Goal: Task Accomplishment & Management: Use online tool/utility

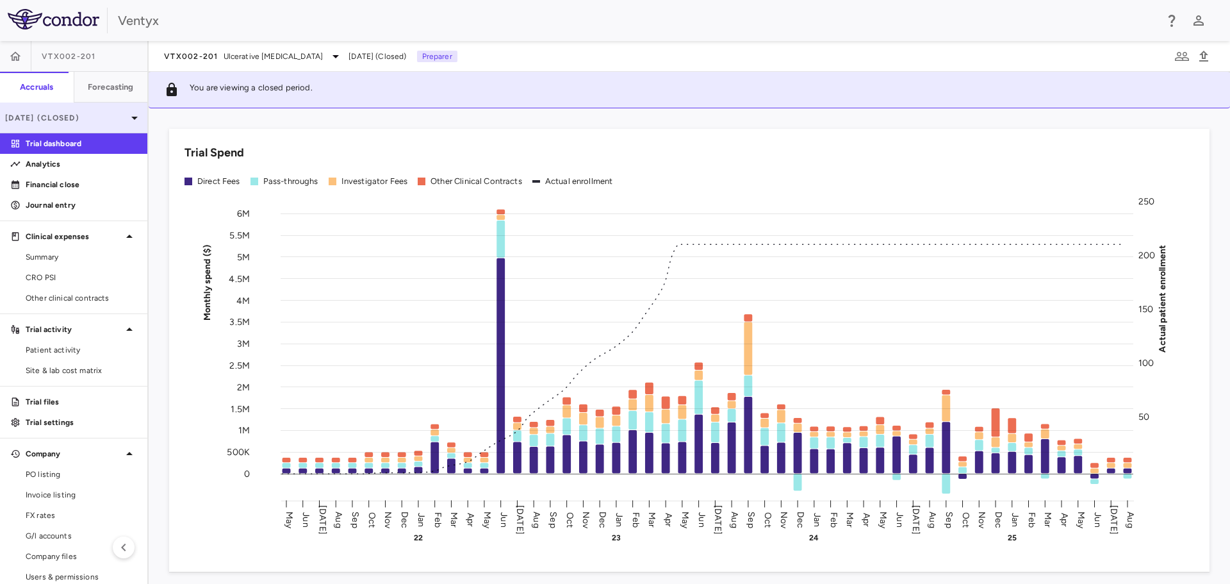
click at [113, 127] on div "Aug 2025 (Closed)" at bounding box center [73, 118] width 147 height 31
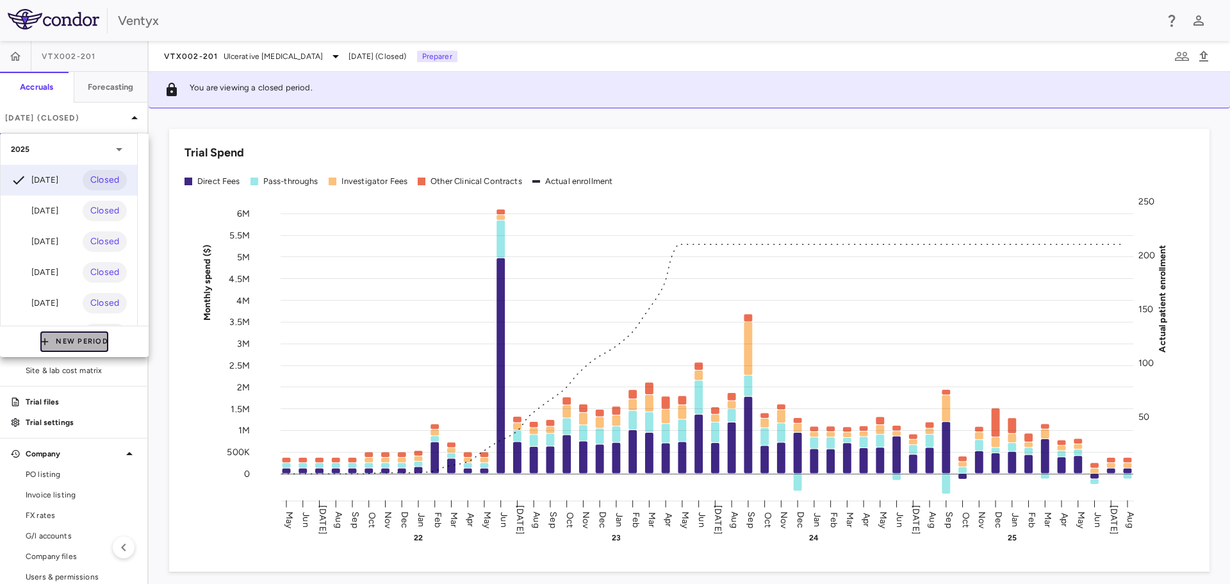
click at [97, 339] on button "New Period" at bounding box center [74, 341] width 68 height 21
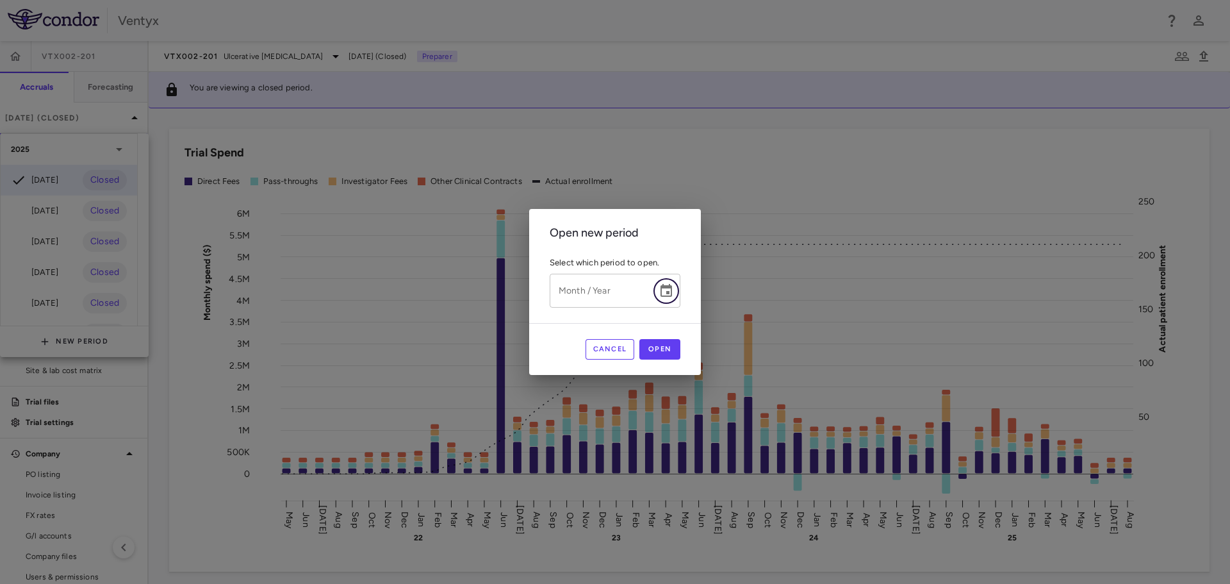
click at [671, 295] on icon "Choose date" at bounding box center [666, 290] width 15 height 15
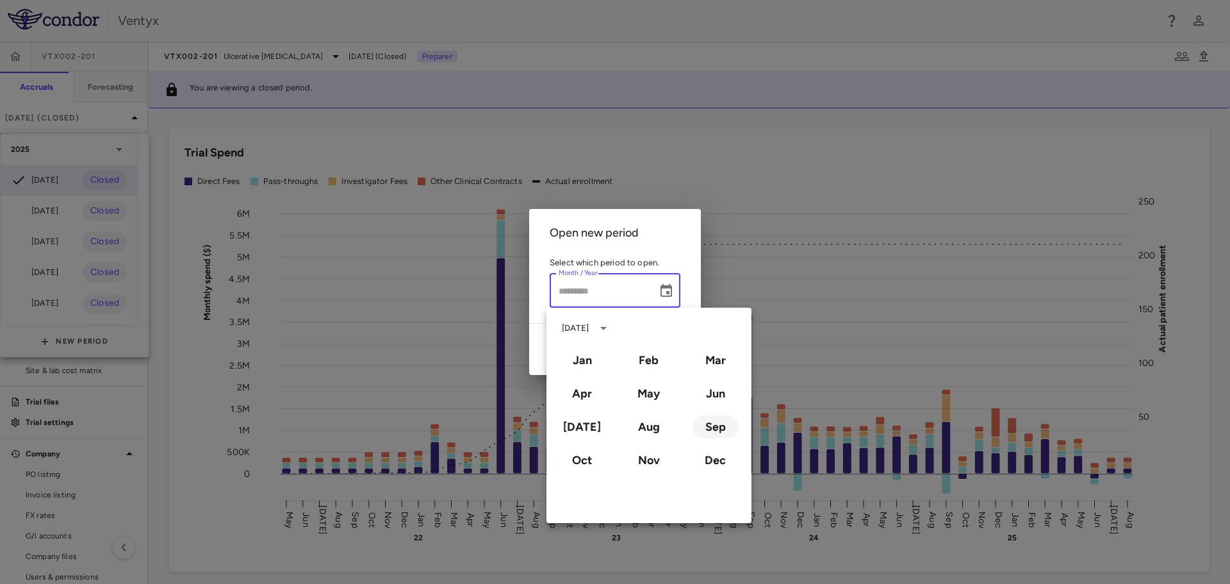
click at [719, 421] on button "Sep" at bounding box center [716, 426] width 46 height 23
type input "**********"
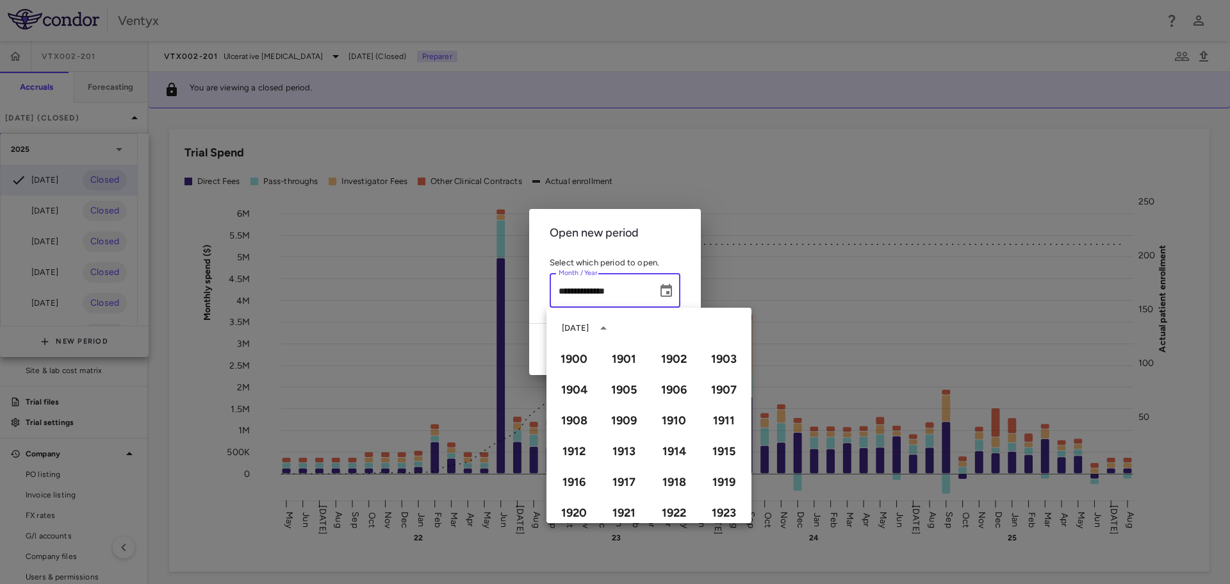
scroll to position [879, 0]
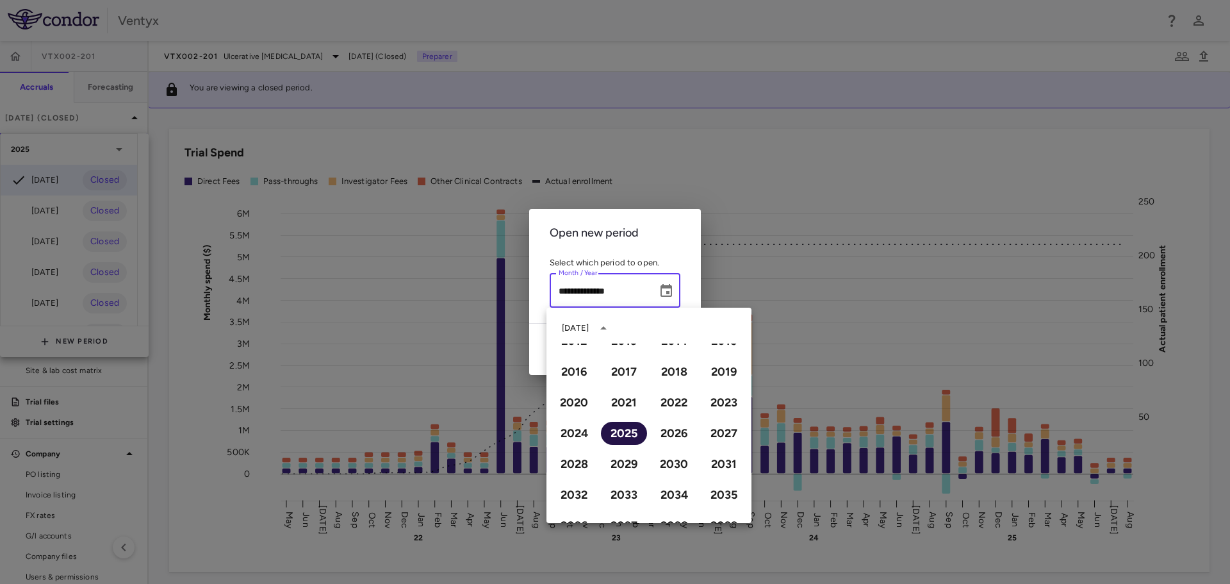
click at [621, 431] on button "2025" at bounding box center [624, 433] width 46 height 23
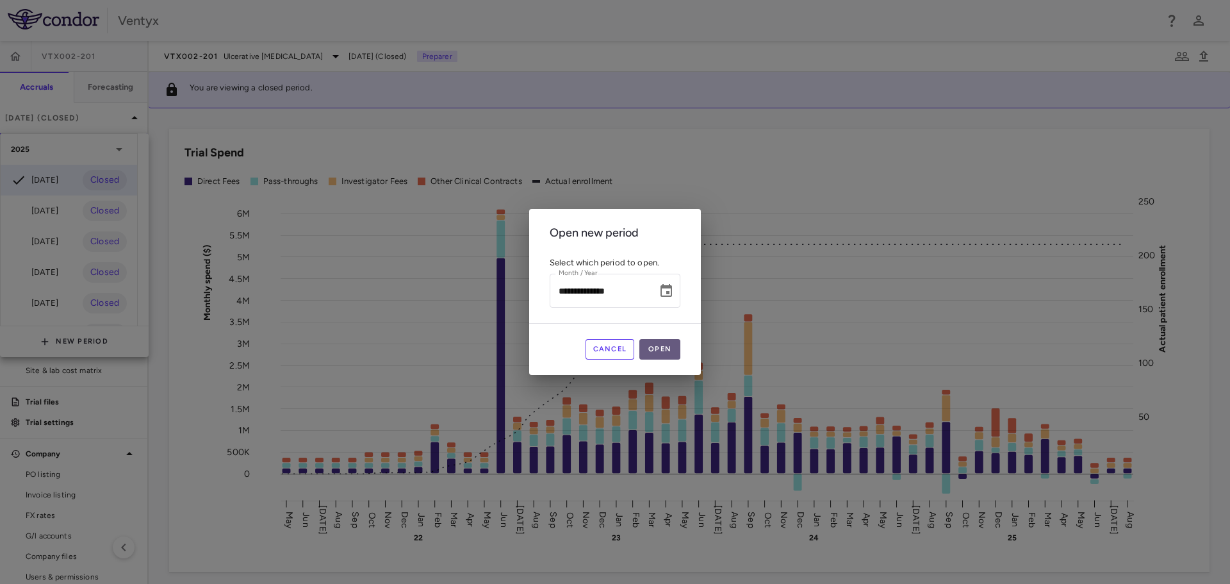
click at [670, 346] on button "Open" at bounding box center [659, 349] width 41 height 21
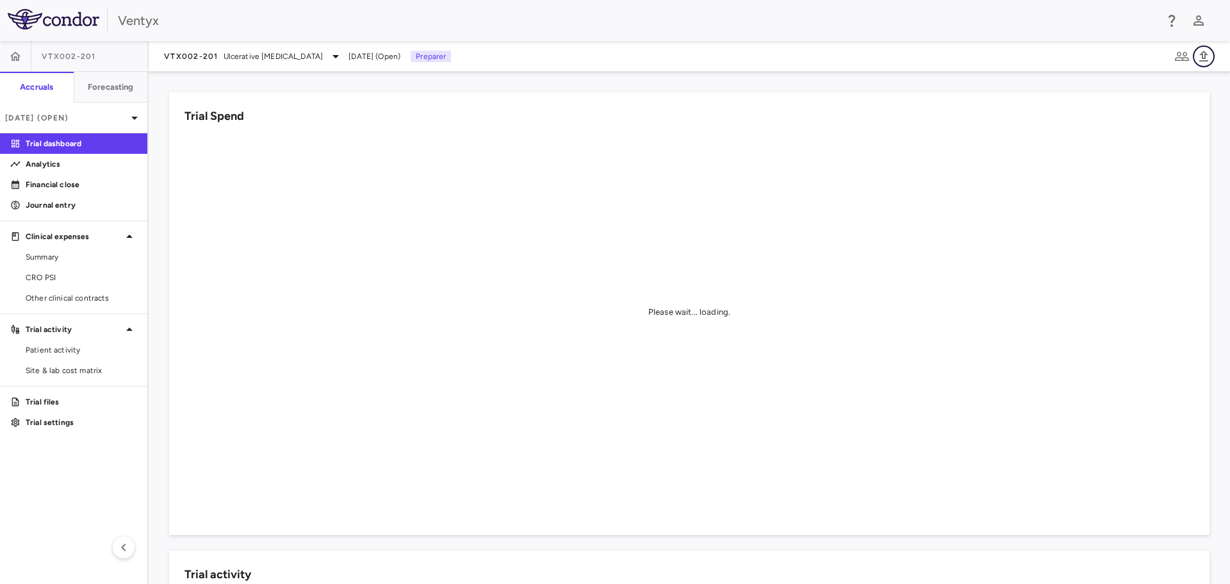
click at [1208, 54] on icon "button" at bounding box center [1203, 56] width 15 height 15
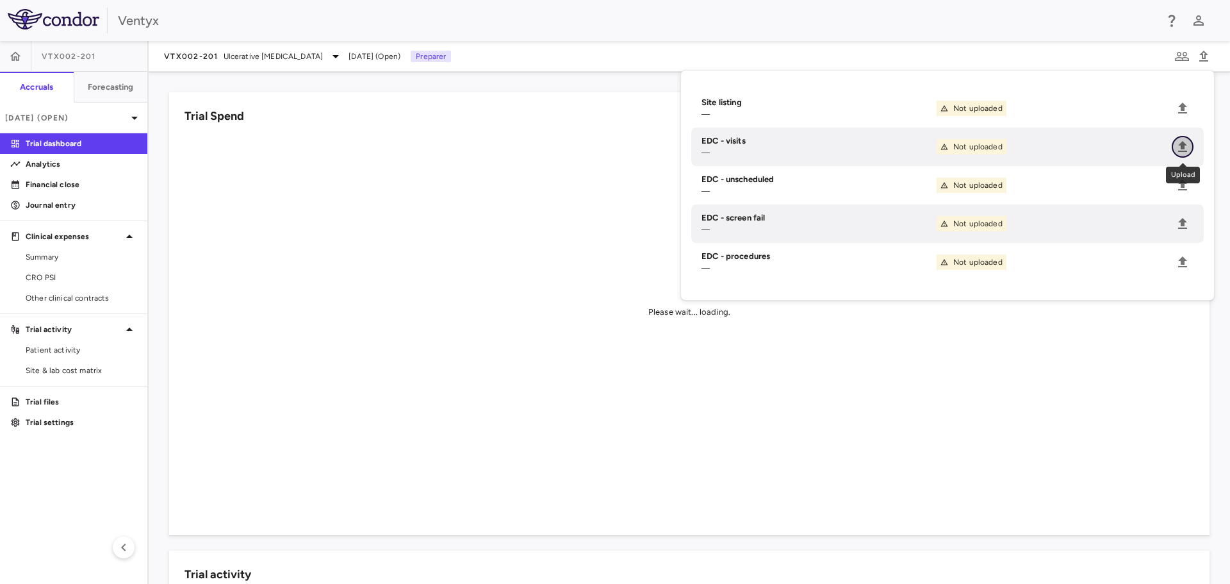
click at [1185, 151] on icon "Upload" at bounding box center [1182, 146] width 9 height 11
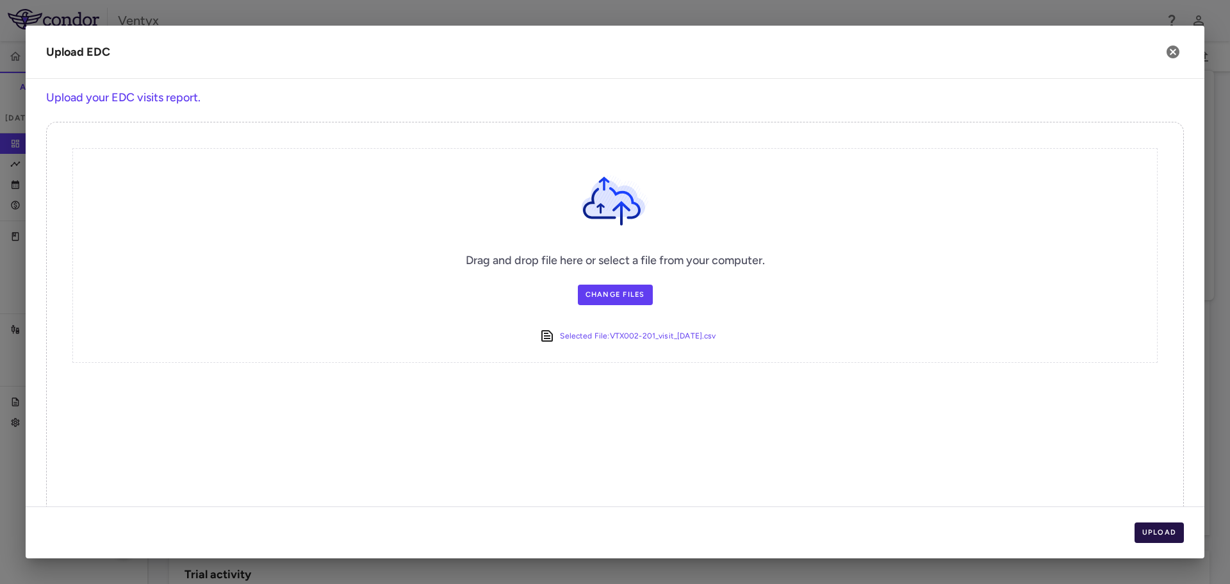
click at [1155, 529] on button "Upload" at bounding box center [1160, 532] width 50 height 21
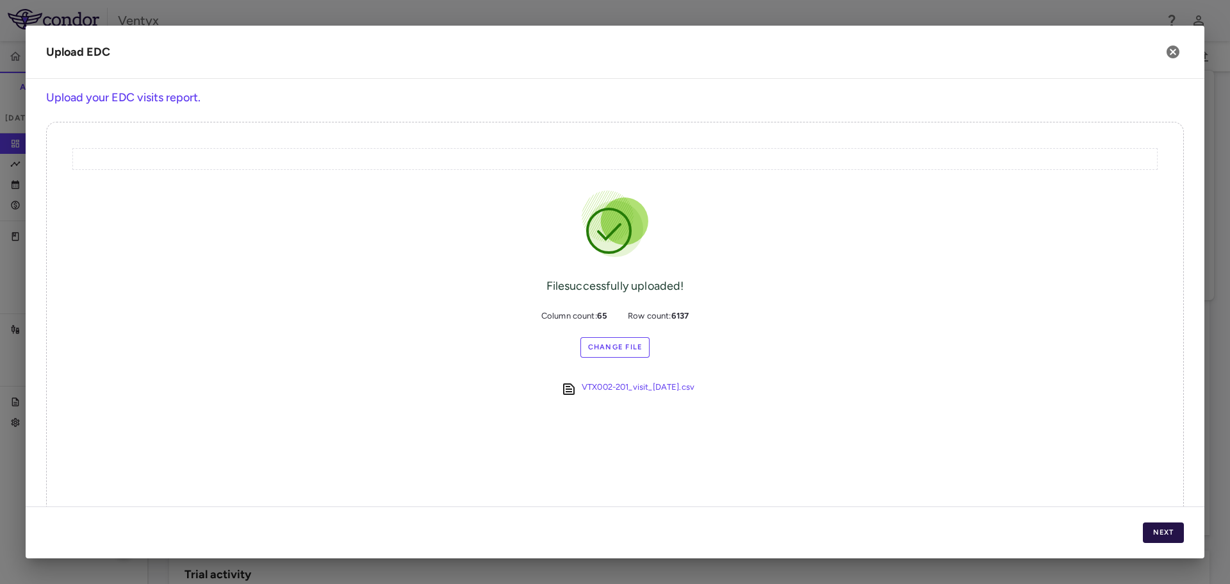
click at [1157, 532] on button "Next" at bounding box center [1163, 532] width 41 height 21
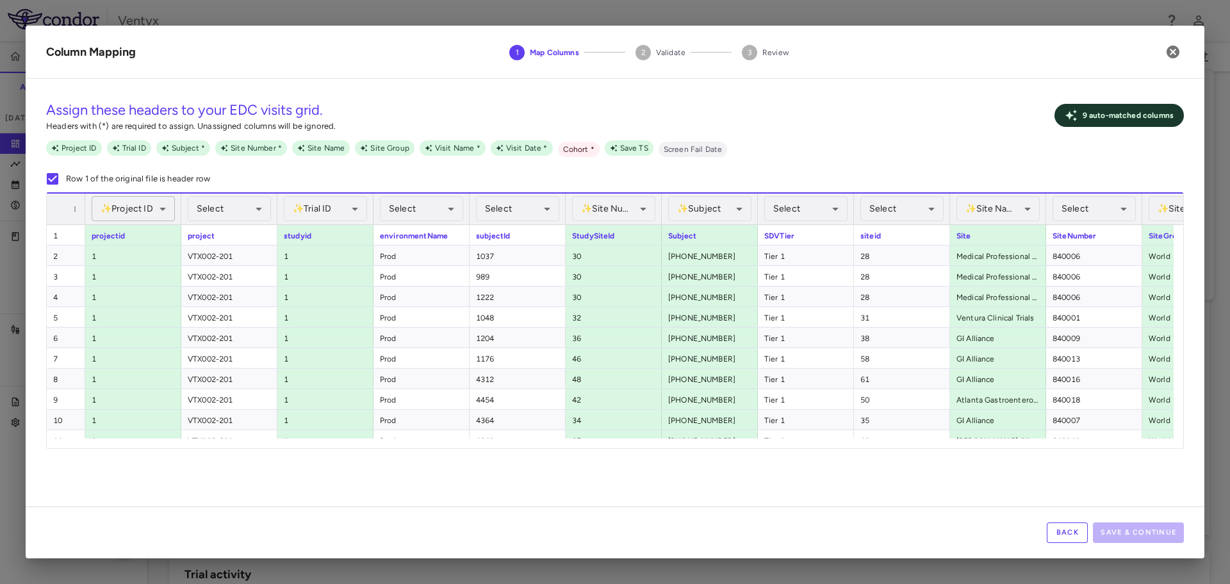
click at [161, 213] on div "✨ Project ID Assigned" at bounding box center [133, 208] width 83 height 25
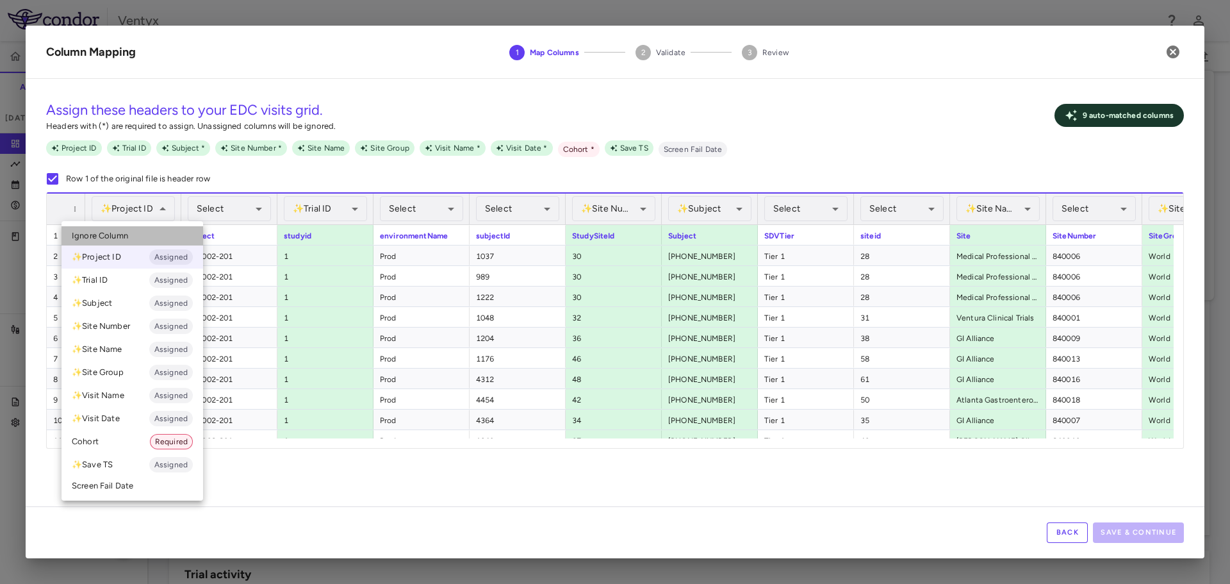
click at [145, 238] on li "Ignore Column" at bounding box center [133, 235] width 142 height 19
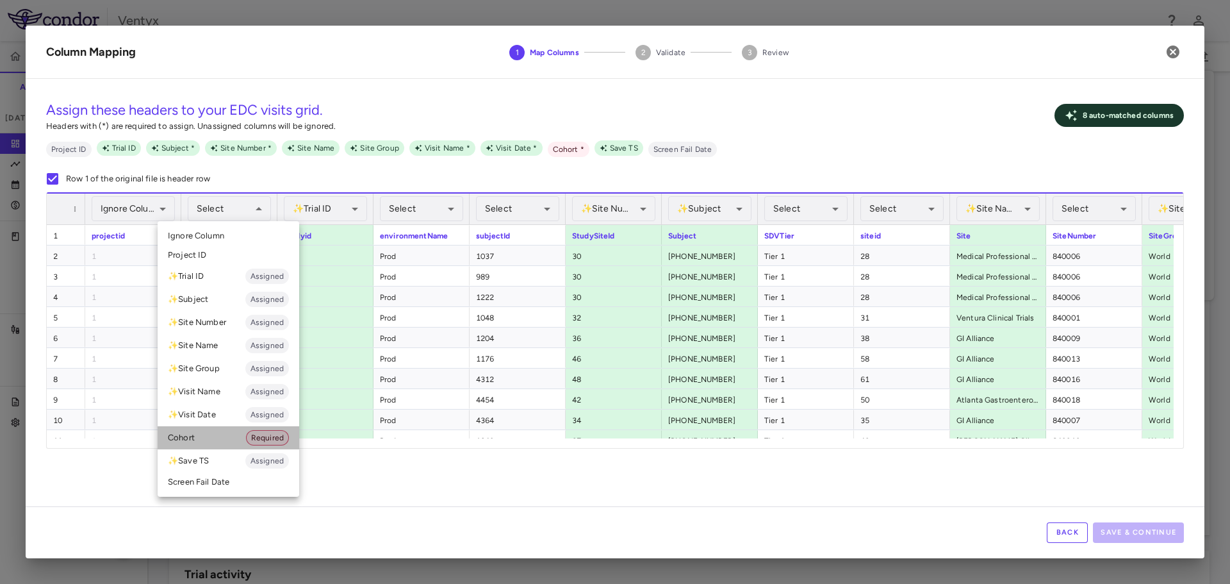
click at [213, 443] on li "Cohort Required" at bounding box center [229, 437] width 142 height 23
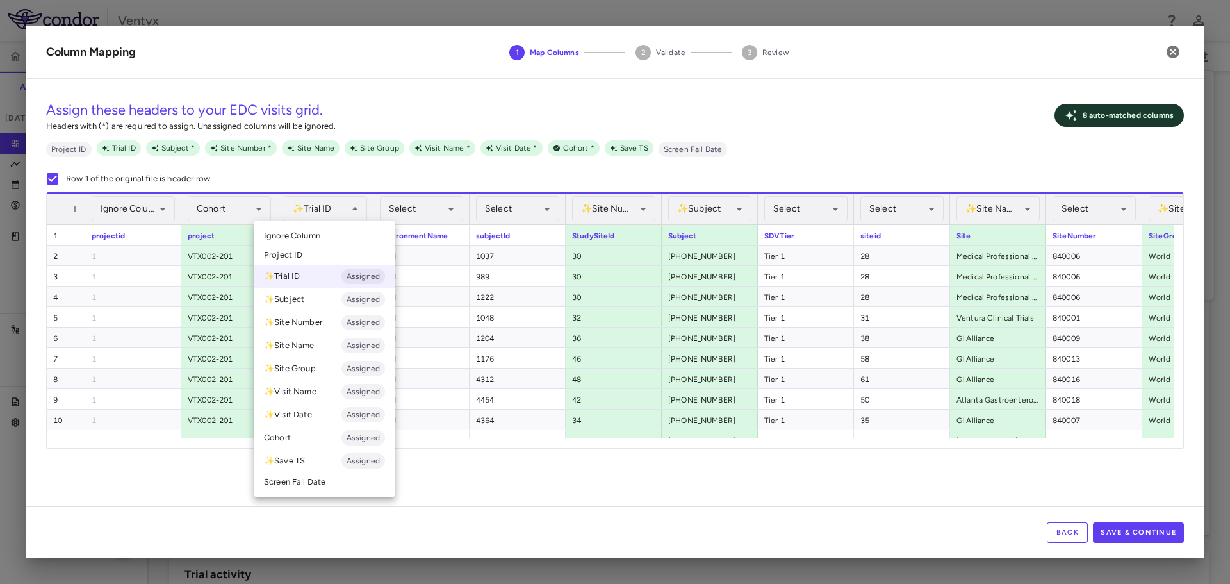
click at [335, 237] on li "Ignore Column" at bounding box center [325, 235] width 142 height 19
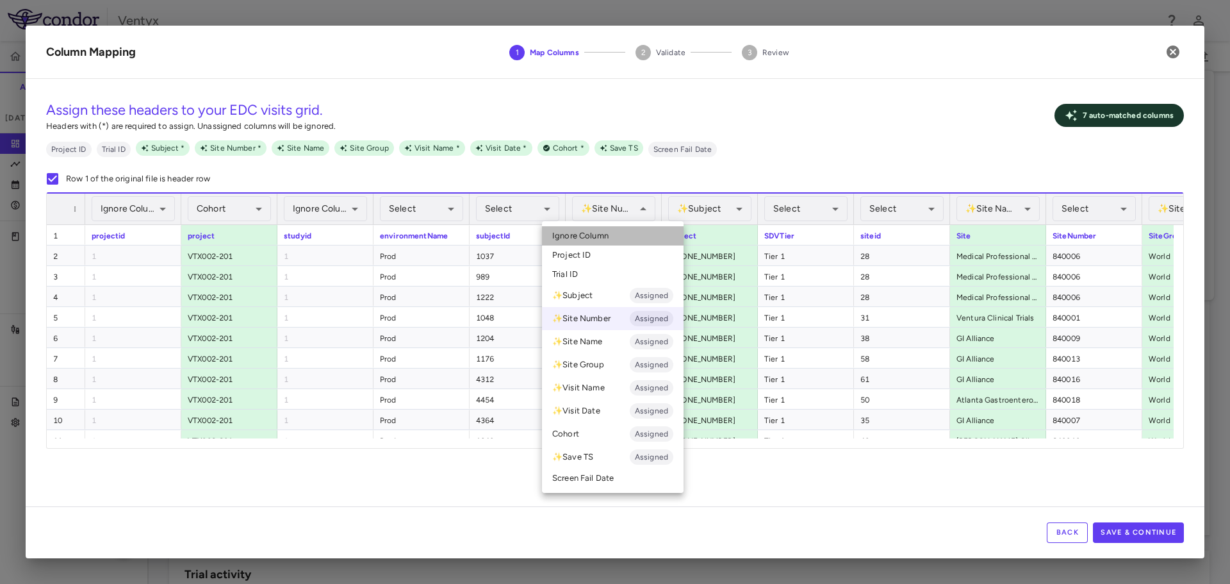
click at [586, 232] on span "Ignore Column" at bounding box center [580, 236] width 56 height 12
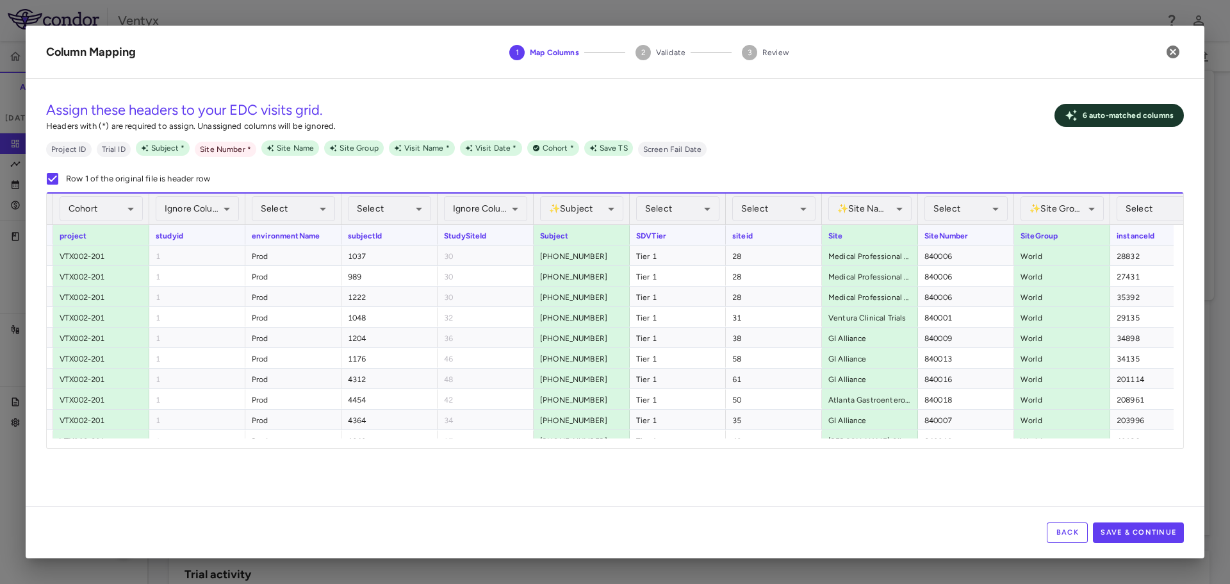
scroll to position [0, 0]
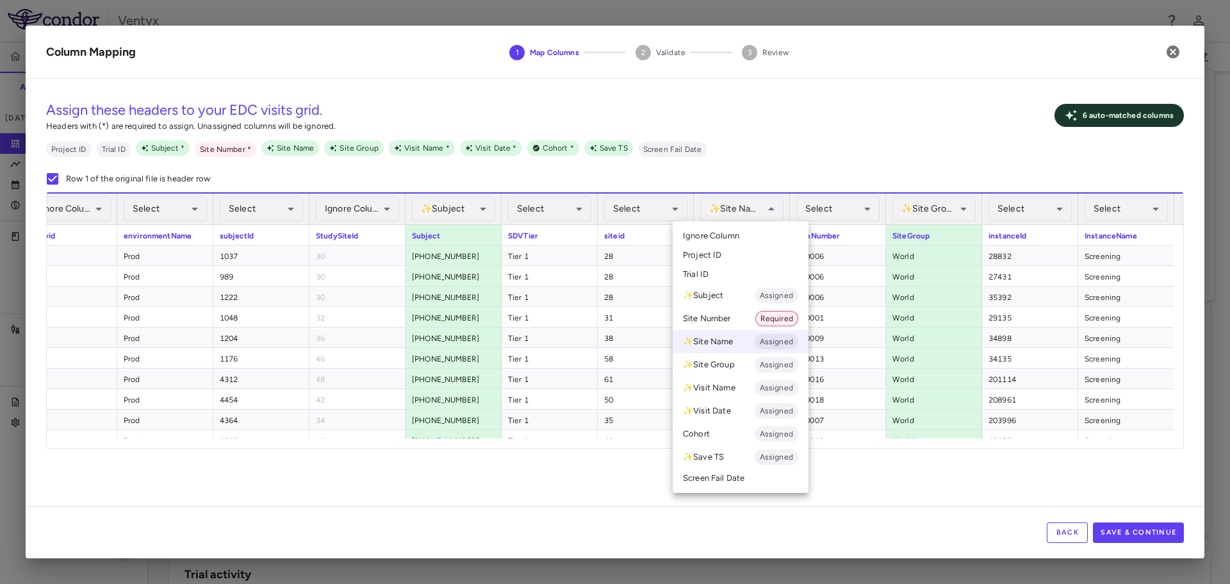
click at [744, 234] on li "Ignore Column" at bounding box center [741, 235] width 136 height 19
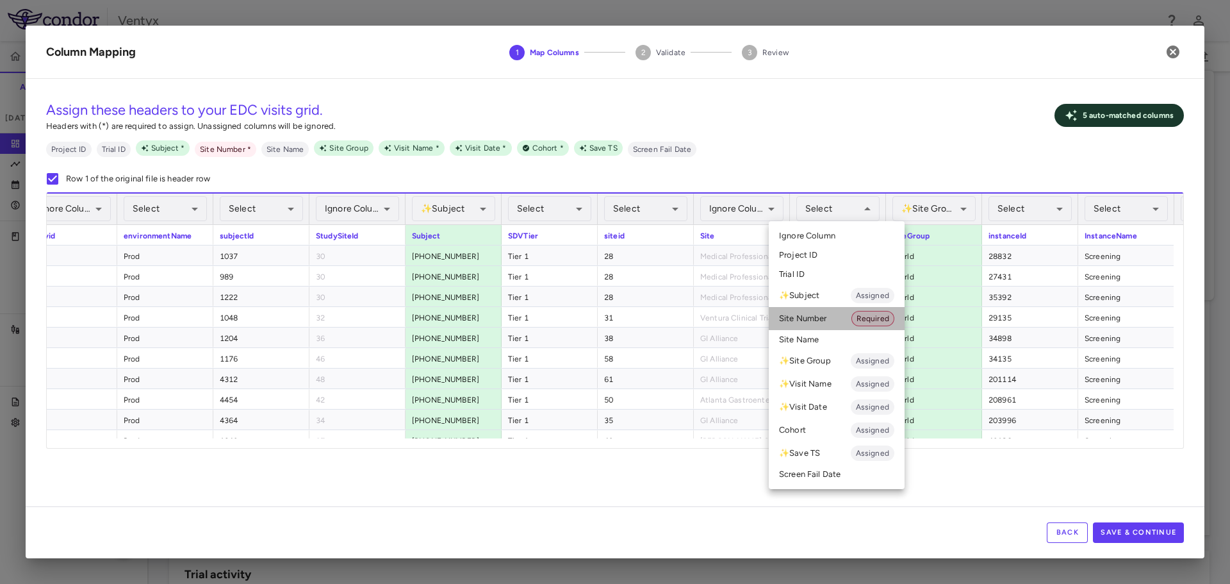
click at [820, 318] on li "Site Number Required" at bounding box center [837, 318] width 136 height 23
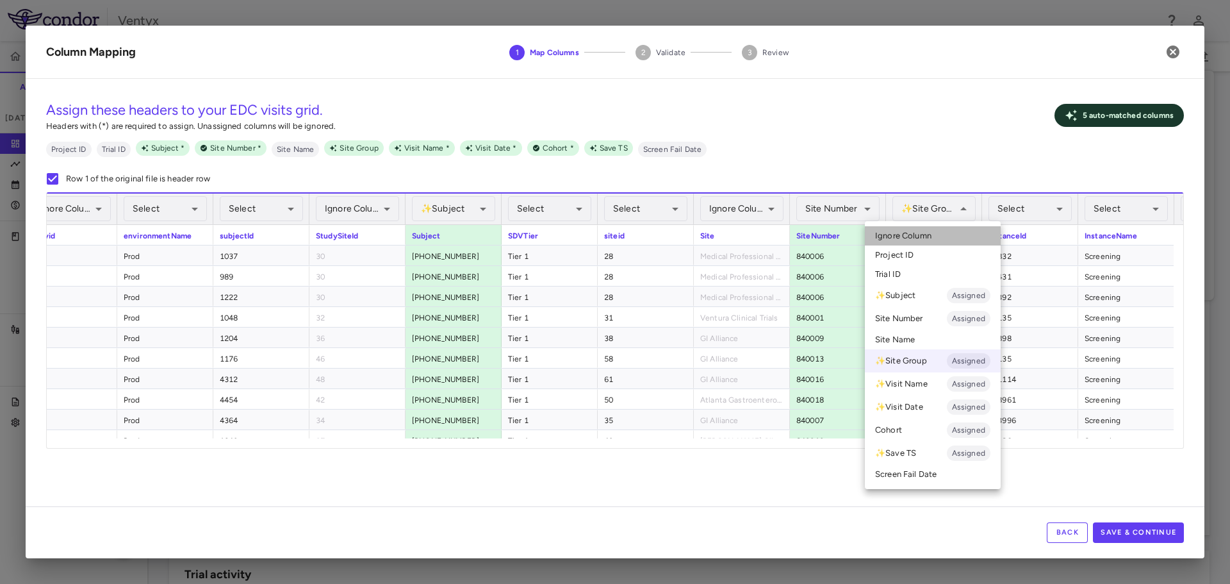
click at [923, 231] on span "Ignore Column" at bounding box center [903, 236] width 56 height 12
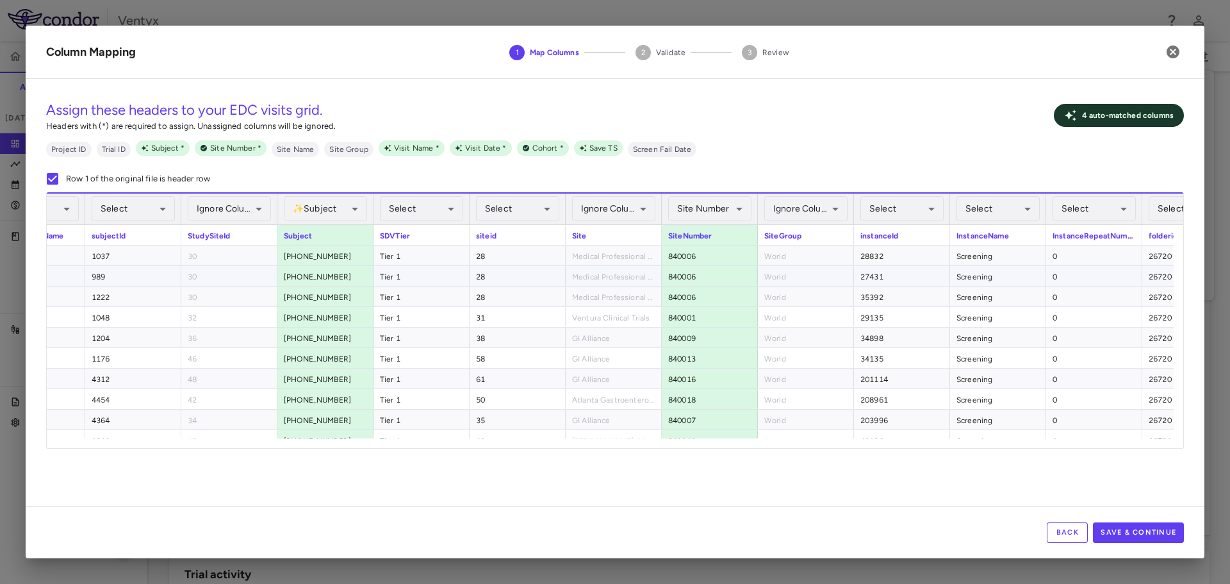
scroll to position [0, 454]
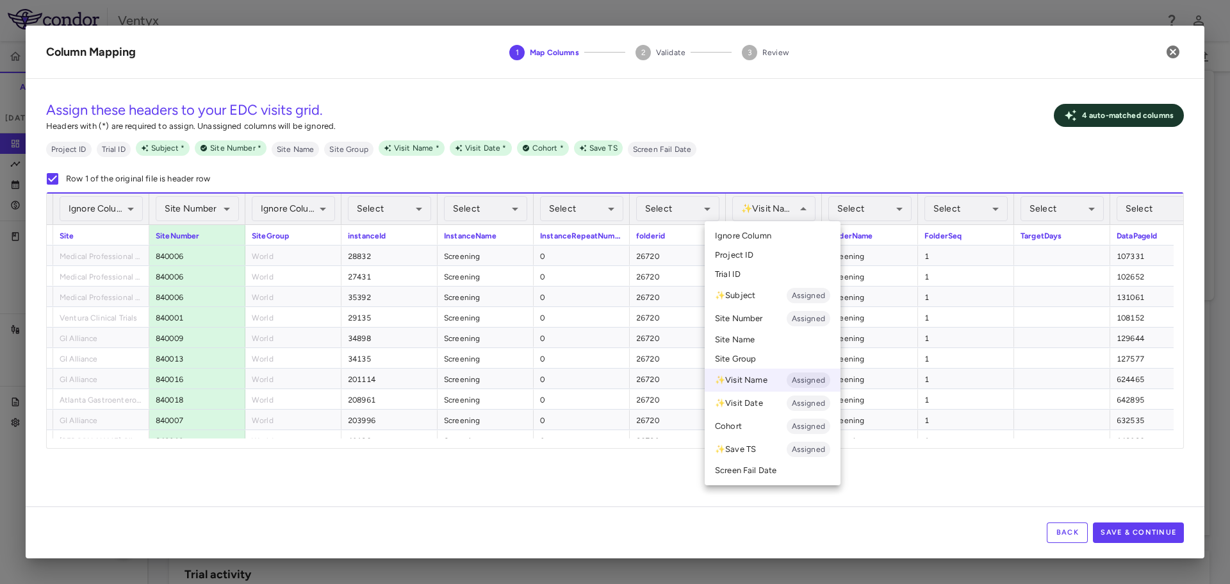
click at [781, 230] on li "Ignore Column" at bounding box center [773, 235] width 136 height 19
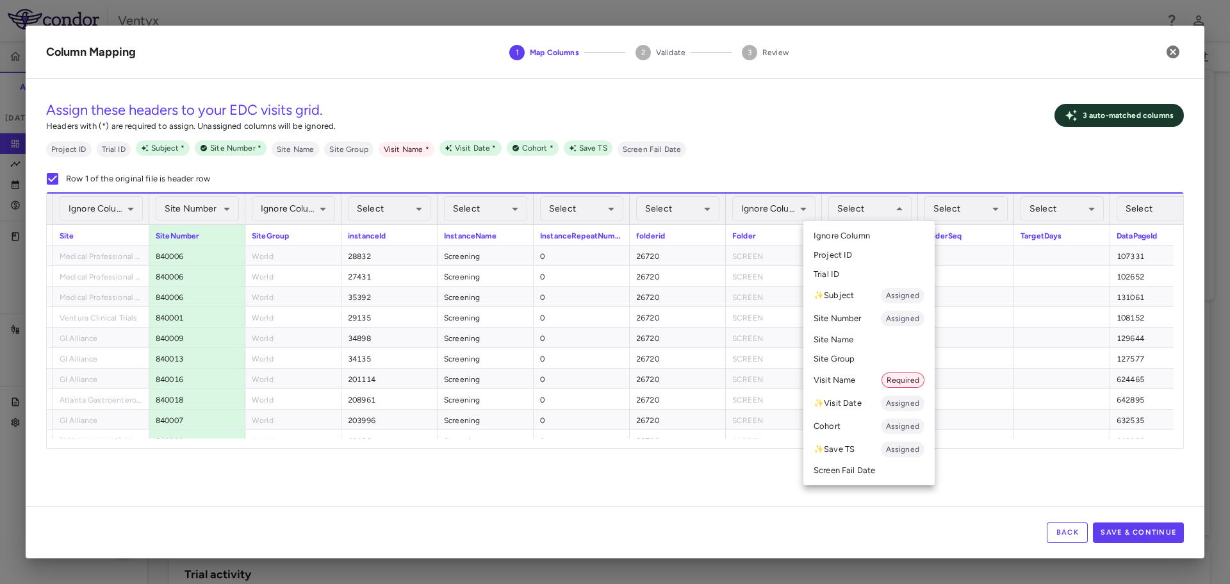
click at [853, 378] on li "Visit Name Required" at bounding box center [868, 379] width 131 height 23
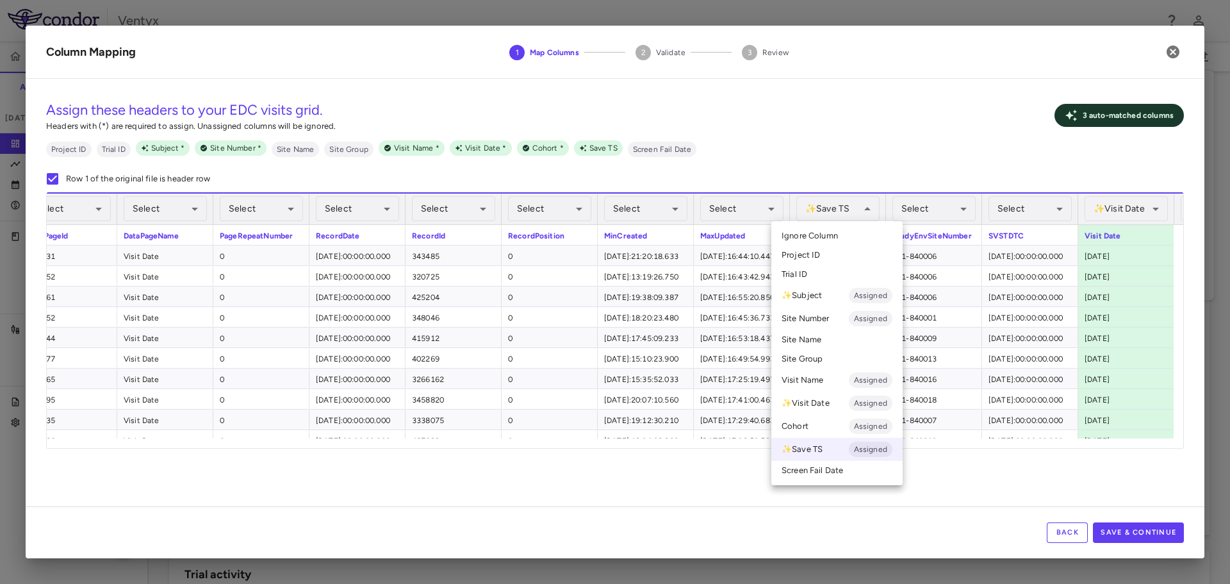
click at [851, 236] on li "Ignore Column" at bounding box center [836, 235] width 131 height 19
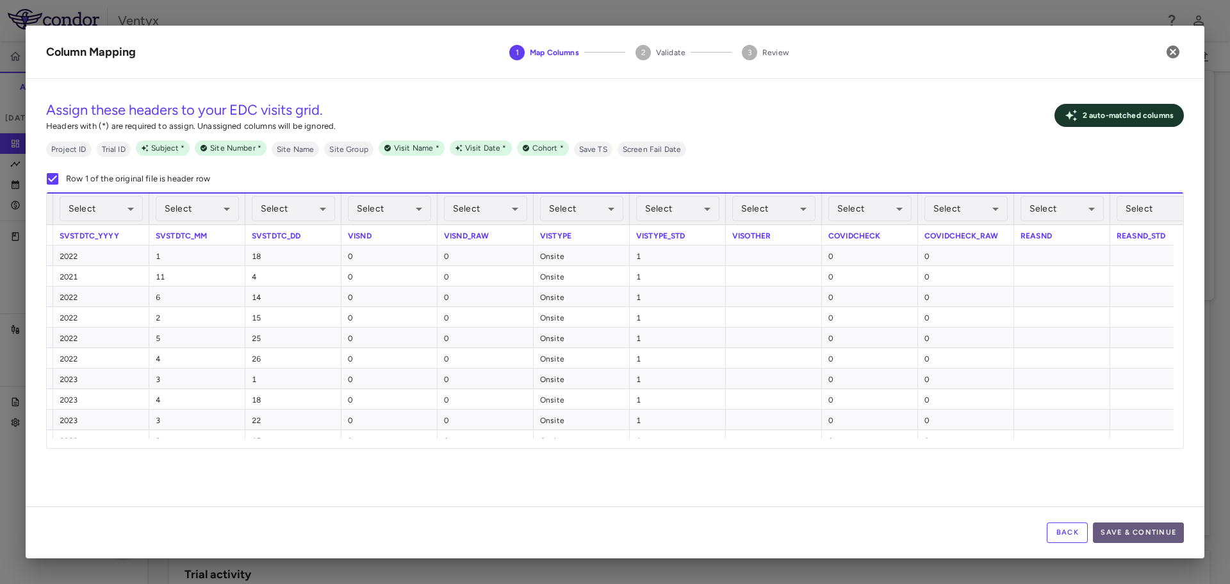
click at [1133, 530] on button "Save & Continue" at bounding box center [1138, 532] width 91 height 21
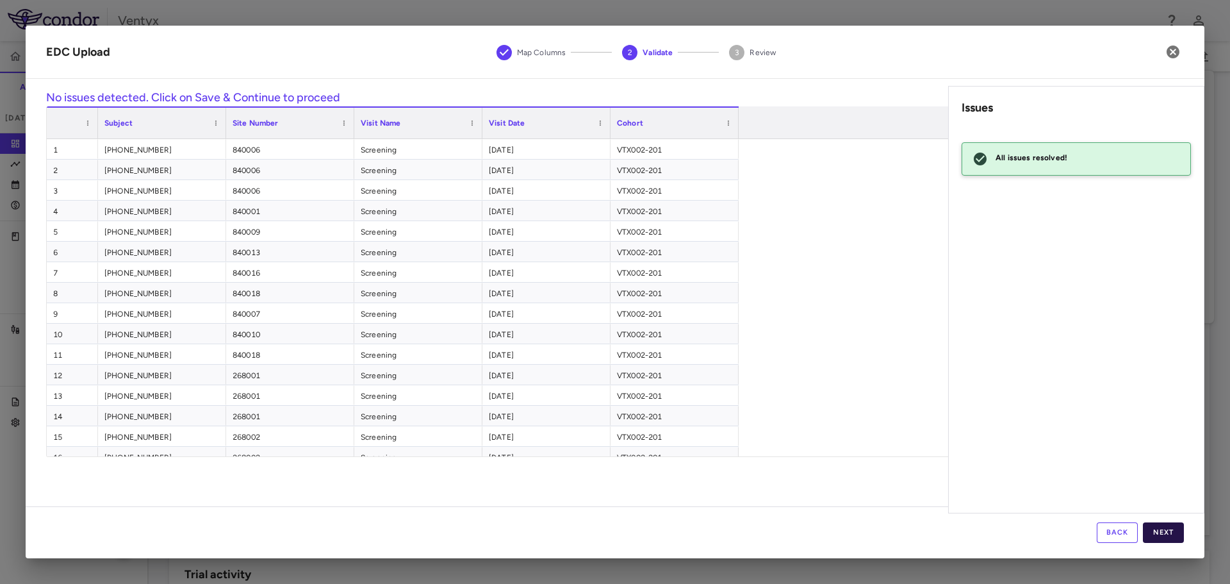
click at [1169, 538] on button "Next" at bounding box center [1163, 532] width 41 height 21
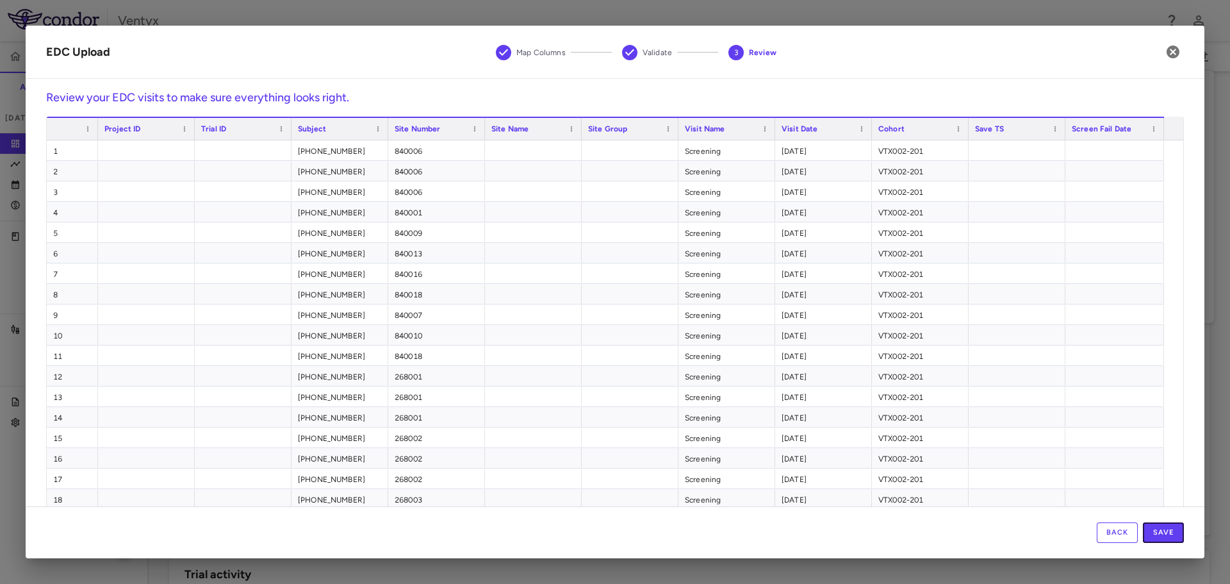
click at [1169, 538] on button "Save" at bounding box center [1163, 532] width 41 height 21
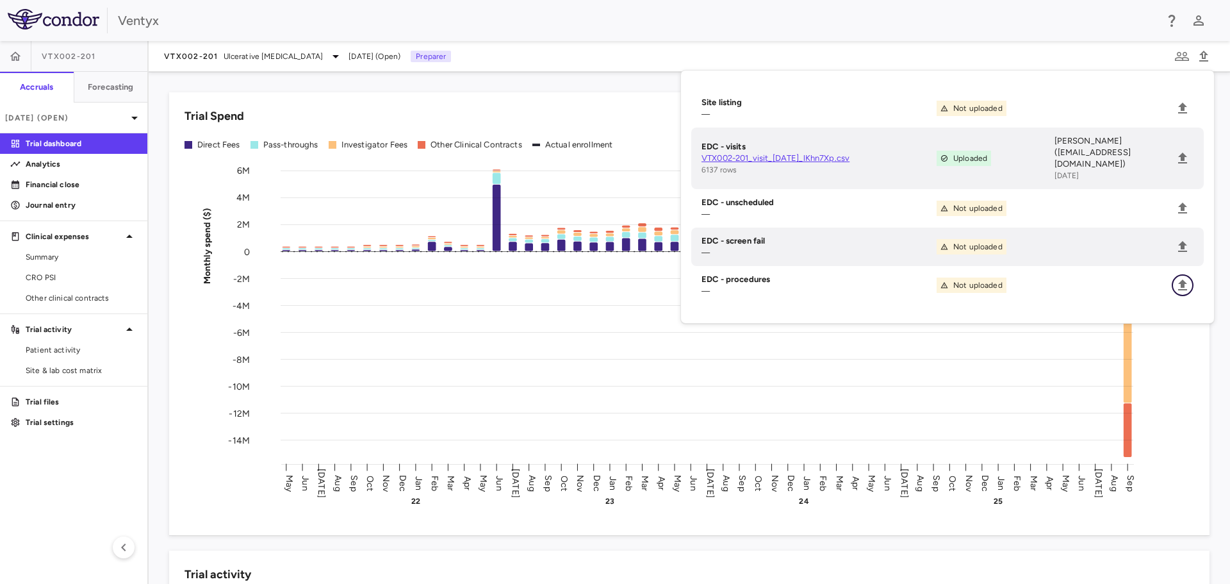
click at [1179, 277] on icon "Upload" at bounding box center [1182, 284] width 15 height 15
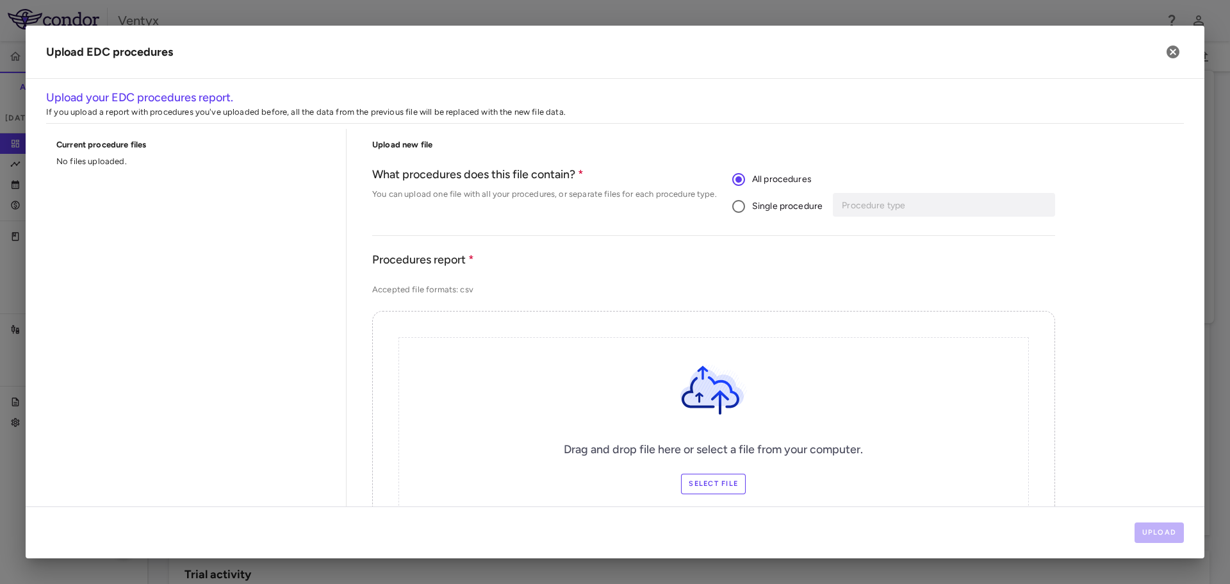
click at [779, 208] on span "Single procedure" at bounding box center [787, 206] width 70 height 14
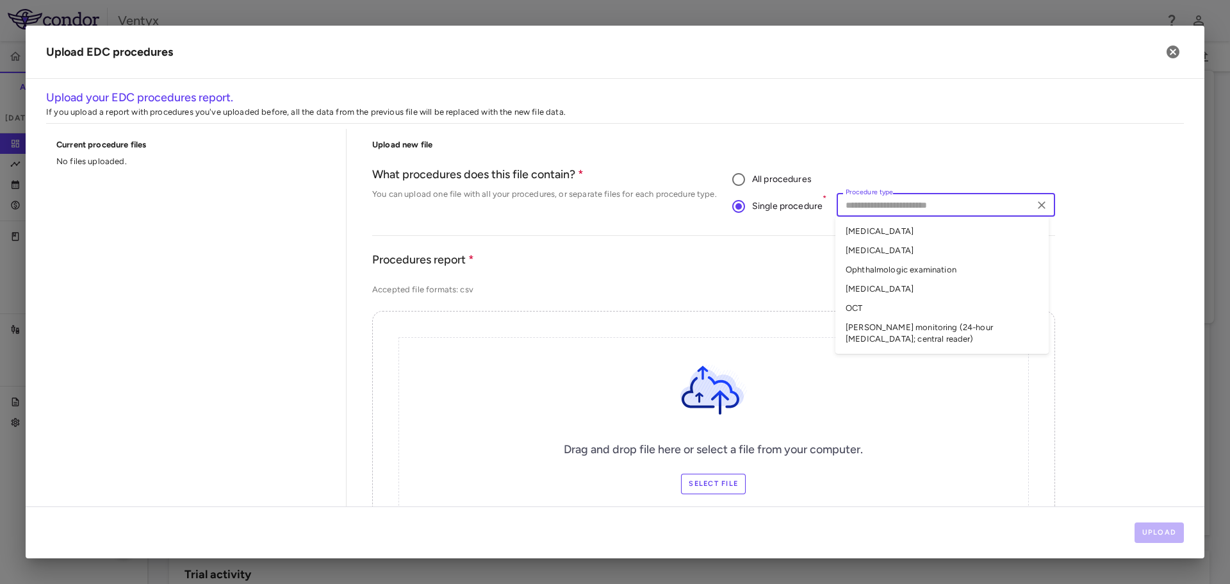
click at [919, 206] on input "Procedure type" at bounding box center [935, 205] width 189 height 16
click at [891, 228] on li "Colonoscopy" at bounding box center [941, 231] width 213 height 19
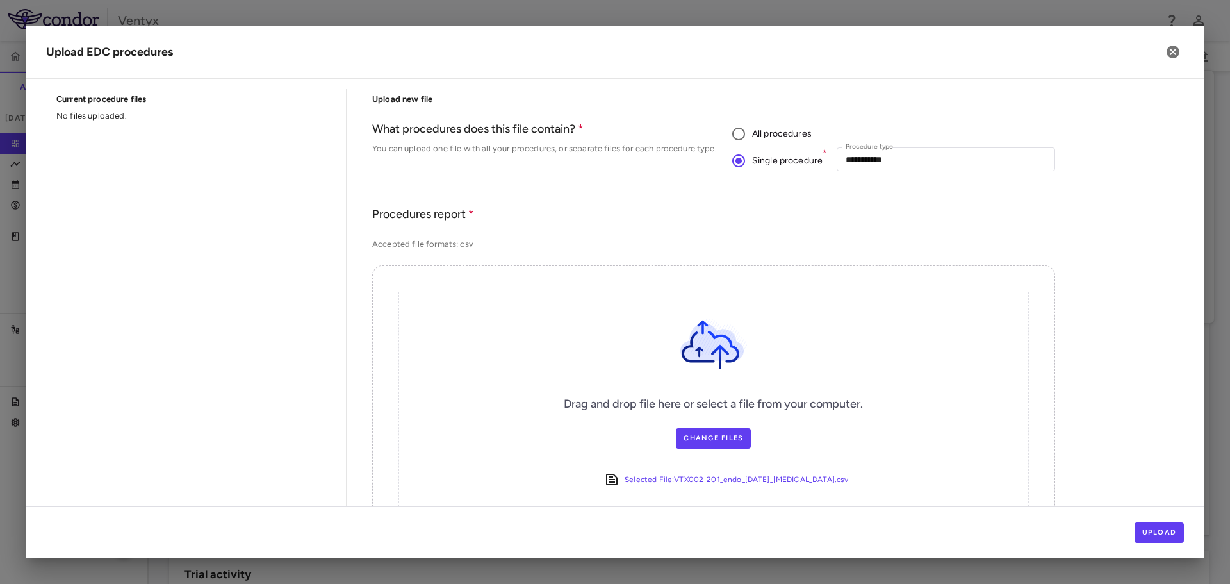
scroll to position [45, 0]
click at [1158, 536] on button "Upload" at bounding box center [1160, 532] width 50 height 21
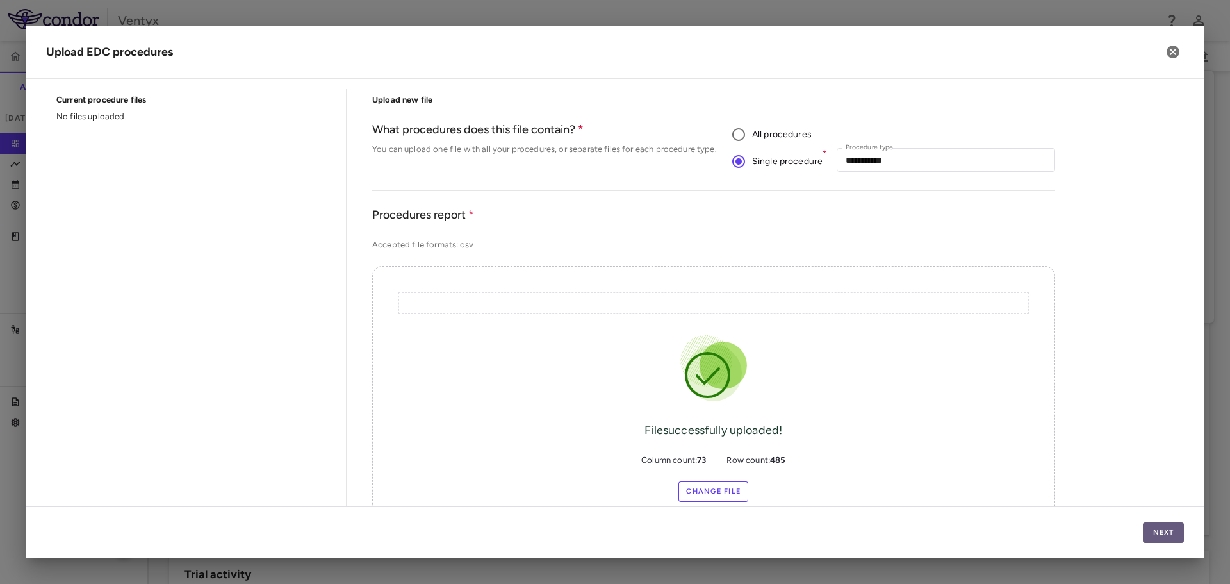
click at [1154, 536] on button "Next" at bounding box center [1163, 532] width 41 height 21
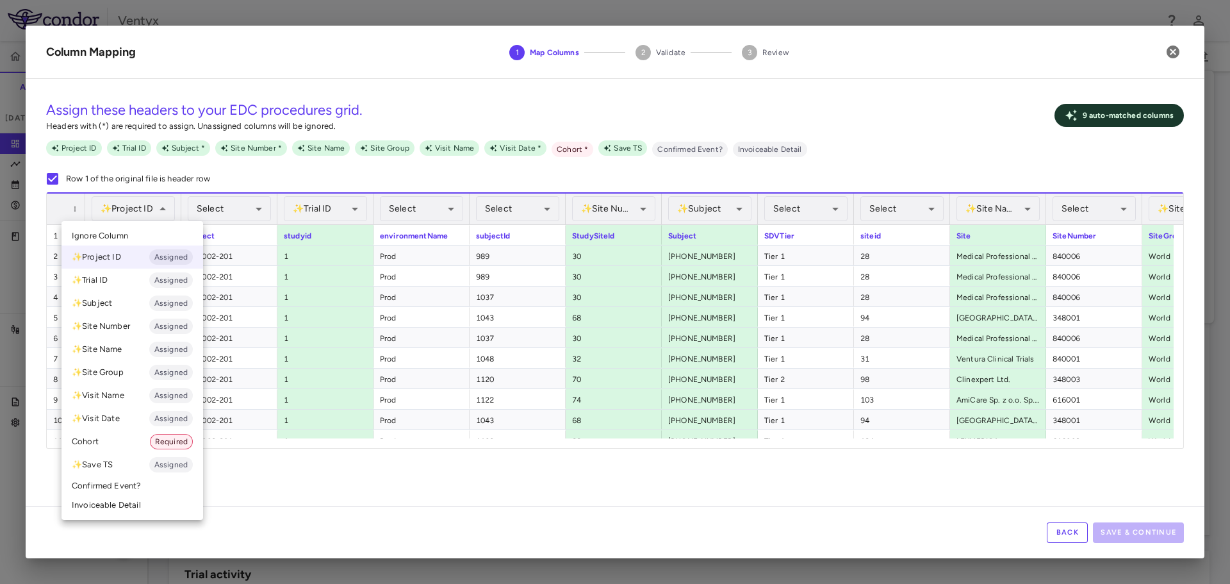
click at [124, 241] on span "Ignore Column" at bounding box center [100, 236] width 56 height 12
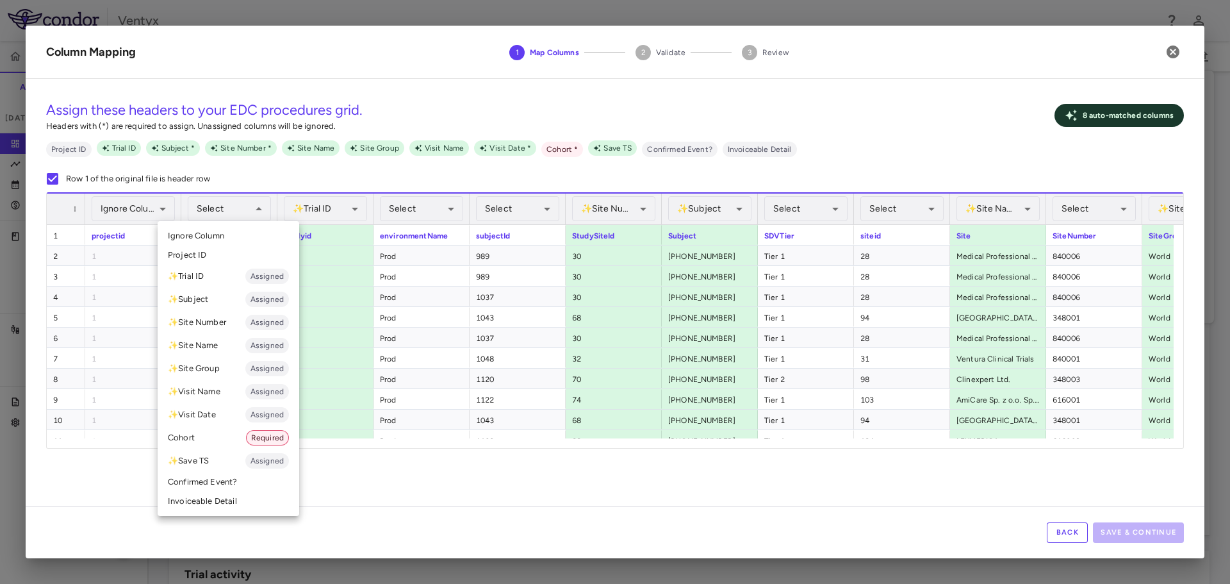
click at [204, 443] on li "Cohort Required" at bounding box center [229, 437] width 142 height 23
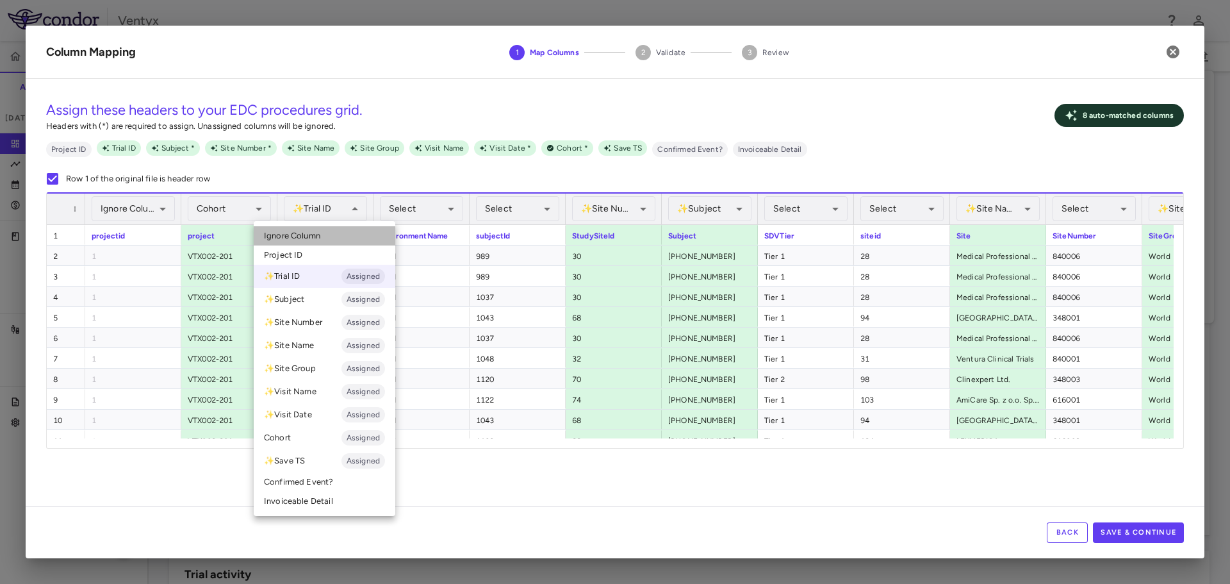
click at [329, 240] on li "Ignore Column" at bounding box center [325, 235] width 142 height 19
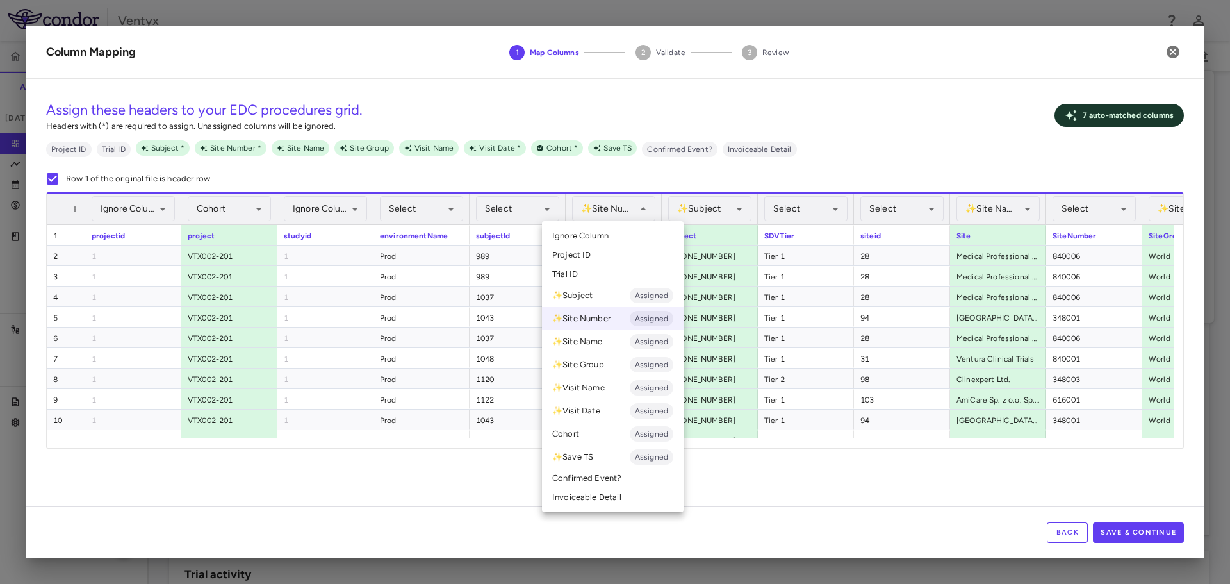
click at [607, 236] on span "Ignore Column" at bounding box center [580, 236] width 56 height 12
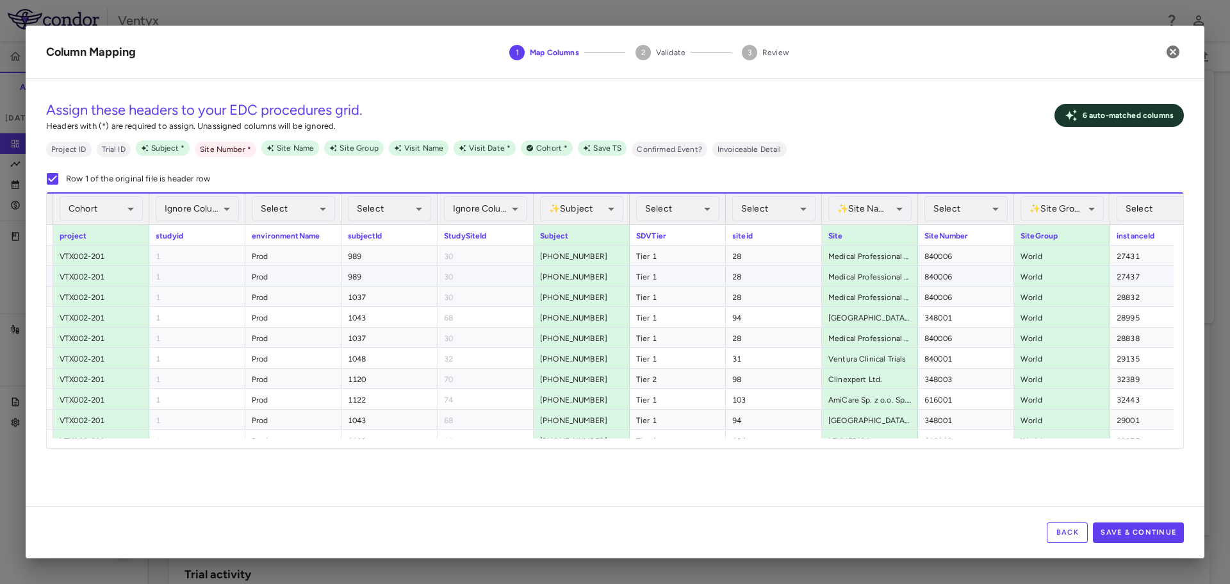
scroll to position [0, 235]
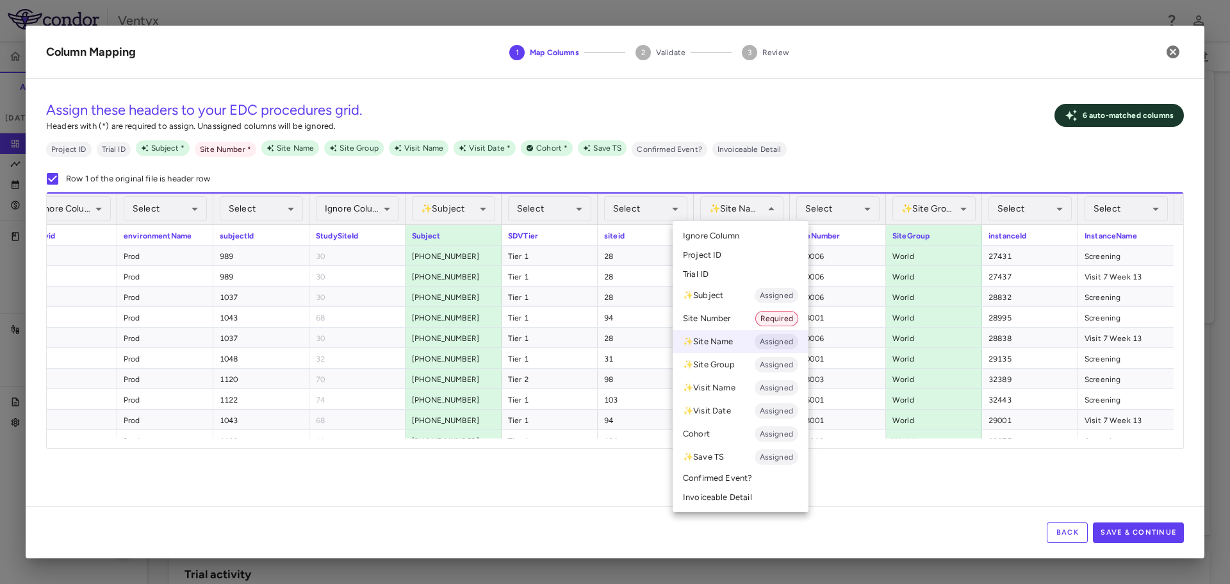
click at [732, 238] on span "Ignore Column" at bounding box center [711, 236] width 56 height 12
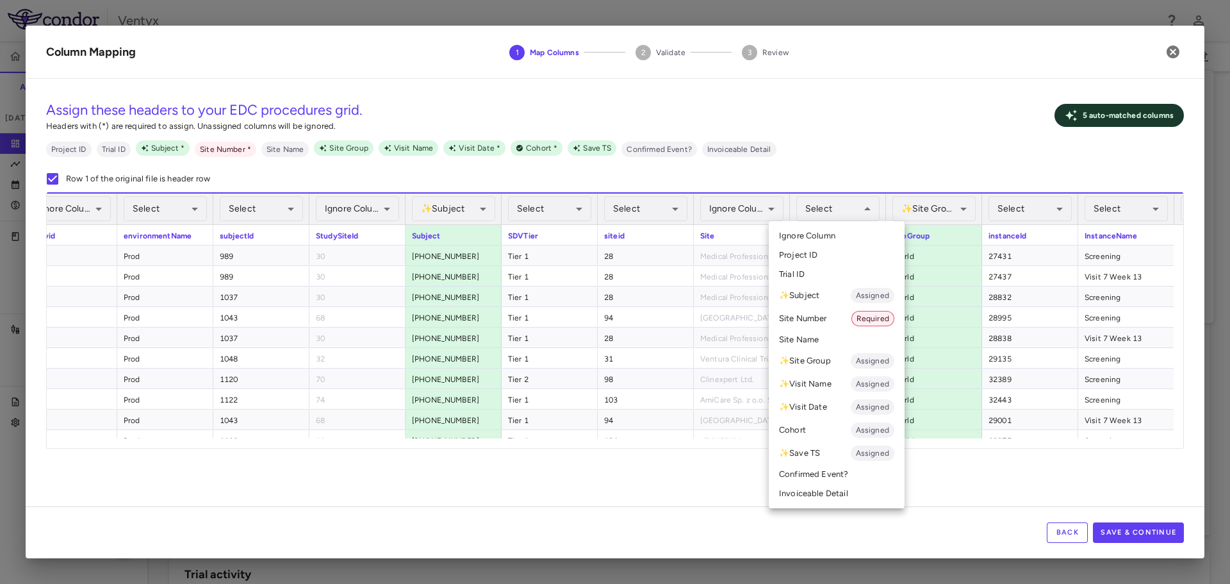
click at [812, 319] on li "Site Number Required" at bounding box center [837, 318] width 136 height 23
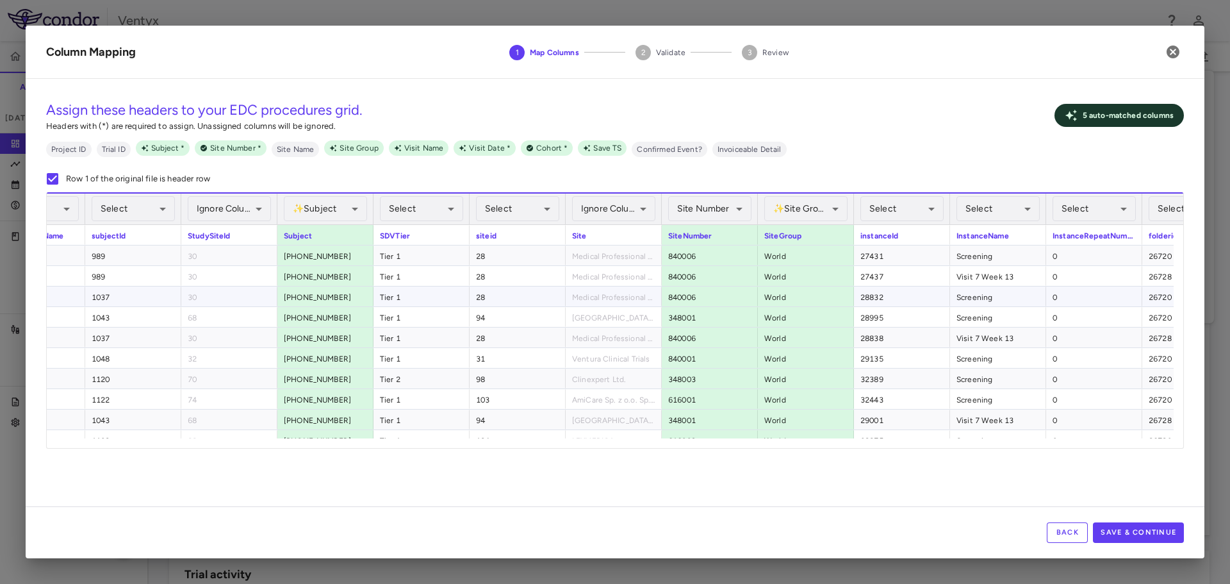
scroll to position [0, 384]
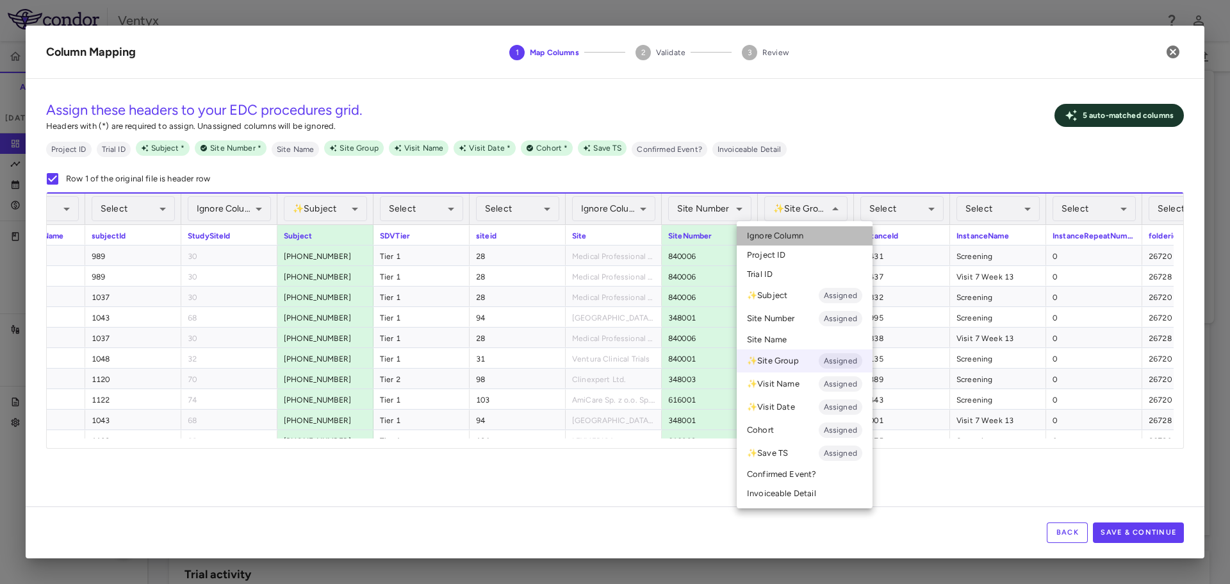
click at [818, 240] on li "Ignore Column" at bounding box center [805, 235] width 136 height 19
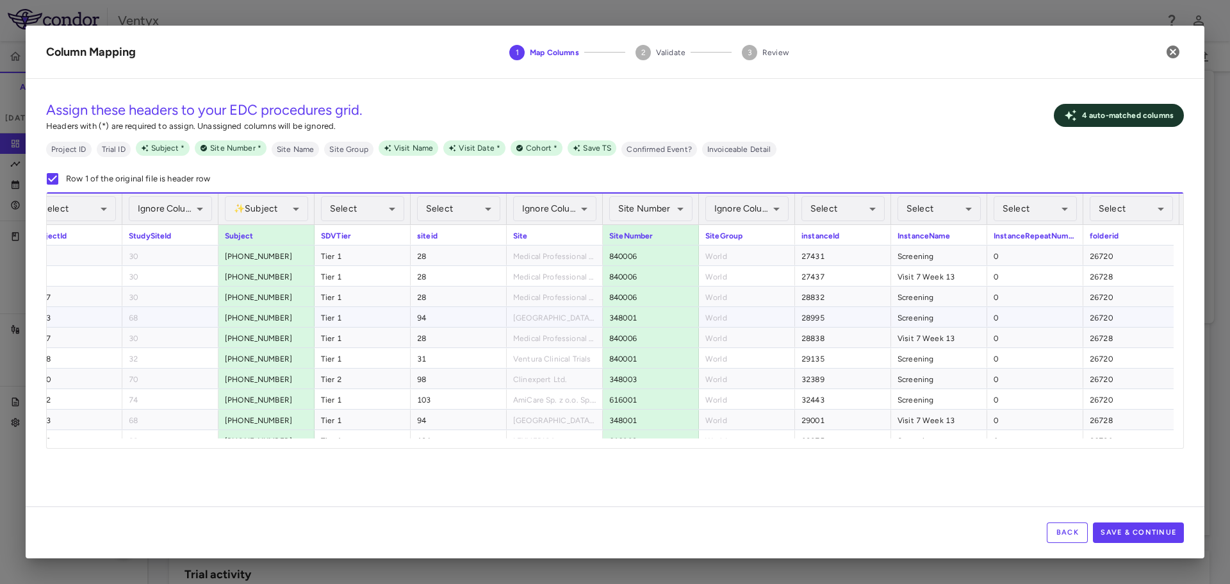
scroll to position [0, 448]
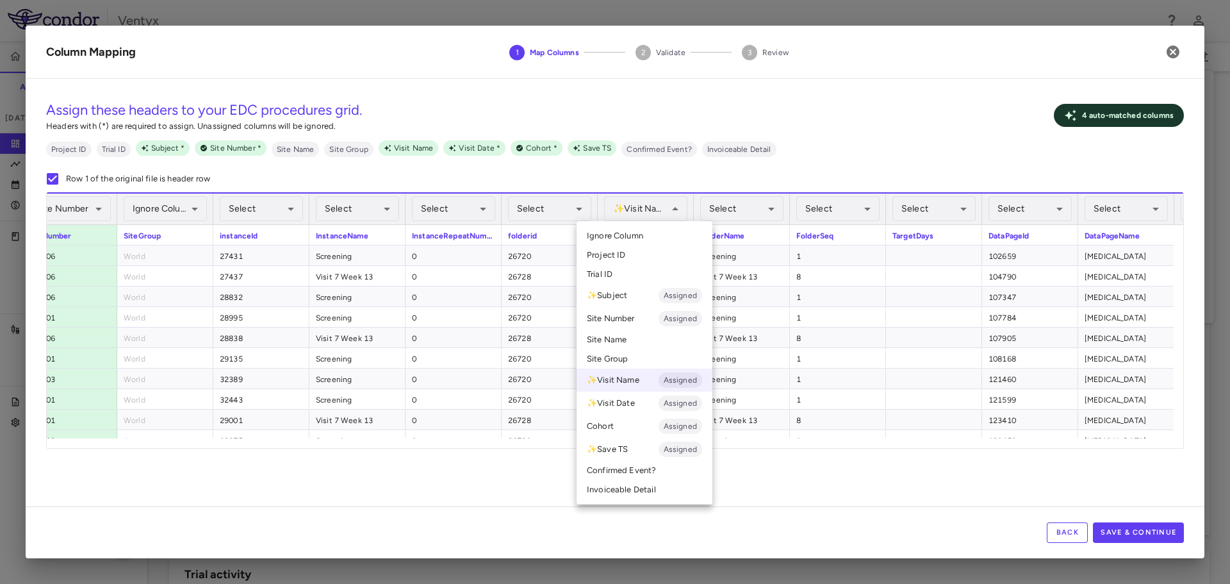
click at [646, 233] on li "Ignore Column" at bounding box center [645, 235] width 136 height 19
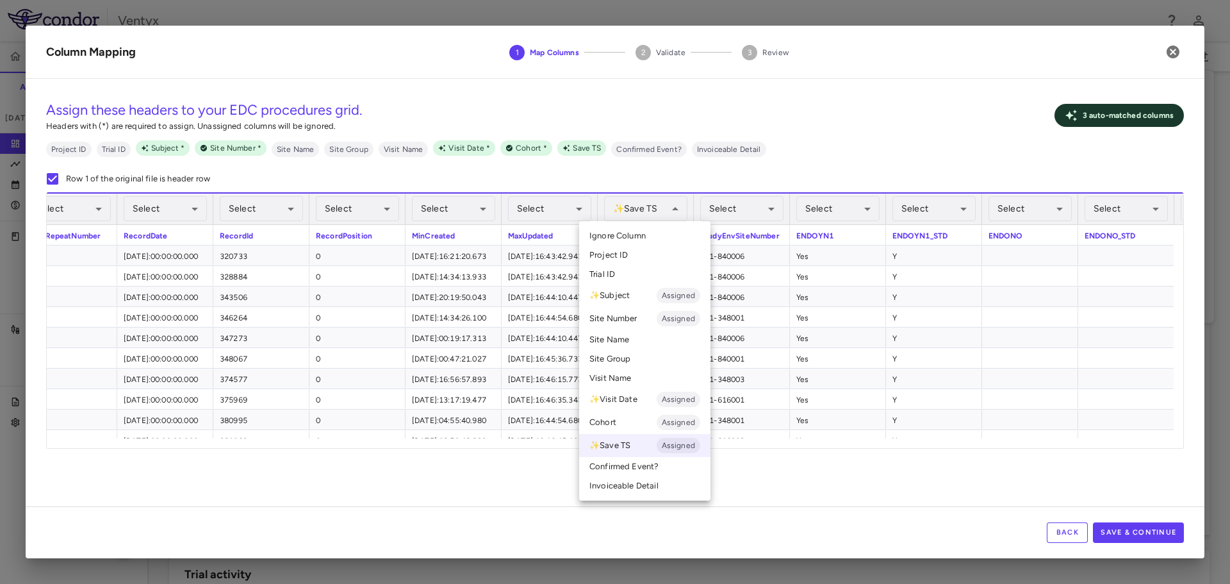
click at [655, 234] on li "Ignore Column" at bounding box center [644, 235] width 131 height 19
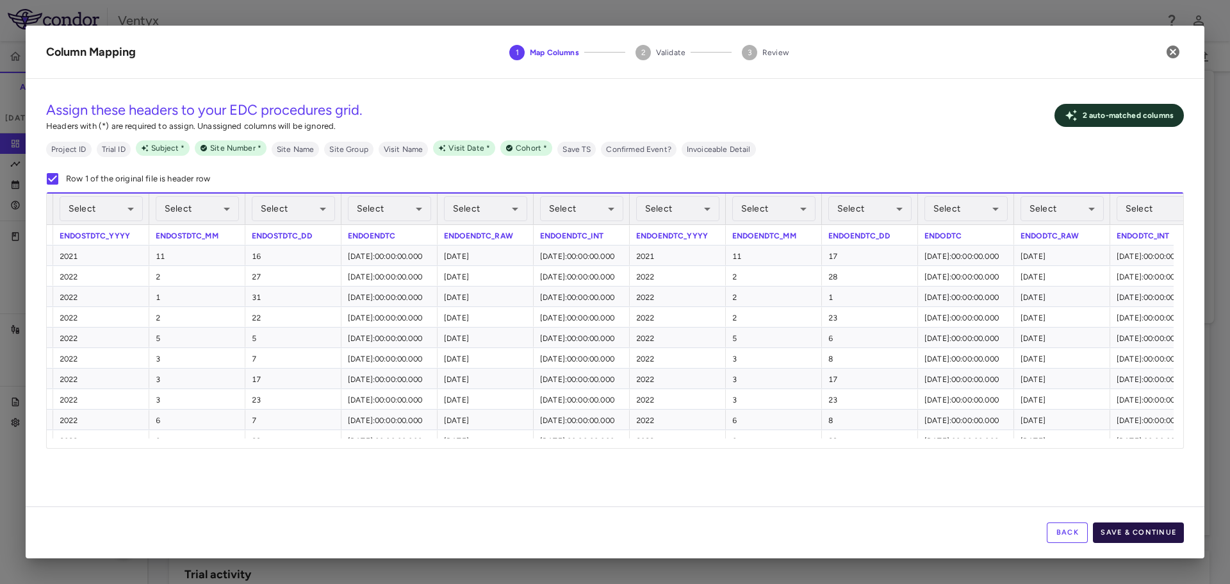
click at [1120, 535] on button "Save & Continue" at bounding box center [1138, 532] width 91 height 21
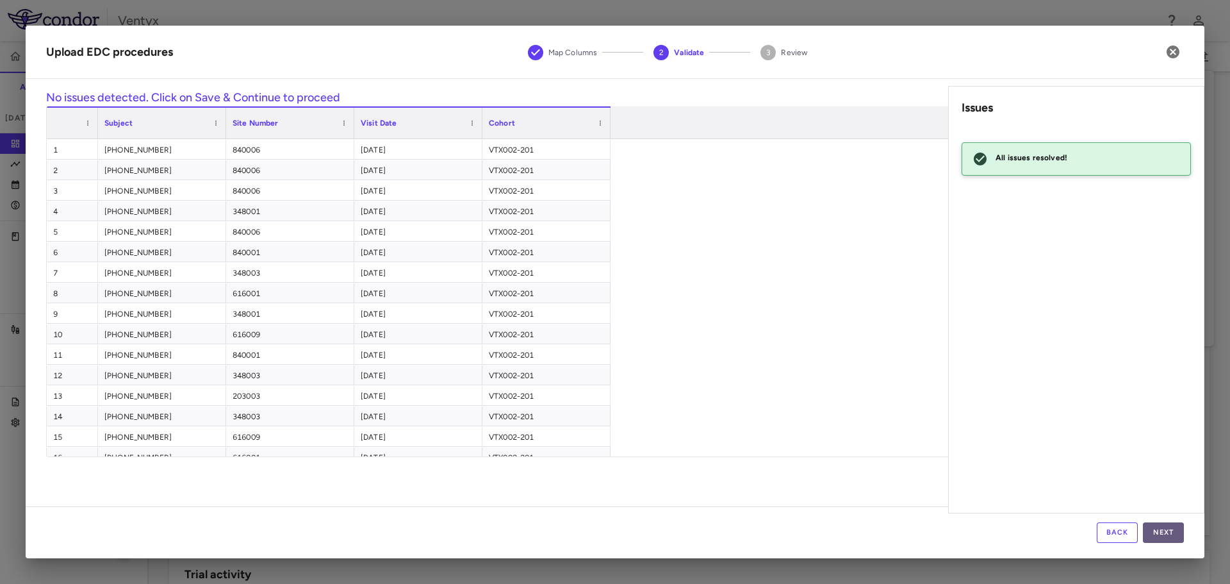
click at [1160, 534] on button "Next" at bounding box center [1163, 532] width 41 height 21
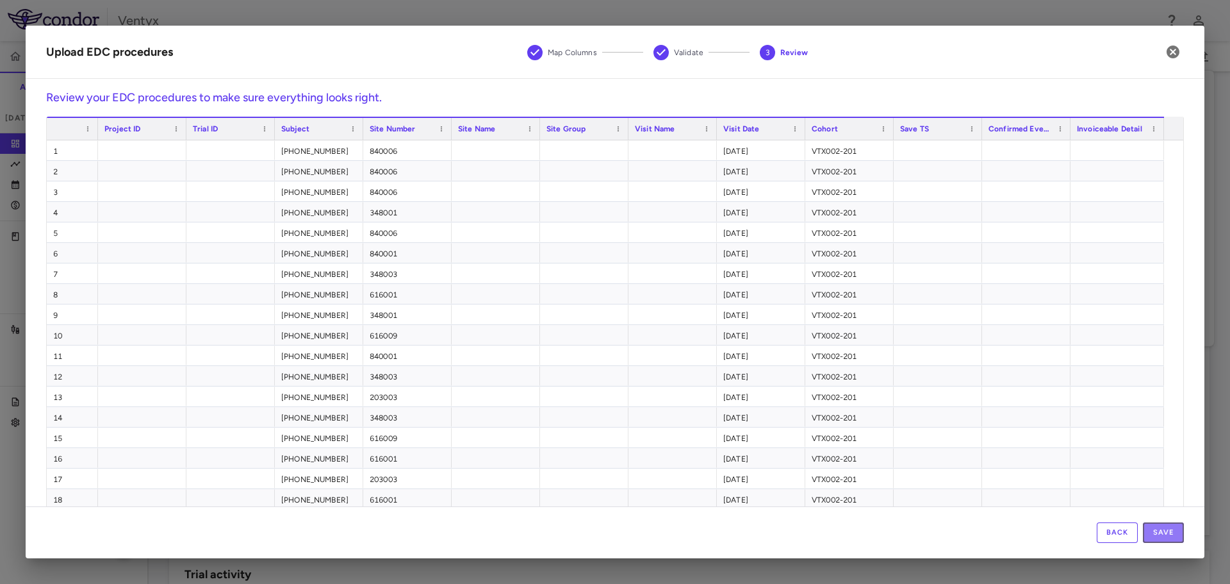
click at [1160, 534] on button "Save" at bounding box center [1163, 532] width 41 height 21
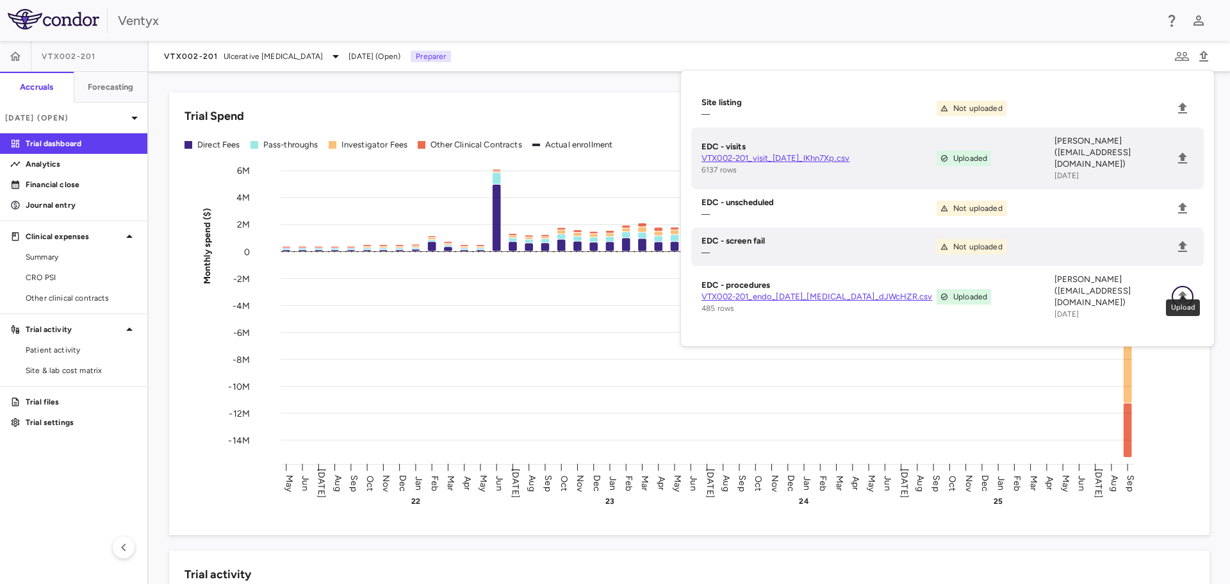
click at [1183, 291] on icon "Upload" at bounding box center [1182, 296] width 9 height 11
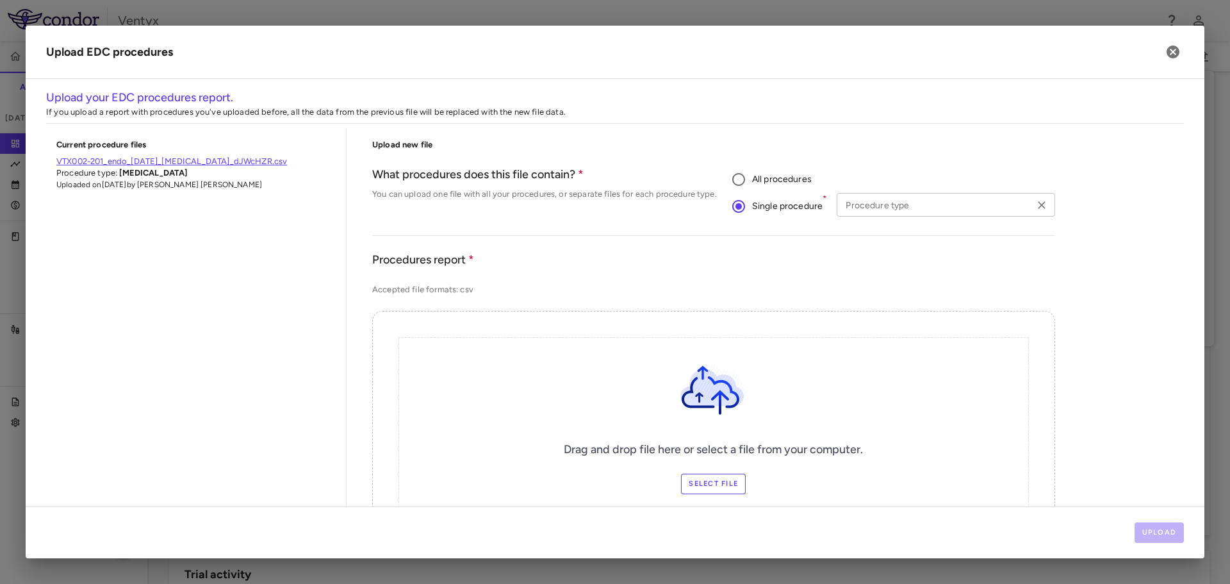
click at [884, 209] on input "Procedure type" at bounding box center [935, 205] width 189 height 16
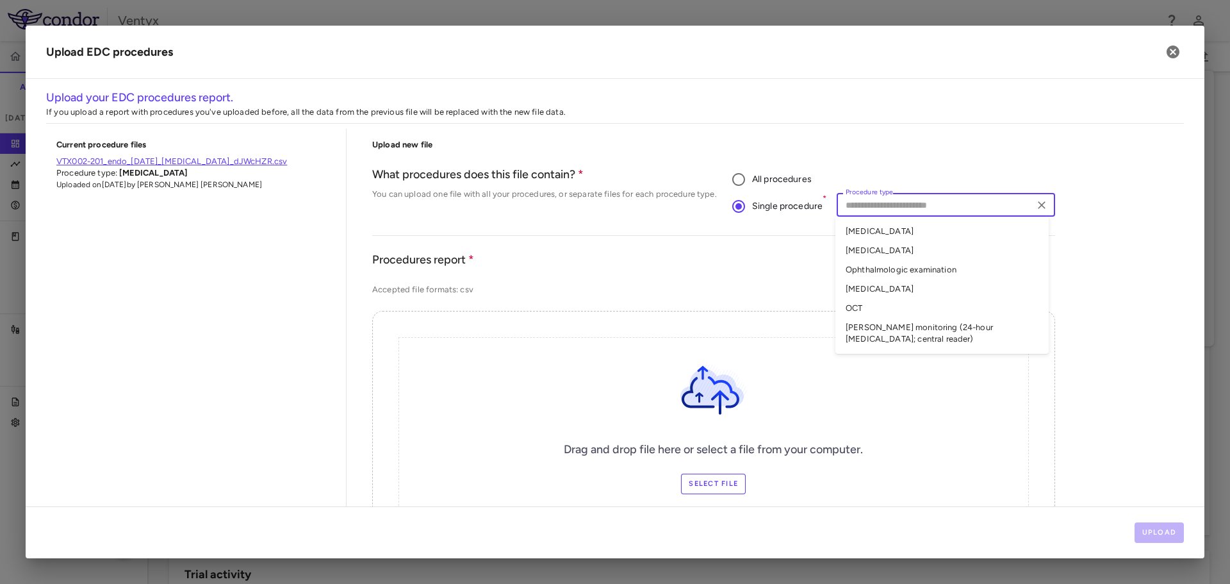
click at [887, 247] on li "Chest X-ray" at bounding box center [941, 250] width 213 height 19
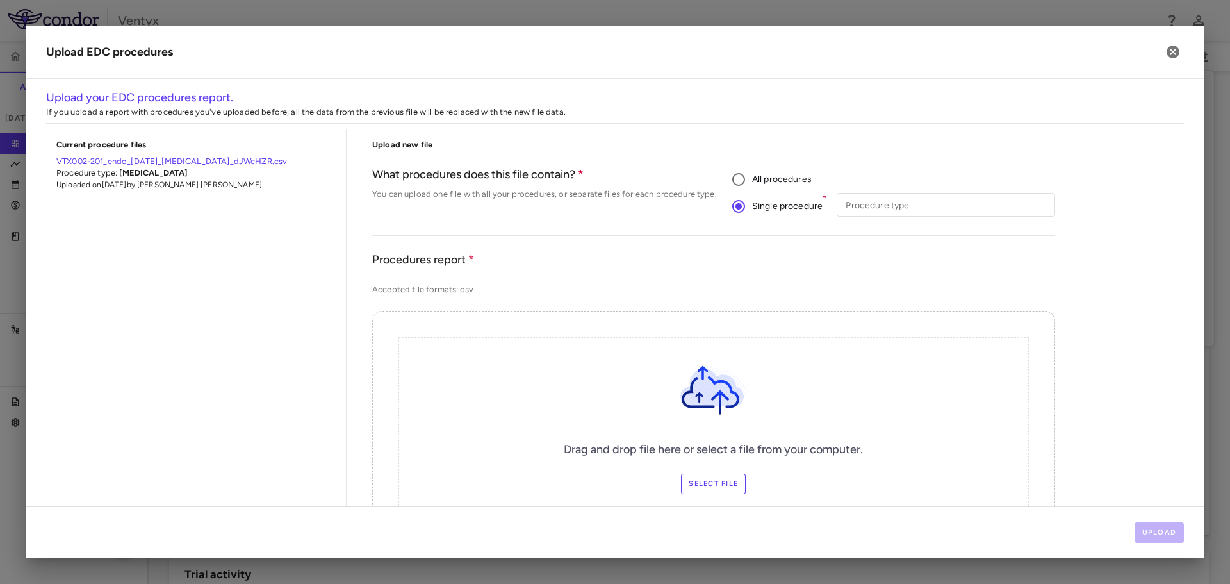
type input "**********"
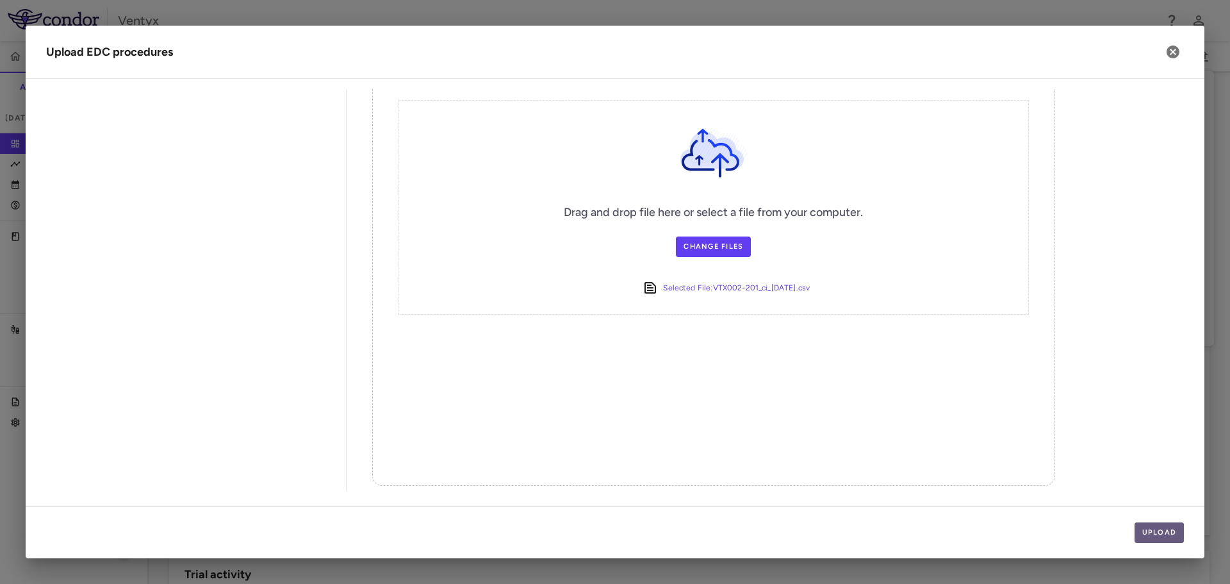
click at [1151, 534] on button "Upload" at bounding box center [1160, 532] width 50 height 21
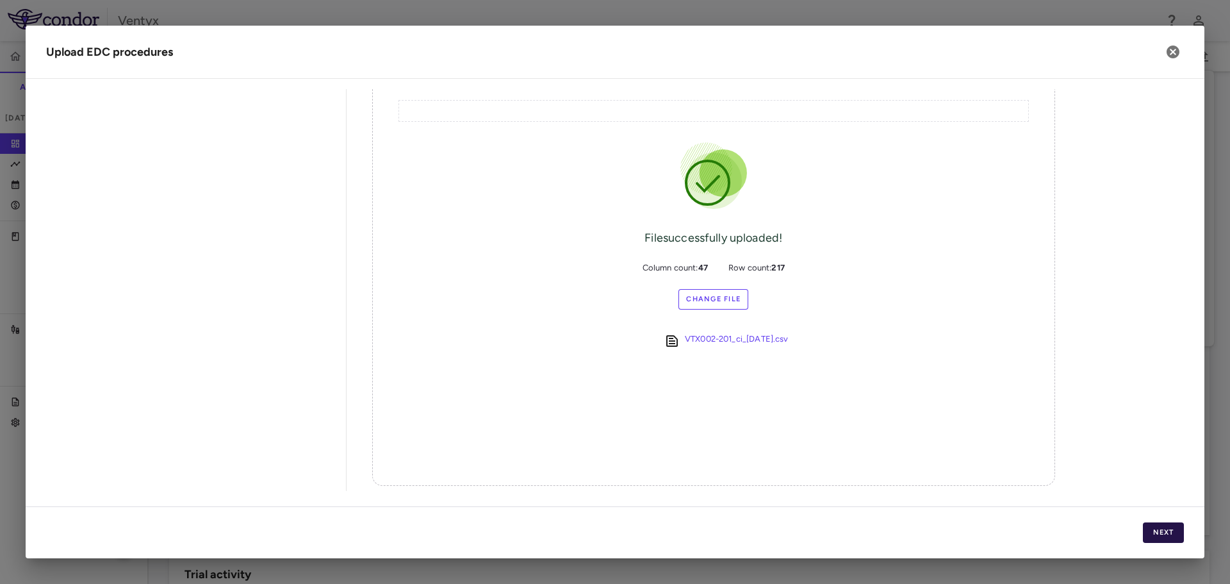
click at [1151, 534] on button "Next" at bounding box center [1163, 532] width 41 height 21
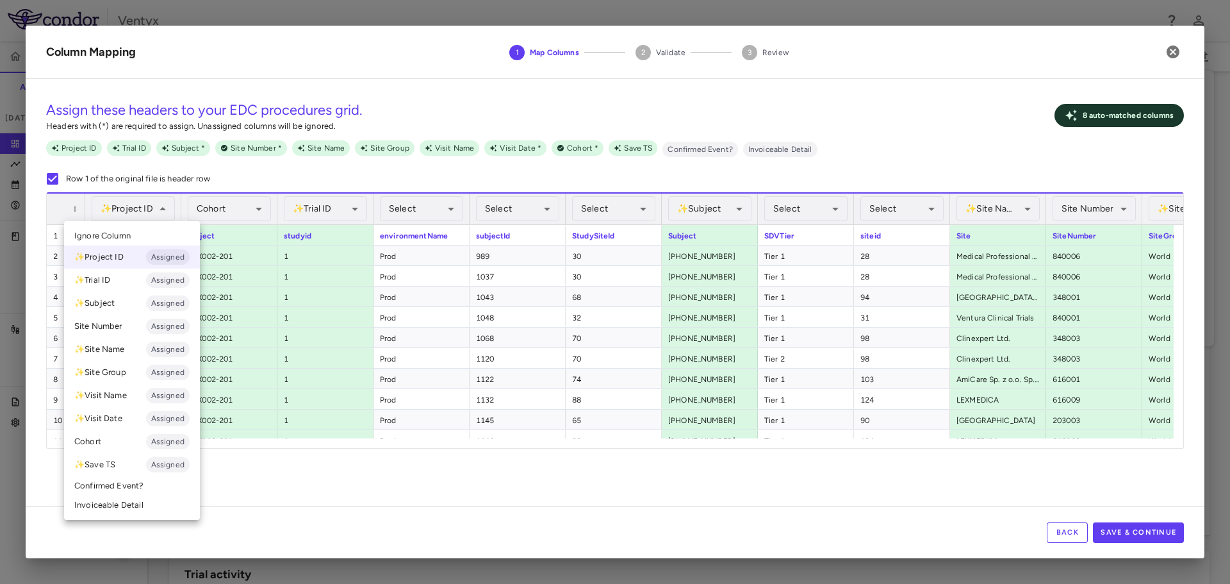
click at [112, 239] on span "Ignore Column" at bounding box center [102, 236] width 56 height 12
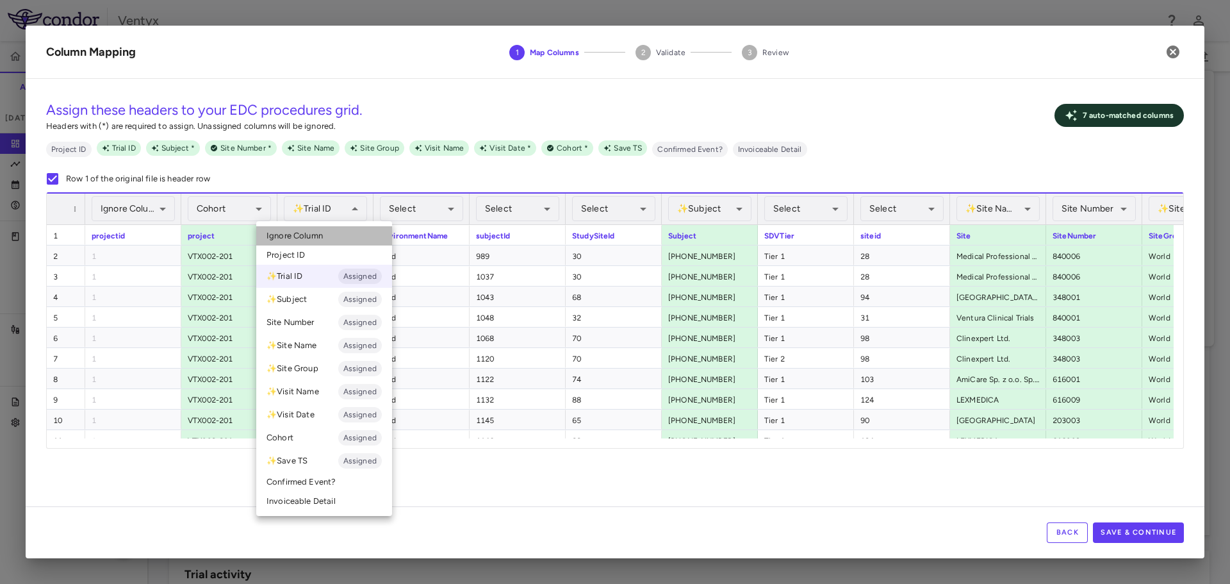
click at [321, 236] on span "Ignore Column" at bounding box center [295, 236] width 56 height 12
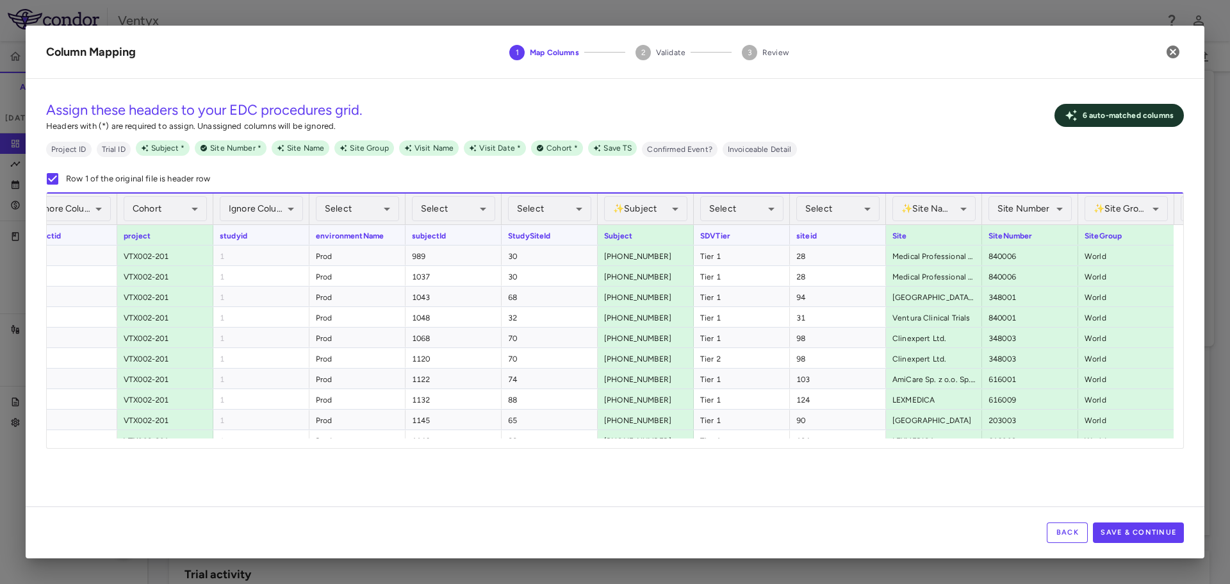
scroll to position [0, 120]
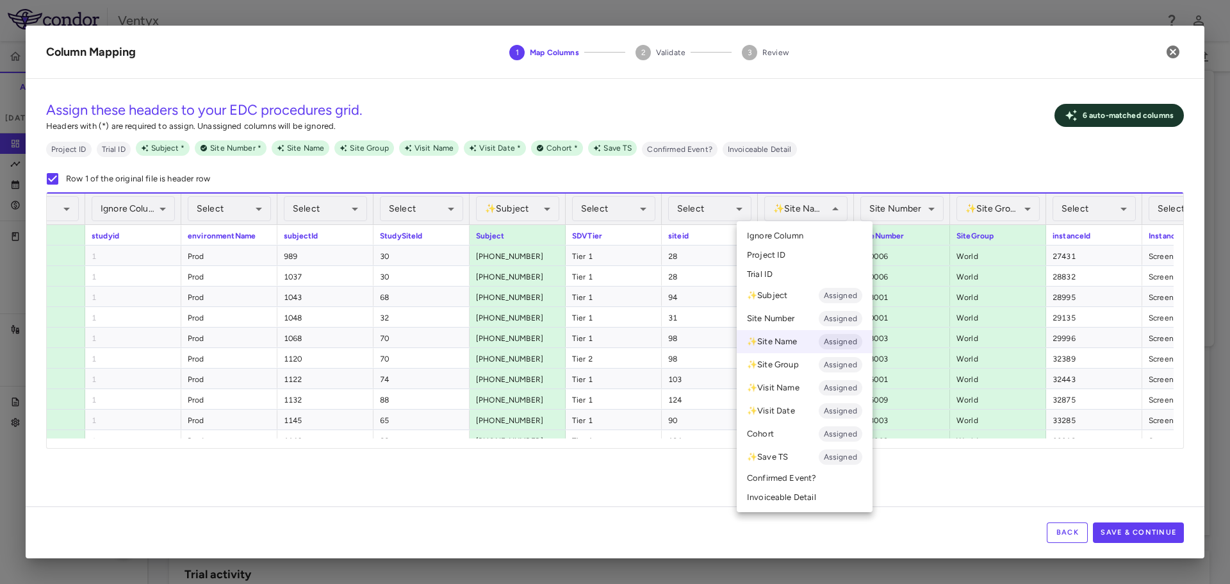
click at [784, 236] on span "Ignore Column" at bounding box center [775, 236] width 56 height 12
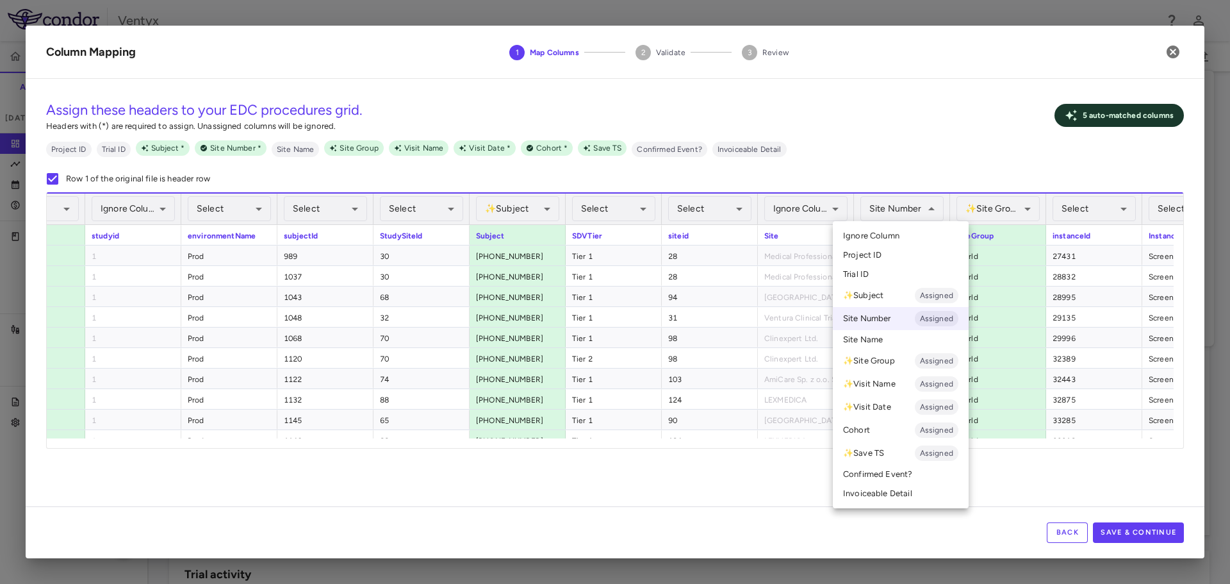
click at [876, 156] on div at bounding box center [615, 292] width 1230 height 584
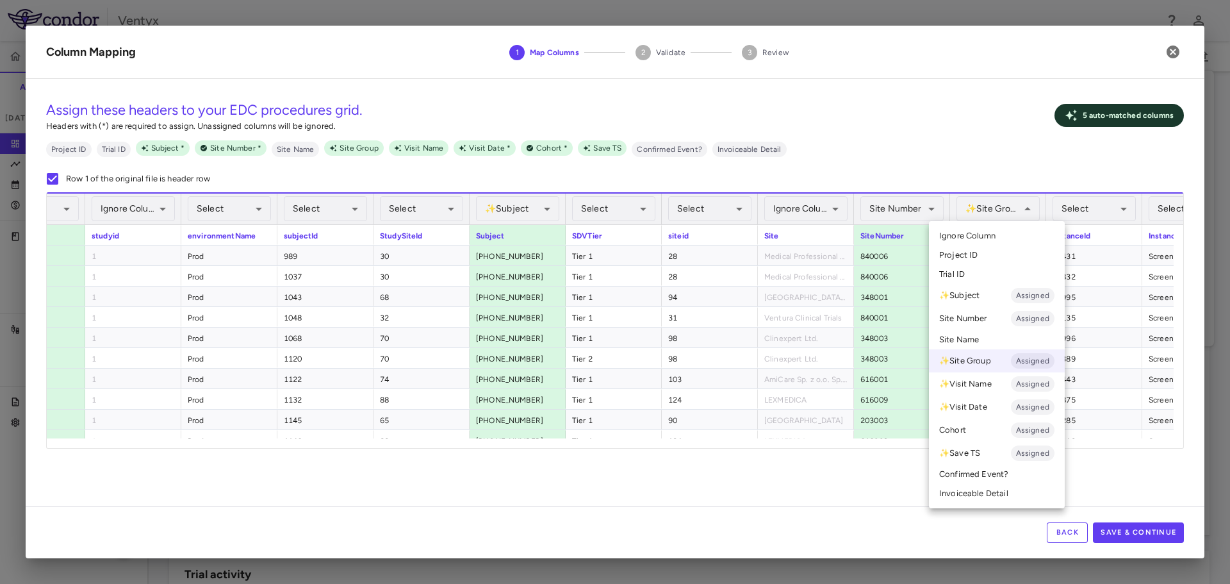
click at [973, 239] on span "Ignore Column" at bounding box center [967, 236] width 56 height 12
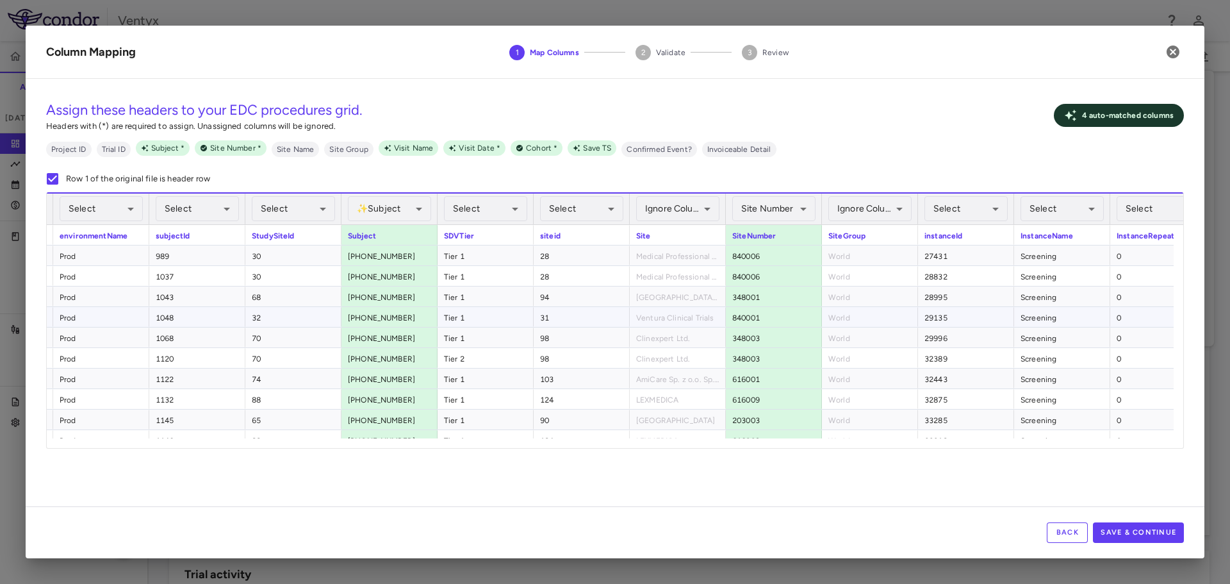
scroll to position [0, 373]
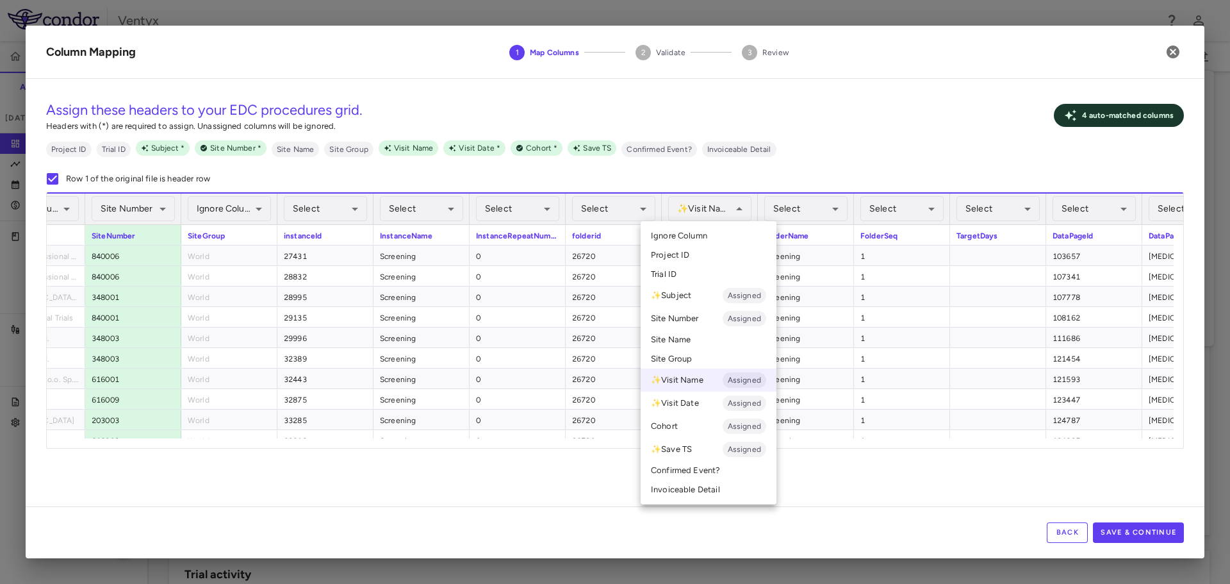
click at [713, 234] on li "Ignore Column" at bounding box center [709, 235] width 136 height 19
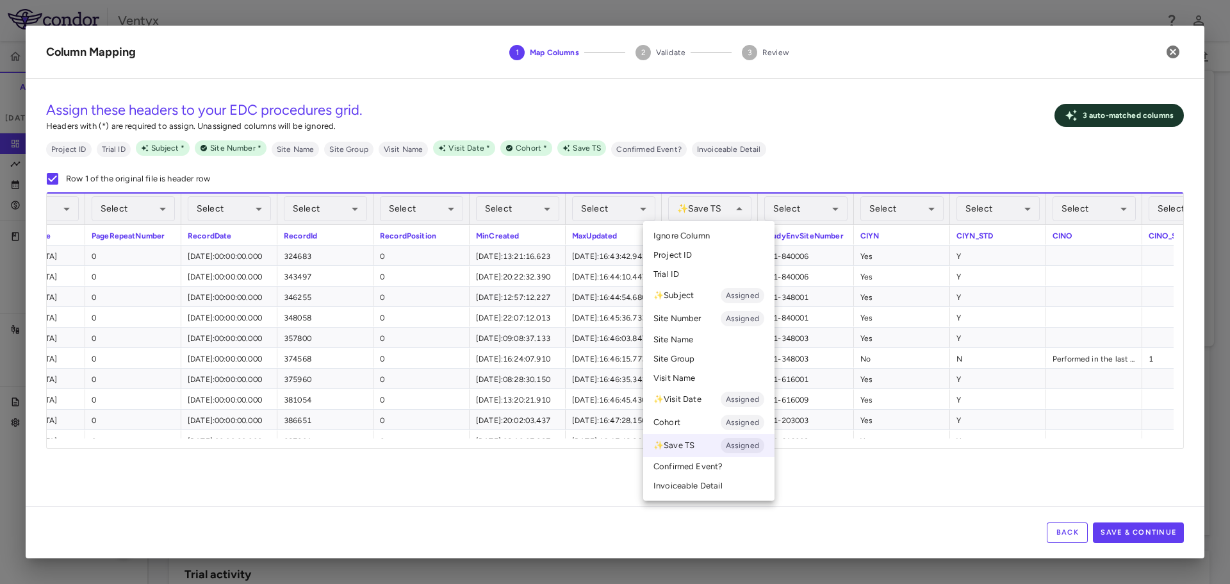
click at [694, 240] on span "Ignore Column" at bounding box center [681, 236] width 56 height 12
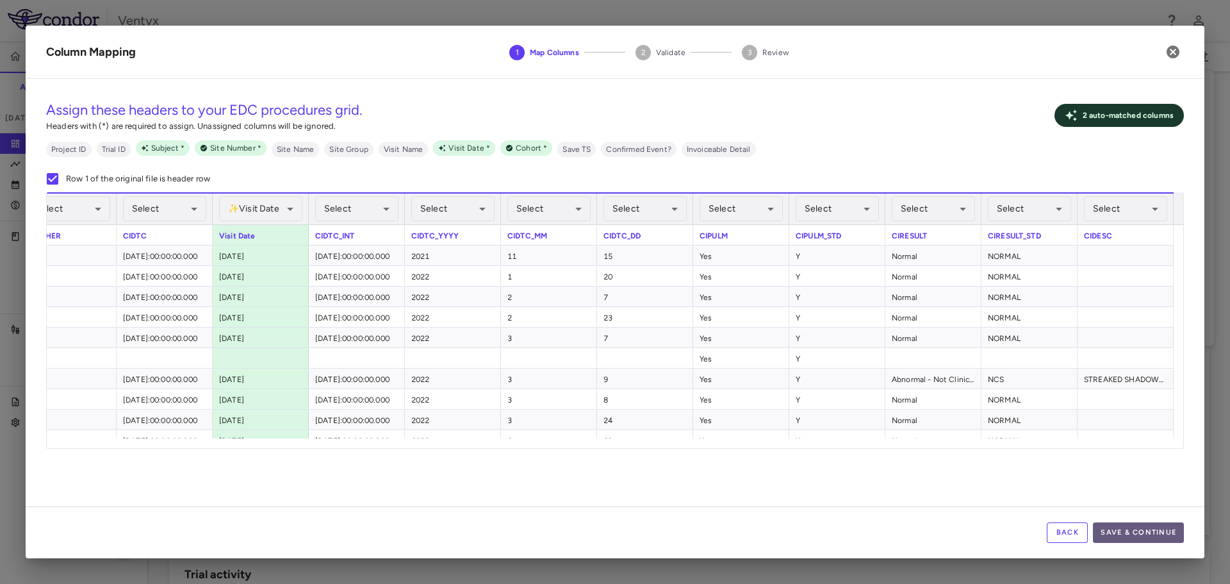
click at [1134, 534] on button "Save & Continue" at bounding box center [1138, 532] width 91 height 21
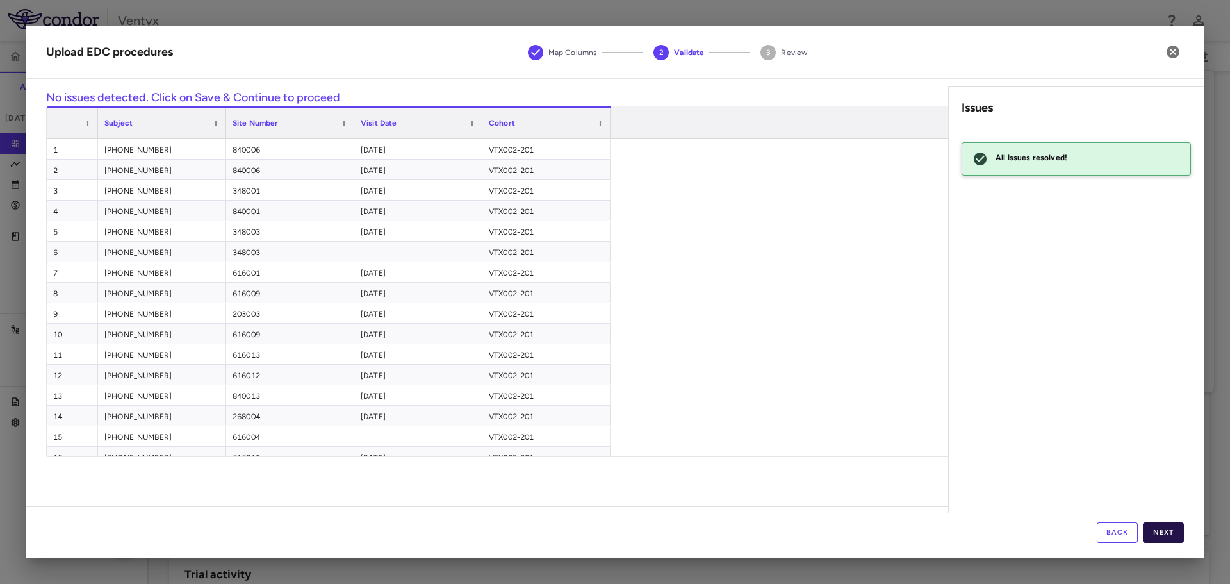
click at [1169, 534] on button "Next" at bounding box center [1163, 532] width 41 height 21
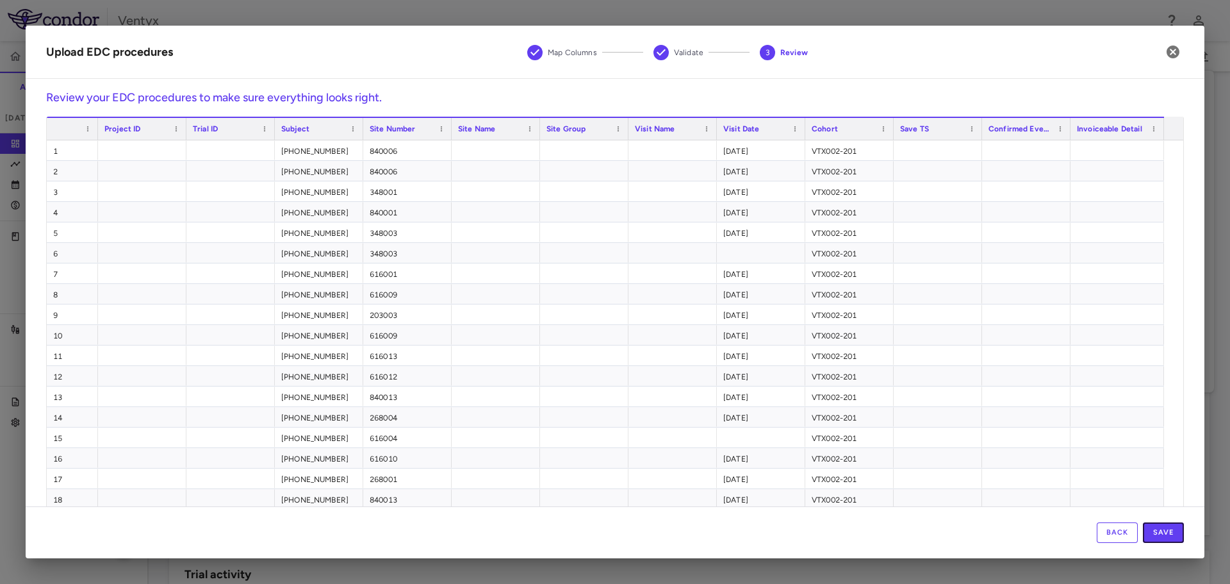
click at [1169, 534] on button "Save" at bounding box center [1163, 532] width 41 height 21
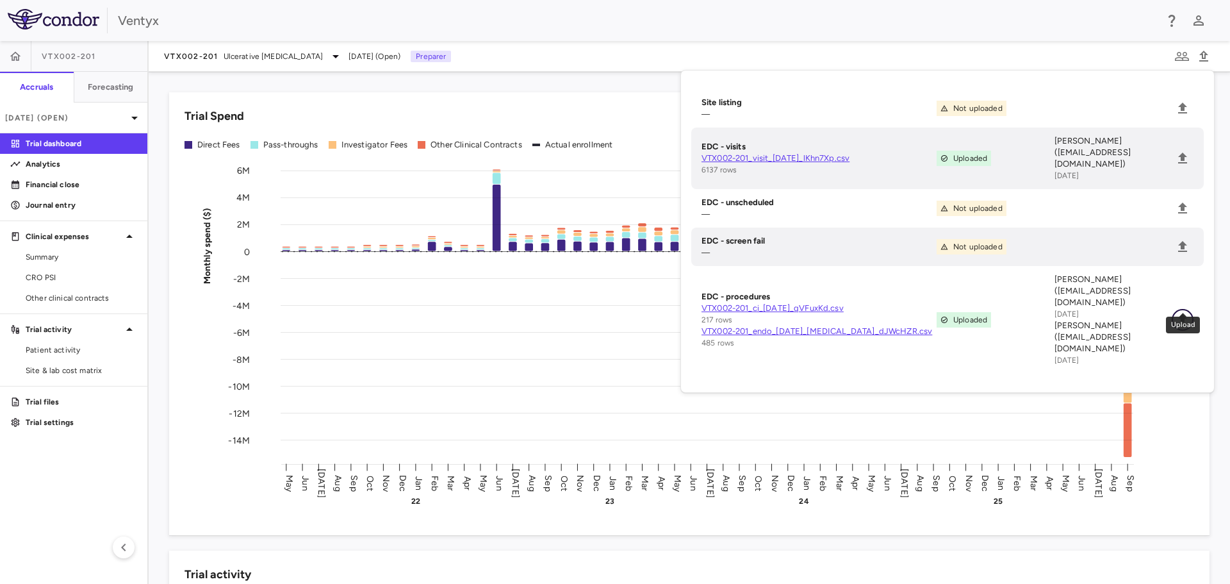
click at [1183, 312] on icon "Upload" at bounding box center [1182, 319] width 15 height 15
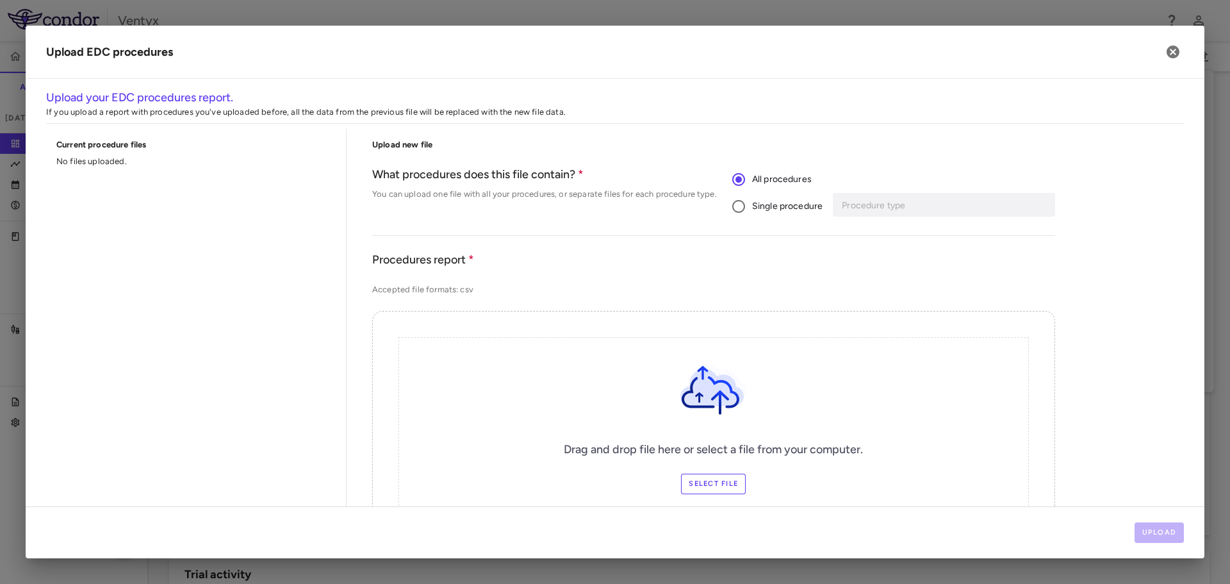
click at [798, 207] on span "Single procedure" at bounding box center [787, 206] width 70 height 14
click at [856, 204] on div "Procedure type Procedure type" at bounding box center [946, 205] width 218 height 24
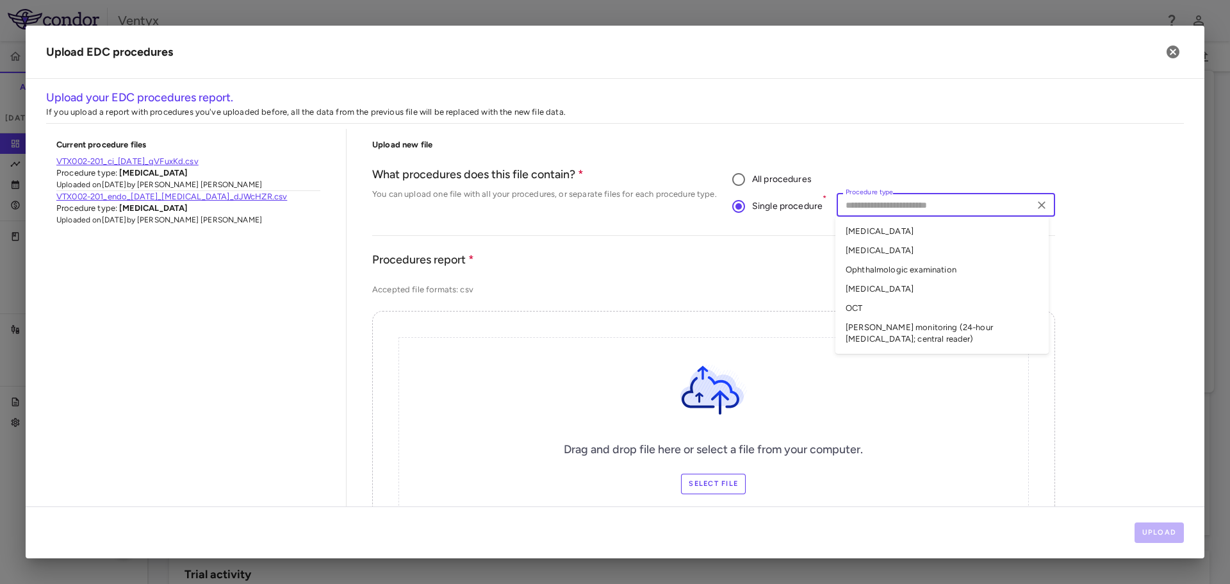
click at [887, 275] on li "Ophthalmologic examination" at bounding box center [941, 269] width 213 height 19
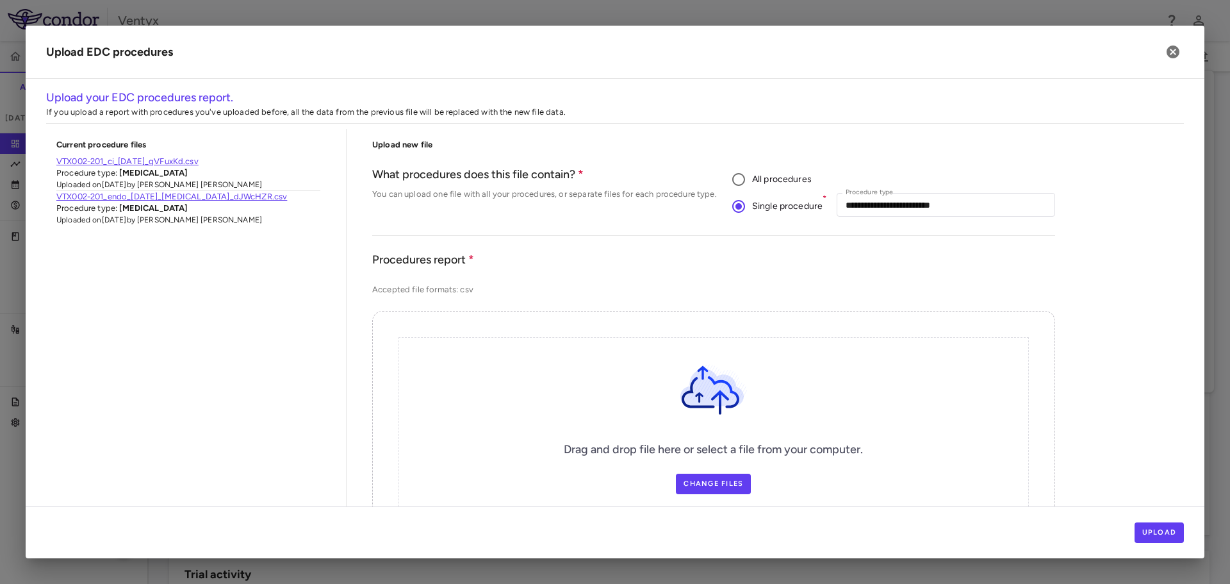
scroll to position [192, 0]
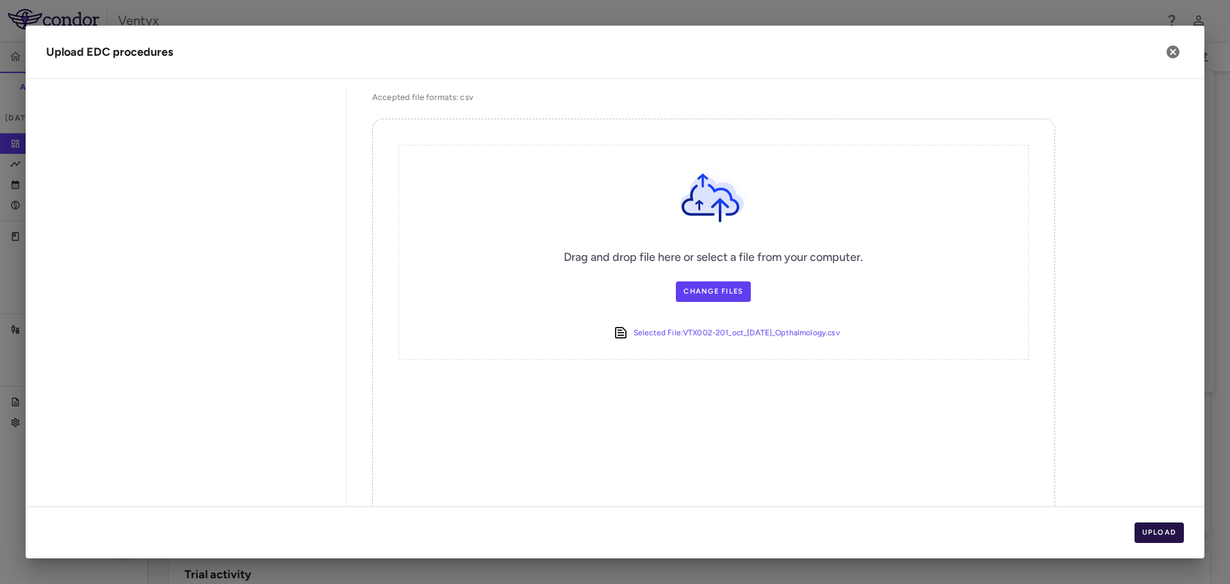
click at [1152, 526] on button "Upload" at bounding box center [1160, 532] width 50 height 21
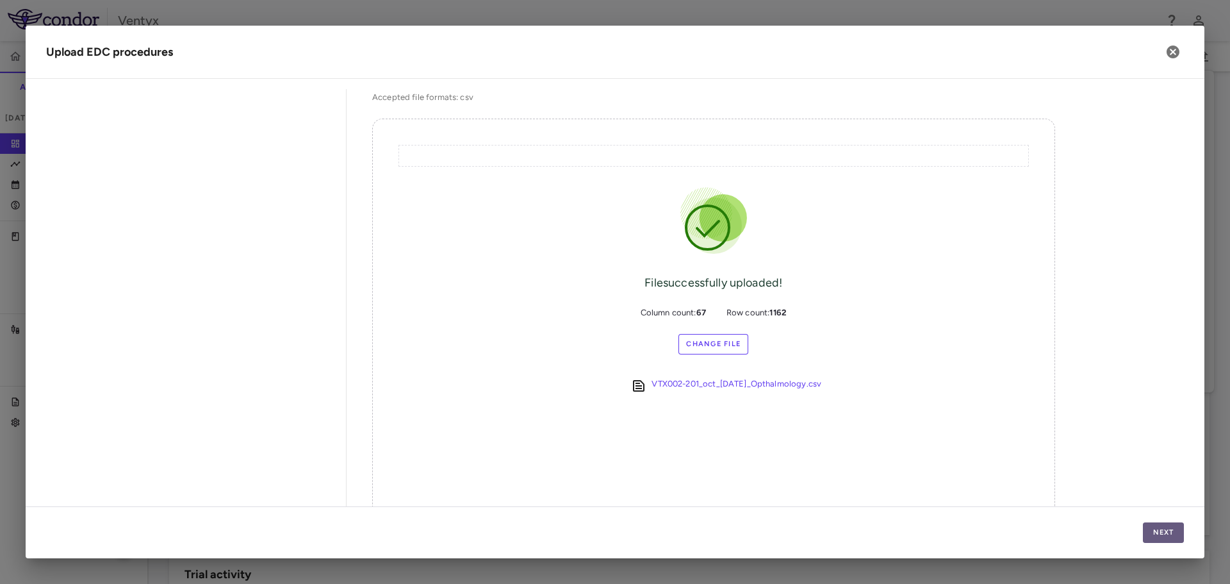
click at [1153, 527] on button "Next" at bounding box center [1163, 532] width 41 height 21
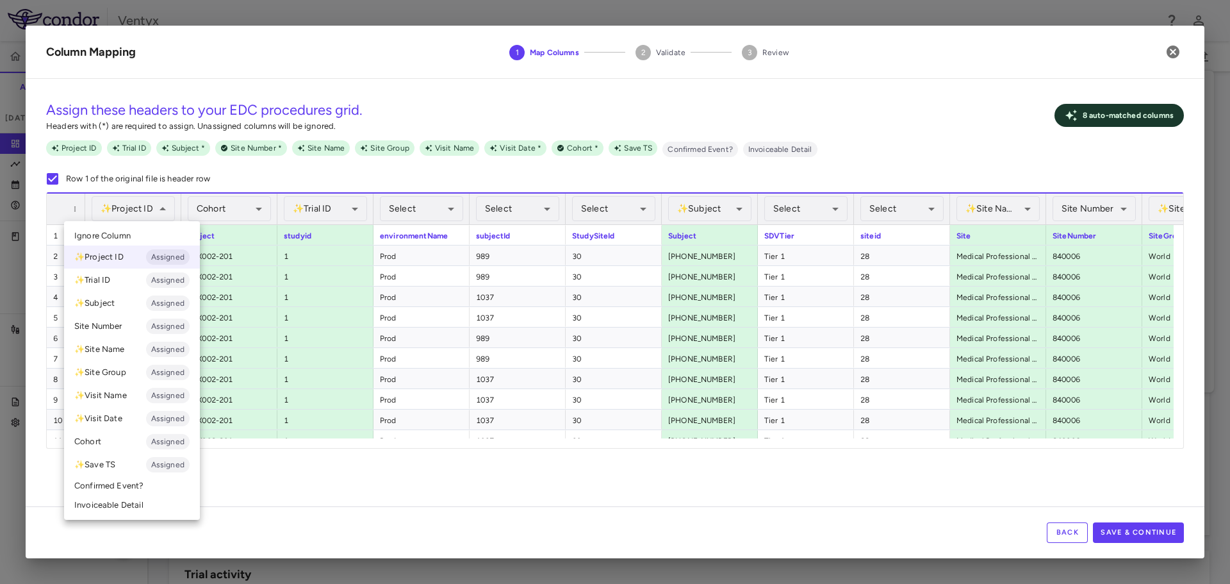
click at [140, 232] on li "Ignore Column" at bounding box center [132, 235] width 136 height 19
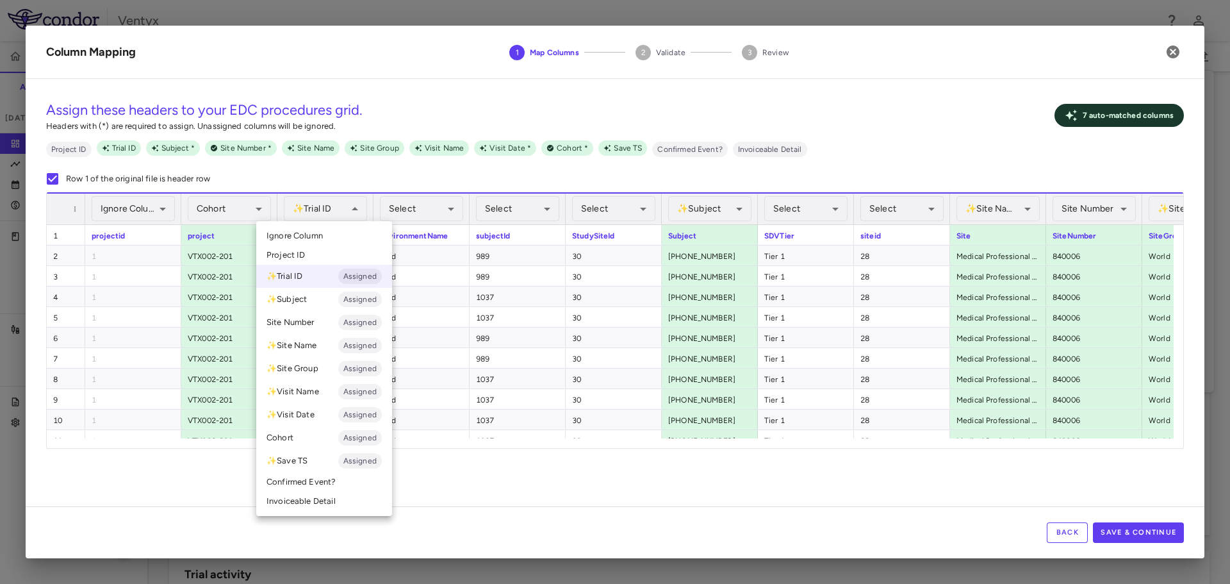
click at [338, 239] on li "Ignore Column" at bounding box center [324, 235] width 136 height 19
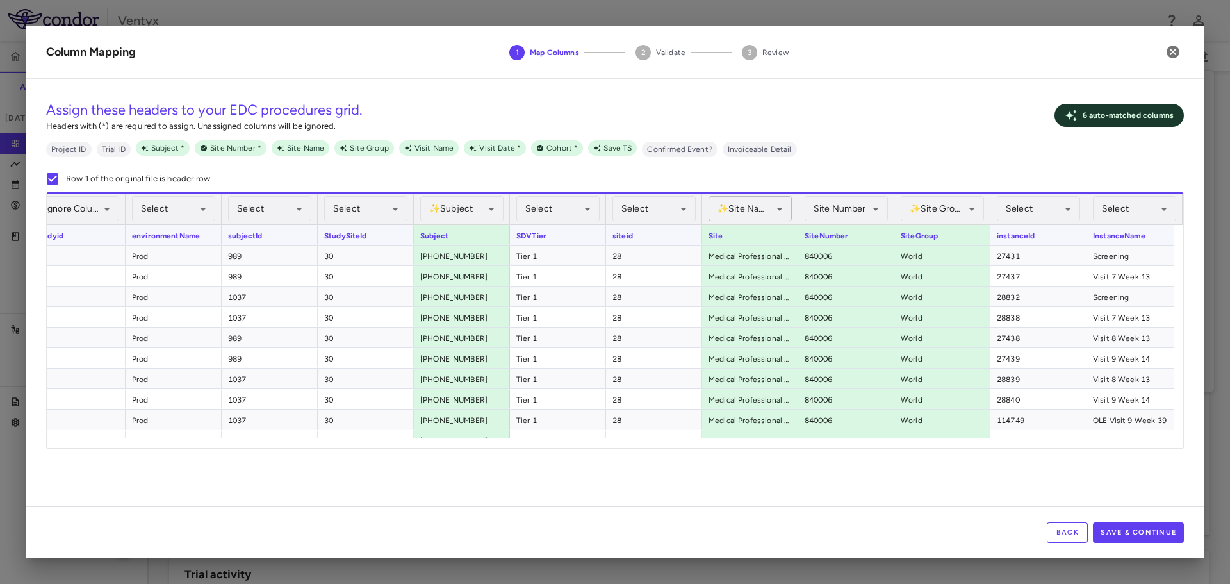
scroll to position [0, 256]
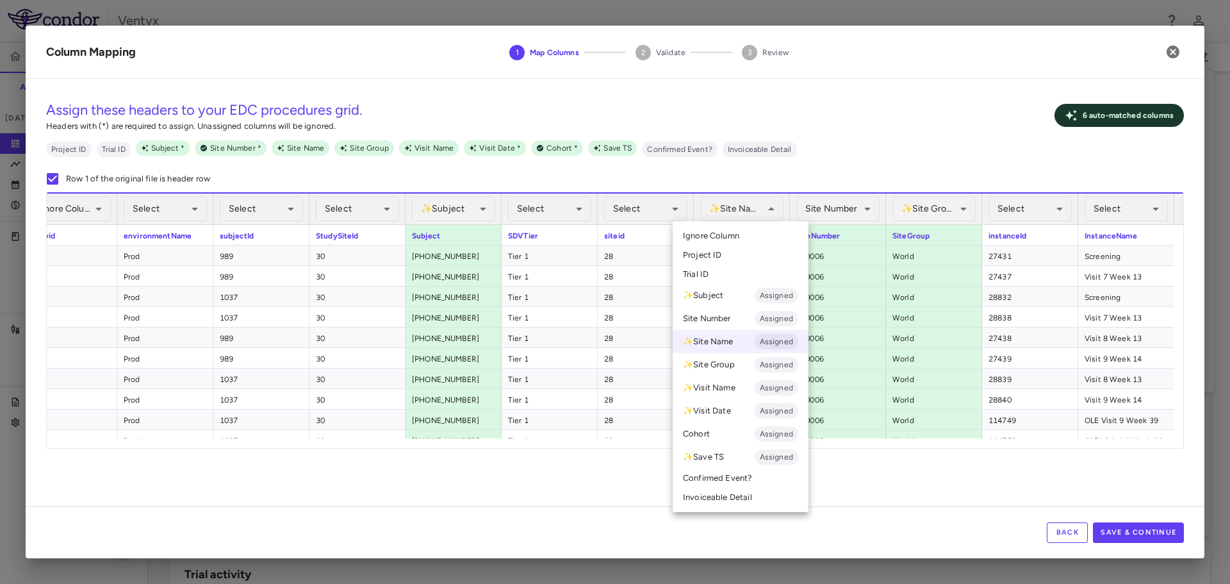
click at [741, 232] on li "Ignore Column" at bounding box center [741, 235] width 136 height 19
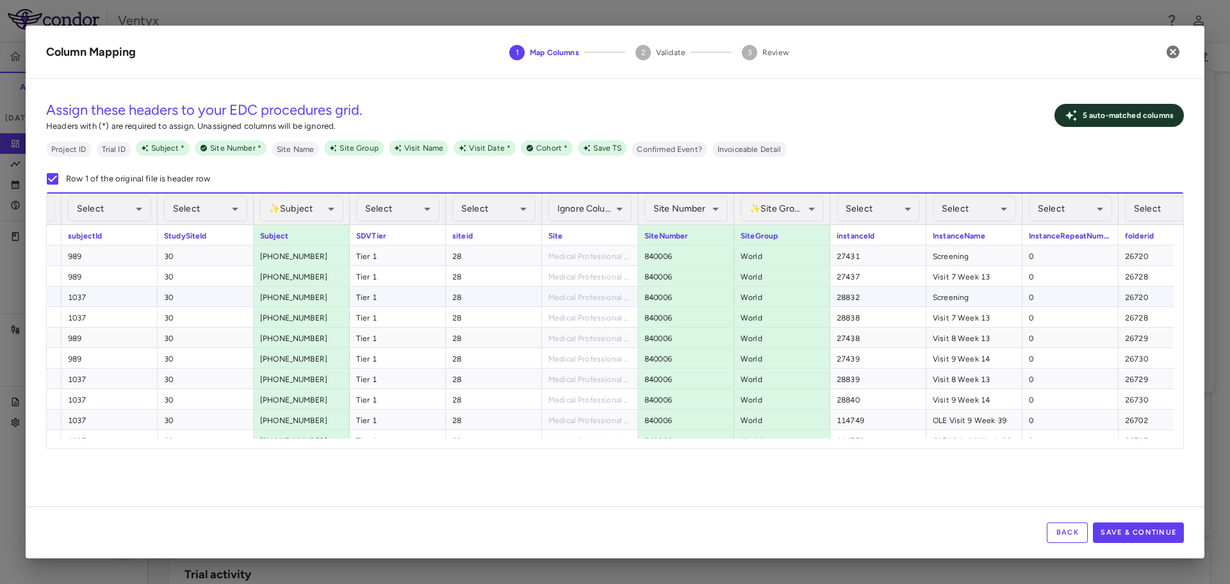
scroll to position [0, 448]
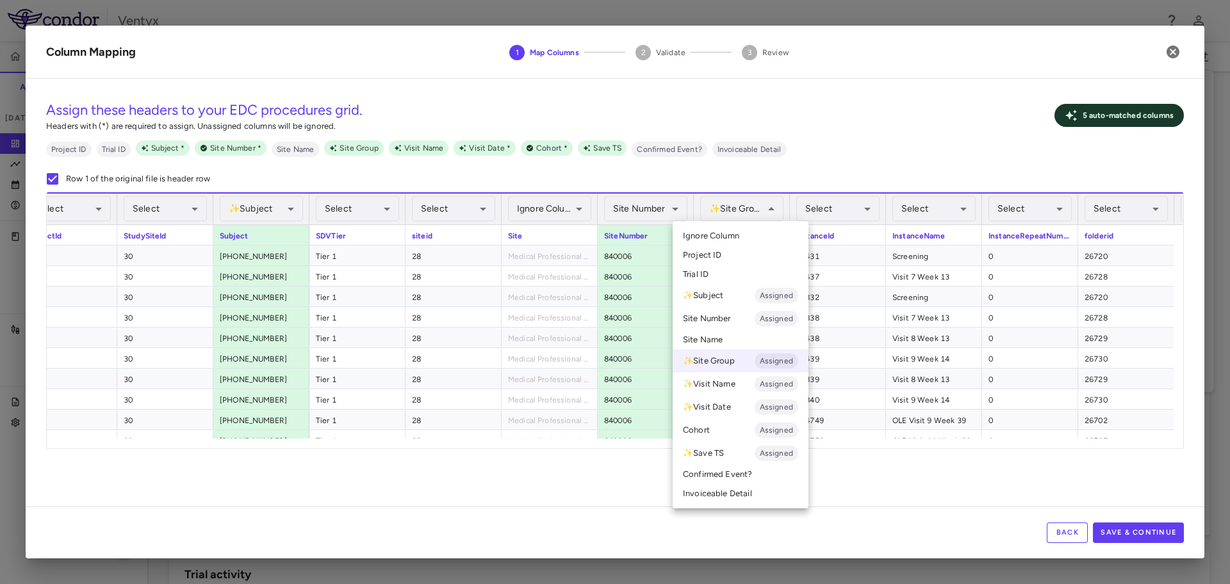
click at [744, 234] on li "Ignore Column" at bounding box center [741, 235] width 136 height 19
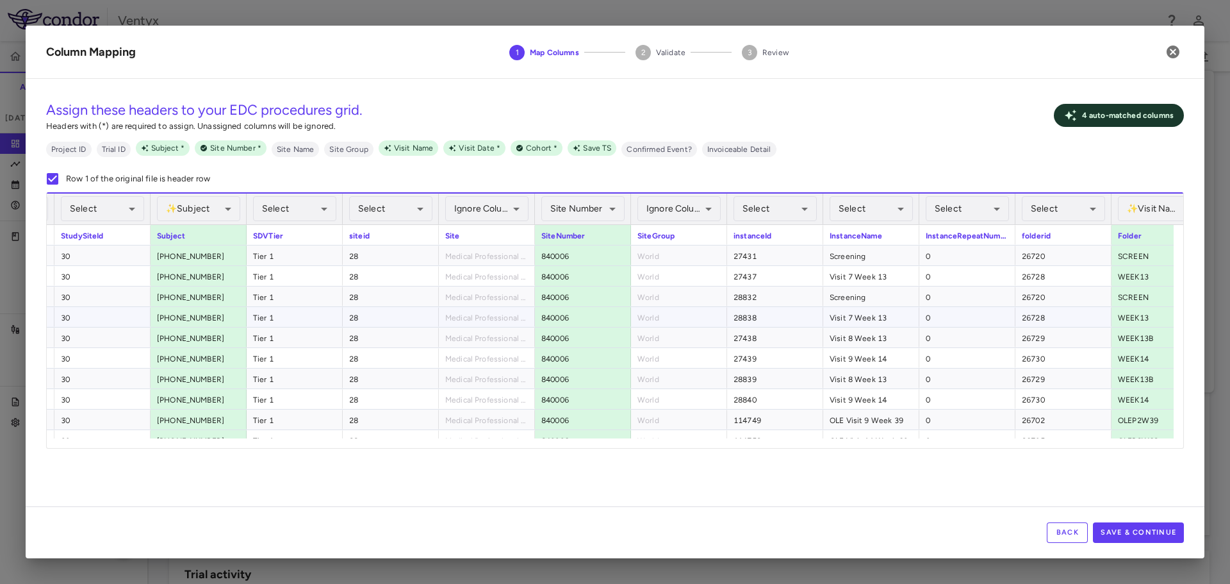
scroll to position [0, 513]
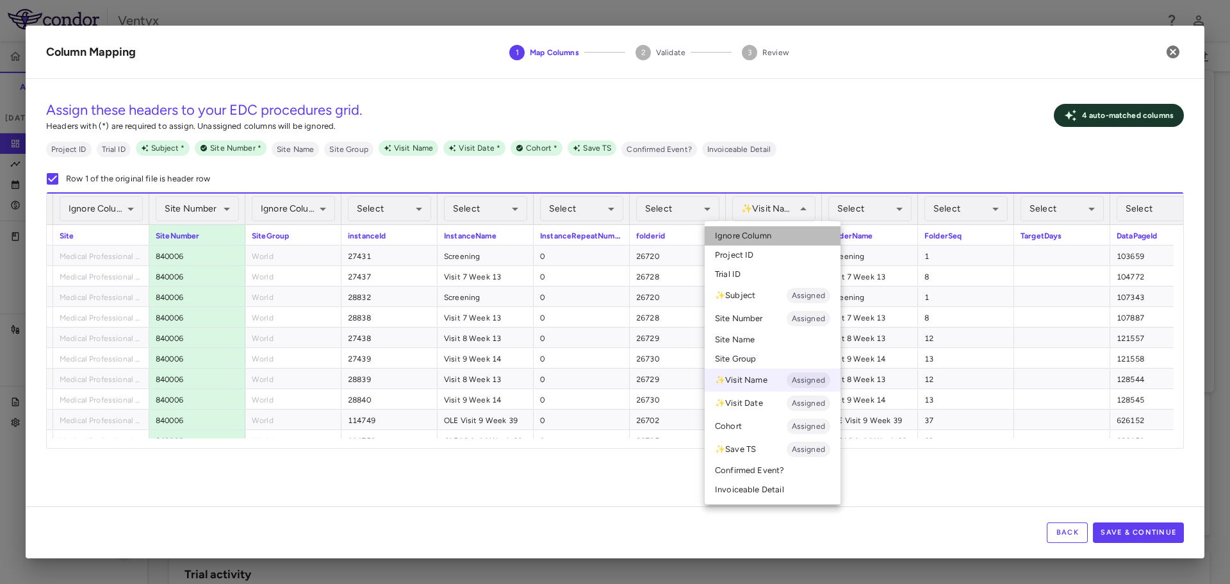
click at [777, 238] on li "Ignore Column" at bounding box center [773, 235] width 136 height 19
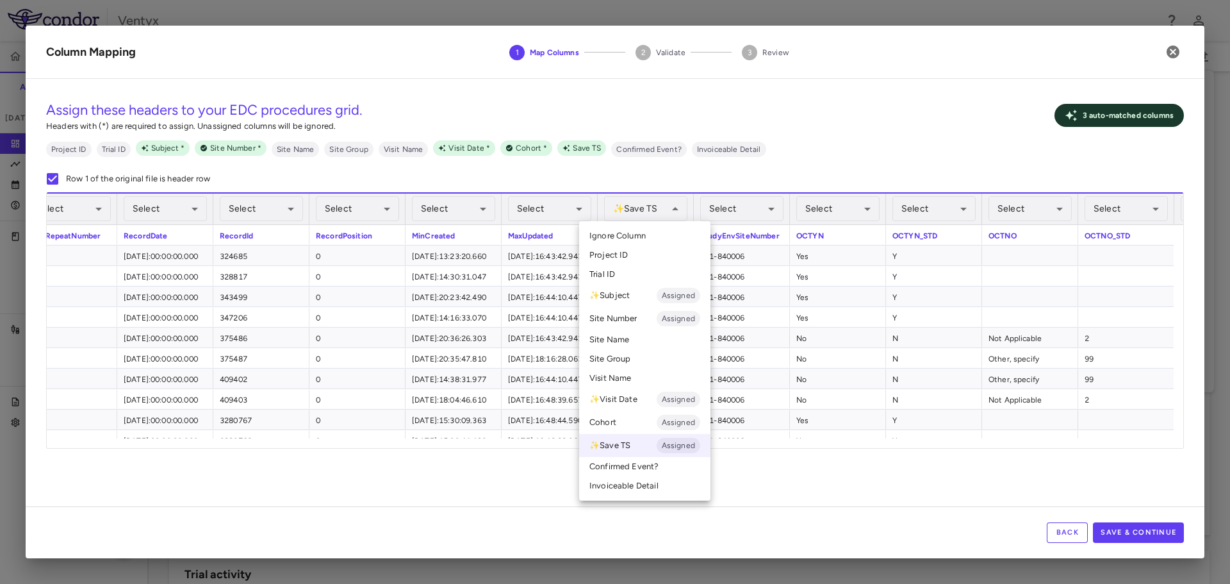
click at [643, 232] on span "Ignore Column" at bounding box center [617, 236] width 56 height 12
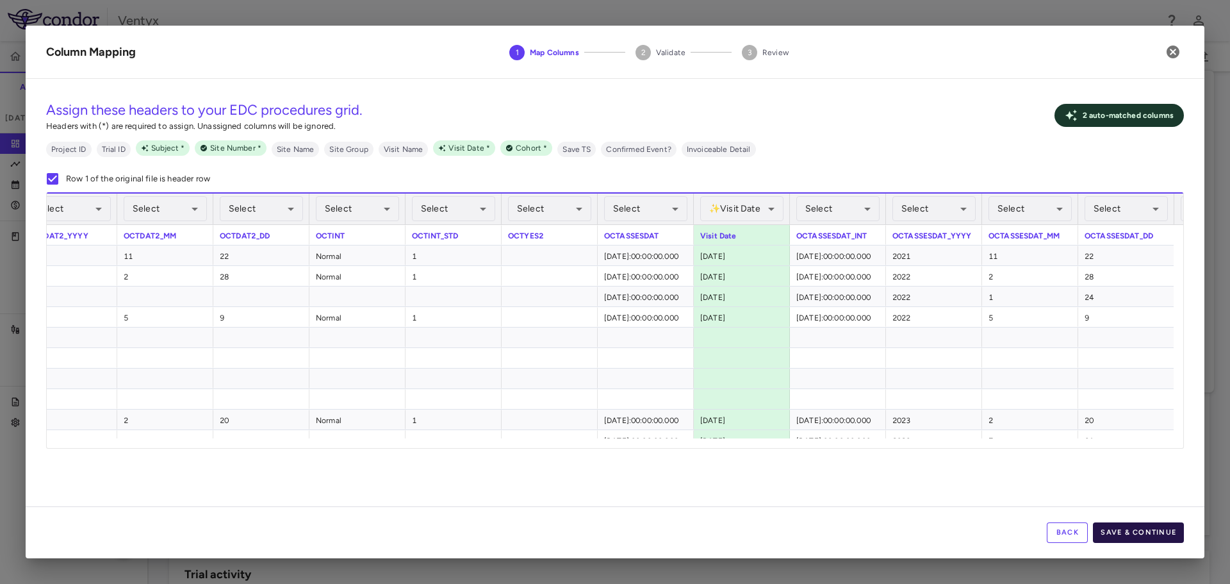
click at [1138, 534] on button "Save & Continue" at bounding box center [1138, 532] width 91 height 21
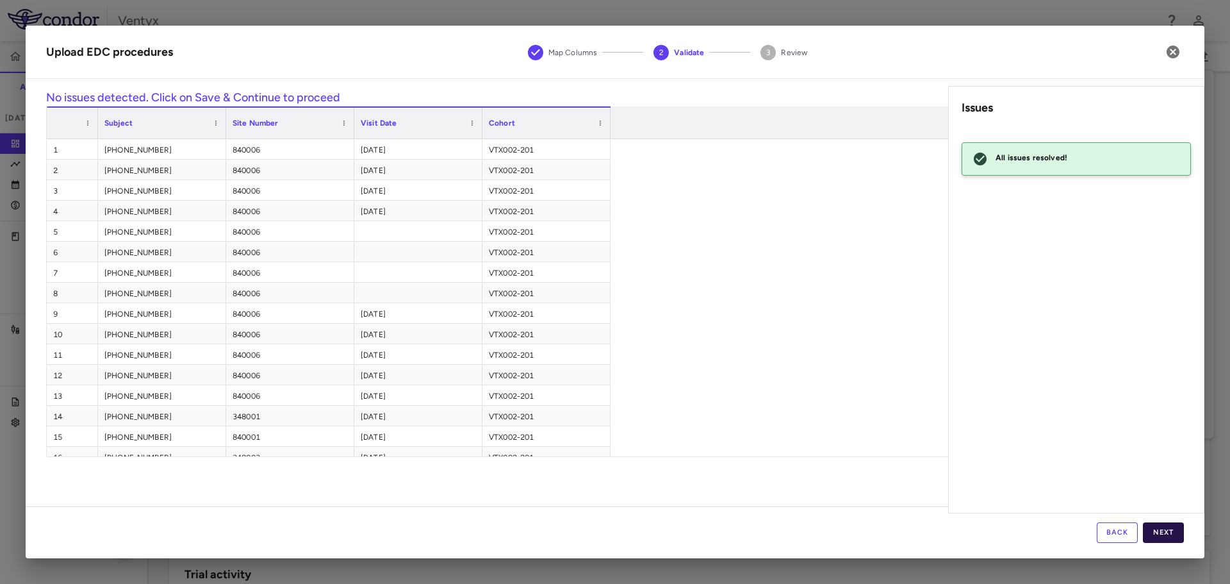
click at [1167, 532] on button "Next" at bounding box center [1163, 532] width 41 height 21
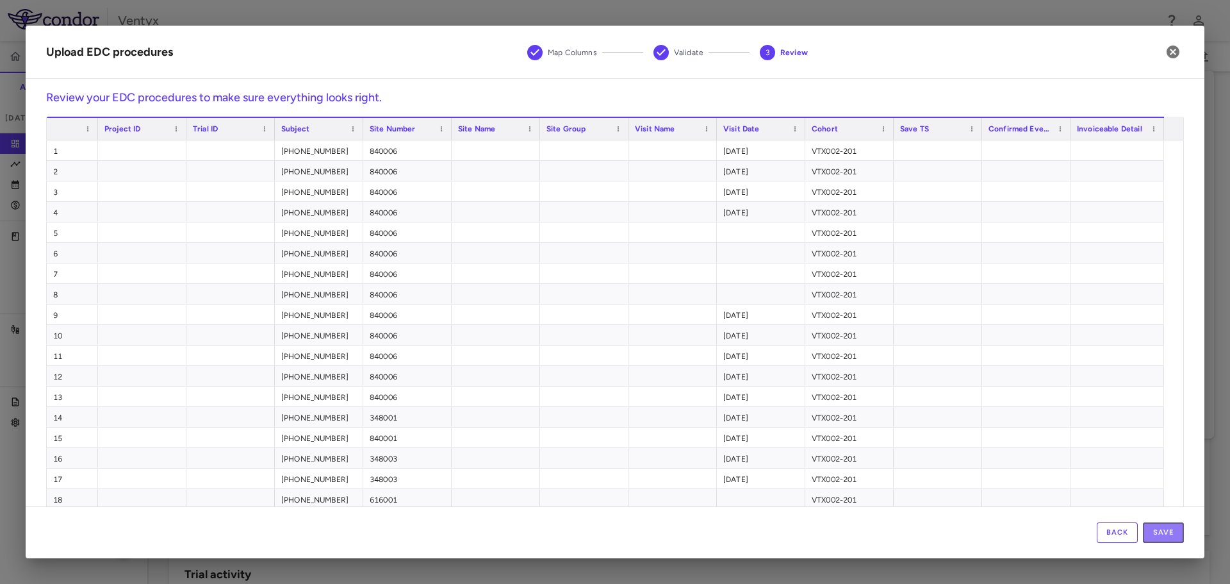
click at [1167, 532] on button "Save" at bounding box center [1163, 532] width 41 height 21
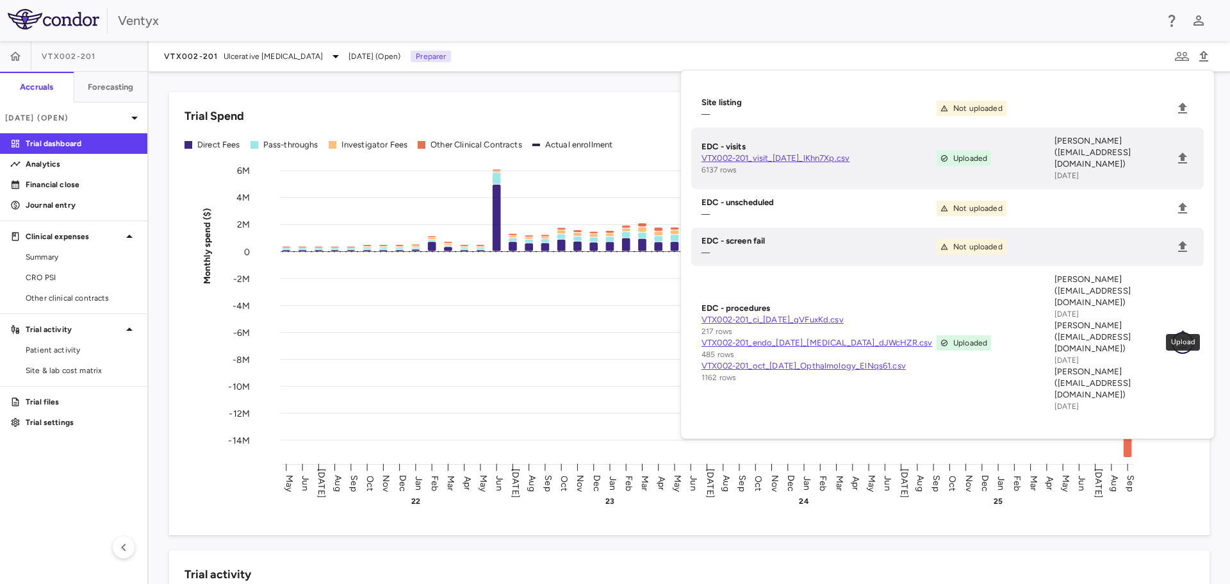
click at [1189, 335] on icon "Upload" at bounding box center [1182, 342] width 15 height 15
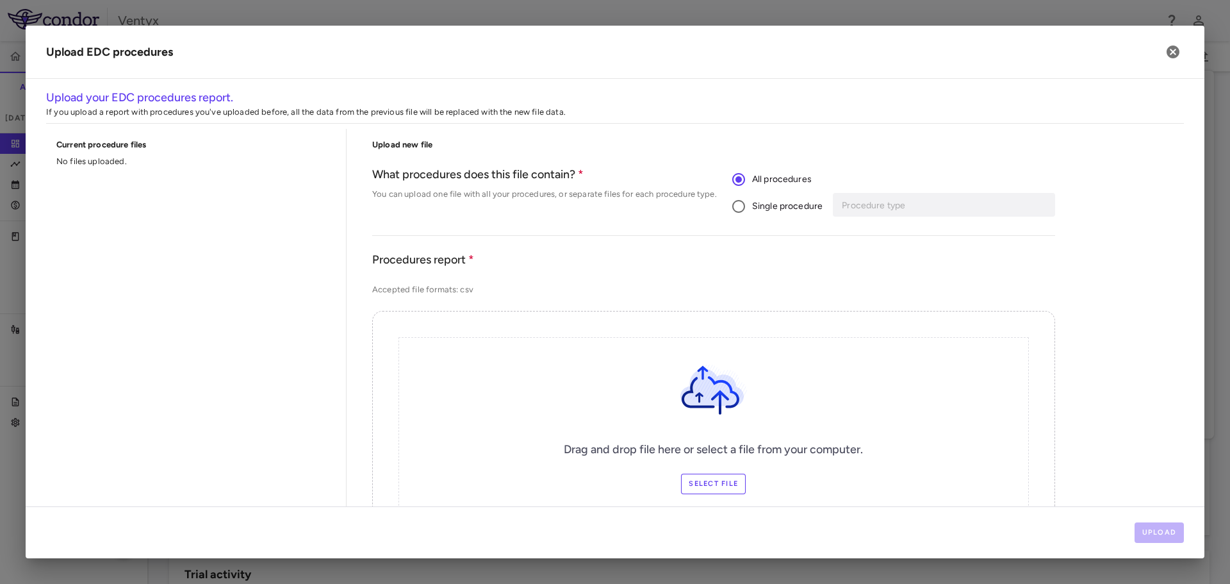
click at [784, 206] on span "Single procedure" at bounding box center [787, 206] width 70 height 14
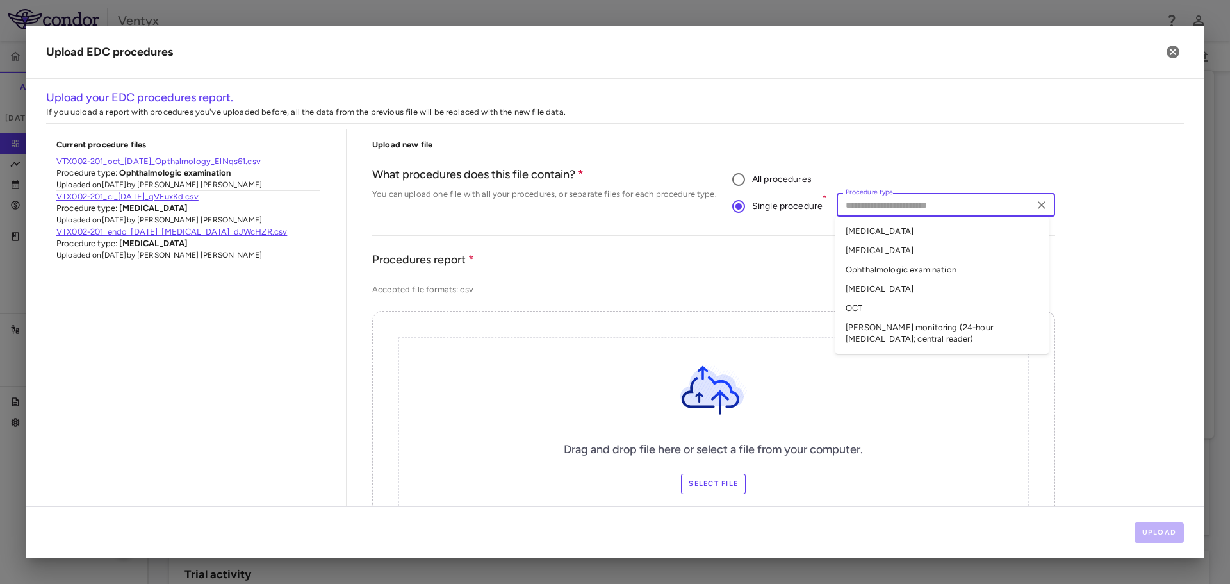
click at [858, 209] on input "Procedure type" at bounding box center [935, 205] width 189 height 16
click at [868, 284] on li "Sigmoidoscopy" at bounding box center [941, 288] width 213 height 19
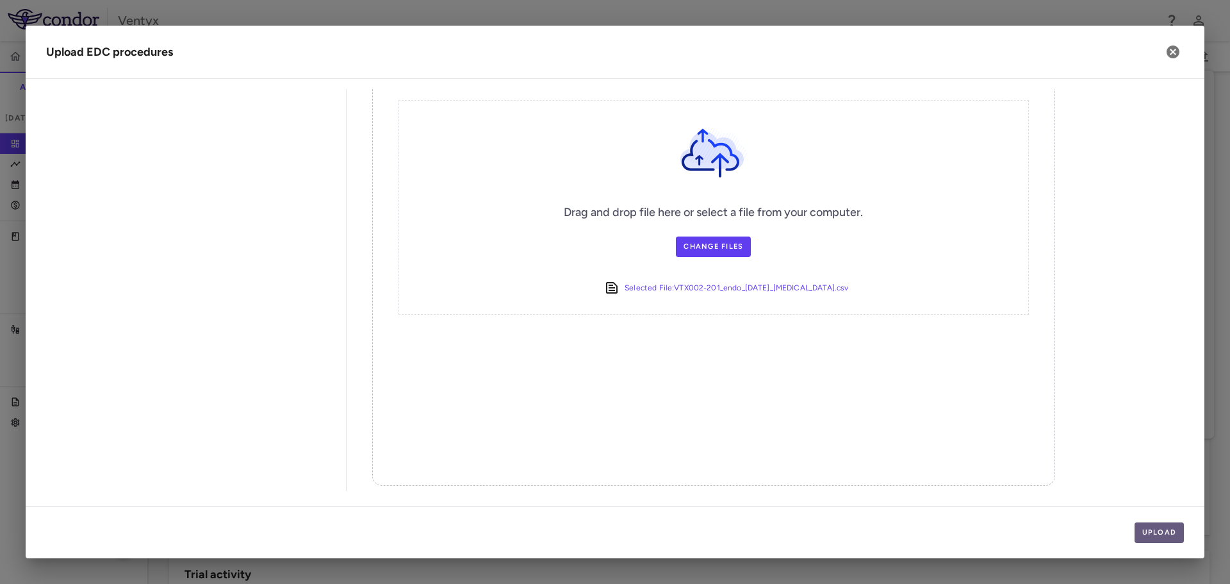
click at [1172, 532] on button "Upload" at bounding box center [1160, 532] width 50 height 21
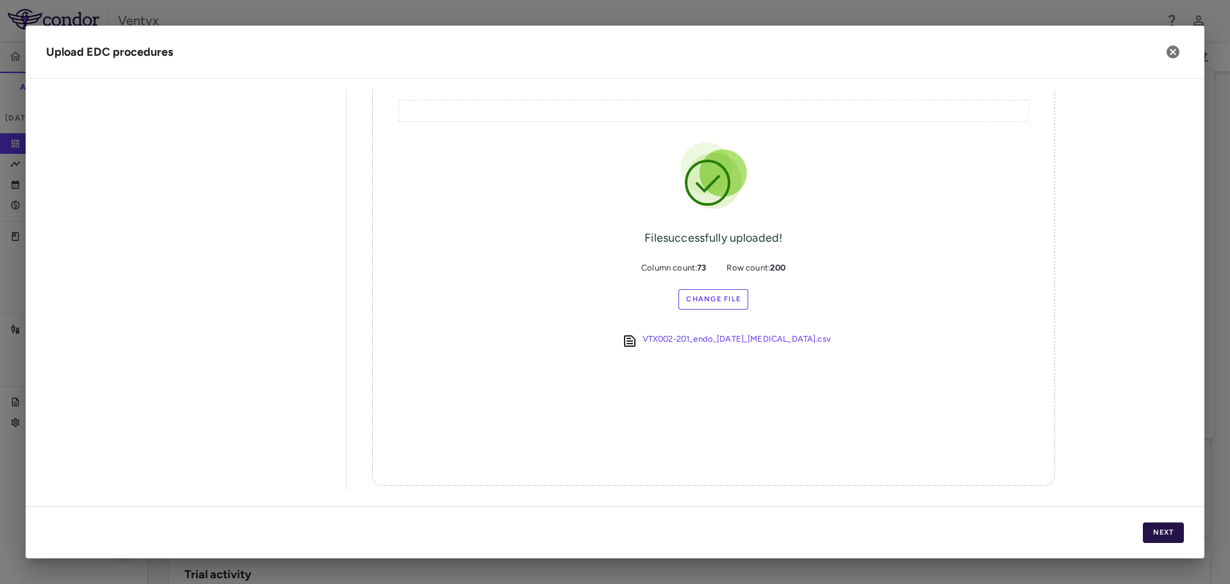
click at [1157, 534] on button "Next" at bounding box center [1163, 532] width 41 height 21
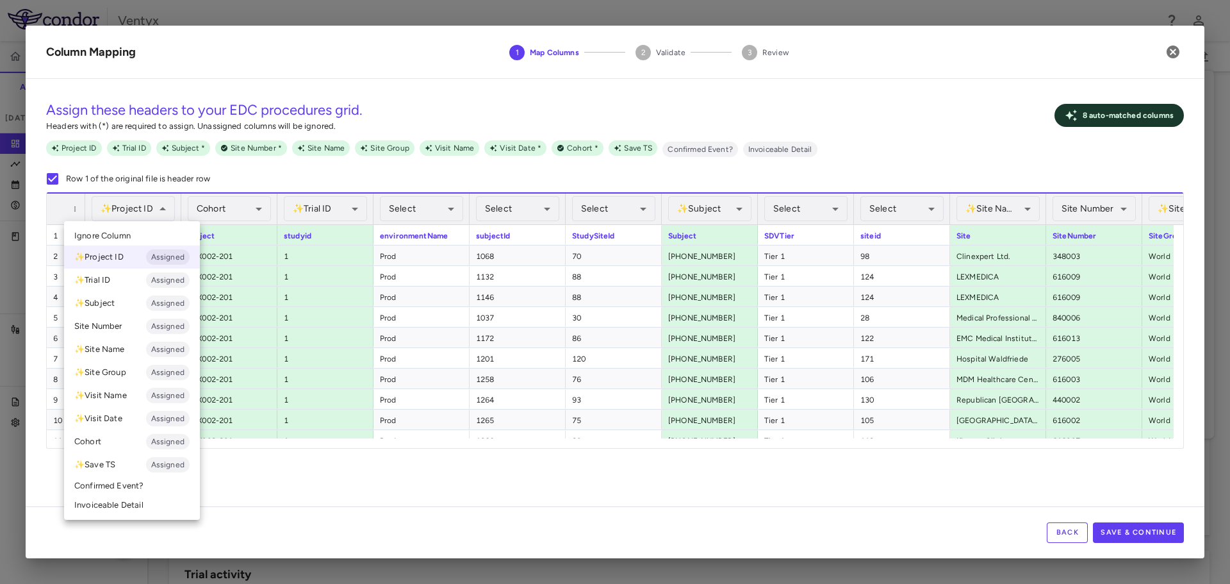
click at [131, 236] on li "Ignore Column" at bounding box center [132, 235] width 136 height 19
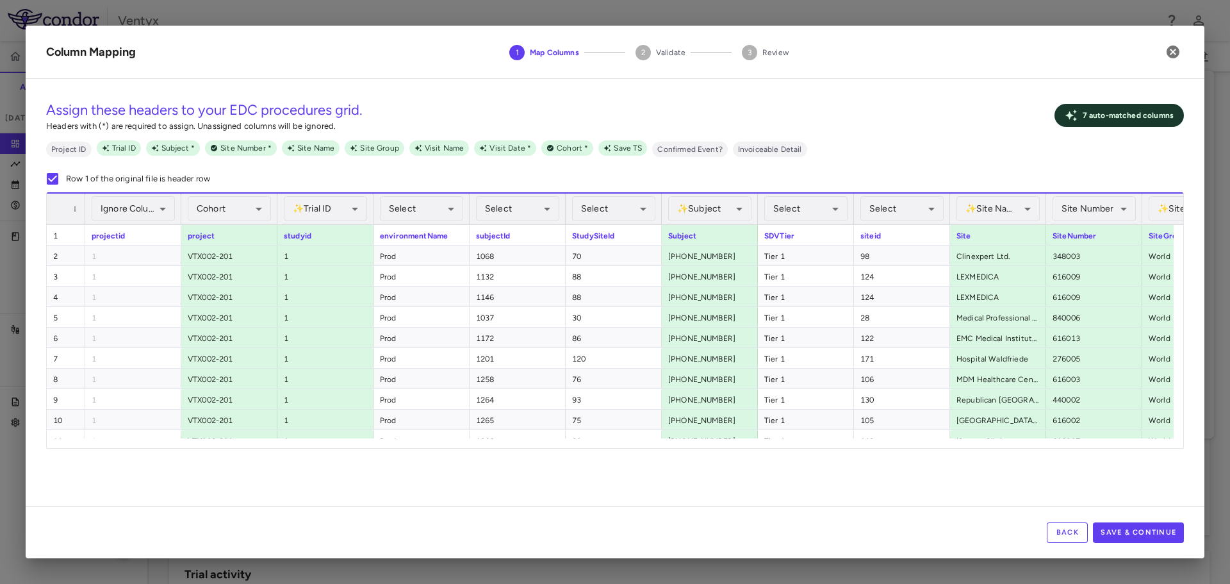
click at [330, 222] on div "✨ Trial ID Assigned ******** ​" at bounding box center [325, 208] width 83 height 31
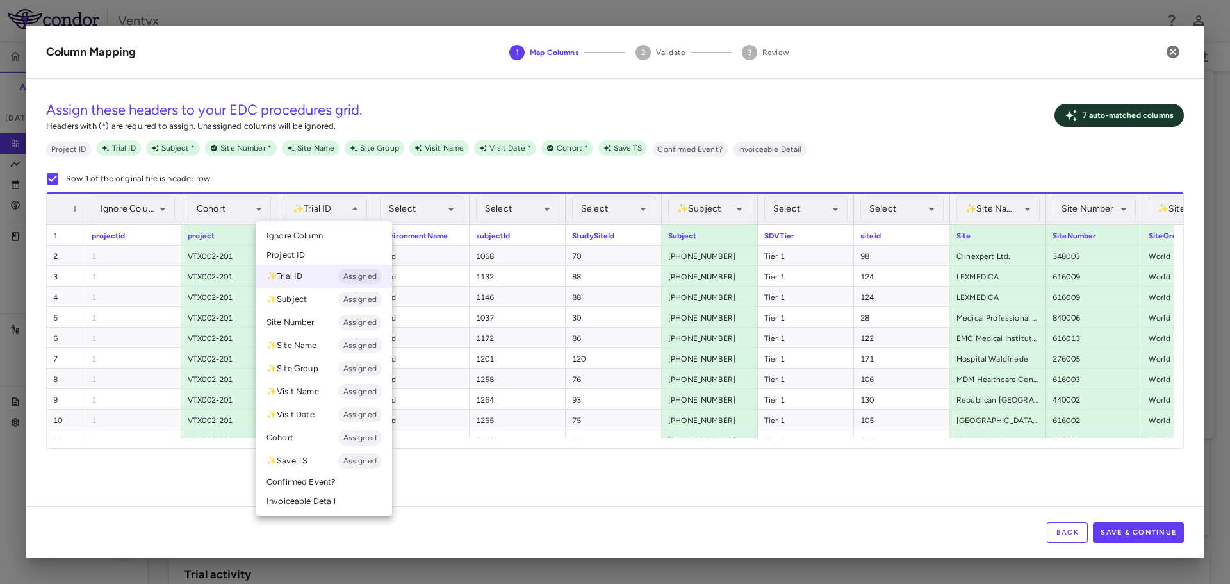
click at [322, 237] on span "Ignore Column" at bounding box center [295, 236] width 56 height 12
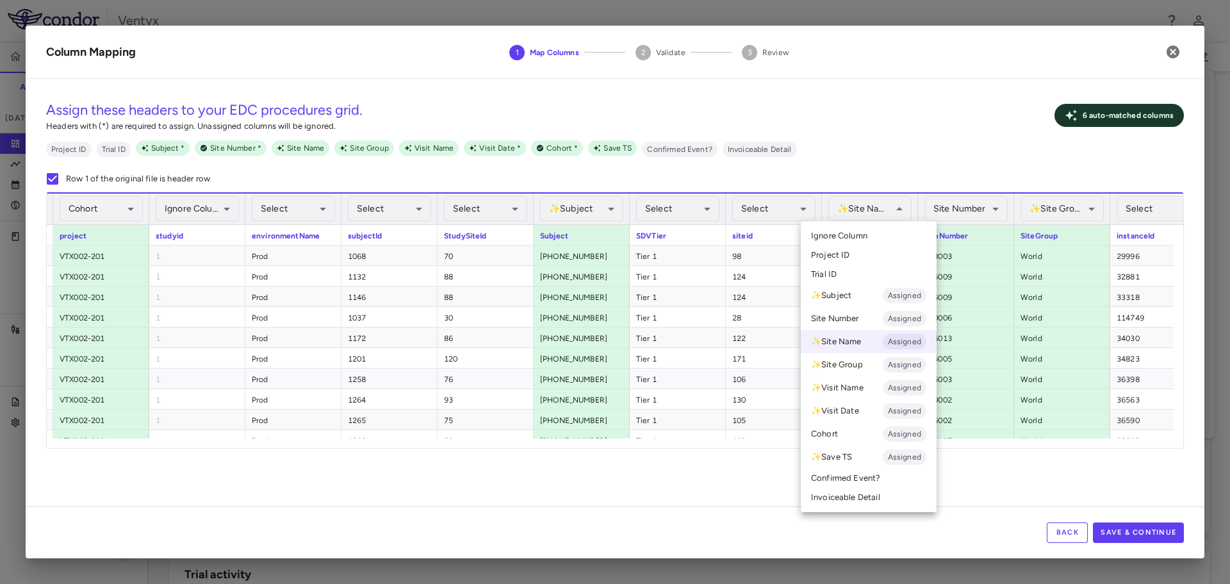
click at [860, 241] on span "Ignore Column" at bounding box center [839, 236] width 56 height 12
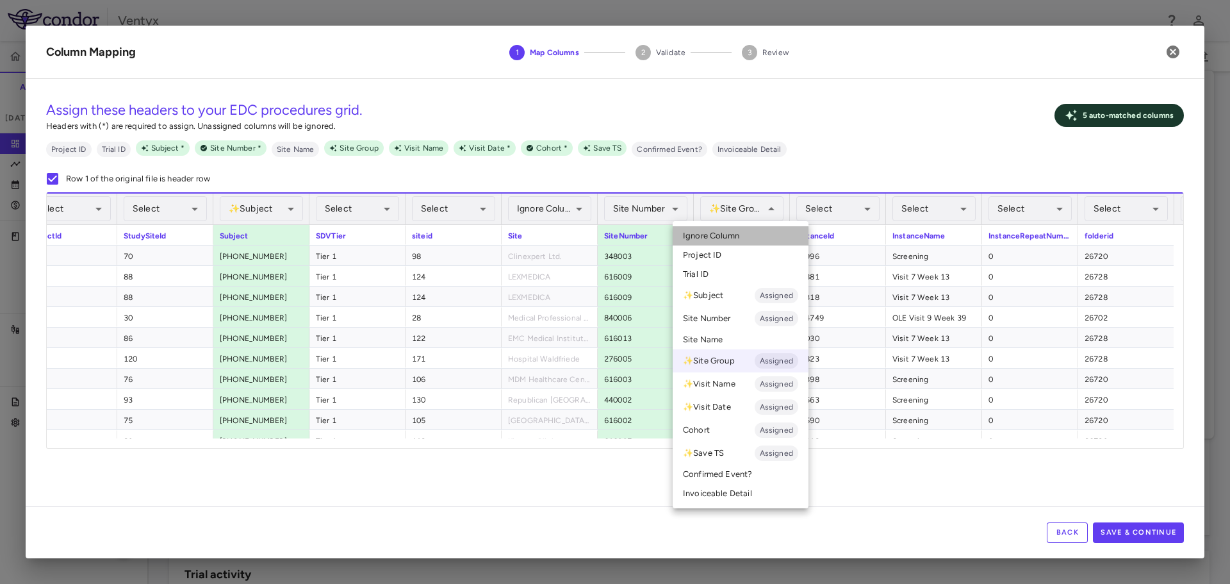
click at [726, 232] on span "Ignore Column" at bounding box center [711, 236] width 56 height 12
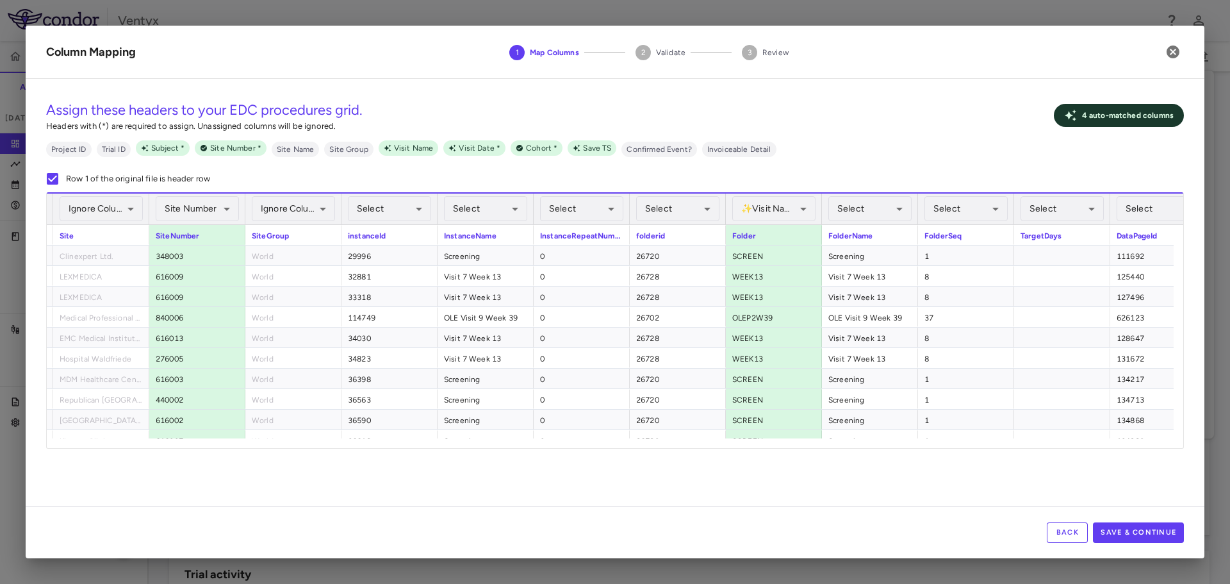
click at [775, 223] on div "**********" at bounding box center [773, 208] width 83 height 31
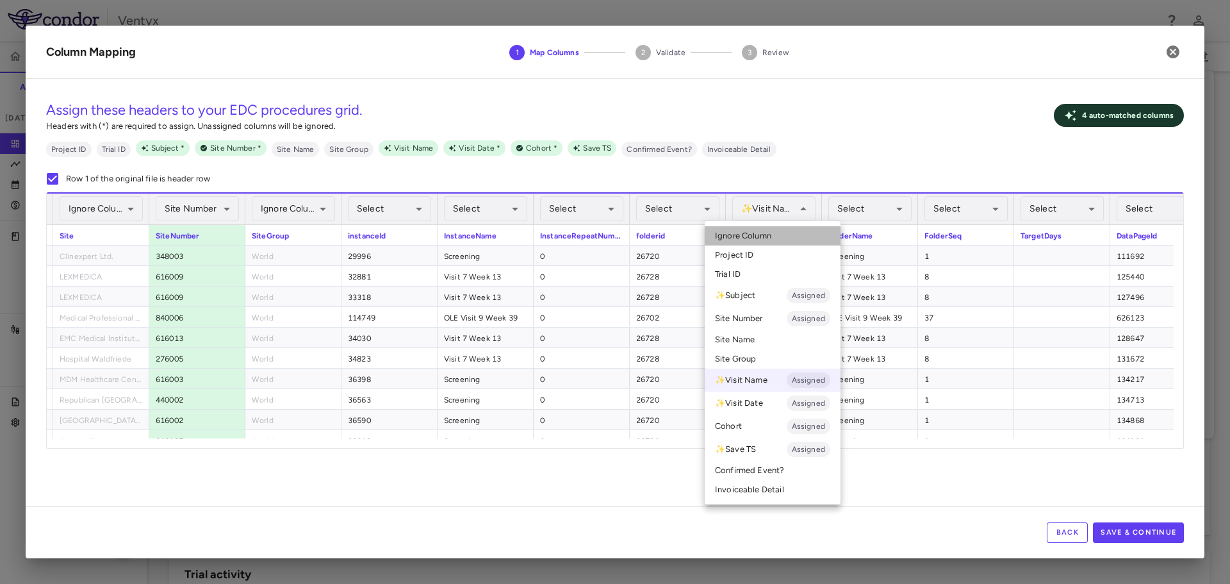
click at [769, 232] on span "Ignore Column" at bounding box center [743, 236] width 56 height 12
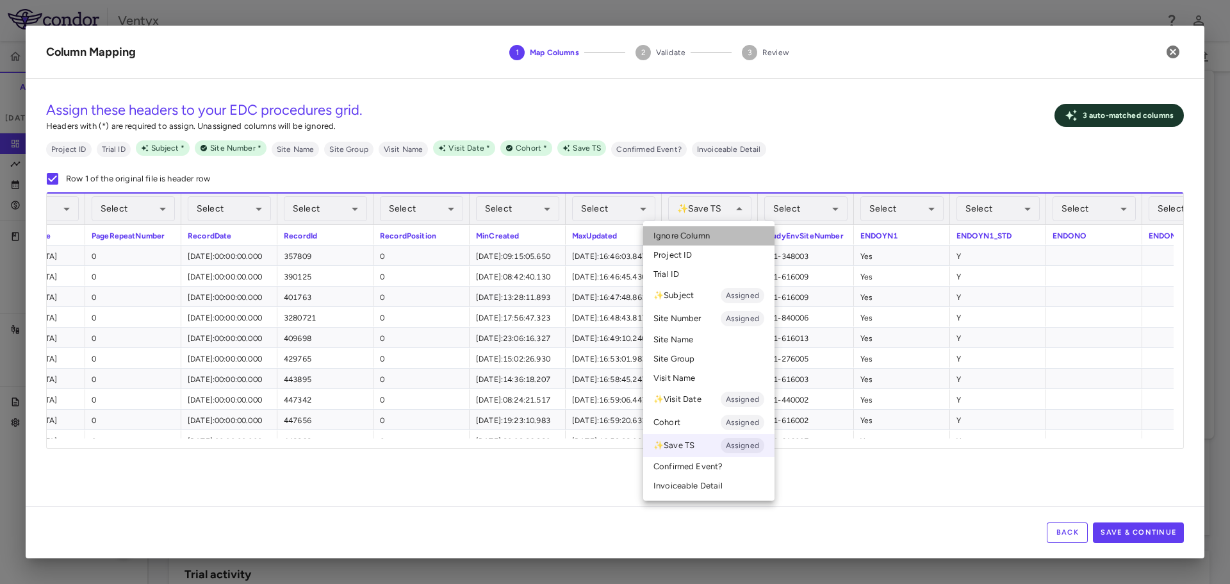
click at [717, 227] on li "Ignore Column" at bounding box center [708, 235] width 131 height 19
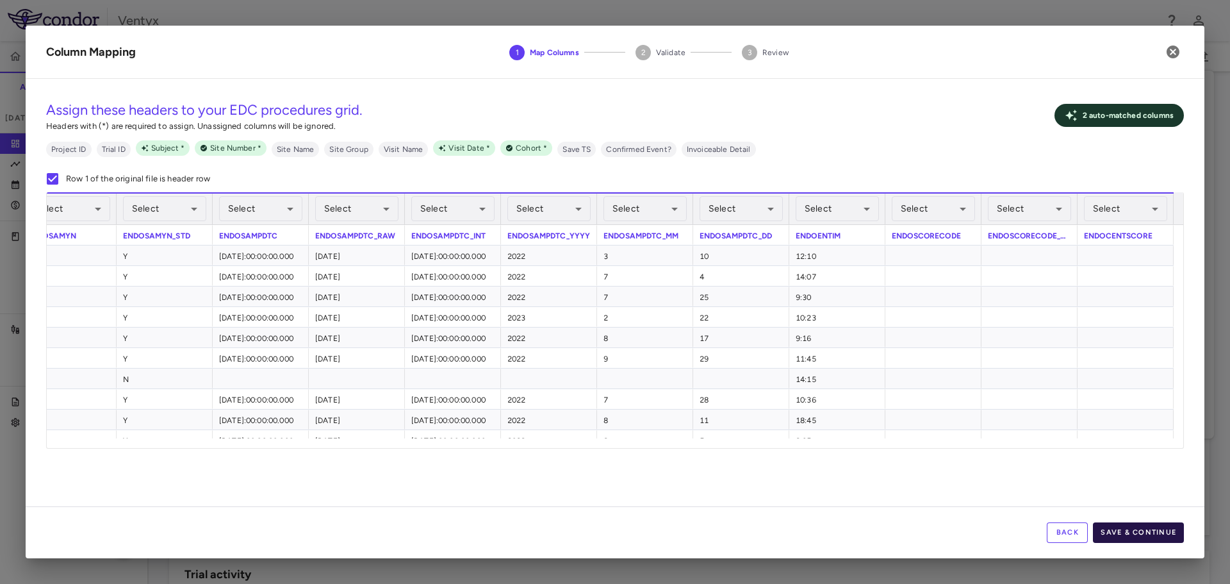
click at [1134, 537] on button "Save & Continue" at bounding box center [1138, 532] width 91 height 21
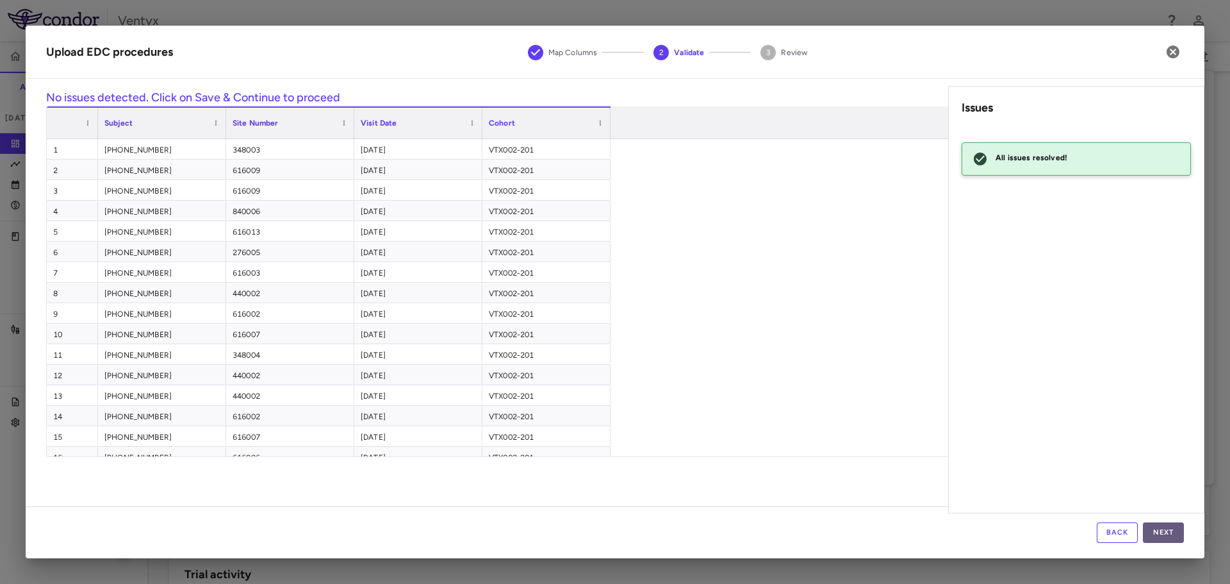
click at [1163, 532] on button "Next" at bounding box center [1163, 532] width 41 height 21
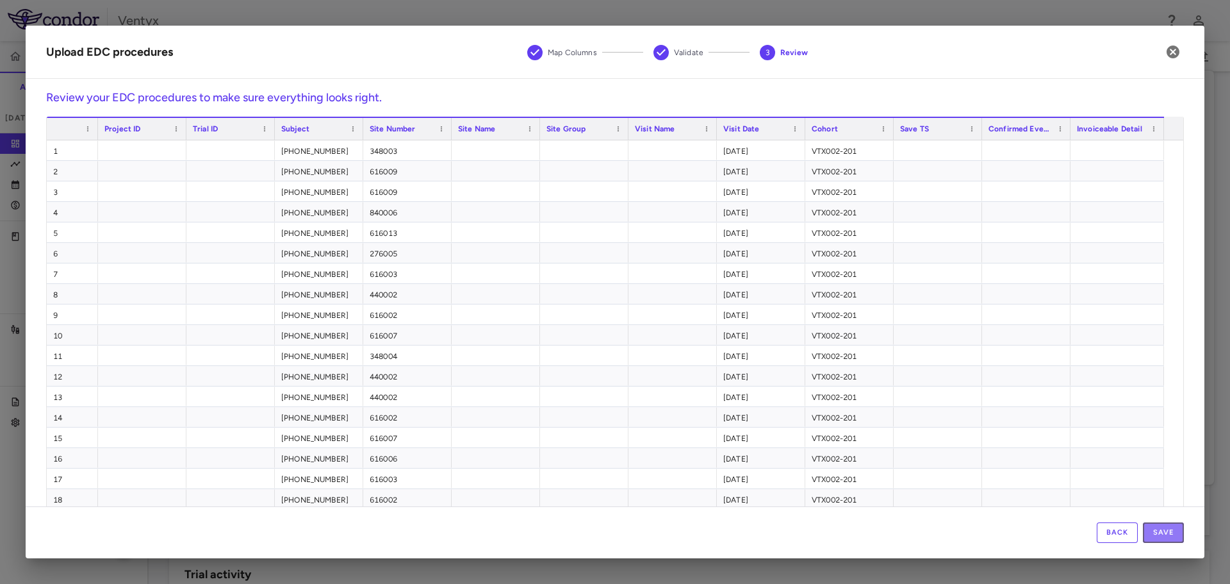
click at [1163, 532] on button "Save" at bounding box center [1163, 532] width 41 height 21
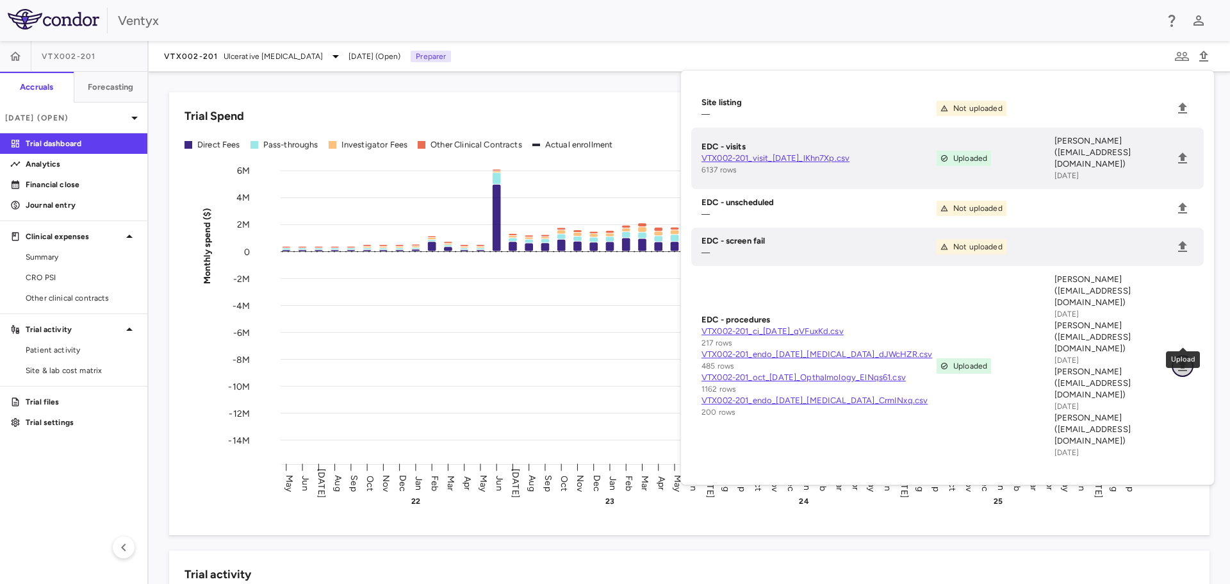
click at [1183, 360] on icon "Upload" at bounding box center [1182, 365] width 9 height 11
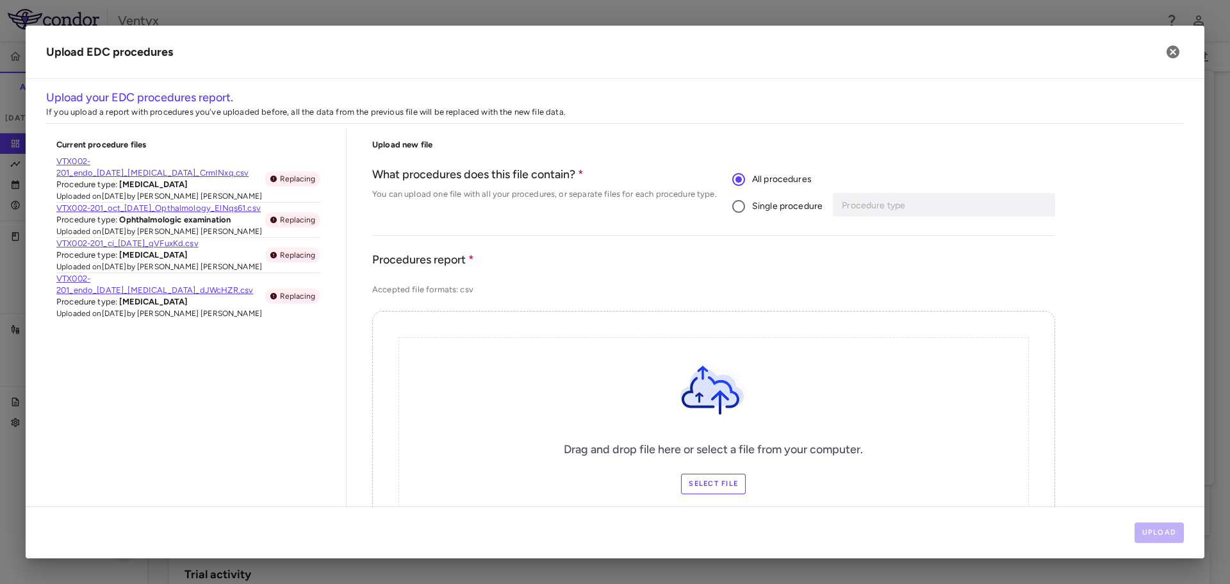
click at [759, 207] on span "Single procedure" at bounding box center [787, 206] width 70 height 14
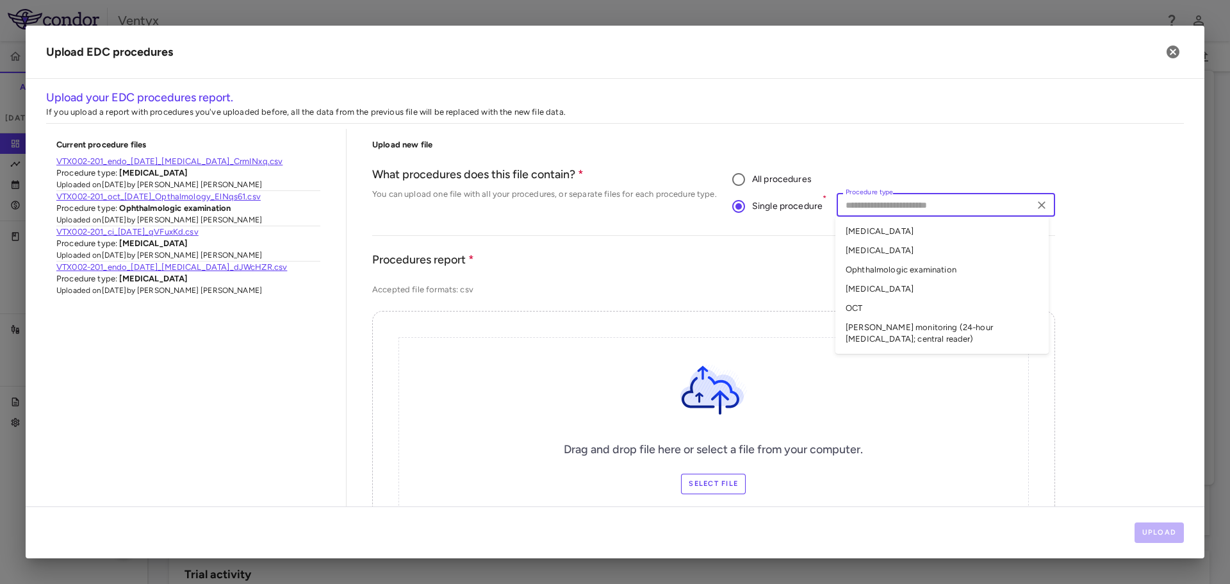
click at [898, 207] on input "Procedure type" at bounding box center [935, 205] width 189 height 16
click at [853, 311] on li "OCT" at bounding box center [941, 308] width 213 height 19
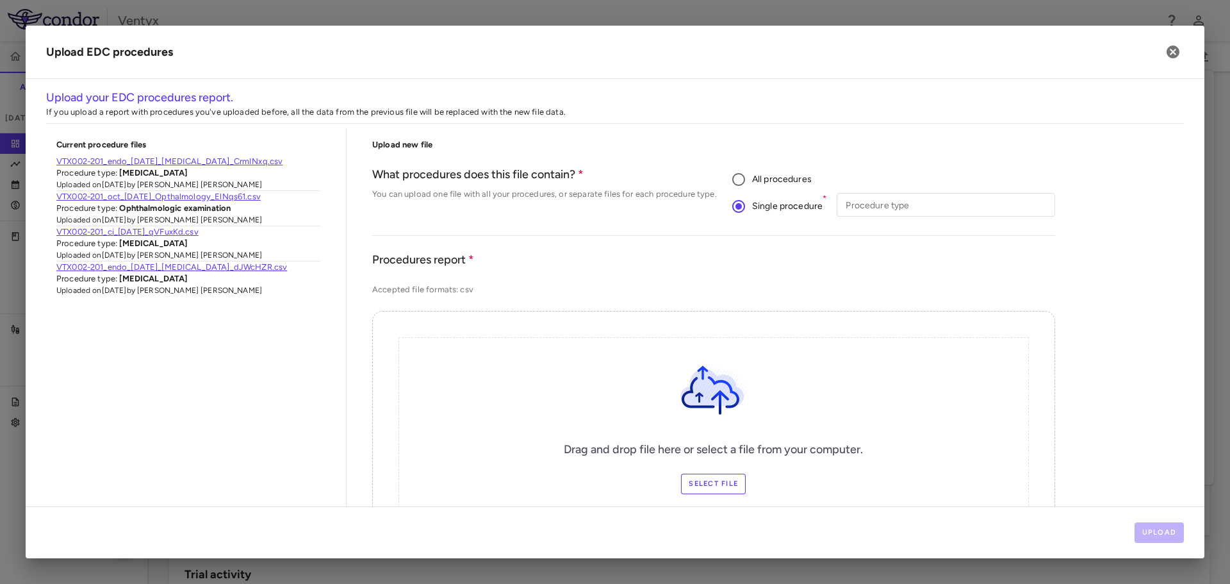
type input "***"
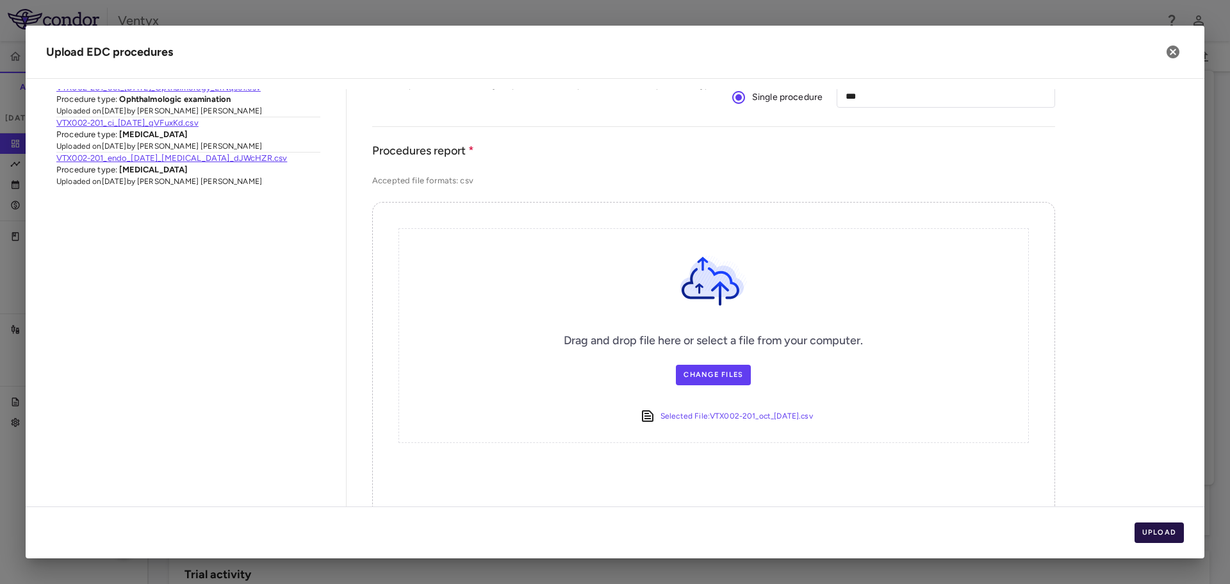
click at [1135, 532] on button "Upload" at bounding box center [1160, 532] width 50 height 21
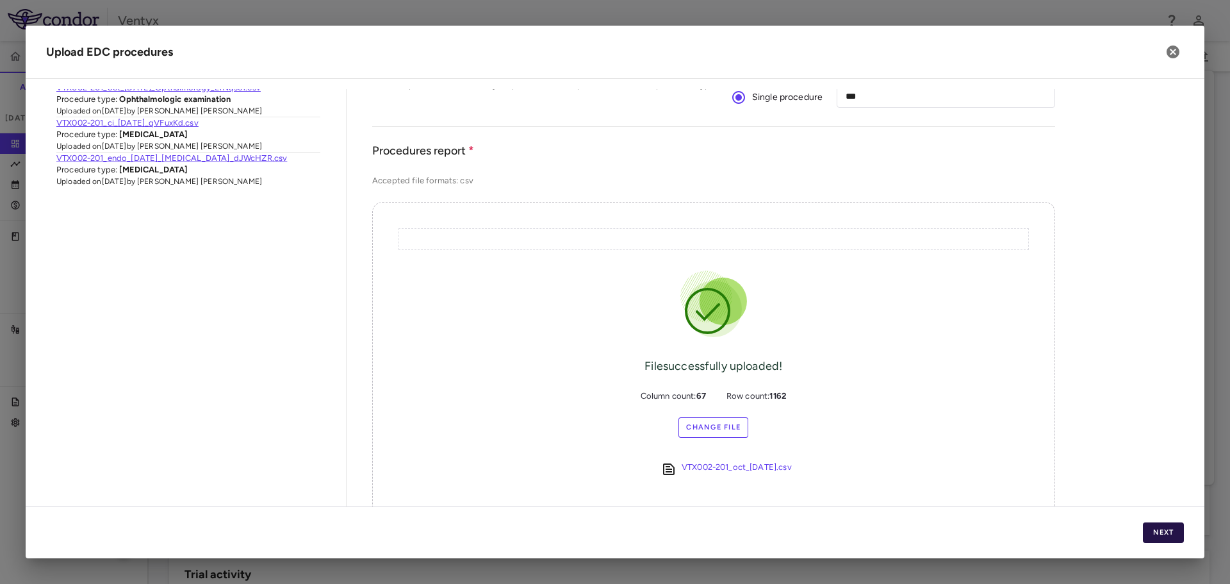
click at [1160, 537] on button "Next" at bounding box center [1163, 532] width 41 height 21
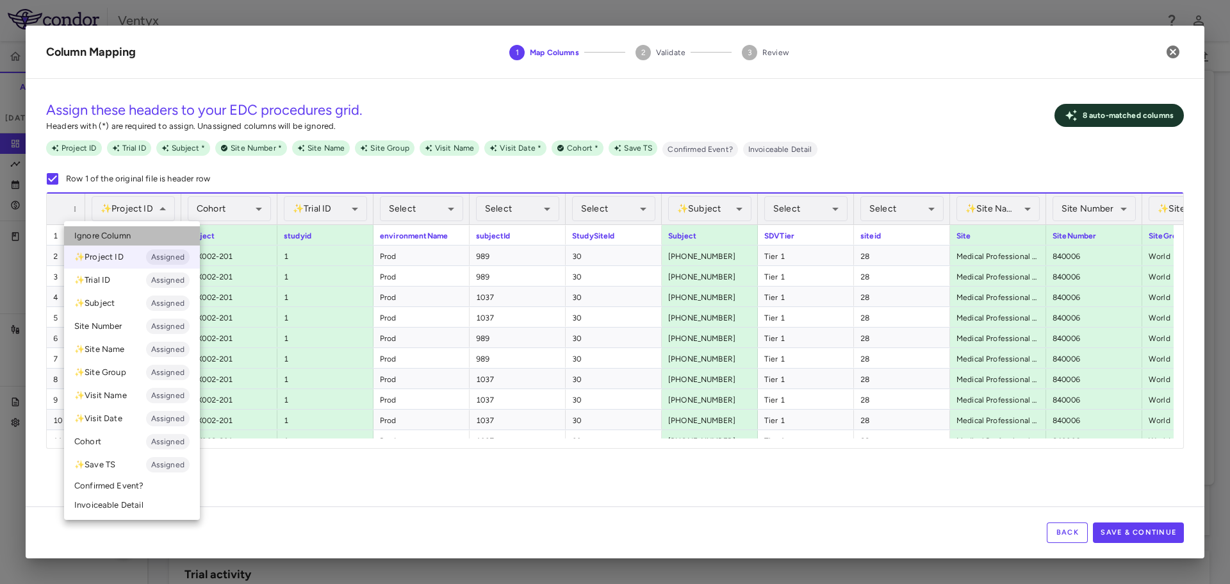
click at [106, 240] on span "Ignore Column" at bounding box center [102, 236] width 56 height 12
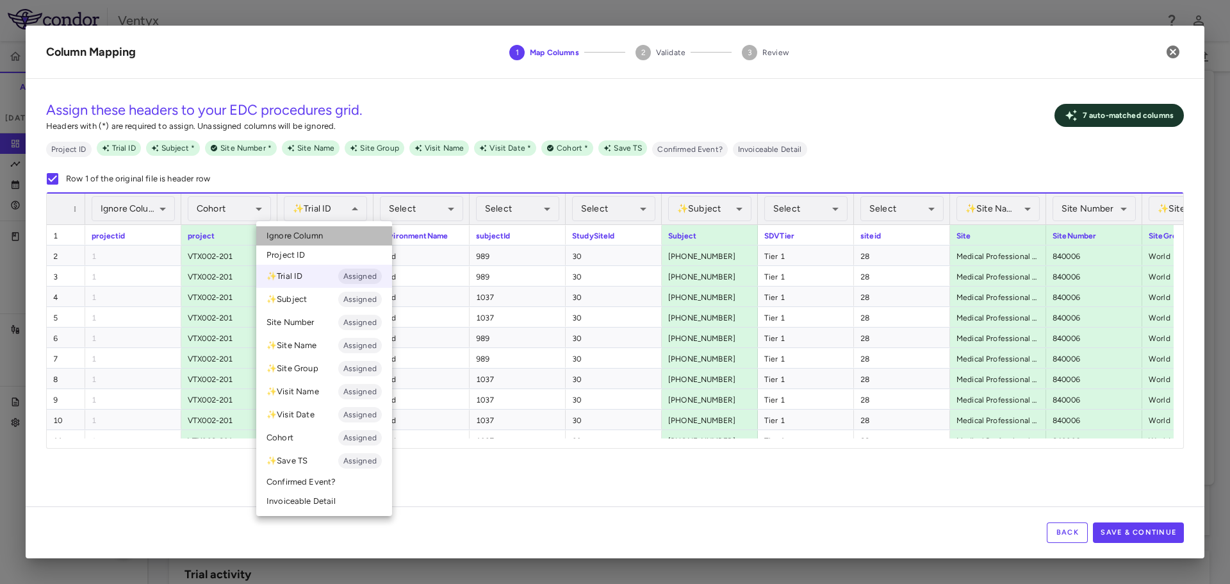
click at [310, 239] on span "Ignore Column" at bounding box center [295, 236] width 56 height 12
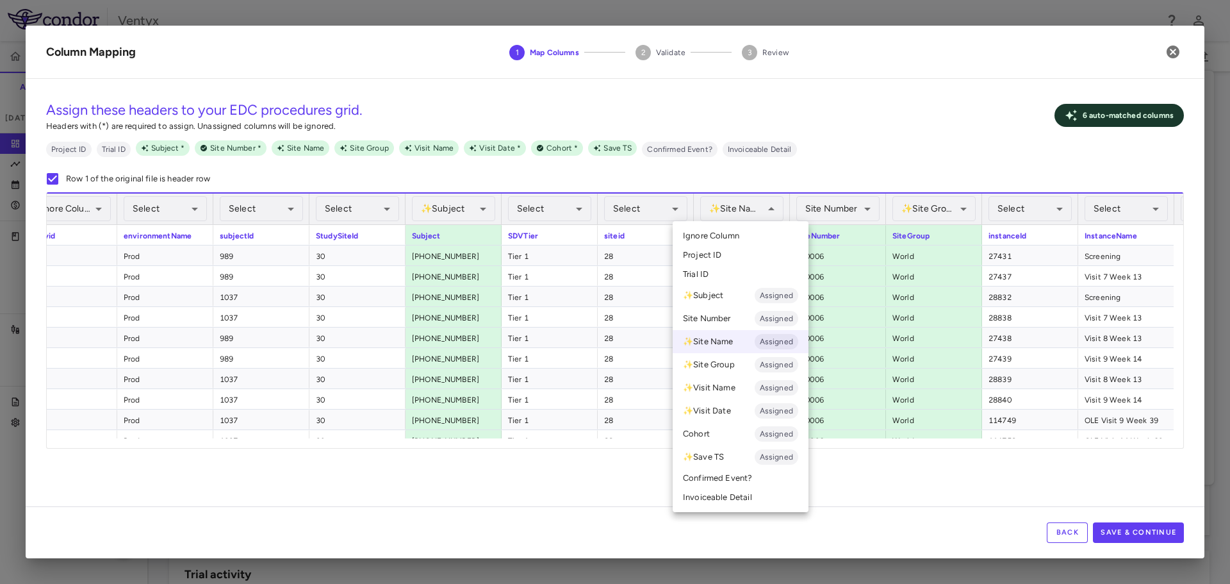
click at [734, 235] on span "Ignore Column" at bounding box center [711, 236] width 56 height 12
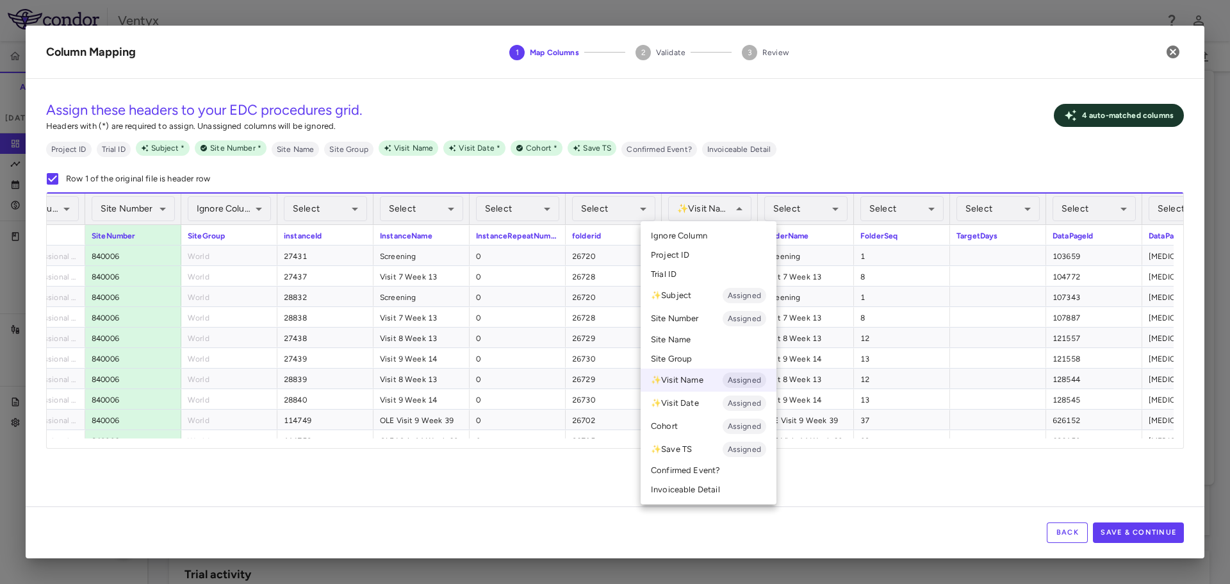
drag, startPoint x: 705, startPoint y: 234, endPoint x: 710, endPoint y: 239, distance: 6.8
click at [706, 235] on span "Ignore Column" at bounding box center [679, 236] width 56 height 12
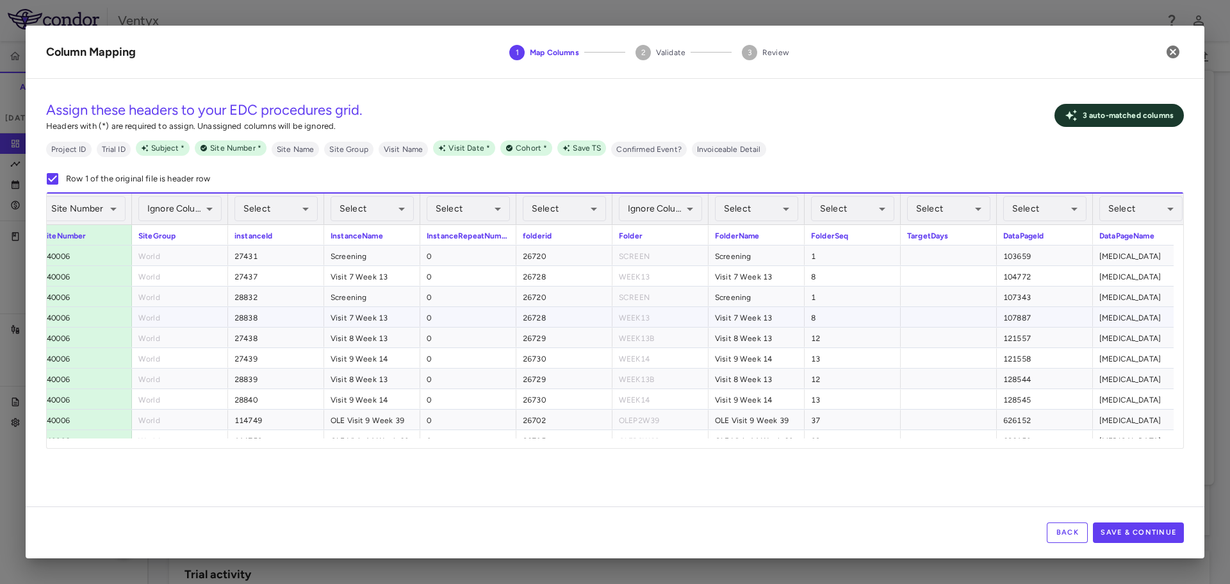
scroll to position [0, 1177]
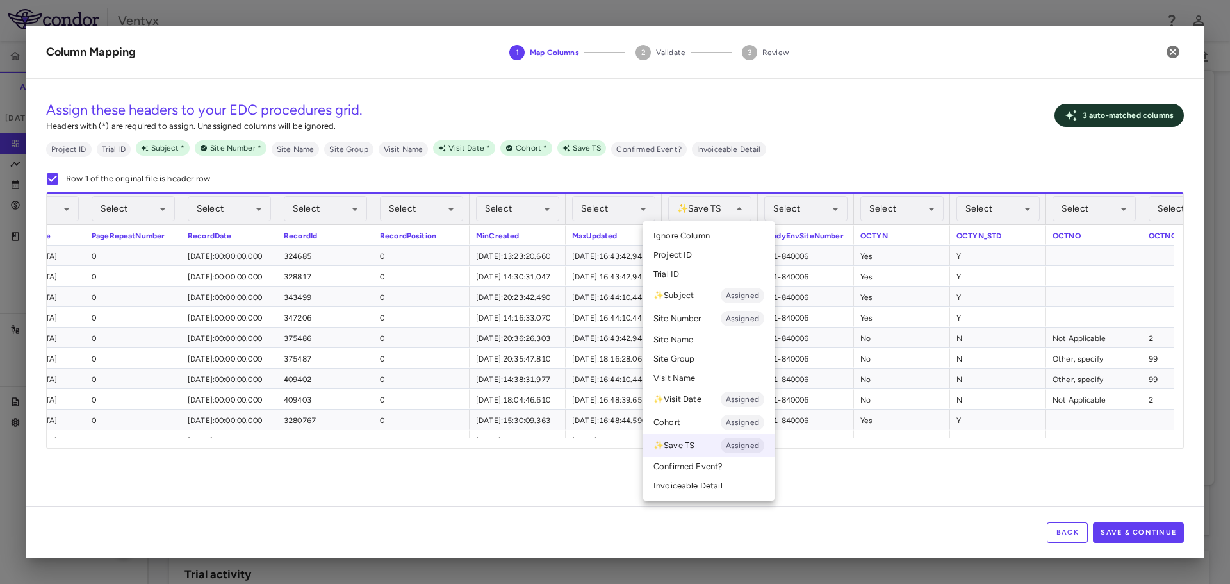
click at [702, 234] on span "Ignore Column" at bounding box center [681, 236] width 56 height 12
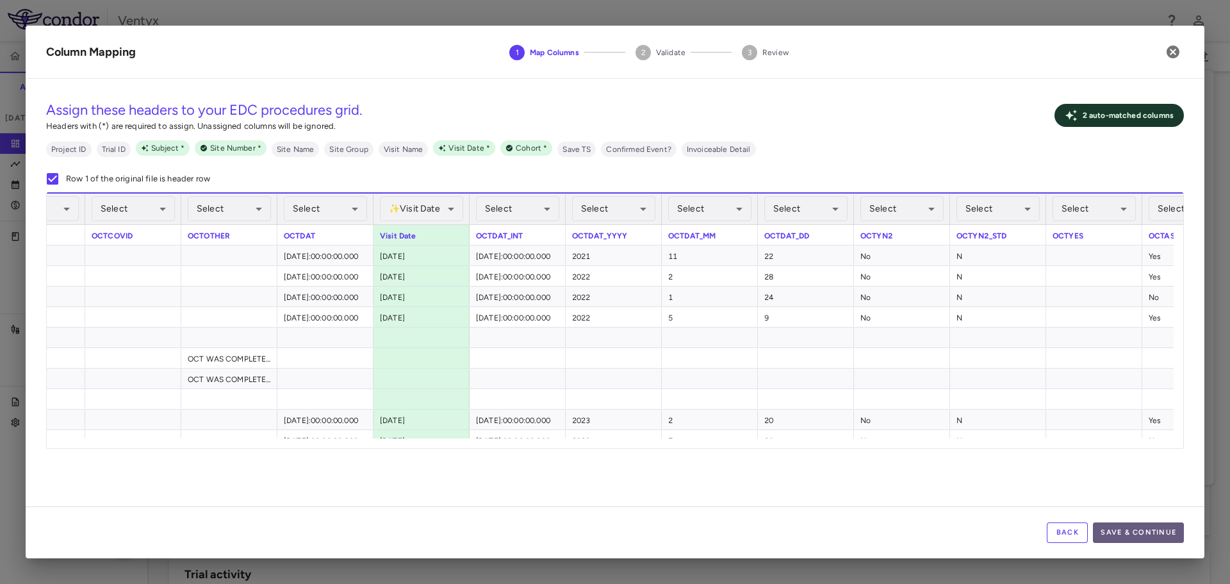
click at [1136, 533] on button "Save & Continue" at bounding box center [1138, 532] width 91 height 21
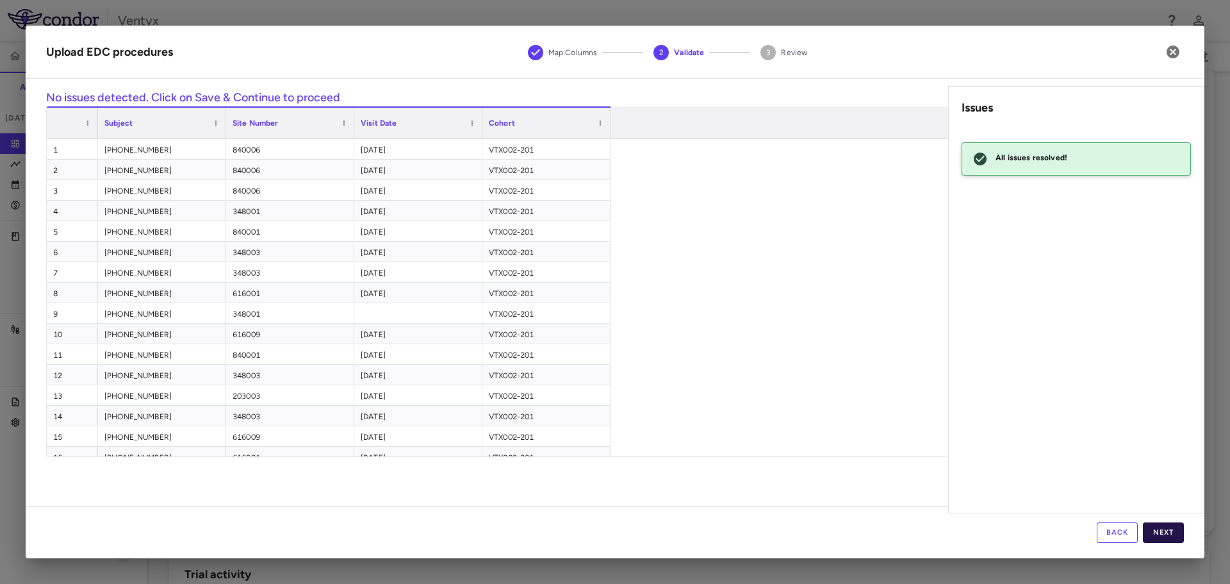
click at [1167, 532] on button "Next" at bounding box center [1163, 532] width 41 height 21
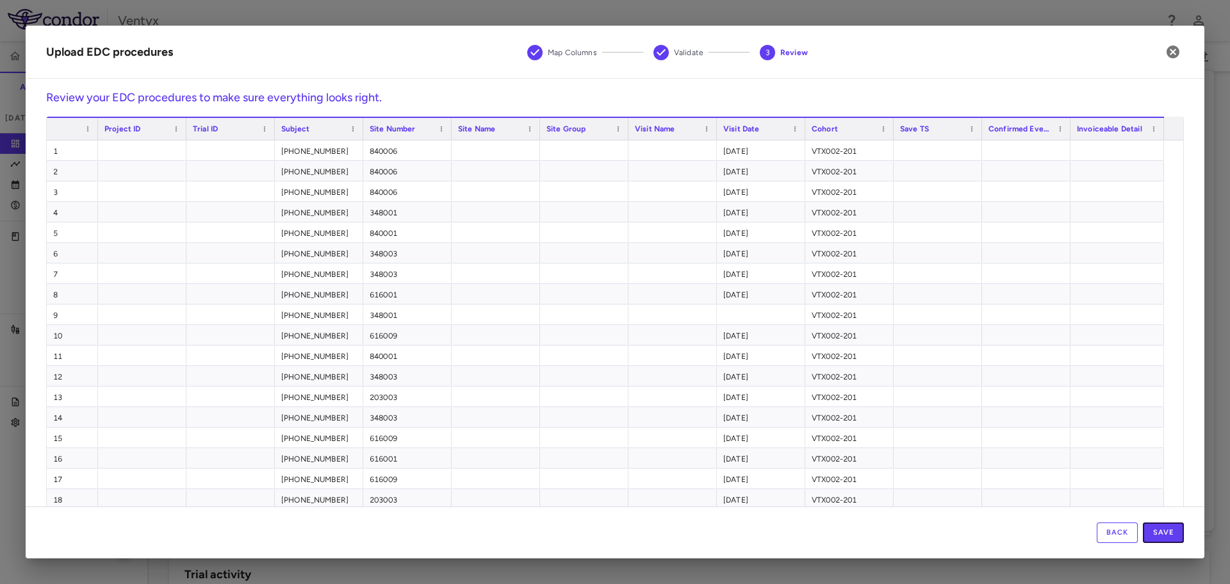
click at [1167, 532] on button "Save" at bounding box center [1163, 532] width 41 height 21
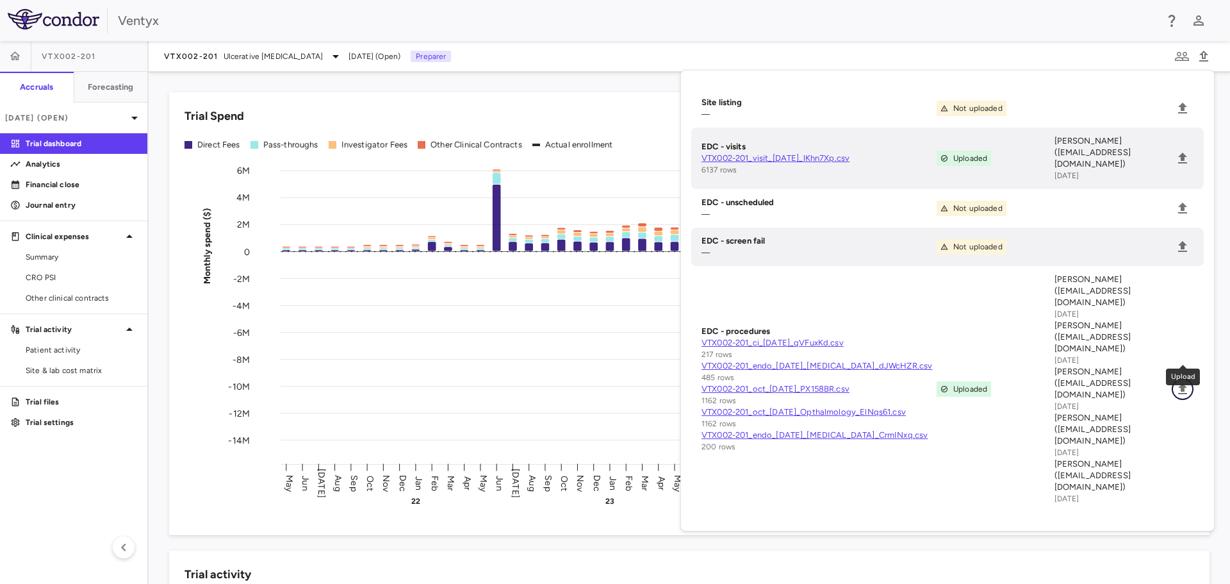
click at [1177, 381] on icon "Upload" at bounding box center [1182, 388] width 15 height 15
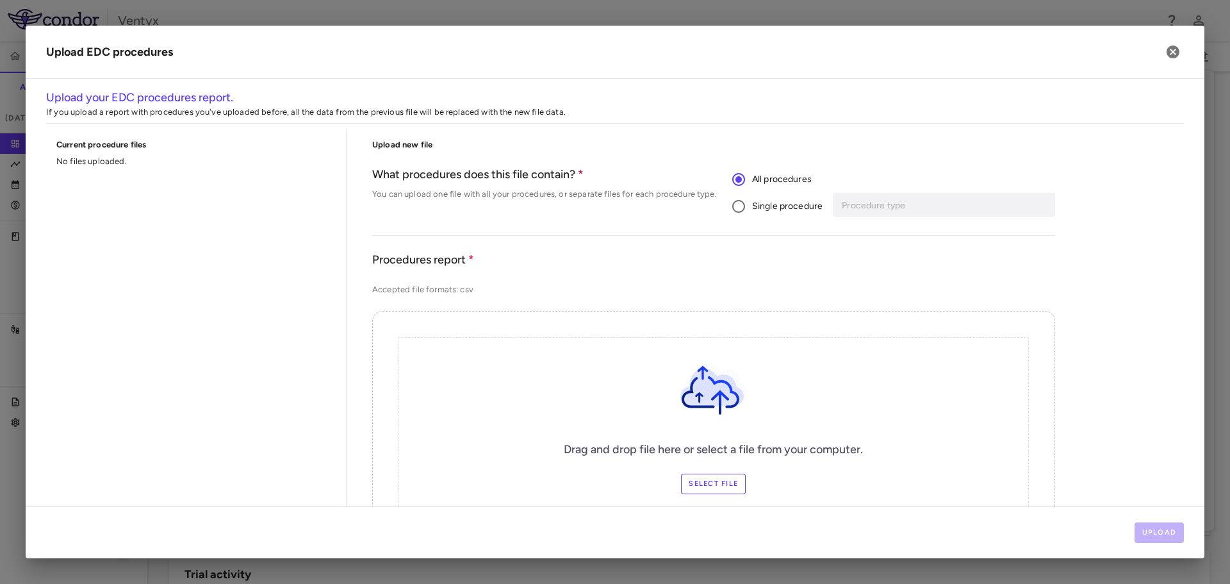
click at [767, 201] on span "Single procedure" at bounding box center [787, 206] width 70 height 14
click at [866, 215] on div "Procedure type" at bounding box center [946, 205] width 218 height 24
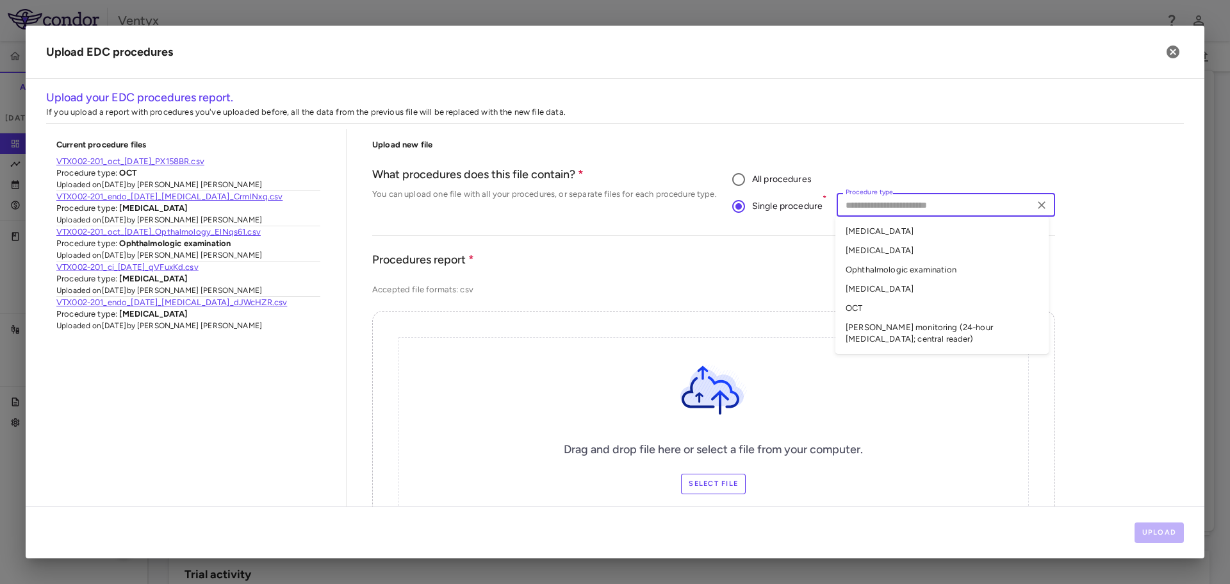
click at [895, 326] on li "Holter monitoring (24-hour ECG; central reader)" at bounding box center [941, 333] width 213 height 31
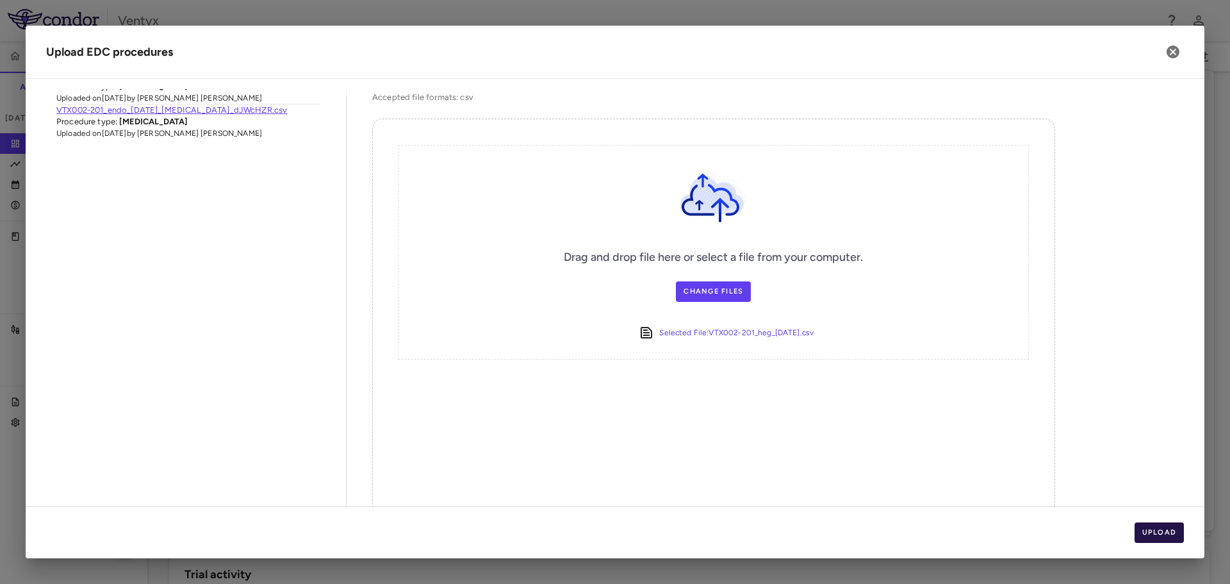
click at [1171, 532] on button "Upload" at bounding box center [1160, 532] width 50 height 21
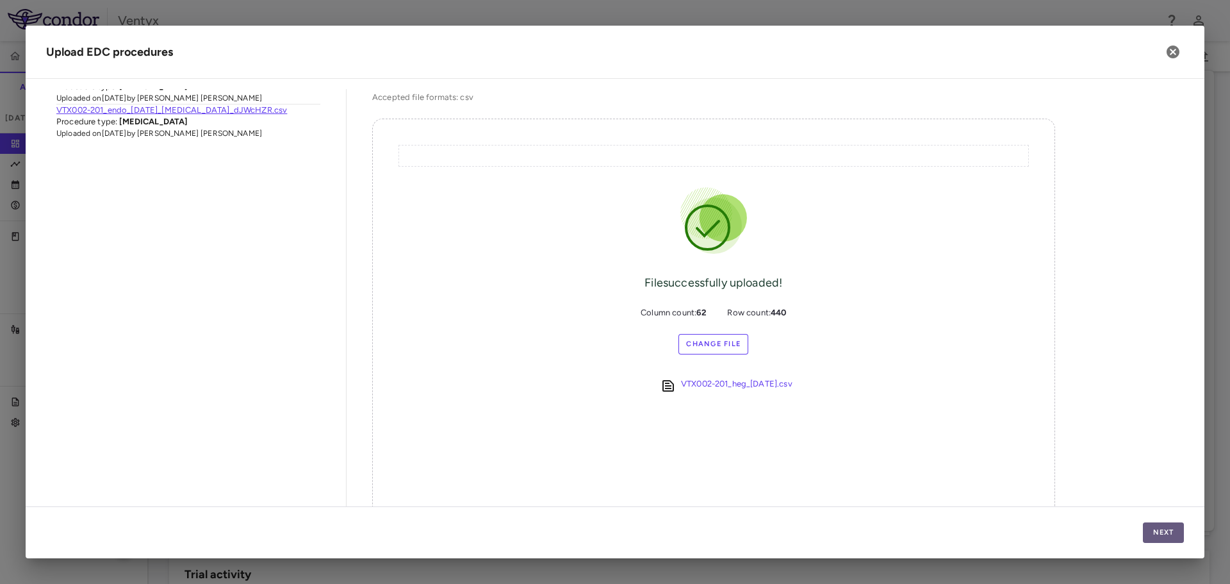
click at [1171, 532] on button "Next" at bounding box center [1163, 532] width 41 height 21
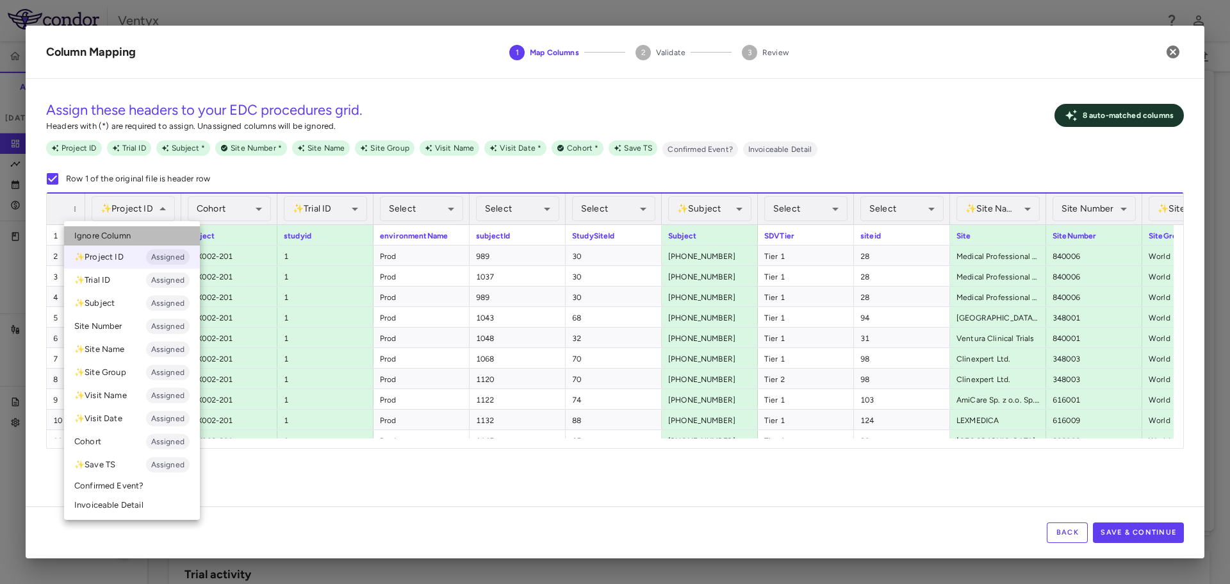
click at [133, 243] on li "Ignore Column" at bounding box center [132, 235] width 136 height 19
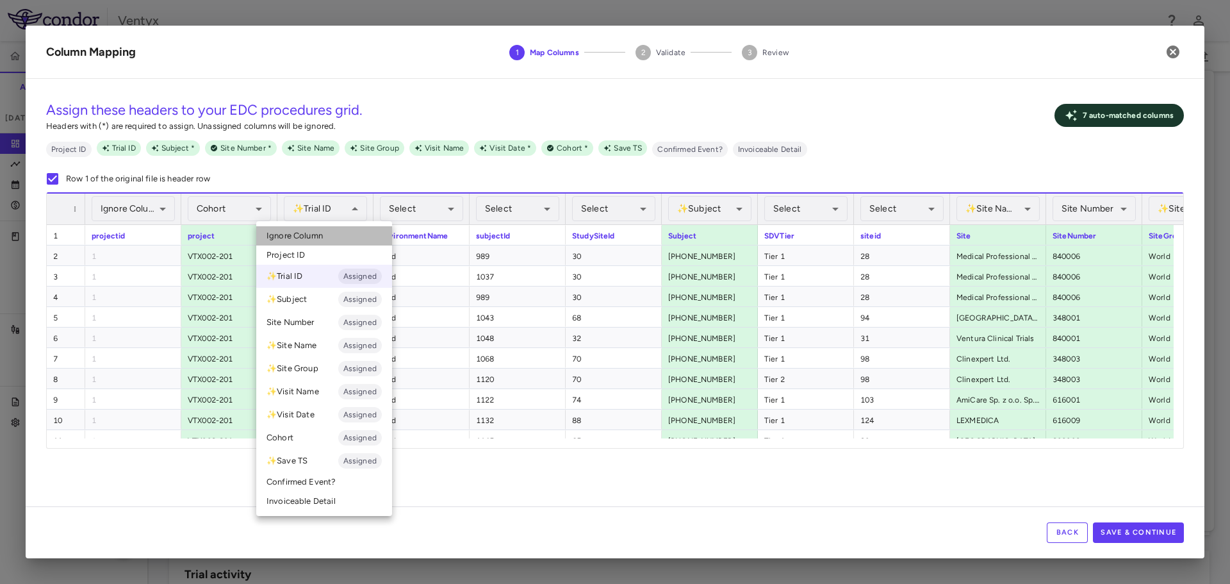
click at [332, 231] on li "Ignore Column" at bounding box center [324, 235] width 136 height 19
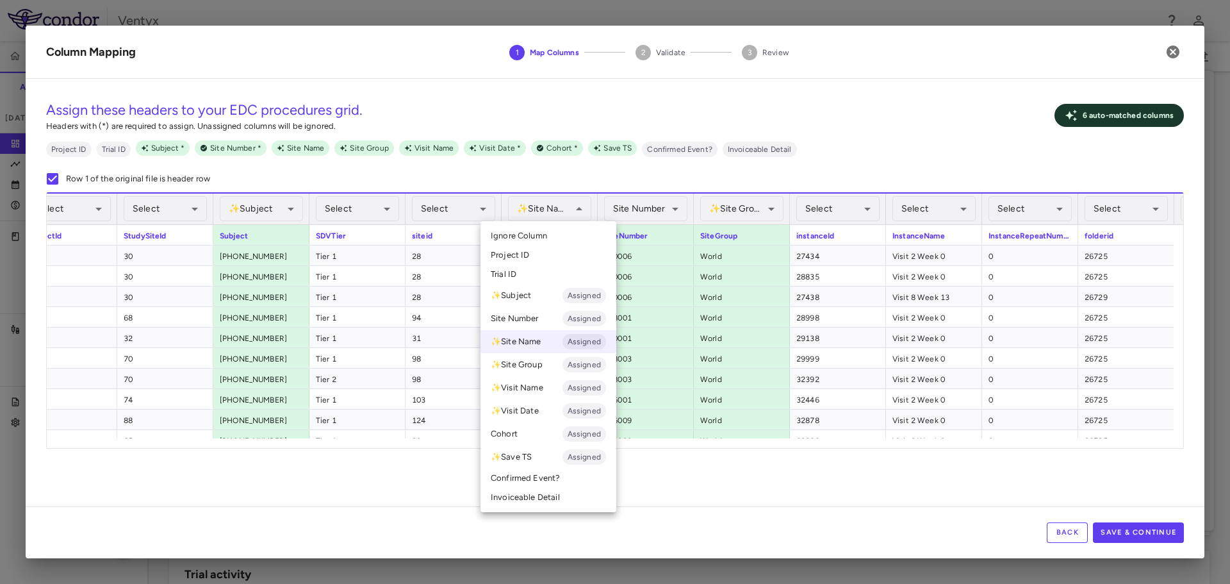
click at [533, 232] on span "Ignore Column" at bounding box center [519, 236] width 56 height 12
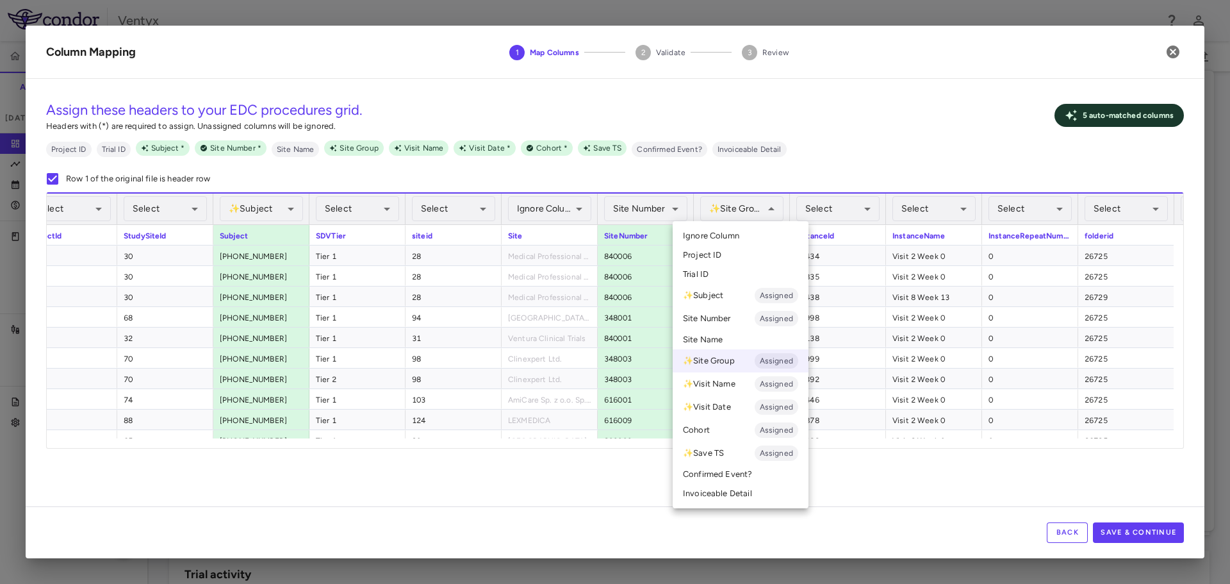
click at [741, 236] on li "Ignore Column" at bounding box center [741, 235] width 136 height 19
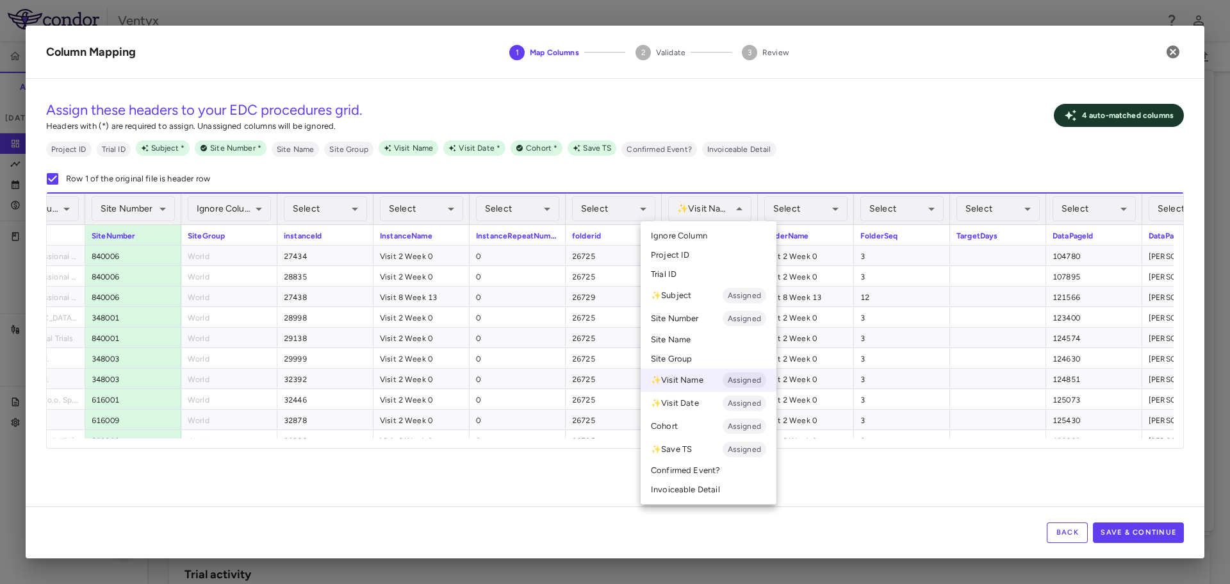
click at [723, 233] on li "Ignore Column" at bounding box center [709, 235] width 136 height 19
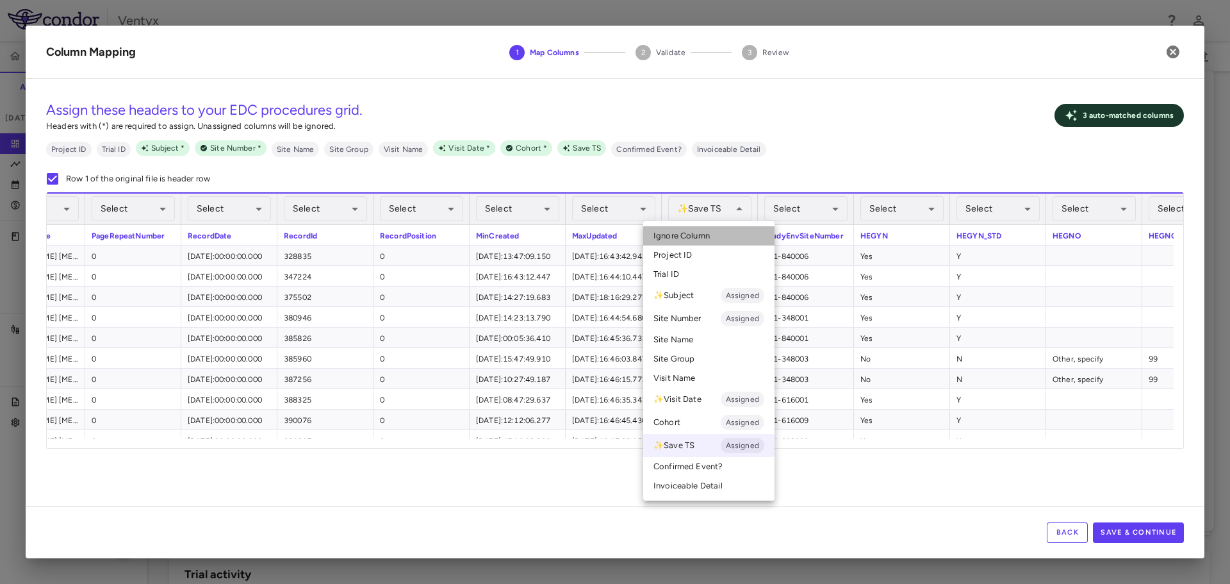
click at [698, 236] on span "Ignore Column" at bounding box center [681, 236] width 56 height 12
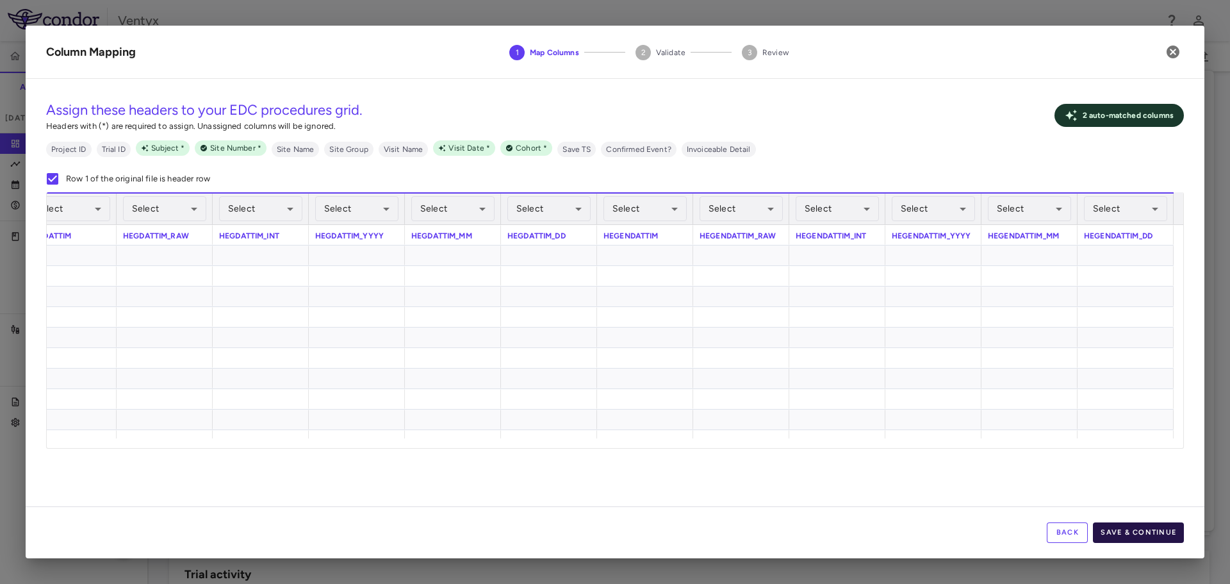
click at [1128, 539] on button "Save & Continue" at bounding box center [1138, 532] width 91 height 21
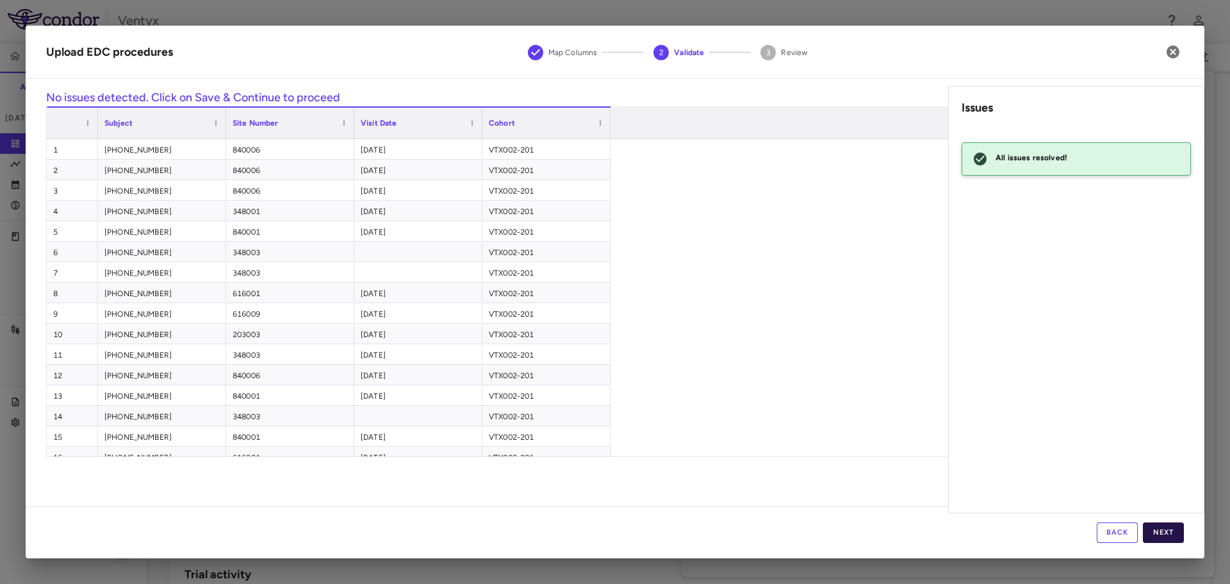
click at [1158, 534] on button "Next" at bounding box center [1163, 532] width 41 height 21
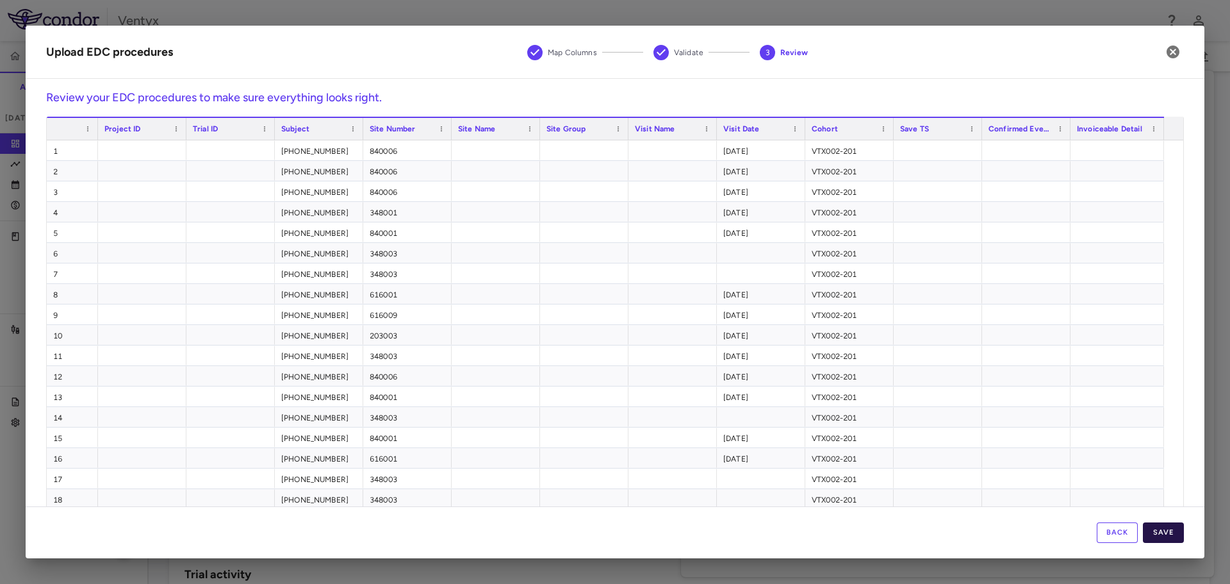
click at [1172, 534] on button "Save" at bounding box center [1163, 532] width 41 height 21
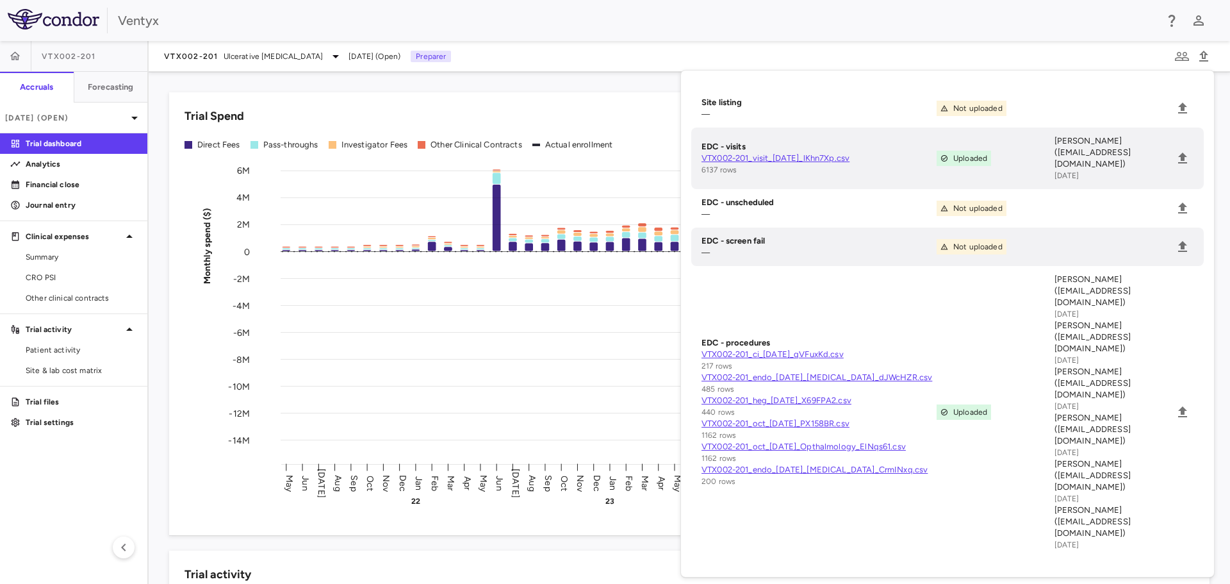
click at [475, 56] on div "VTX002-201 Ulcerative Colitis Sep 2025 (Open) Preparer" at bounding box center [689, 56] width 1081 height 31
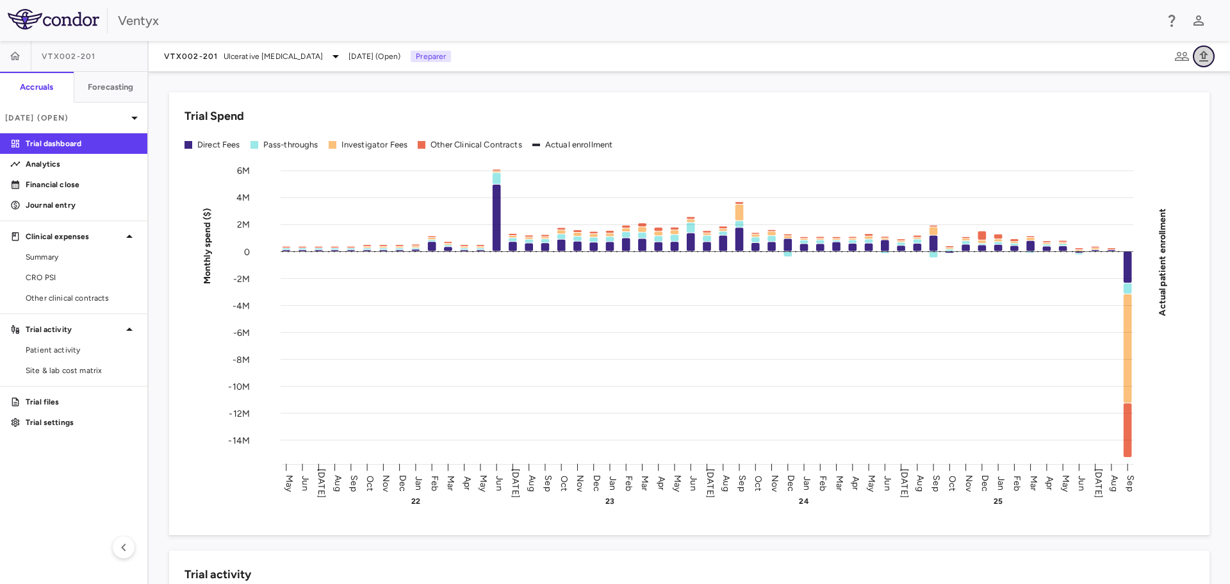
click at [1203, 61] on icon "button" at bounding box center [1203, 56] width 9 height 11
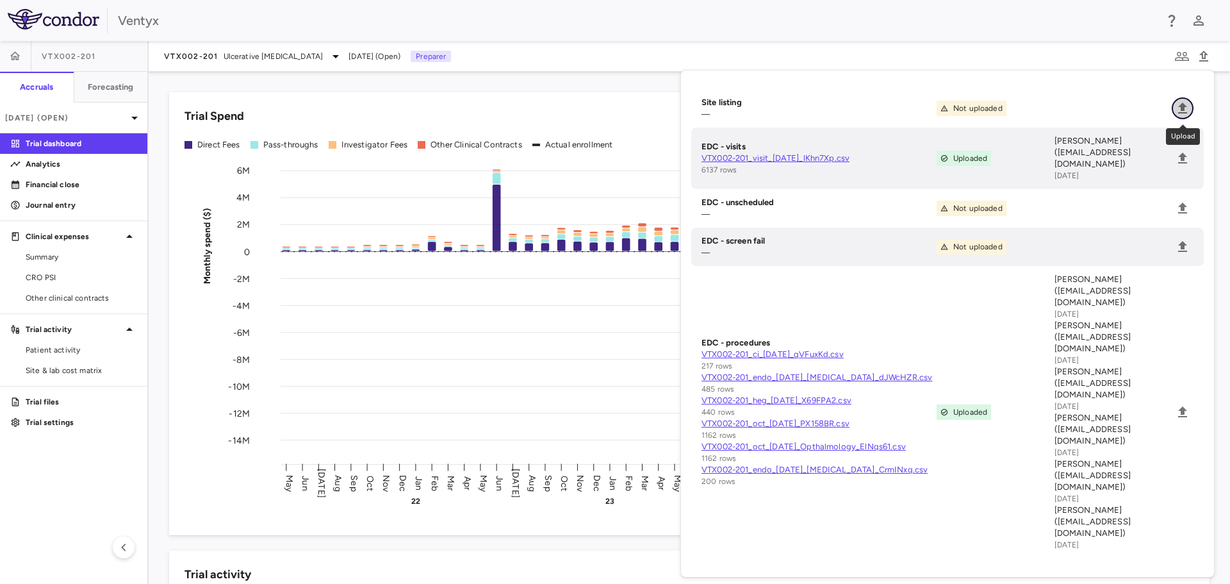
click at [1188, 102] on icon "Upload" at bounding box center [1182, 108] width 15 height 15
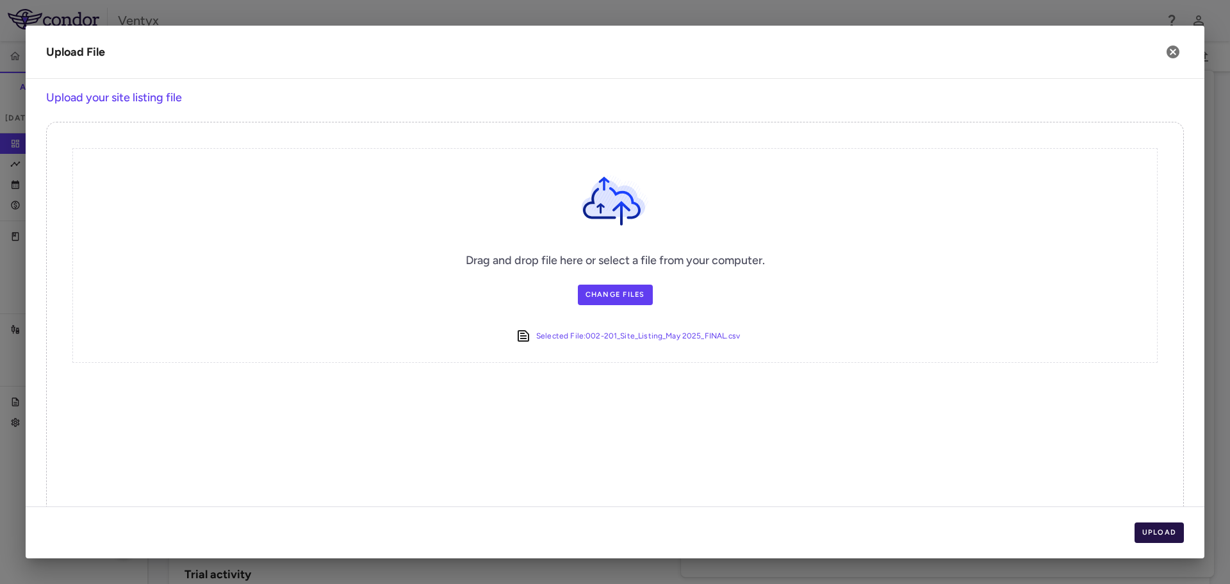
click at [1181, 529] on button "Upload" at bounding box center [1160, 532] width 50 height 21
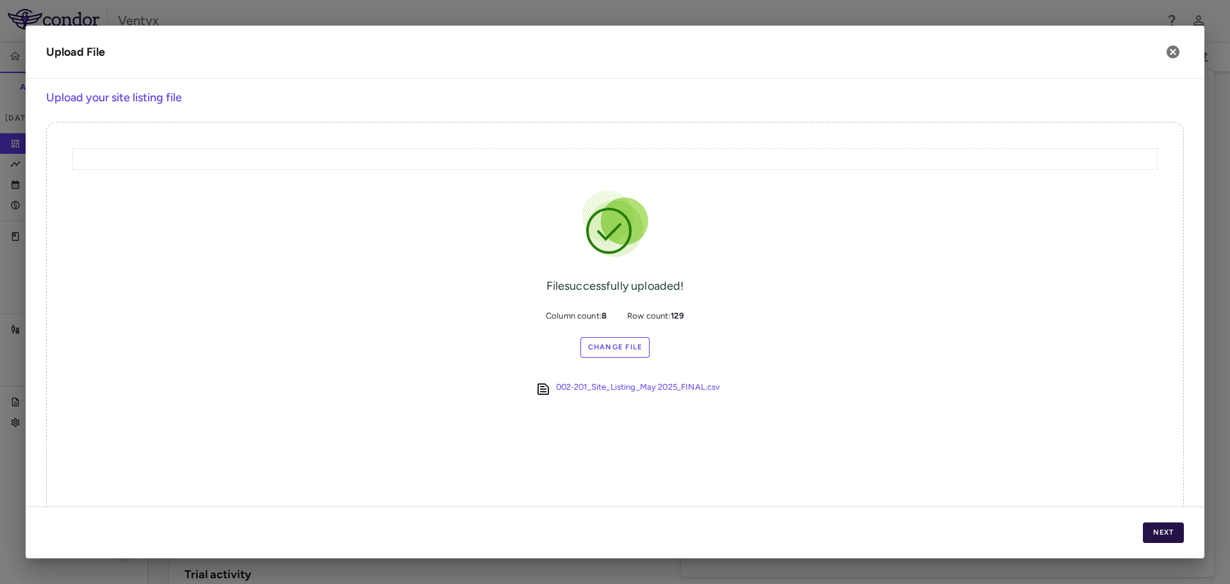
click at [1160, 523] on button "Next" at bounding box center [1163, 532] width 41 height 21
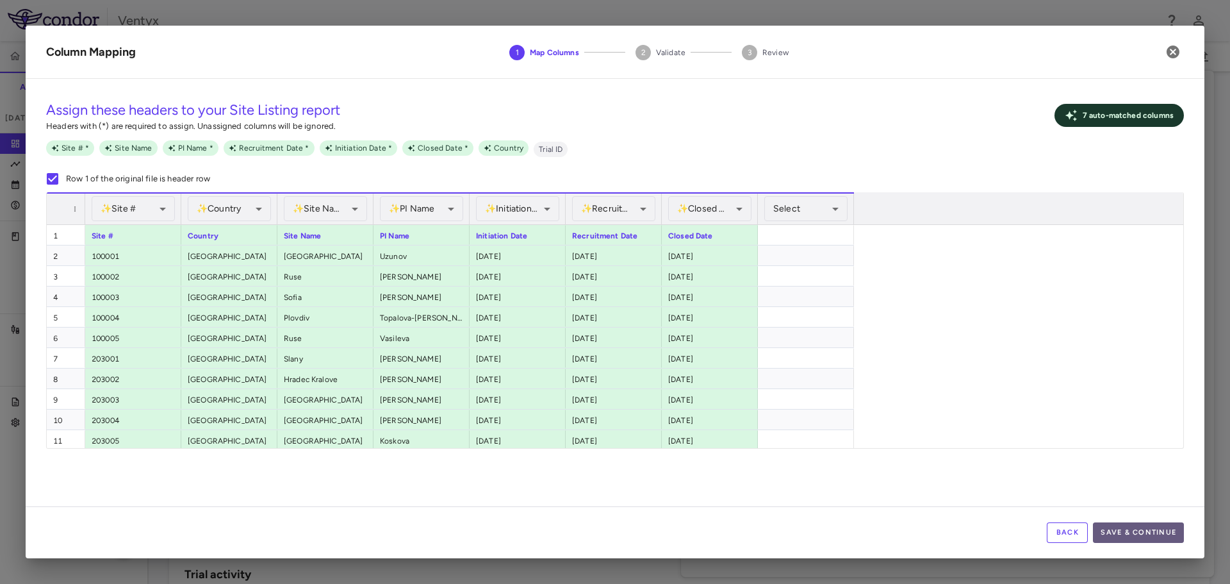
click at [1156, 525] on button "Save & Continue" at bounding box center [1138, 532] width 91 height 21
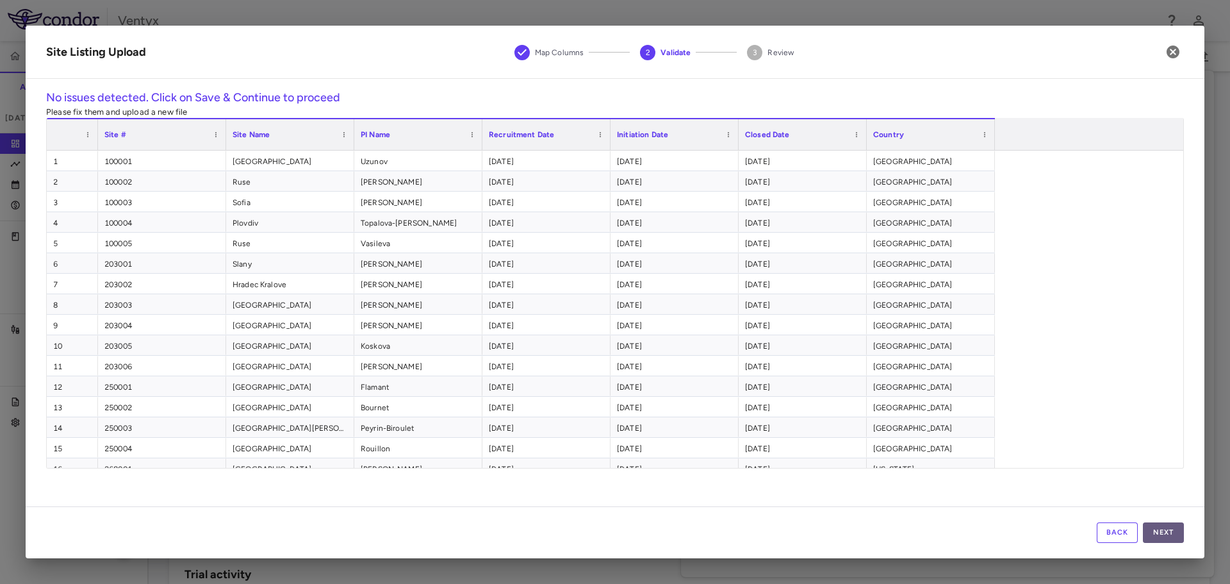
click at [1160, 531] on button "Next" at bounding box center [1163, 532] width 41 height 21
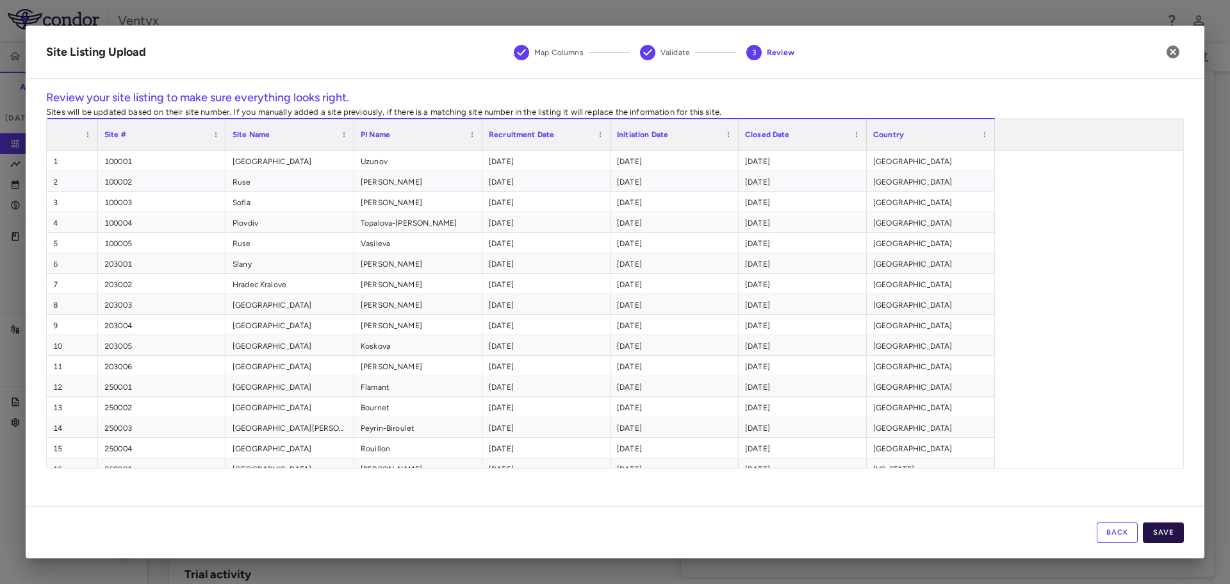
click at [1169, 532] on button "Save" at bounding box center [1163, 532] width 41 height 21
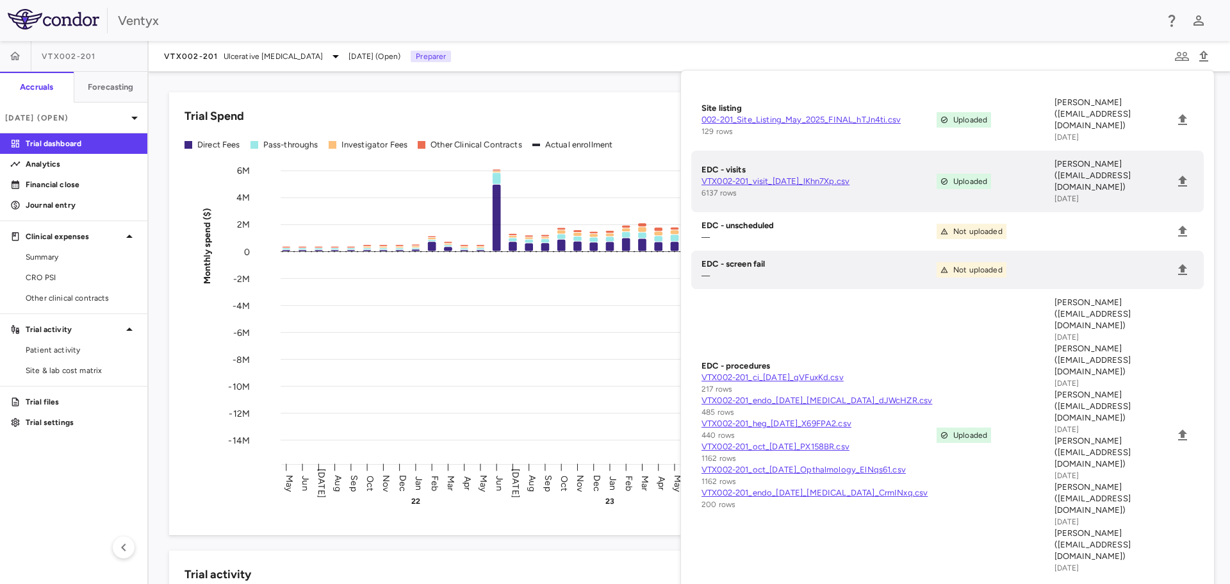
click at [514, 29] on div "Ventyx" at bounding box center [637, 20] width 1038 height 19
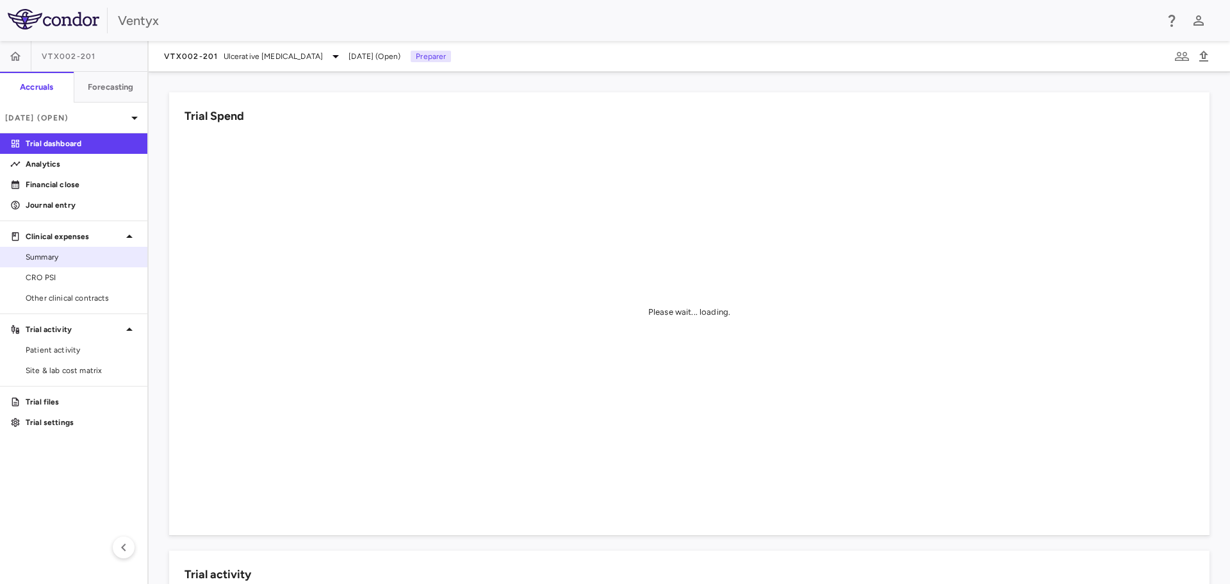
click at [64, 258] on span "Summary" at bounding box center [81, 257] width 111 height 12
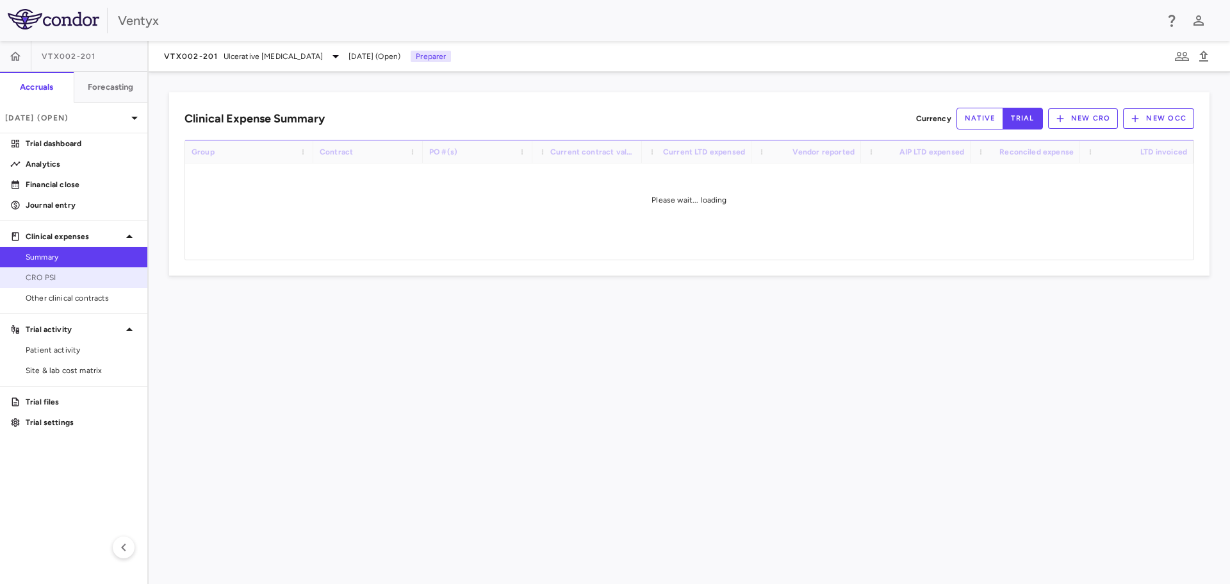
click at [64, 271] on link "CRO PSI" at bounding box center [73, 277] width 147 height 19
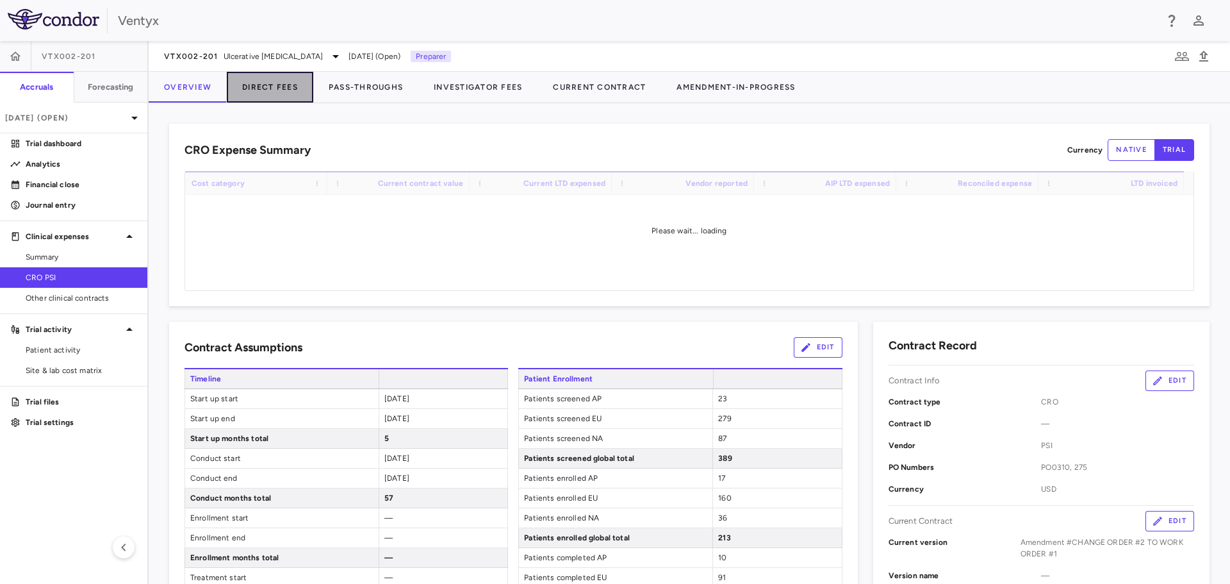
click at [285, 83] on button "Direct Fees" at bounding box center [270, 87] width 86 height 31
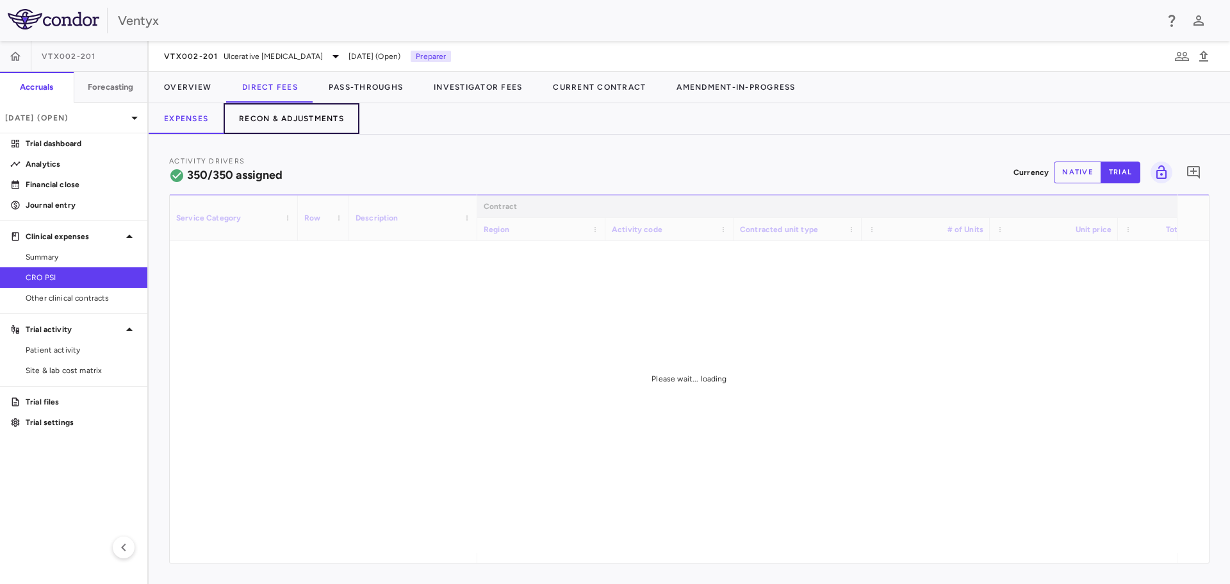
click at [283, 106] on button "Recon & Adjustments" at bounding box center [292, 118] width 136 height 31
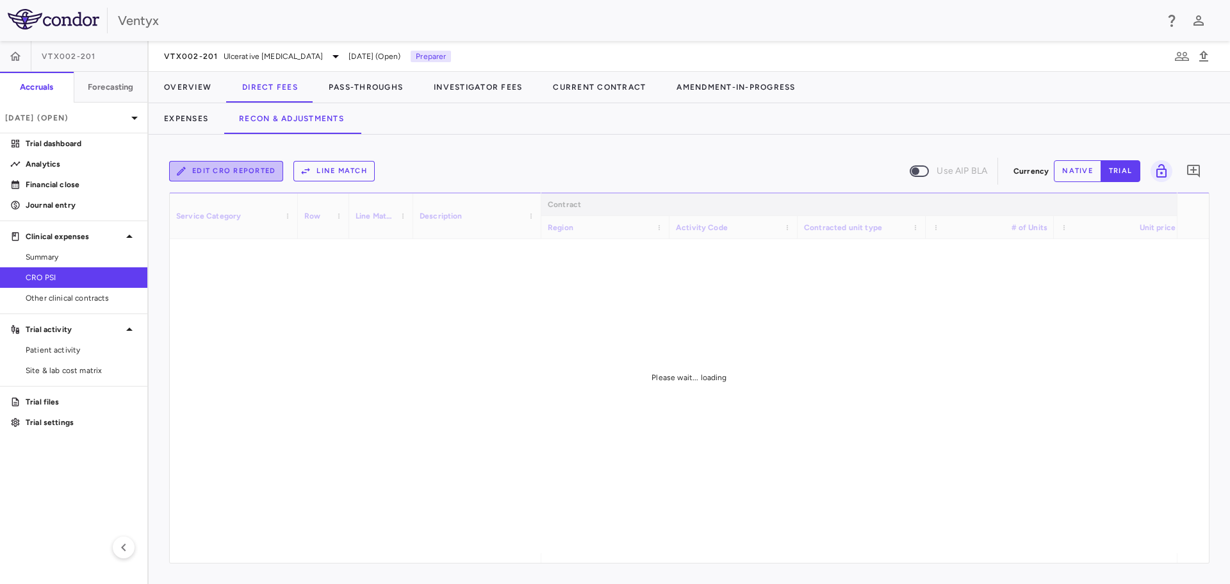
click at [244, 172] on button "Edit CRO reported" at bounding box center [226, 171] width 114 height 21
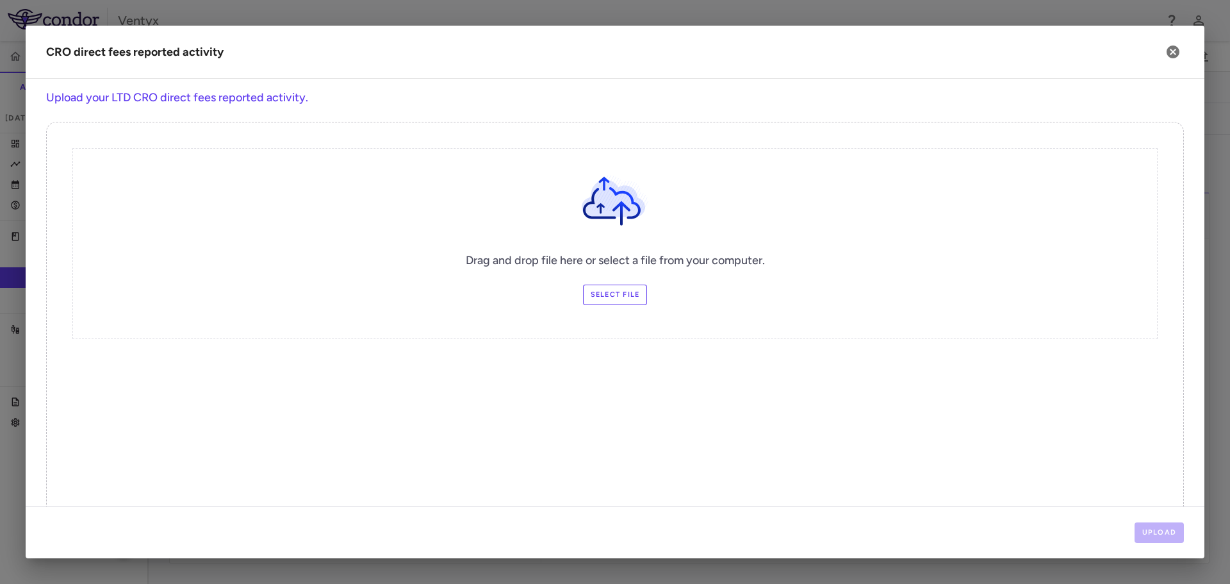
click at [606, 297] on label "Select file" at bounding box center [615, 294] width 65 height 21
click at [0, 0] on input "Select file" at bounding box center [0, 0] width 0 height 0
click at [1154, 537] on button "Upload" at bounding box center [1160, 532] width 50 height 21
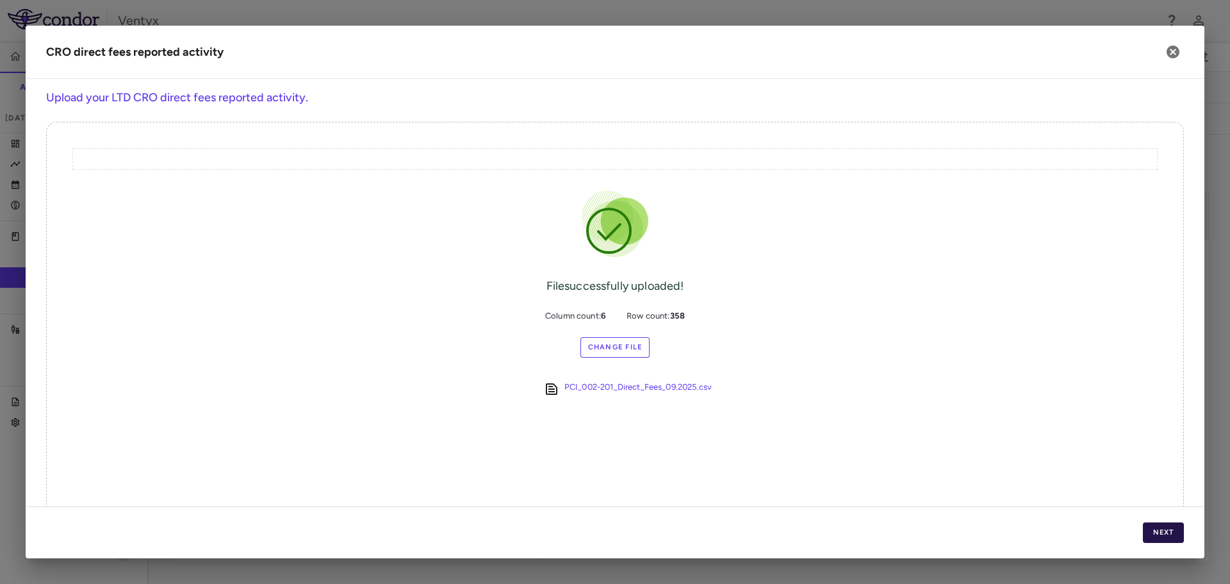
click at [1159, 534] on button "Next" at bounding box center [1163, 532] width 41 height 21
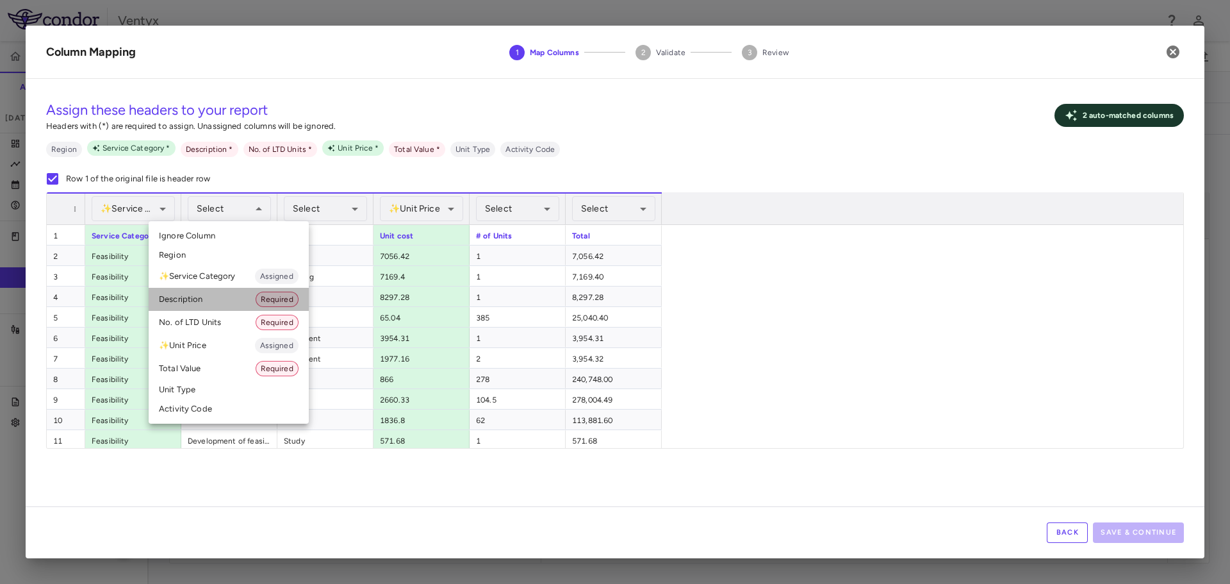
click at [226, 302] on li "Description Required" at bounding box center [229, 299] width 160 height 23
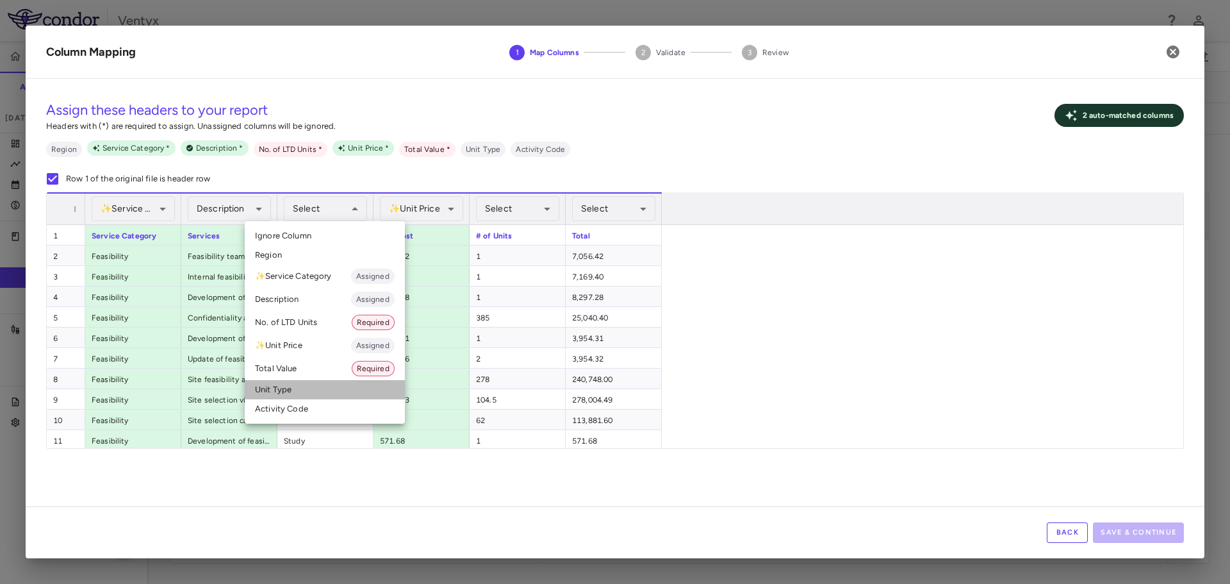
click at [289, 391] on li "Unit Type" at bounding box center [325, 389] width 160 height 19
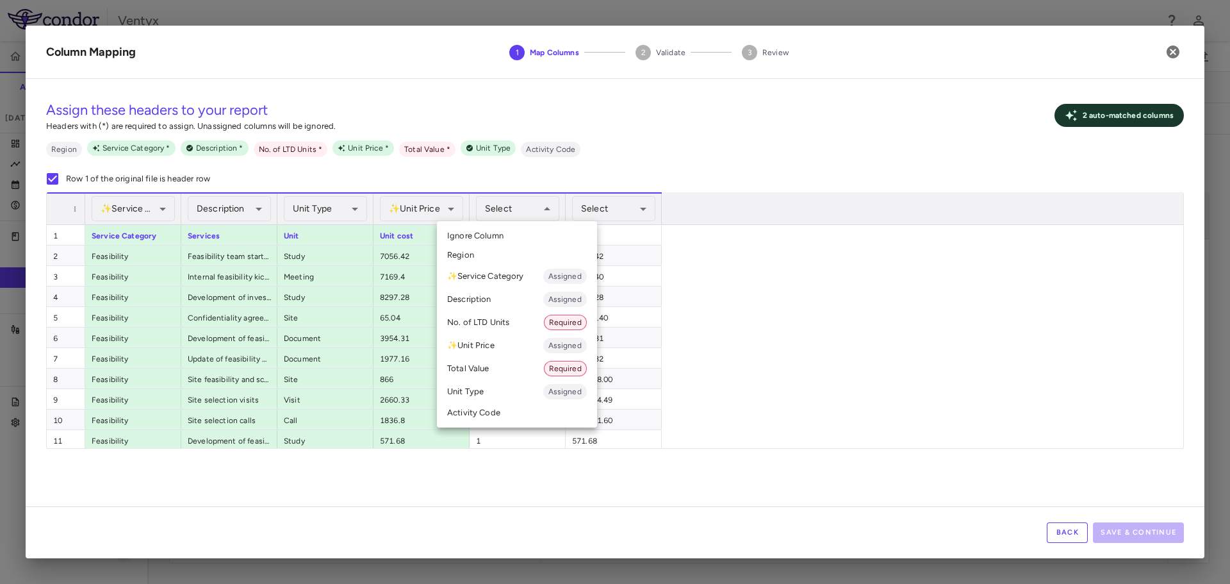
click at [505, 320] on li "No. of LTD Units Required" at bounding box center [517, 322] width 160 height 23
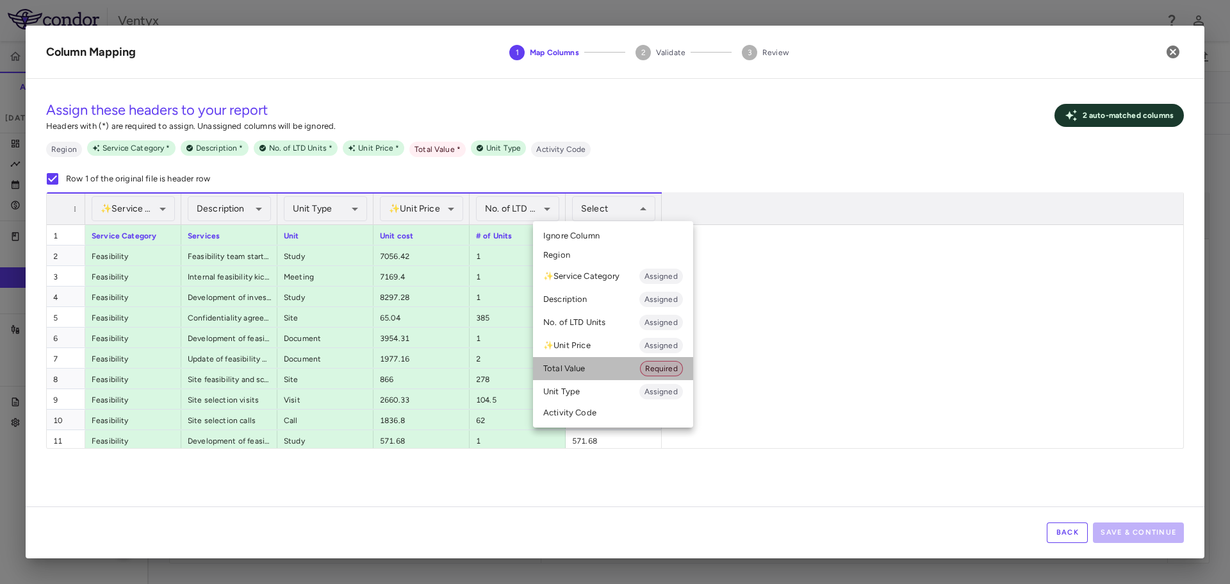
click at [577, 365] on li "Total Value Required" at bounding box center [613, 368] width 160 height 23
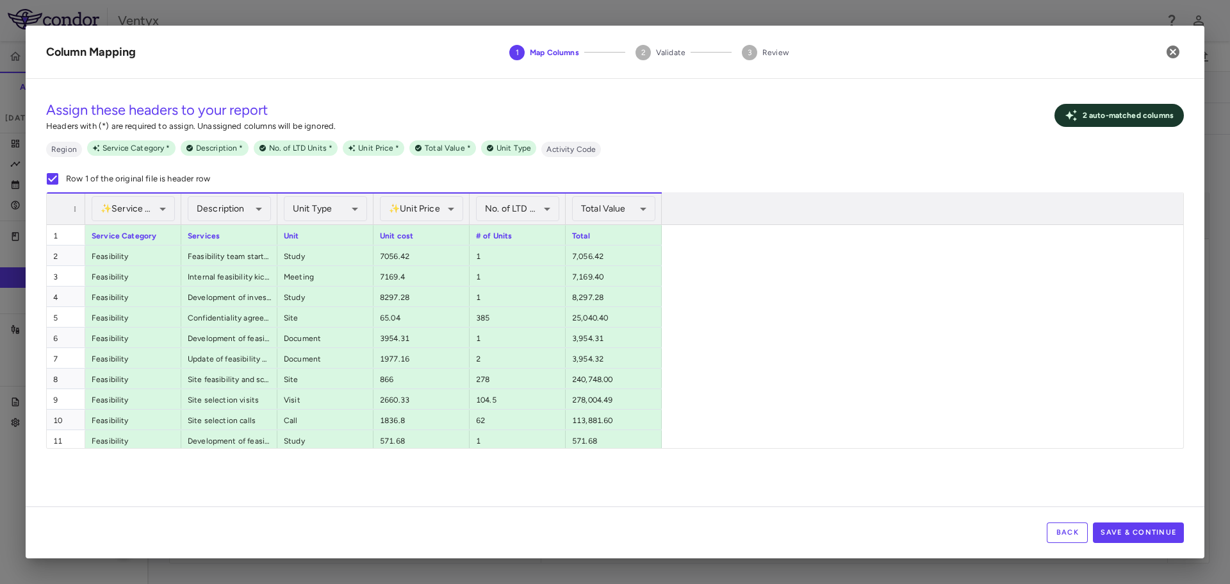
click at [1130, 533] on button "Save & Continue" at bounding box center [1138, 532] width 91 height 21
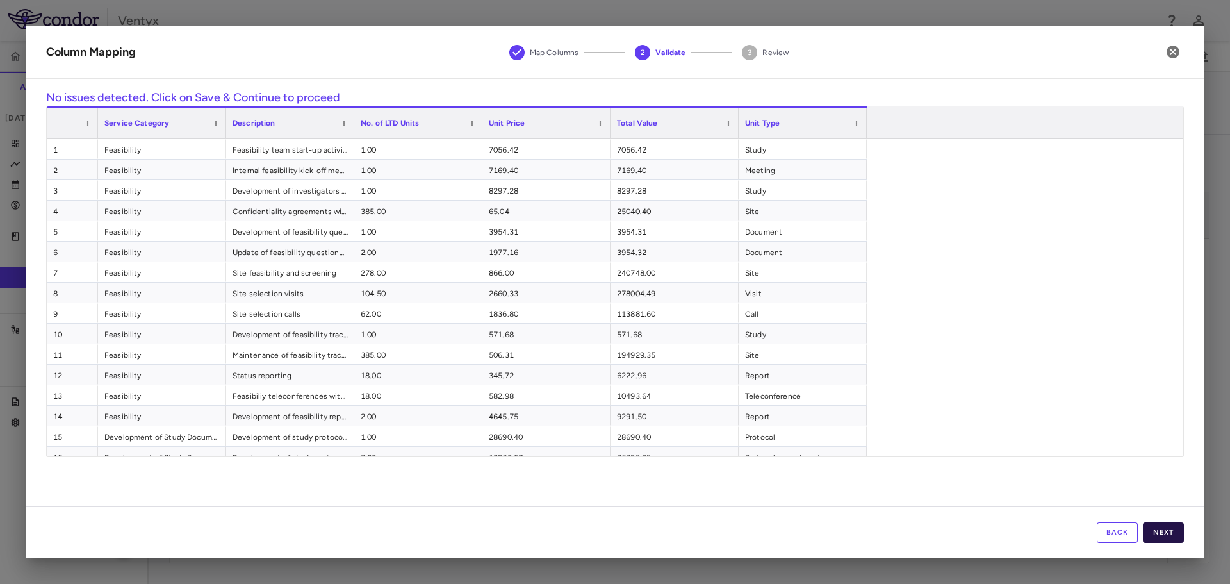
click at [1163, 538] on button "Next" at bounding box center [1163, 532] width 41 height 21
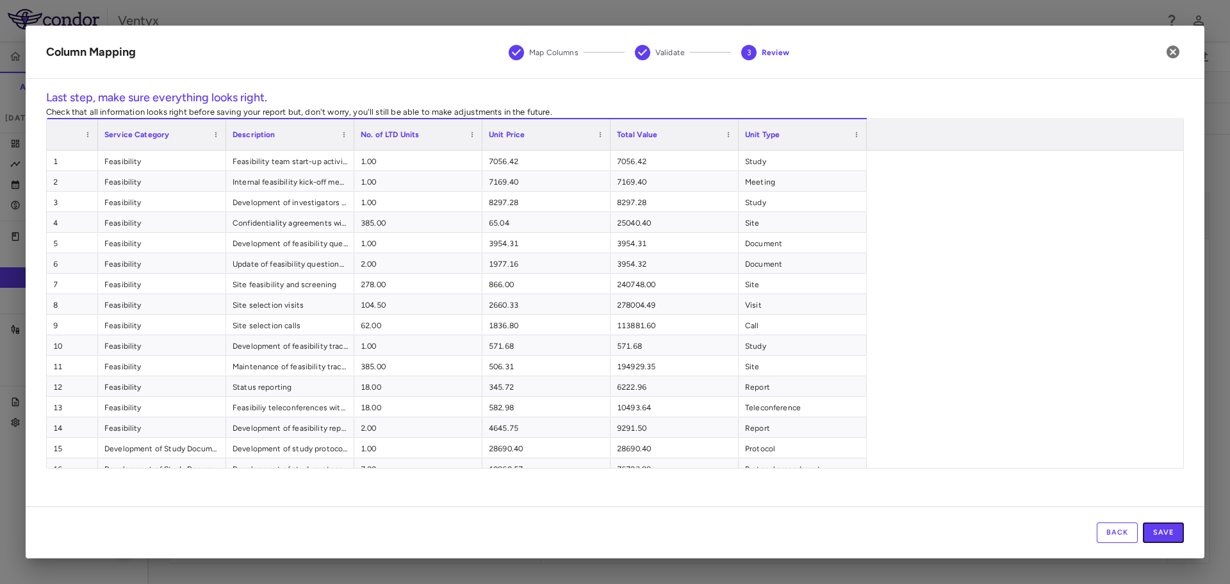
click at [1163, 538] on button "Save" at bounding box center [1163, 532] width 41 height 21
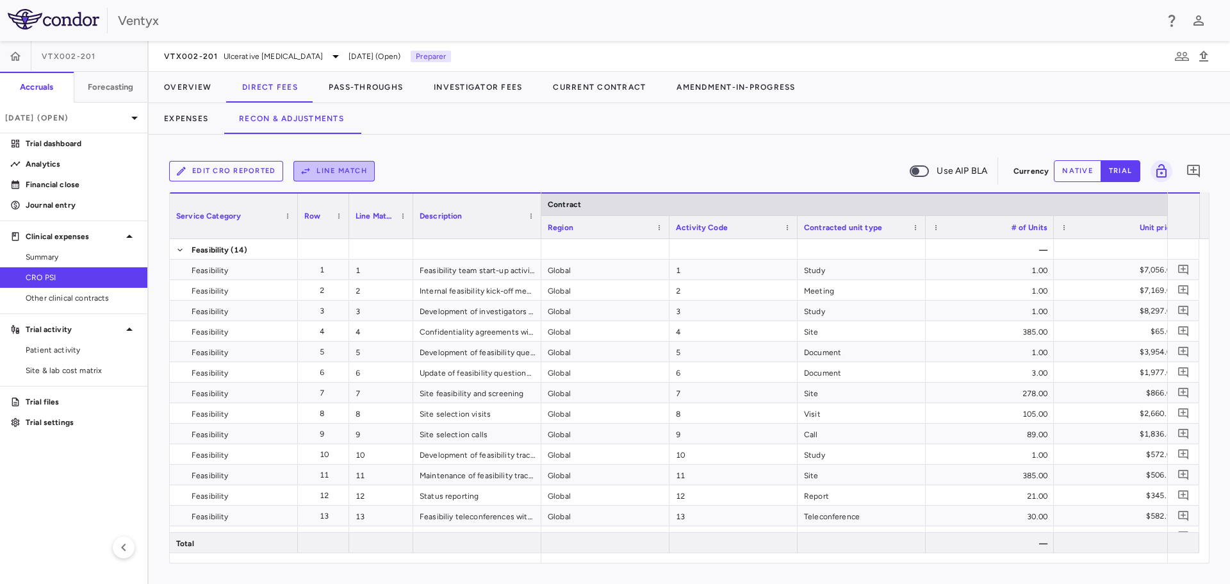
click at [327, 171] on button "Line Match" at bounding box center [333, 171] width 81 height 21
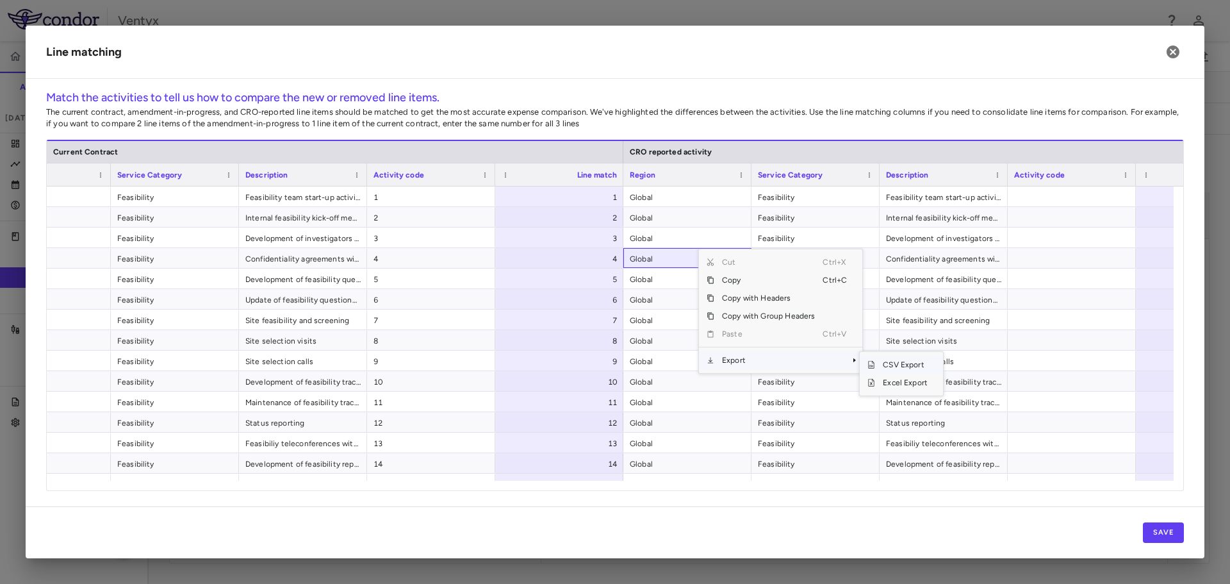
click at [895, 366] on span "CSV Export" at bounding box center [905, 365] width 60 height 18
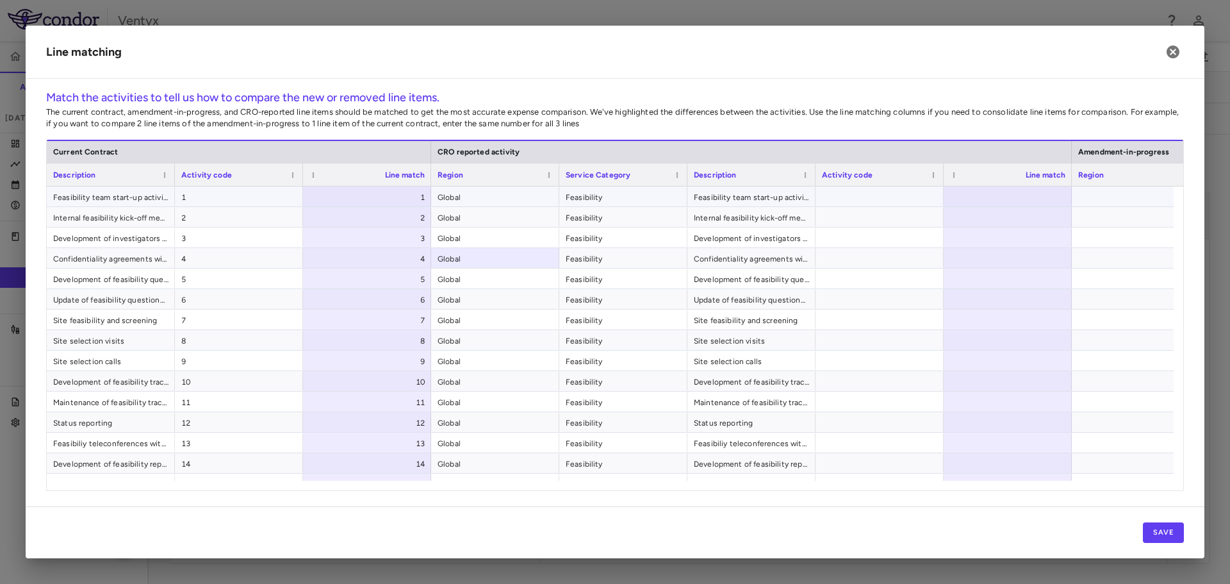
click at [1013, 193] on div at bounding box center [1008, 196] width 128 height 20
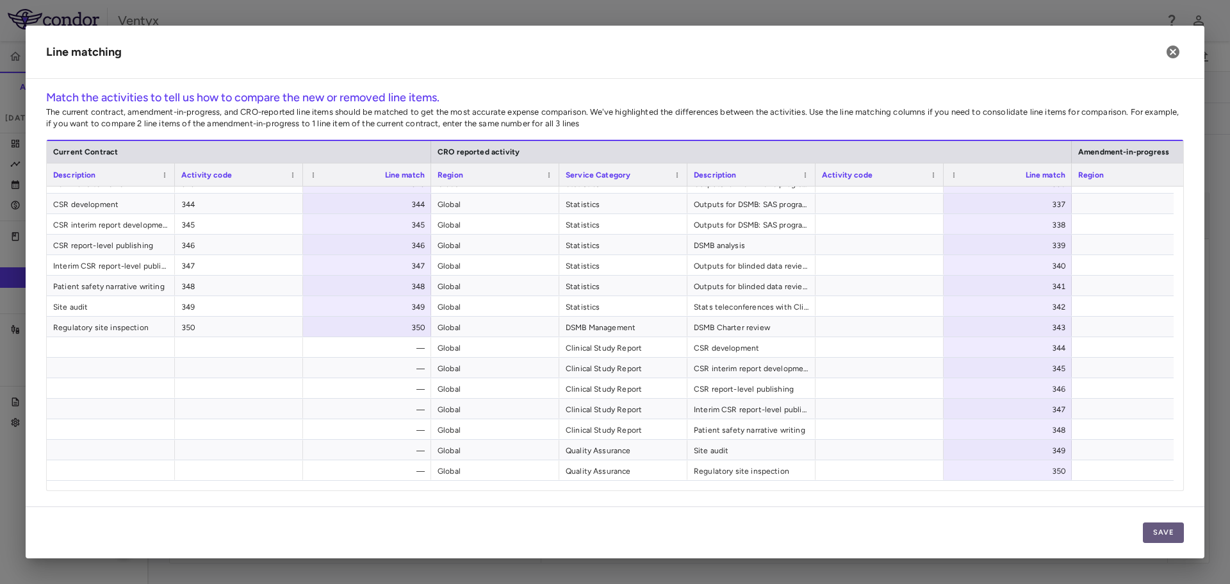
click at [1167, 532] on button "Save" at bounding box center [1163, 532] width 41 height 21
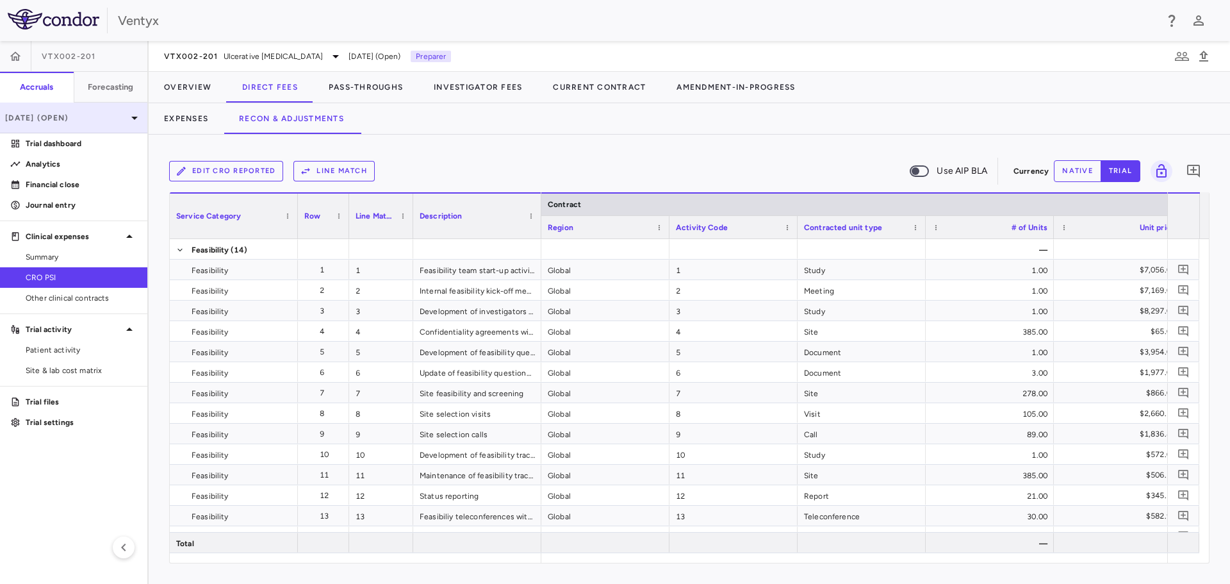
click at [111, 117] on p "[DATE] (Open)" at bounding box center [66, 118] width 122 height 12
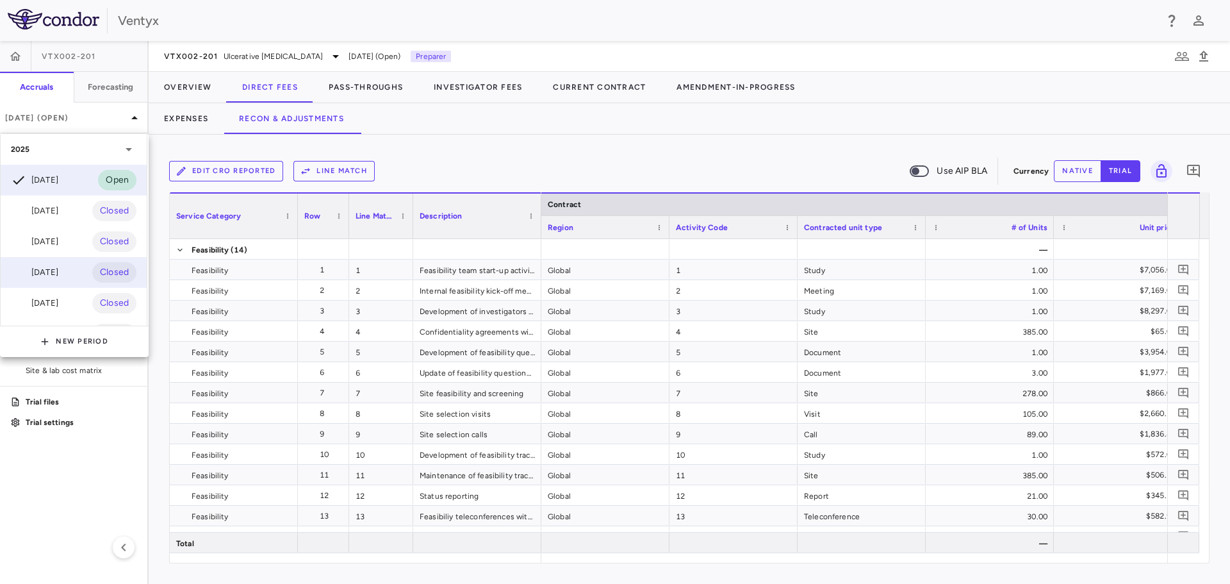
click at [41, 275] on div "Jun 2025" at bounding box center [34, 272] width 47 height 15
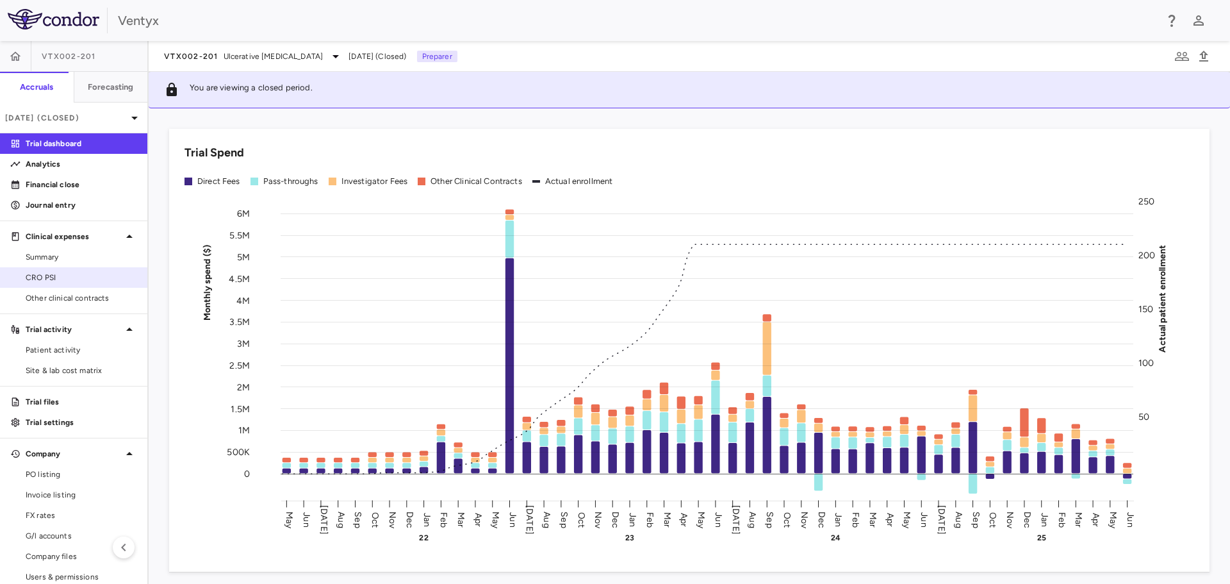
click at [50, 274] on span "CRO PSI" at bounding box center [81, 278] width 111 height 12
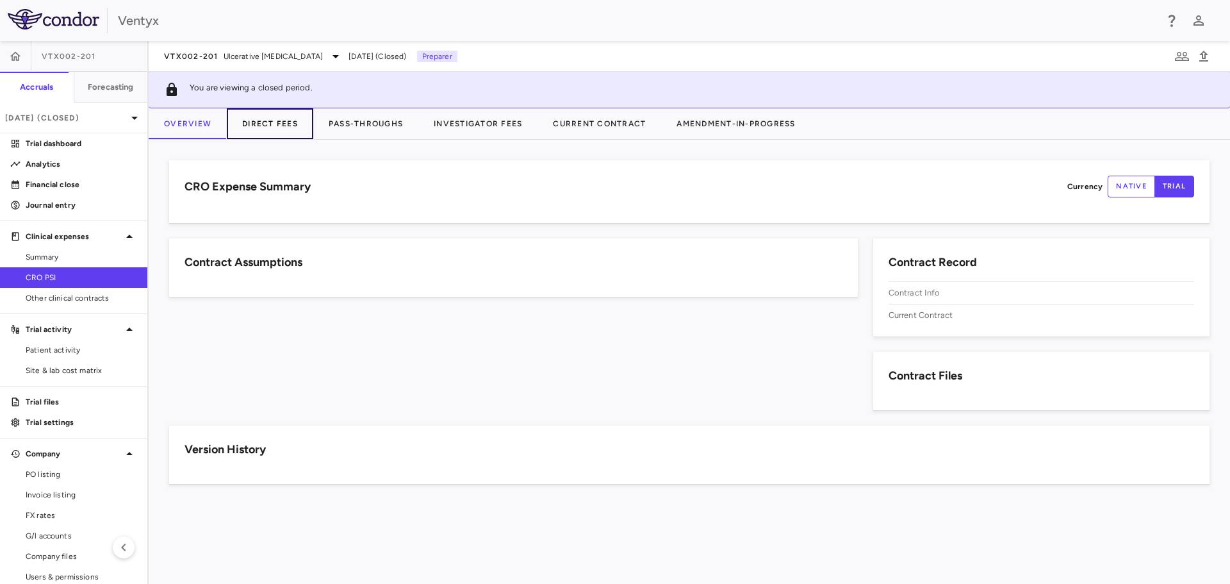
click at [268, 129] on button "Direct Fees" at bounding box center [270, 123] width 86 height 31
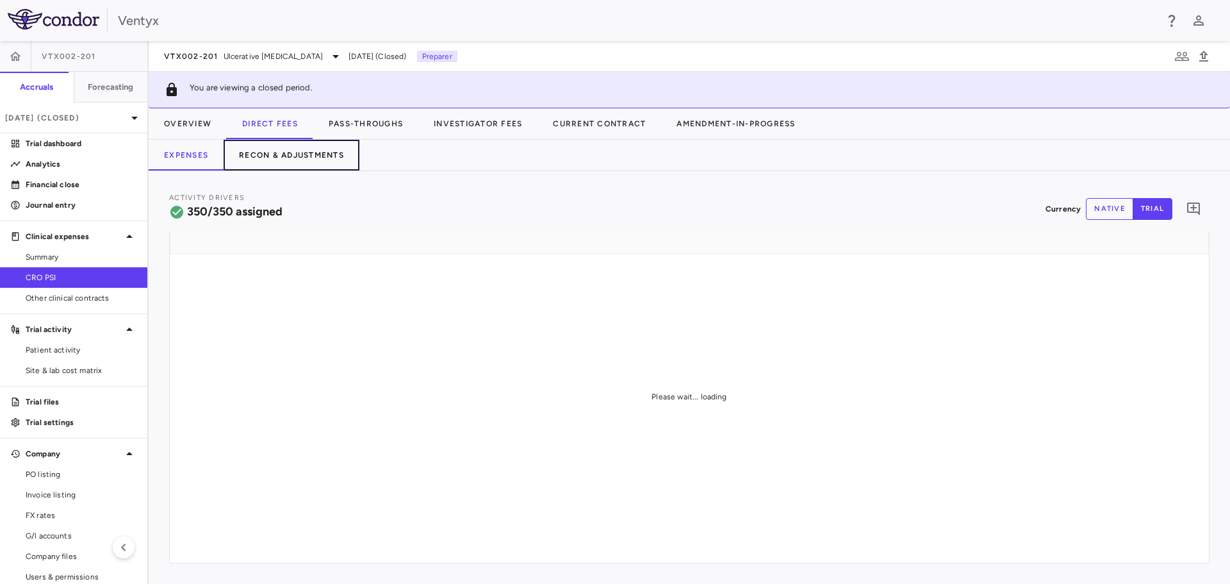
click at [290, 154] on button "Recon & Adjustments" at bounding box center [292, 155] width 136 height 31
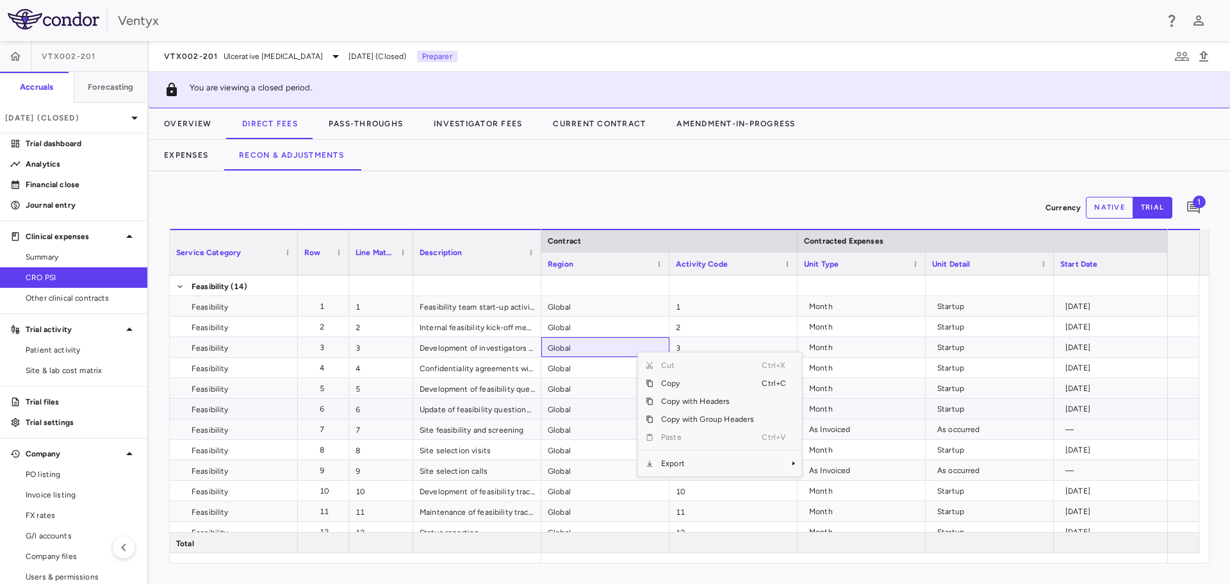
scroll to position [0, 25]
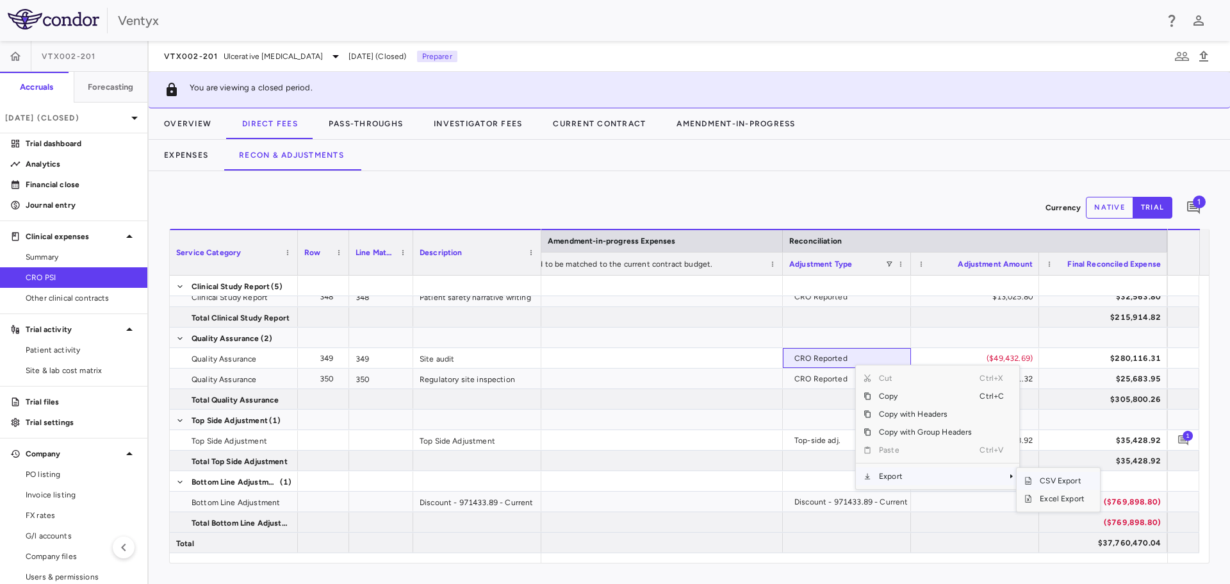
click at [1058, 482] on span "CSV Export" at bounding box center [1062, 481] width 60 height 18
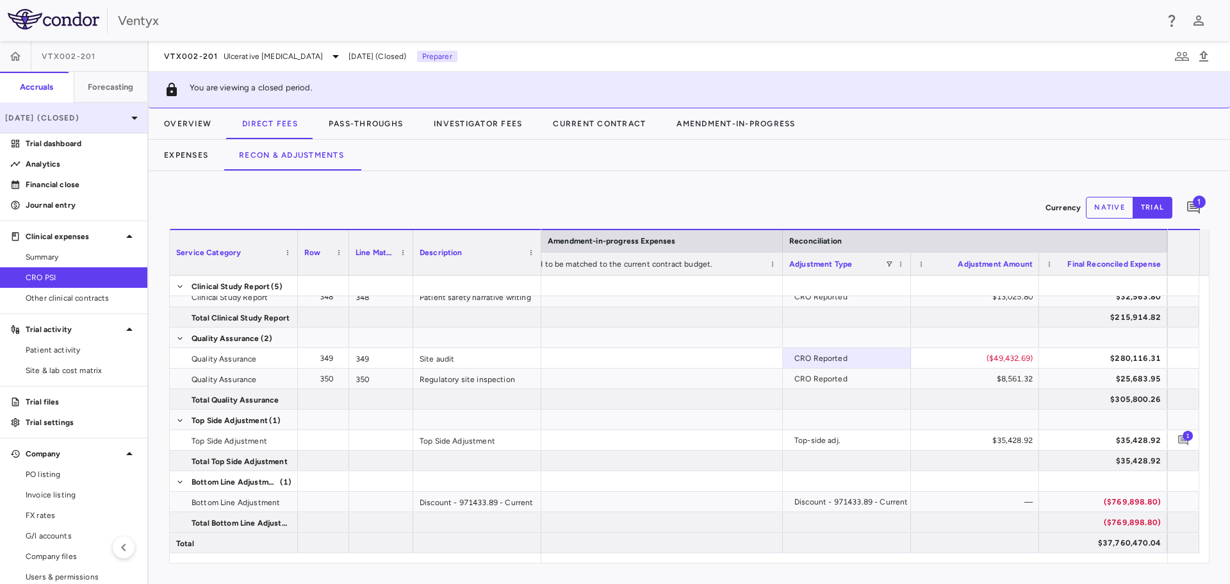
click at [88, 112] on p "Jun 2025 (Closed)" at bounding box center [66, 118] width 122 height 12
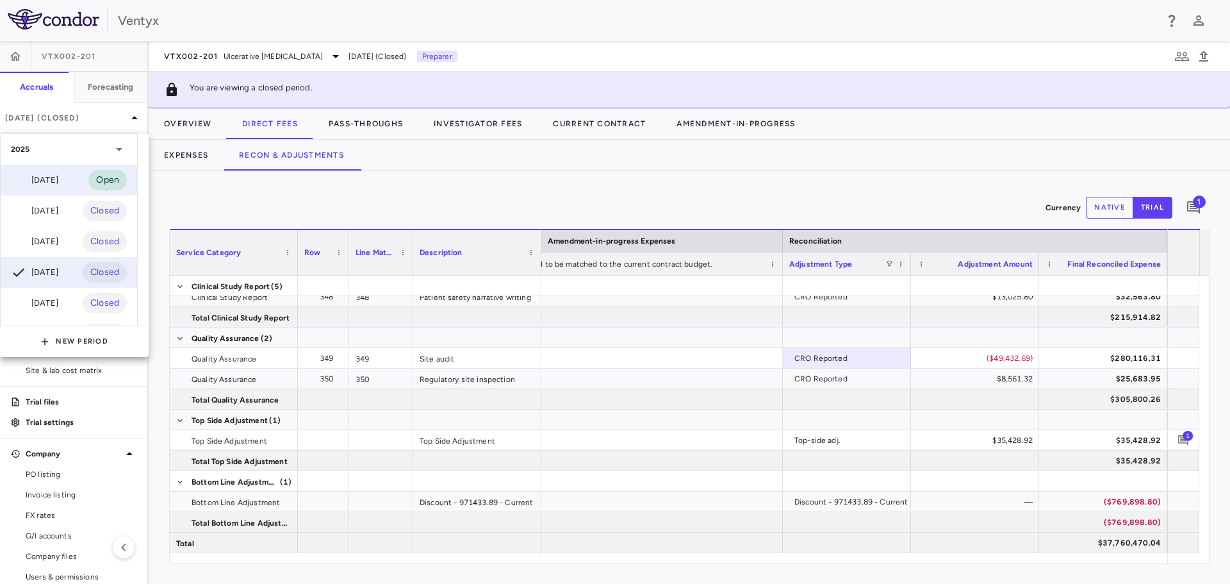
click at [39, 177] on div "Sep 2025" at bounding box center [34, 179] width 47 height 15
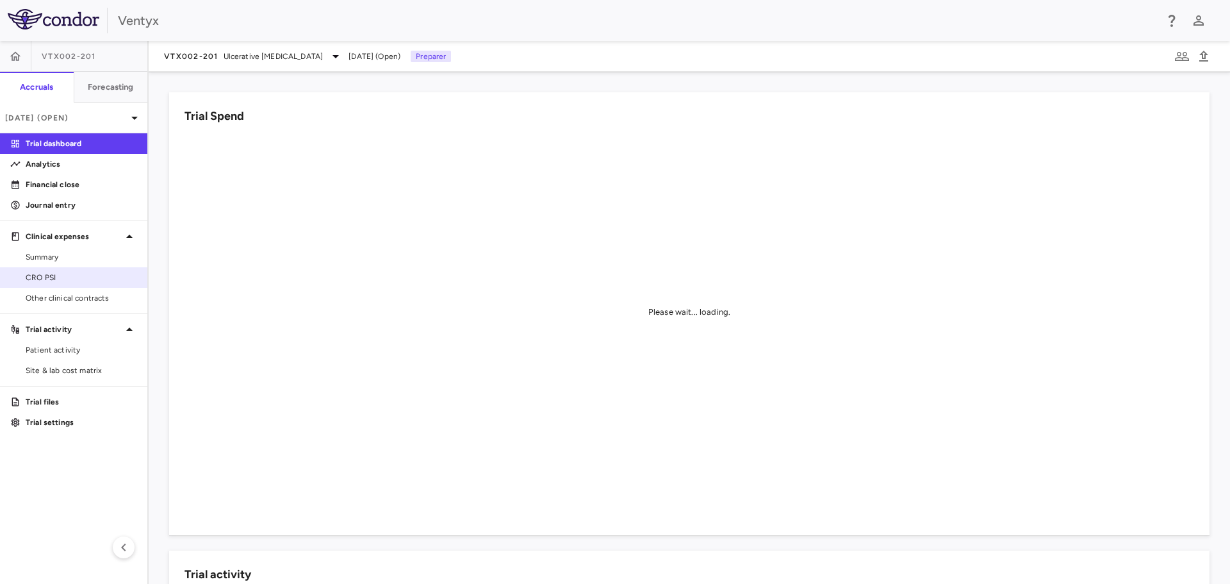
click at [55, 277] on span "CRO PSI" at bounding box center [81, 278] width 111 height 12
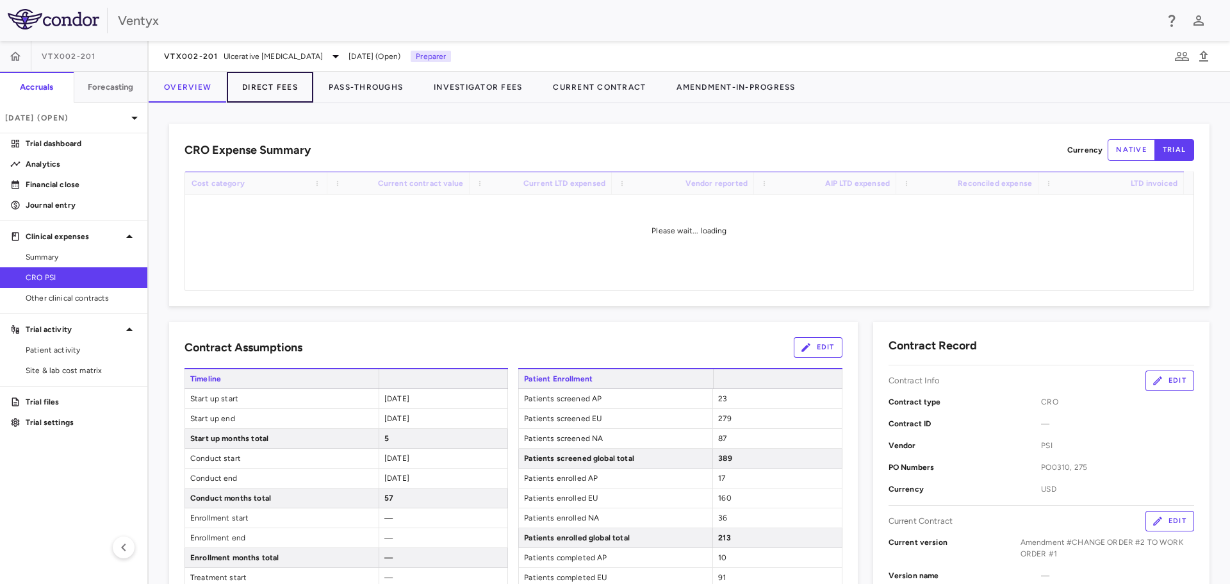
click at [291, 92] on button "Direct Fees" at bounding box center [270, 87] width 86 height 31
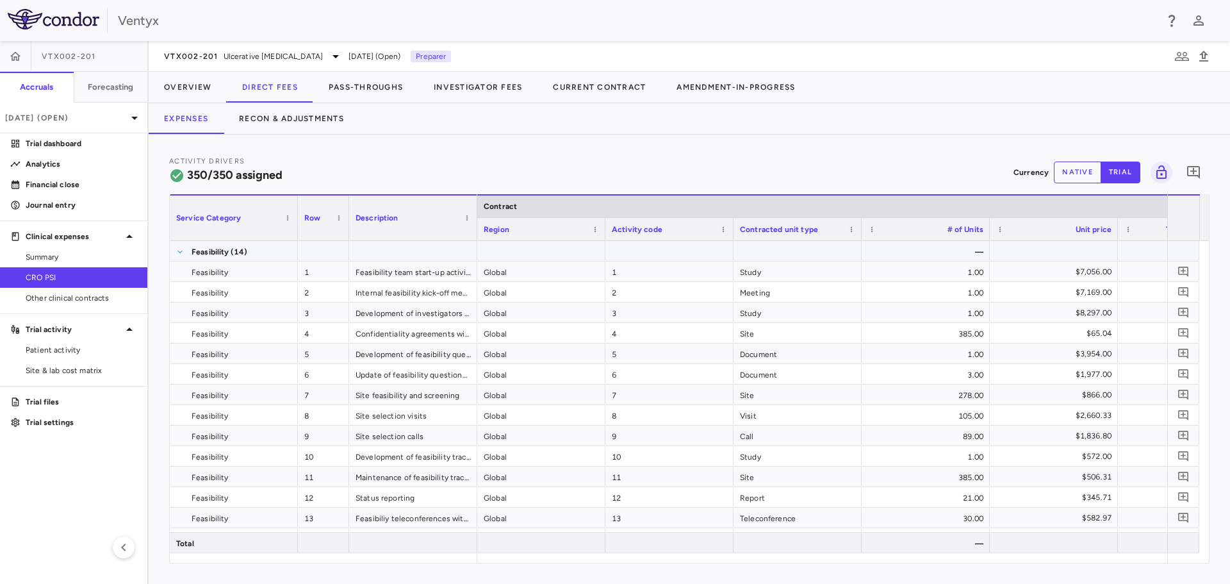
click at [179, 252] on span at bounding box center [180, 252] width 8 height 8
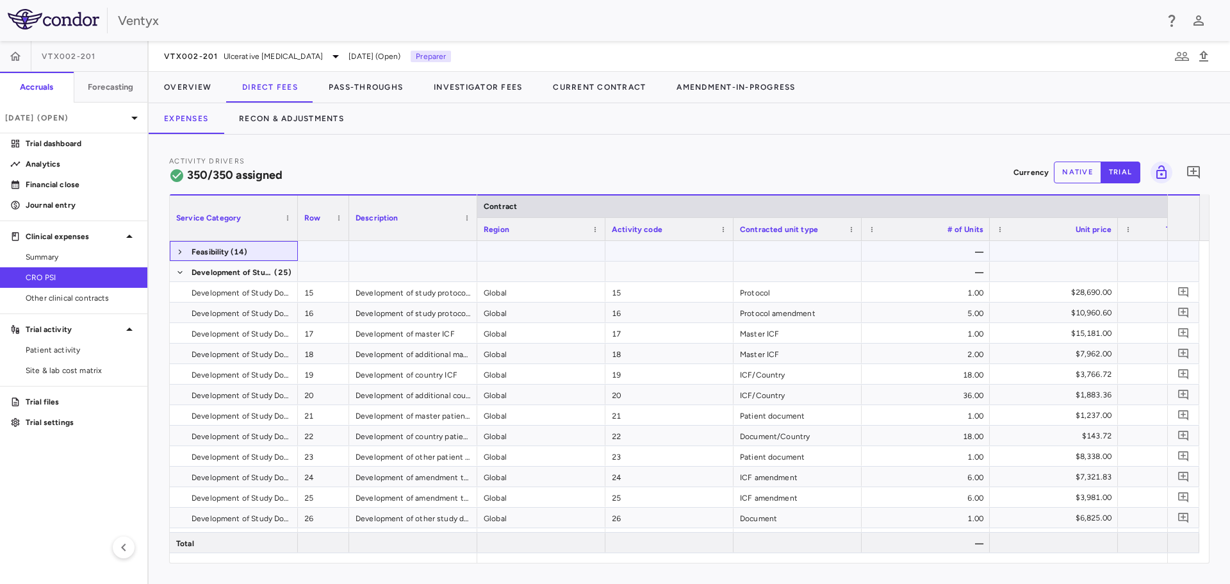
click at [179, 252] on span at bounding box center [180, 252] width 8 height 8
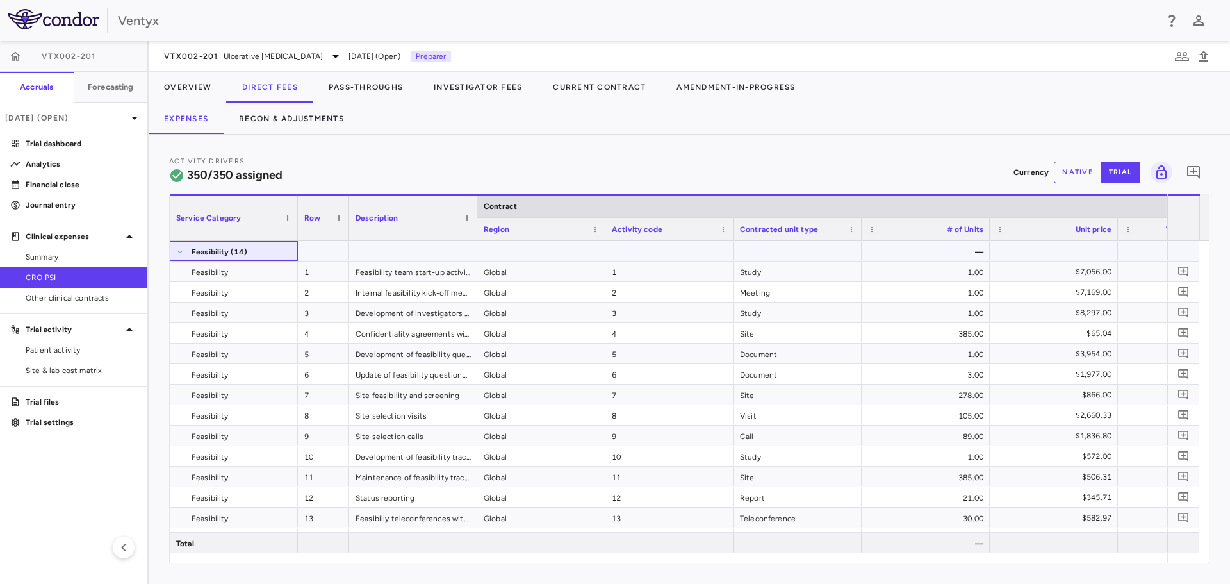
click at [179, 252] on span at bounding box center [180, 252] width 8 height 8
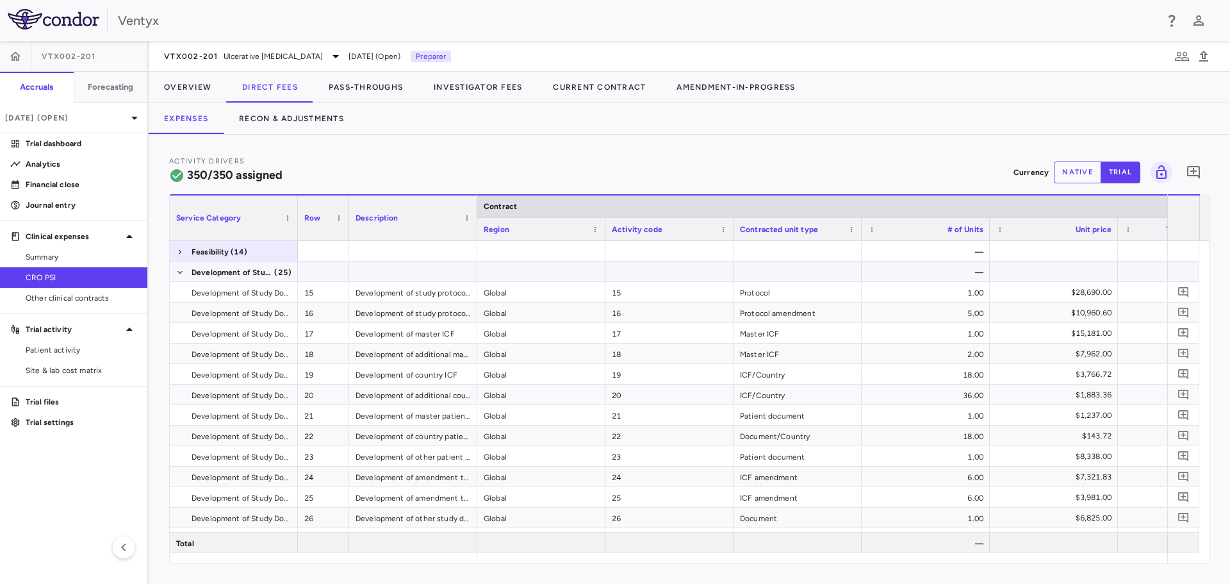
click at [177, 268] on span at bounding box center [180, 272] width 8 height 21
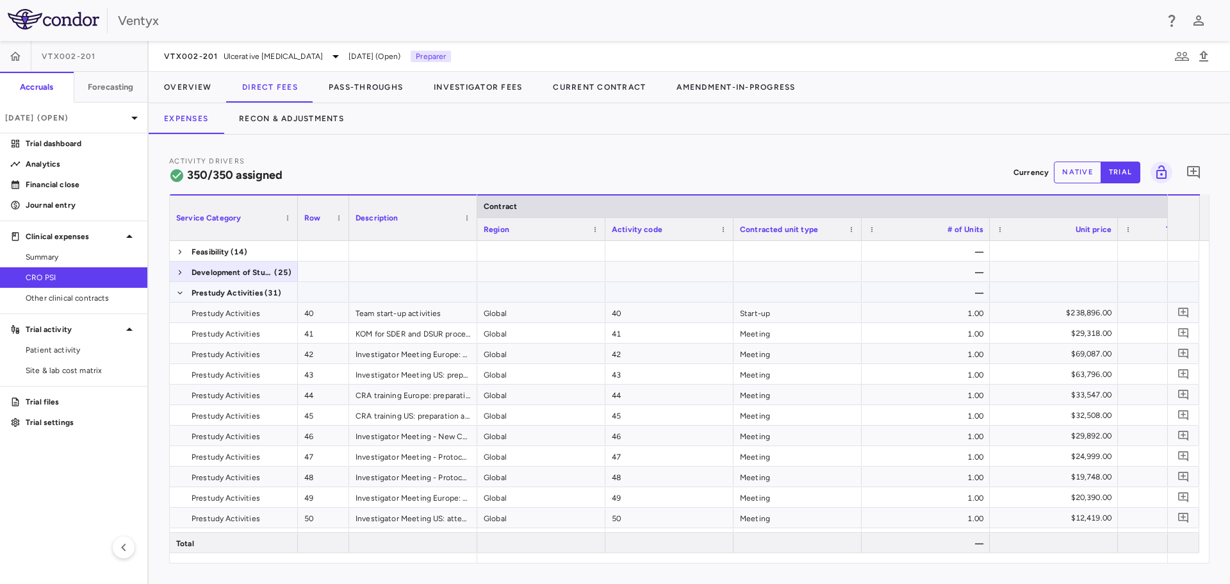
click at [177, 290] on span at bounding box center [180, 293] width 8 height 8
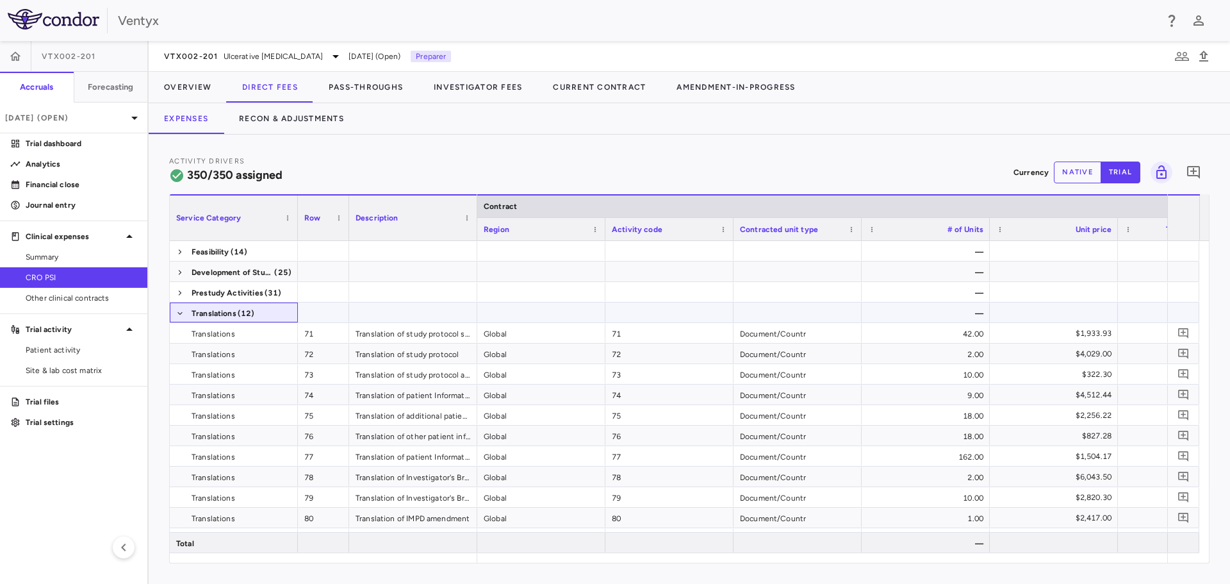
click at [178, 317] on span at bounding box center [180, 313] width 8 height 21
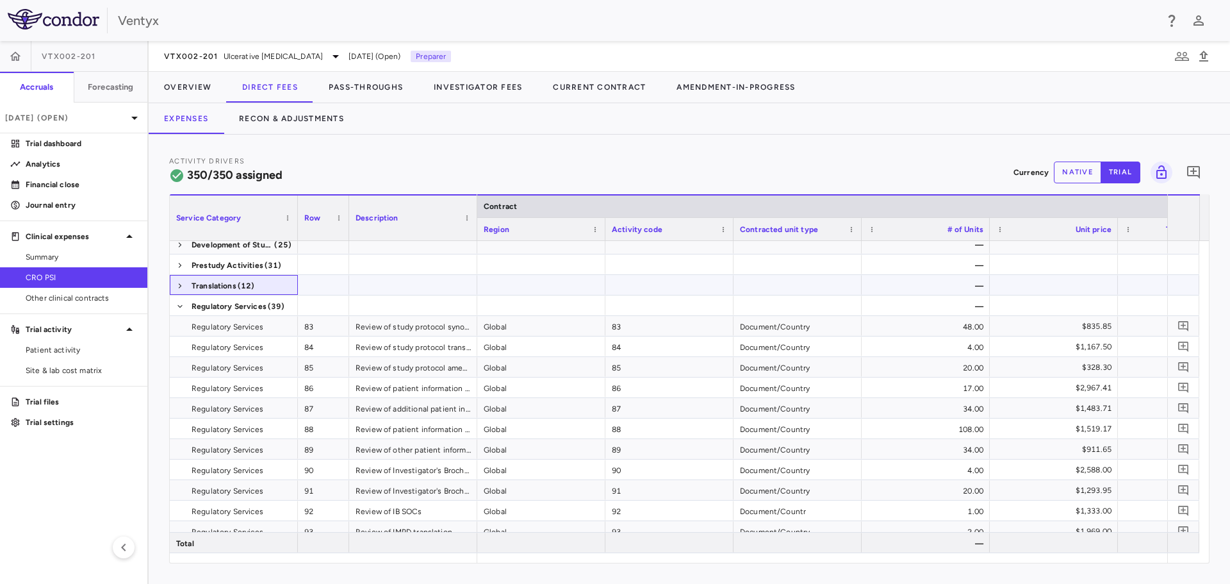
scroll to position [64, 0]
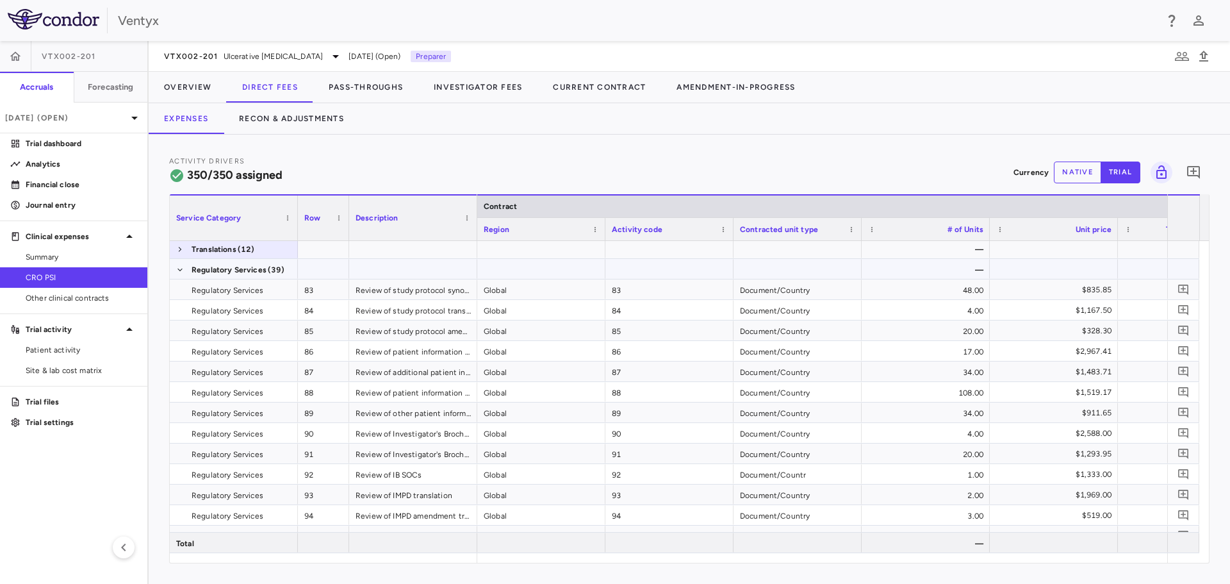
click at [177, 275] on span at bounding box center [180, 269] width 8 height 21
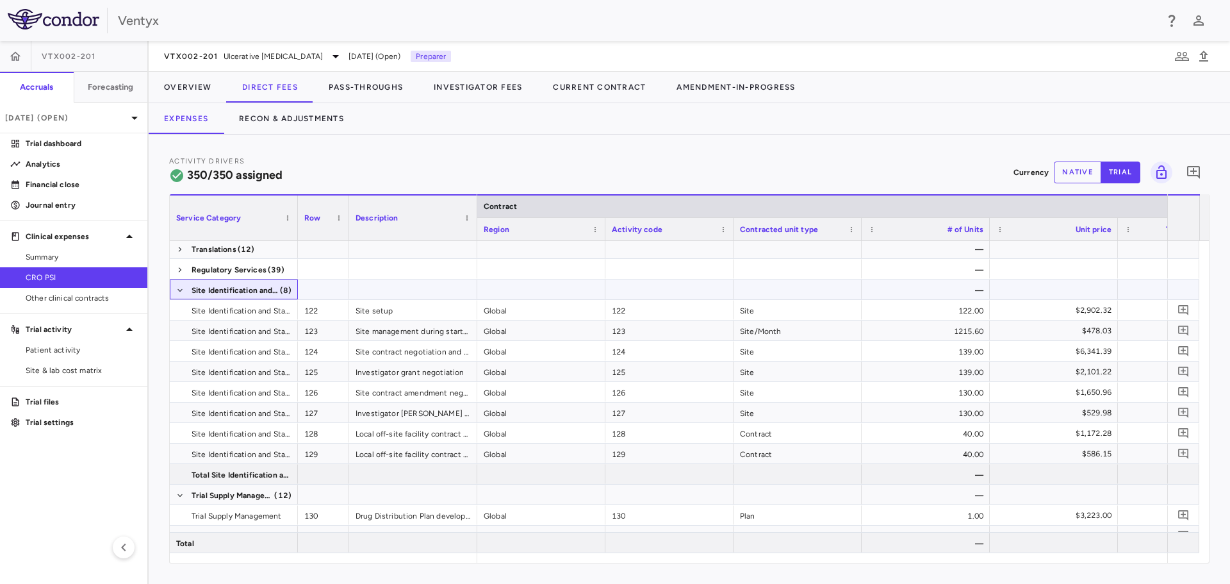
click at [179, 286] on span at bounding box center [180, 290] width 8 height 21
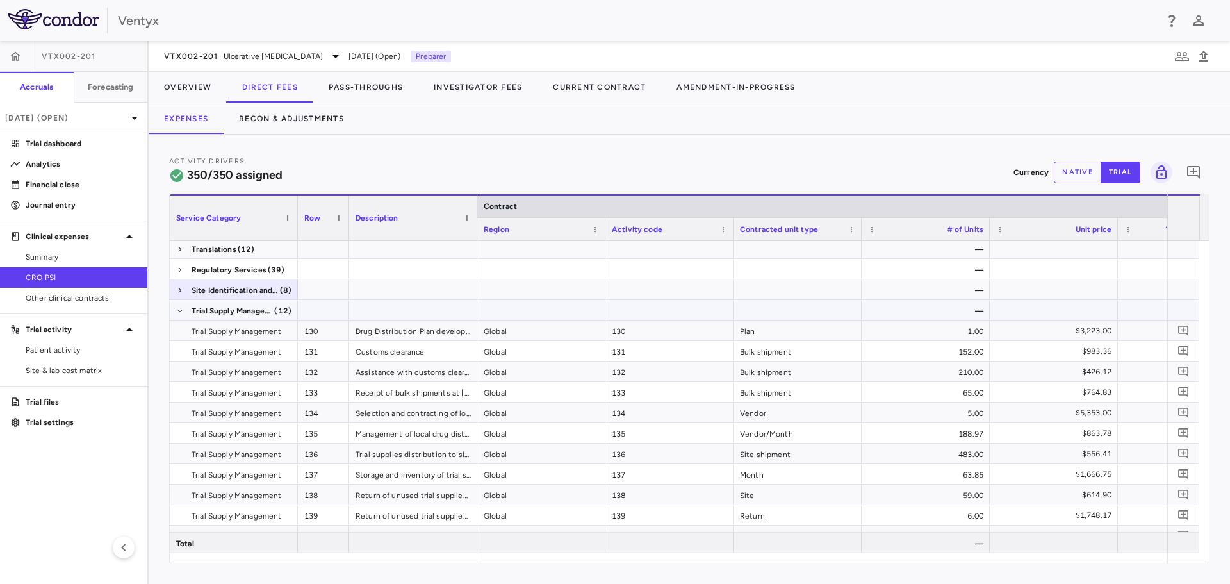
click at [177, 306] on span at bounding box center [180, 310] width 8 height 21
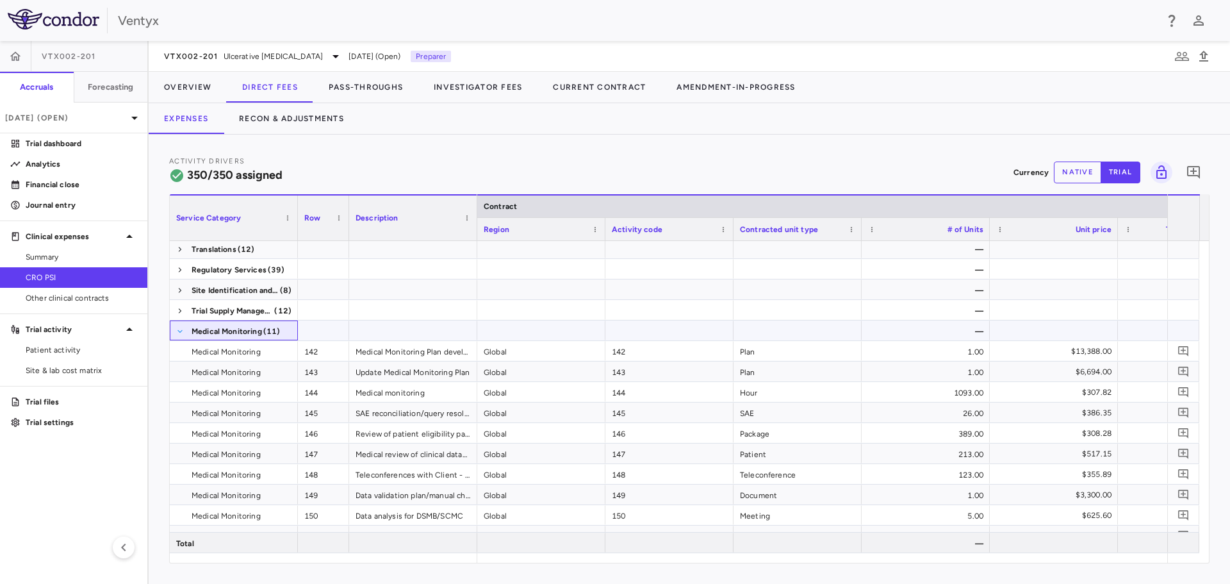
click at [177, 327] on span at bounding box center [180, 331] width 8 height 8
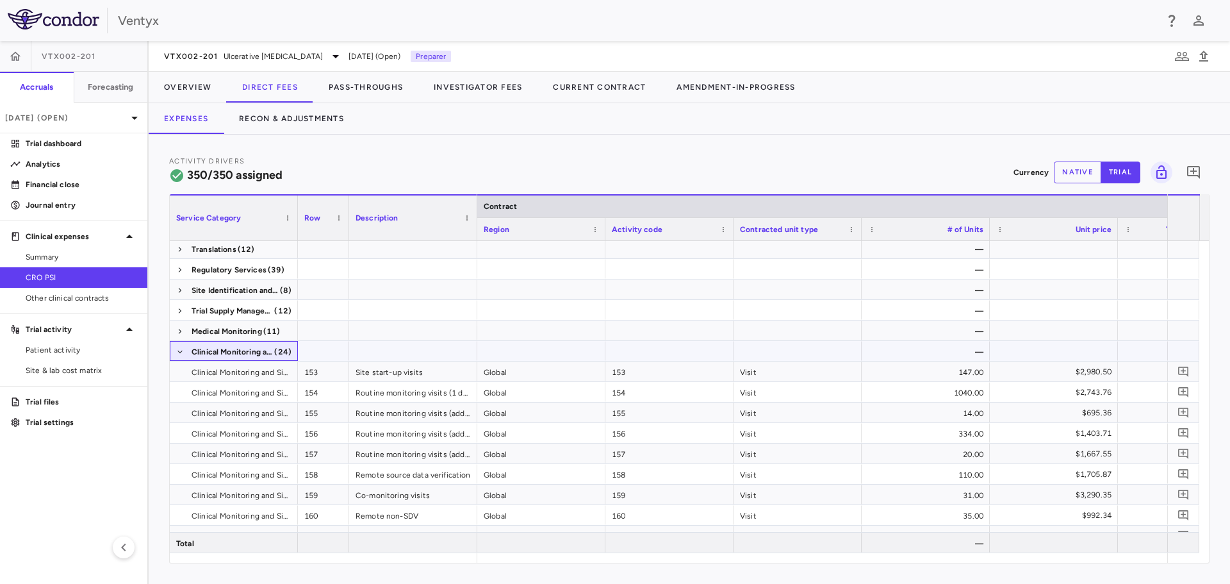
click at [185, 356] on span "Clinical Monitoring and Site Management (24)" at bounding box center [233, 351] width 115 height 21
click at [180, 349] on span at bounding box center [180, 352] width 8 height 8
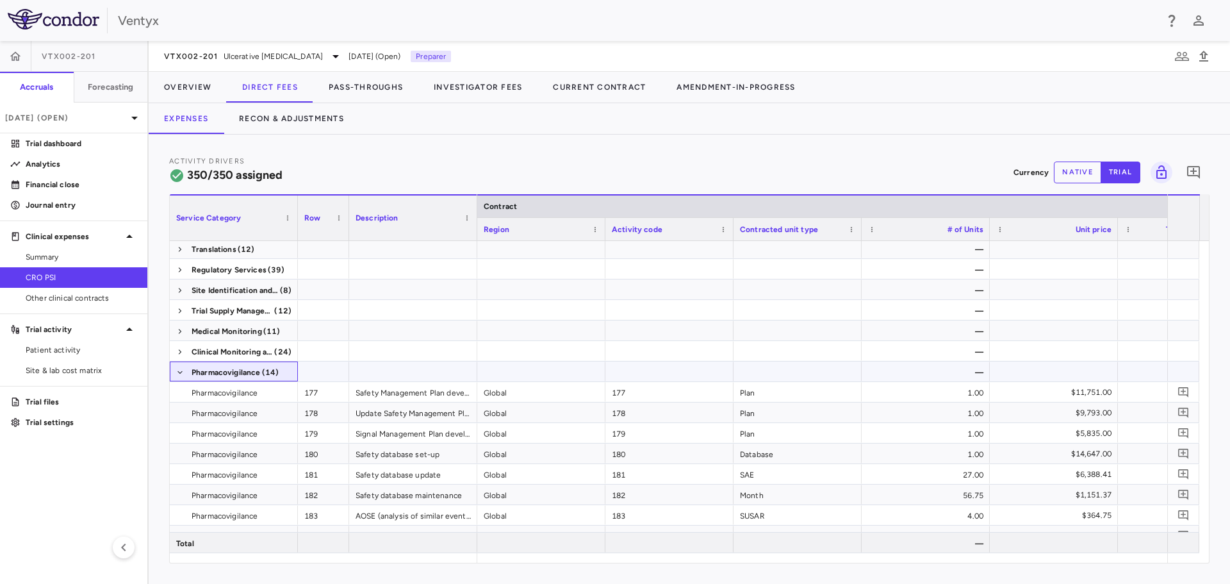
click at [177, 368] on span at bounding box center [180, 372] width 8 height 21
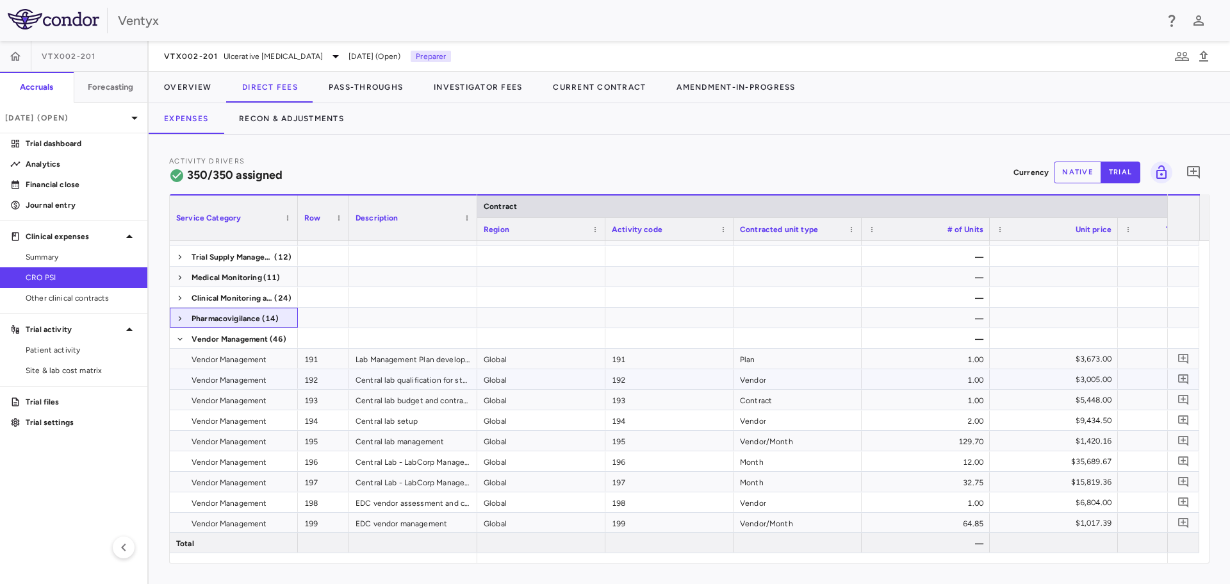
scroll to position [128, 0]
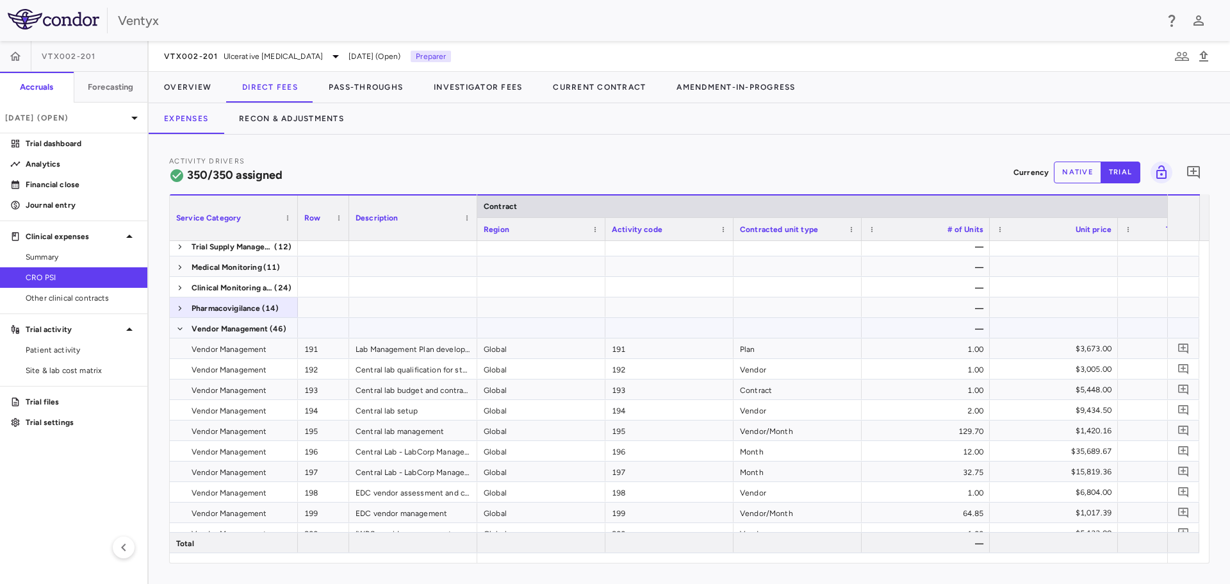
click at [177, 323] on span at bounding box center [180, 328] width 8 height 21
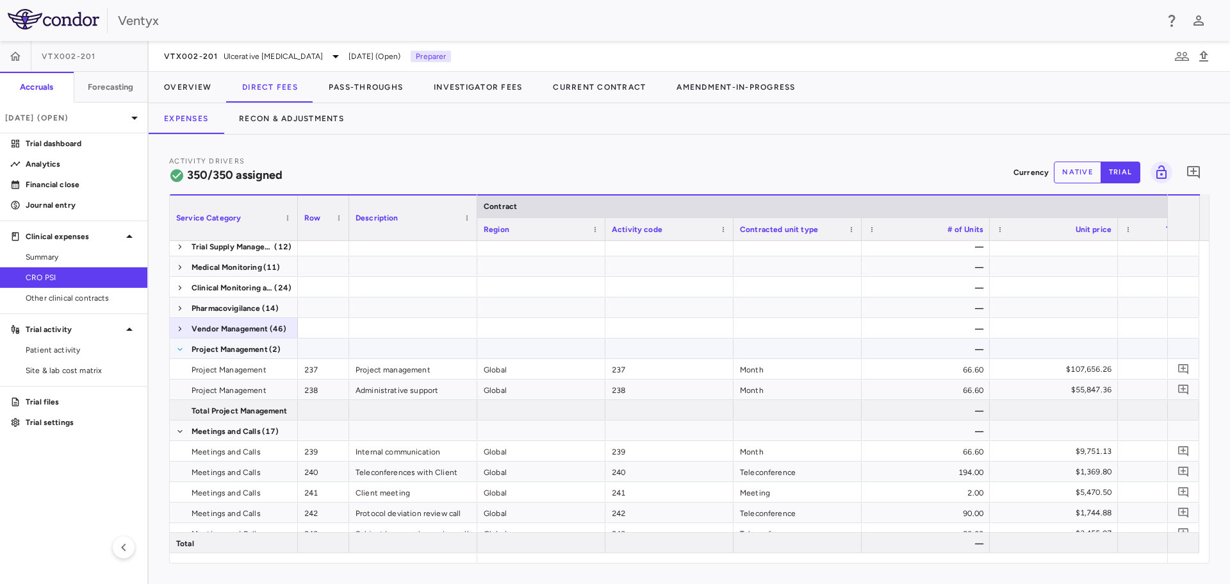
click at [179, 347] on span at bounding box center [180, 349] width 8 height 8
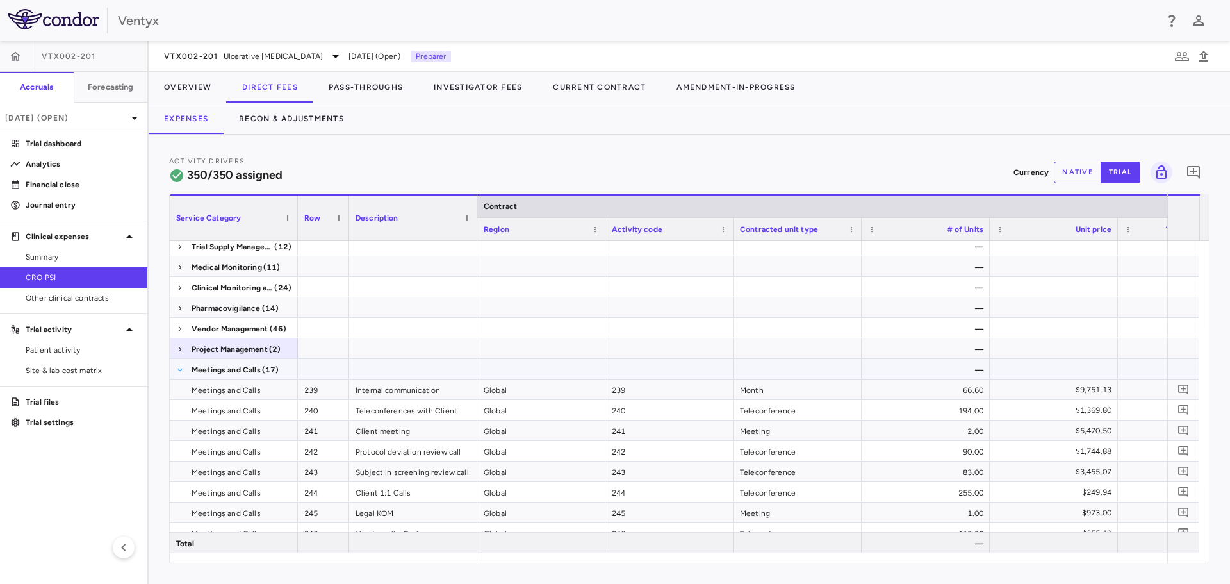
click at [179, 373] on span at bounding box center [180, 370] width 8 height 8
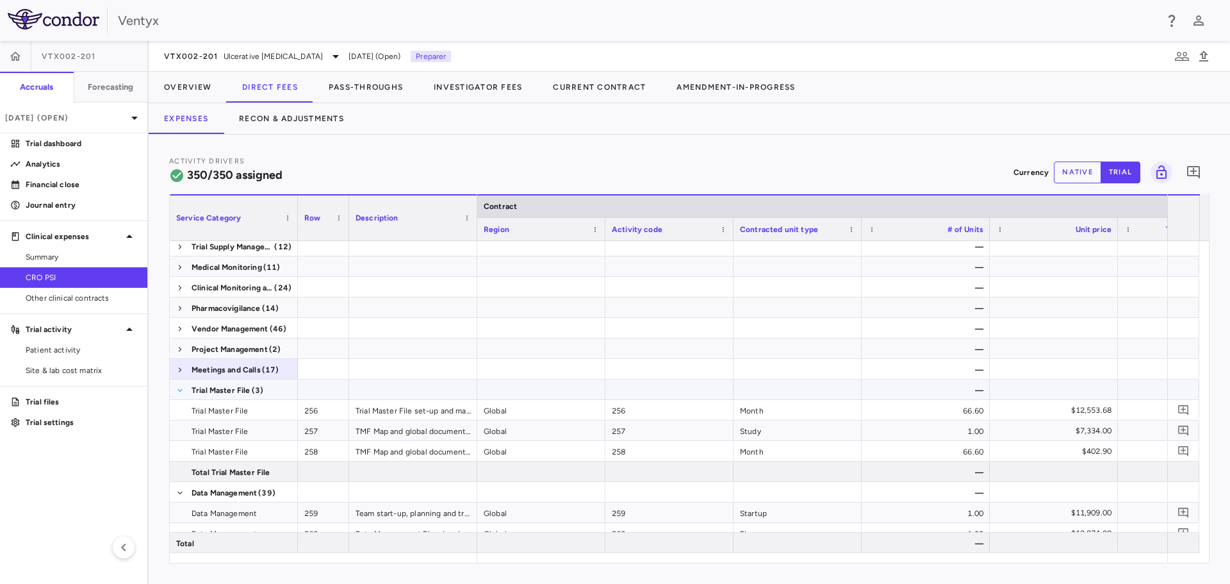
click at [183, 390] on span at bounding box center [180, 390] width 8 height 8
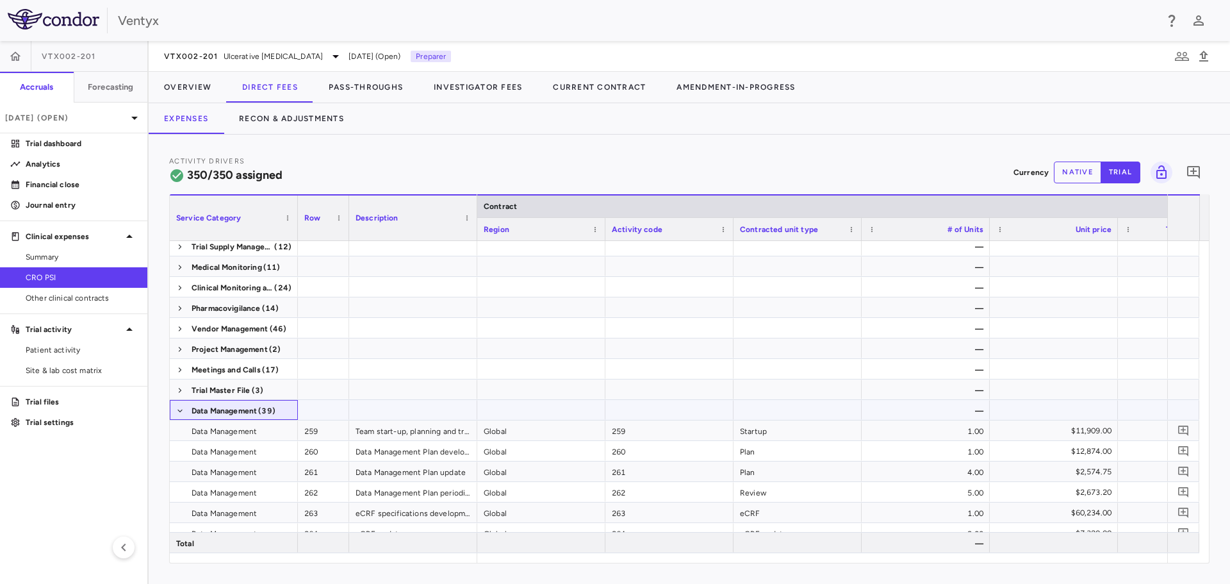
click at [172, 419] on div "Data Management (39)" at bounding box center [234, 410] width 128 height 20
click at [178, 409] on span at bounding box center [180, 411] width 8 height 8
click at [183, 429] on span at bounding box center [180, 431] width 8 height 8
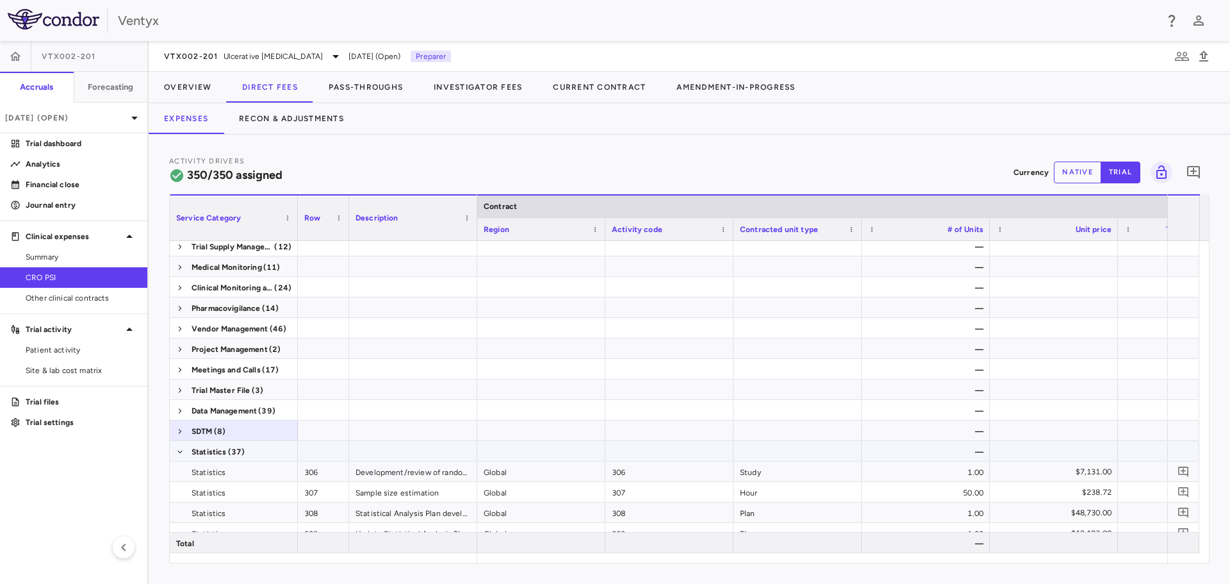
click at [180, 452] on span at bounding box center [180, 452] width 8 height 8
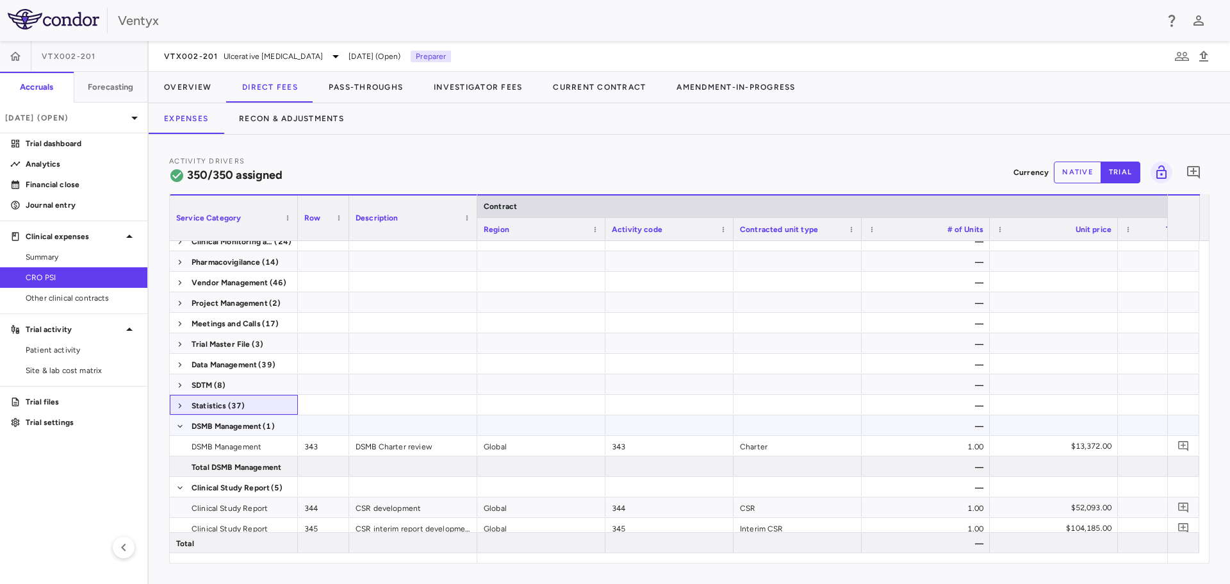
scroll to position [192, 0]
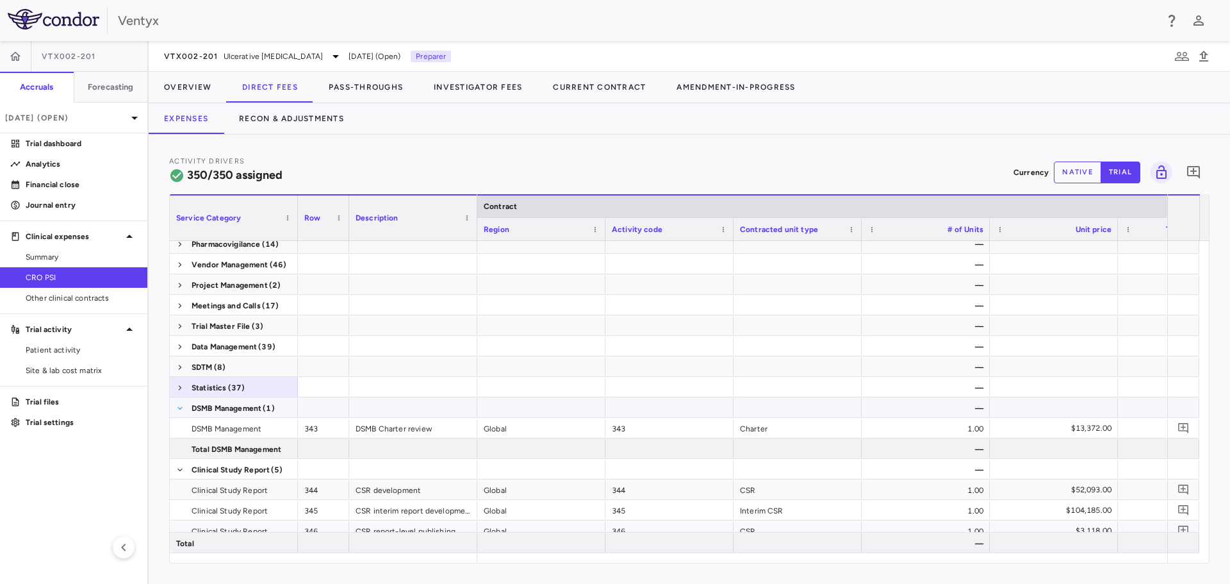
click at [182, 406] on span at bounding box center [180, 408] width 8 height 8
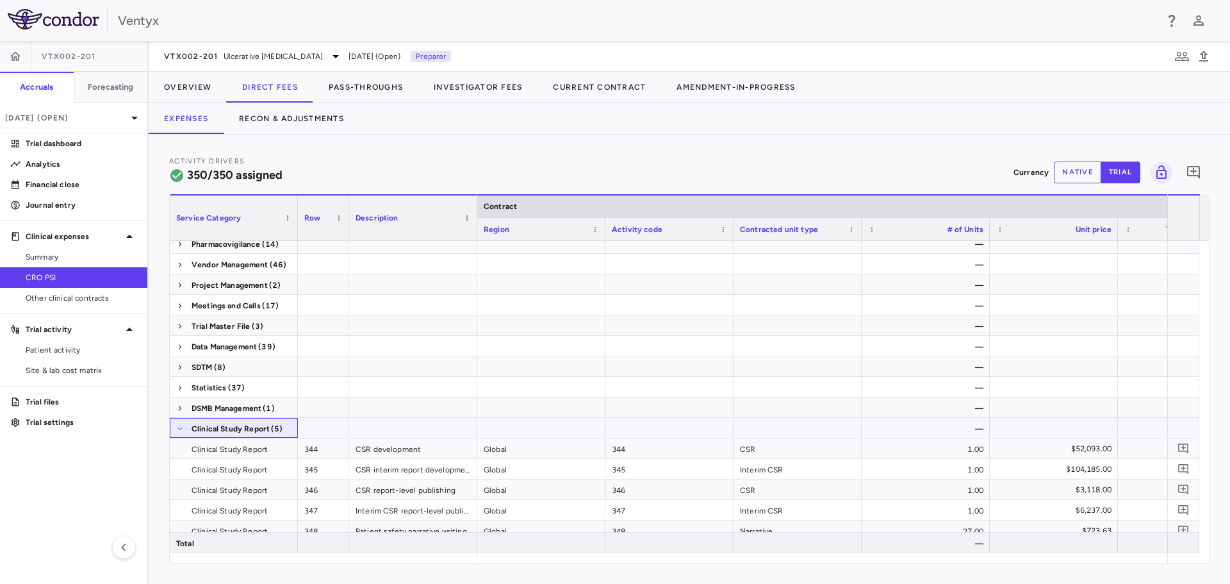
click at [184, 430] on span at bounding box center [180, 429] width 8 height 8
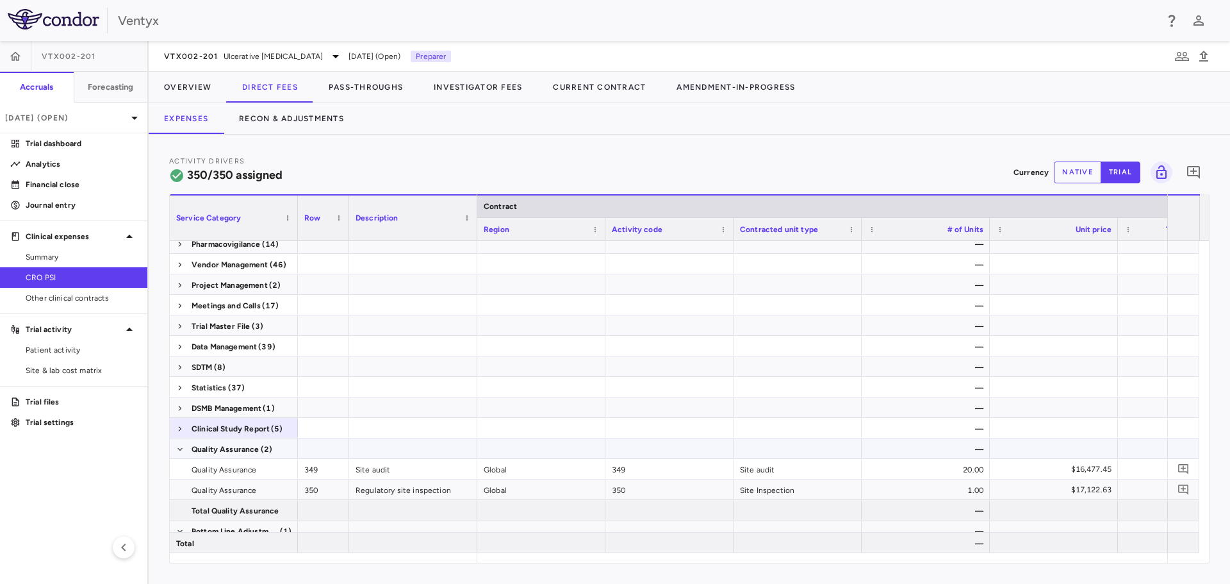
click at [180, 448] on span at bounding box center [180, 449] width 8 height 8
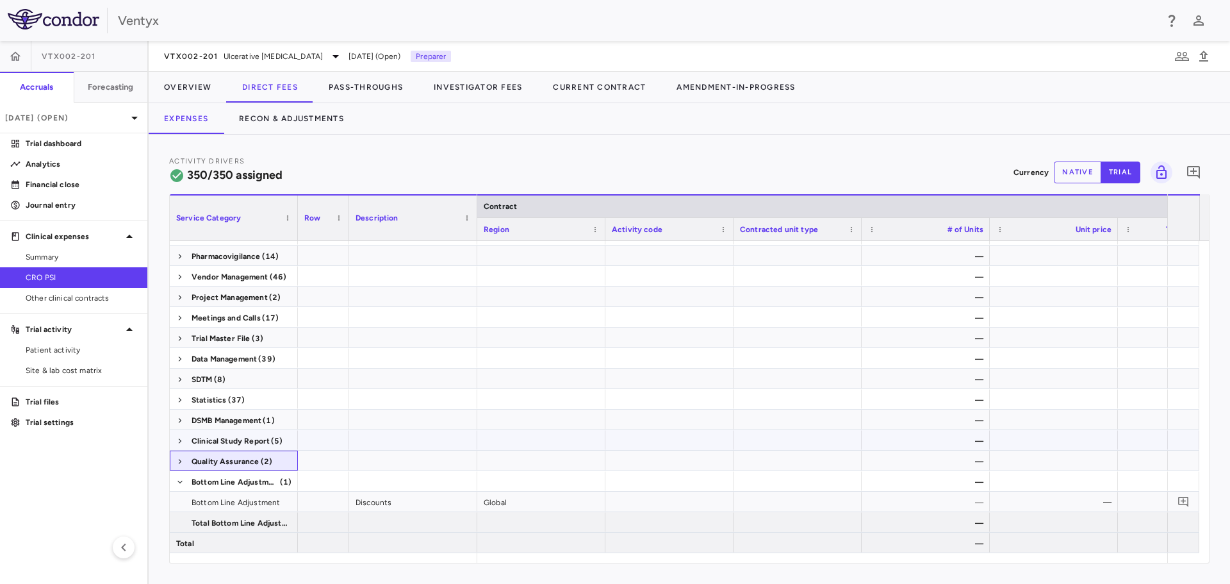
scroll to position [180, 0]
click at [179, 479] on span at bounding box center [180, 482] width 8 height 8
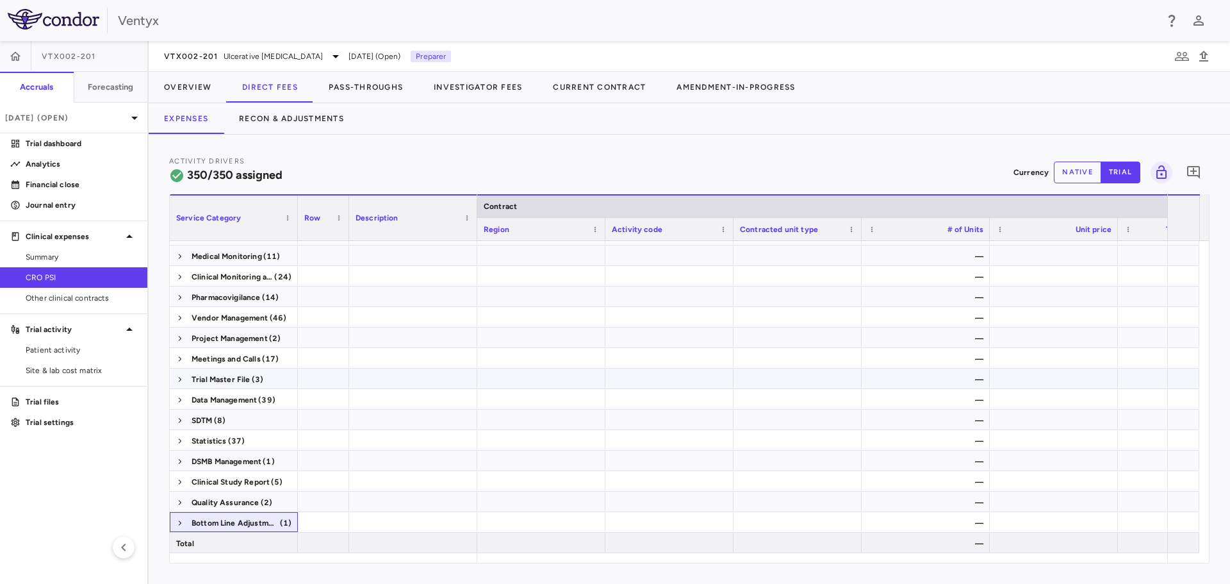
scroll to position [0, 0]
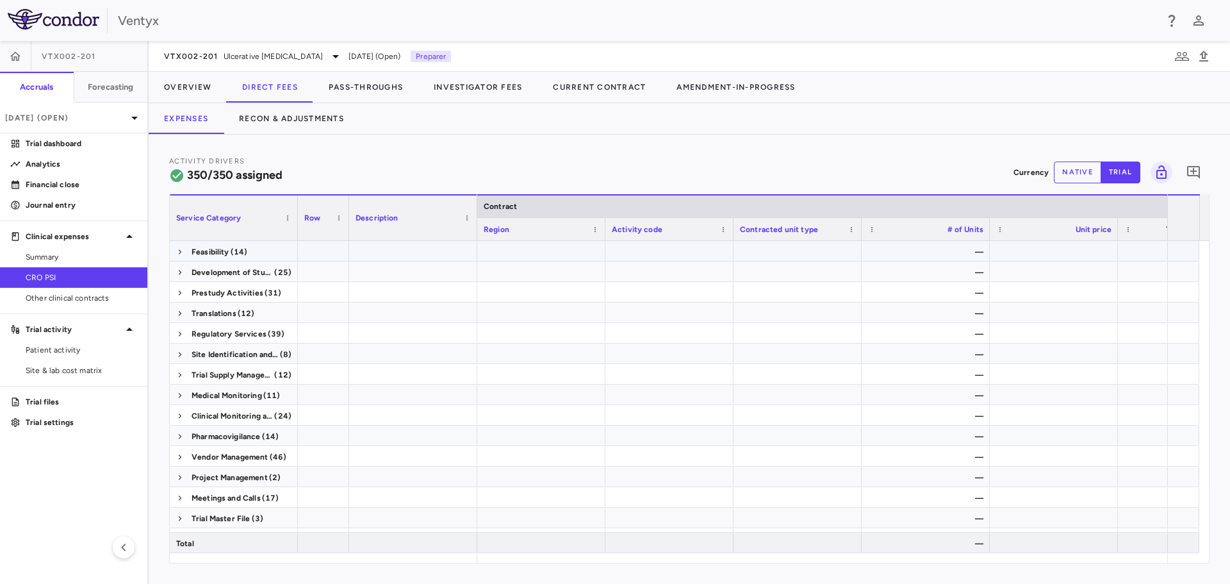
click at [175, 248] on div "Feasibility (14)" at bounding box center [234, 251] width 128 height 20
click at [177, 253] on span at bounding box center [180, 252] width 8 height 8
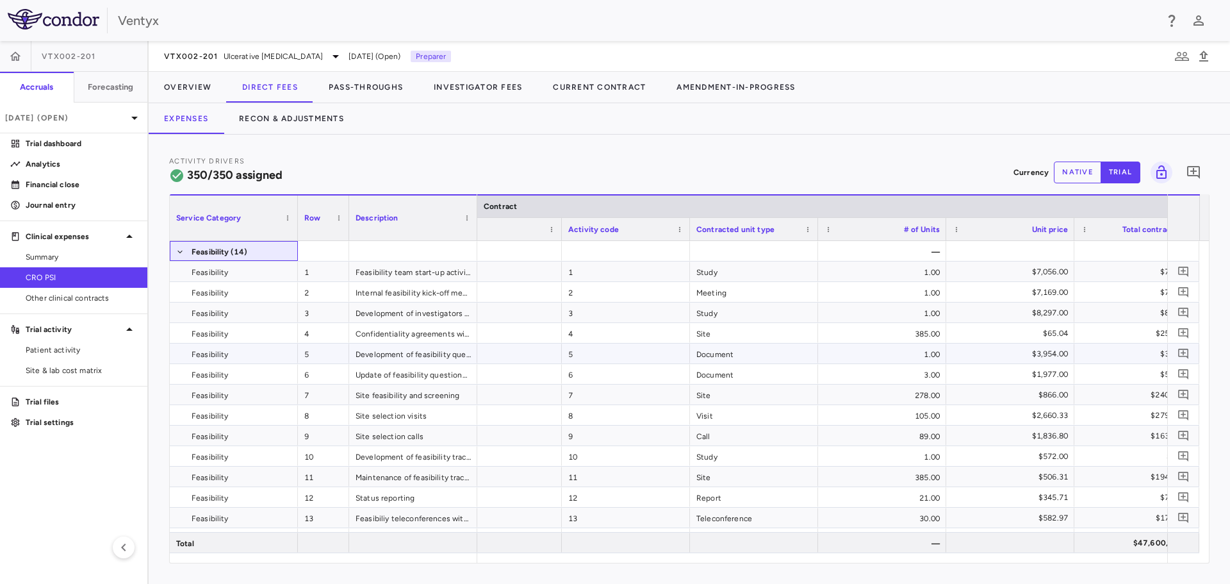
scroll to position [0, 64]
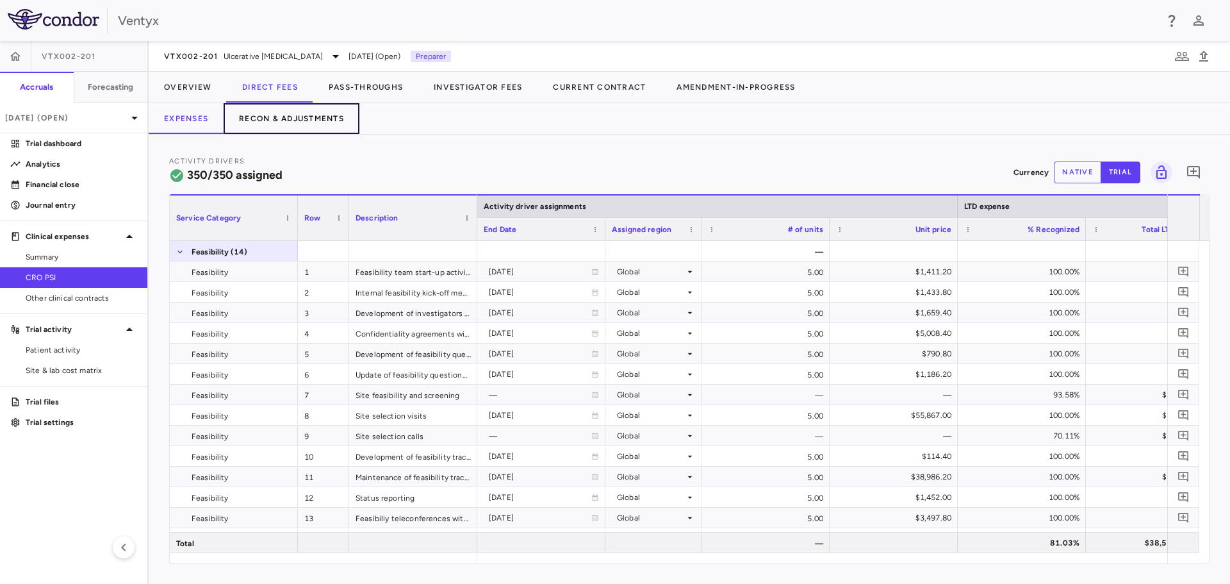
click at [258, 119] on button "Recon & Adjustments" at bounding box center [292, 118] width 136 height 31
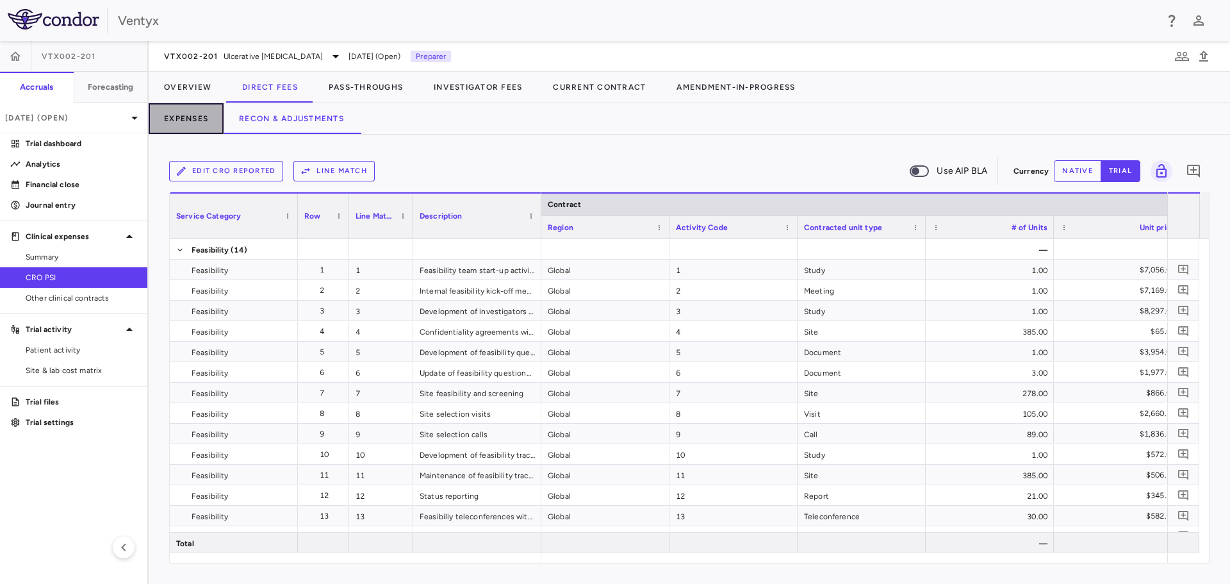
click at [190, 117] on button "Expenses" at bounding box center [186, 118] width 75 height 31
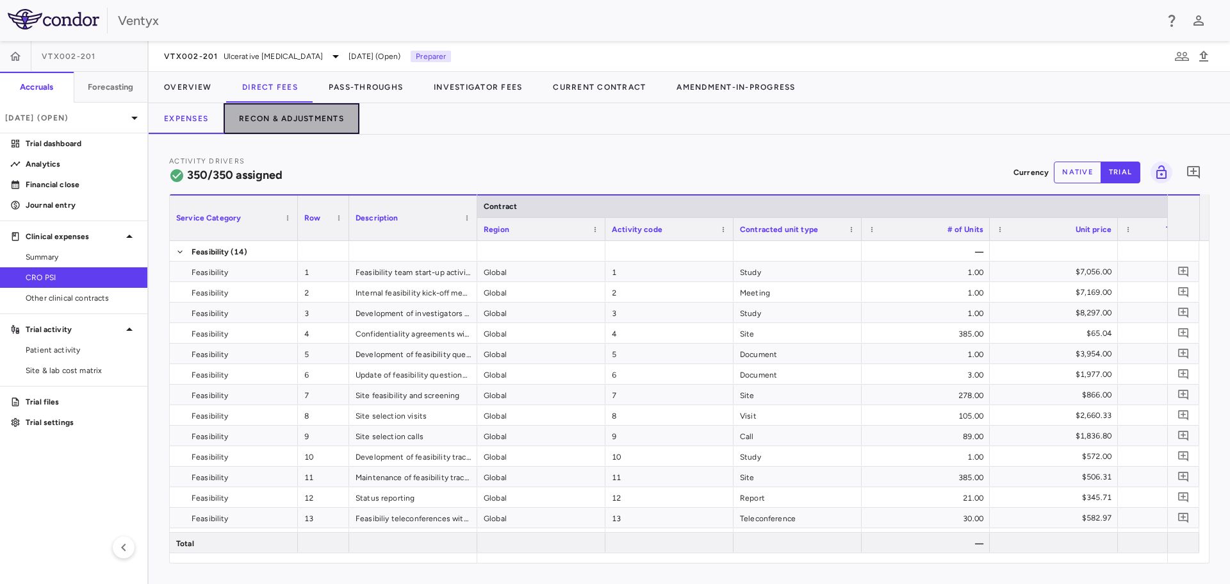
click at [290, 113] on button "Recon & Adjustments" at bounding box center [292, 118] width 136 height 31
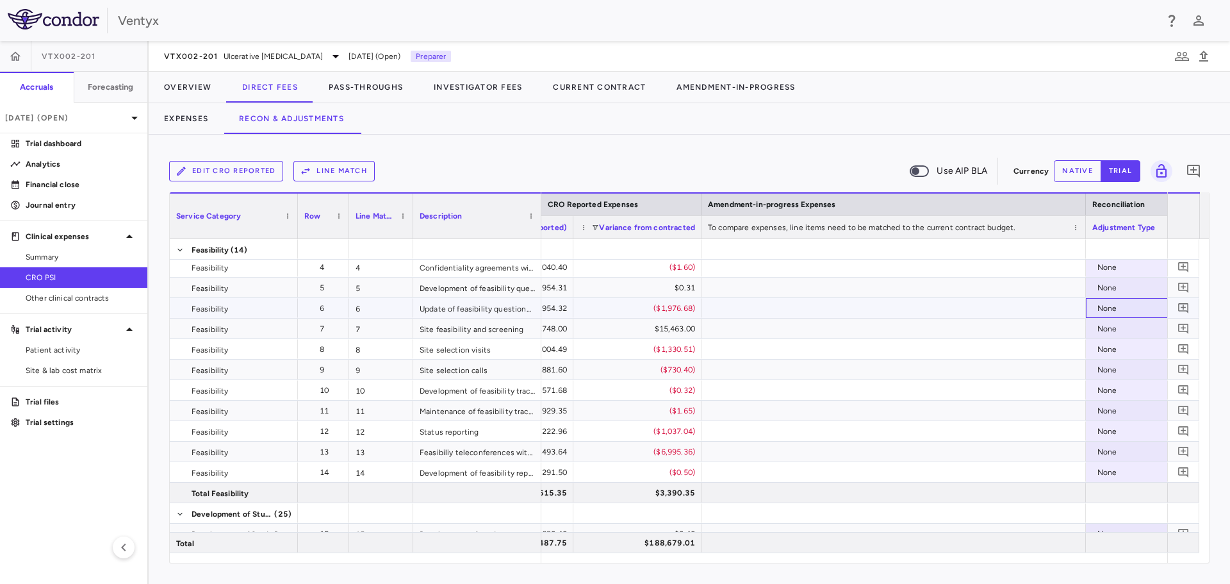
click at [1122, 306] on div "None" at bounding box center [1147, 308] width 100 height 21
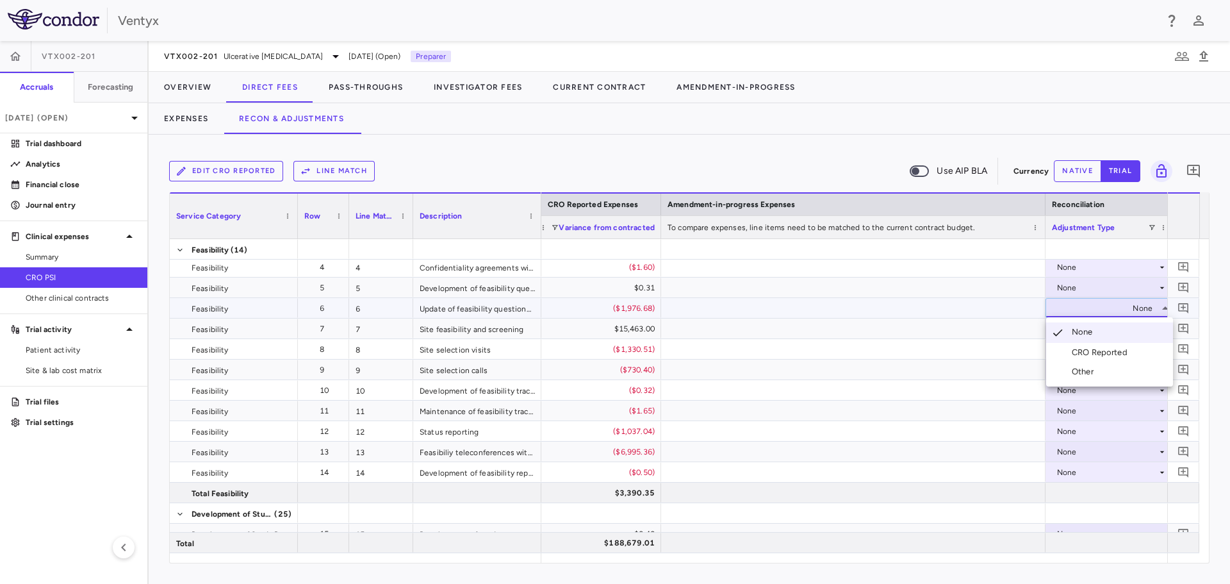
click at [1114, 354] on div "CRO Reported" at bounding box center [1102, 353] width 61 height 12
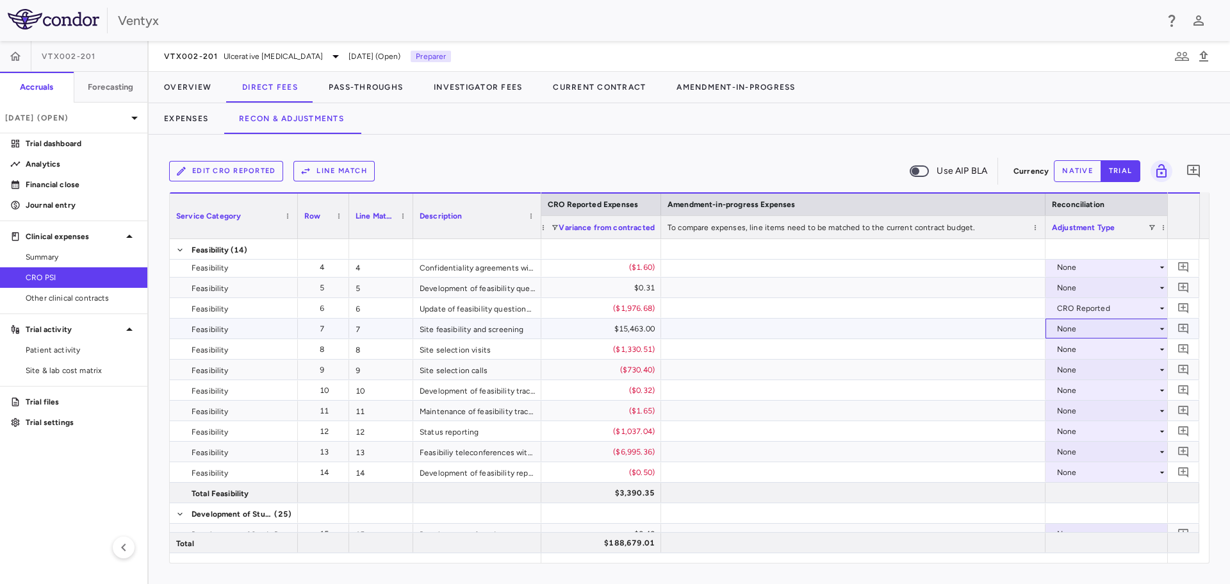
click at [1088, 334] on div "None" at bounding box center [1107, 328] width 100 height 21
click at [1091, 375] on div "CRO Reported" at bounding box center [1102, 373] width 61 height 12
click at [1069, 348] on div "None" at bounding box center [1107, 349] width 100 height 21
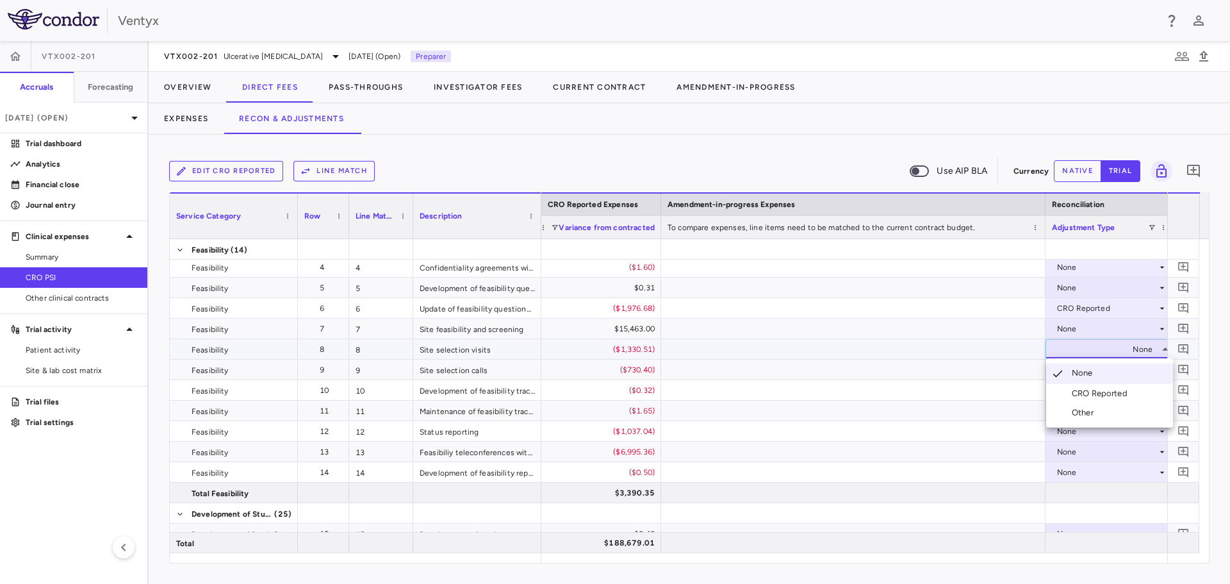
click at [1087, 394] on div "CRO Reported" at bounding box center [1102, 394] width 61 height 12
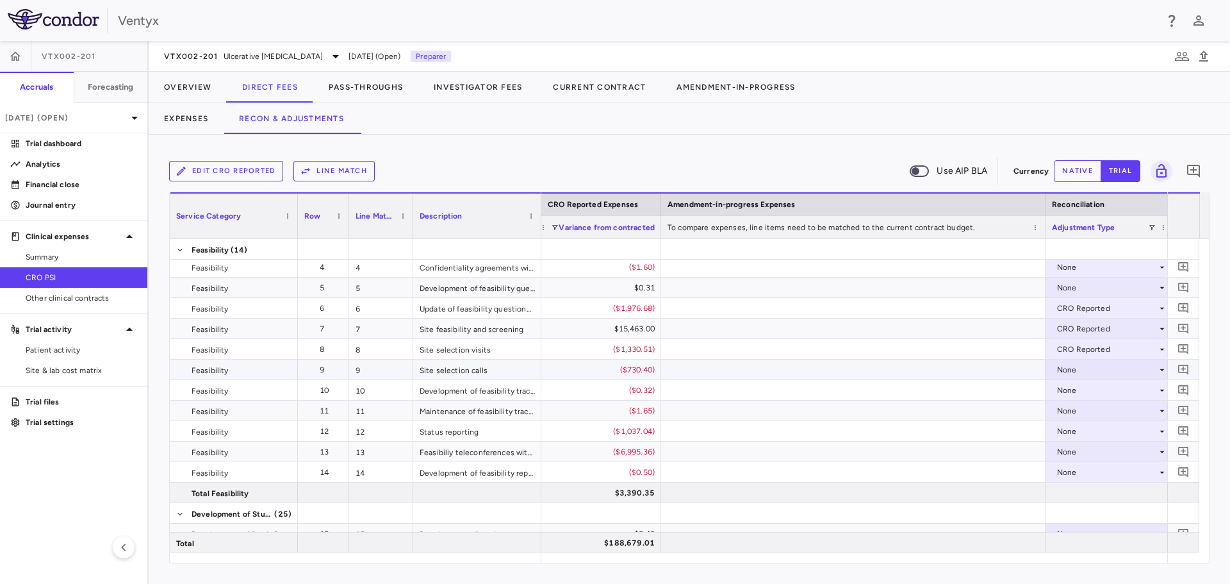
click at [1078, 373] on div "None" at bounding box center [1107, 369] width 100 height 21
click at [1088, 420] on li "CRO Reported" at bounding box center [1109, 413] width 127 height 19
click at [1069, 434] on div "None" at bounding box center [1107, 431] width 100 height 21
click at [1074, 473] on div "CRO Reported" at bounding box center [1102, 476] width 61 height 12
click at [1074, 449] on div "None" at bounding box center [1107, 451] width 100 height 21
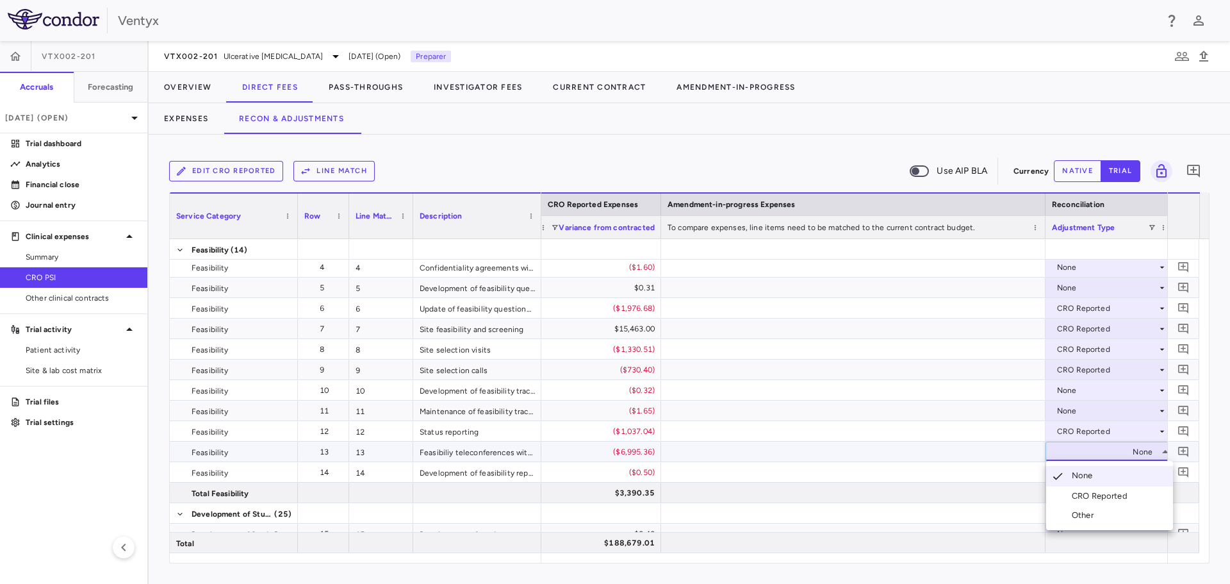
click at [1094, 496] on div "CRO Reported" at bounding box center [1102, 496] width 61 height 12
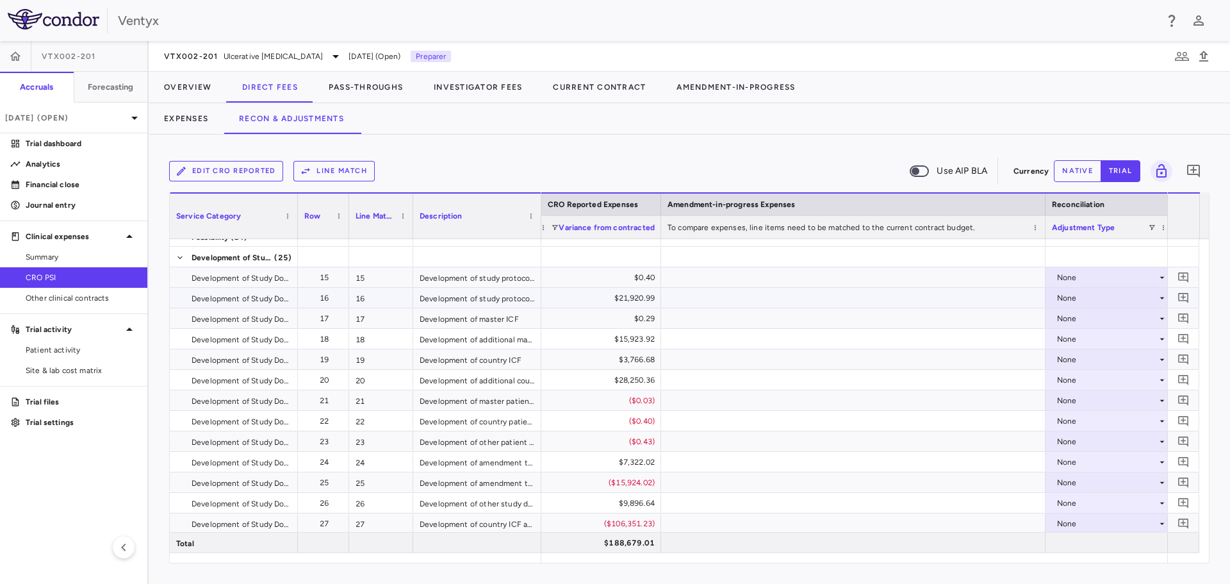
click at [1089, 297] on div "None" at bounding box center [1107, 298] width 100 height 21
click at [1081, 341] on div "CRO Reported" at bounding box center [1102, 342] width 61 height 12
click at [1070, 347] on div "None" at bounding box center [1107, 339] width 100 height 21
click at [1071, 336] on div "None" at bounding box center [1107, 339] width 100 height 21
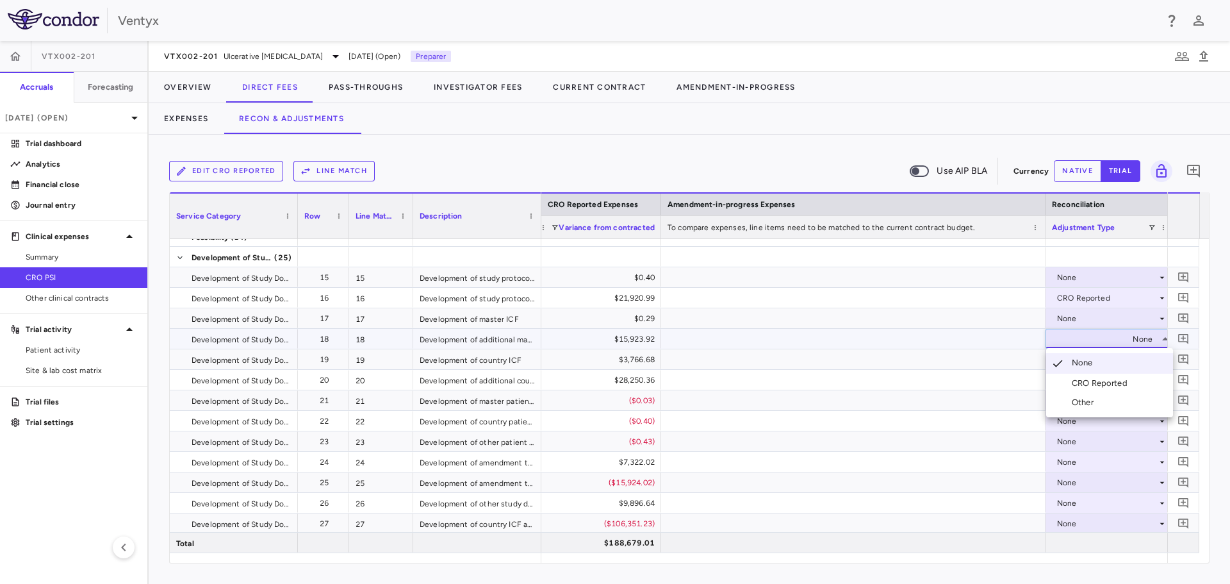
click at [1078, 380] on div "CRO Reported" at bounding box center [1102, 383] width 61 height 12
click at [1079, 366] on div "None" at bounding box center [1107, 359] width 100 height 21
click at [1090, 400] on div "CRO Reported" at bounding box center [1102, 404] width 61 height 12
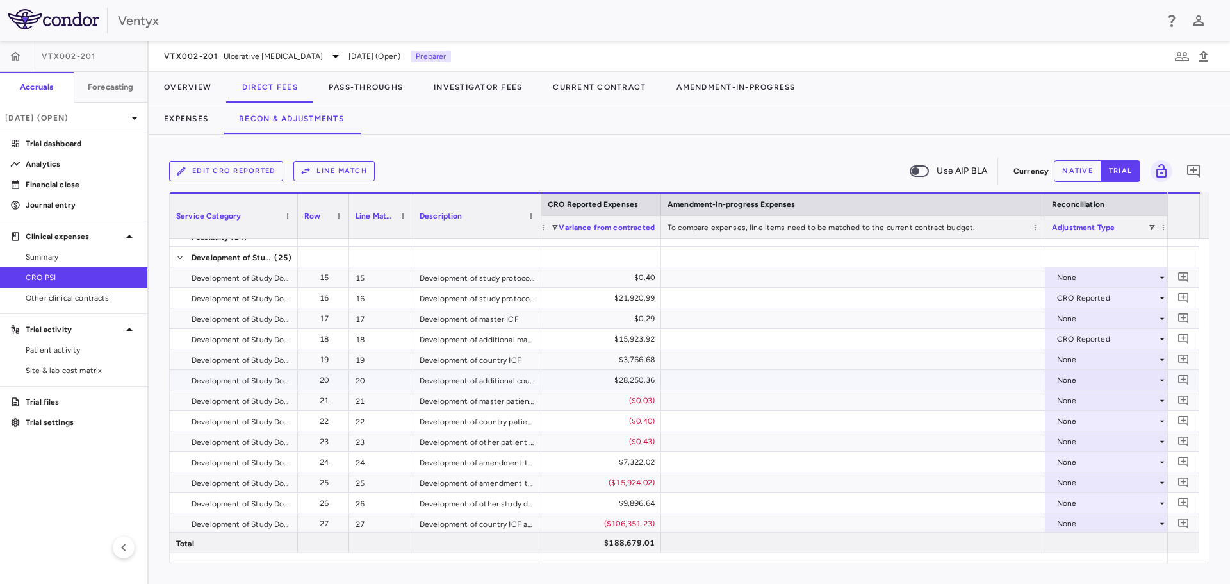
click at [1080, 378] on div "None" at bounding box center [1107, 380] width 100 height 21
click at [1073, 382] on div "None" at bounding box center [1107, 380] width 100 height 21
click at [1089, 421] on div "CRO Reported" at bounding box center [1102, 424] width 61 height 12
click at [1163, 227] on span at bounding box center [1164, 228] width 8 height 8
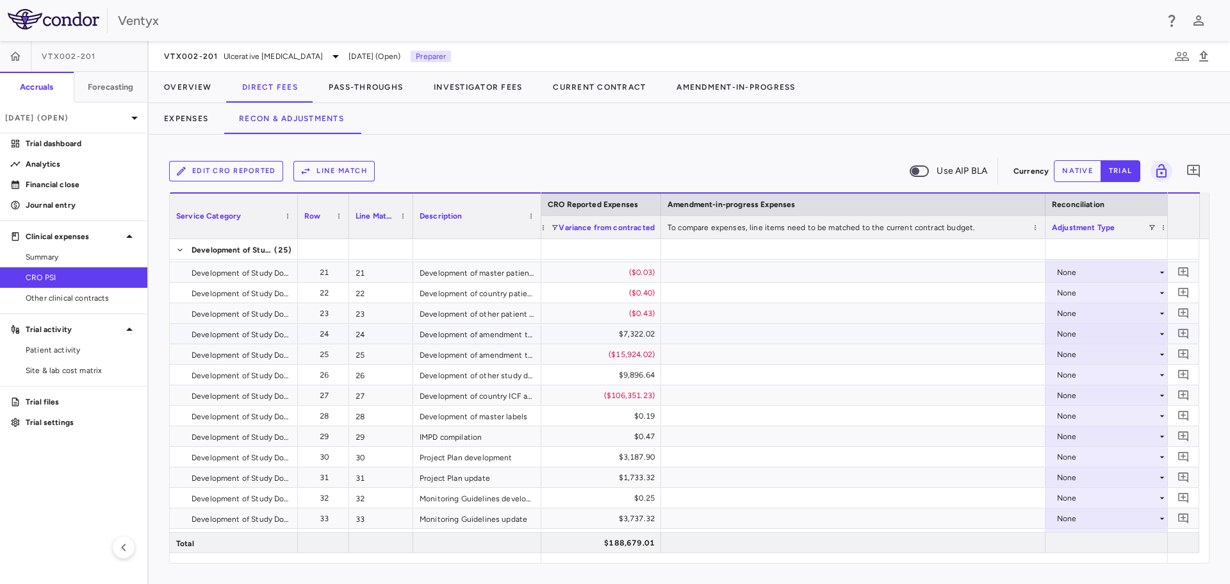
click at [1087, 339] on div "None" at bounding box center [1107, 334] width 100 height 21
click at [1085, 377] on div "CRO Reported" at bounding box center [1102, 378] width 61 height 12
click at [1065, 361] on div "None" at bounding box center [1107, 354] width 100 height 21
click at [1083, 396] on div "CRO Reported" at bounding box center [1102, 399] width 61 height 12
click at [1071, 377] on div "None" at bounding box center [1107, 375] width 100 height 21
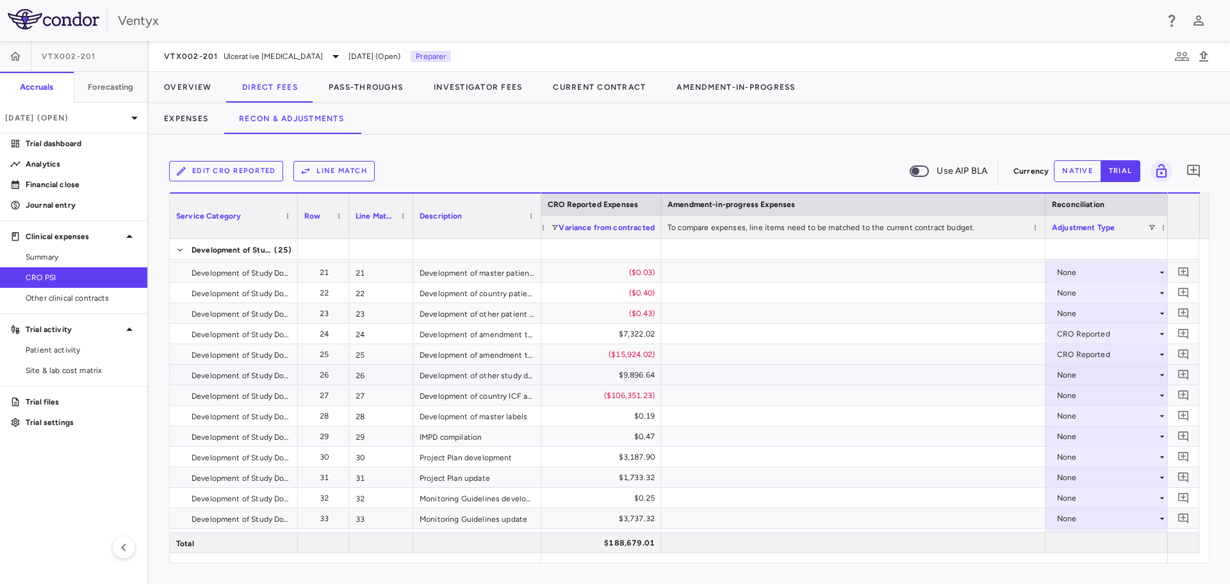
click at [1067, 375] on div "None" at bounding box center [1107, 375] width 100 height 21
click at [1088, 418] on div "CRO Reported" at bounding box center [1102, 419] width 61 height 12
click at [1081, 399] on div "None" at bounding box center [1107, 395] width 100 height 21
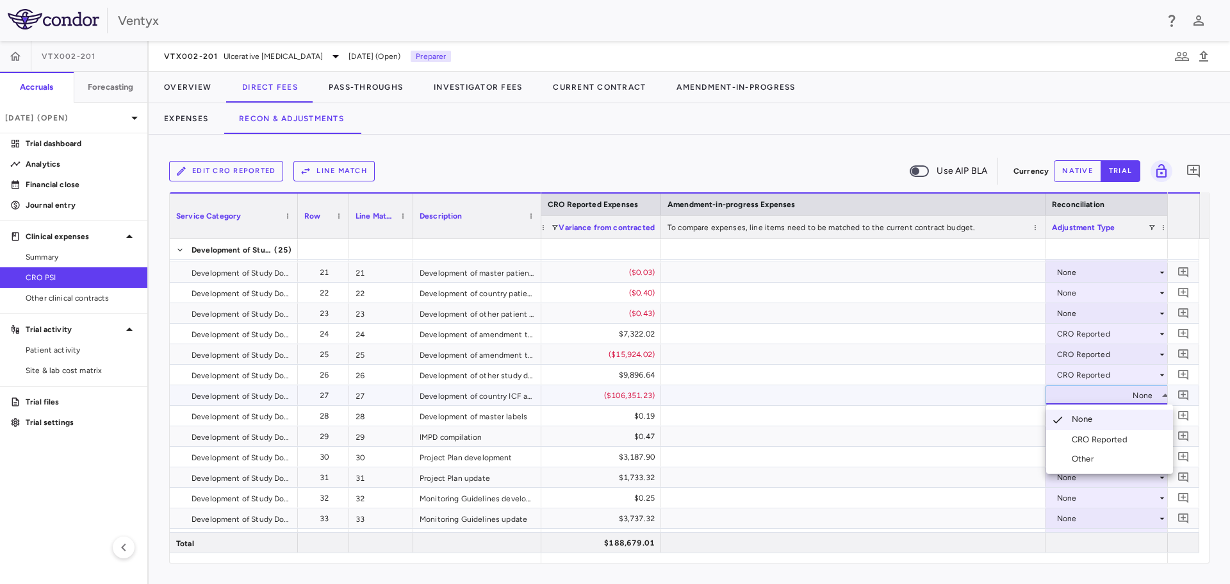
click at [1091, 436] on div "CRO Reported" at bounding box center [1102, 440] width 61 height 12
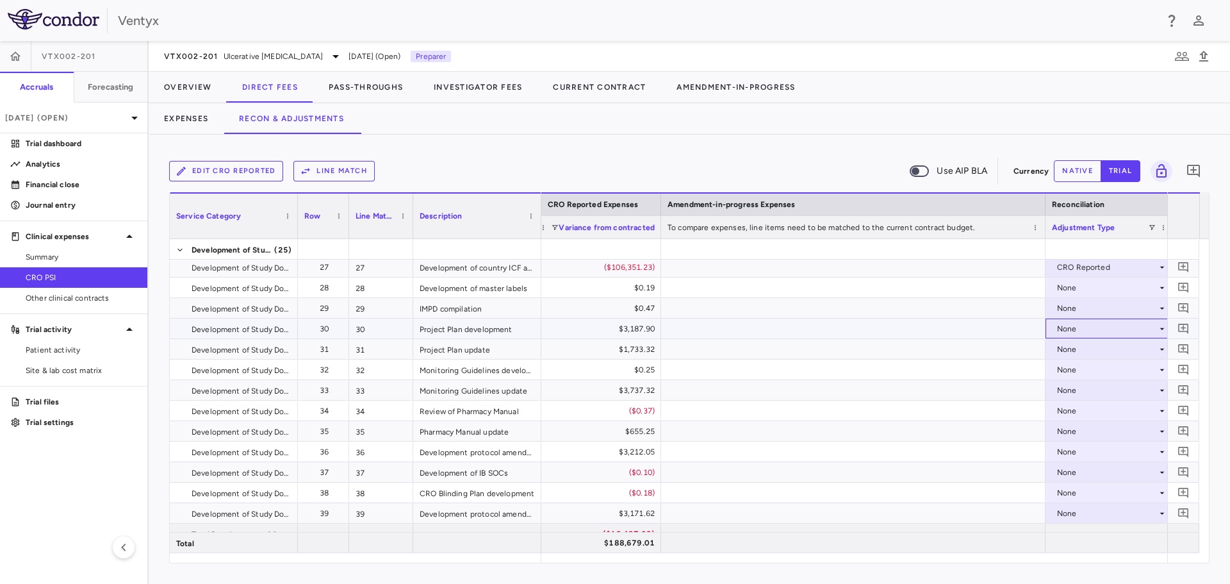
click at [1088, 327] on div "None" at bounding box center [1107, 328] width 100 height 21
click at [1095, 371] on div "CRO Reported" at bounding box center [1102, 373] width 61 height 12
click at [1075, 349] on div "None" at bounding box center [1107, 349] width 100 height 21
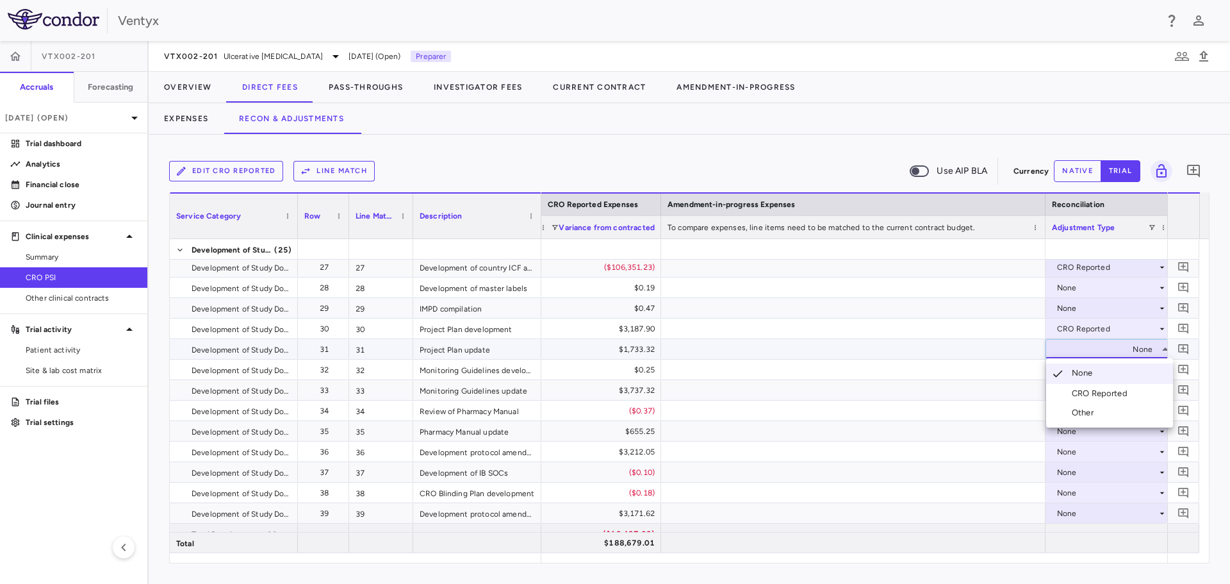
click at [1083, 397] on div "CRO Reported" at bounding box center [1102, 394] width 61 height 12
click at [1083, 396] on div "None" at bounding box center [1107, 390] width 100 height 21
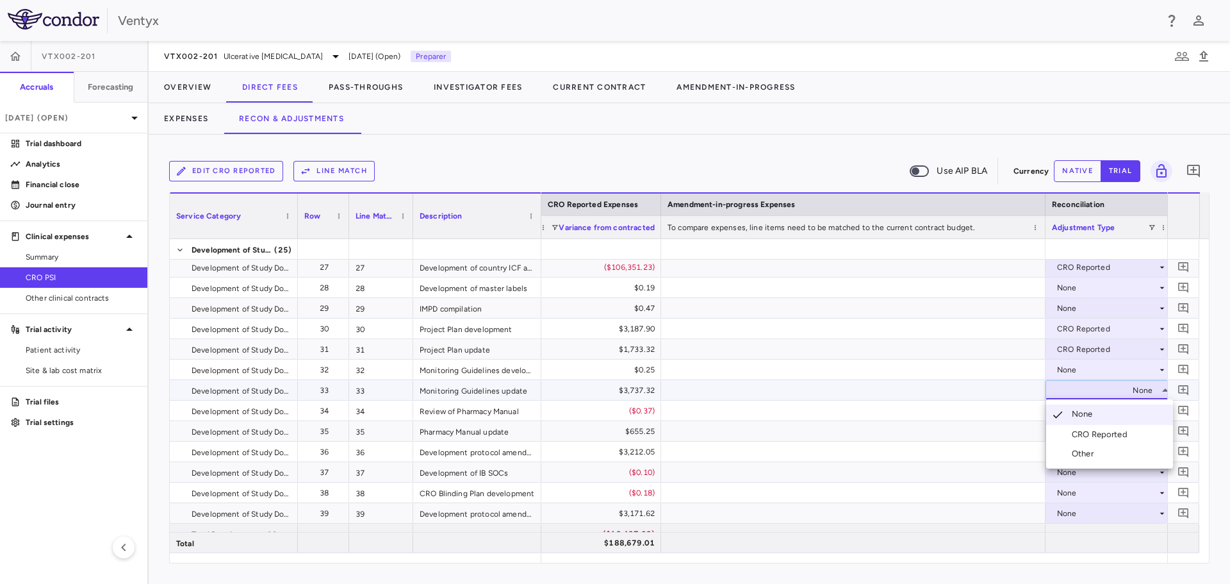
click at [1087, 434] on div "CRO Reported" at bounding box center [1102, 435] width 61 height 12
click at [1072, 429] on div "None" at bounding box center [1107, 431] width 100 height 21
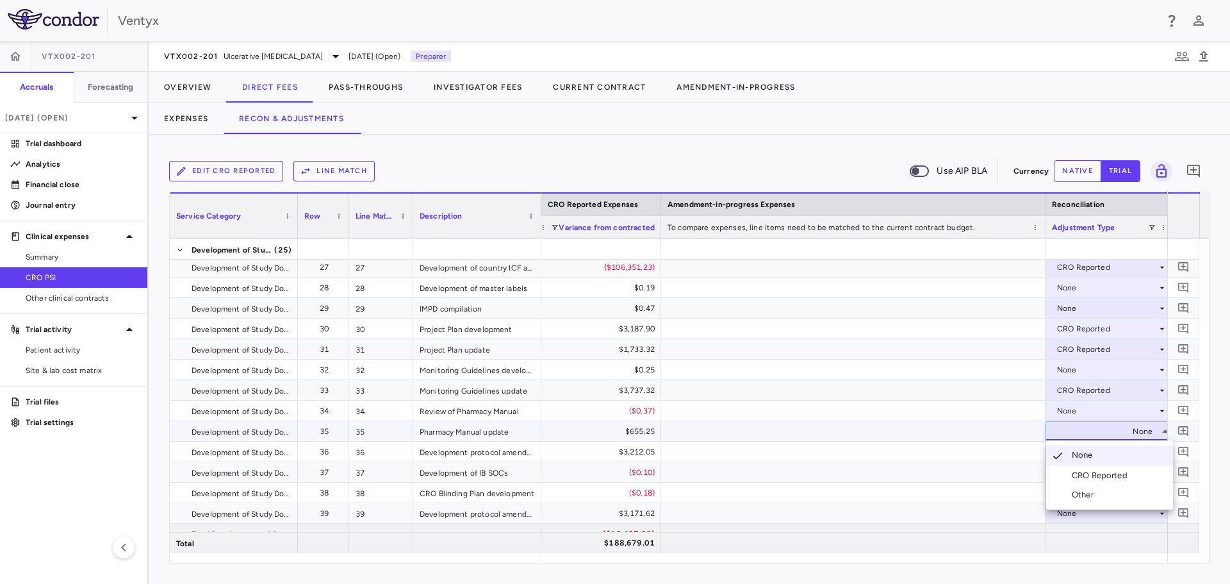
click at [1097, 475] on div "CRO Reported" at bounding box center [1102, 476] width 61 height 12
click at [1067, 448] on div "None" at bounding box center [1107, 451] width 100 height 21
click at [1088, 497] on div "None" at bounding box center [1107, 492] width 100 height 21
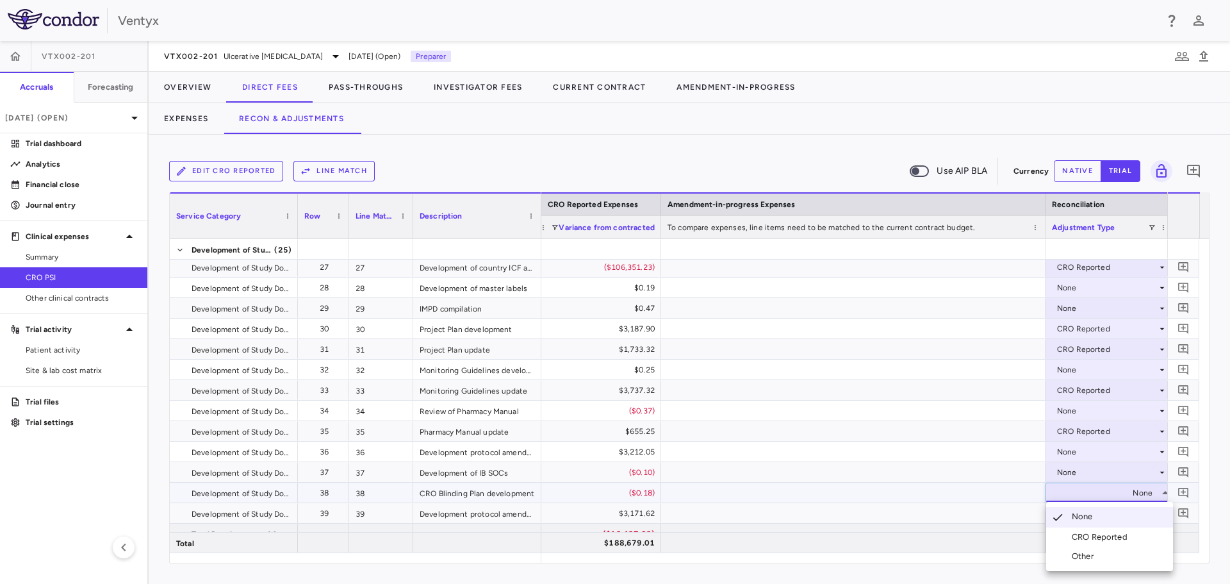
drag, startPoint x: 1101, startPoint y: 459, endPoint x: 1096, endPoint y: 454, distance: 7.2
click at [1101, 458] on div at bounding box center [615, 292] width 1230 height 584
click at [1092, 448] on div "None" at bounding box center [1107, 451] width 100 height 21
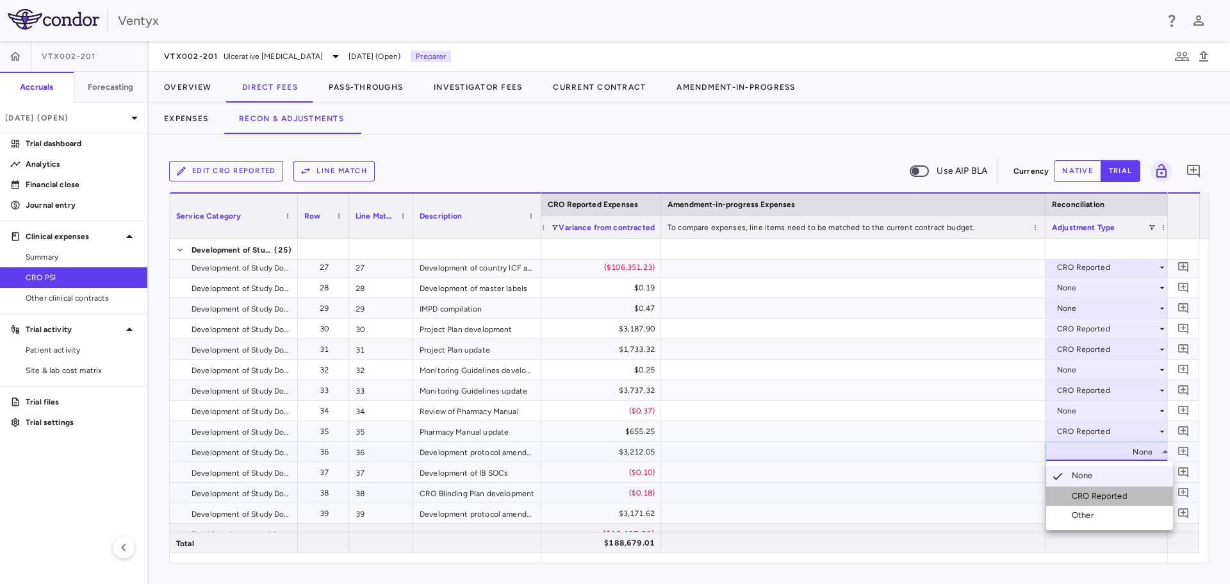
click at [1094, 493] on div "CRO Reported" at bounding box center [1102, 496] width 61 height 12
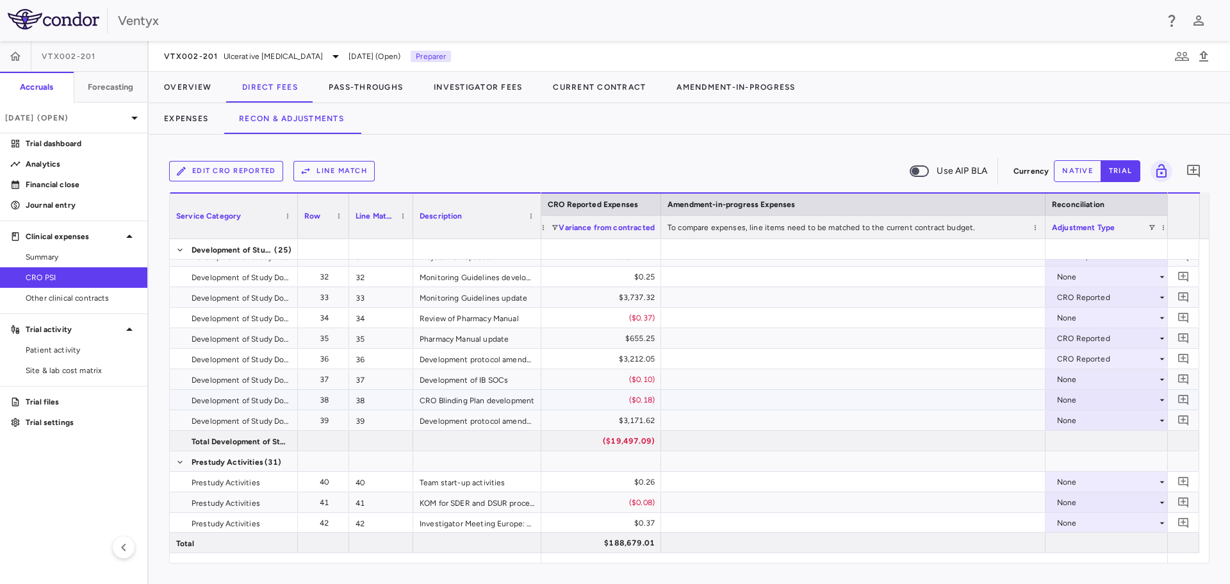
scroll to position [705, 0]
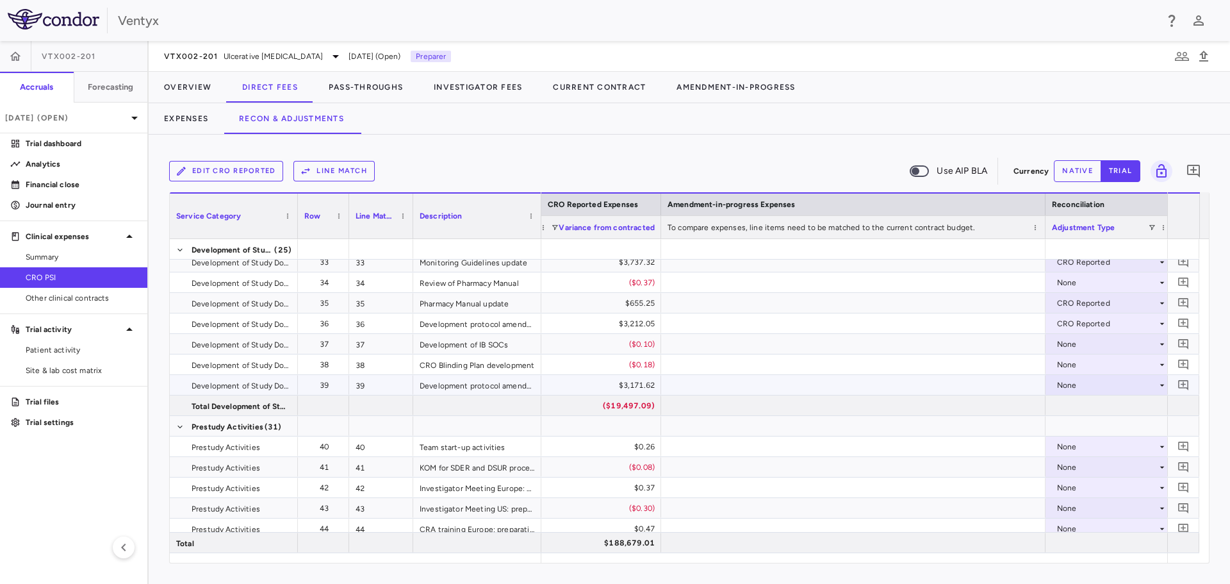
click at [1092, 389] on div "None" at bounding box center [1107, 385] width 100 height 21
click at [1088, 432] on div "CRO Reported" at bounding box center [1102, 429] width 61 height 12
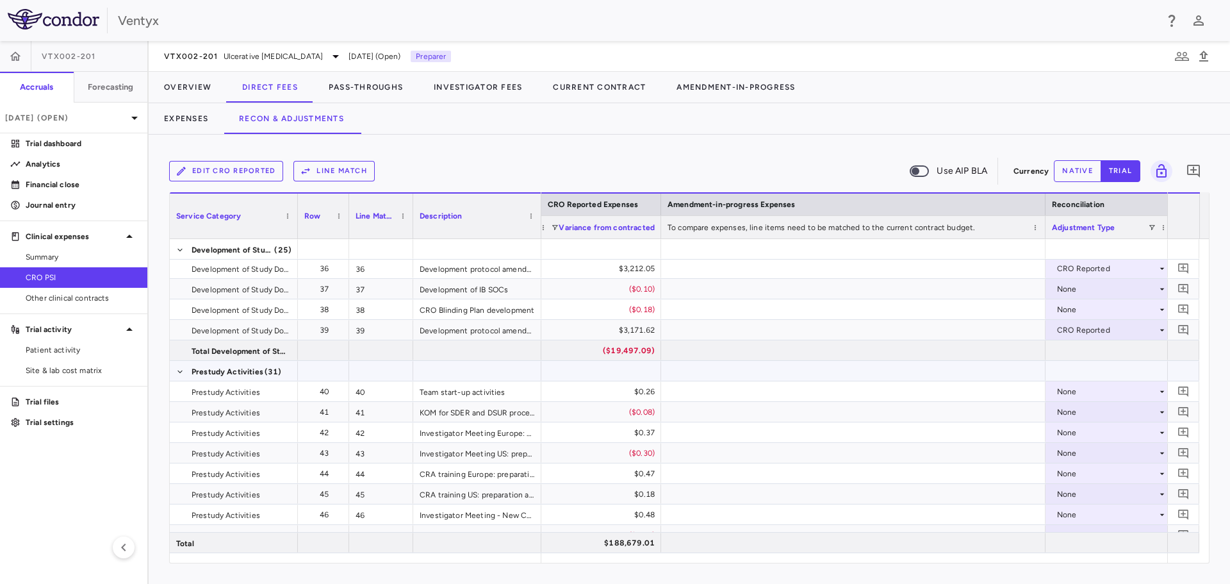
scroll to position [828, 0]
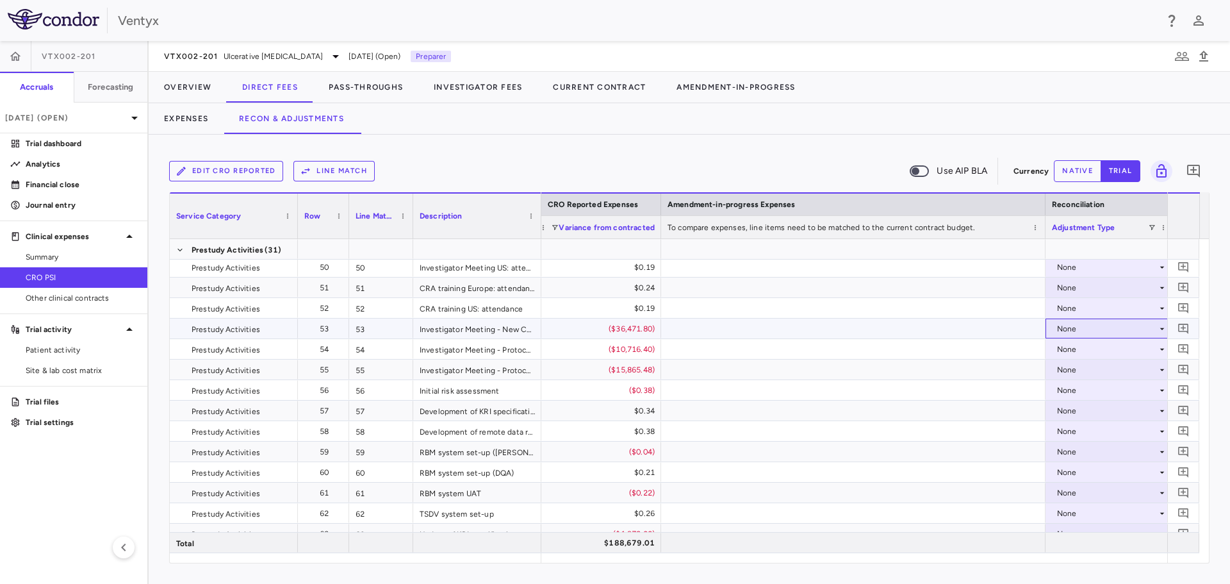
click at [1077, 331] on div "None" at bounding box center [1107, 328] width 100 height 21
click at [1074, 376] on div "CRO Reported" at bounding box center [1102, 373] width 61 height 12
click at [1069, 350] on div "None" at bounding box center [1107, 349] width 100 height 21
click at [1079, 390] on div "None" at bounding box center [1107, 390] width 100 height 21
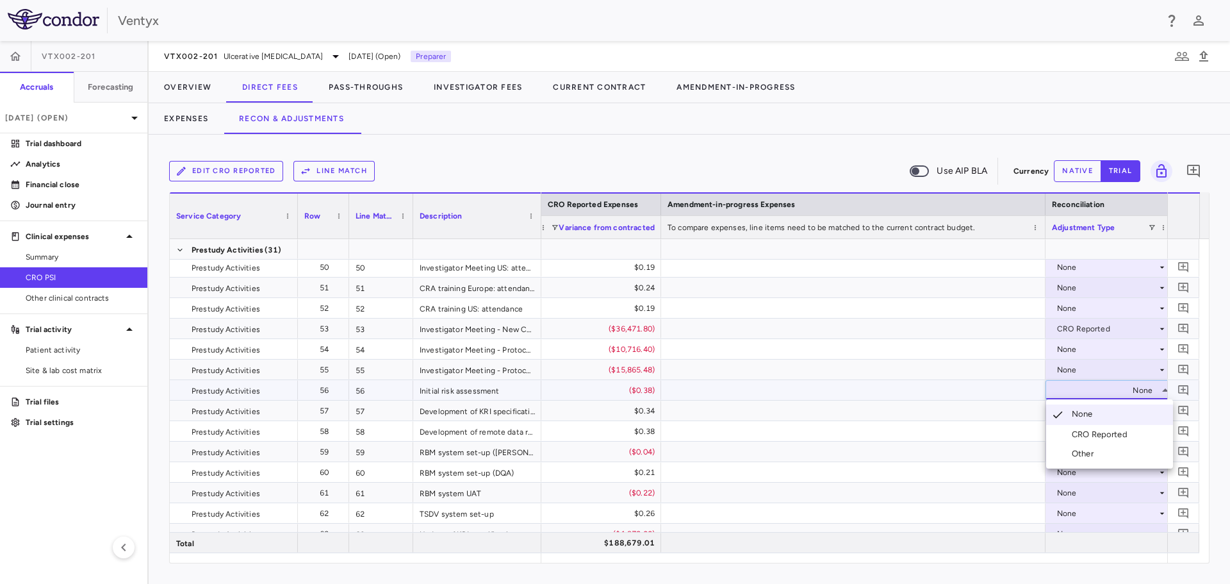
click at [1076, 350] on div at bounding box center [615, 292] width 1230 height 584
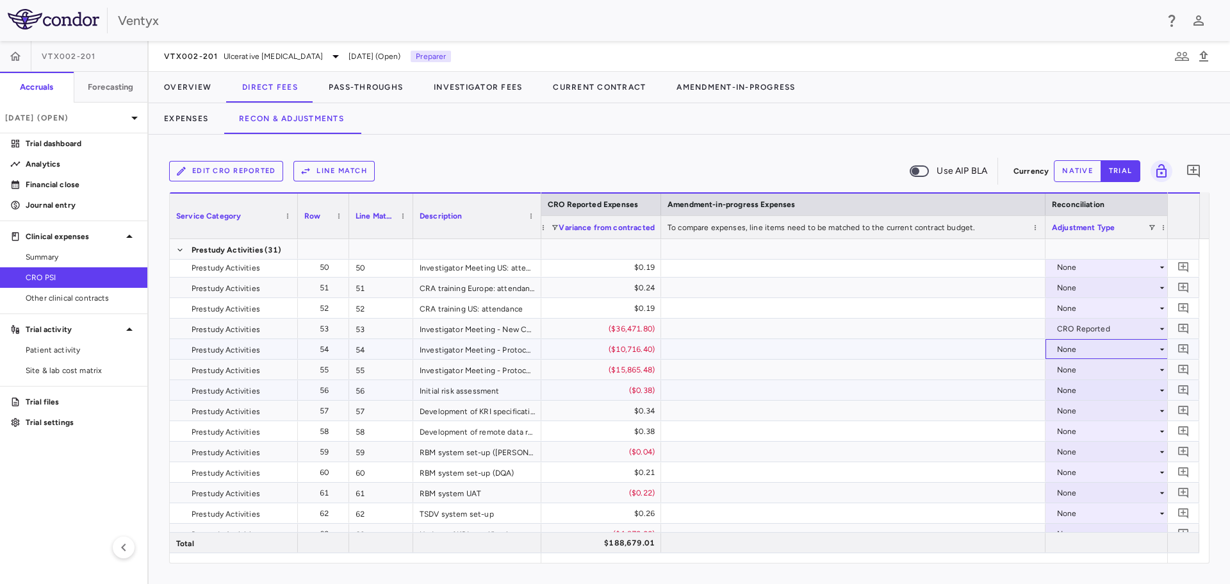
click at [1076, 350] on div "None" at bounding box center [1107, 349] width 100 height 21
click at [1090, 390] on div "CRO Reported" at bounding box center [1102, 394] width 61 height 12
click at [1073, 372] on div "None" at bounding box center [1107, 369] width 100 height 21
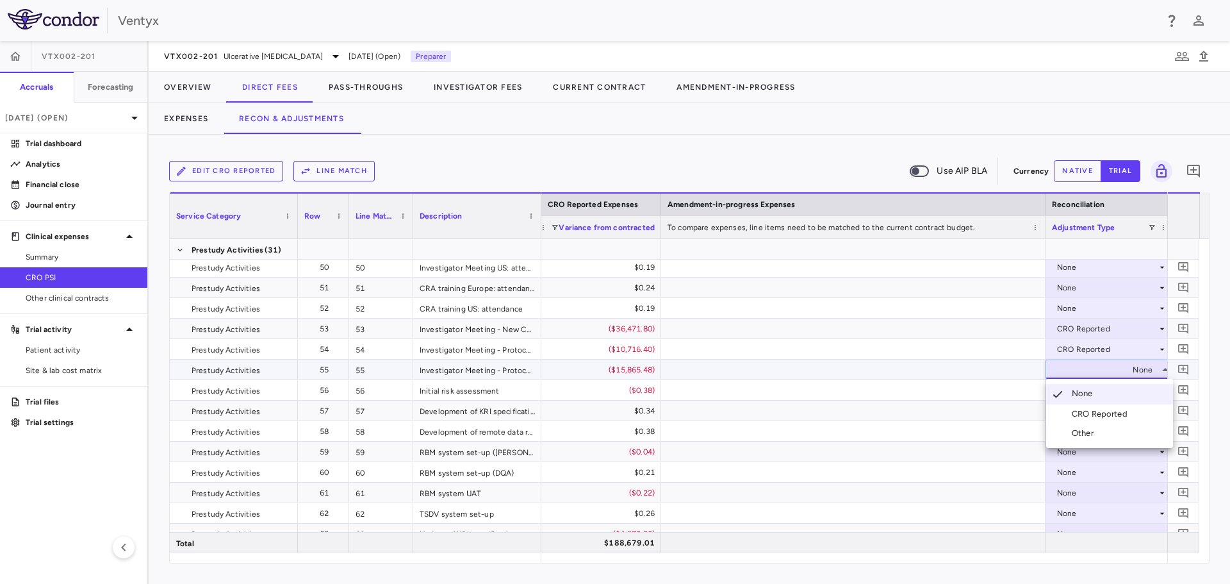
click at [1080, 411] on div "CRO Reported" at bounding box center [1102, 414] width 61 height 12
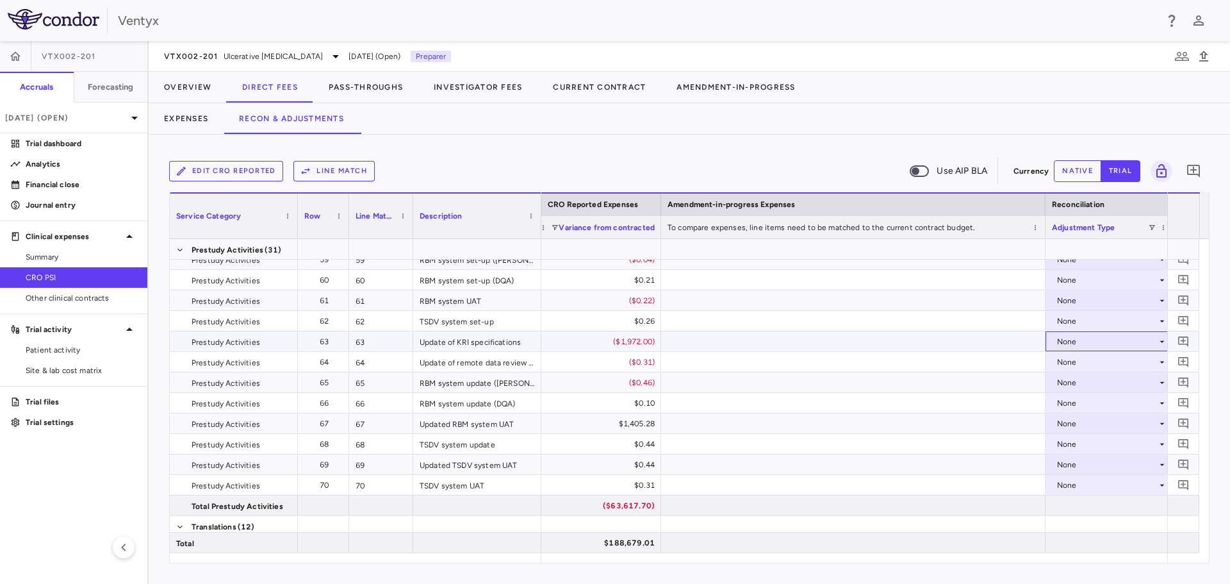
click at [1079, 341] on div "None" at bounding box center [1107, 341] width 100 height 21
click at [1100, 381] on div "CRO Reported" at bounding box center [1102, 386] width 61 height 12
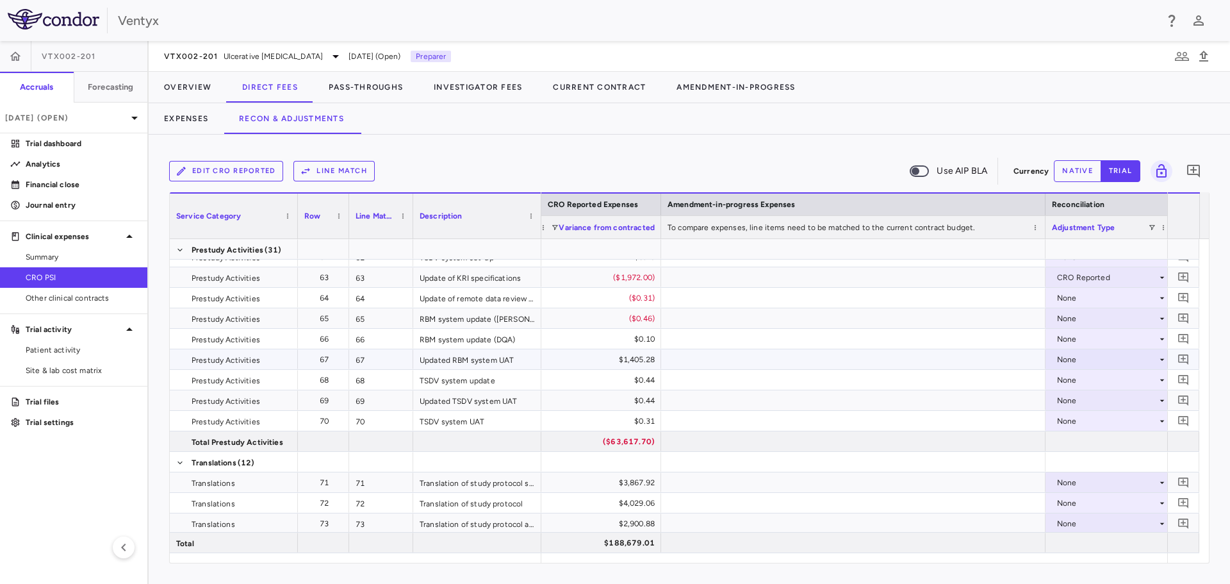
click at [1087, 361] on div "None" at bounding box center [1107, 359] width 100 height 21
click at [1095, 404] on div "CRO Reported" at bounding box center [1102, 404] width 61 height 12
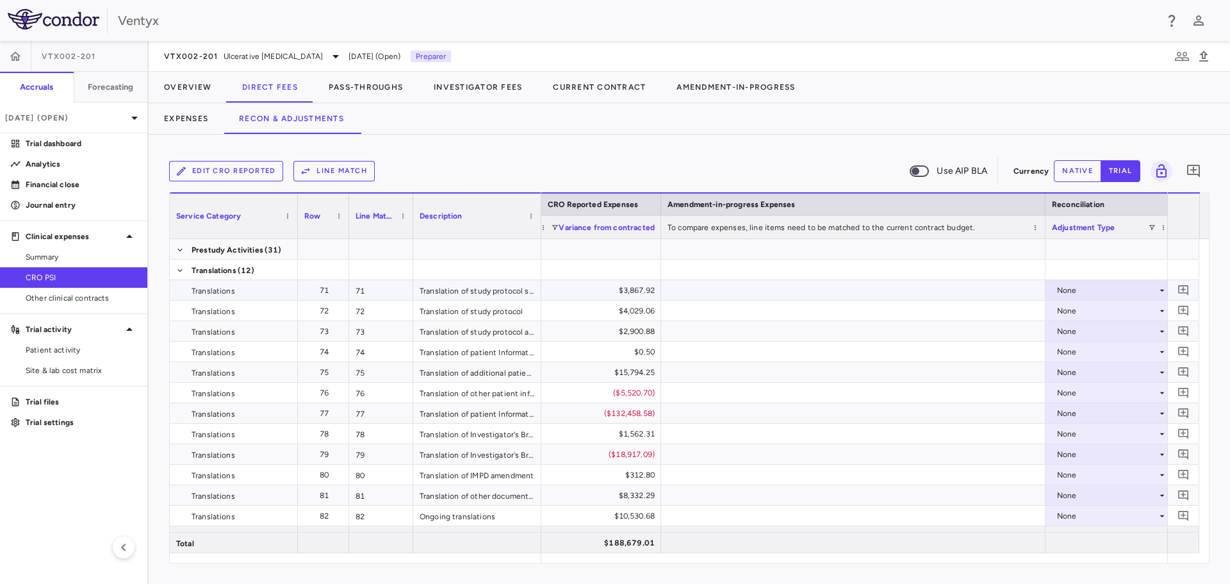
click at [1092, 289] on div "None" at bounding box center [1107, 290] width 100 height 21
click at [1105, 330] on div "CRO Reported" at bounding box center [1102, 335] width 61 height 12
click at [1085, 311] on div "None" at bounding box center [1107, 310] width 100 height 21
click at [1088, 350] on div "None" at bounding box center [1107, 351] width 100 height 21
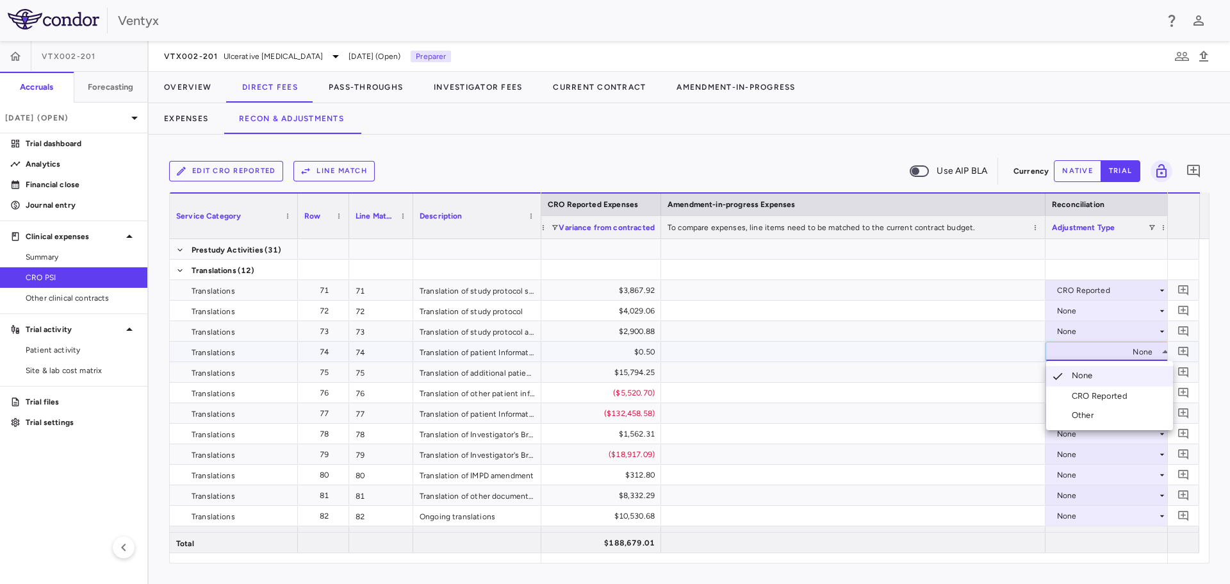
click at [1054, 306] on div at bounding box center [615, 292] width 1230 height 584
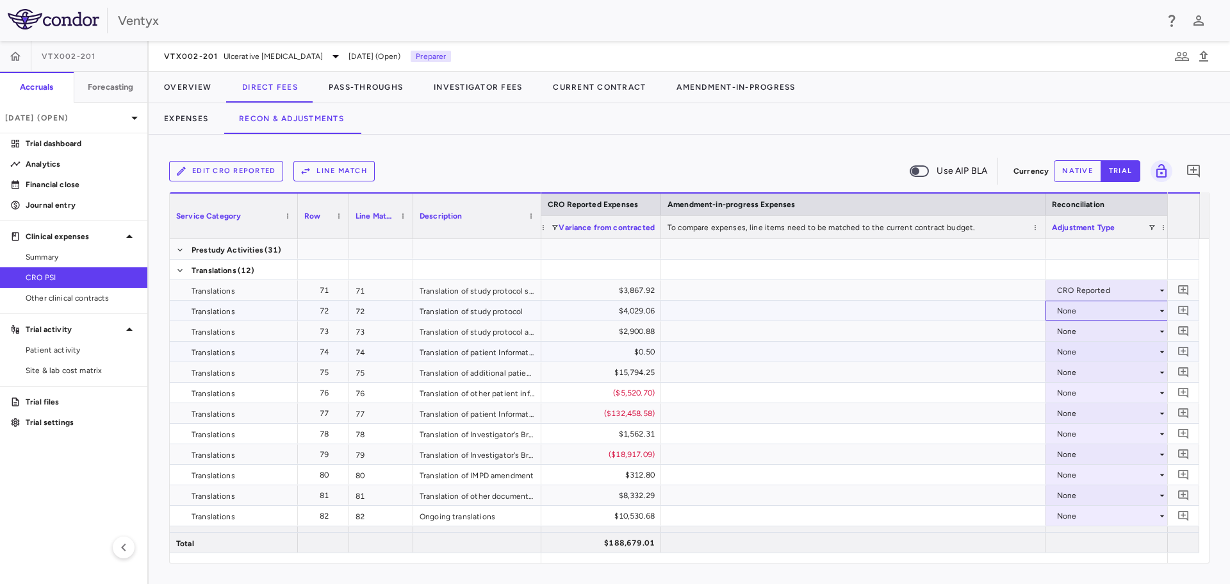
click at [1071, 311] on div "None" at bounding box center [1107, 310] width 100 height 21
click at [1081, 351] on div "CRO Reported" at bounding box center [1102, 355] width 61 height 12
click at [1069, 327] on div "None" at bounding box center [1107, 331] width 100 height 21
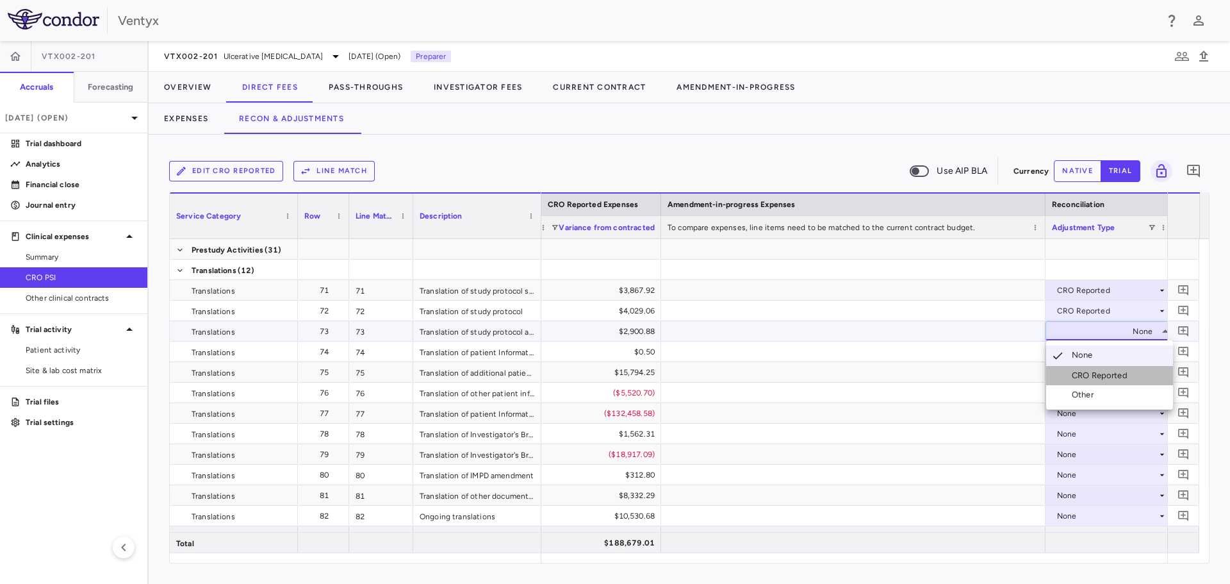
click at [1091, 373] on div "CRO Reported" at bounding box center [1102, 376] width 61 height 12
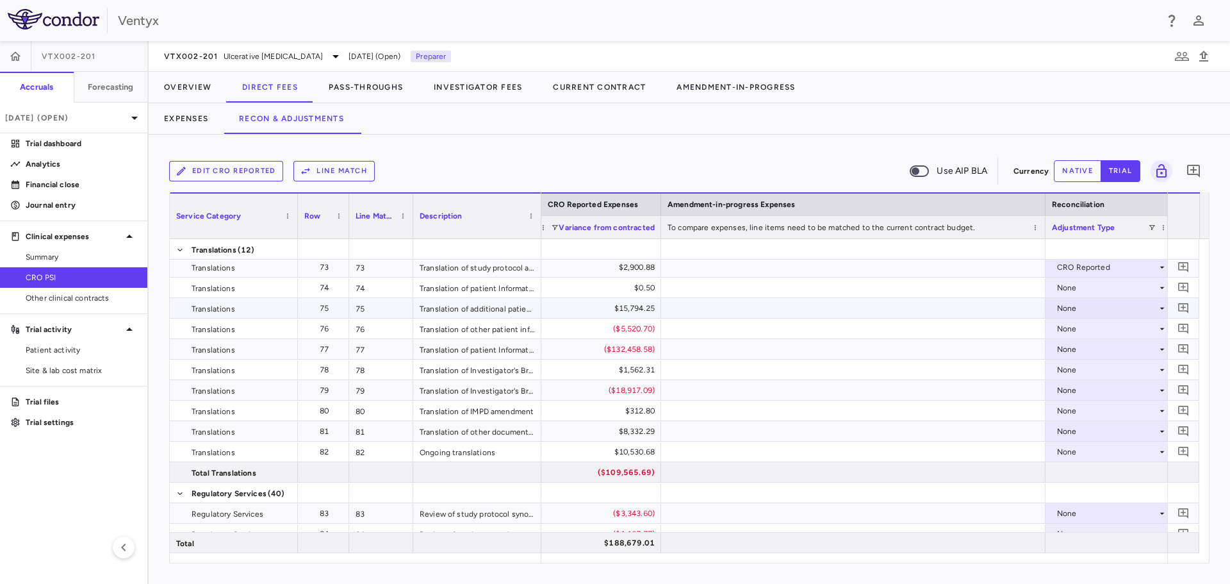
click at [1087, 313] on div "None" at bounding box center [1107, 308] width 100 height 21
click at [1093, 351] on div "CRO Reported" at bounding box center [1102, 353] width 61 height 12
click at [1073, 327] on div "None" at bounding box center [1107, 328] width 100 height 21
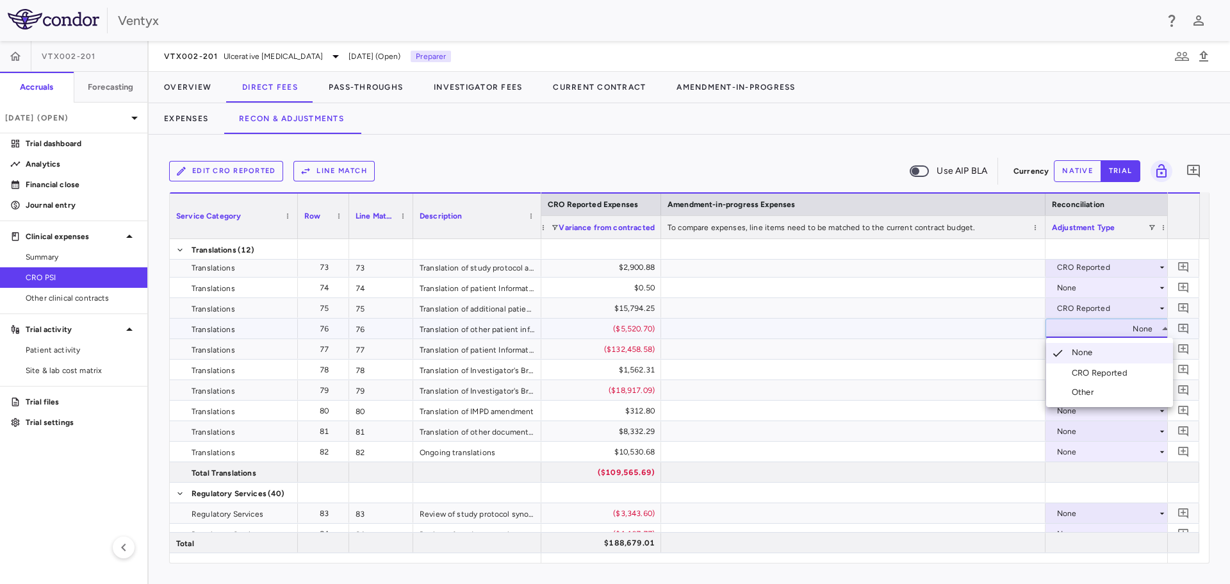
click at [1095, 382] on li "Other" at bounding box center [1109, 391] width 127 height 19
click at [1076, 338] on div "None" at bounding box center [1110, 328] width 128 height 20
click at [1086, 371] on div "CRO Reported" at bounding box center [1102, 373] width 61 height 12
click at [1077, 349] on div "None" at bounding box center [1107, 349] width 100 height 21
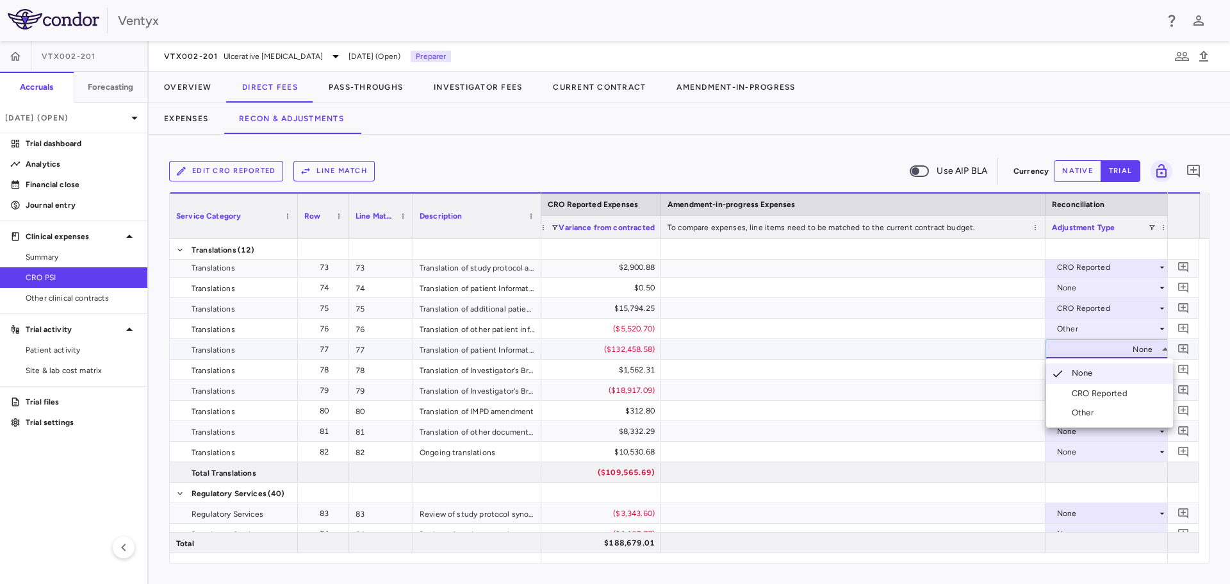
click at [1088, 392] on div "CRO Reported" at bounding box center [1102, 394] width 61 height 12
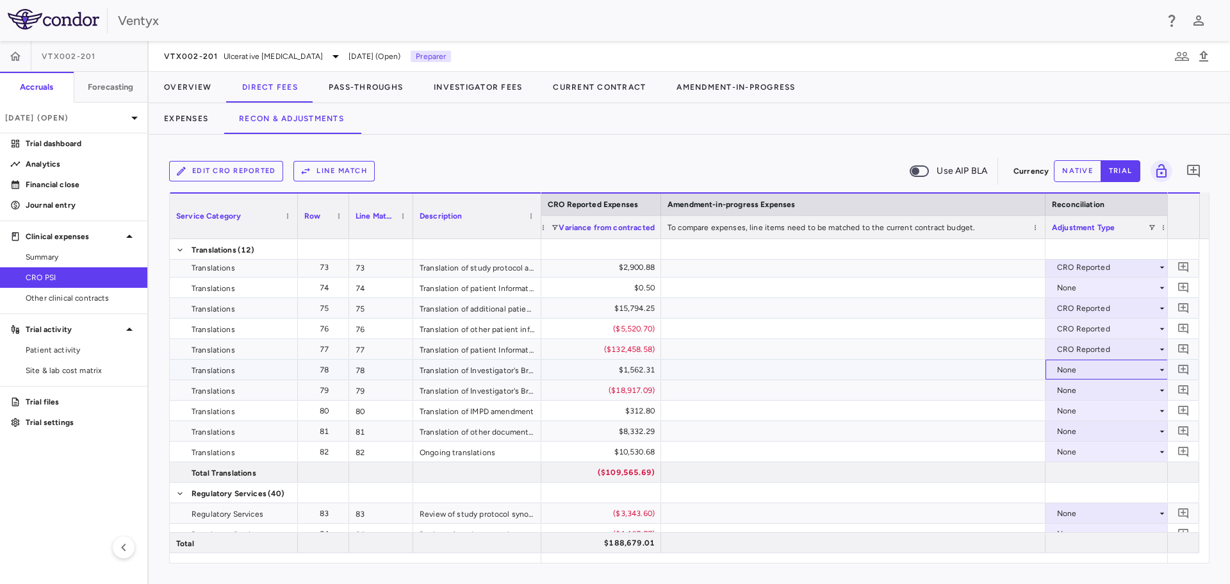
click at [1074, 366] on div "None" at bounding box center [1107, 369] width 100 height 21
click at [1084, 412] on div "CRO Reported" at bounding box center [1102, 414] width 61 height 12
click at [1081, 393] on div "None" at bounding box center [1107, 390] width 100 height 21
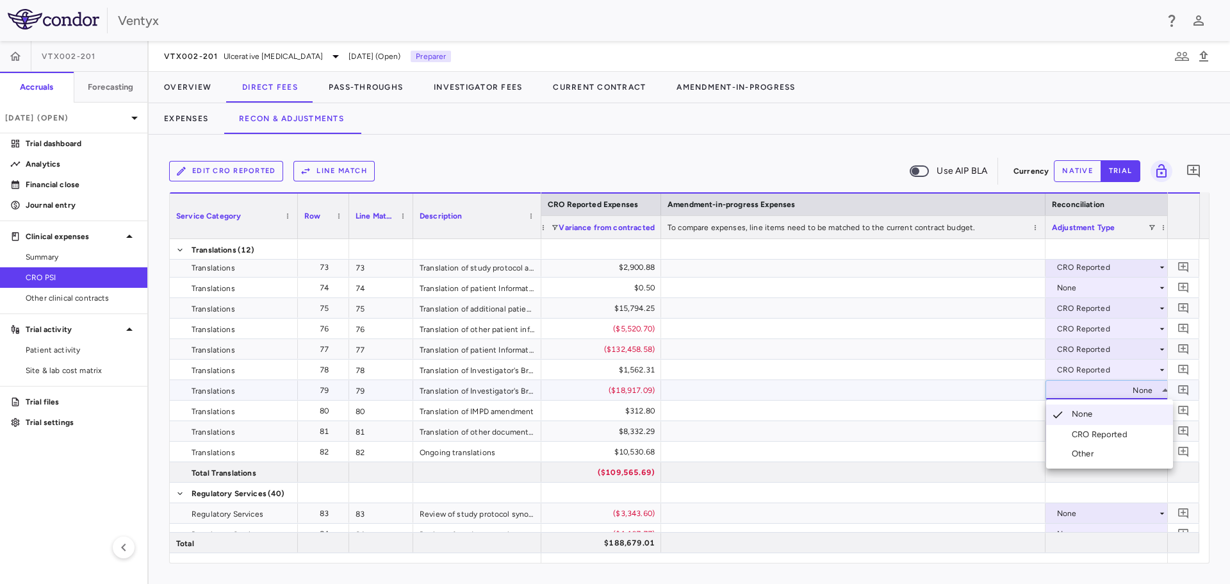
click at [1078, 430] on div "CRO Reported" at bounding box center [1102, 435] width 61 height 12
click at [1082, 426] on div "None" at bounding box center [1107, 431] width 100 height 21
click at [1094, 472] on div "CRO Reported" at bounding box center [1102, 476] width 61 height 12
click at [1088, 449] on div "None" at bounding box center [1107, 451] width 100 height 21
click at [1085, 457] on div "None" at bounding box center [1107, 451] width 100 height 21
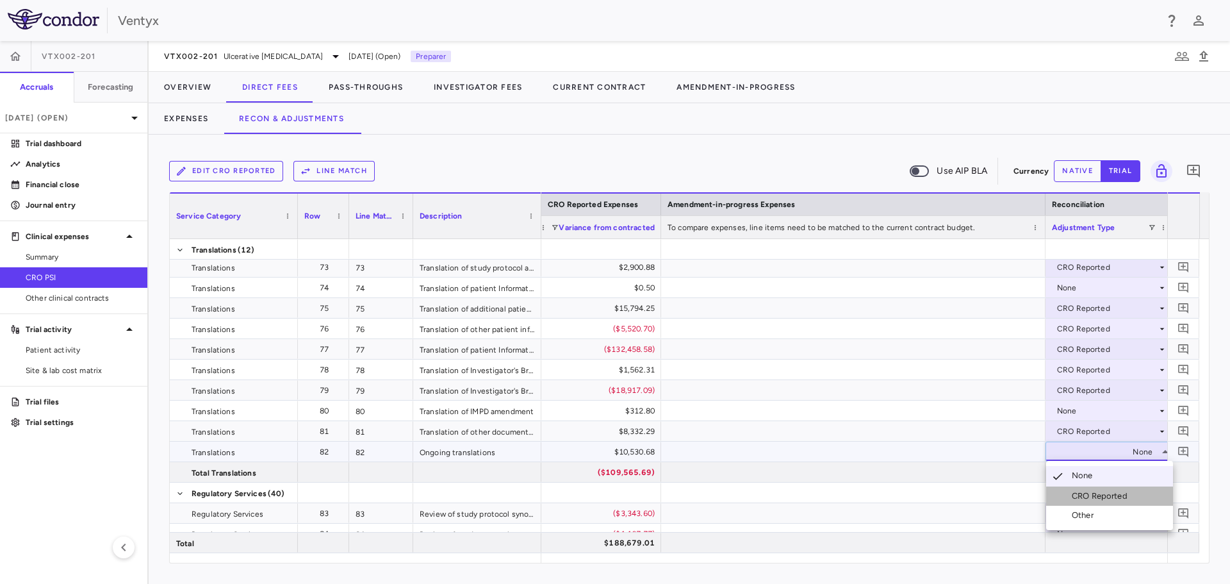
click at [1092, 497] on div "CRO Reported" at bounding box center [1102, 496] width 61 height 12
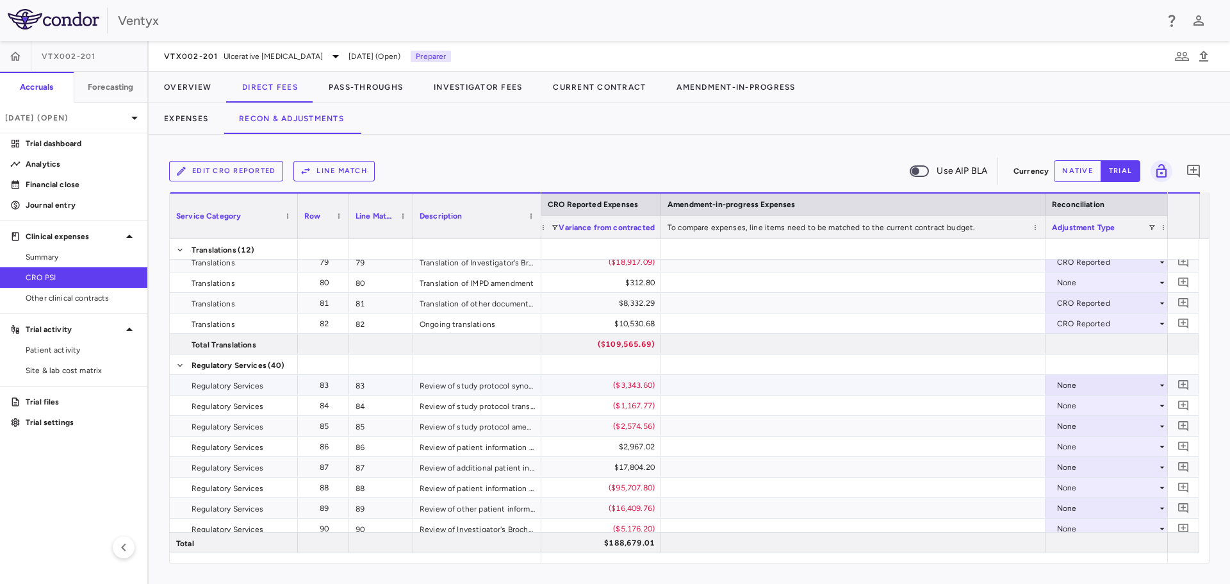
click at [1101, 381] on div "None" at bounding box center [1107, 385] width 100 height 21
click at [1106, 430] on div "CRO Reported" at bounding box center [1102, 429] width 61 height 12
click at [1093, 407] on div "None" at bounding box center [1107, 405] width 100 height 21
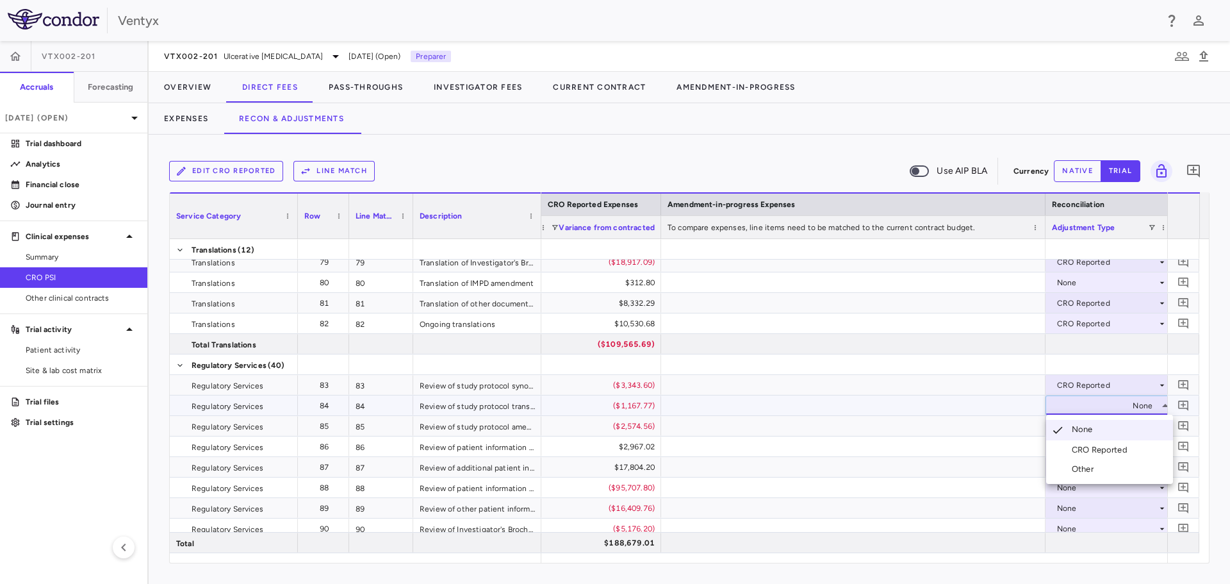
click at [1106, 447] on div "CRO Reported" at bounding box center [1102, 450] width 61 height 12
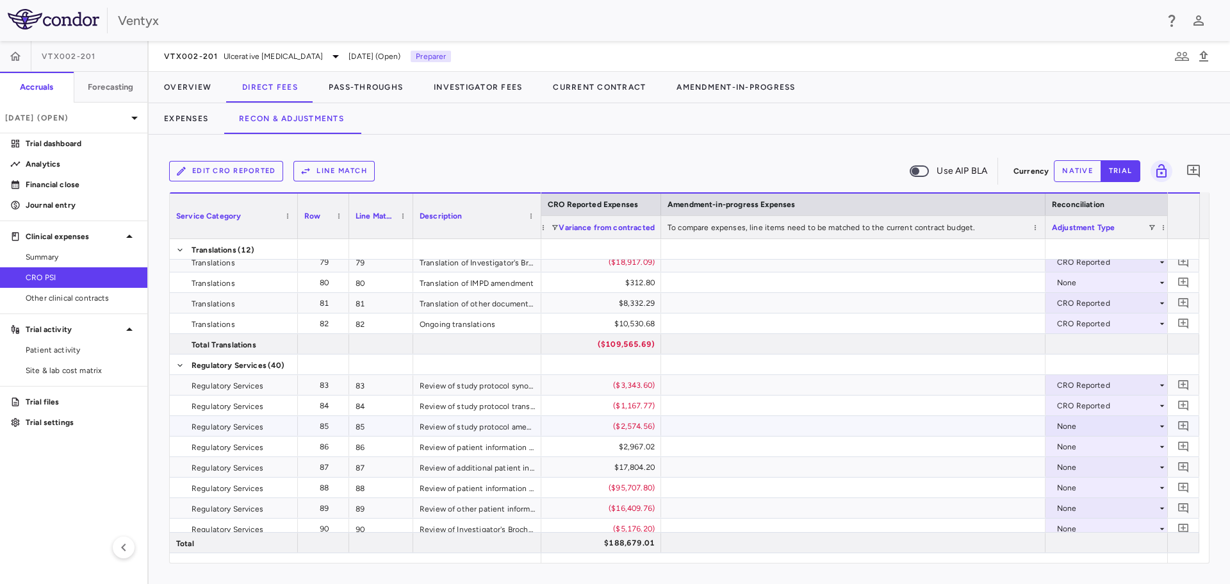
click at [1087, 426] on div "None" at bounding box center [1107, 426] width 100 height 21
click at [1086, 463] on li "CRO Reported" at bounding box center [1109, 470] width 127 height 19
click at [1071, 443] on div "None" at bounding box center [1107, 446] width 100 height 21
click at [1085, 482] on li "CRO Reported" at bounding box center [1109, 490] width 127 height 19
click at [1078, 472] on div "None" at bounding box center [1107, 467] width 100 height 21
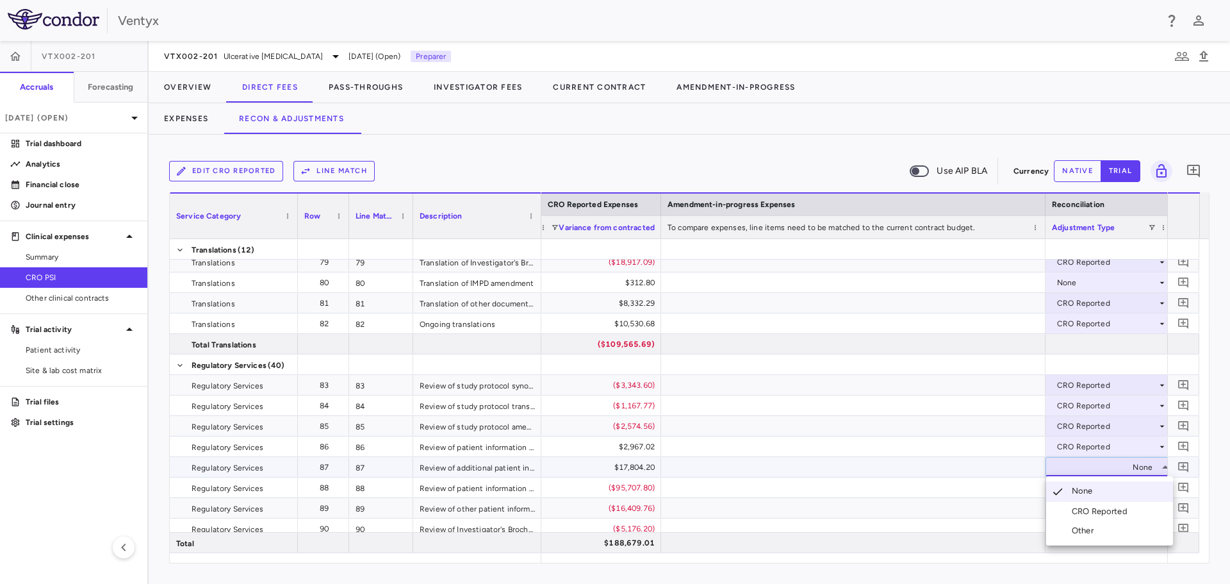
click at [1080, 511] on div "CRO Reported" at bounding box center [1102, 511] width 61 height 12
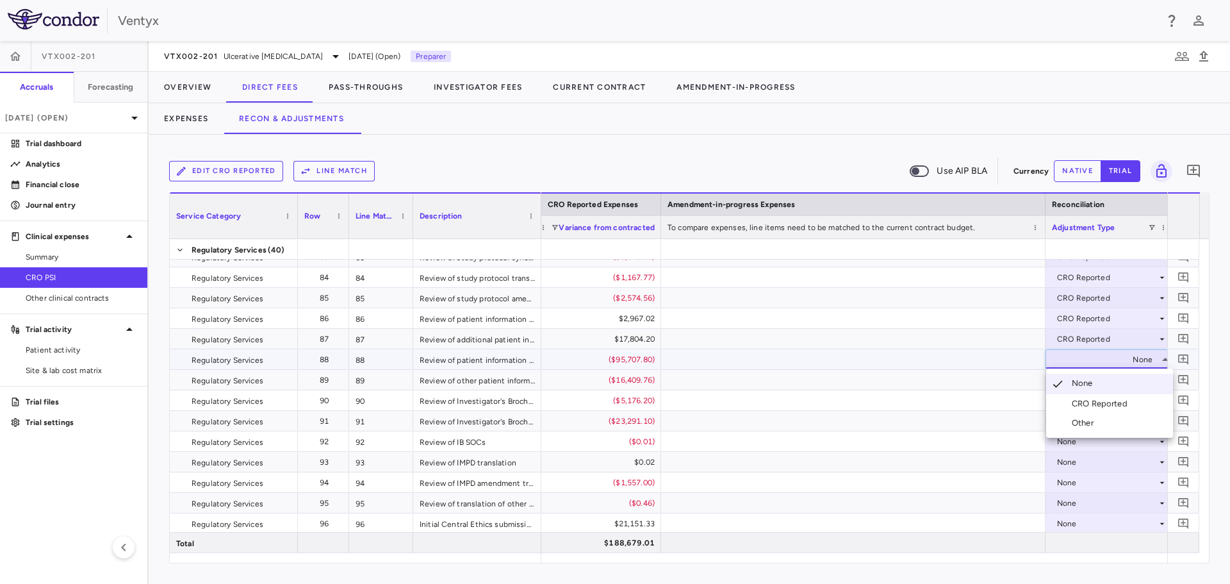
click at [1104, 404] on div "CRO Reported" at bounding box center [1102, 404] width 61 height 12
click at [1084, 381] on div "None" at bounding box center [1107, 380] width 100 height 21
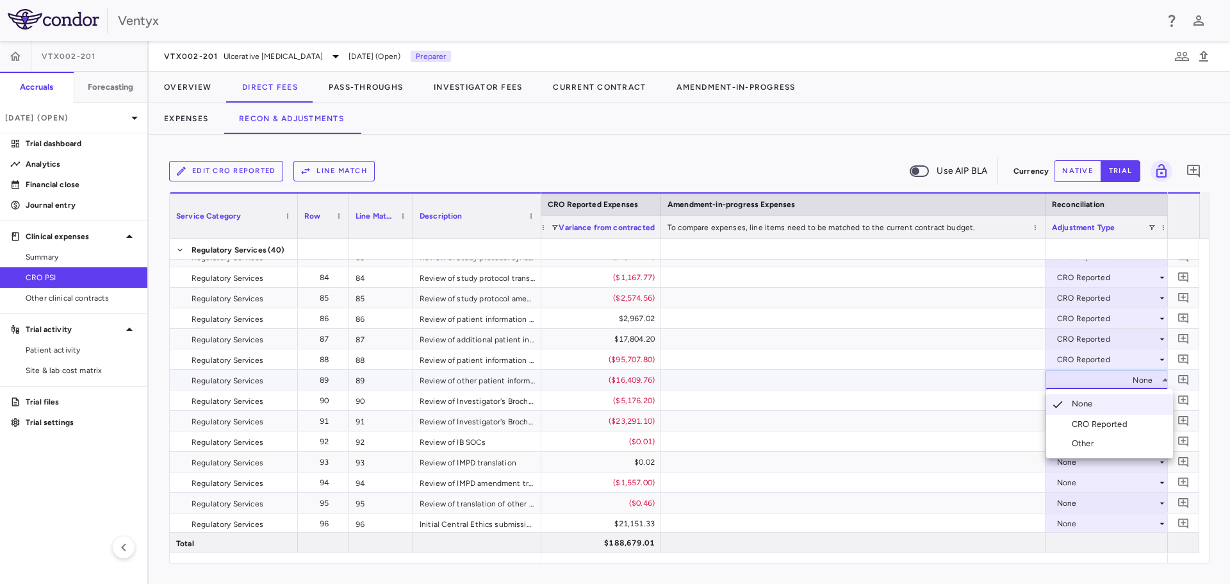
click at [1106, 416] on li "CRO Reported" at bounding box center [1109, 423] width 127 height 19
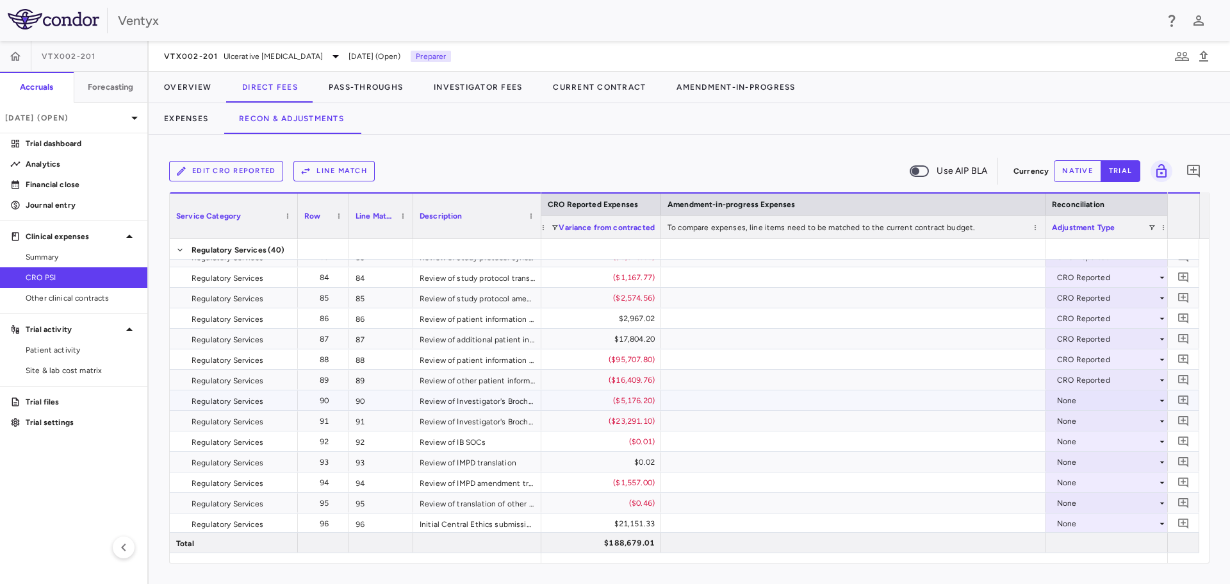
click at [1090, 405] on div "None" at bounding box center [1107, 400] width 100 height 21
click at [1101, 441] on div "None" at bounding box center [1107, 441] width 100 height 21
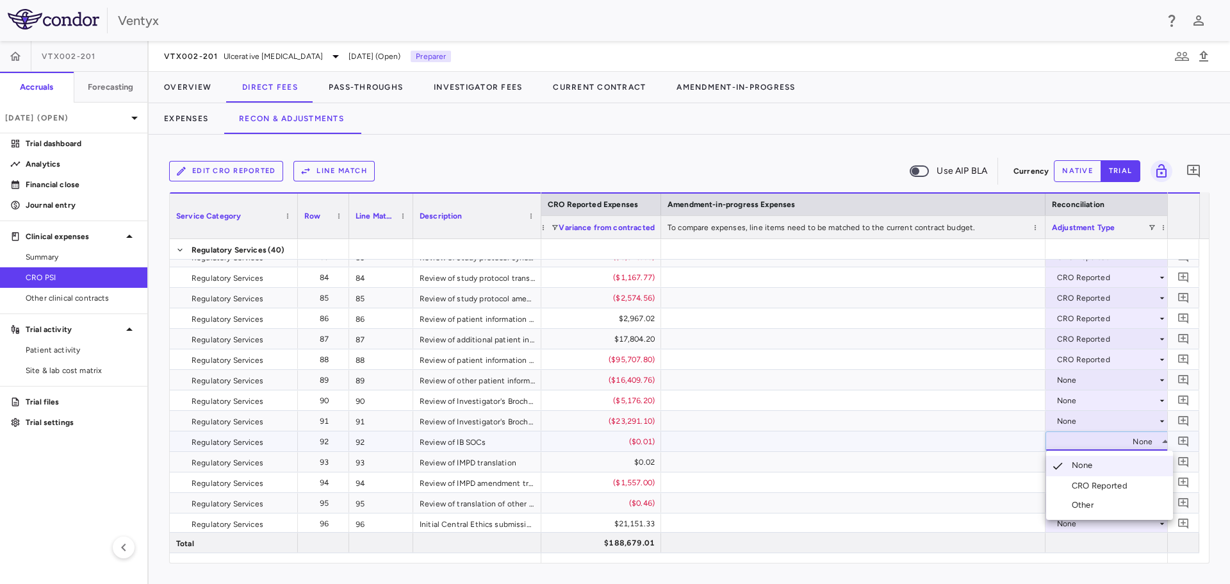
click at [1063, 377] on div at bounding box center [615, 292] width 1230 height 584
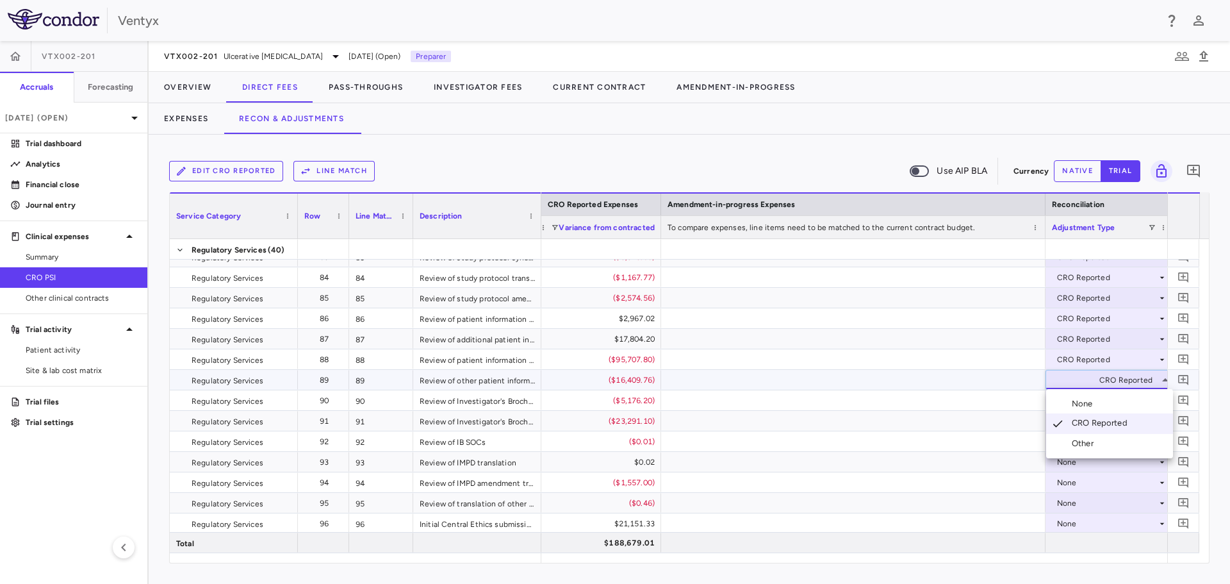
click at [1088, 413] on li "None" at bounding box center [1109, 403] width 127 height 19
click at [1089, 379] on div "None" at bounding box center [1107, 380] width 100 height 21
click at [1098, 418] on li "CRO Reported" at bounding box center [1109, 423] width 127 height 19
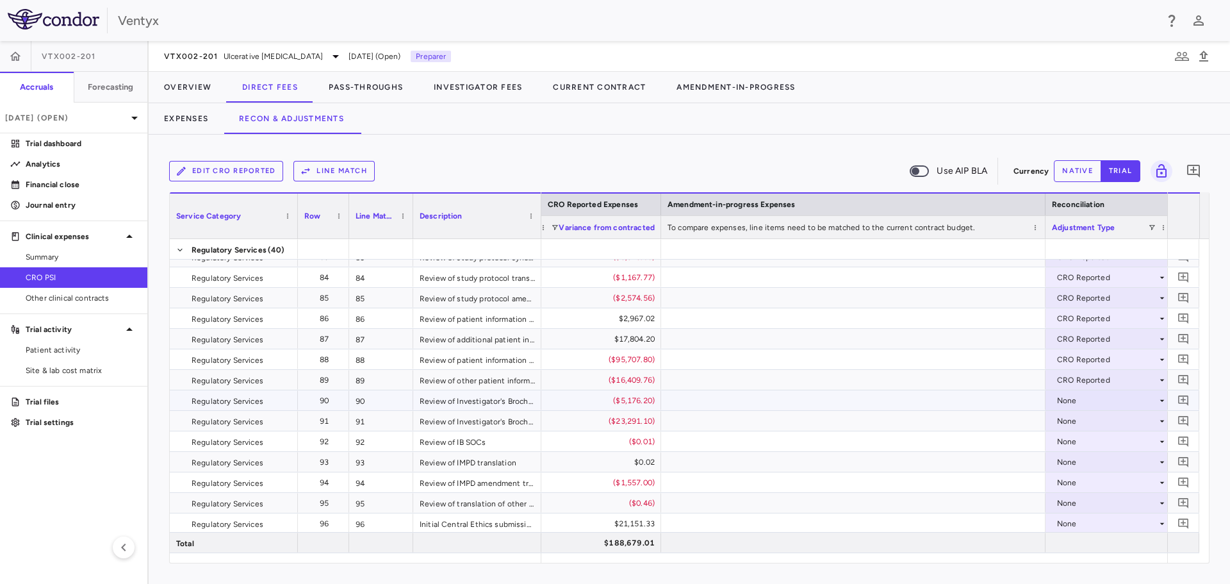
click at [1090, 405] on div "None" at bounding box center [1107, 400] width 100 height 21
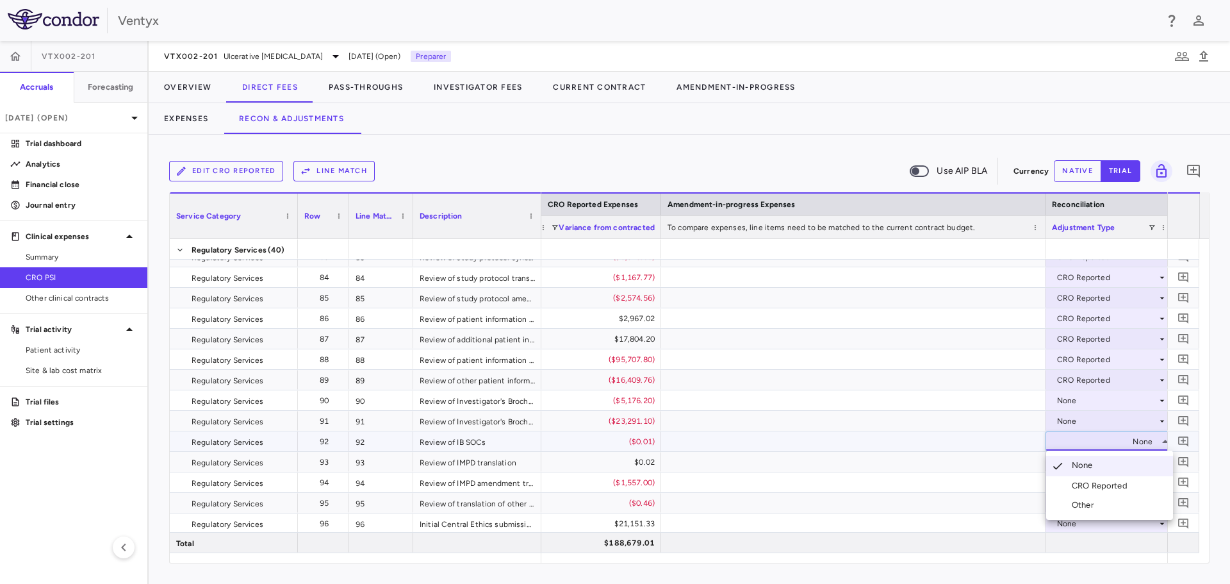
click at [1068, 398] on div at bounding box center [615, 292] width 1230 height 584
click at [1068, 398] on div "None" at bounding box center [1107, 400] width 100 height 21
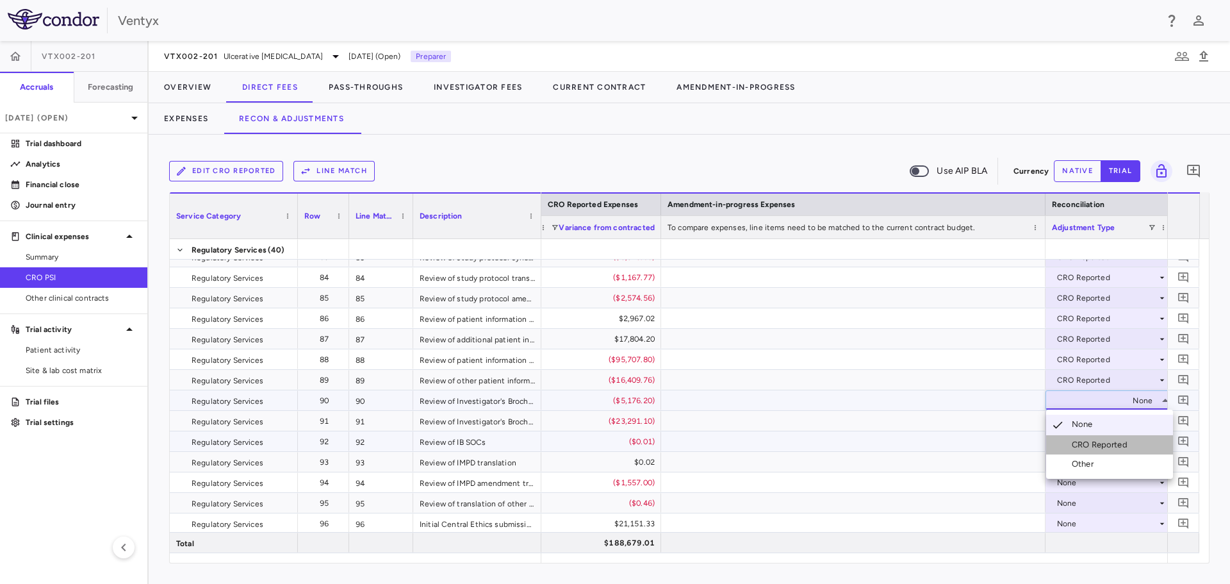
click at [1094, 436] on li "CRO Reported" at bounding box center [1109, 444] width 127 height 19
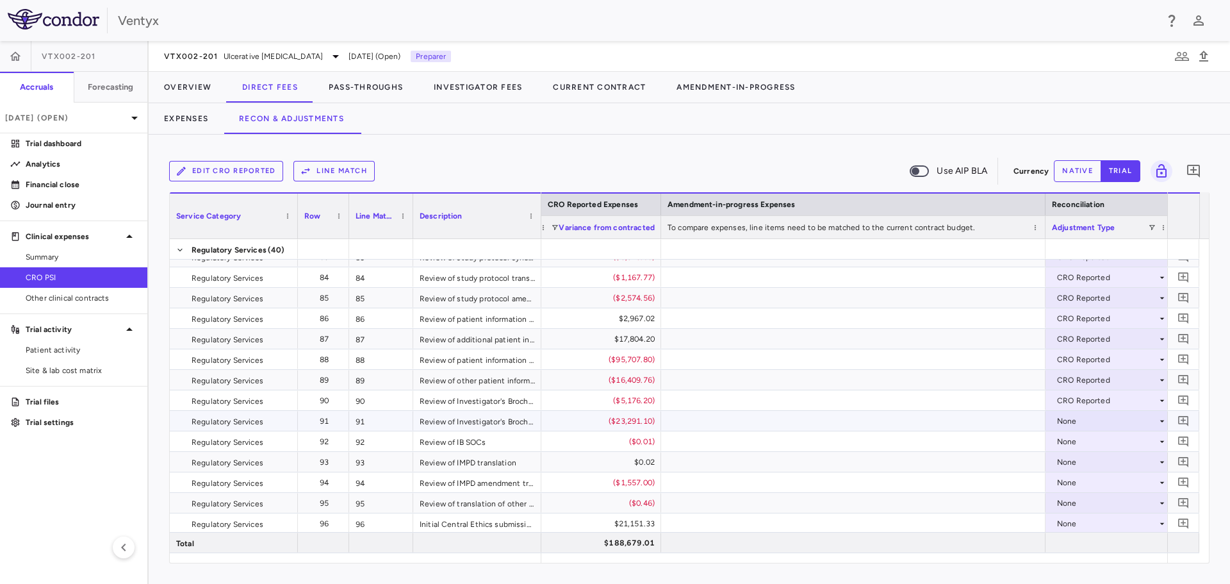
click at [1076, 414] on div "None" at bounding box center [1107, 421] width 100 height 21
click at [1102, 467] on div "CRO Reported" at bounding box center [1102, 465] width 61 height 12
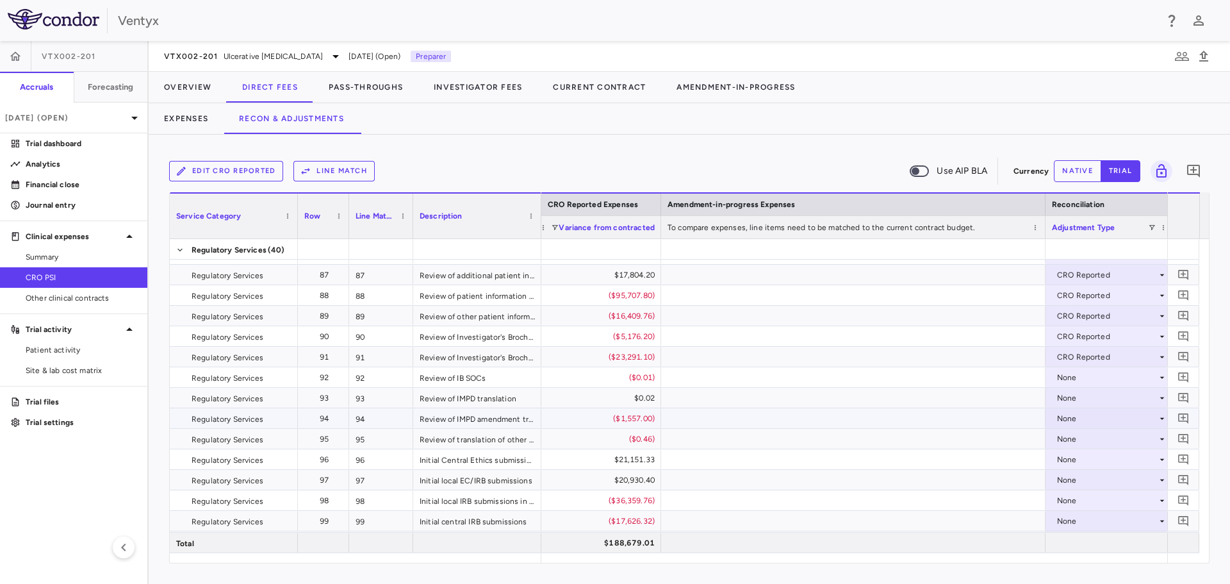
click at [1069, 419] on div "None" at bounding box center [1107, 418] width 100 height 21
click at [1085, 457] on div "CRO Reported" at bounding box center [1102, 463] width 61 height 12
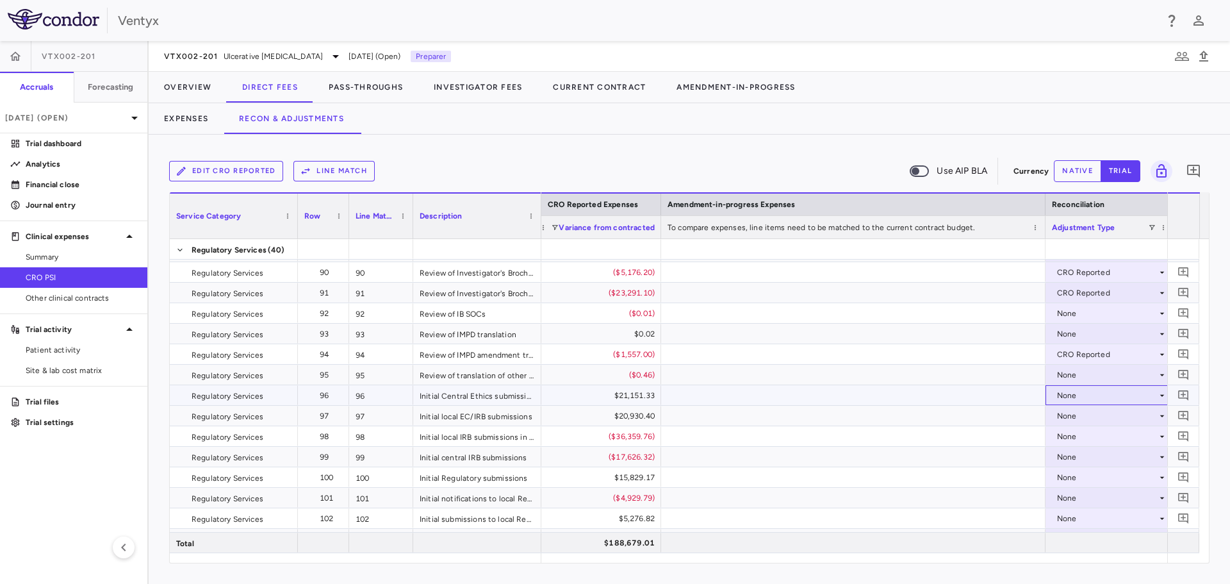
click at [1067, 392] on div "None" at bounding box center [1107, 395] width 100 height 21
click at [1090, 440] on div "CRO Reported" at bounding box center [1102, 440] width 61 height 12
click at [1074, 419] on div "None" at bounding box center [1107, 416] width 100 height 21
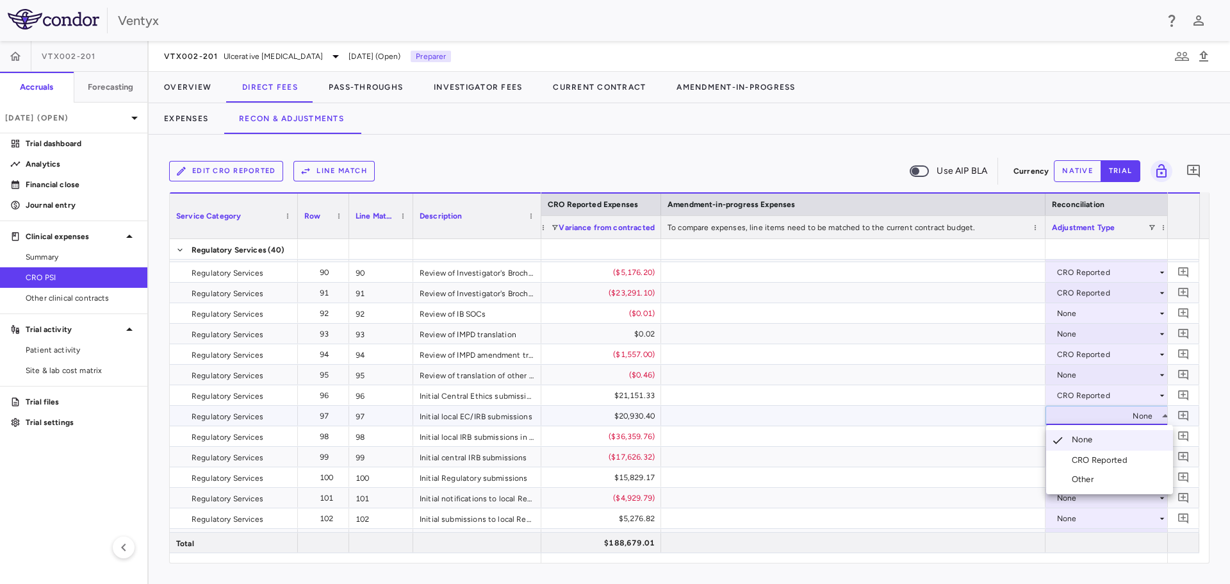
click at [1084, 462] on div "CRO Reported" at bounding box center [1102, 460] width 61 height 12
click at [1076, 437] on div "None" at bounding box center [1107, 436] width 100 height 21
click at [1092, 477] on div "CRO Reported" at bounding box center [1102, 481] width 61 height 12
click at [1069, 454] on div "None" at bounding box center [1107, 457] width 100 height 21
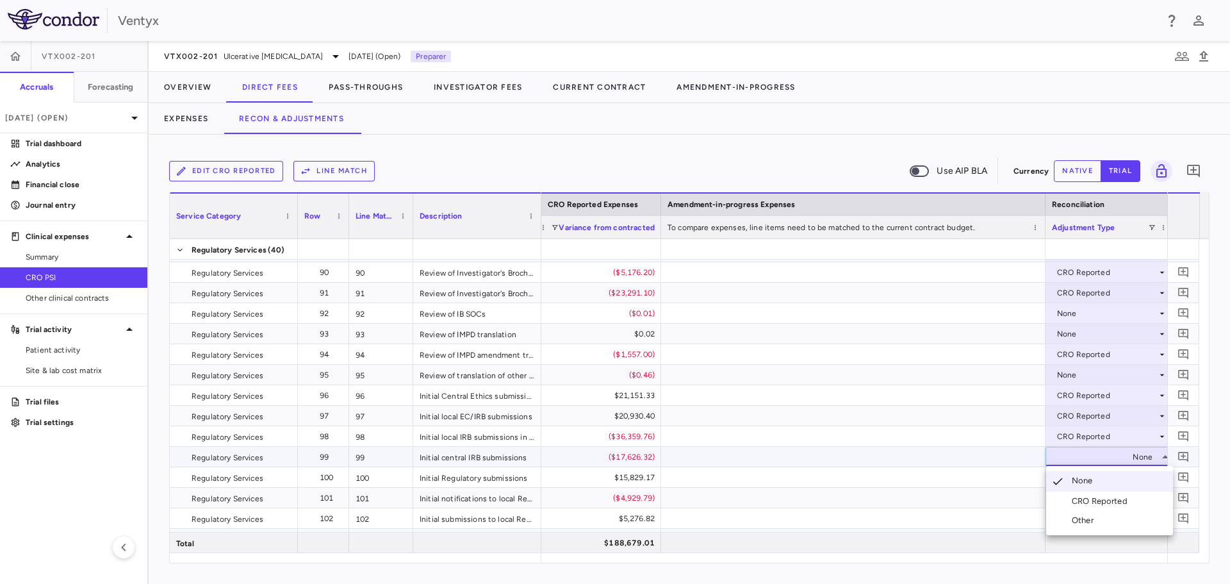
click at [1092, 504] on div "CRO Reported" at bounding box center [1102, 501] width 61 height 12
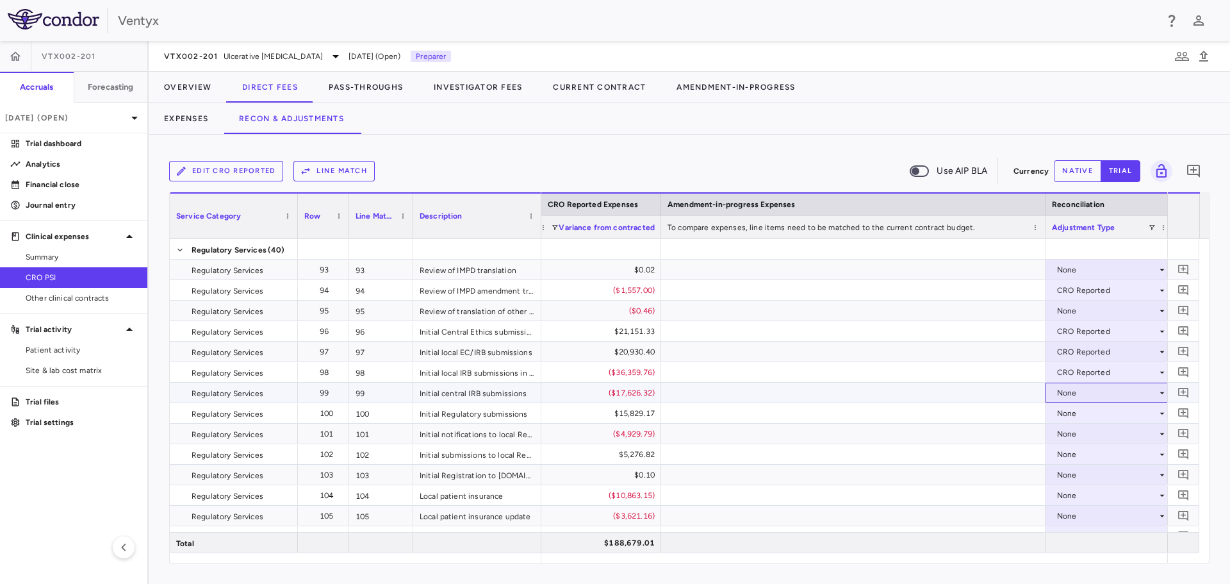
click at [1088, 395] on div "None" at bounding box center [1107, 392] width 100 height 21
click at [1086, 417] on div "None" at bounding box center [1107, 413] width 100 height 21
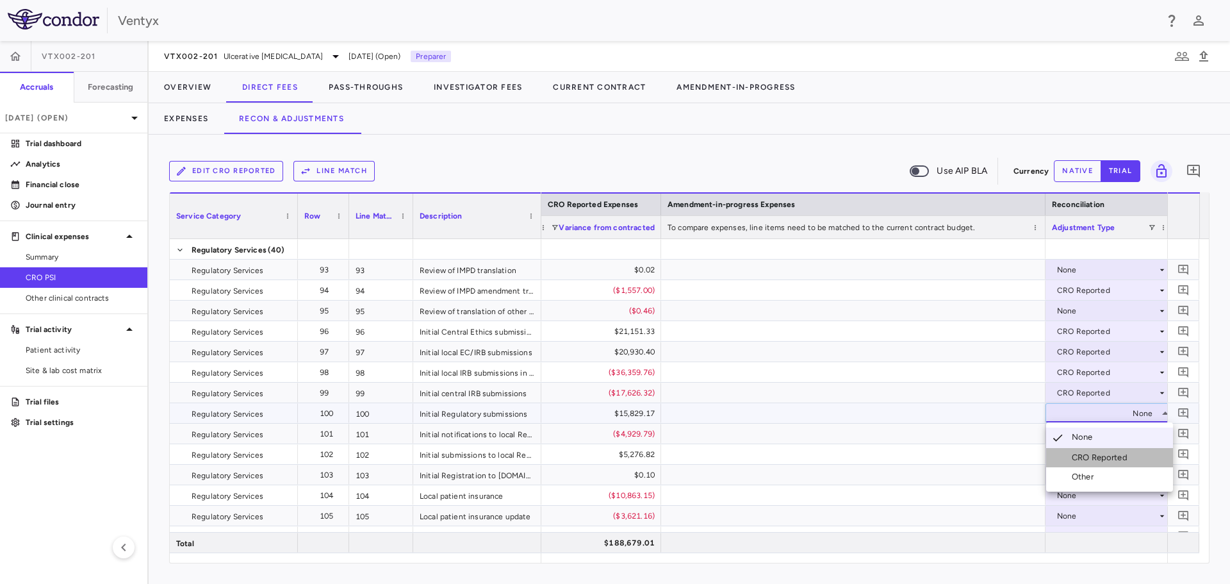
click at [1086, 461] on div "CRO Reported" at bounding box center [1102, 458] width 61 height 12
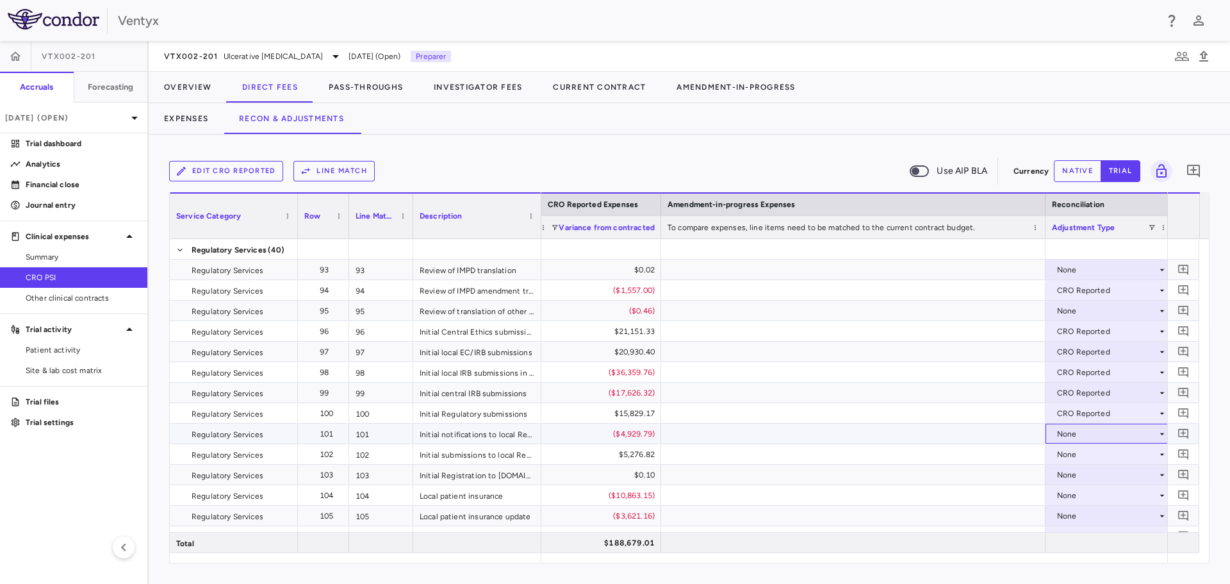
click at [1083, 440] on div "None" at bounding box center [1107, 433] width 100 height 21
drag, startPoint x: 969, startPoint y: 428, endPoint x: 979, endPoint y: 431, distance: 10.6
click at [969, 429] on div at bounding box center [615, 292] width 1230 height 584
click at [1087, 432] on div "None" at bounding box center [1107, 433] width 100 height 21
click at [1091, 477] on div "CRO Reported" at bounding box center [1102, 478] width 61 height 12
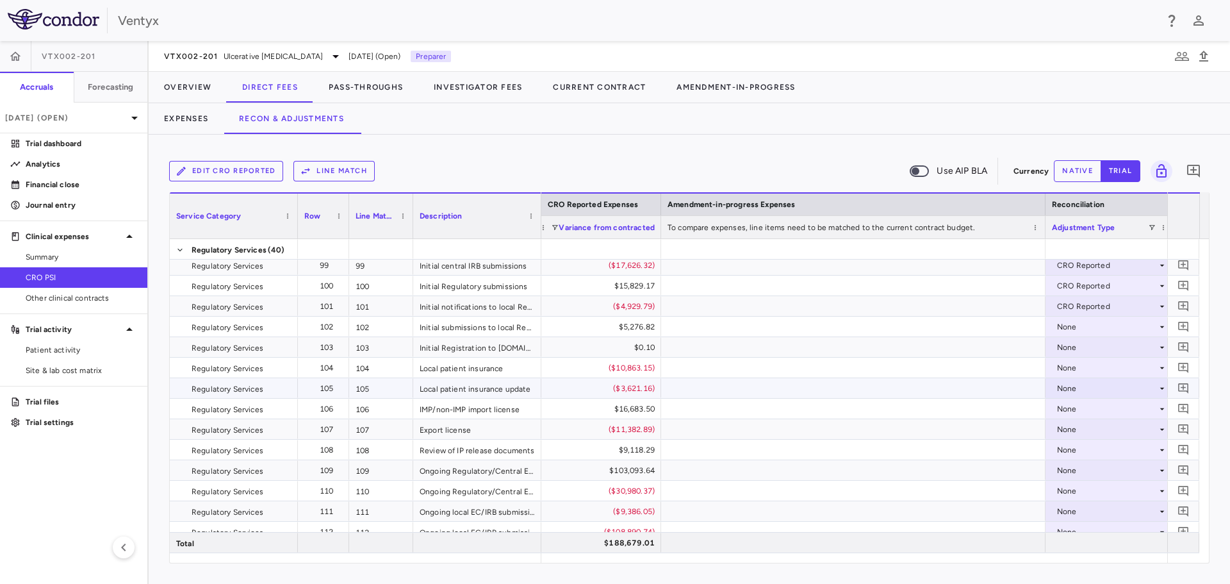
scroll to position [2178, 0]
click at [1085, 328] on div "None" at bounding box center [1107, 326] width 100 height 21
click at [1083, 329] on div "None" at bounding box center [1107, 326] width 100 height 21
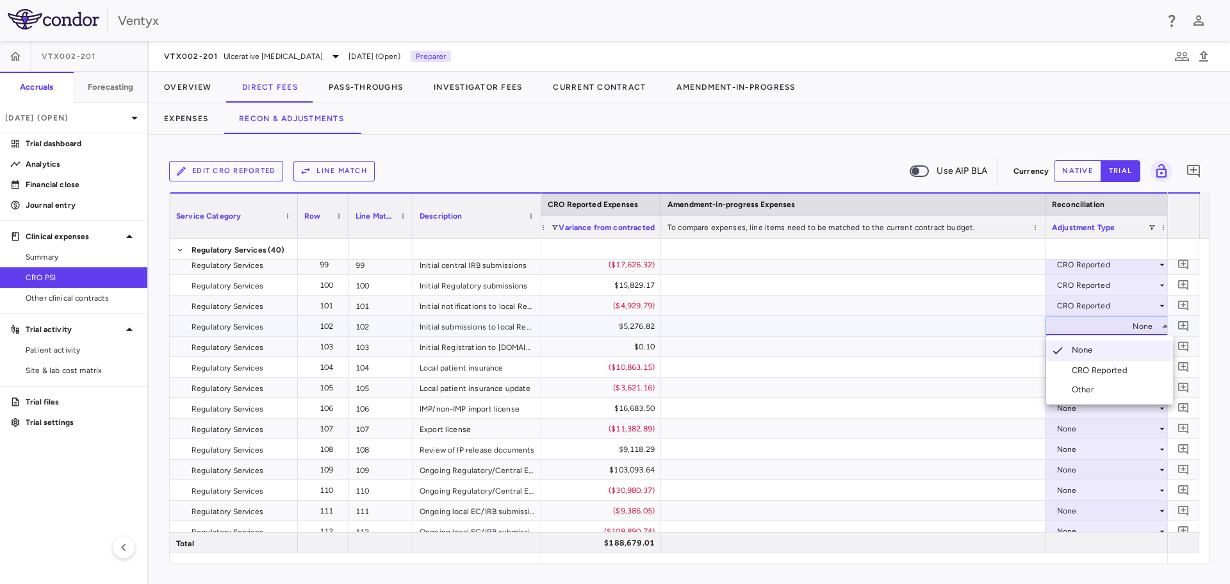
click at [1091, 369] on div "CRO Reported" at bounding box center [1102, 371] width 61 height 12
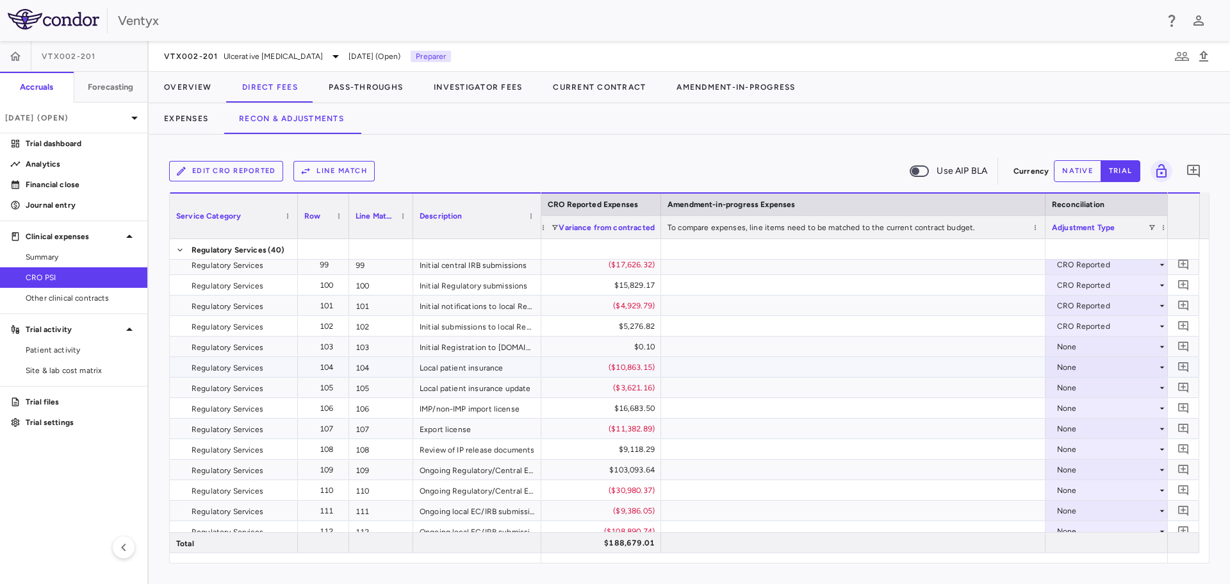
click at [1115, 370] on div "None" at bounding box center [1107, 367] width 100 height 21
click at [1117, 405] on li "CRO Reported" at bounding box center [1109, 411] width 127 height 19
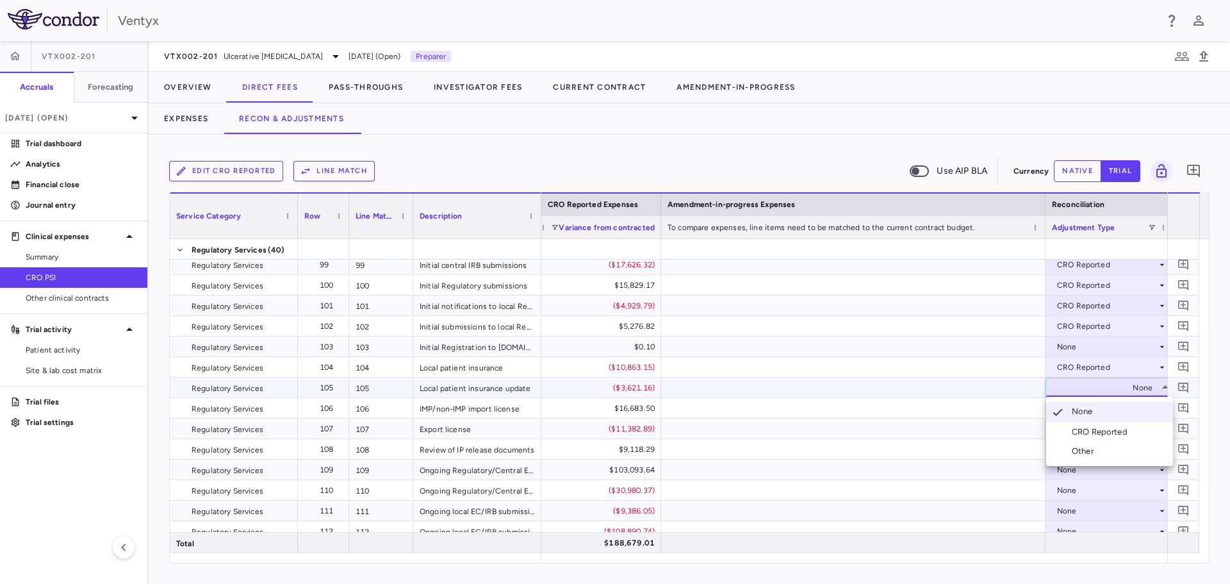
click at [1076, 425] on li "CRO Reported" at bounding box center [1109, 431] width 127 height 19
click at [1069, 405] on div "None" at bounding box center [1107, 408] width 100 height 21
click at [1077, 451] on div "None" at bounding box center [1107, 449] width 100 height 21
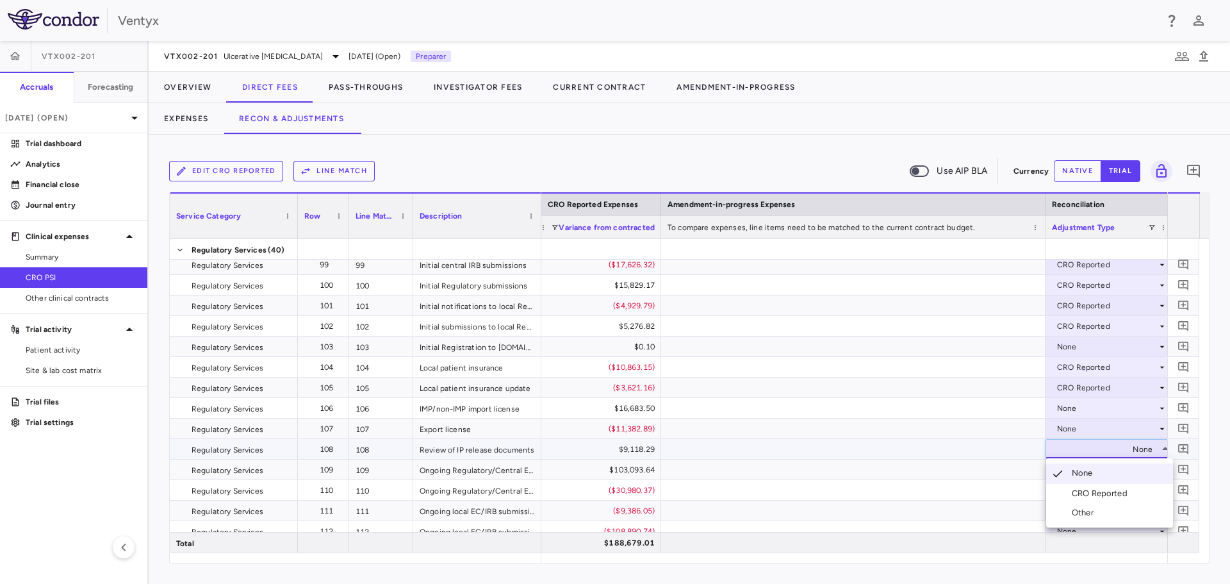
click at [1050, 401] on div at bounding box center [615, 292] width 1230 height 584
click at [1058, 404] on div "None" at bounding box center [1107, 408] width 100 height 21
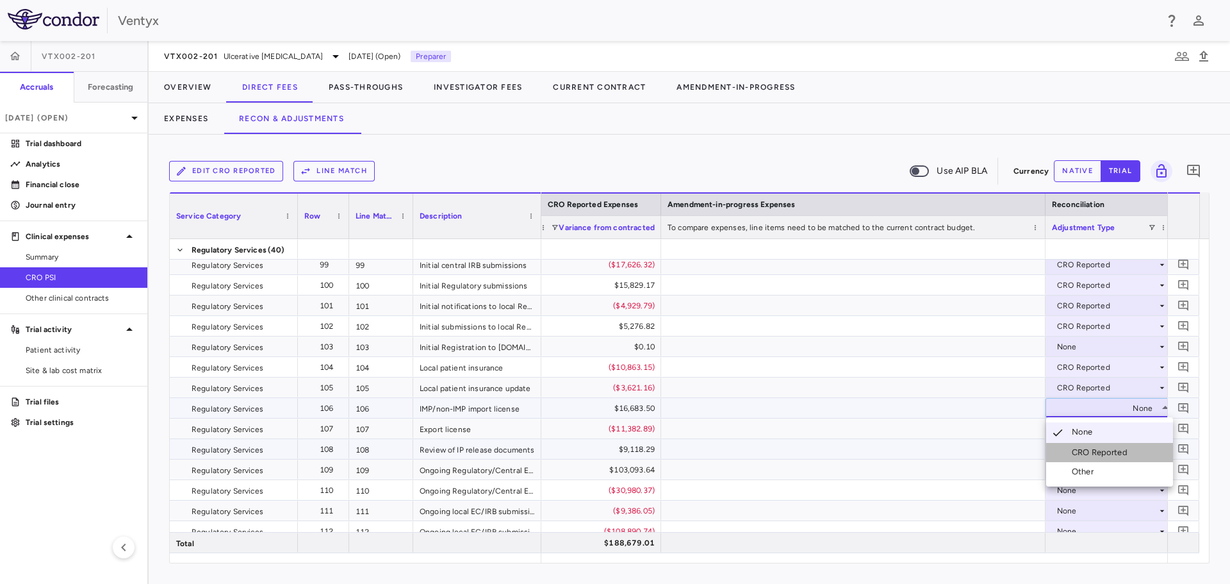
click at [1076, 455] on div "CRO Reported" at bounding box center [1102, 453] width 61 height 12
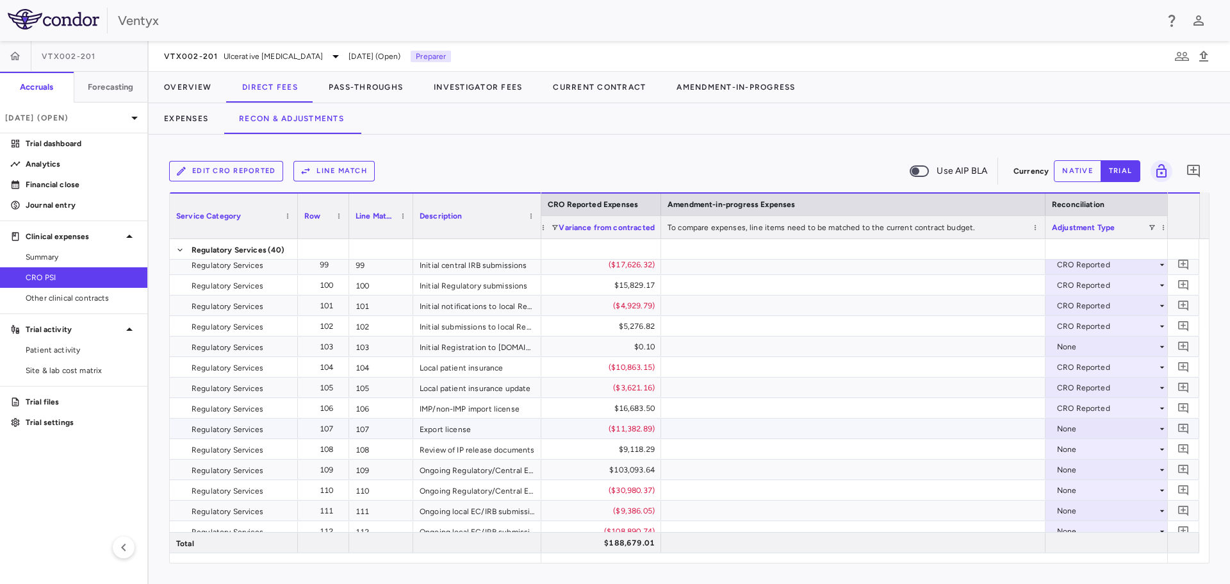
click at [1074, 427] on div "None" at bounding box center [1107, 428] width 100 height 21
click at [1086, 466] on li "CRO Reported" at bounding box center [1109, 472] width 127 height 19
click at [1085, 447] on div "None" at bounding box center [1107, 449] width 100 height 21
click at [1096, 493] on div "CRO Reported" at bounding box center [1102, 494] width 61 height 12
click at [1077, 462] on div "None" at bounding box center [1107, 469] width 100 height 21
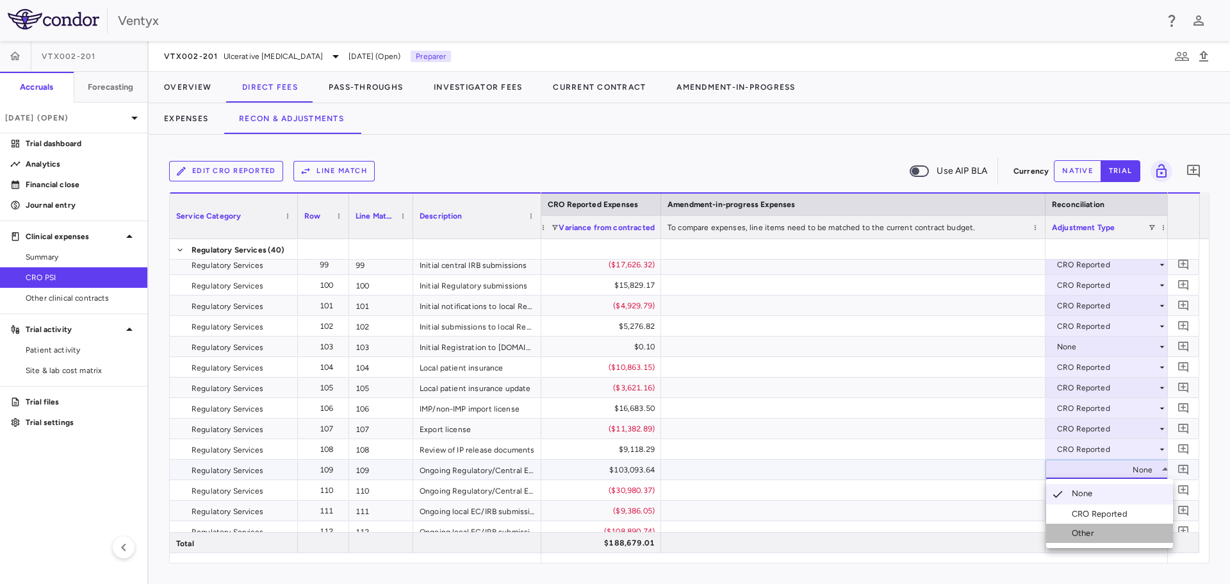
click at [1099, 526] on li "Other" at bounding box center [1109, 532] width 127 height 19
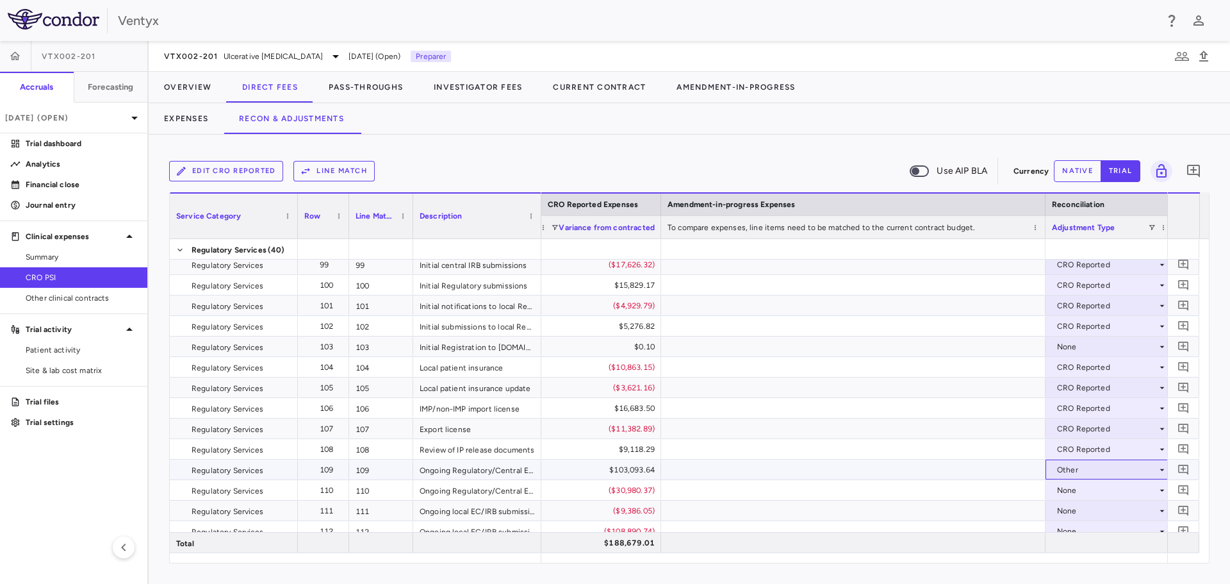
click at [1087, 479] on div "Other" at bounding box center [1110, 469] width 128 height 20
click at [1097, 515] on div "CRO Reported" at bounding box center [1102, 513] width 61 height 12
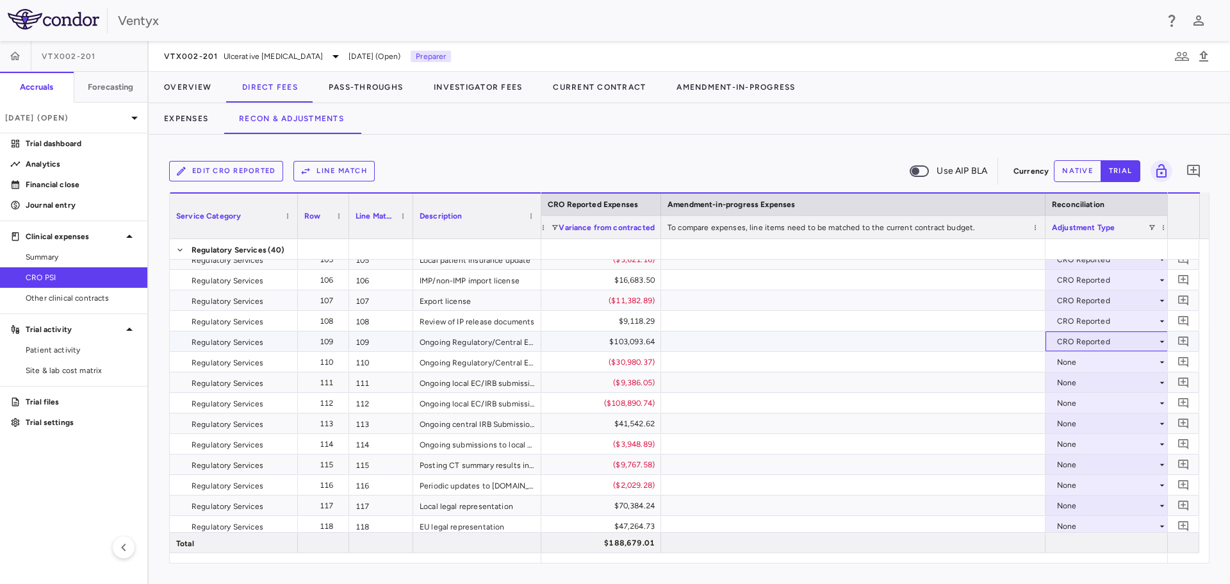
click at [1082, 343] on div "CRO Reported" at bounding box center [1107, 341] width 100 height 21
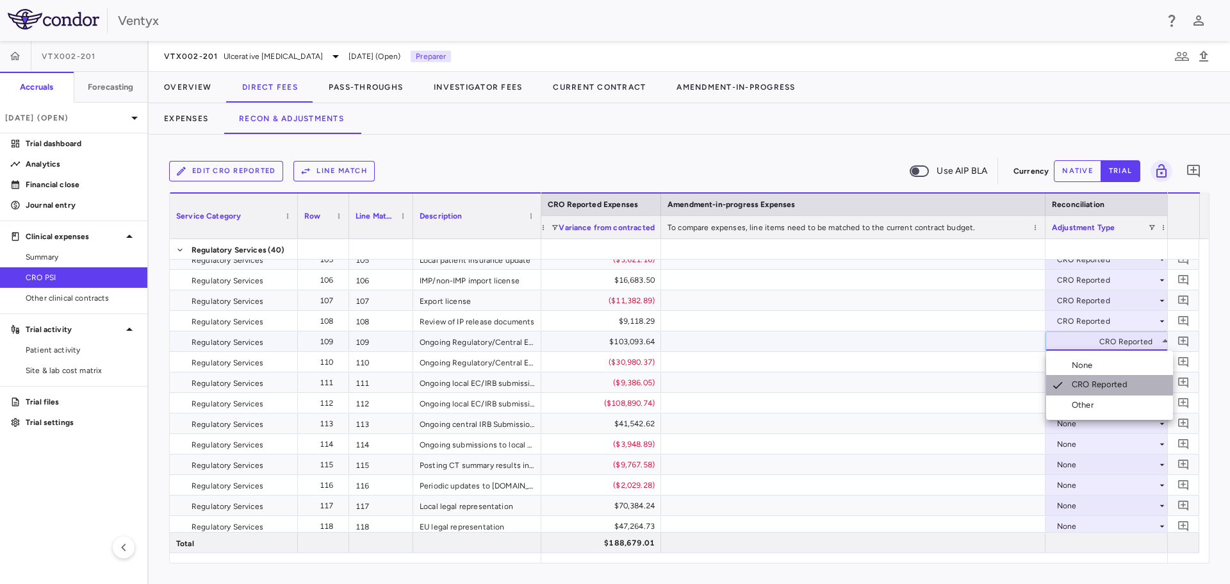
click at [1101, 380] on div "CRO Reported" at bounding box center [1102, 385] width 61 height 13
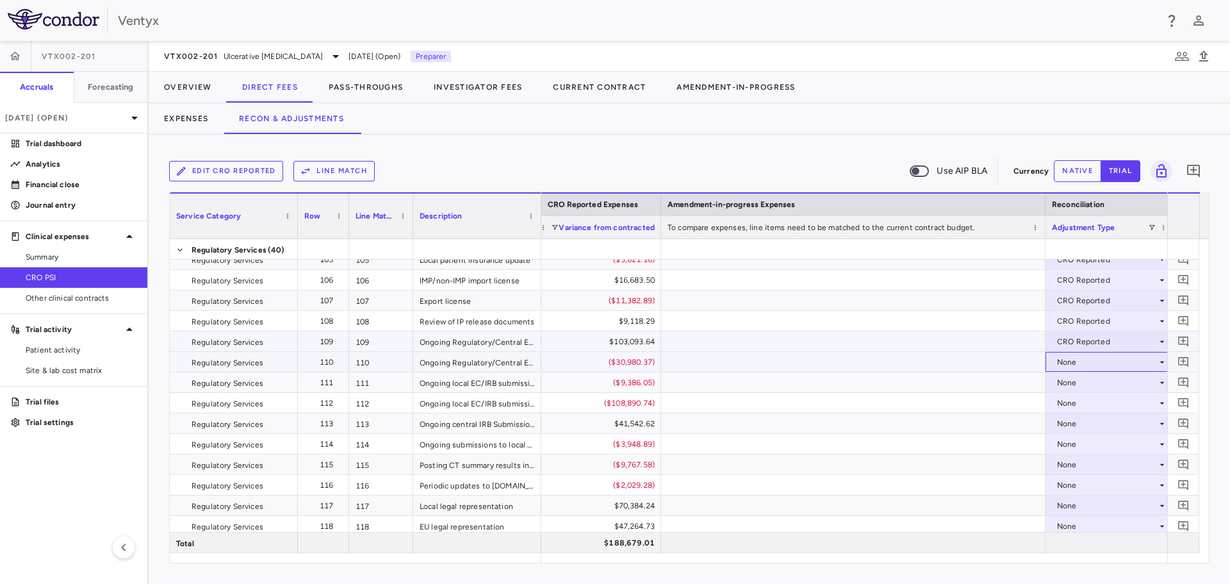
click at [1087, 363] on div "None" at bounding box center [1107, 362] width 100 height 21
click at [1100, 409] on div "CRO Reported" at bounding box center [1102, 406] width 61 height 12
click at [1076, 379] on div "None" at bounding box center [1107, 382] width 100 height 21
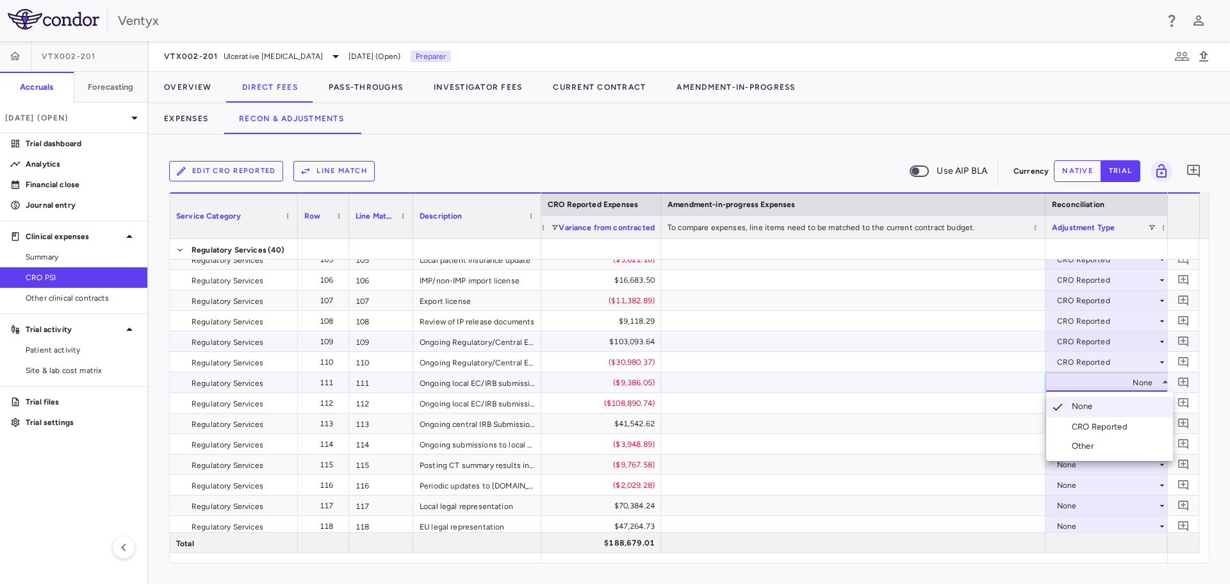
click at [1094, 429] on div "CRO Reported" at bounding box center [1102, 427] width 61 height 12
click at [1072, 404] on div "None" at bounding box center [1107, 403] width 100 height 21
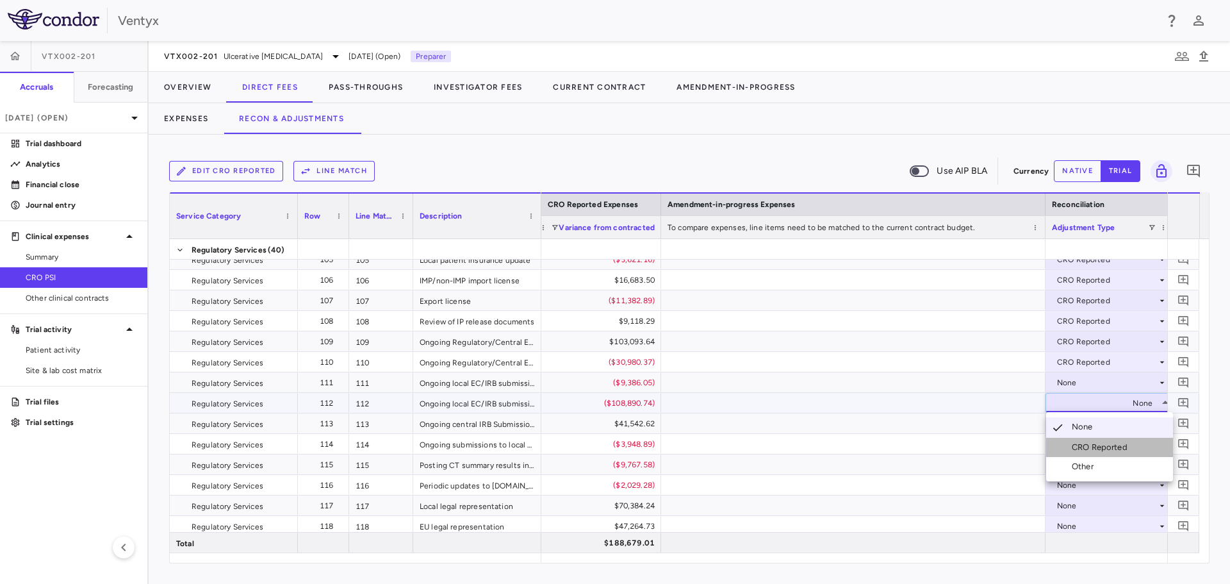
click at [1090, 450] on div "CRO Reported" at bounding box center [1102, 447] width 61 height 12
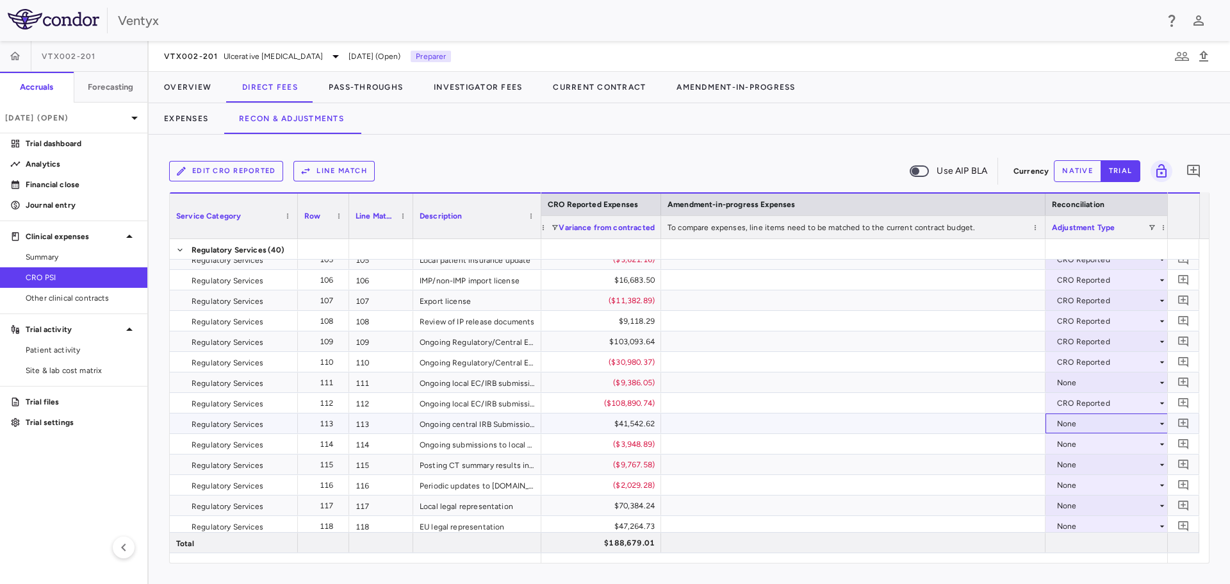
click at [1087, 427] on div "None" at bounding box center [1107, 423] width 100 height 21
click at [1096, 464] on div "CRO Reported" at bounding box center [1102, 468] width 61 height 12
click at [1087, 439] on div "None" at bounding box center [1107, 444] width 100 height 21
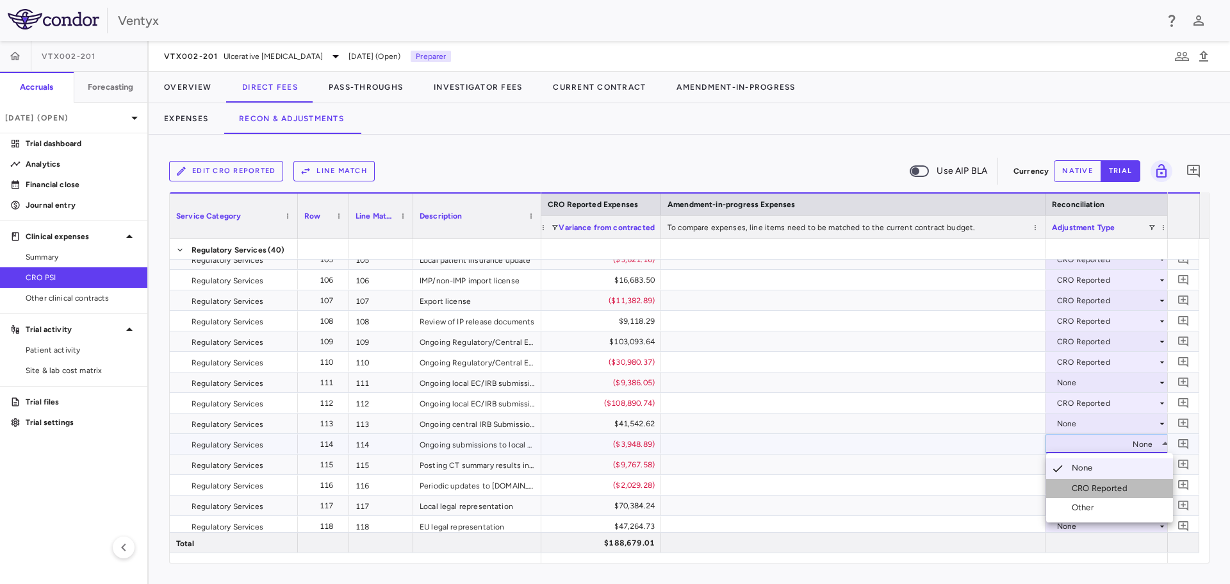
click at [1101, 484] on div "CRO Reported" at bounding box center [1102, 488] width 61 height 12
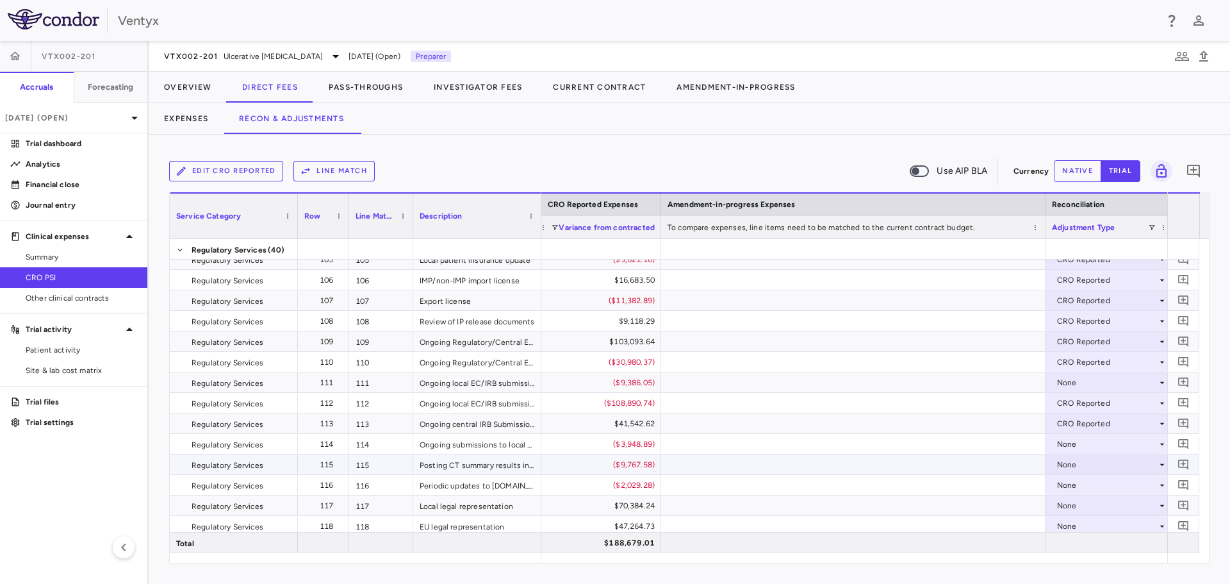
click at [1099, 465] on div "None" at bounding box center [1107, 464] width 100 height 21
click at [1111, 504] on div "CRO Reported" at bounding box center [1102, 509] width 61 height 12
click at [1095, 488] on div "None" at bounding box center [1107, 485] width 100 height 21
click at [1109, 525] on div "CRO Reported" at bounding box center [1102, 529] width 61 height 12
click at [1107, 500] on div "None" at bounding box center [1107, 505] width 100 height 21
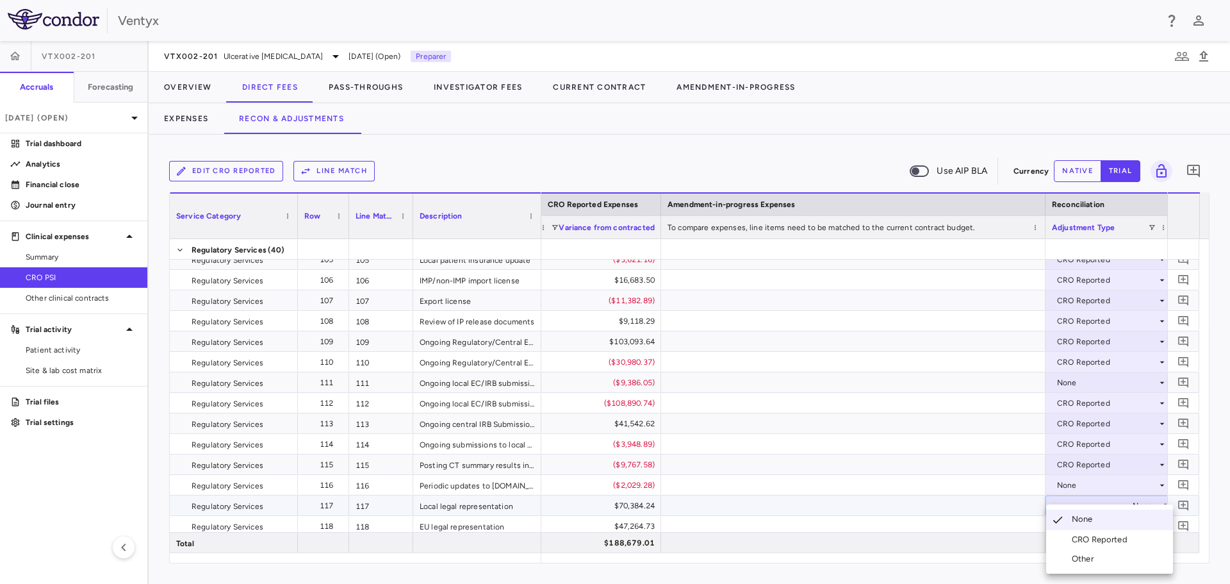
click at [1115, 540] on div "CRO Reported" at bounding box center [1102, 540] width 61 height 12
click at [1083, 523] on div "None" at bounding box center [1107, 526] width 100 height 21
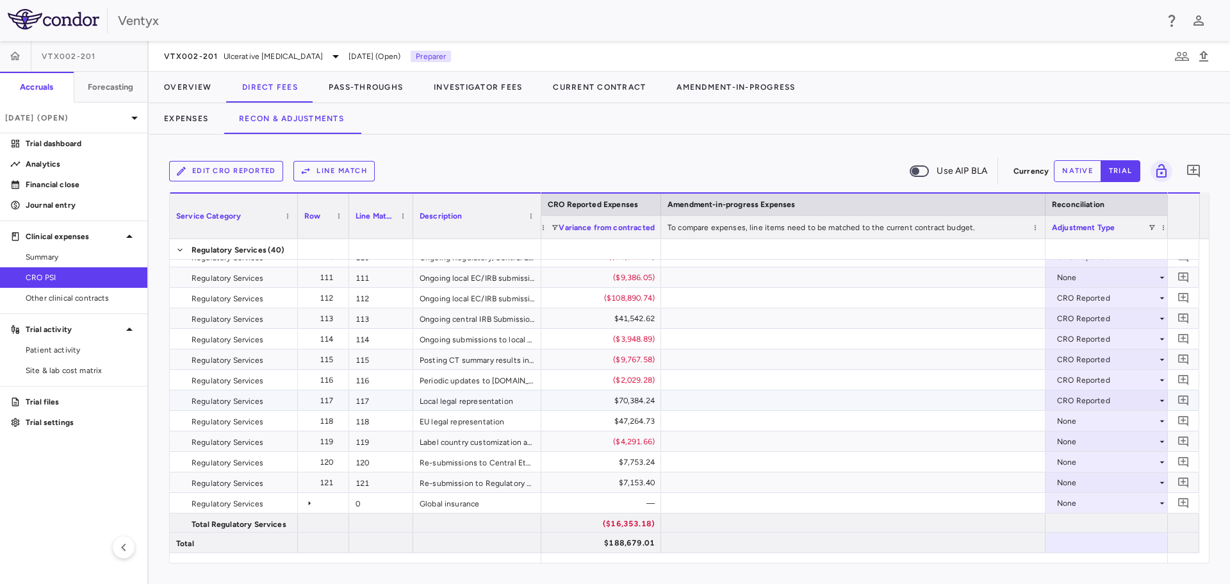
scroll to position [0, 0]
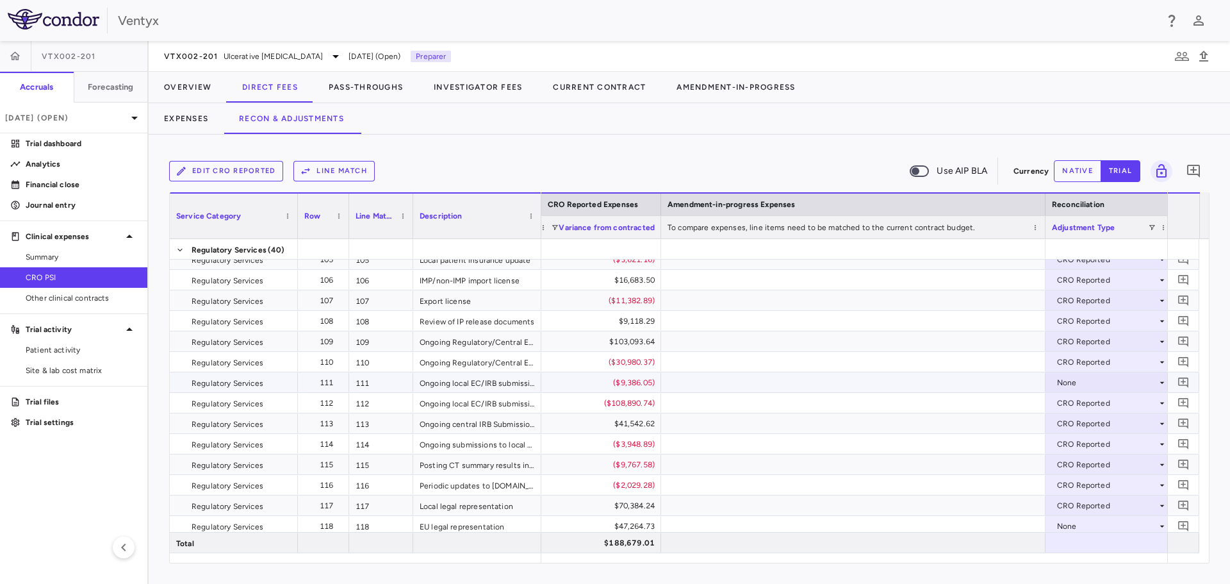
click at [1080, 381] on div "None" at bounding box center [1107, 382] width 100 height 21
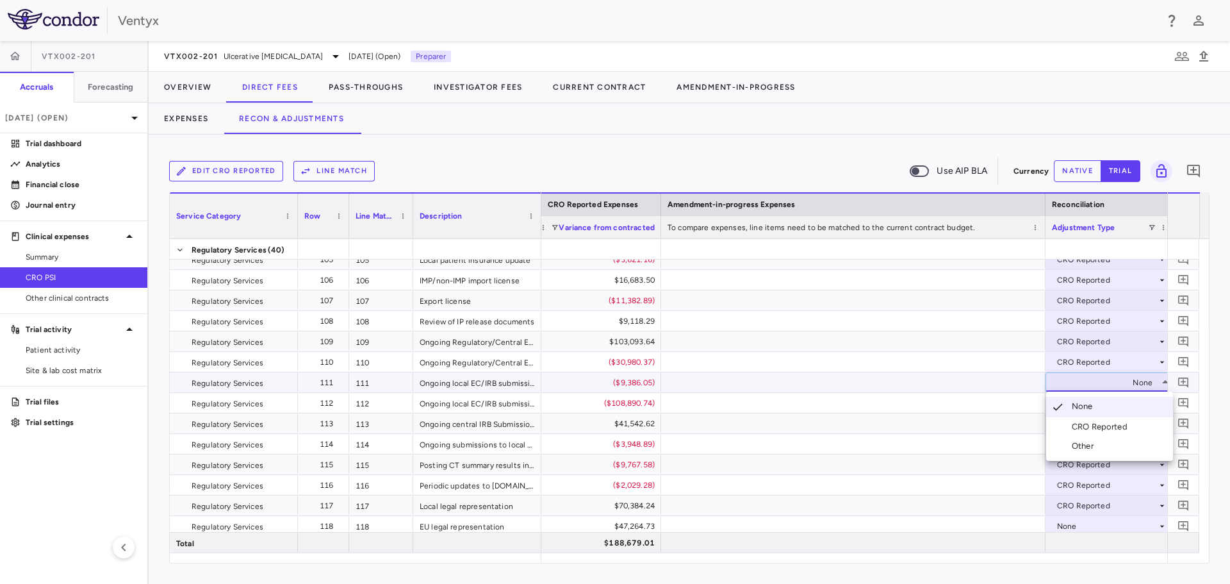
click at [1094, 430] on div "CRO Reported" at bounding box center [1102, 427] width 61 height 12
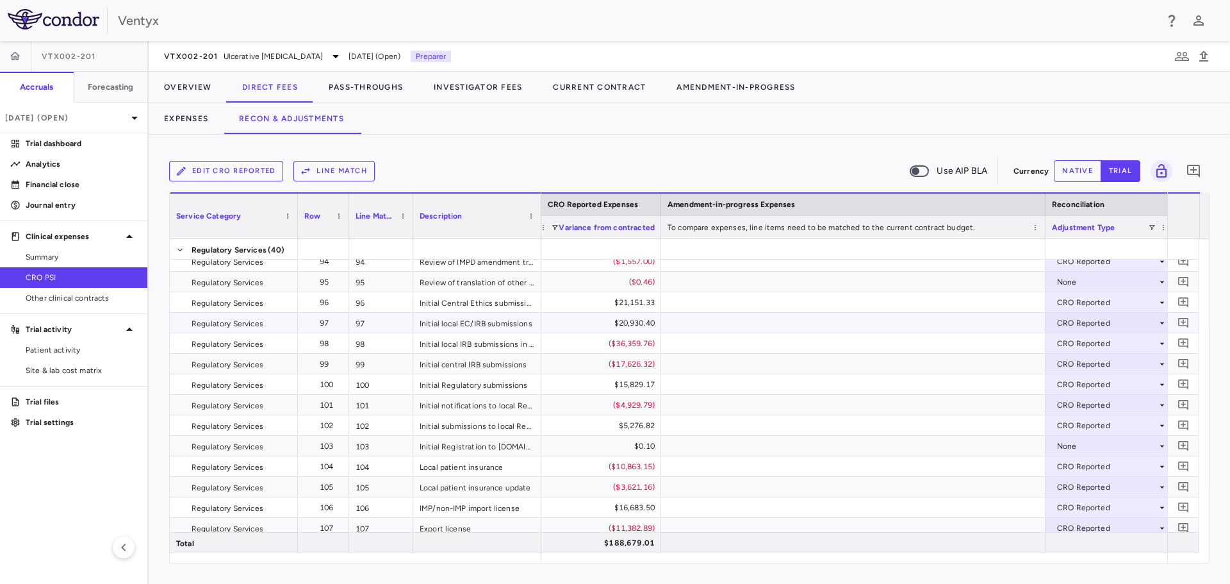
scroll to position [2111, 0]
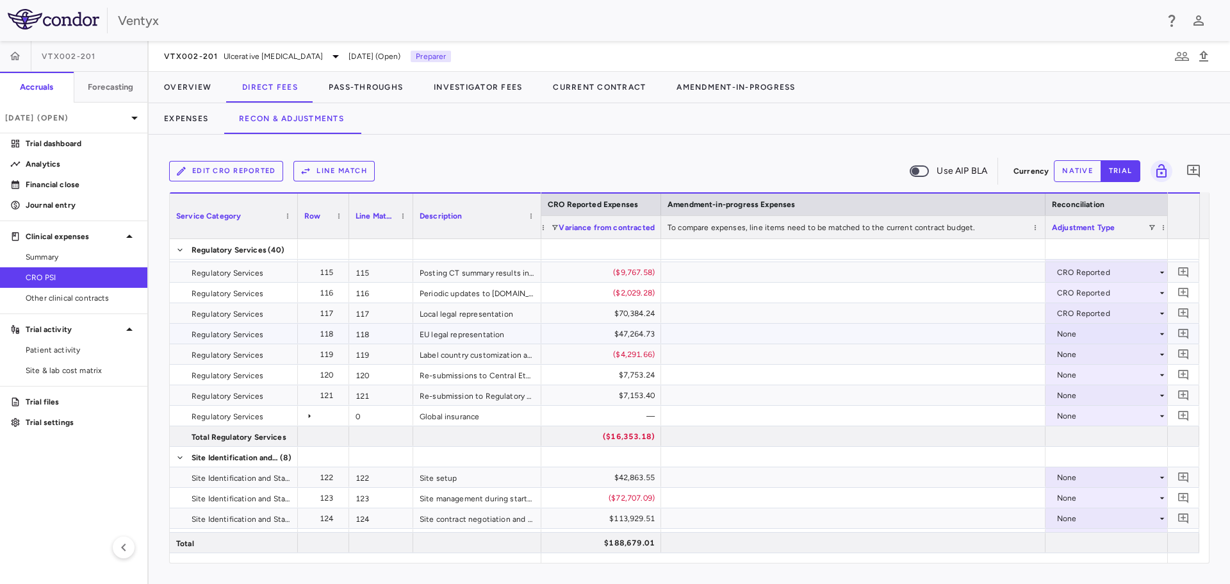
click at [1088, 338] on div "None" at bounding box center [1107, 334] width 100 height 21
click at [1097, 378] on div "CRO Reported" at bounding box center [1102, 378] width 61 height 12
click at [1074, 352] on div "None" at bounding box center [1107, 354] width 100 height 21
click at [1087, 390] on li "CRO Reported" at bounding box center [1109, 398] width 127 height 19
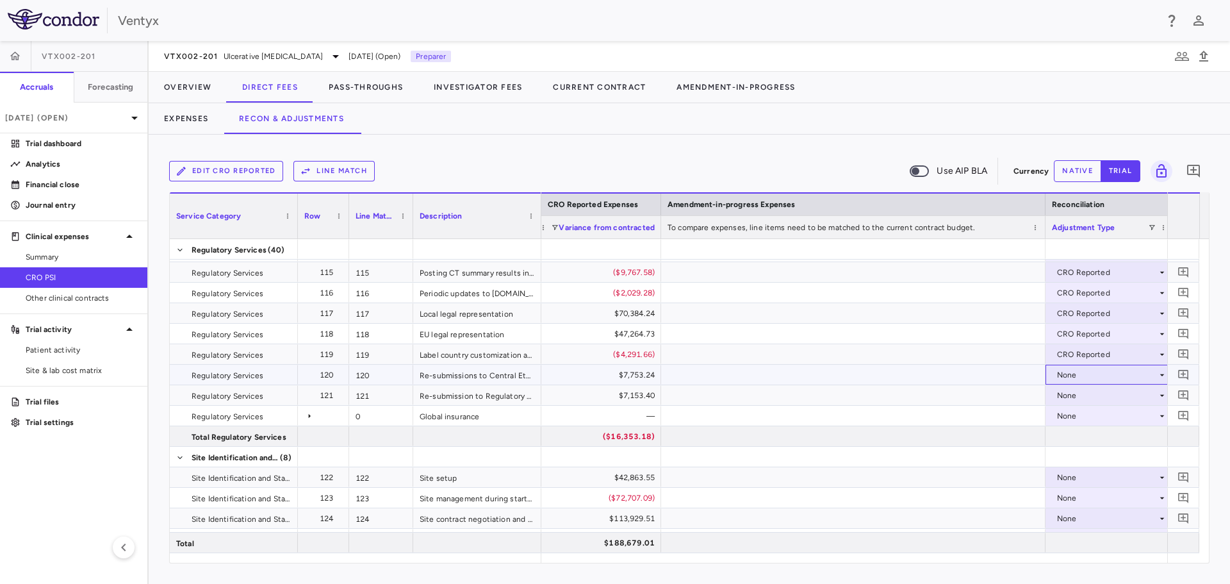
click at [1069, 374] on div "None" at bounding box center [1107, 375] width 100 height 21
click at [1087, 418] on div "CRO Reported" at bounding box center [1102, 419] width 61 height 12
click at [1083, 389] on div "None" at bounding box center [1107, 395] width 100 height 21
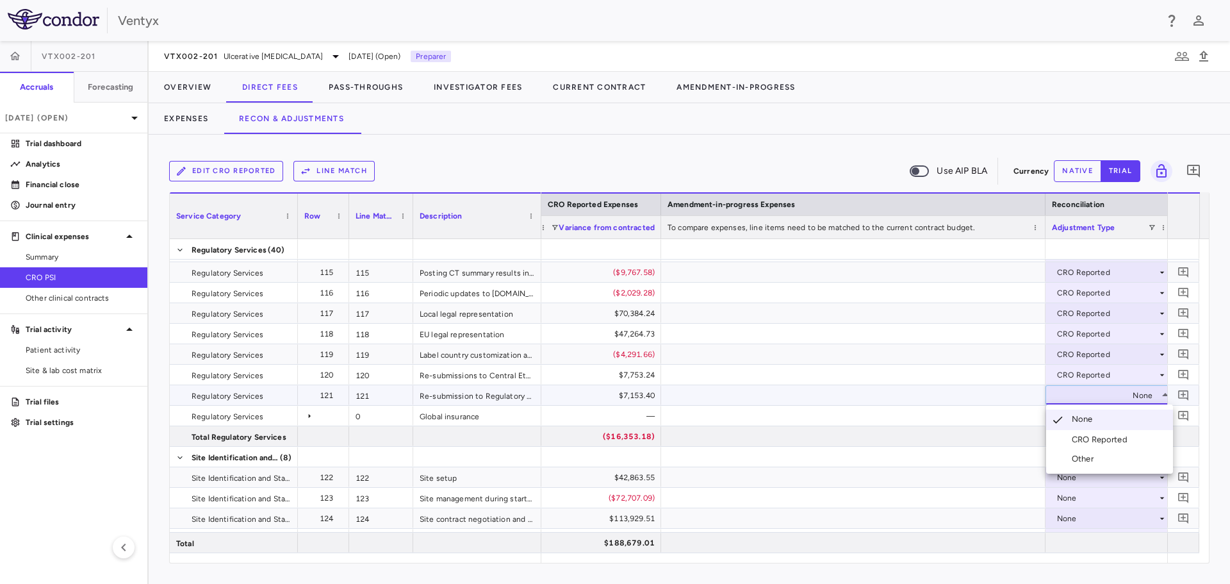
click at [1103, 437] on div "CRO Reported" at bounding box center [1102, 440] width 61 height 12
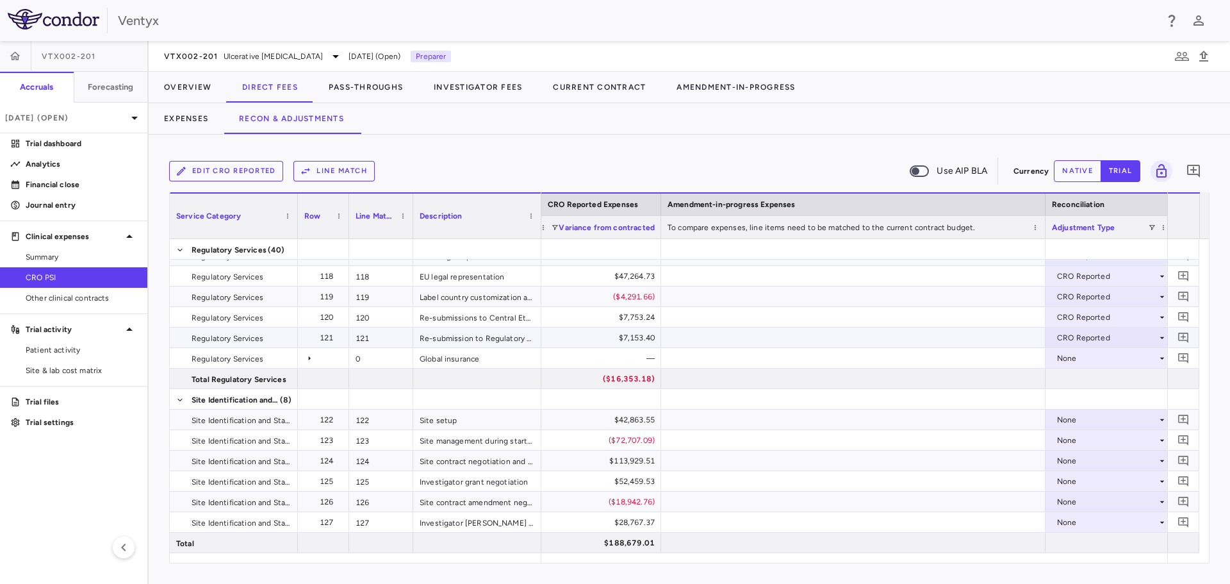
scroll to position [2627, 0]
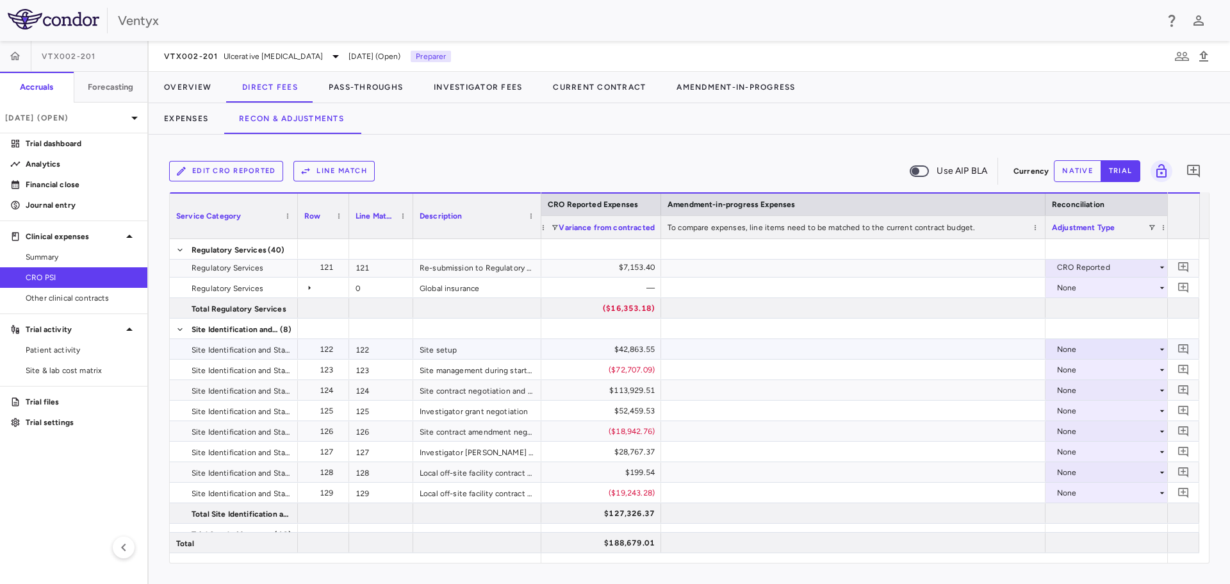
click at [1087, 349] on div "None" at bounding box center [1107, 349] width 100 height 21
click at [1109, 391] on div "CRO Reported" at bounding box center [1102, 394] width 61 height 12
click at [1090, 367] on div "None" at bounding box center [1107, 369] width 100 height 21
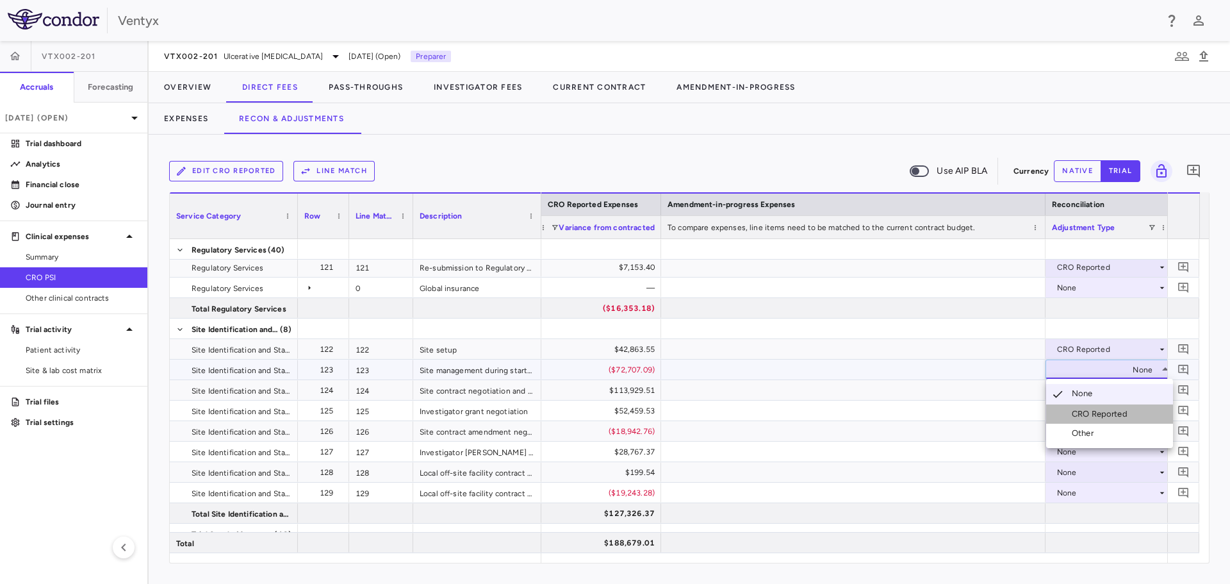
click at [1105, 414] on div "CRO Reported" at bounding box center [1102, 414] width 61 height 12
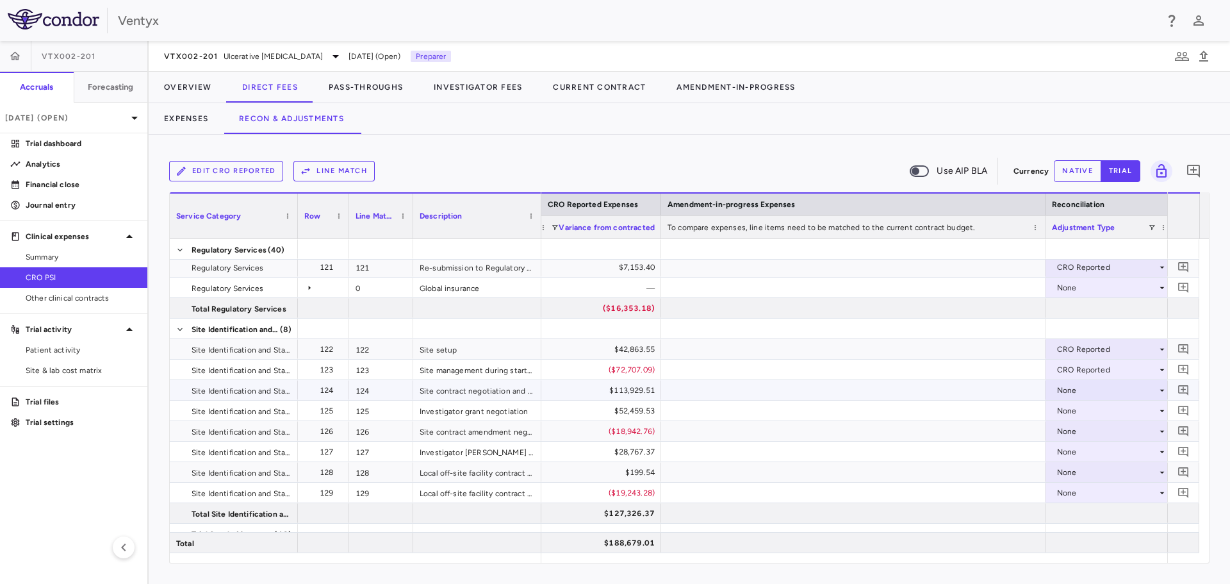
click at [1083, 391] on div "None" at bounding box center [1107, 390] width 100 height 21
click at [1096, 433] on div "CRO Reported" at bounding box center [1102, 435] width 61 height 12
click at [1069, 409] on div "None" at bounding box center [1107, 410] width 100 height 21
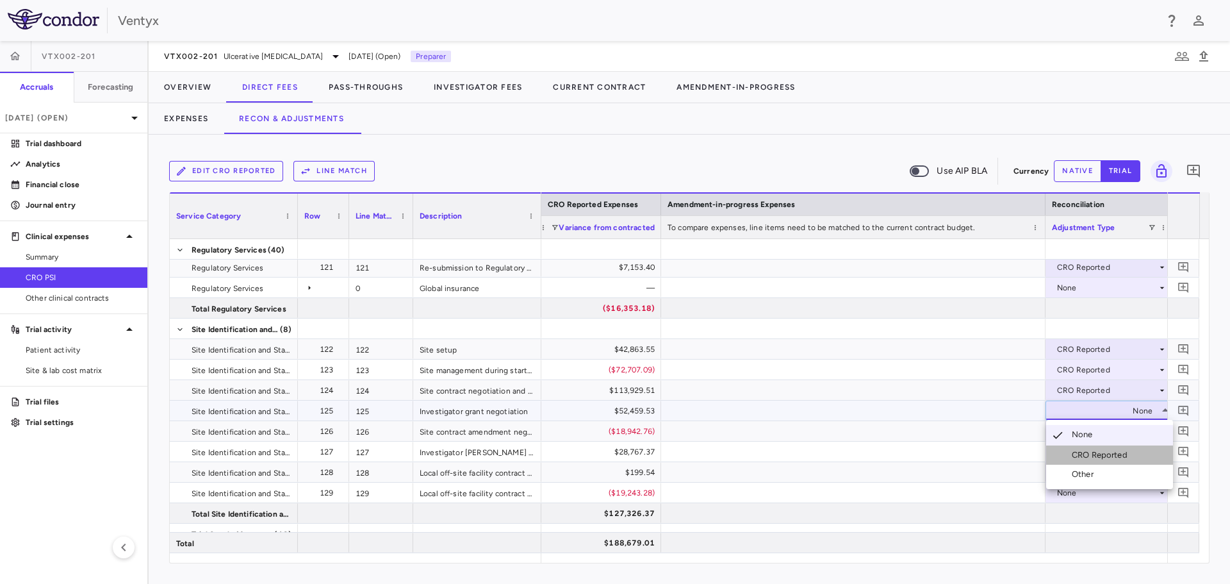
click at [1095, 448] on li "CRO Reported" at bounding box center [1109, 454] width 127 height 19
click at [1077, 431] on div "None" at bounding box center [1107, 431] width 100 height 21
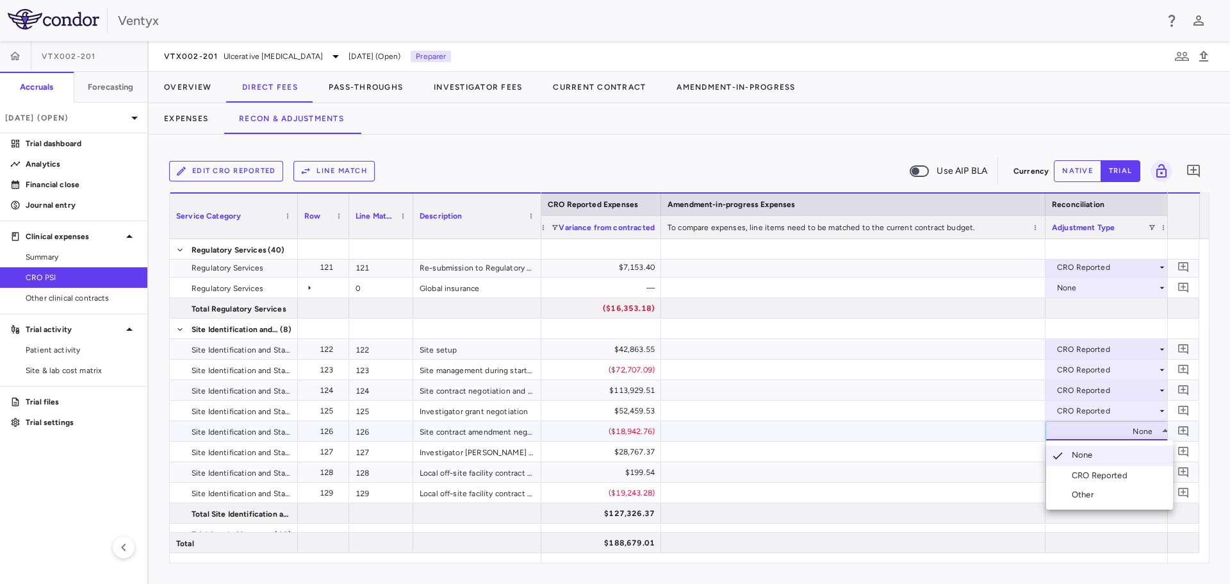
click at [1090, 470] on div "CRO Reported" at bounding box center [1102, 476] width 61 height 12
click at [1075, 447] on div "None" at bounding box center [1107, 451] width 100 height 21
click at [1070, 489] on li "CRO Reported" at bounding box center [1109, 495] width 127 height 19
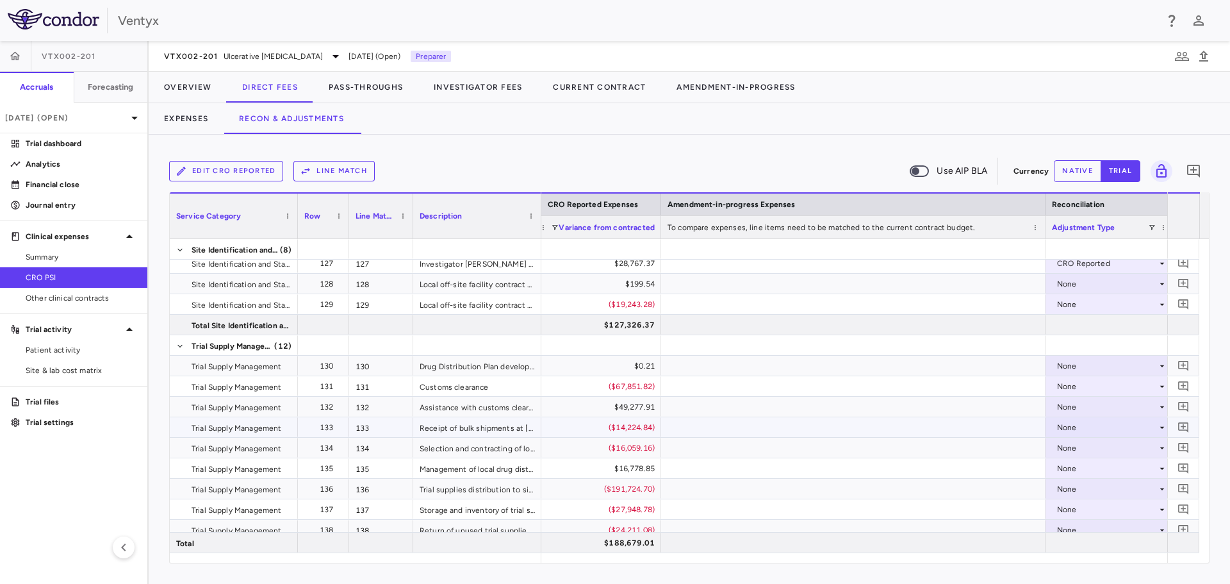
scroll to position [2819, 0]
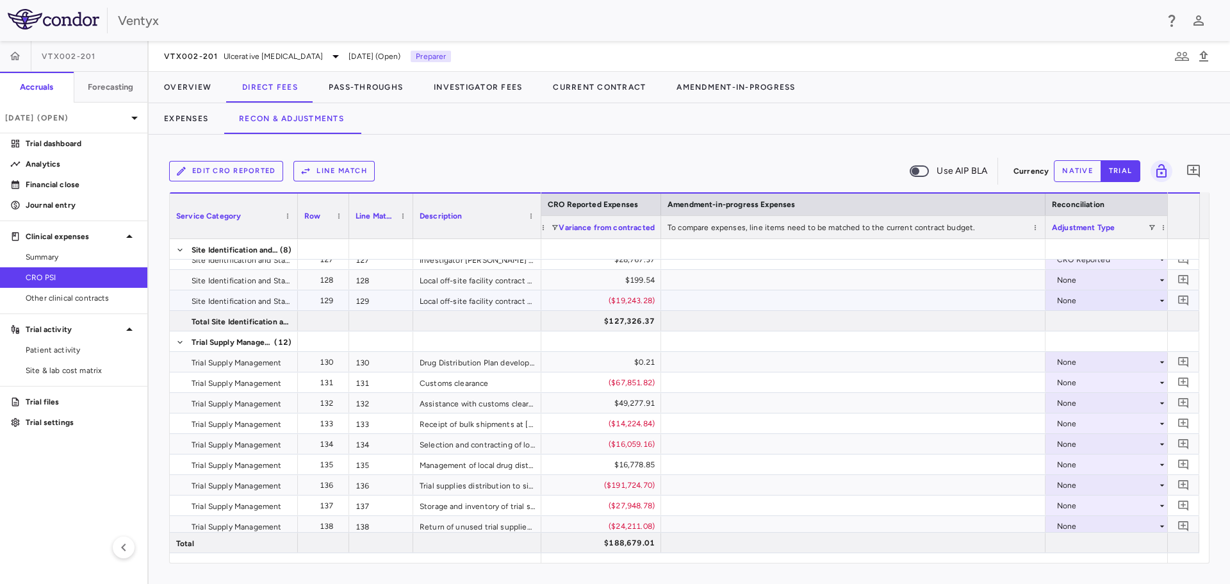
click at [1135, 296] on div "None" at bounding box center [1107, 300] width 100 height 21
click at [1092, 300] on div "None" at bounding box center [1107, 300] width 100 height 21
click at [1115, 341] on div "CRO Reported" at bounding box center [1102, 345] width 61 height 12
click at [1087, 379] on div "None" at bounding box center [1107, 382] width 100 height 21
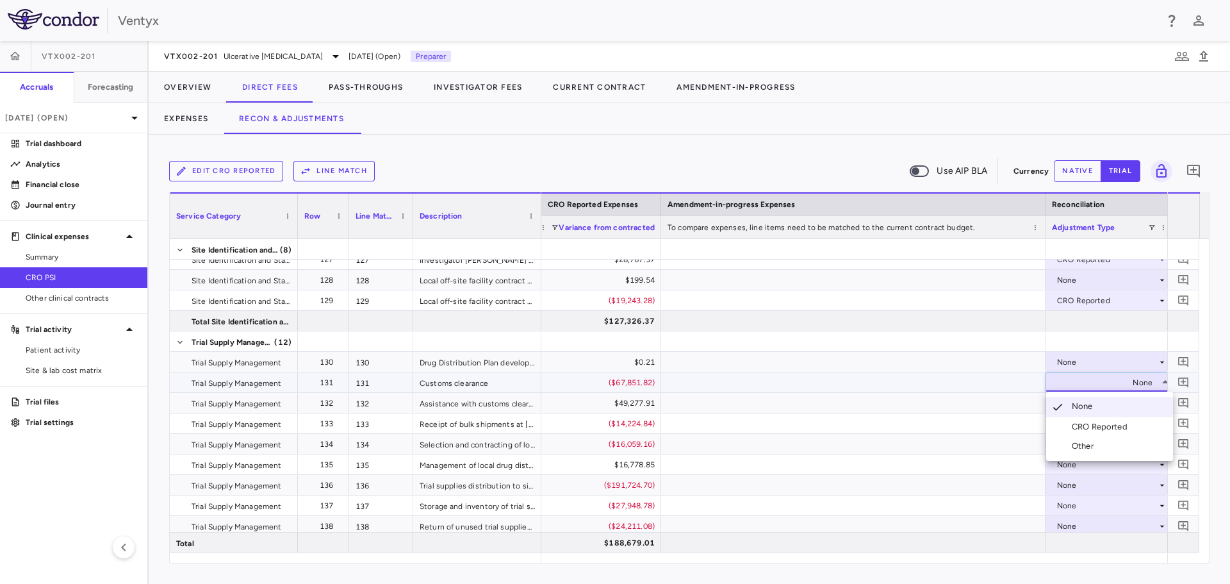
click at [1070, 425] on div "CRO Reported" at bounding box center [1089, 427] width 86 height 12
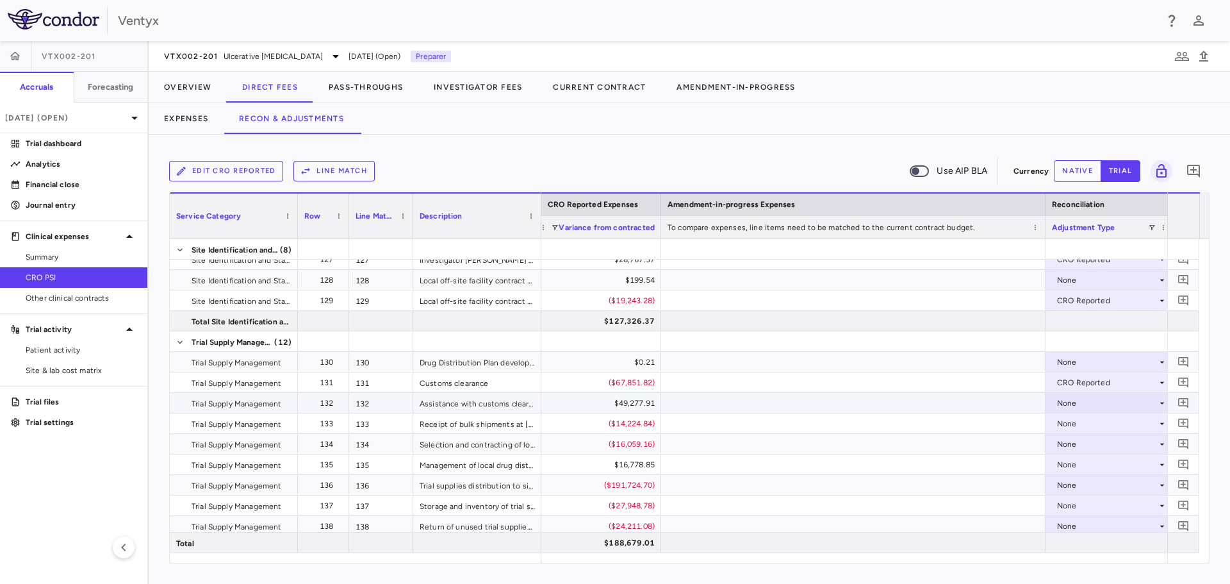
click at [1069, 403] on div "None" at bounding box center [1107, 403] width 100 height 21
click at [1078, 404] on div at bounding box center [615, 292] width 1230 height 584
click at [1078, 405] on div "None" at bounding box center [1107, 403] width 100 height 21
click at [1087, 443] on div "CRO Reported" at bounding box center [1102, 447] width 61 height 12
click at [1072, 425] on div "None" at bounding box center [1107, 423] width 100 height 21
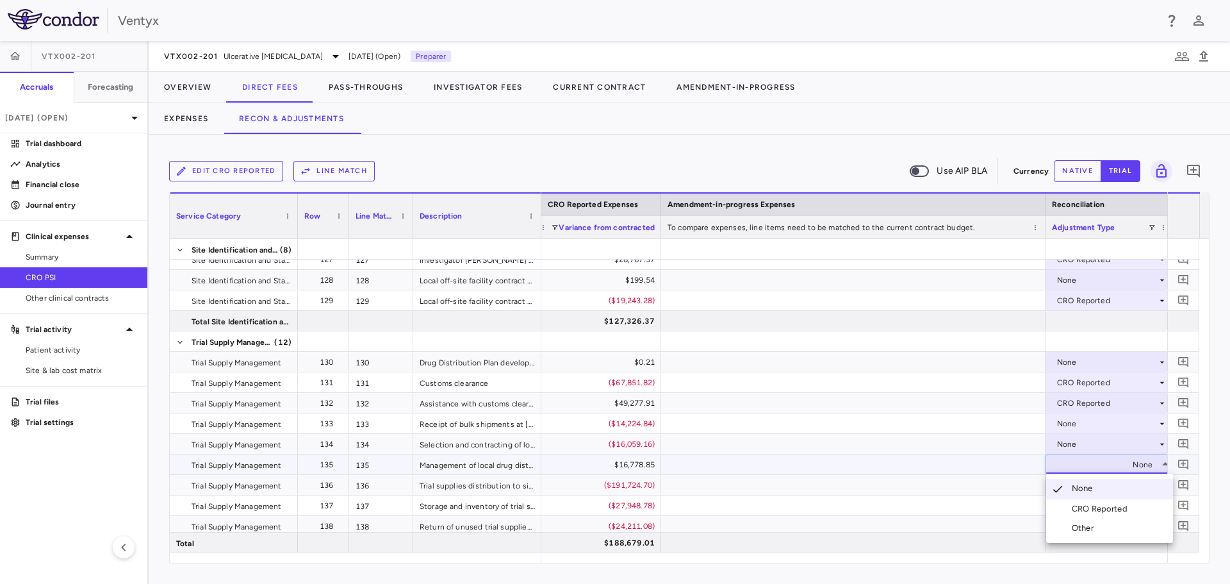
click at [1059, 418] on div at bounding box center [615, 292] width 1230 height 584
click at [1087, 423] on div "None" at bounding box center [1107, 423] width 100 height 21
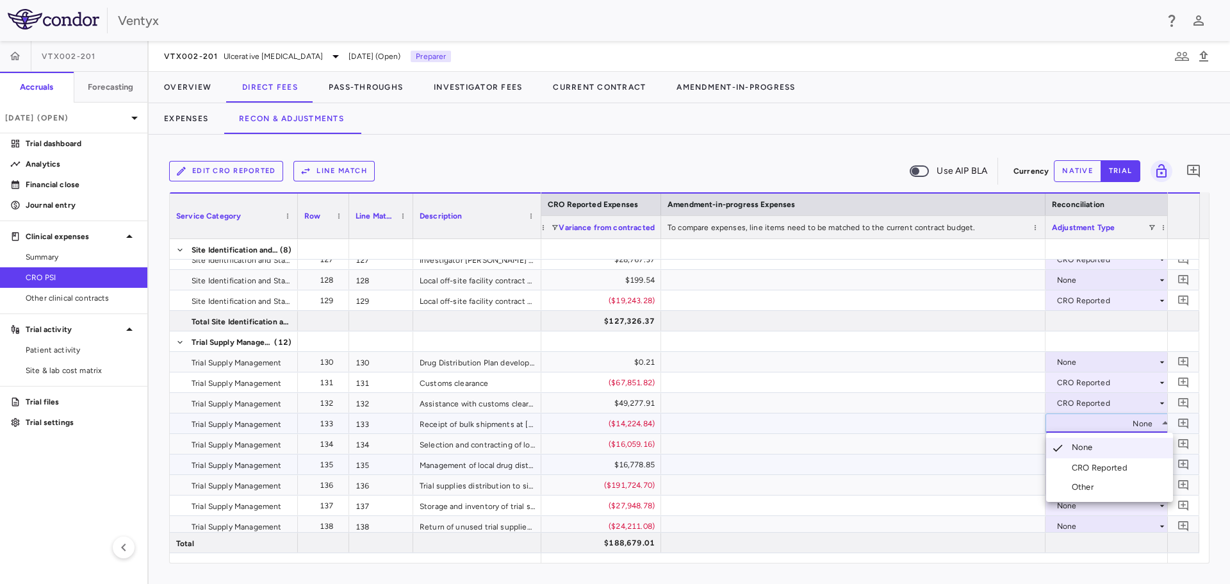
click at [1083, 464] on div "CRO Reported" at bounding box center [1102, 468] width 61 height 12
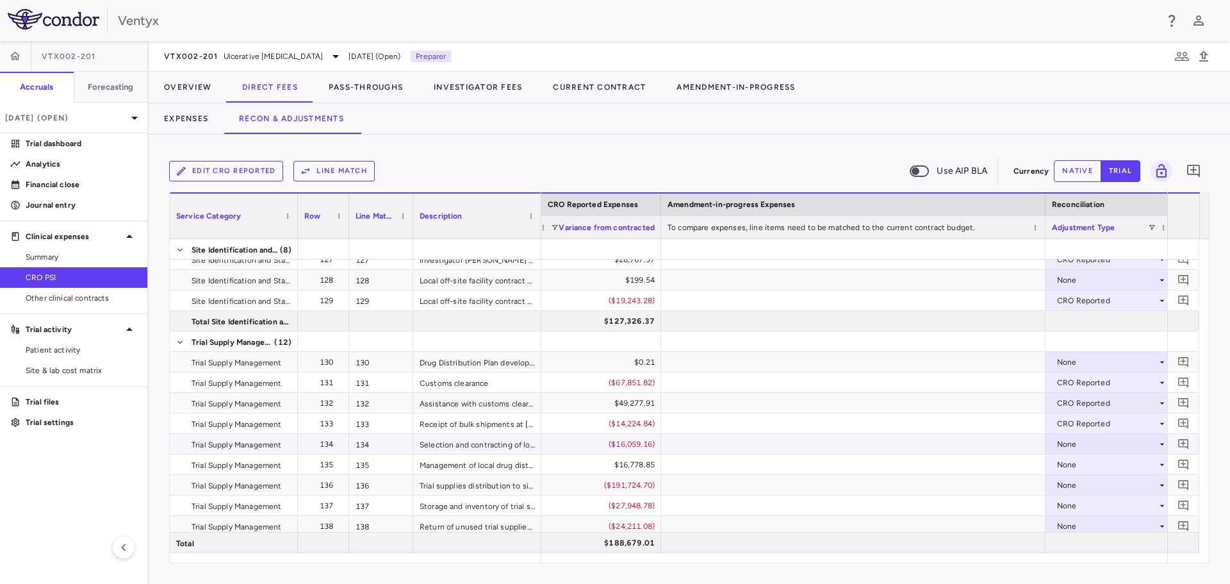
click at [1076, 441] on div "None" at bounding box center [1107, 444] width 100 height 21
click at [1069, 444] on div at bounding box center [615, 292] width 1230 height 584
click at [1069, 444] on div "None" at bounding box center [1107, 444] width 100 height 21
click at [1083, 488] on div "CRO Reported" at bounding box center [1102, 488] width 61 height 12
click at [1068, 464] on div "None" at bounding box center [1107, 464] width 100 height 21
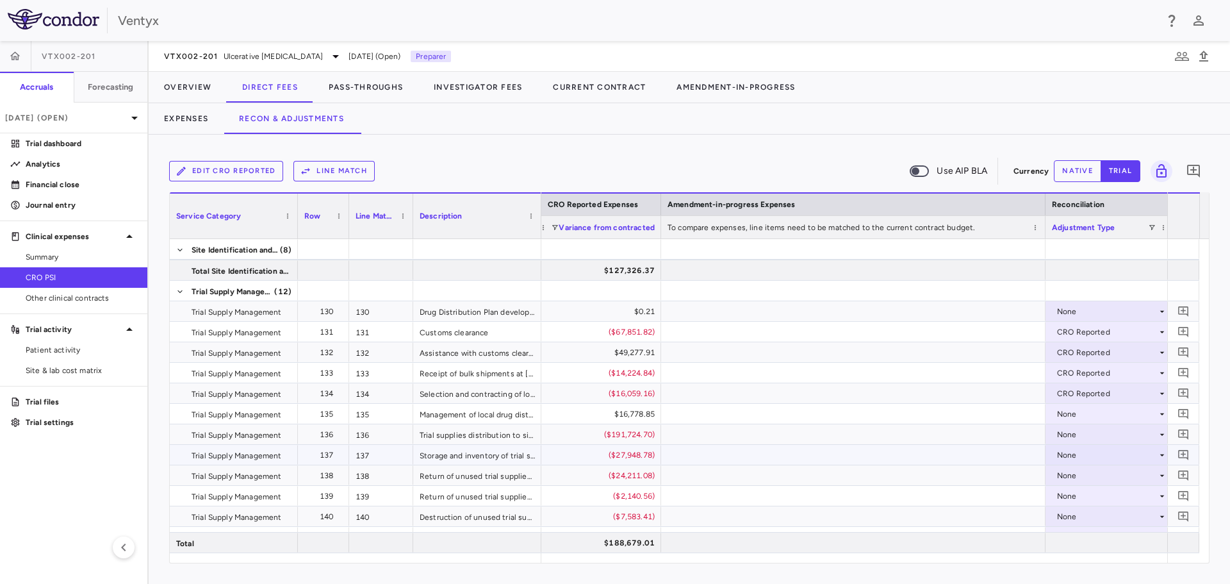
scroll to position [2883, 0]
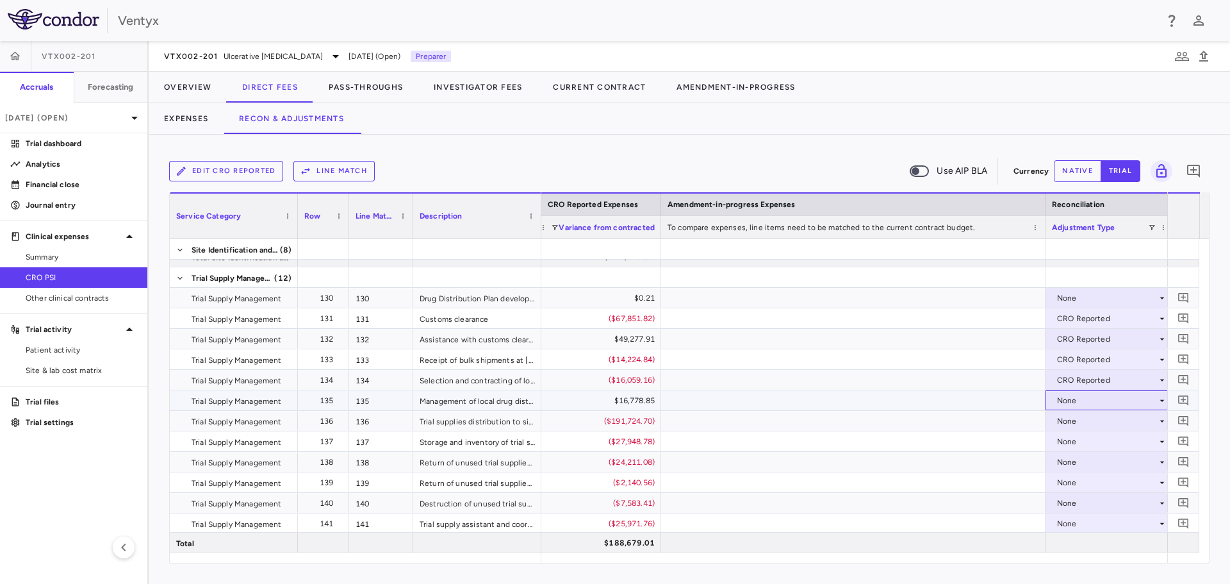
click at [1074, 398] on div "None" at bounding box center [1107, 400] width 100 height 21
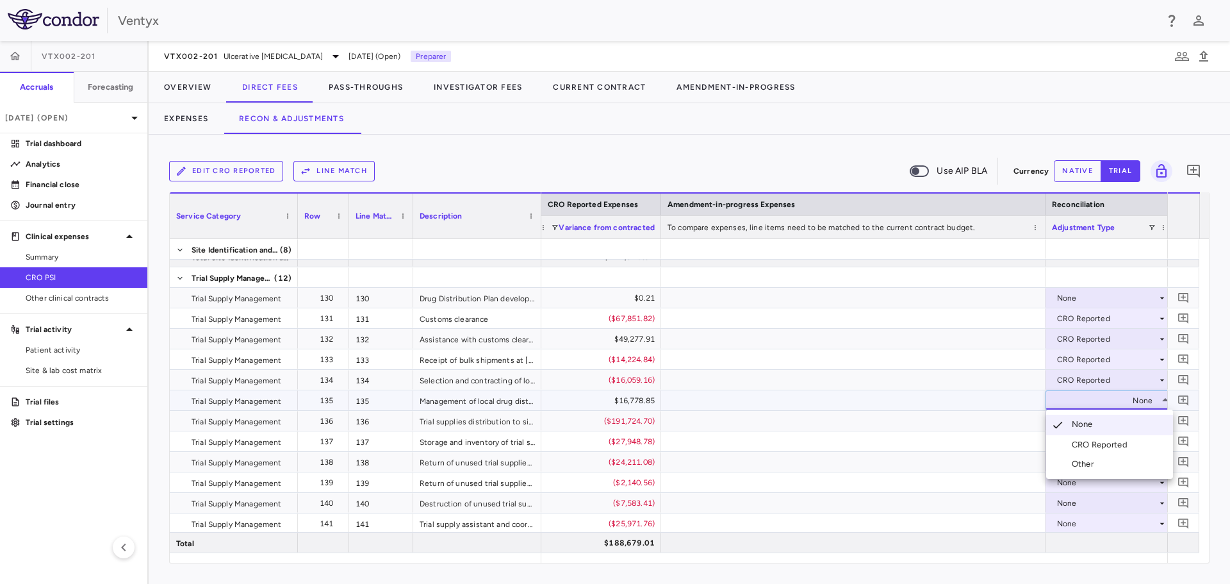
click at [1098, 439] on div "CRO Reported" at bounding box center [1102, 445] width 61 height 12
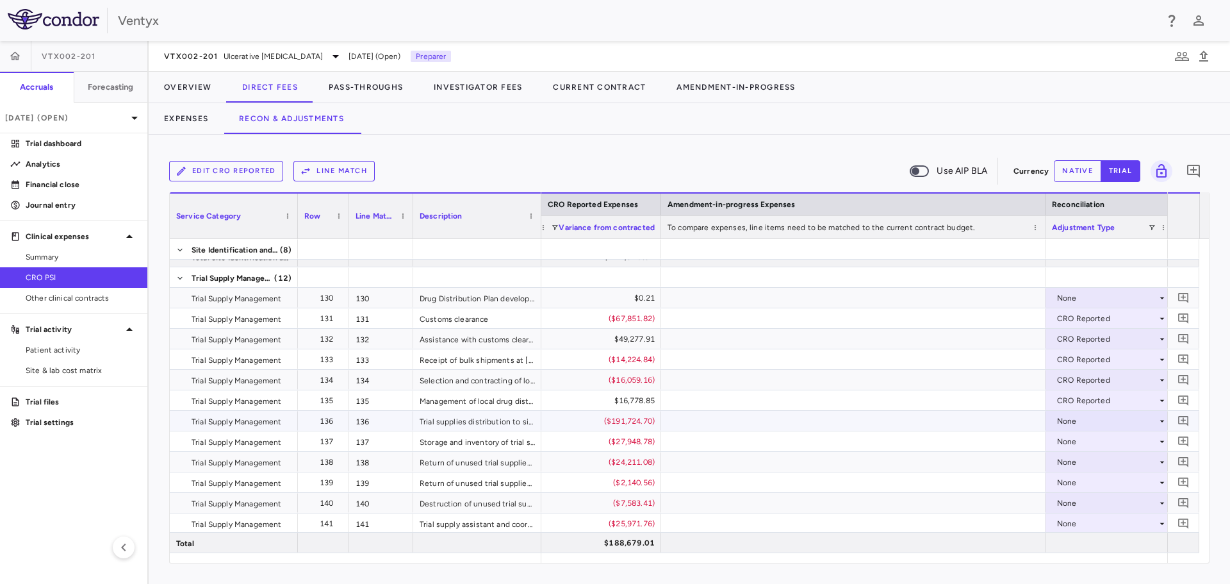
click at [1081, 422] on div "None" at bounding box center [1107, 421] width 100 height 21
click at [1090, 460] on div "CRO Reported" at bounding box center [1102, 465] width 61 height 12
click at [1074, 441] on div "None" at bounding box center [1107, 441] width 100 height 21
click at [1089, 486] on div "None" at bounding box center [1107, 482] width 100 height 21
click at [1069, 418] on div at bounding box center [615, 292] width 1230 height 584
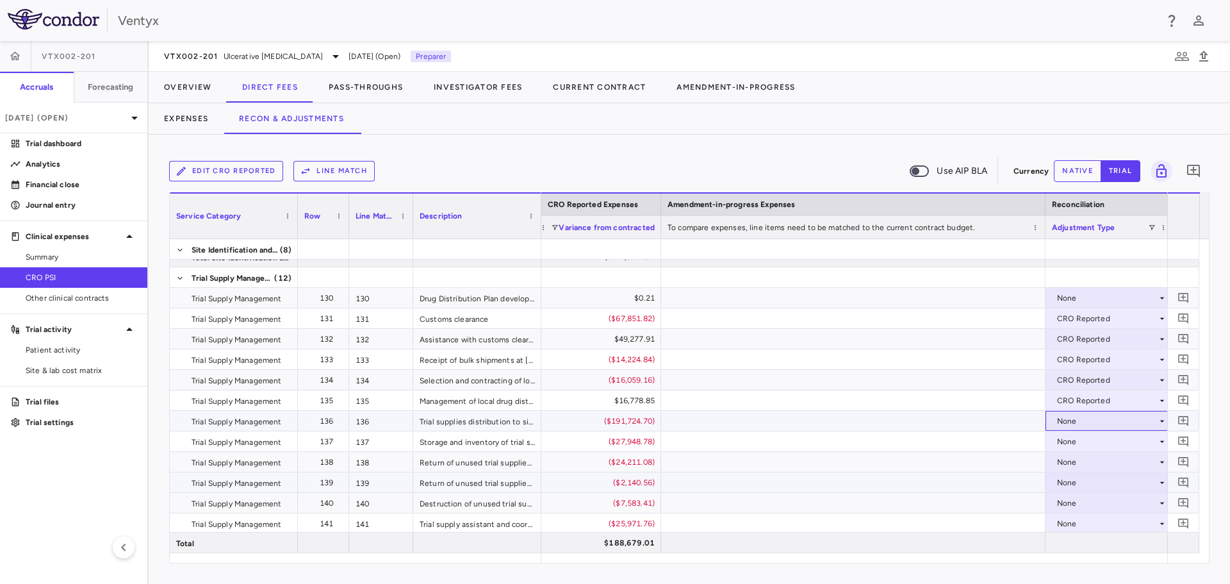
click at [1069, 418] on div "None" at bounding box center [1107, 421] width 100 height 21
click at [1088, 460] on div "CRO Reported" at bounding box center [1102, 465] width 61 height 12
click at [1076, 434] on div "None" at bounding box center [1107, 441] width 100 height 21
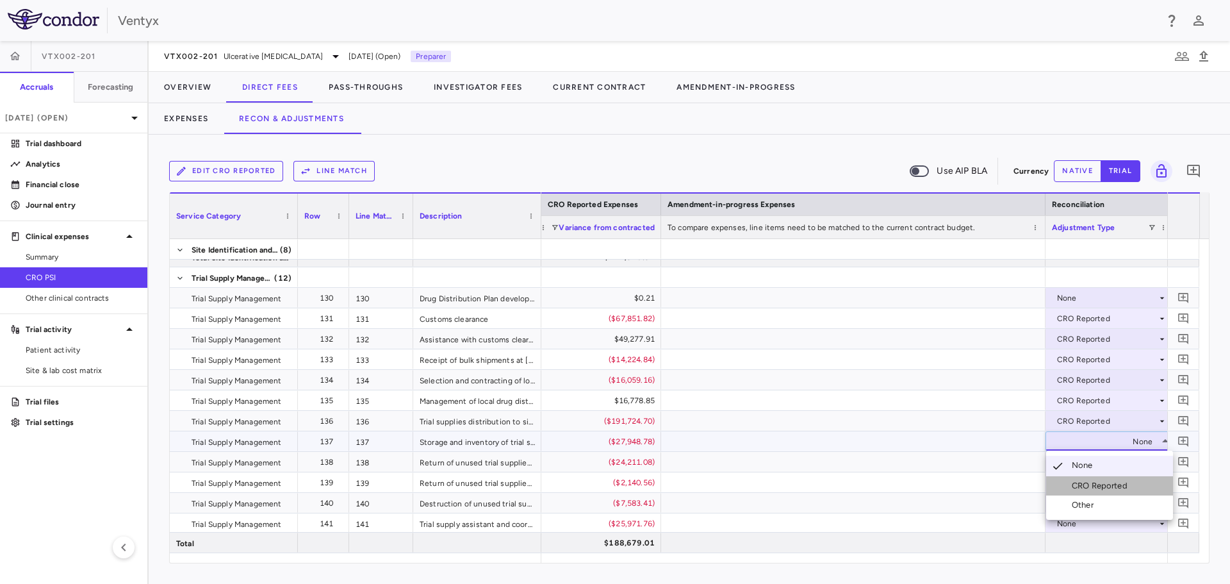
click at [1096, 492] on li "CRO Reported" at bounding box center [1109, 485] width 127 height 19
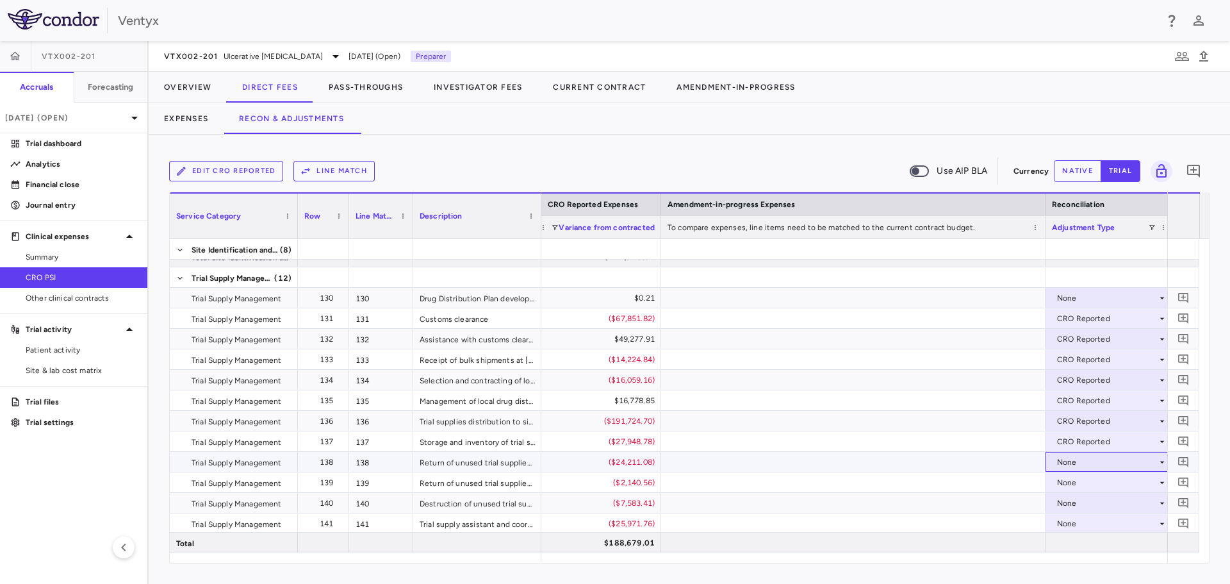
click at [1072, 459] on div "None" at bounding box center [1107, 462] width 100 height 21
click at [1097, 517] on li "Other" at bounding box center [1109, 525] width 127 height 19
click at [1085, 463] on div "Other" at bounding box center [1107, 462] width 100 height 21
click at [1105, 508] on div "None" at bounding box center [1107, 503] width 100 height 21
click at [1063, 459] on div at bounding box center [615, 292] width 1230 height 584
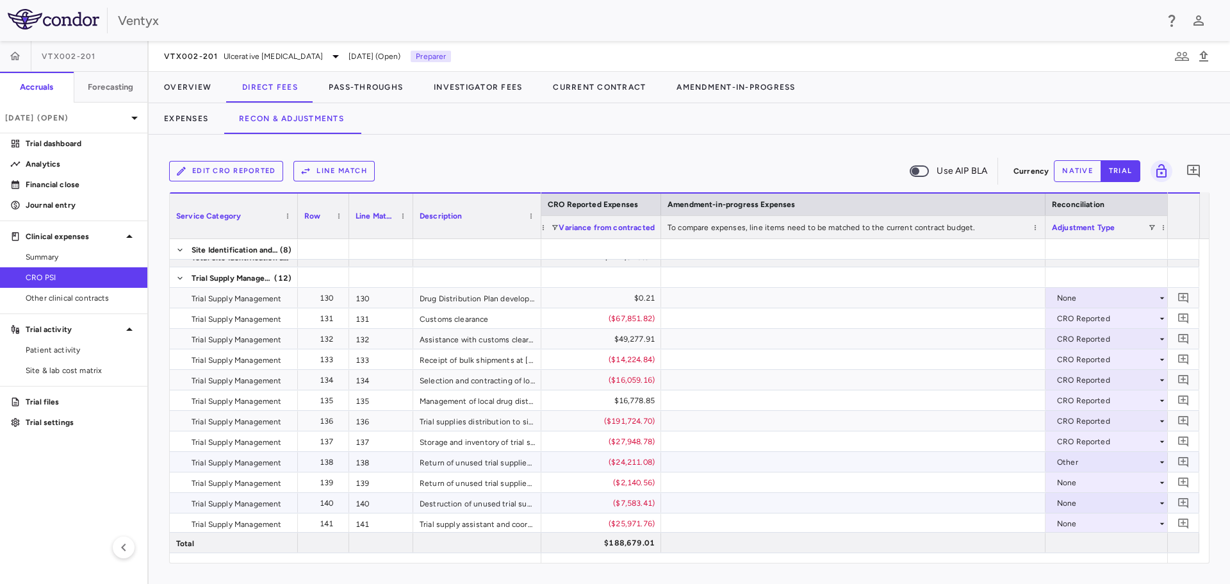
click at [1063, 459] on div "Other" at bounding box center [1107, 462] width 100 height 21
click at [1087, 503] on div "CRO Reported" at bounding box center [1102, 505] width 61 height 12
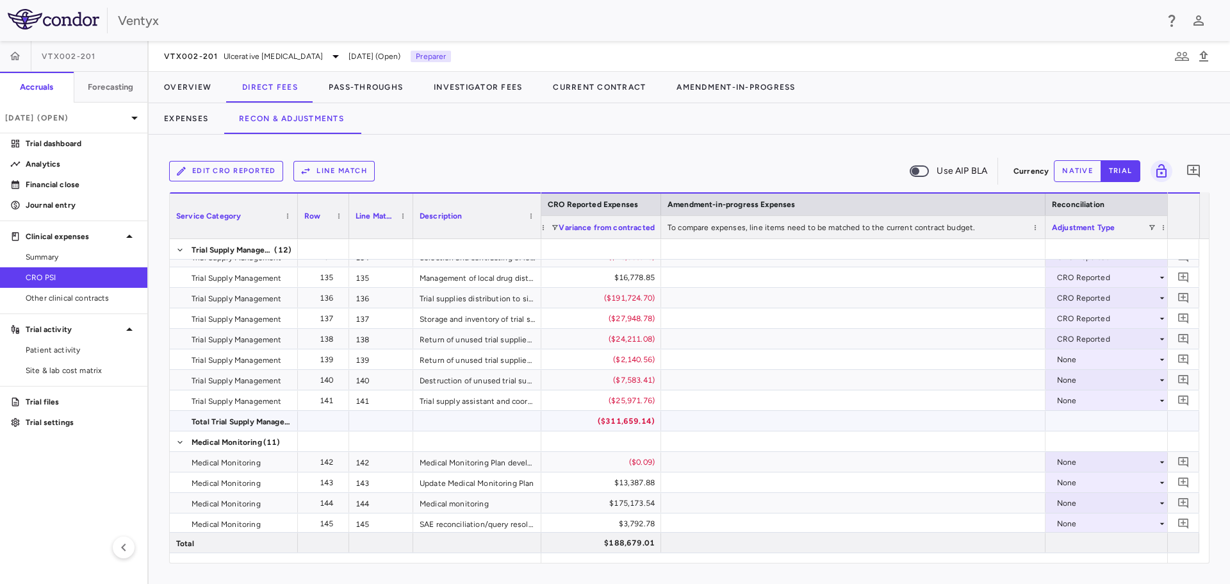
scroll to position [3011, 0]
click at [1099, 350] on div "None" at bounding box center [1107, 354] width 100 height 21
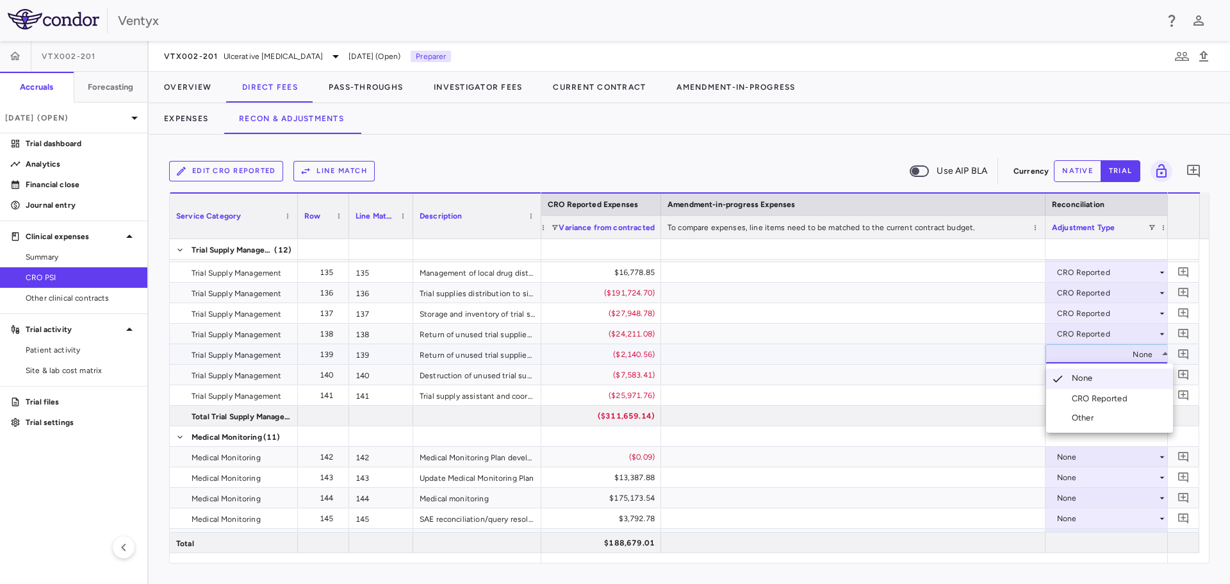
click at [1111, 396] on div "CRO Reported" at bounding box center [1102, 399] width 61 height 12
click at [1087, 371] on div "None" at bounding box center [1107, 375] width 100 height 21
click at [1104, 418] on div at bounding box center [1110, 416] width 128 height 20
click at [1076, 358] on div "None" at bounding box center [1107, 354] width 100 height 21
click at [1074, 377] on div "None" at bounding box center [1107, 375] width 100 height 21
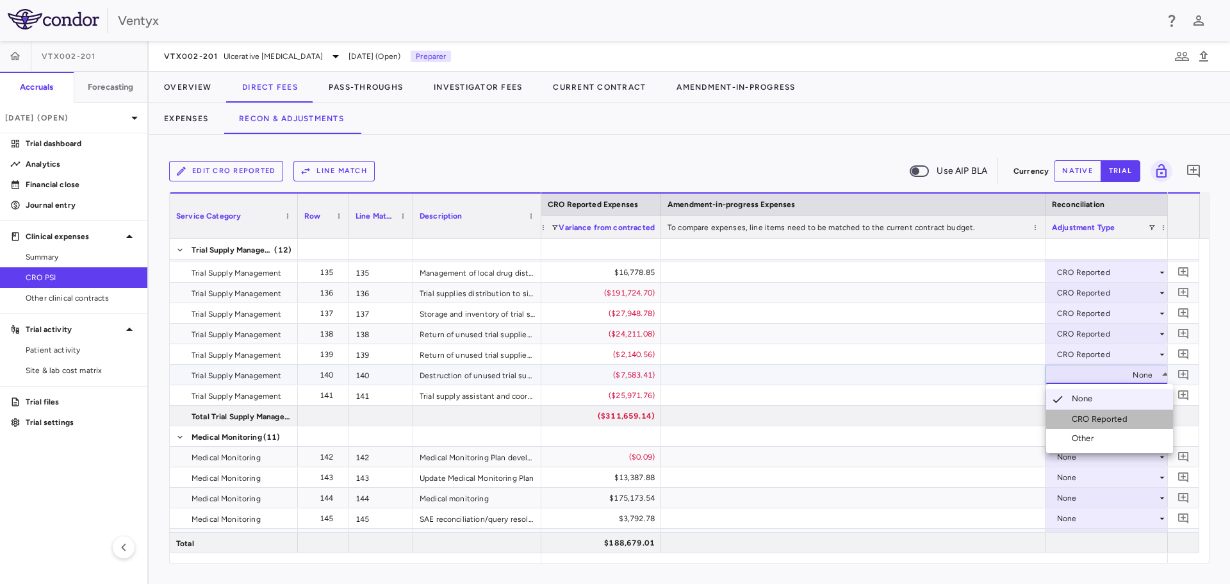
click at [1086, 418] on div "CRO Reported" at bounding box center [1102, 419] width 61 height 12
click at [1071, 398] on div "None" at bounding box center [1107, 395] width 100 height 21
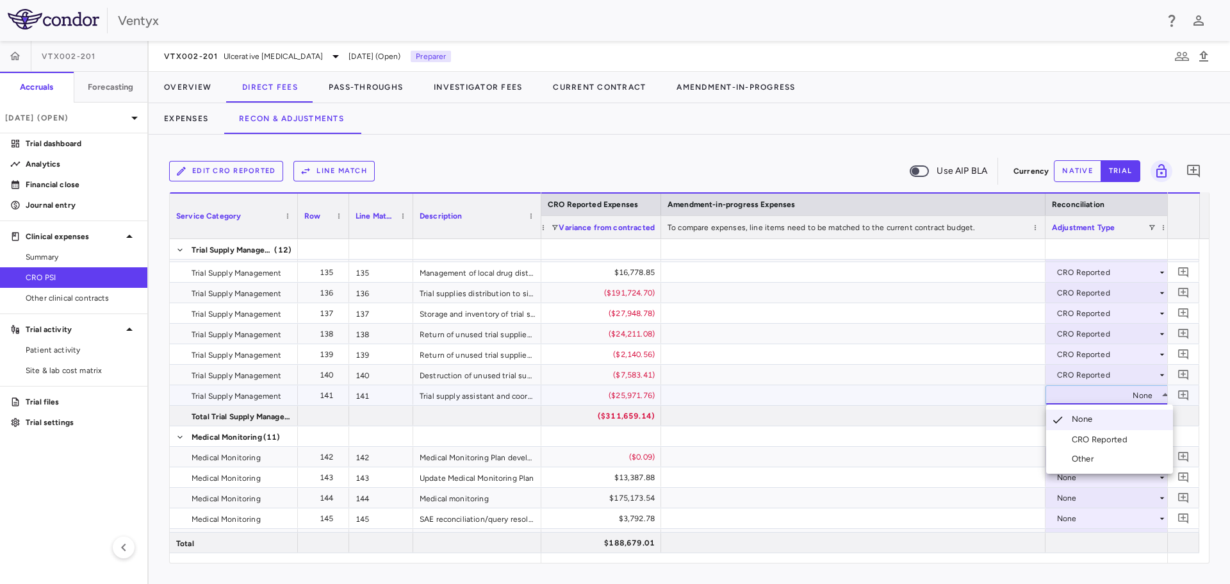
click at [1088, 433] on li "CRO Reported" at bounding box center [1109, 439] width 127 height 19
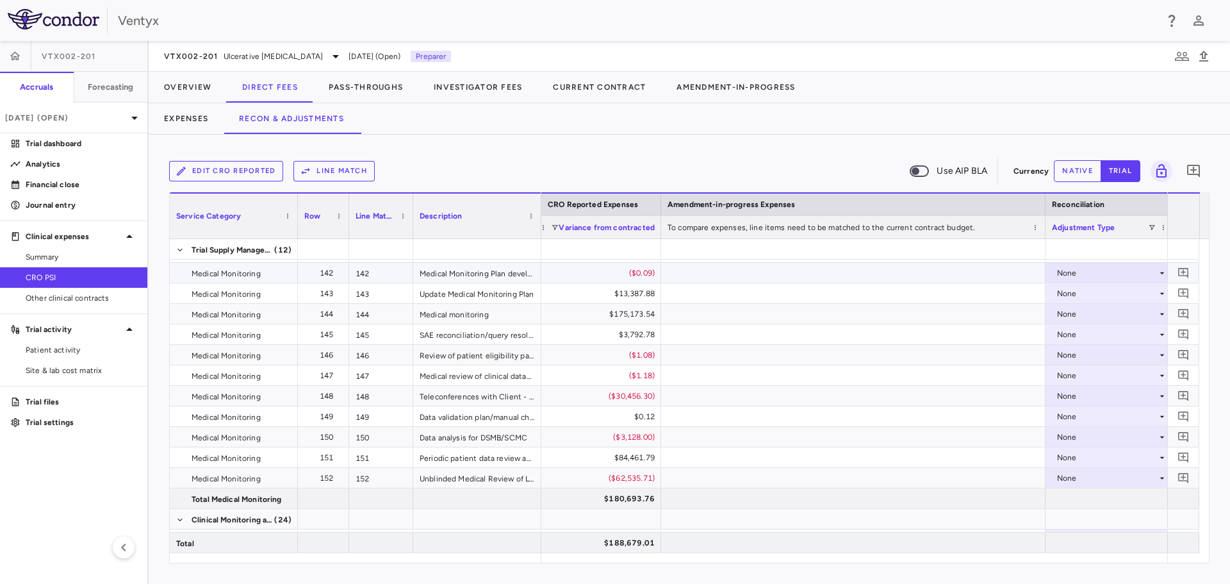
scroll to position [3203, 0]
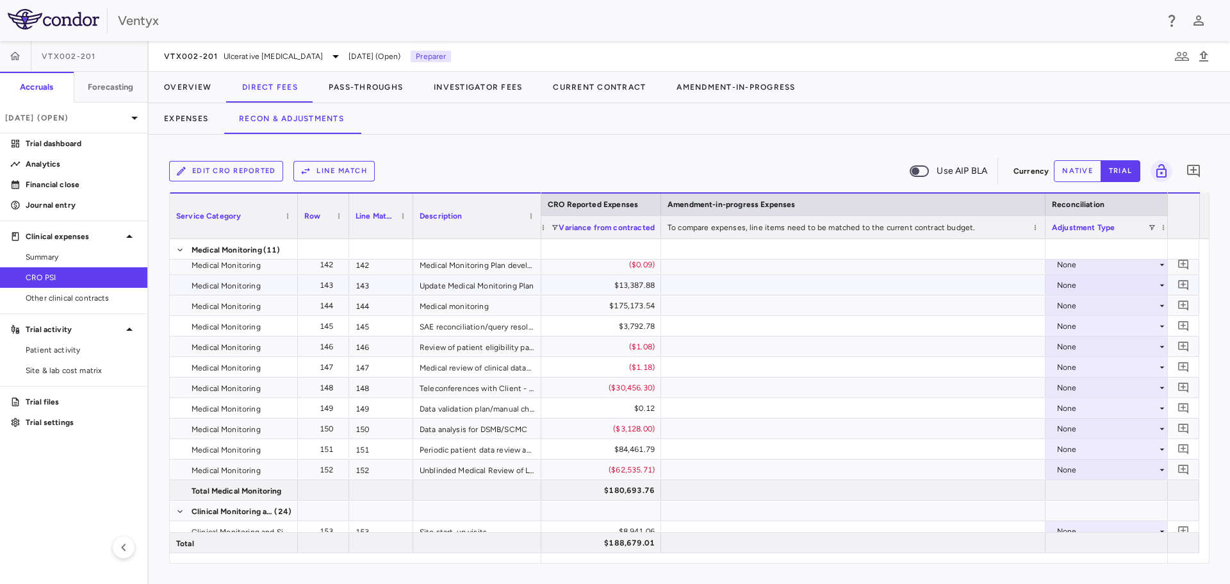
click at [1071, 288] on div "None" at bounding box center [1107, 285] width 100 height 21
click at [1078, 329] on div "CRO Reported" at bounding box center [1102, 330] width 61 height 12
click at [1094, 307] on div "None" at bounding box center [1107, 305] width 100 height 21
click at [1098, 345] on div "CRO Reported" at bounding box center [1102, 350] width 61 height 12
click at [1084, 328] on div "None" at bounding box center [1107, 326] width 100 height 21
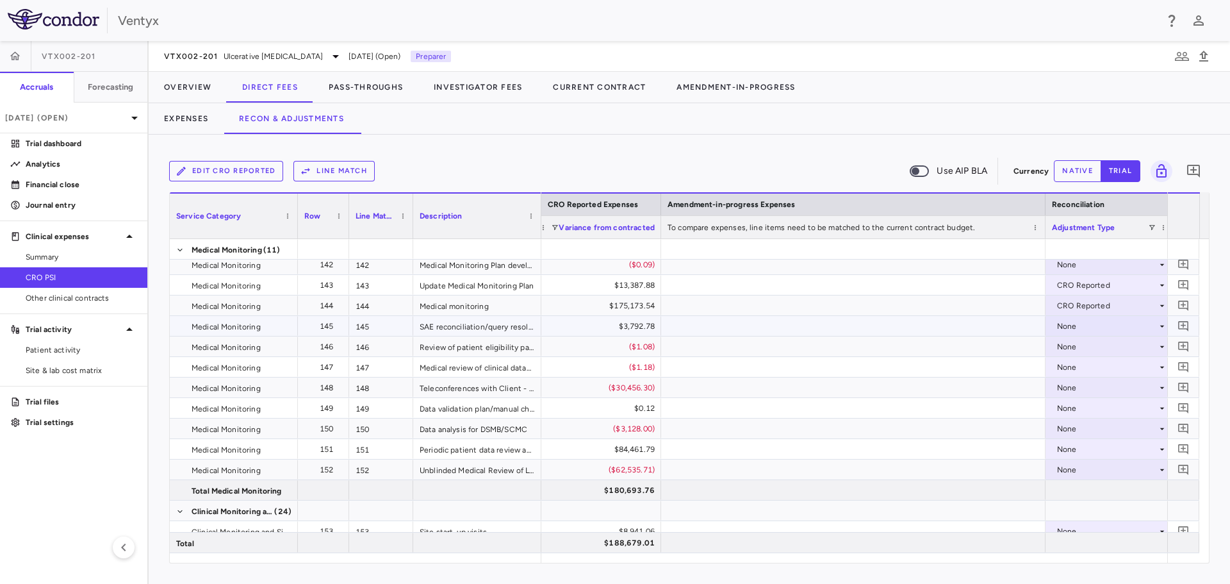
click at [1082, 323] on div "None" at bounding box center [1107, 326] width 100 height 21
click at [1097, 377] on li "CRO Reported" at bounding box center [1109, 370] width 127 height 19
click at [1074, 390] on div "None" at bounding box center [1107, 387] width 100 height 21
click at [1086, 425] on div "None" at bounding box center [1107, 428] width 100 height 21
click at [1096, 468] on div "CRO Reported" at bounding box center [1102, 473] width 61 height 12
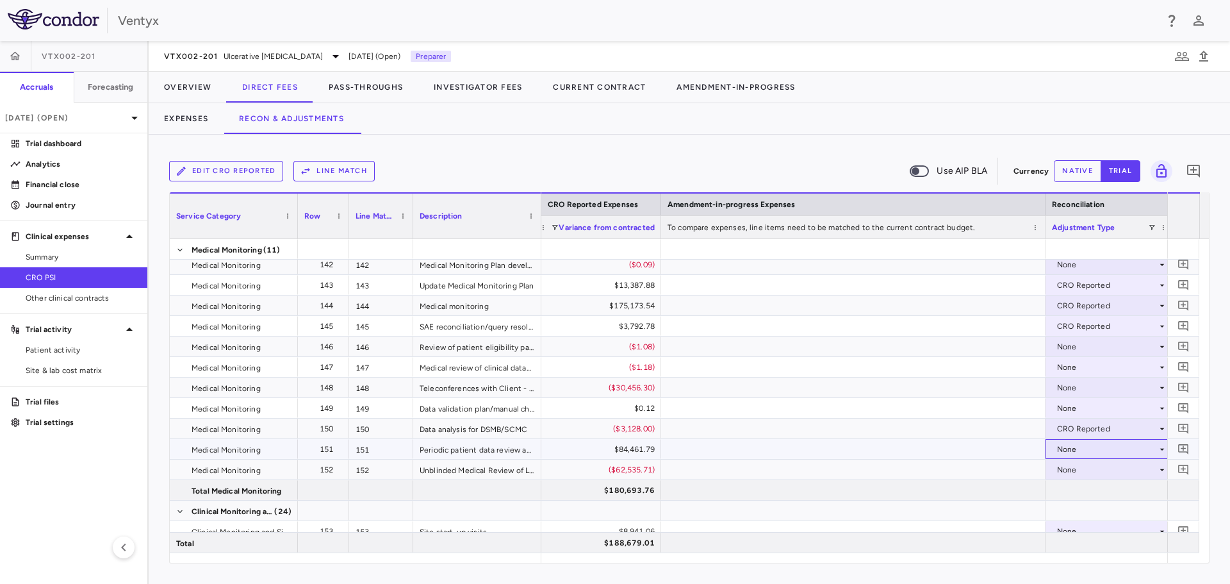
click at [1091, 450] on div "None" at bounding box center [1107, 449] width 100 height 21
click at [1101, 491] on div "CRO Reported" at bounding box center [1102, 494] width 61 height 12
click at [1079, 465] on div "None" at bounding box center [1107, 469] width 100 height 21
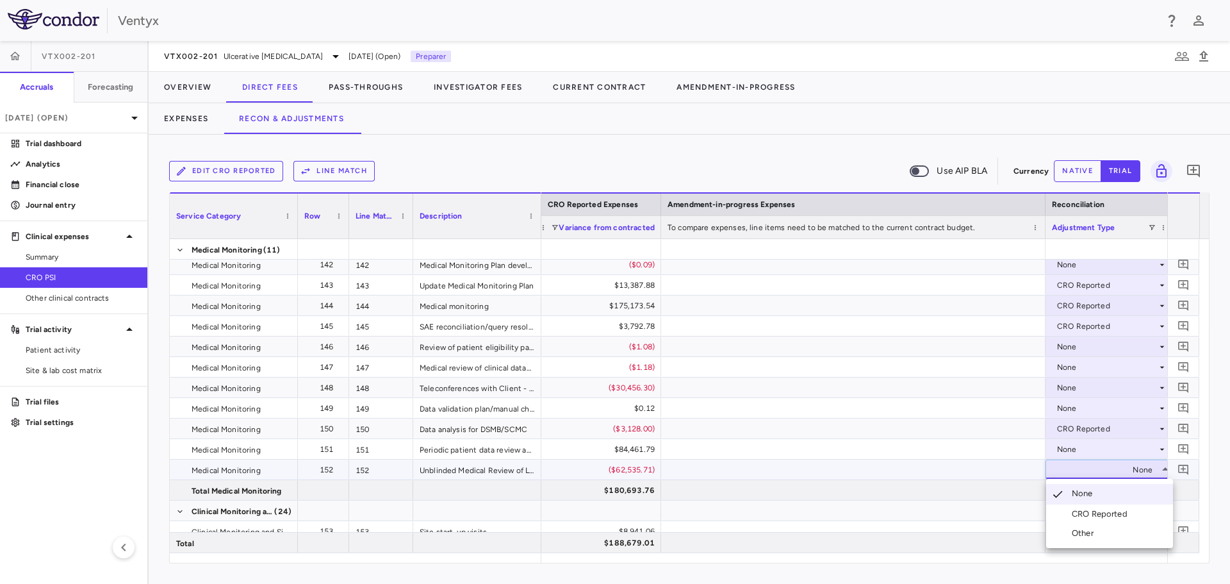
click at [1108, 518] on div "CRO Reported" at bounding box center [1102, 514] width 61 height 12
click at [1086, 384] on div "None" at bounding box center [1107, 387] width 100 height 21
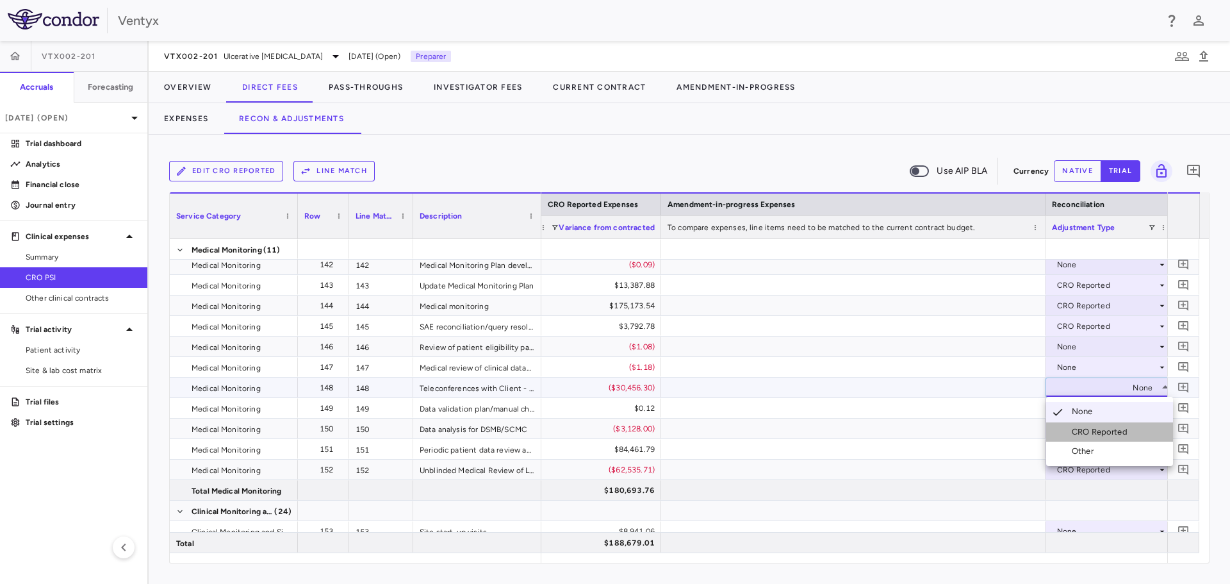
click at [1078, 439] on li "CRO Reported" at bounding box center [1109, 431] width 127 height 19
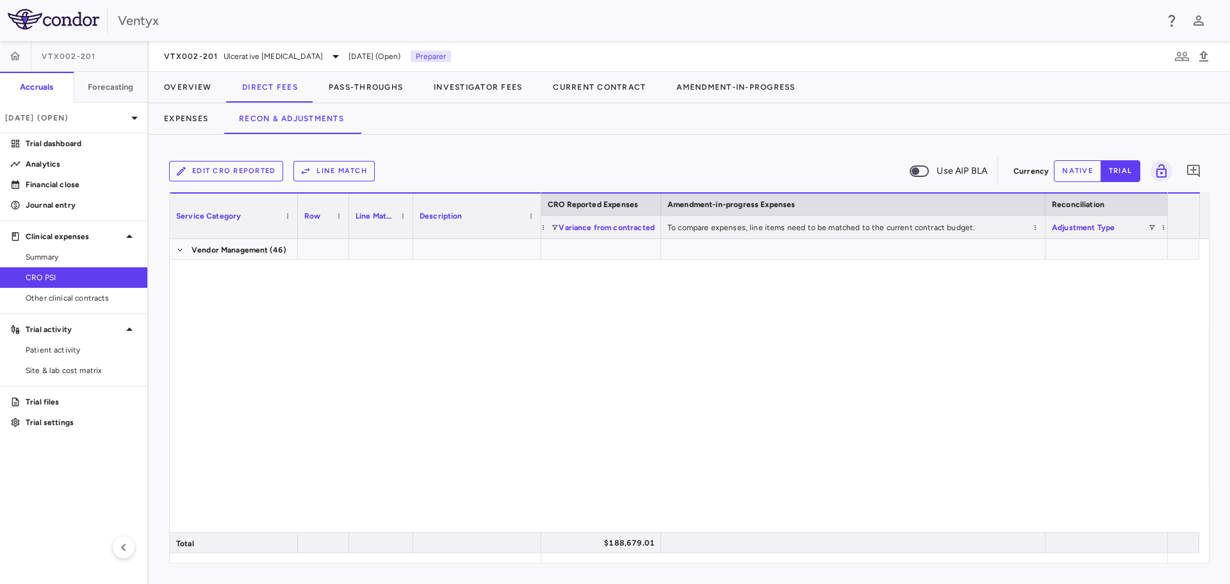
scroll to position [4492, 0]
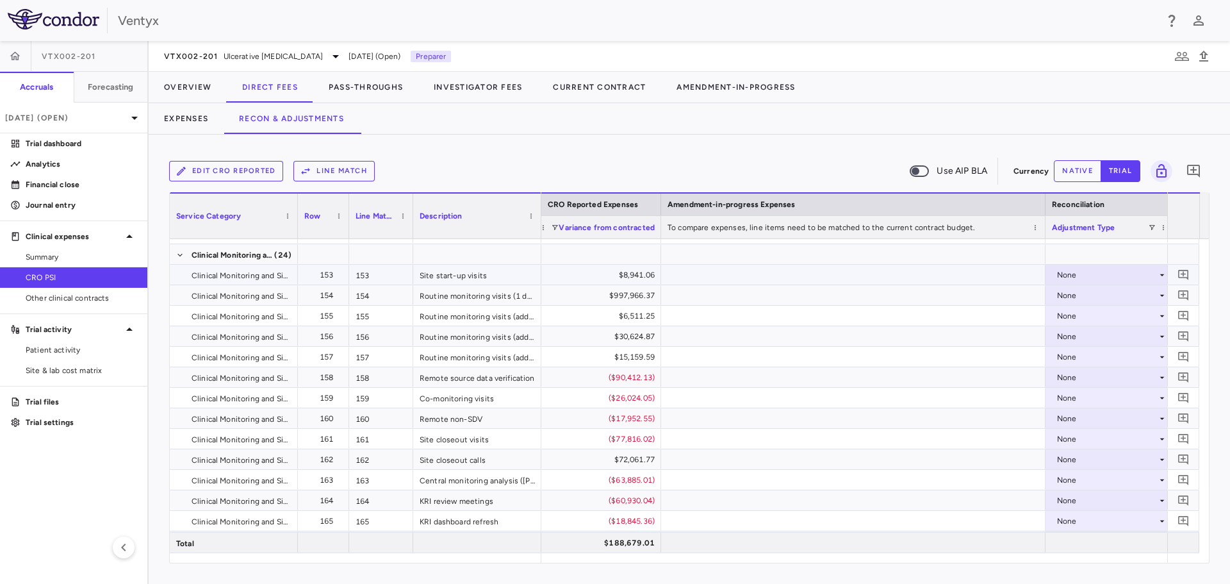
click at [1078, 277] on div "None" at bounding box center [1107, 275] width 100 height 21
click at [1099, 323] on div "CRO Reported" at bounding box center [1102, 319] width 61 height 12
click at [1097, 299] on div "None" at bounding box center [1107, 295] width 100 height 21
click at [1079, 297] on div "None" at bounding box center [1107, 295] width 100 height 21
click at [1094, 338] on div "CRO Reported" at bounding box center [1102, 340] width 61 height 12
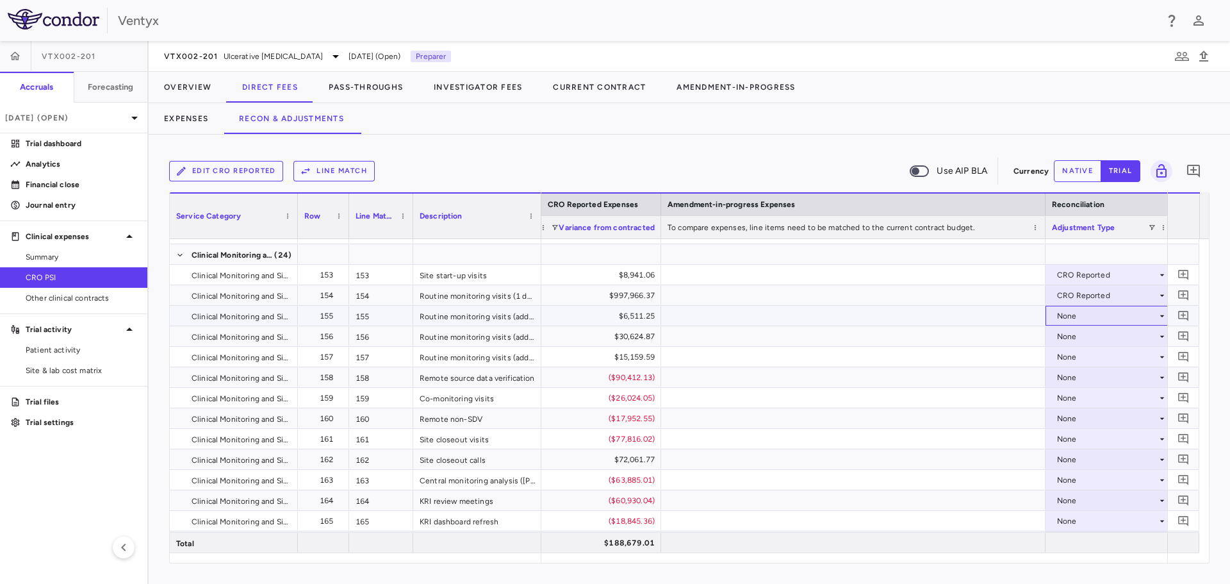
click at [1106, 314] on div "None" at bounding box center [1107, 316] width 100 height 21
click at [1091, 361] on div "CRO Reported" at bounding box center [1102, 360] width 61 height 12
click at [1072, 342] on div "None" at bounding box center [1107, 336] width 100 height 21
click at [1081, 375] on div "None" at bounding box center [1107, 377] width 100 height 21
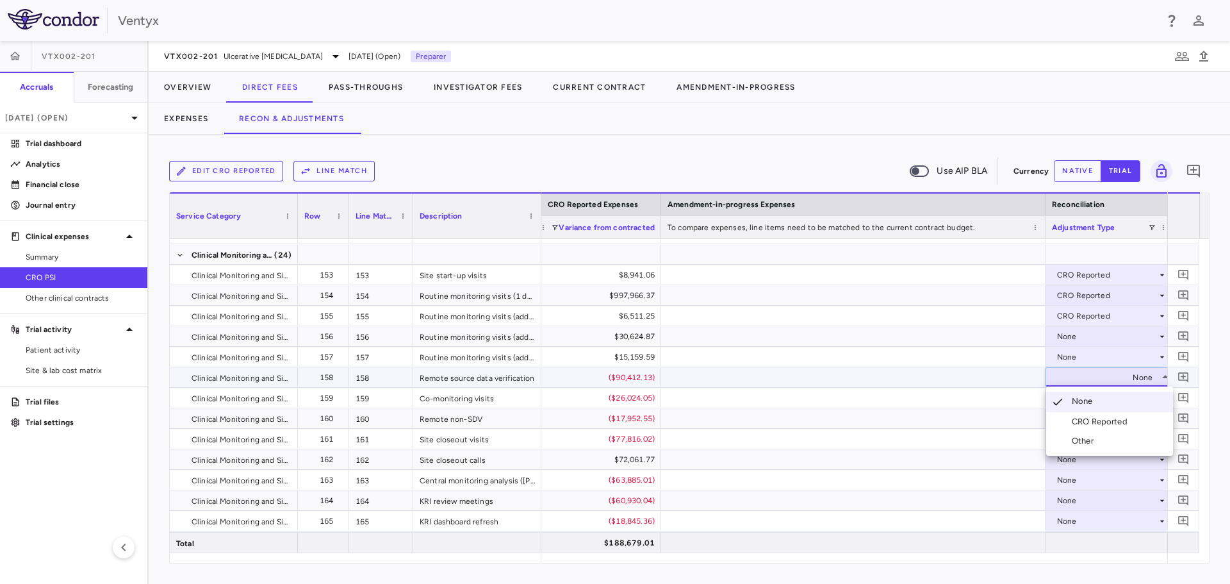
click at [1073, 332] on div at bounding box center [615, 292] width 1230 height 584
click at [1073, 332] on div "None" at bounding box center [1107, 336] width 100 height 21
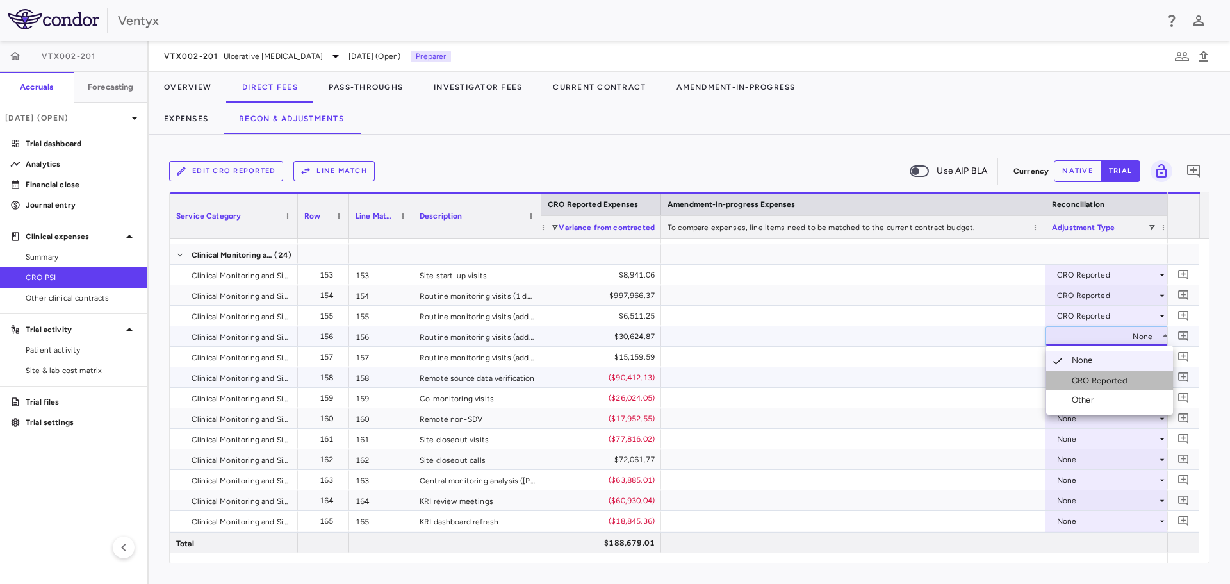
click at [1087, 377] on div "CRO Reported" at bounding box center [1102, 381] width 61 height 12
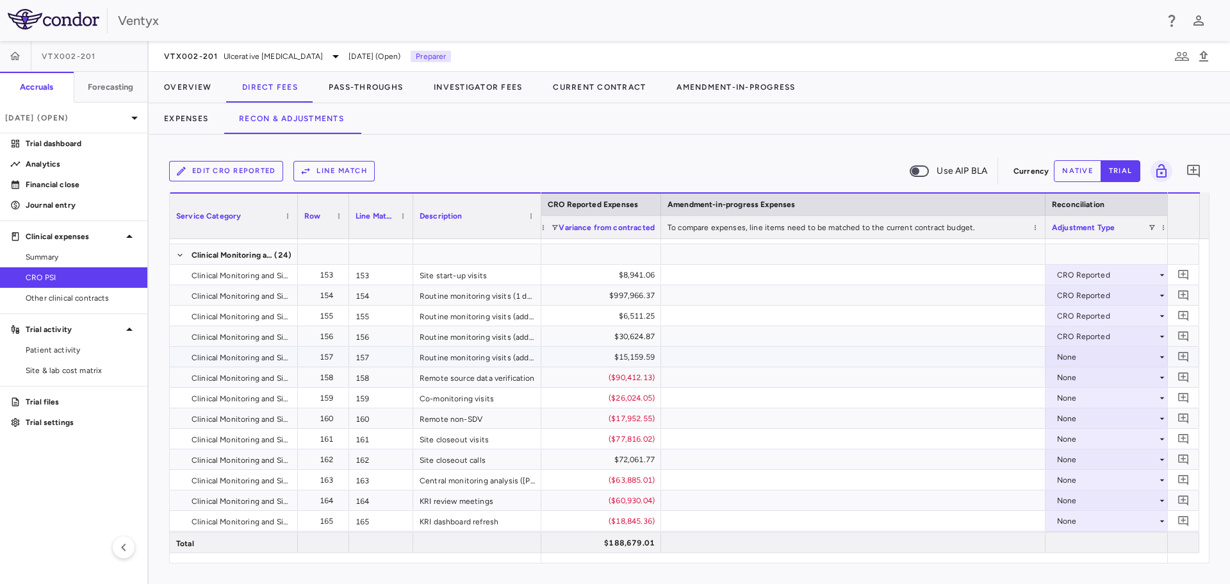
click at [1071, 354] on div "None" at bounding box center [1107, 357] width 100 height 21
click at [1085, 355] on div "None" at bounding box center [1107, 357] width 100 height 21
click at [1096, 395] on div "CRO Reported" at bounding box center [1102, 401] width 61 height 12
click at [1086, 380] on div "None" at bounding box center [1107, 377] width 100 height 21
click at [1084, 382] on div "None" at bounding box center [1107, 377] width 100 height 21
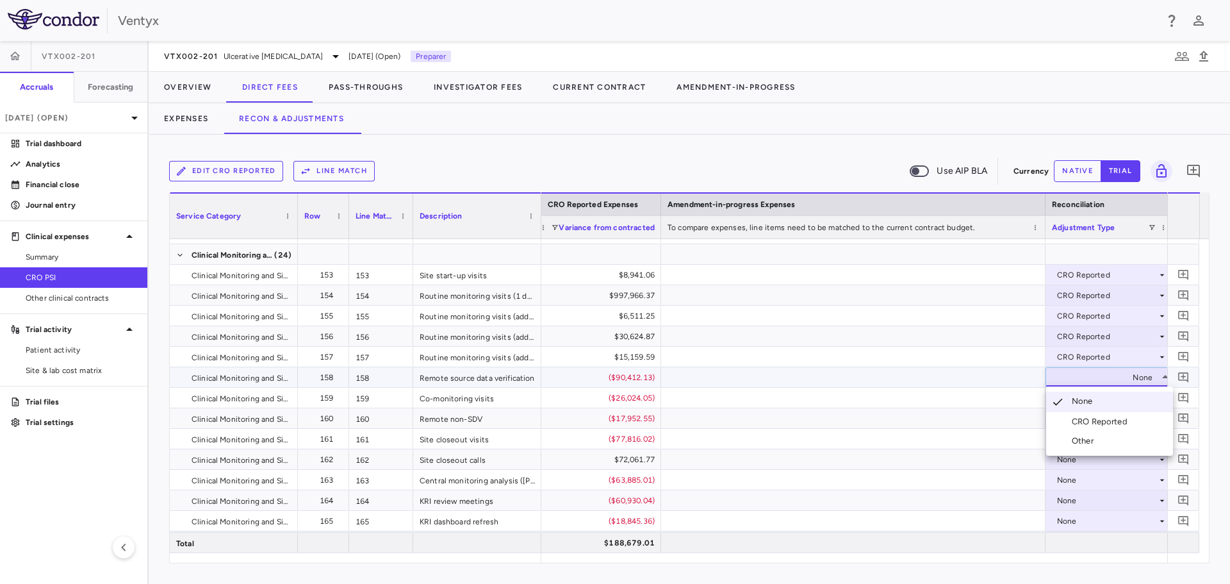
click at [1099, 420] on div "CRO Reported" at bounding box center [1102, 422] width 61 height 12
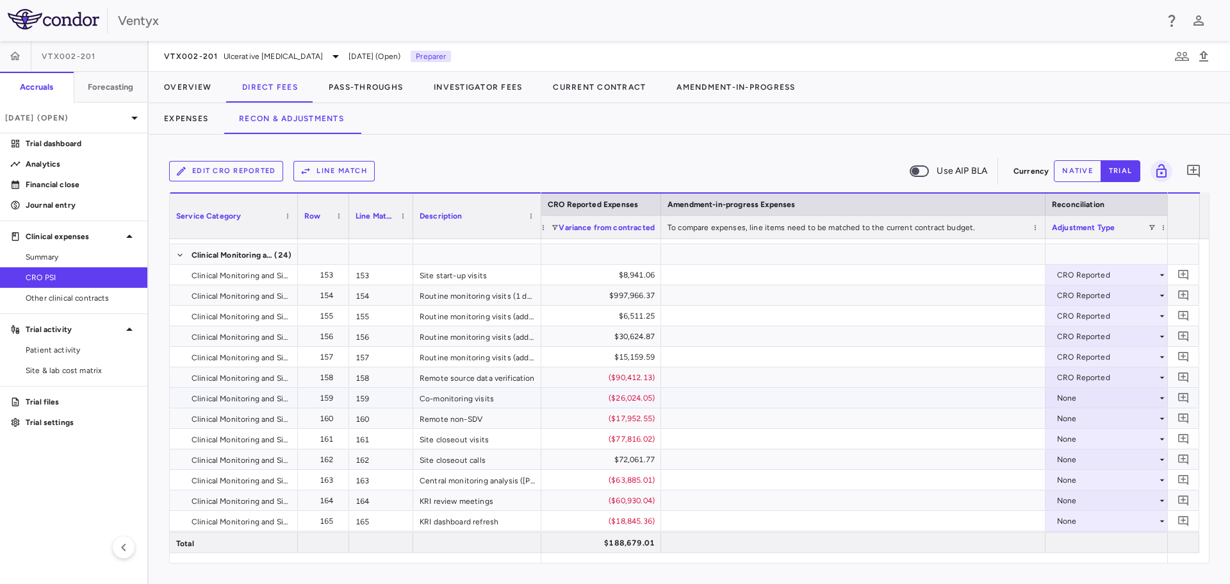
click at [1084, 395] on div "None" at bounding box center [1107, 398] width 100 height 21
click at [1081, 438] on div "CRO Reported" at bounding box center [1102, 442] width 61 height 12
click at [1072, 418] on div "None" at bounding box center [1107, 418] width 100 height 21
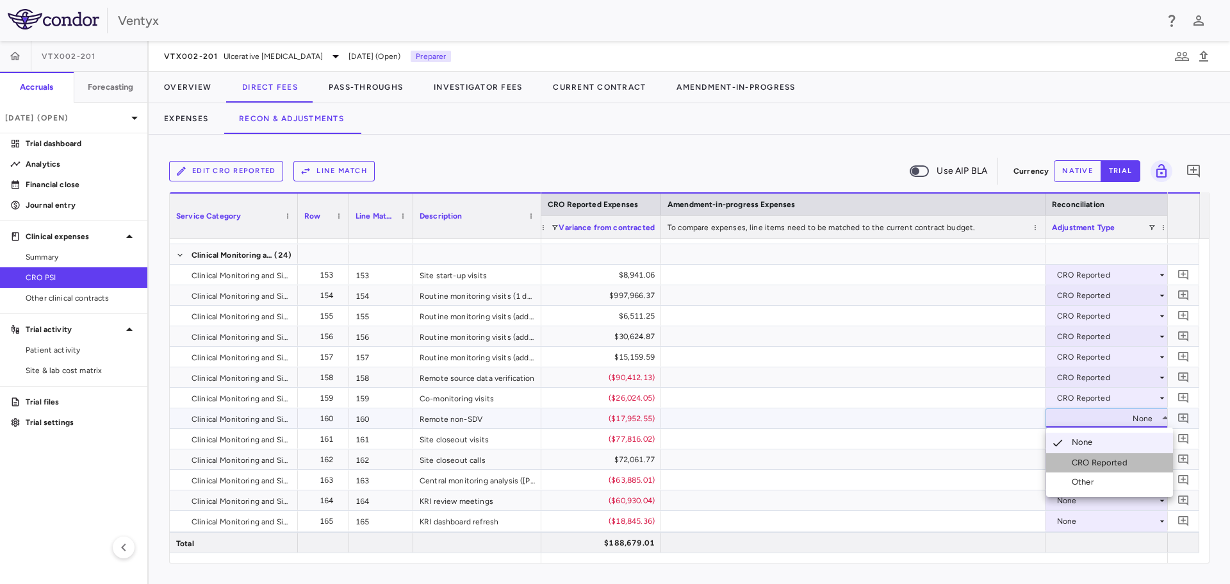
click at [1081, 463] on div "CRO Reported" at bounding box center [1102, 463] width 61 height 12
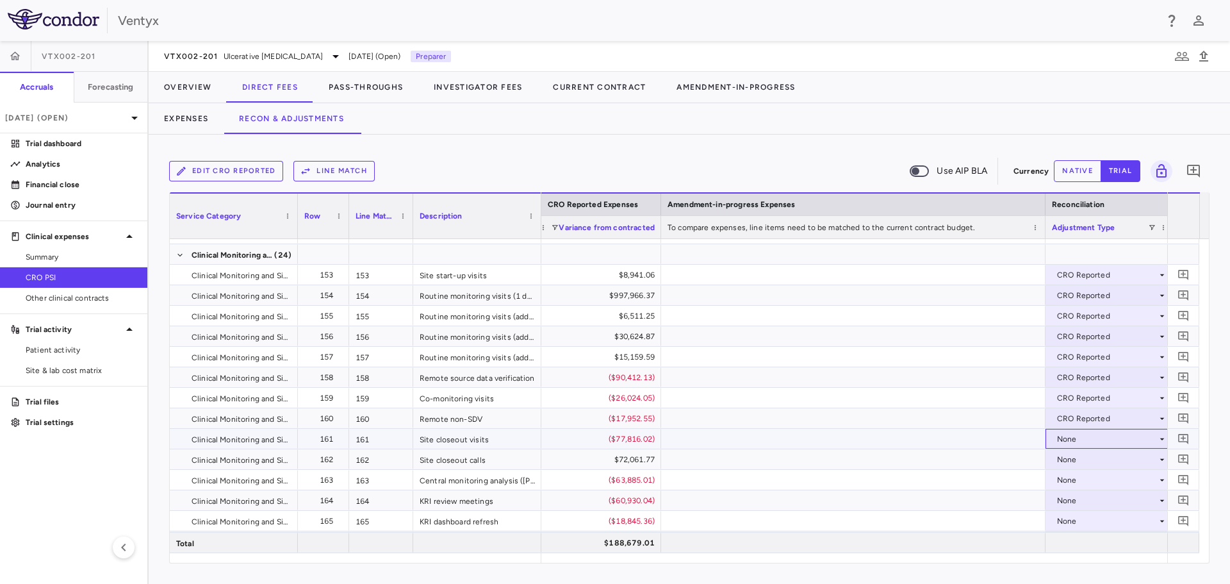
click at [1070, 439] on div "None" at bounding box center [1107, 439] width 100 height 21
click at [1085, 476] on li "CRO Reported" at bounding box center [1109, 482] width 127 height 19
click at [1076, 455] on div "None" at bounding box center [1107, 459] width 100 height 21
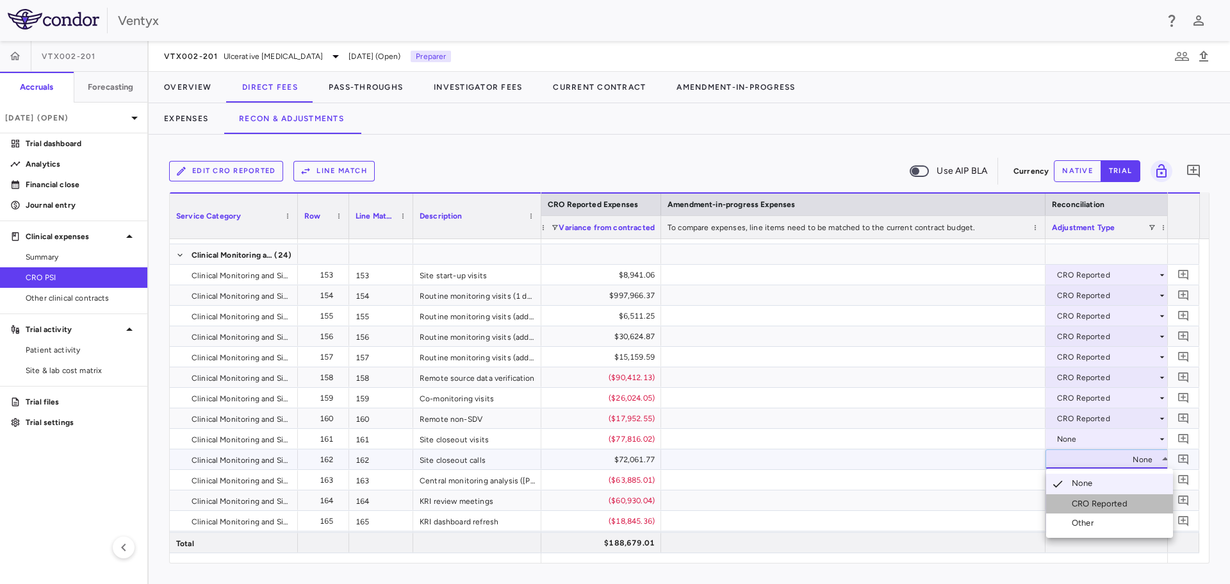
click at [1086, 498] on div "CRO Reported" at bounding box center [1102, 504] width 61 height 12
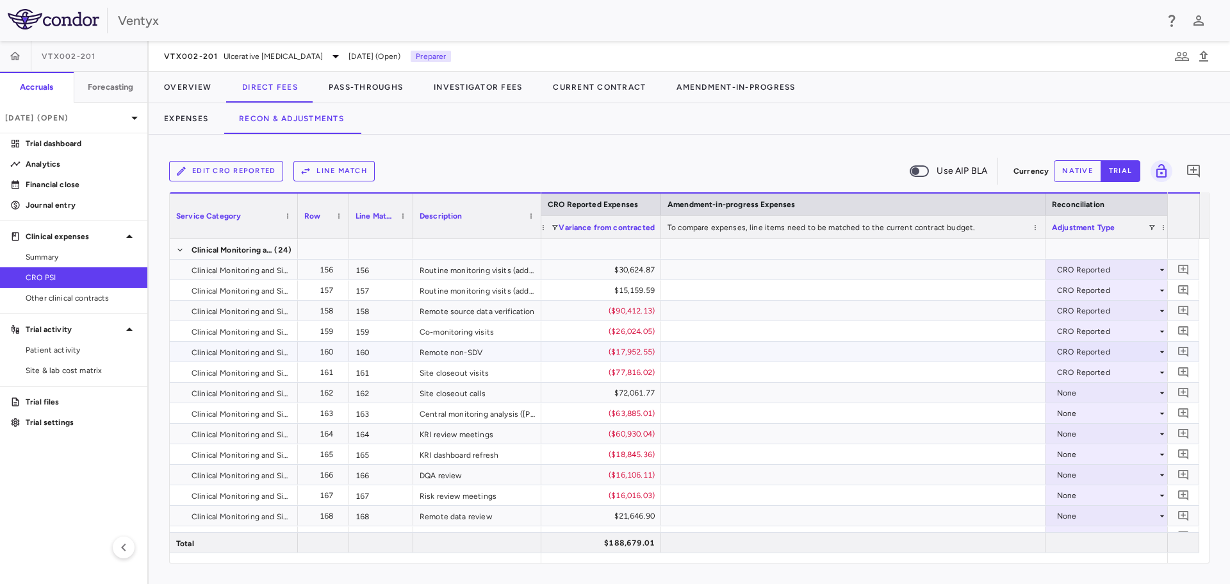
scroll to position [3524, 0]
click at [1076, 390] on div "CRO Reported" at bounding box center [1107, 395] width 100 height 21
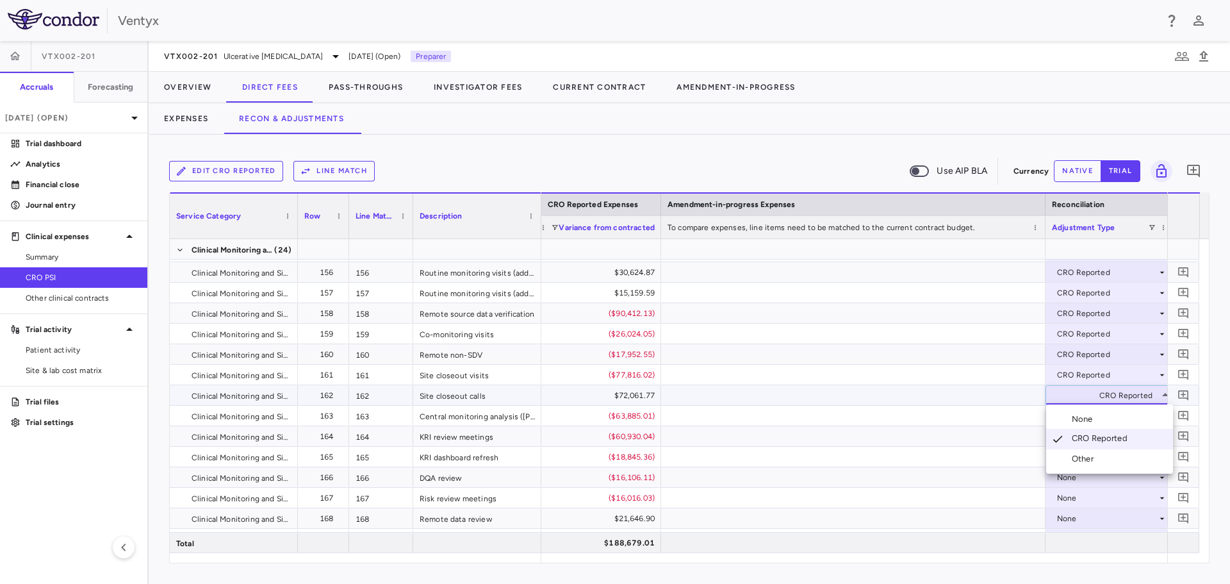
click at [963, 439] on div at bounding box center [615, 292] width 1230 height 584
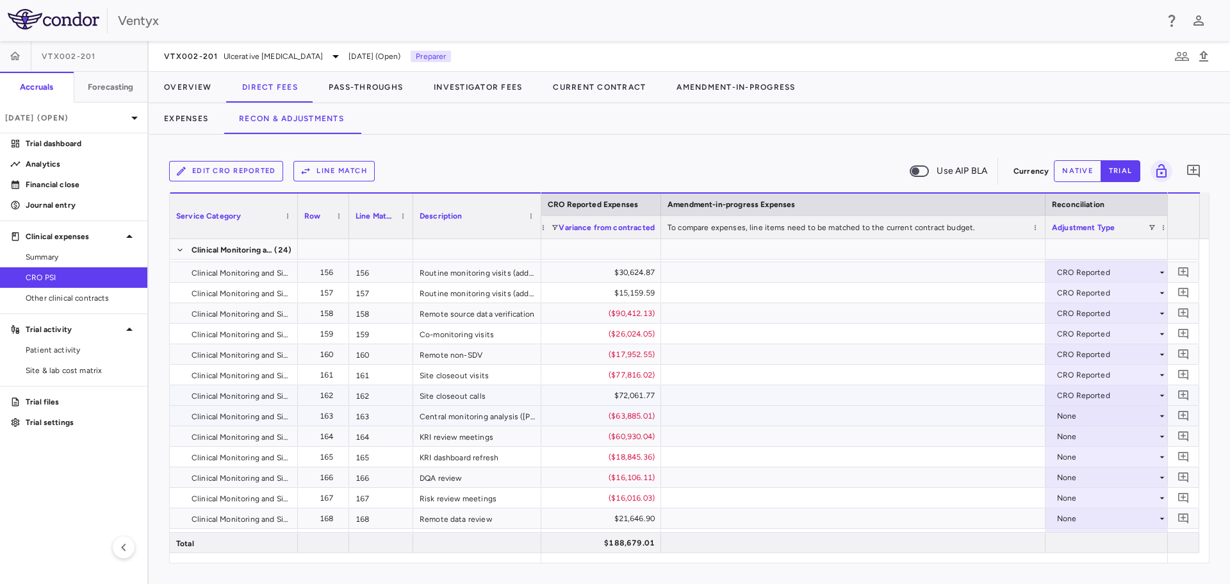
click at [1067, 414] on div "None" at bounding box center [1107, 416] width 100 height 21
click at [1084, 457] on div "CRO Reported" at bounding box center [1102, 460] width 61 height 12
click at [1074, 437] on div "None" at bounding box center [1107, 436] width 100 height 21
click at [1087, 478] on div "CRO Reported" at bounding box center [1102, 481] width 61 height 12
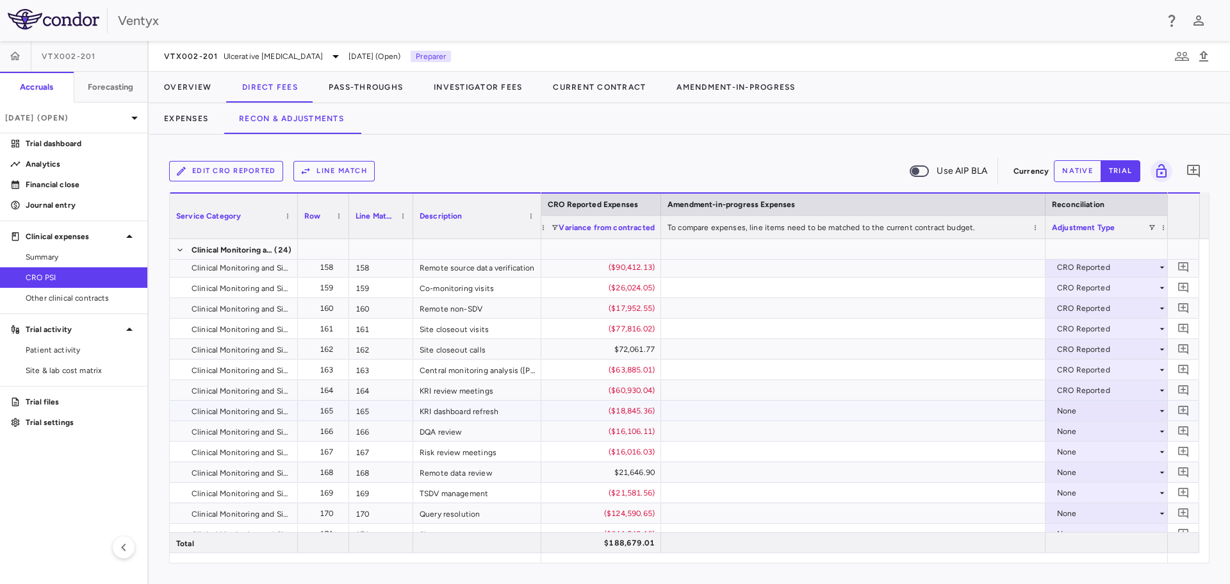
scroll to position [3588, 0]
click at [1101, 396] on div "None" at bounding box center [1107, 392] width 100 height 21
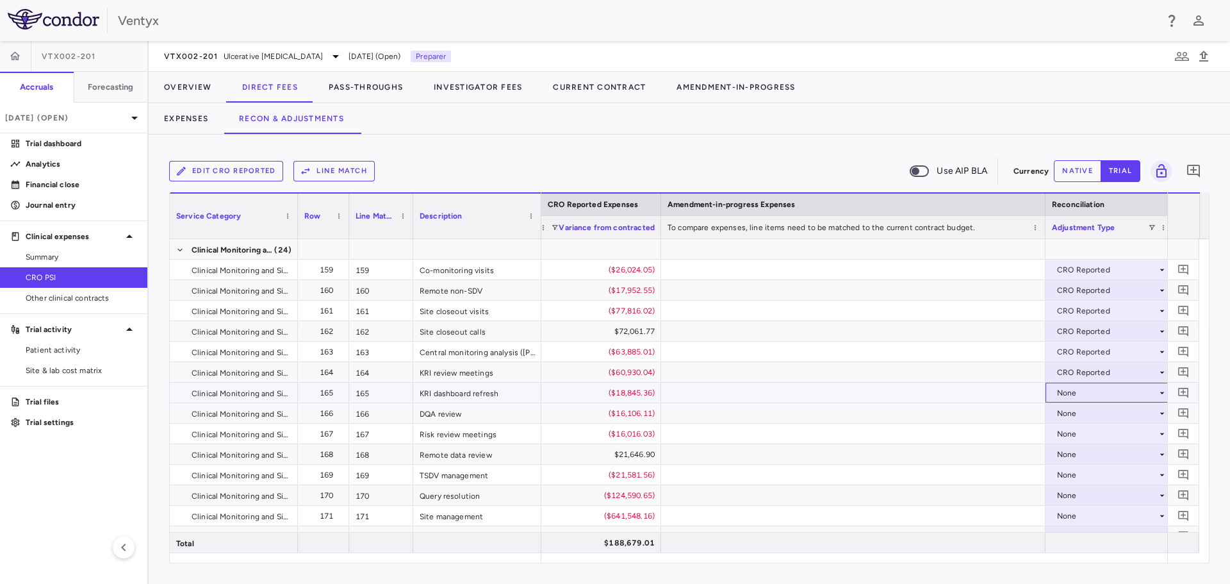
click at [1078, 388] on div "None" at bounding box center [1107, 392] width 100 height 21
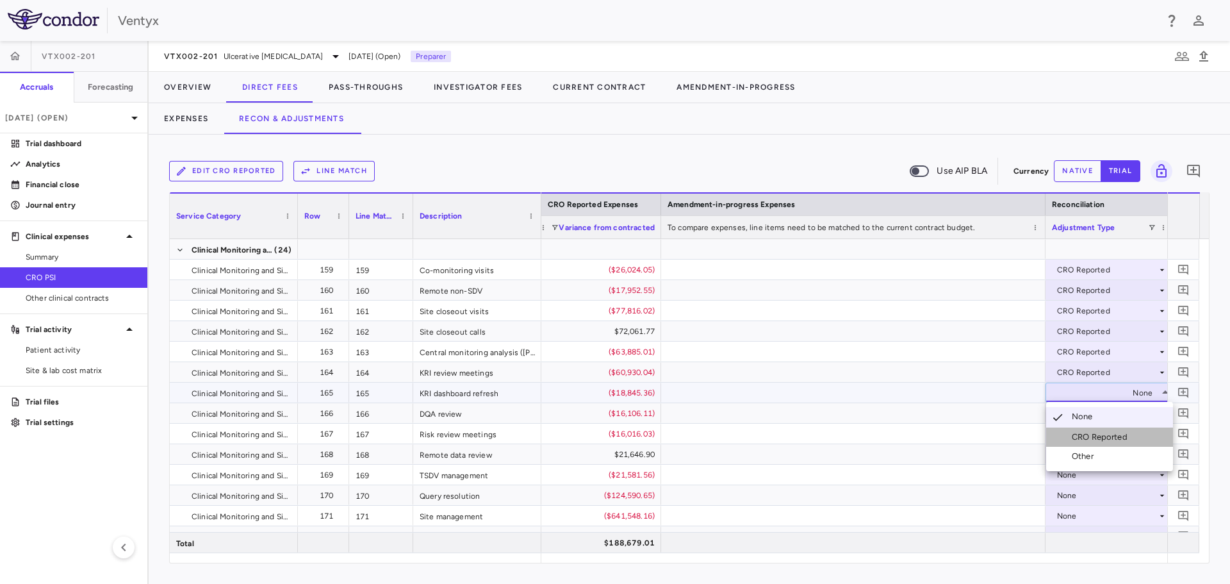
click at [1088, 435] on div "CRO Reported" at bounding box center [1102, 437] width 61 height 12
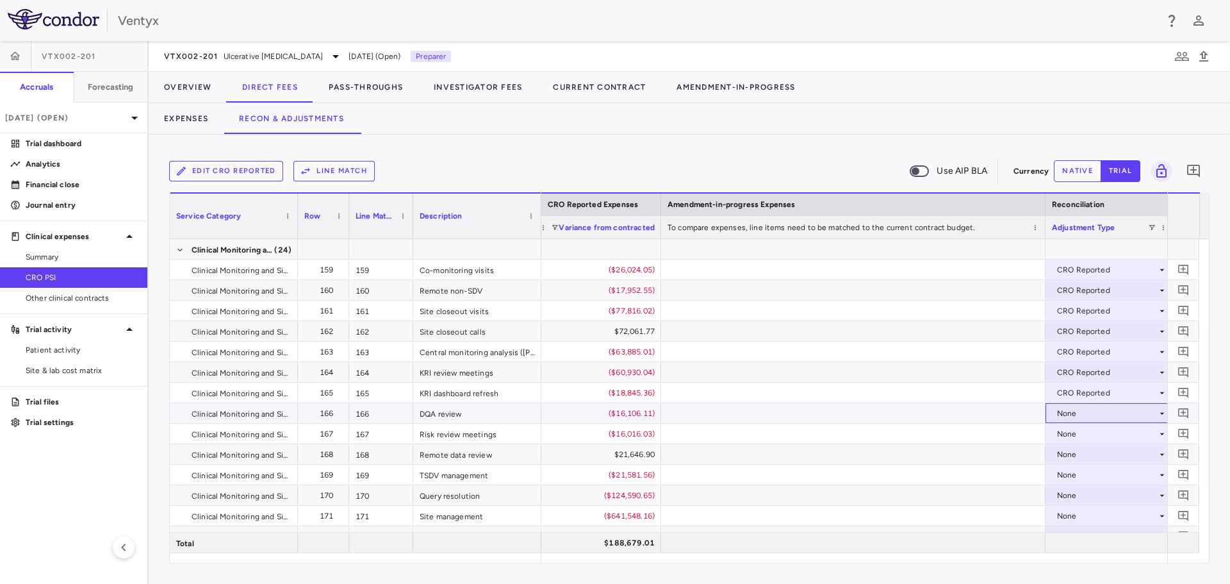
click at [1074, 407] on div "None" at bounding box center [1107, 413] width 100 height 21
click at [1077, 455] on div "CRO Reported" at bounding box center [1102, 458] width 61 height 12
click at [1073, 431] on div "None" at bounding box center [1107, 433] width 100 height 21
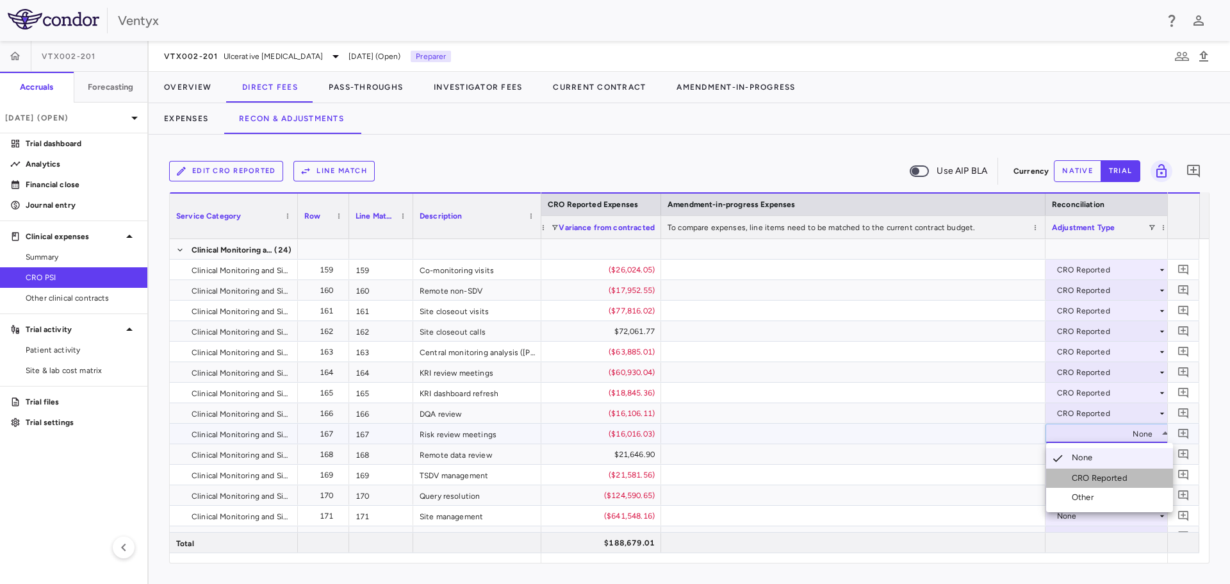
click at [1099, 470] on li "CRO Reported" at bounding box center [1109, 477] width 127 height 19
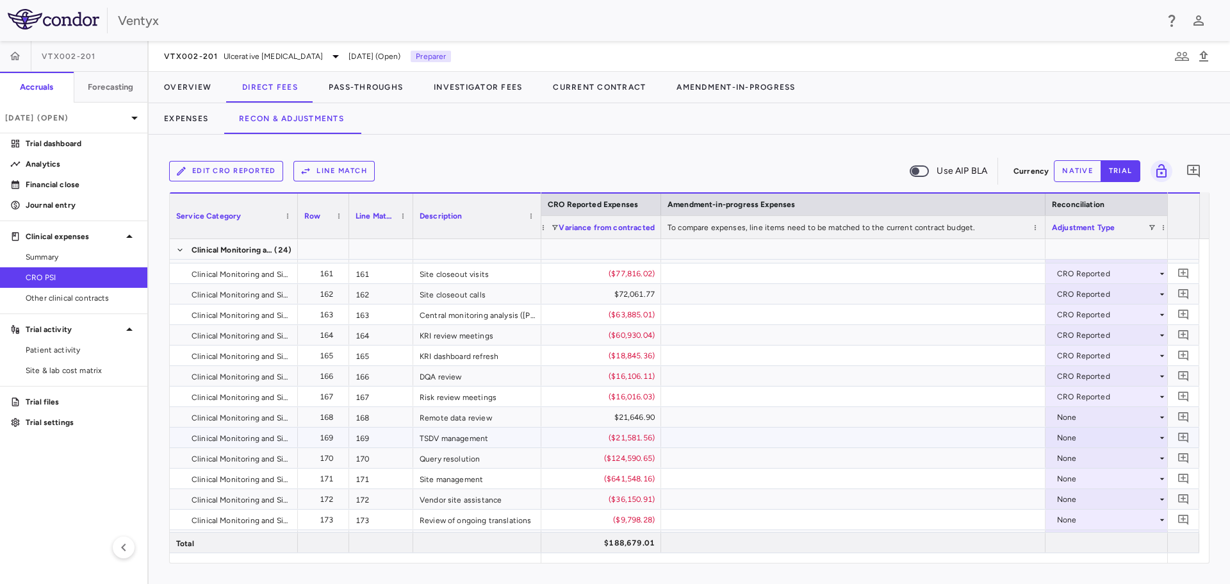
scroll to position [3652, 0]
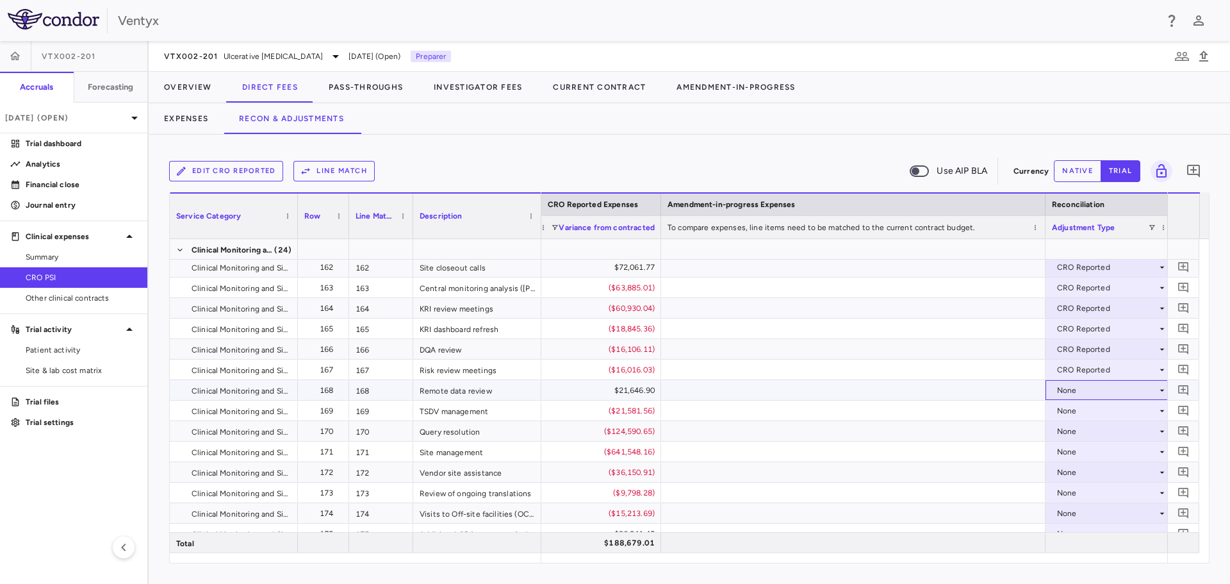
click at [1081, 397] on div "None" at bounding box center [1107, 390] width 100 height 21
click at [1092, 439] on div "CRO Reported" at bounding box center [1102, 435] width 61 height 12
click at [1079, 411] on div "None" at bounding box center [1107, 410] width 100 height 21
click at [1078, 406] on div "None" at bounding box center [1107, 410] width 100 height 21
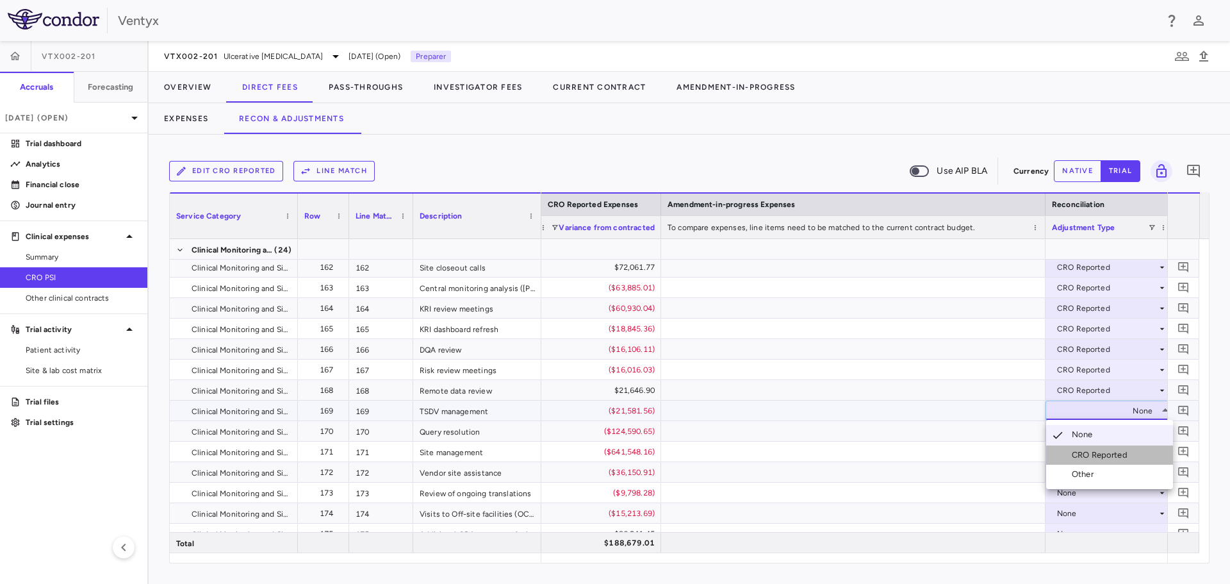
click at [1092, 448] on li "CRO Reported" at bounding box center [1109, 454] width 127 height 19
click at [1088, 434] on div "None" at bounding box center [1107, 431] width 100 height 21
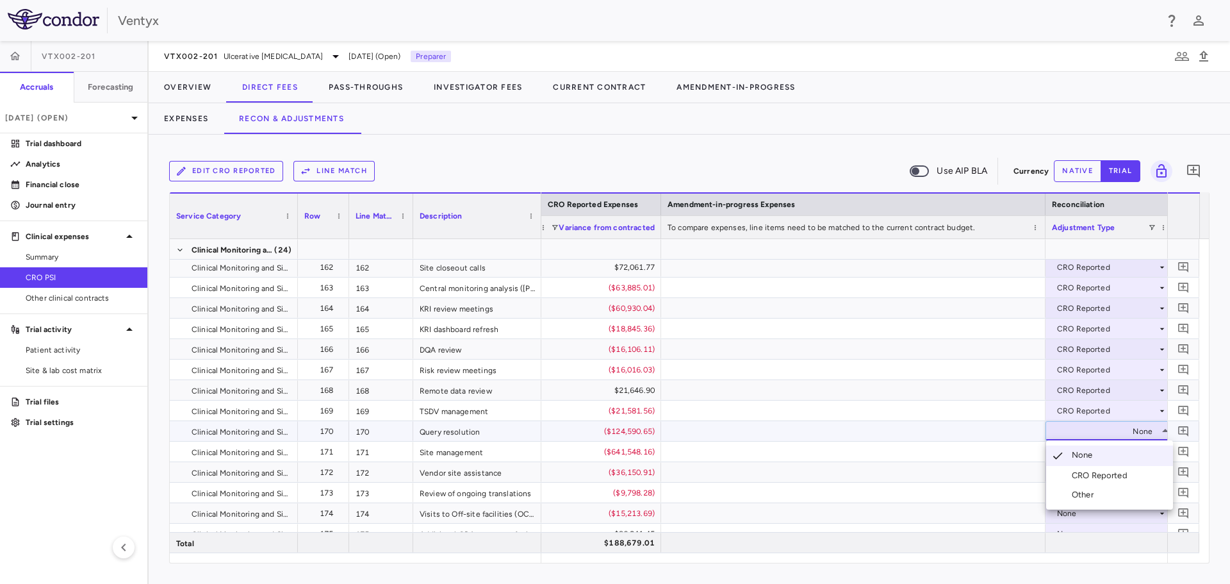
click at [1097, 474] on div "CRO Reported" at bounding box center [1102, 476] width 61 height 12
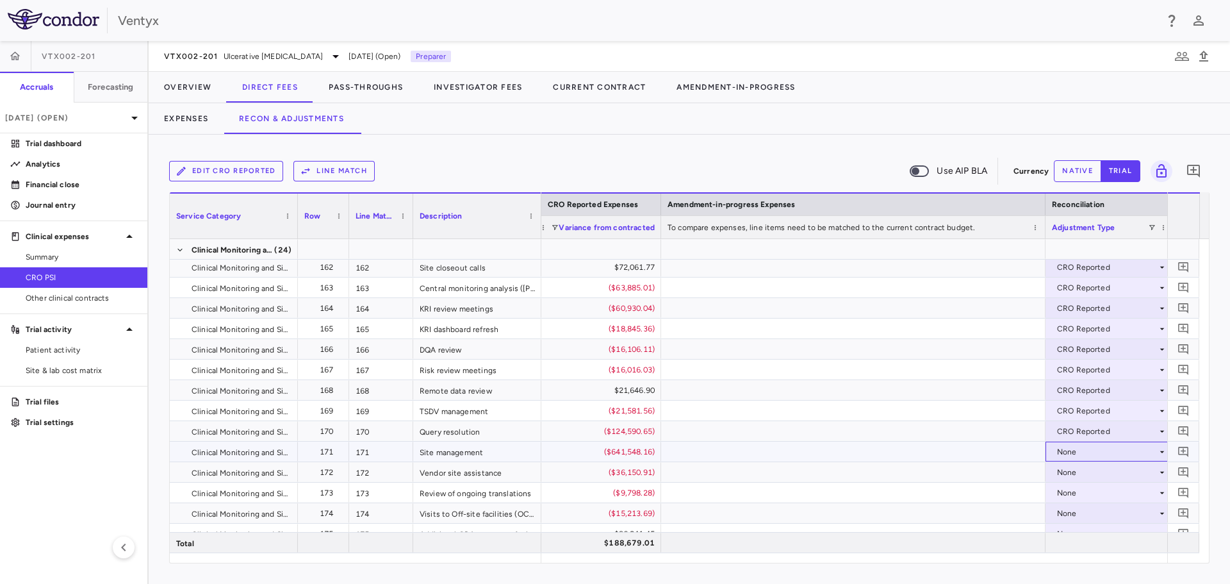
click at [1085, 450] on div "None" at bounding box center [1107, 451] width 100 height 21
click at [1080, 428] on div "None" at bounding box center [1107, 431] width 100 height 21
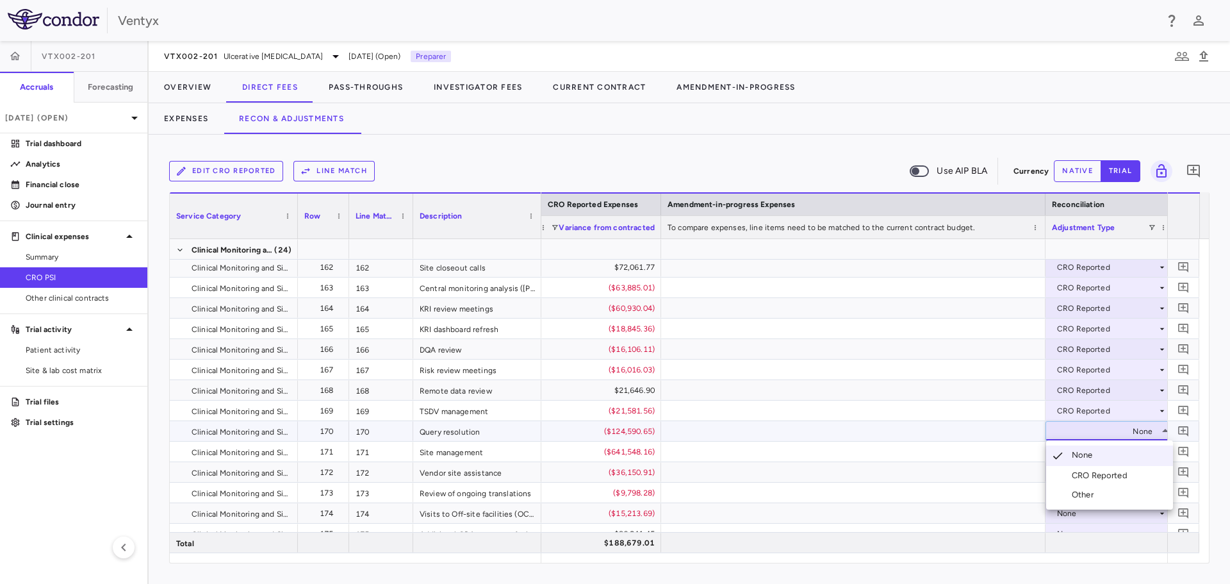
click at [1101, 476] on div "CRO Reported" at bounding box center [1102, 476] width 61 height 12
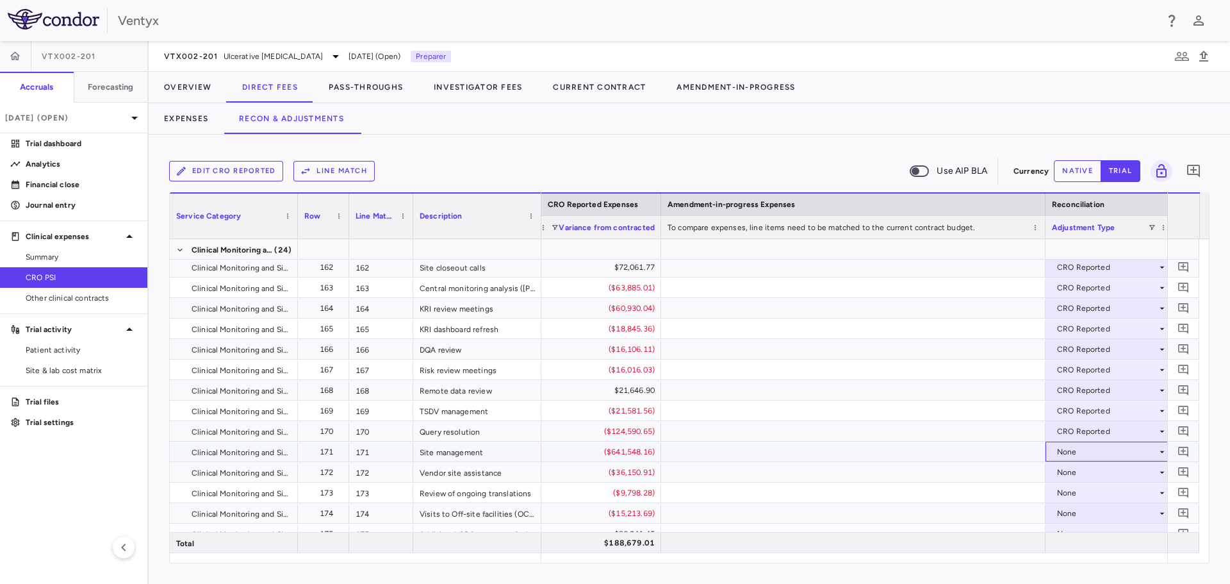
click at [1085, 452] on div "None" at bounding box center [1107, 451] width 100 height 21
click at [1098, 492] on div "CRO Reported" at bounding box center [1102, 496] width 61 height 12
click at [1084, 471] on div "None" at bounding box center [1107, 472] width 100 height 21
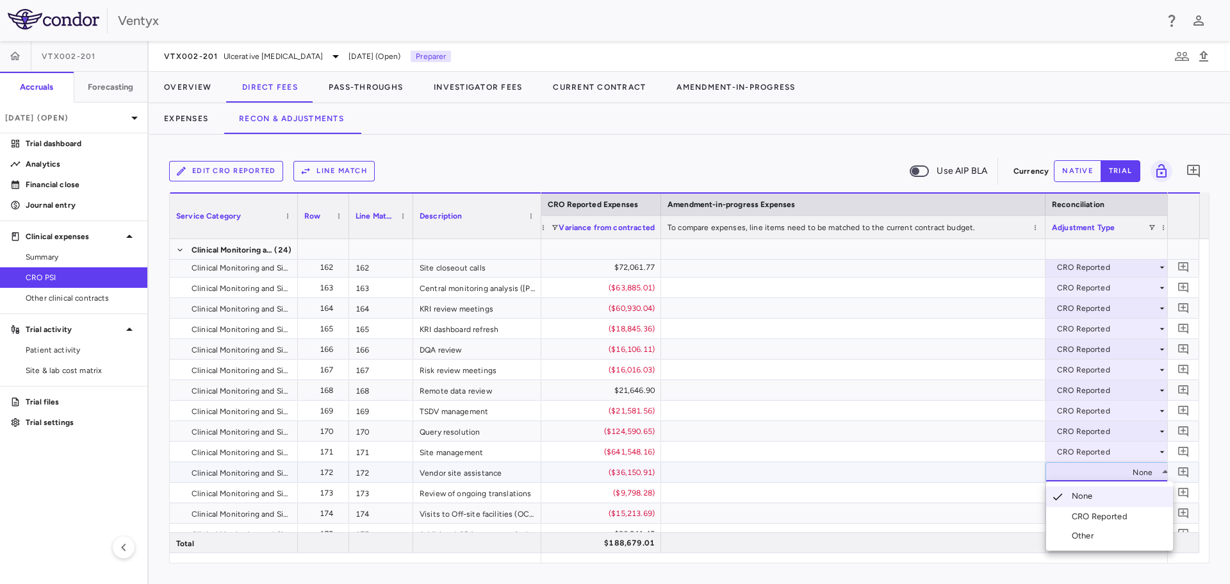
click at [1100, 515] on div "CRO Reported" at bounding box center [1102, 517] width 61 height 12
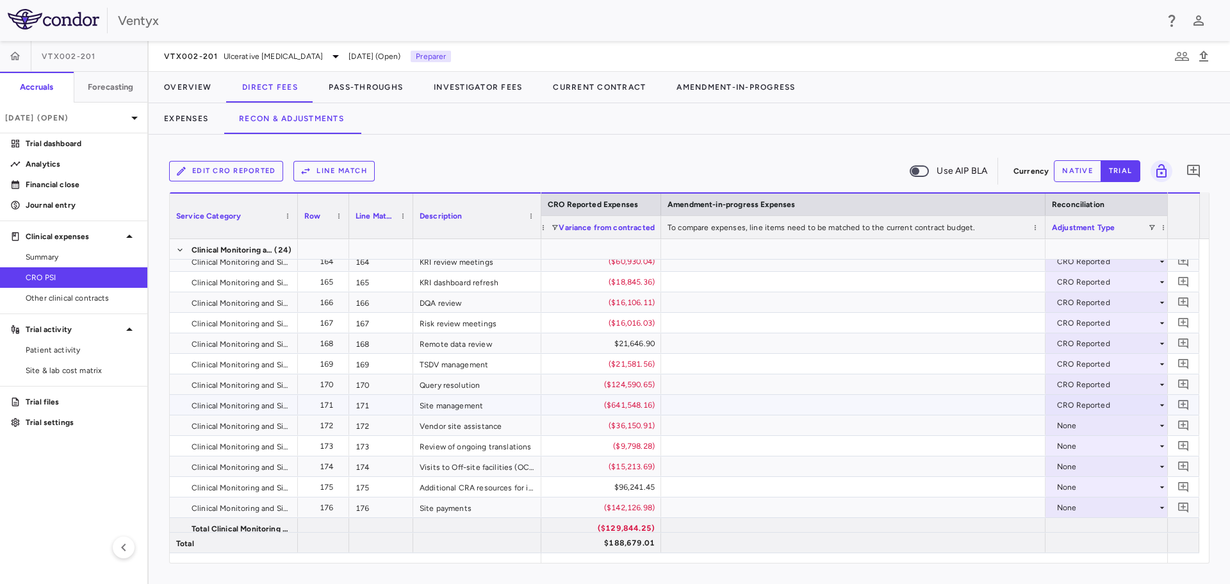
scroll to position [3716, 0]
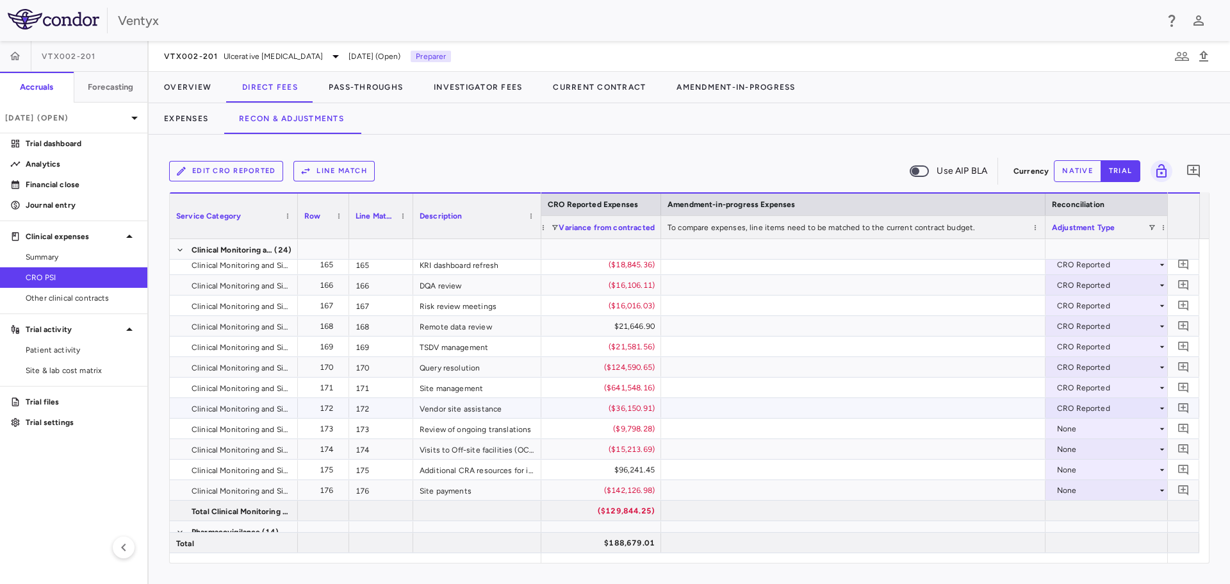
click at [1078, 409] on div "CRO Reported" at bounding box center [1107, 408] width 100 height 21
click at [958, 415] on div at bounding box center [615, 292] width 1230 height 584
click at [1073, 427] on div "None" at bounding box center [1107, 428] width 100 height 21
click at [1087, 475] on div "CRO Reported" at bounding box center [1102, 473] width 61 height 12
click at [1071, 446] on div "None" at bounding box center [1107, 449] width 100 height 21
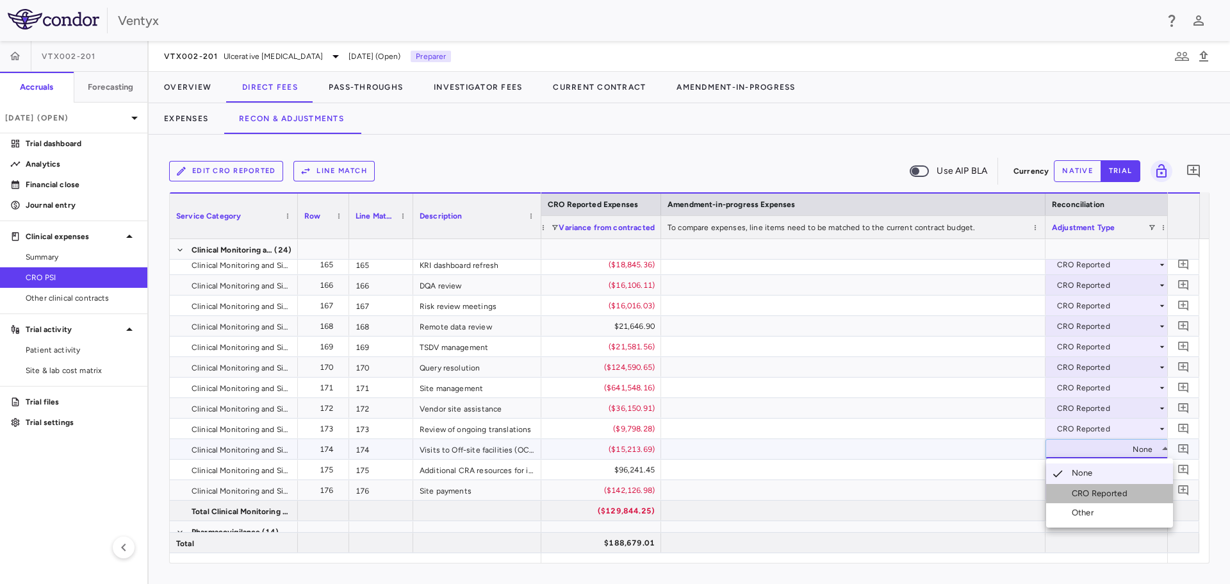
click at [1094, 488] on div "CRO Reported" at bounding box center [1102, 494] width 61 height 12
click at [1085, 468] on div "None" at bounding box center [1107, 469] width 100 height 21
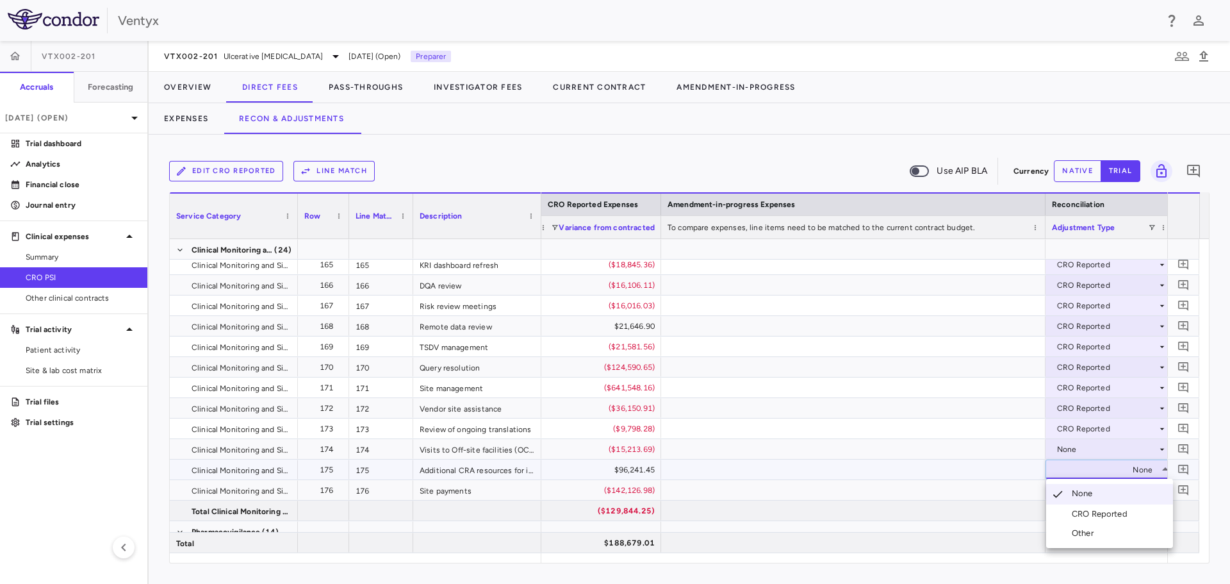
click at [1101, 510] on div "CRO Reported" at bounding box center [1102, 514] width 61 height 12
click at [1085, 489] on div "None" at bounding box center [1107, 490] width 100 height 21
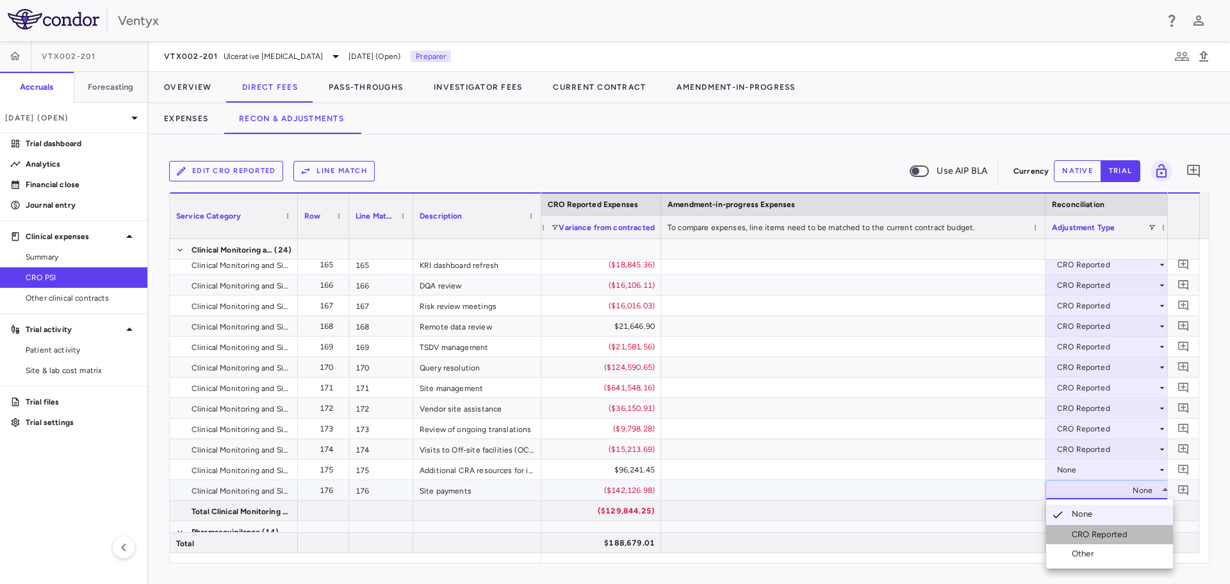
click at [1097, 538] on div "CRO Reported" at bounding box center [1102, 535] width 61 height 12
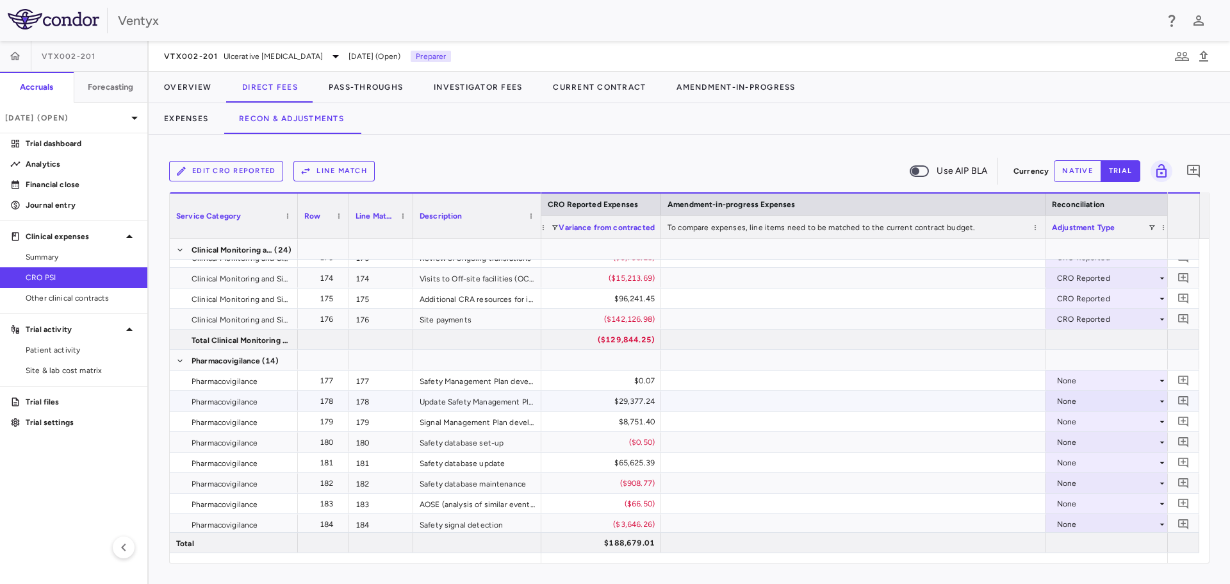
scroll to position [3908, 0]
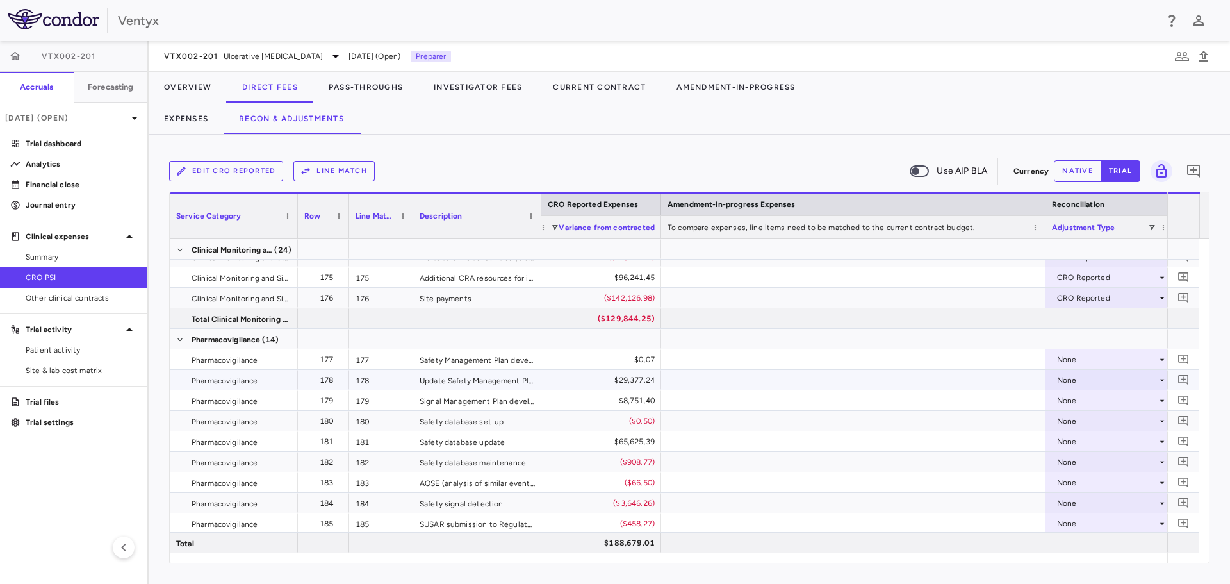
click at [1076, 384] on div "None" at bounding box center [1107, 380] width 100 height 21
click at [1104, 427] on div "CRO Reported" at bounding box center [1102, 424] width 61 height 12
click at [1072, 397] on div "None" at bounding box center [1107, 400] width 100 height 21
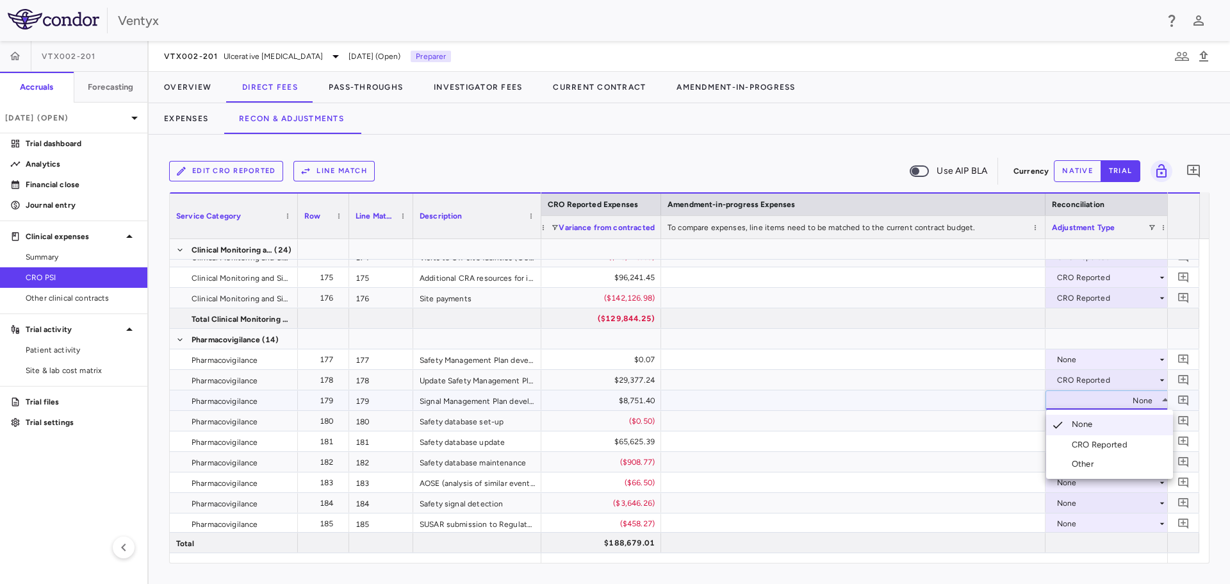
click at [1092, 441] on div "CRO Reported" at bounding box center [1102, 445] width 61 height 12
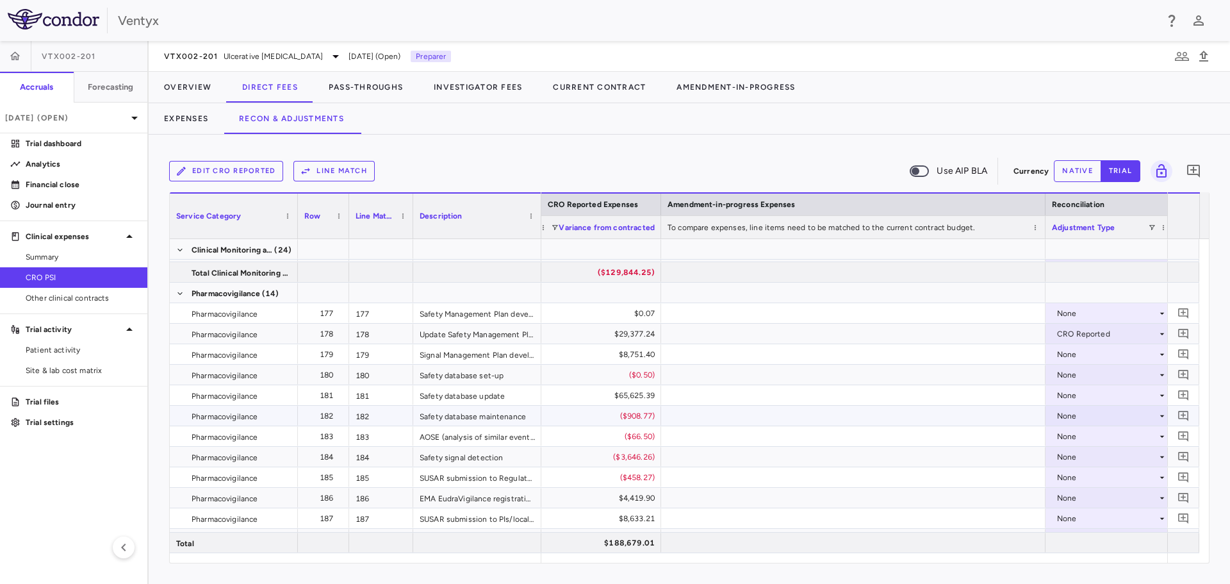
scroll to position [3972, 0]
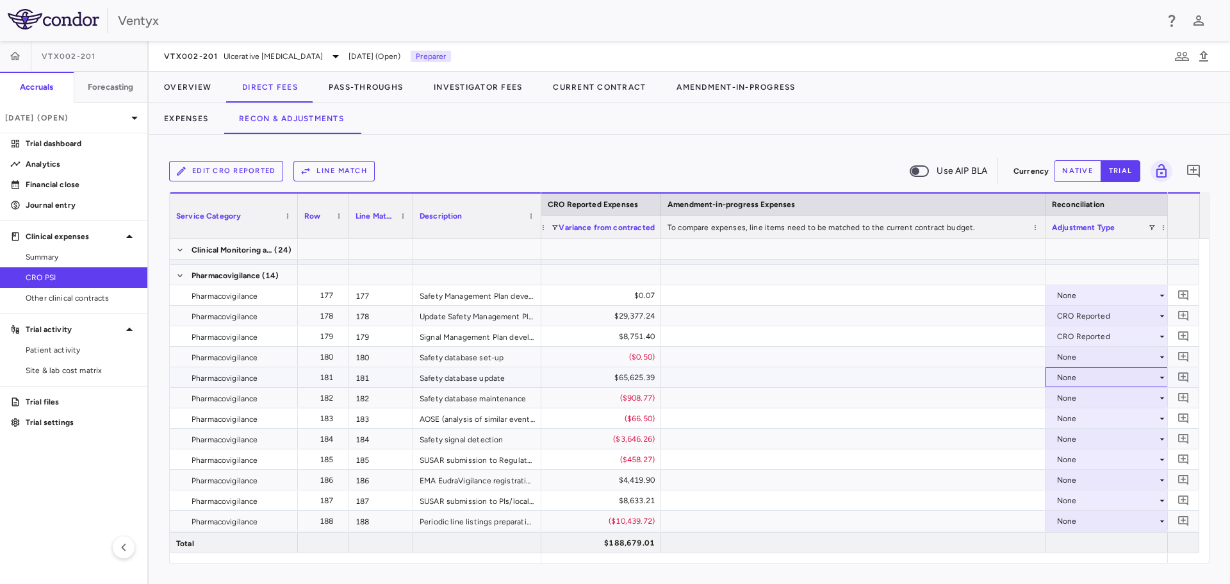
click at [1076, 375] on div "None" at bounding box center [1107, 377] width 100 height 21
click at [1089, 427] on li "CRO Reported" at bounding box center [1109, 421] width 127 height 19
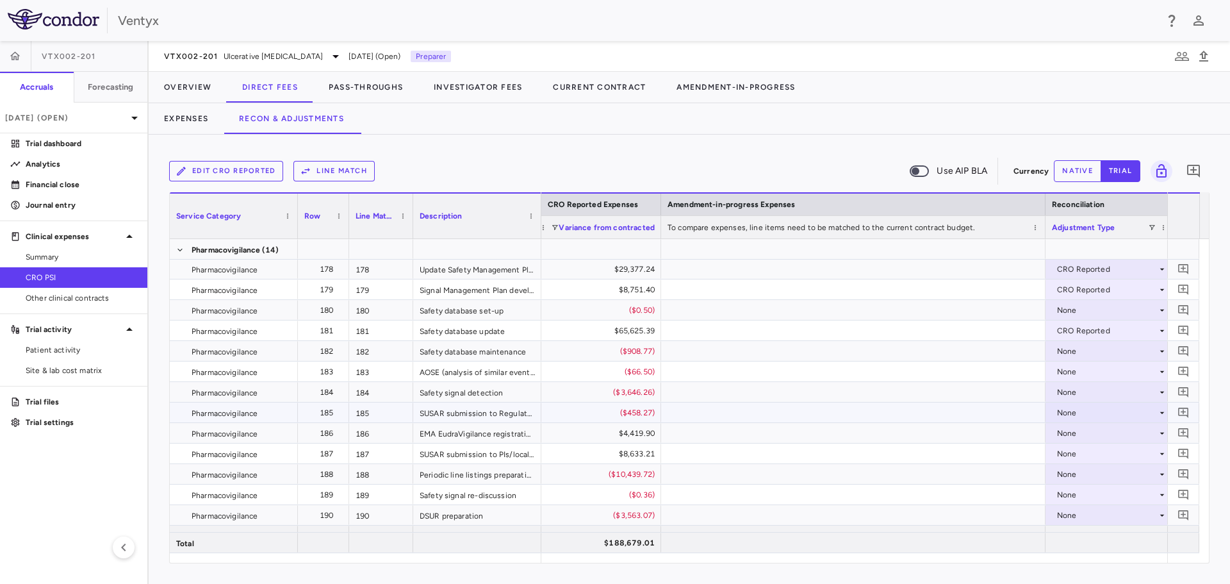
scroll to position [4036, 0]
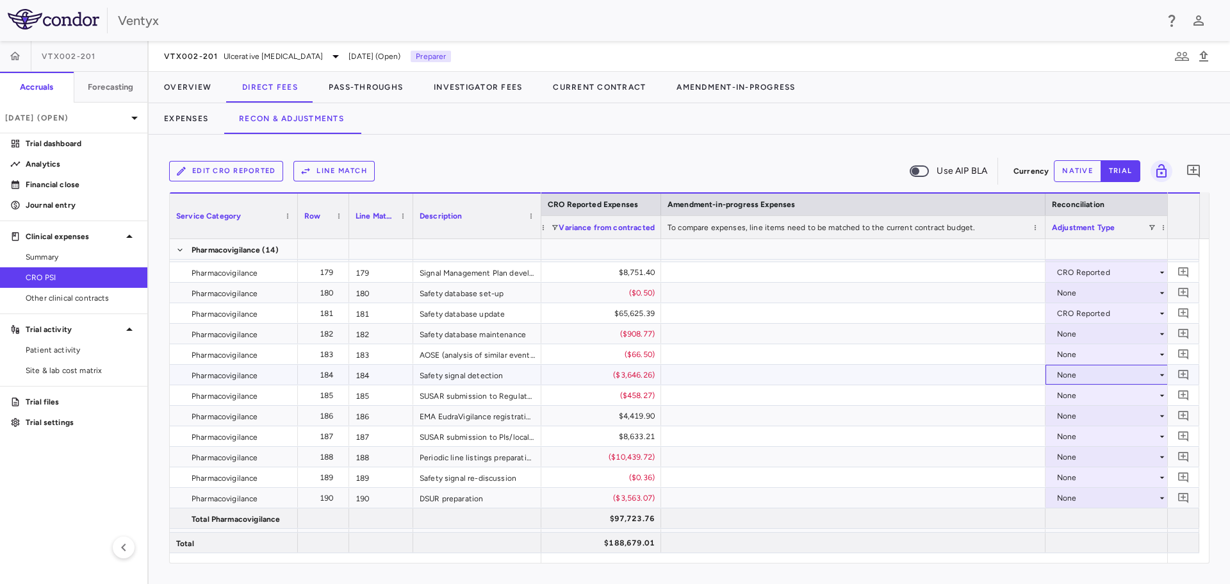
click at [1117, 371] on div "None" at bounding box center [1107, 375] width 100 height 21
click at [1110, 418] on div "CRO Reported" at bounding box center [1102, 419] width 61 height 12
click at [1081, 418] on div "None" at bounding box center [1107, 416] width 100 height 21
click at [1073, 413] on div "None" at bounding box center [1107, 416] width 100 height 21
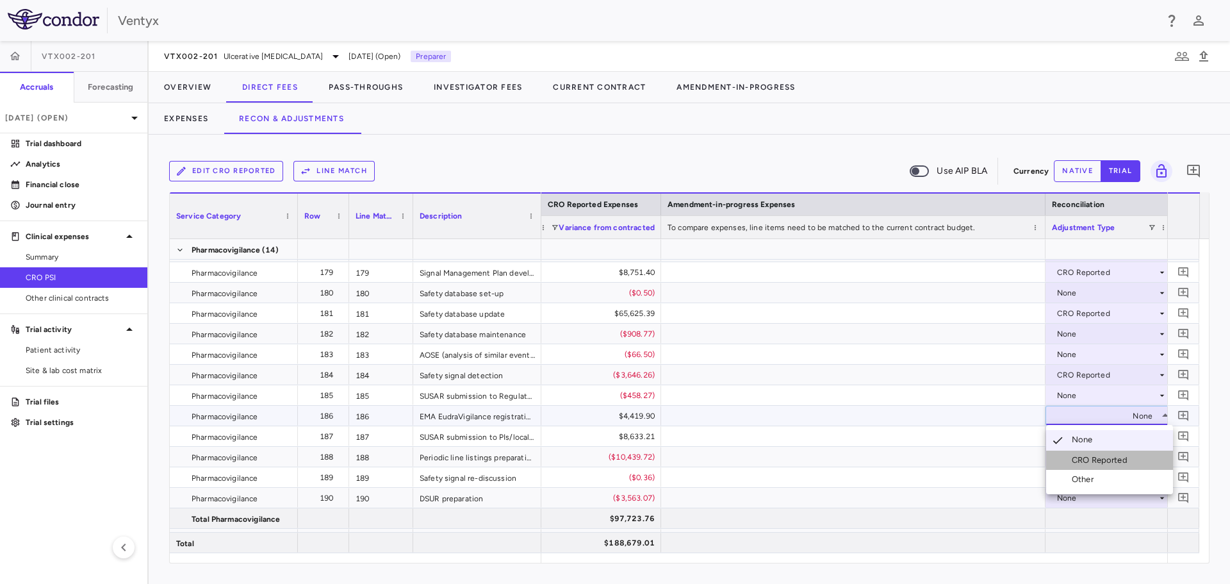
click at [1081, 463] on div "CRO Reported" at bounding box center [1102, 460] width 61 height 12
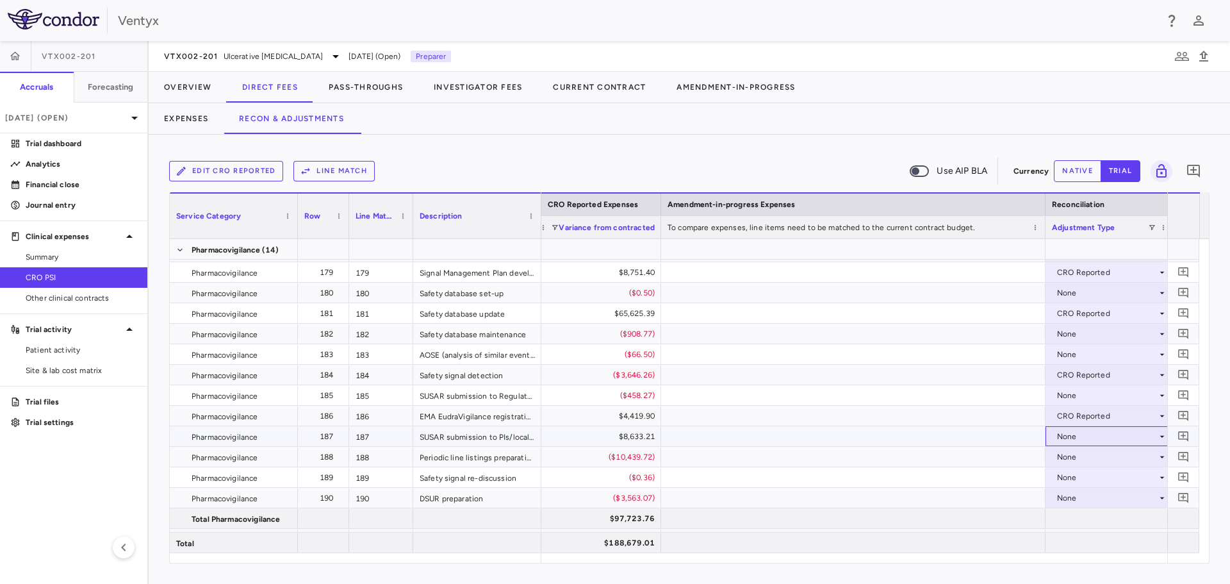
click at [1072, 435] on div "None" at bounding box center [1107, 436] width 100 height 21
click at [1072, 432] on div "None" at bounding box center [1107, 436] width 100 height 21
click at [1083, 481] on div "CRO Reported" at bounding box center [1102, 481] width 61 height 12
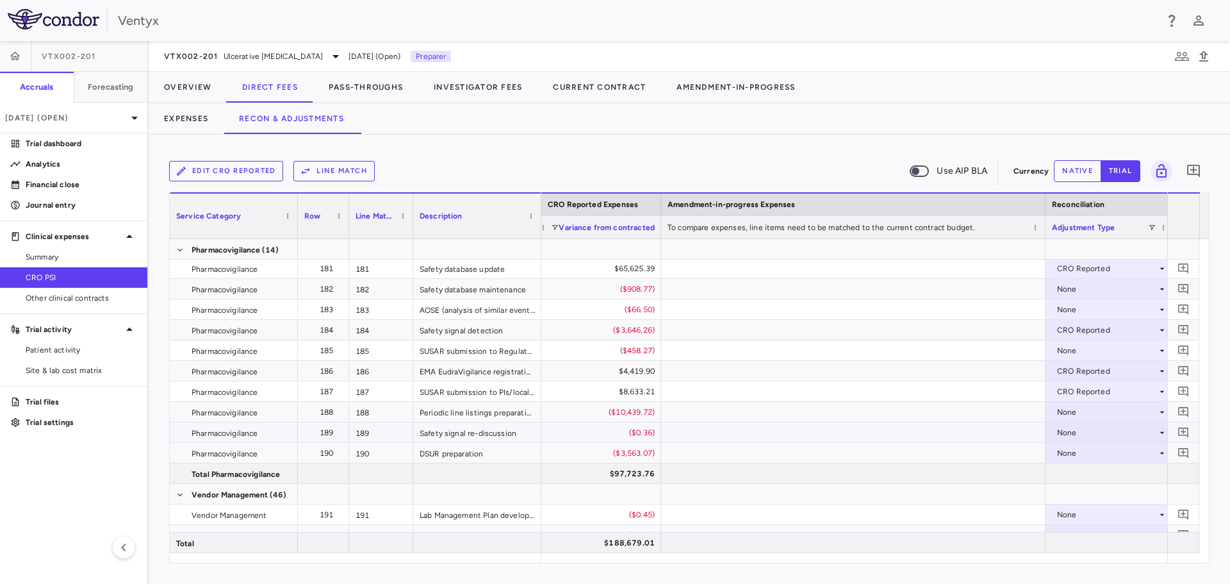
scroll to position [4100, 0]
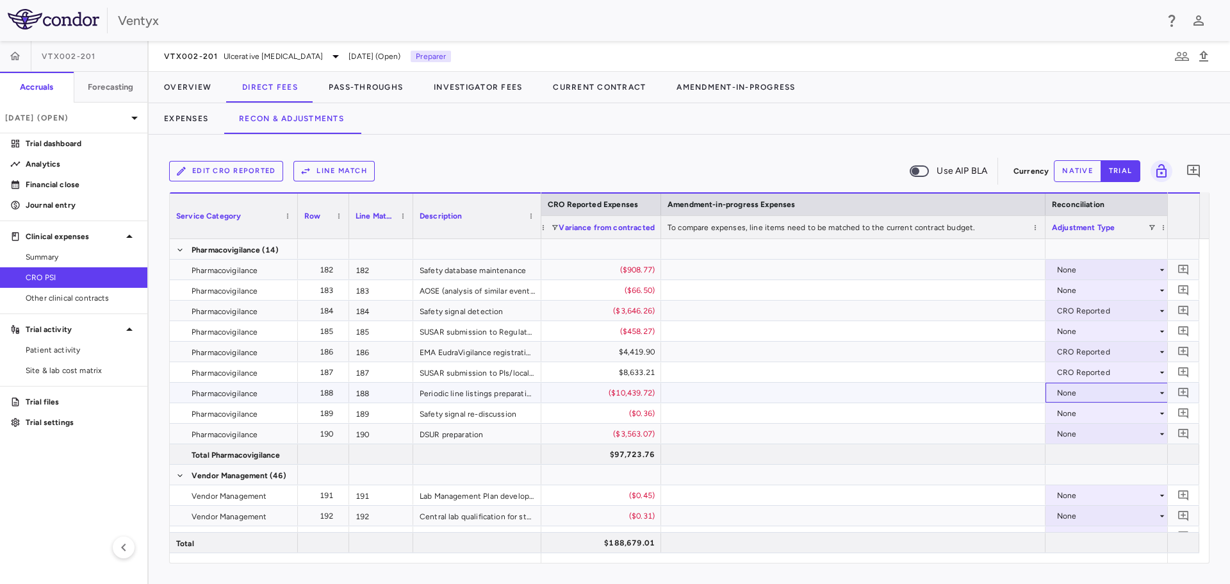
click at [1074, 393] on div "None" at bounding box center [1107, 392] width 100 height 21
click at [1083, 435] on div "CRO Reported" at bounding box center [1102, 437] width 61 height 12
click at [1081, 431] on div "None" at bounding box center [1107, 433] width 100 height 21
click at [1087, 477] on div "CRO Reported" at bounding box center [1102, 478] width 61 height 12
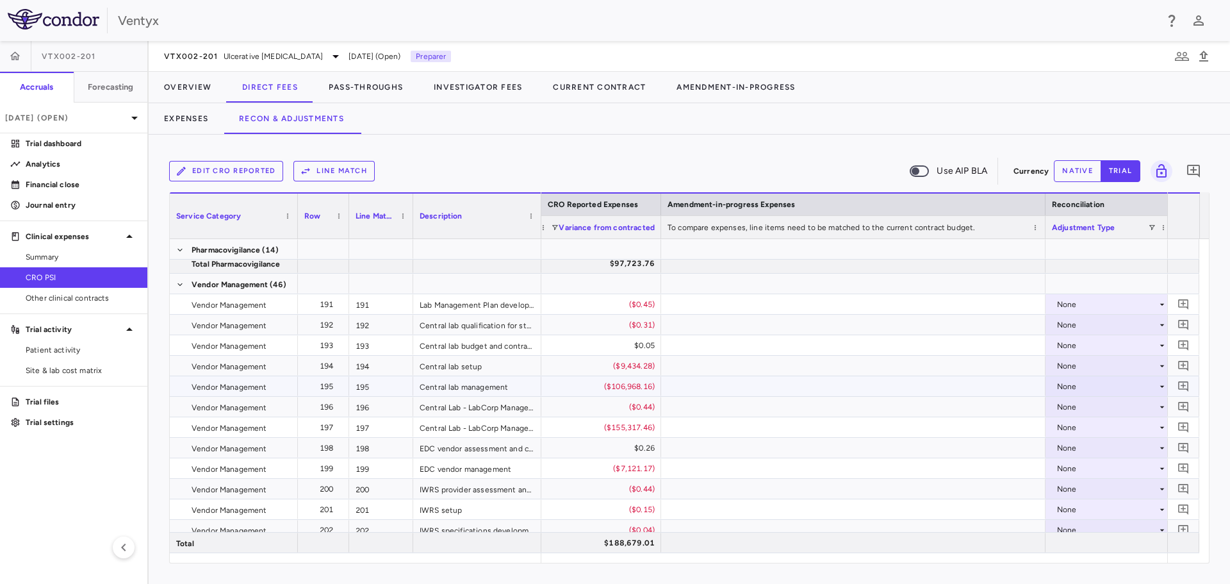
scroll to position [4292, 0]
click at [1079, 358] on div "None" at bounding box center [1107, 364] width 100 height 21
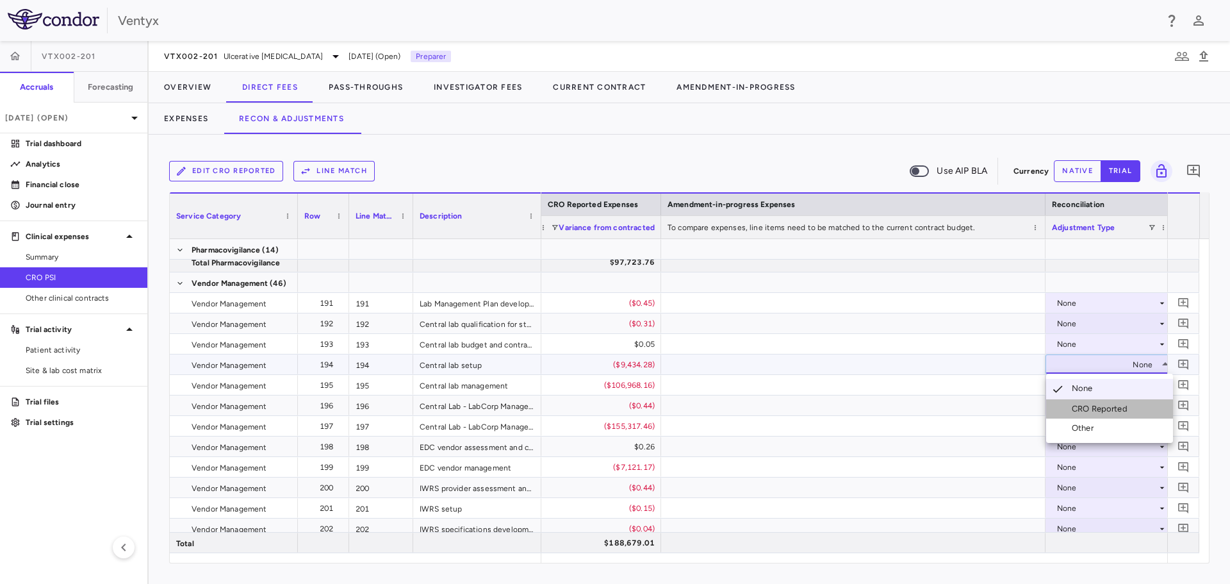
click at [1101, 415] on li "CRO Reported" at bounding box center [1109, 408] width 127 height 19
click at [1079, 388] on div "None" at bounding box center [1107, 385] width 100 height 21
click at [1095, 427] on div "CRO Reported" at bounding box center [1102, 429] width 61 height 12
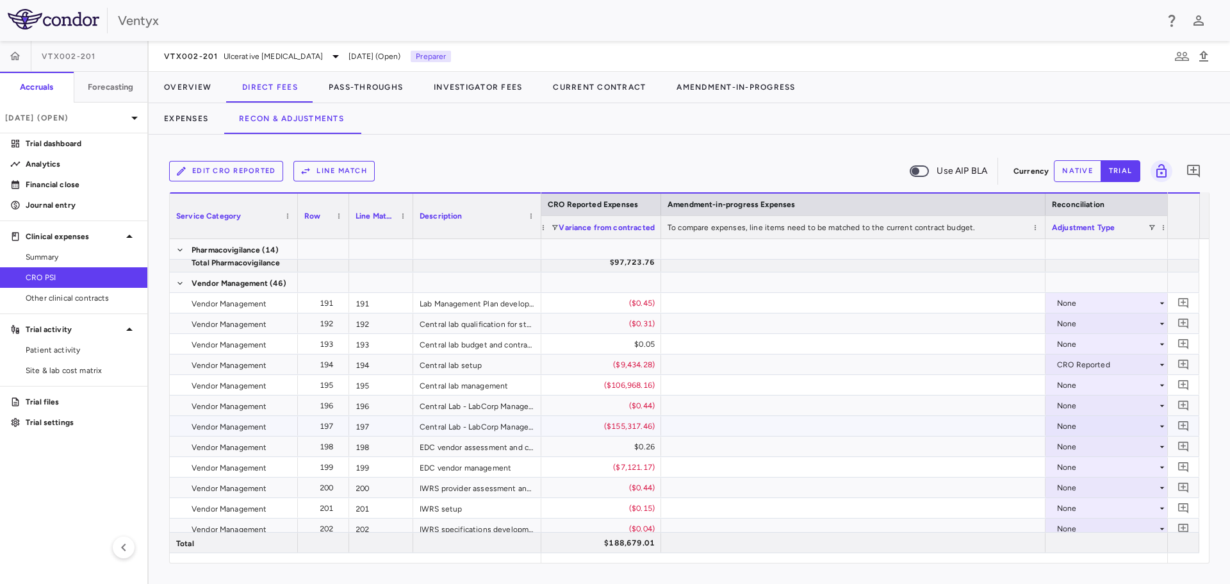
click at [1071, 421] on div "None" at bounding box center [1107, 426] width 100 height 21
click at [1076, 426] on div "None" at bounding box center [1107, 426] width 100 height 21
click at [1082, 467] on div "CRO Reported" at bounding box center [1102, 470] width 61 height 12
click at [1080, 463] on div "None" at bounding box center [1107, 467] width 100 height 21
click at [1071, 468] on div "None" at bounding box center [1107, 467] width 100 height 21
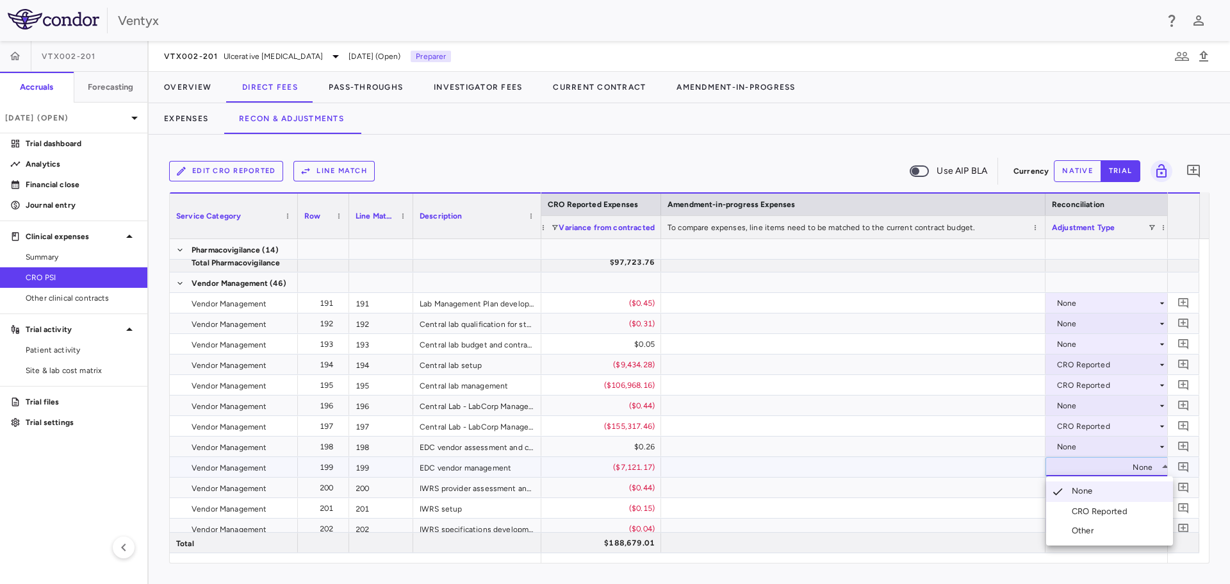
click at [1065, 511] on div at bounding box center [1058, 511] width 15 height 12
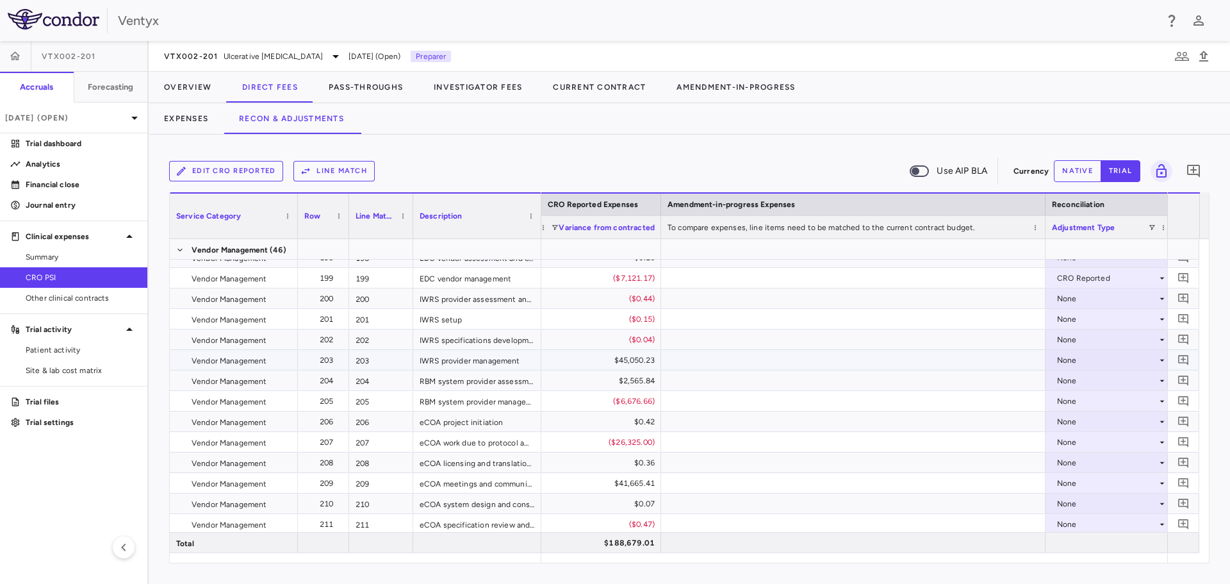
scroll to position [4484, 0]
click at [1059, 360] on div "None" at bounding box center [1107, 357] width 100 height 21
click at [1078, 395] on li "CRO Reported" at bounding box center [1109, 400] width 127 height 19
click at [1128, 385] on div "None" at bounding box center [1107, 377] width 100 height 21
click at [1081, 377] on div "None" at bounding box center [1107, 377] width 100 height 21
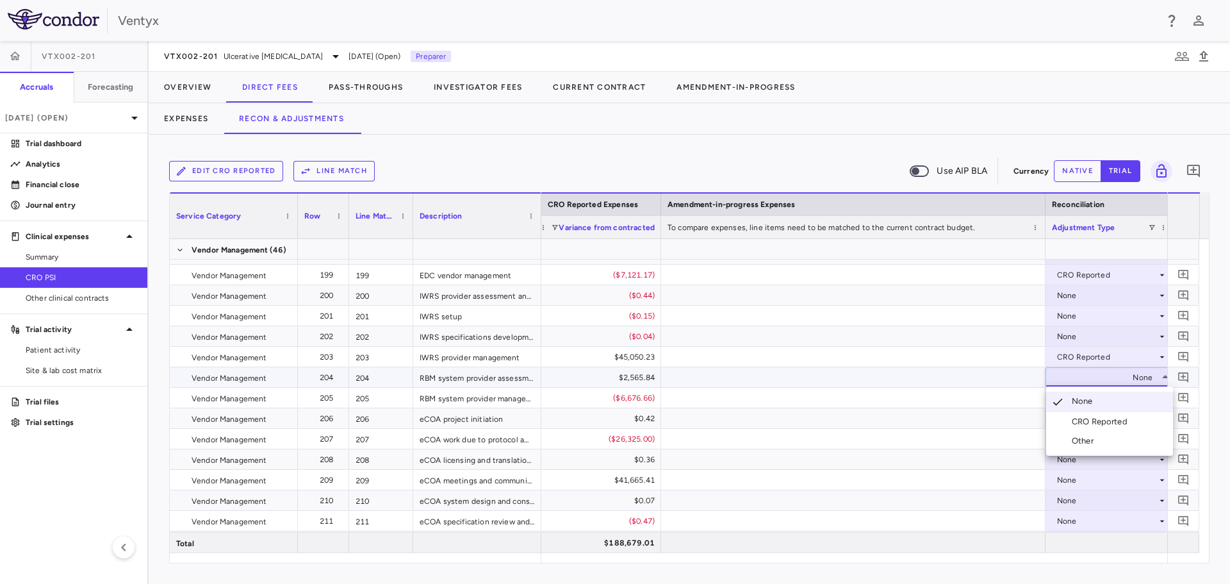
click at [1092, 421] on div "CRO Reported" at bounding box center [1102, 422] width 61 height 12
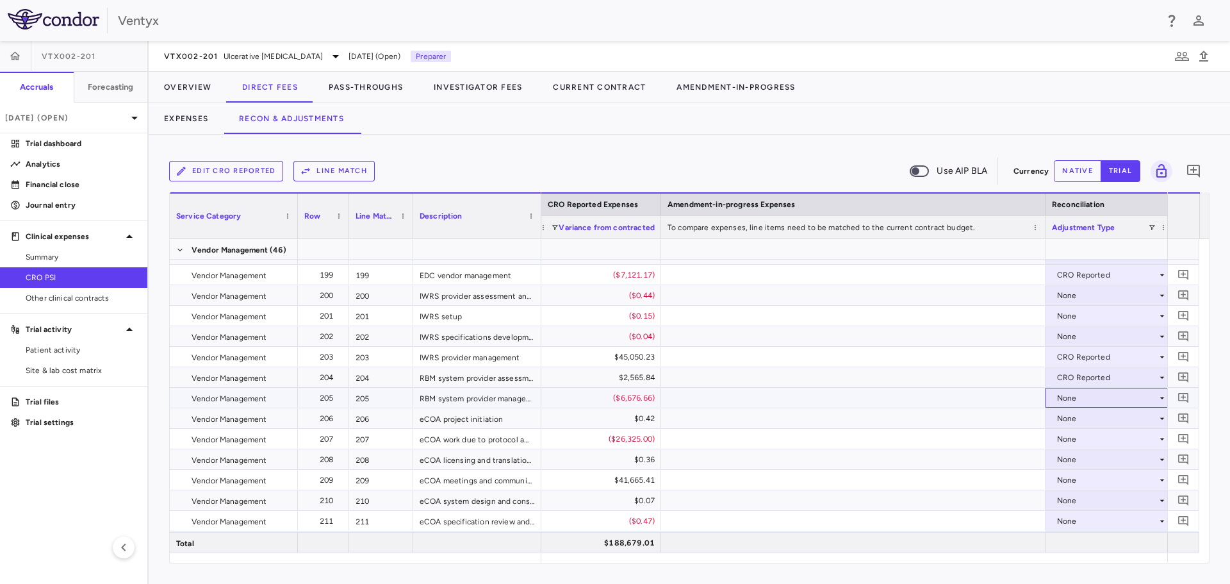
click at [1081, 404] on div "None" at bounding box center [1107, 398] width 100 height 21
click at [1092, 440] on div "CRO Reported" at bounding box center [1102, 442] width 61 height 12
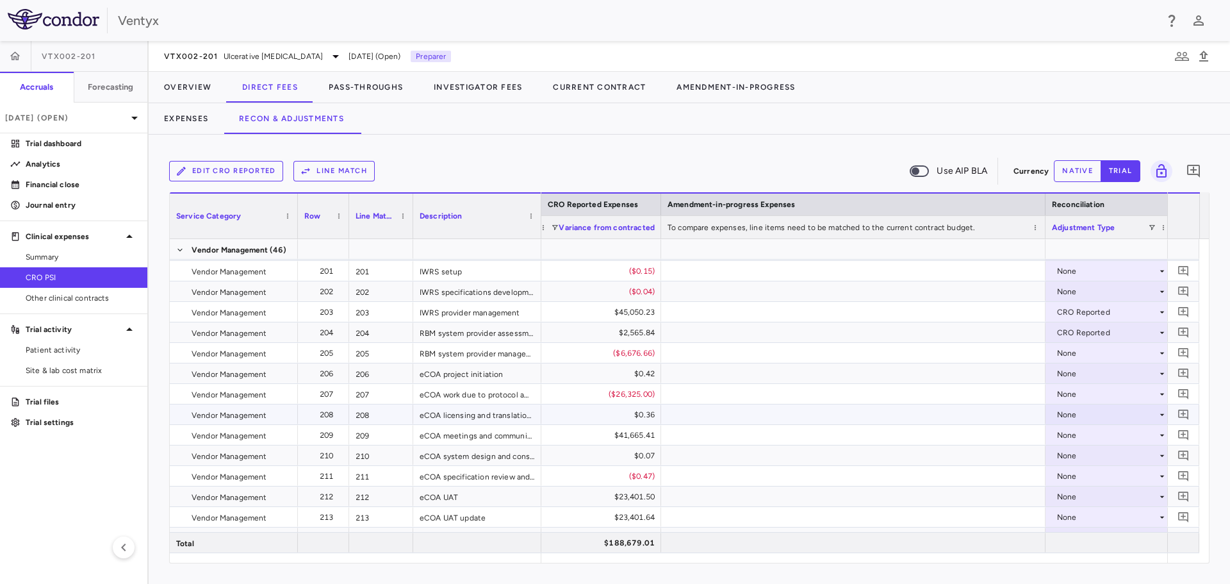
scroll to position [4549, 0]
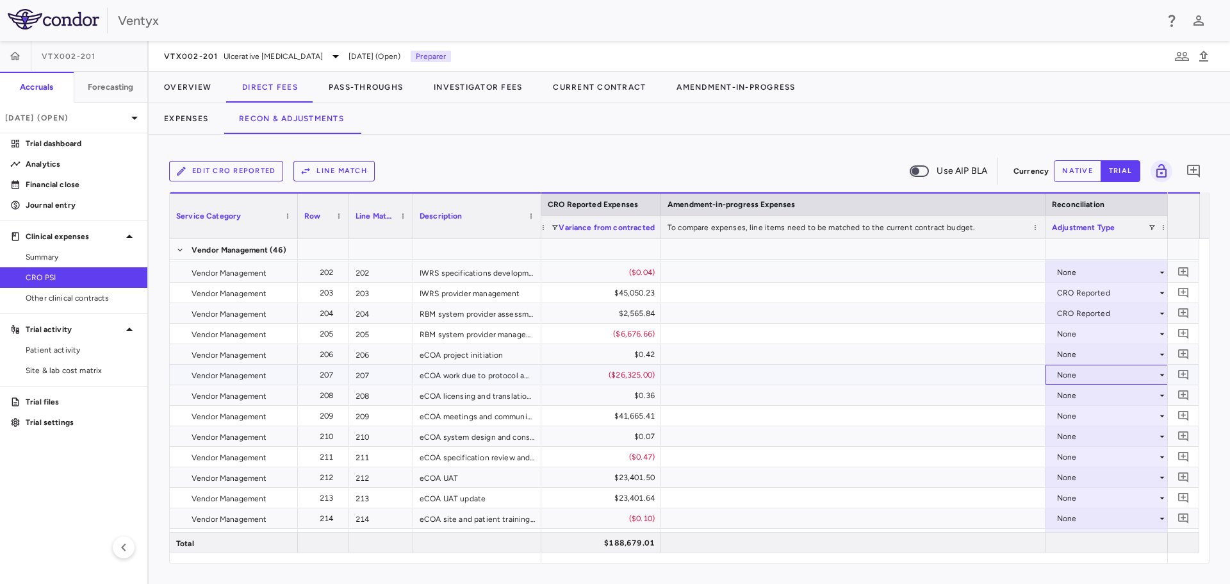
click at [1078, 379] on div "None" at bounding box center [1107, 375] width 100 height 21
click at [1070, 375] on div "None" at bounding box center [1107, 375] width 100 height 21
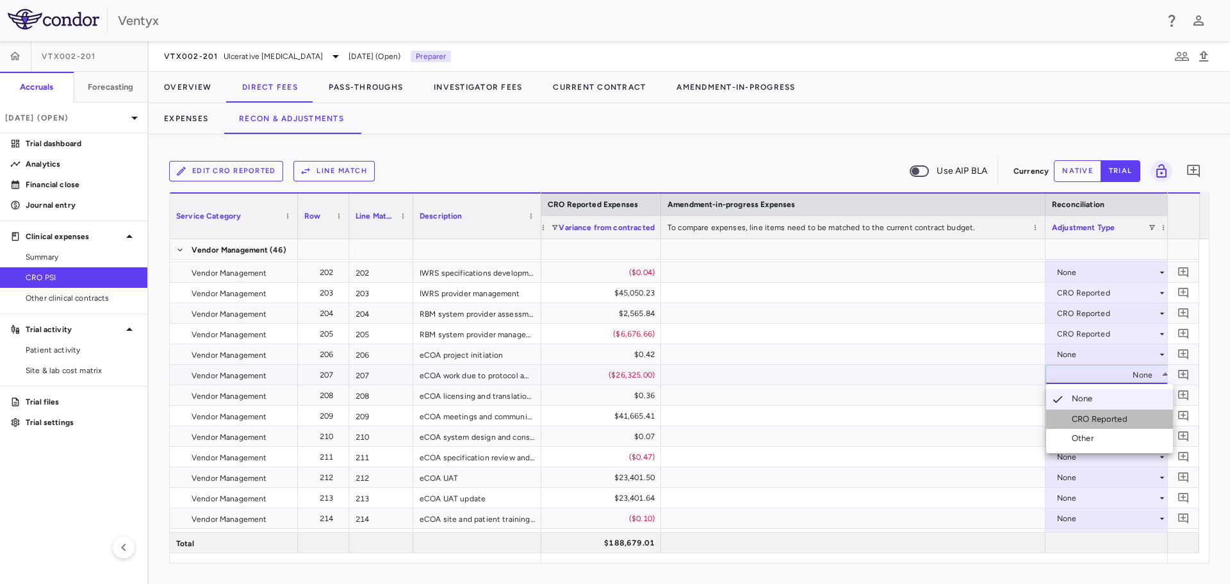
click at [1088, 413] on div "CRO Reported" at bounding box center [1102, 419] width 61 height 12
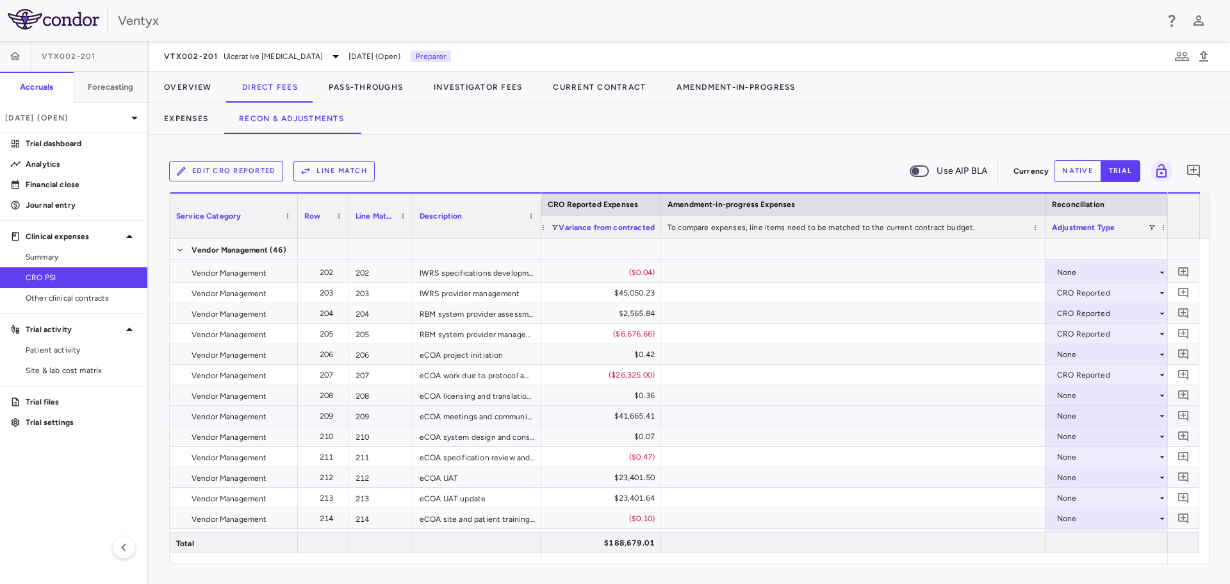
click at [1097, 416] on div "None" at bounding box center [1107, 416] width 100 height 21
click at [1071, 417] on div "None" at bounding box center [1107, 416] width 100 height 21
click at [1088, 454] on li "CRO Reported" at bounding box center [1109, 459] width 127 height 19
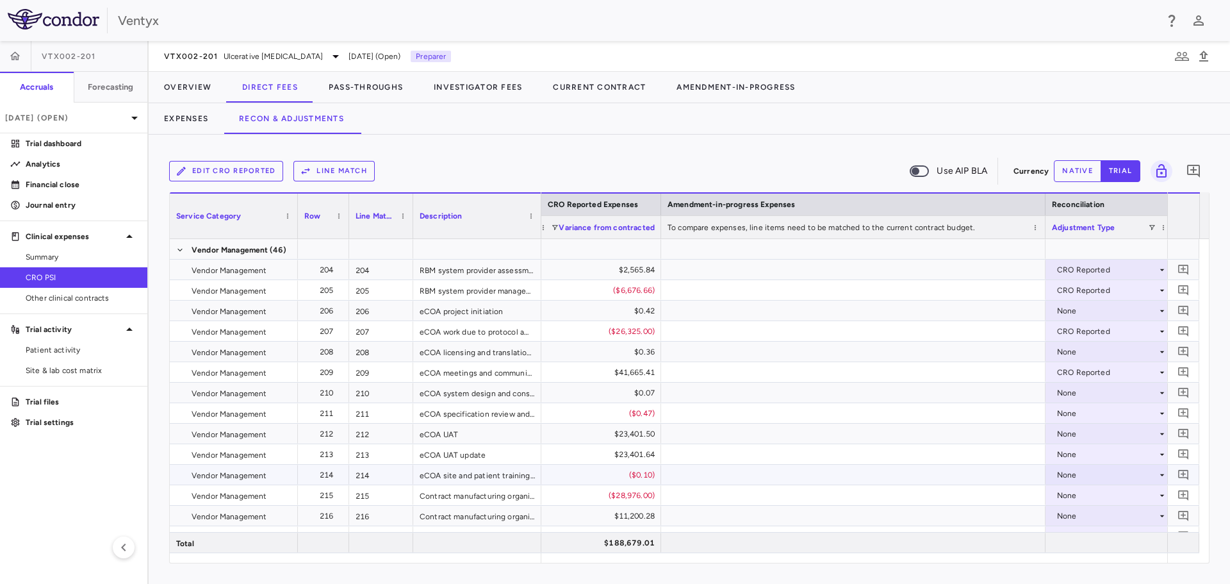
scroll to position [4613, 0]
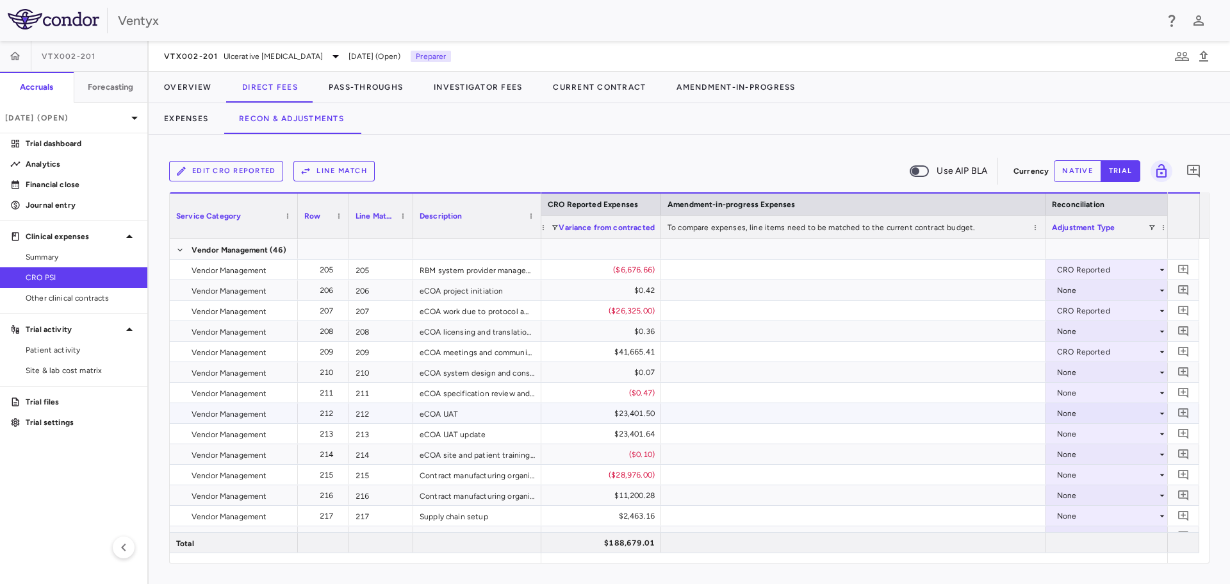
click at [1074, 412] on div "None" at bounding box center [1107, 413] width 100 height 21
click at [1069, 454] on div "CRO Reported" at bounding box center [1089, 458] width 86 height 12
click at [1070, 434] on div "None" at bounding box center [1107, 433] width 100 height 21
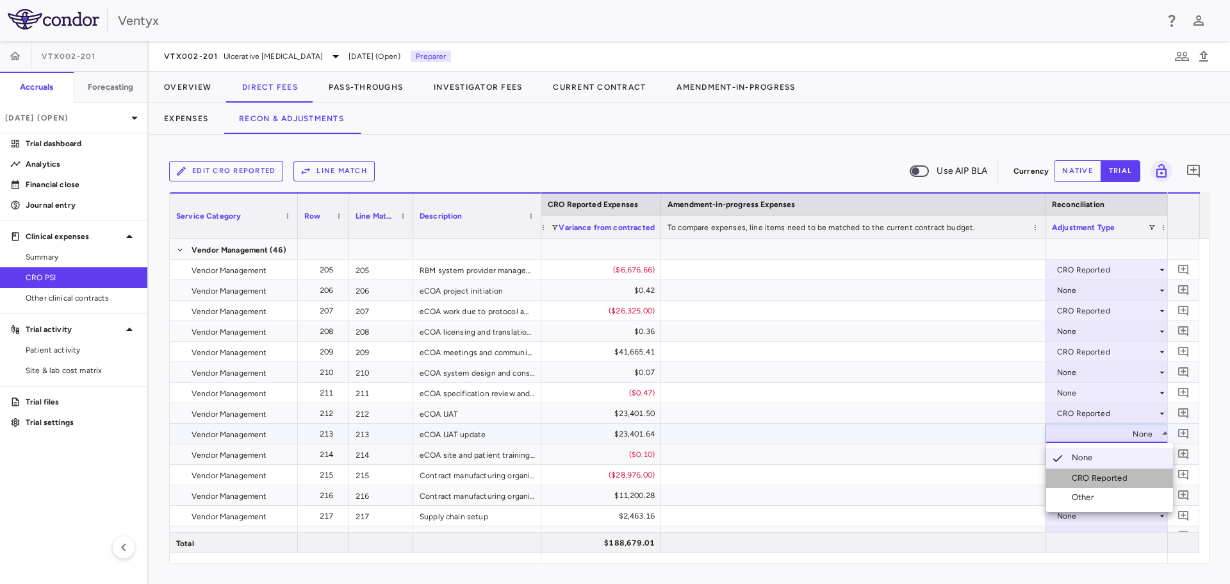
click at [1083, 474] on div "CRO Reported" at bounding box center [1102, 478] width 61 height 12
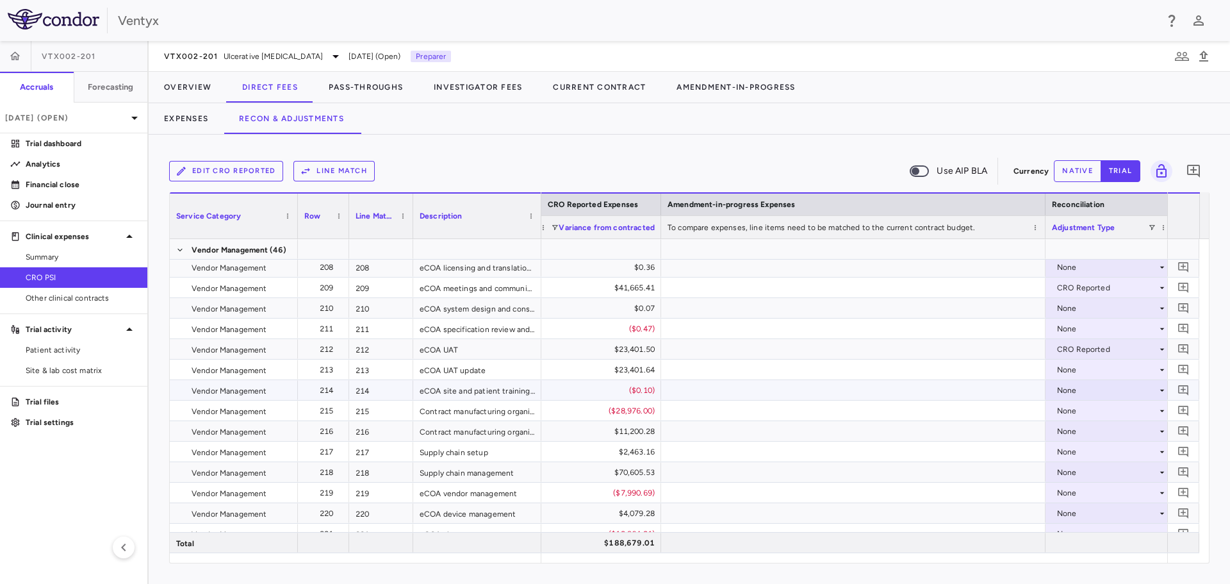
scroll to position [4721, 0]
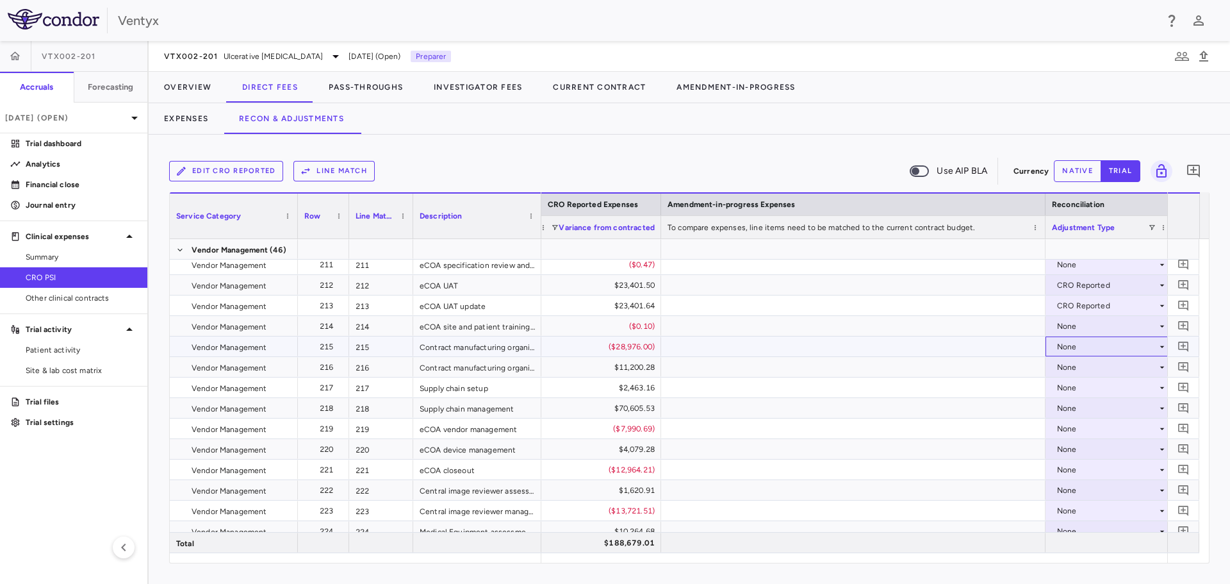
click at [1073, 345] on div "None" at bounding box center [1107, 346] width 100 height 21
click at [1076, 386] on div "CRO Reported" at bounding box center [1102, 391] width 61 height 12
click at [1095, 363] on div "None" at bounding box center [1107, 367] width 100 height 21
click at [1104, 415] on div "None" at bounding box center [1107, 408] width 100 height 21
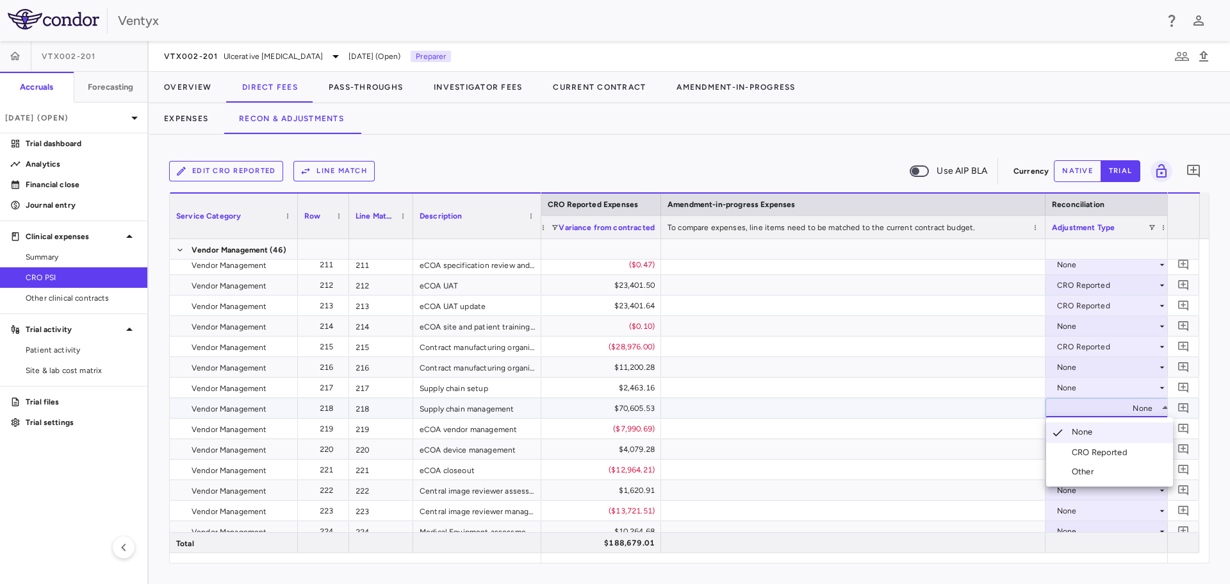
click at [1071, 372] on div at bounding box center [615, 292] width 1230 height 584
click at [1071, 372] on div "None" at bounding box center [1107, 367] width 100 height 21
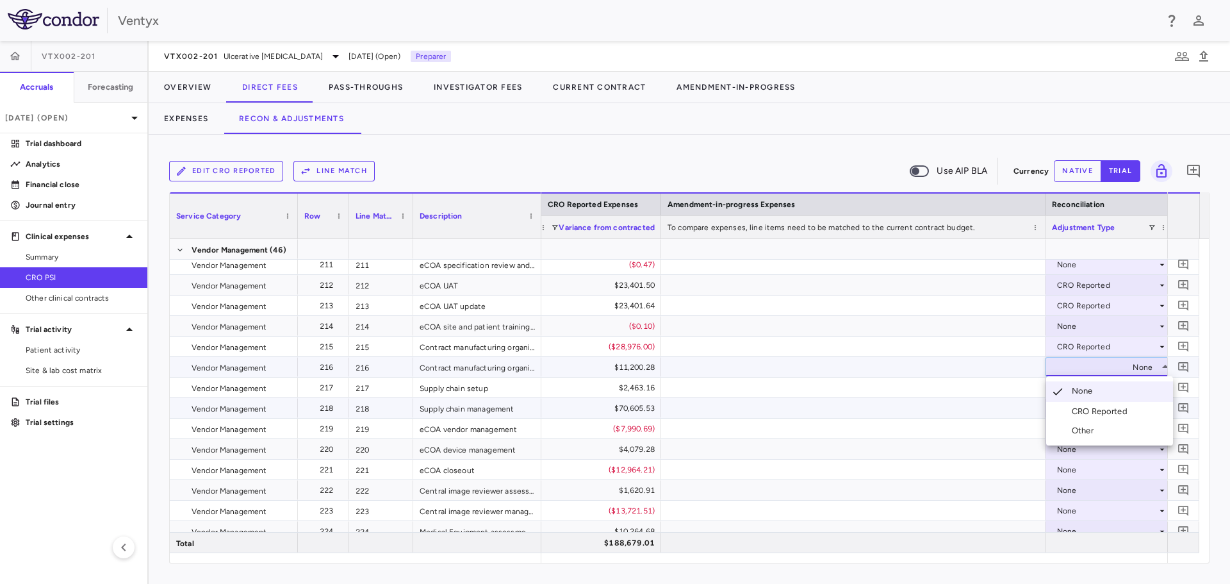
click at [1083, 408] on div "CRO Reported" at bounding box center [1102, 412] width 61 height 12
click at [1074, 392] on div "None" at bounding box center [1107, 387] width 100 height 21
click at [1074, 388] on div "None" at bounding box center [1107, 387] width 100 height 21
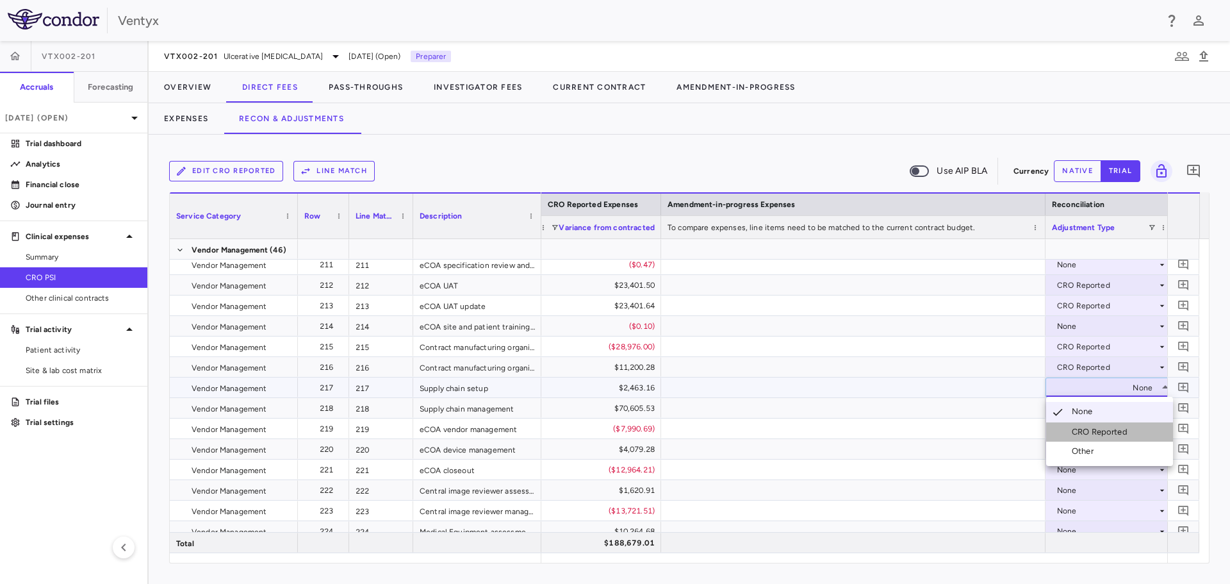
click at [1097, 430] on div "CRO Reported" at bounding box center [1102, 432] width 61 height 12
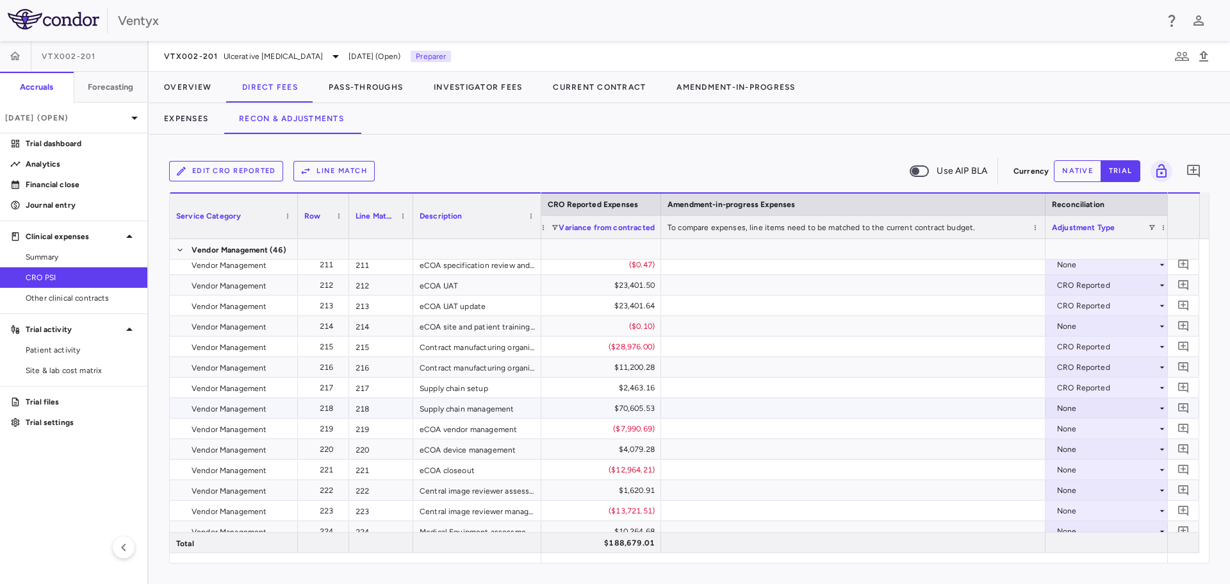
click at [1081, 404] on div "None" at bounding box center [1107, 408] width 100 height 21
click at [1103, 450] on div "None" at bounding box center [1107, 449] width 100 height 21
click at [1078, 405] on div at bounding box center [615, 292] width 1230 height 584
click at [1079, 407] on div "None" at bounding box center [1107, 408] width 100 height 21
click at [1084, 450] on div "CRO Reported" at bounding box center [1102, 453] width 61 height 12
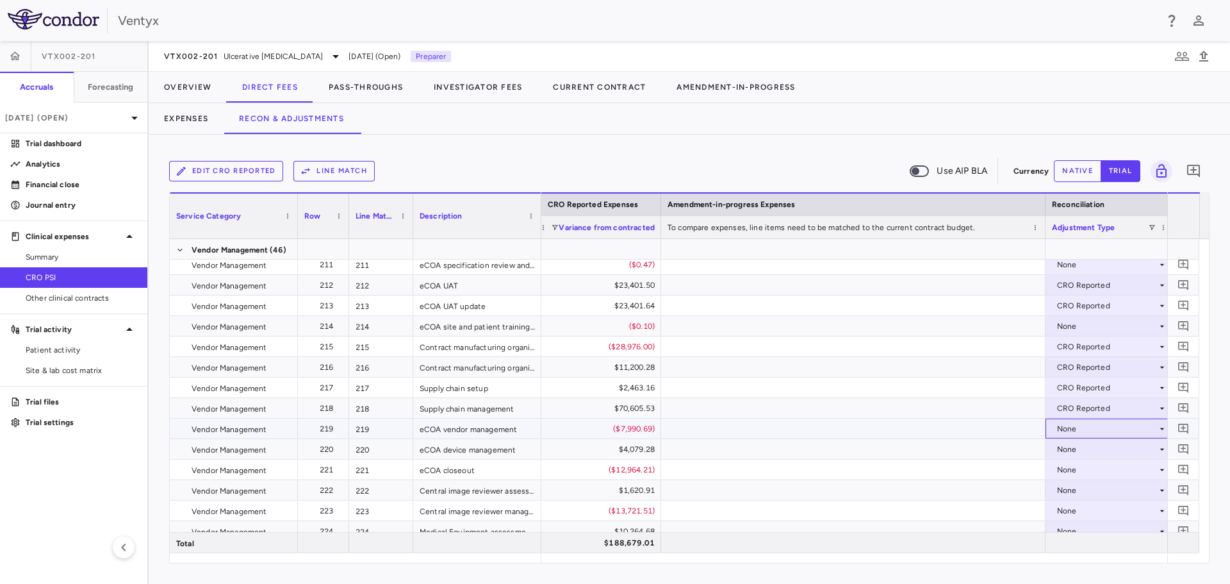
click at [1079, 429] on div "None" at bounding box center [1107, 428] width 100 height 21
click at [1092, 474] on div "CRO Reported" at bounding box center [1102, 473] width 61 height 12
click at [1068, 446] on div "None" at bounding box center [1107, 449] width 100 height 21
click at [1103, 489] on div "CRO Reported" at bounding box center [1102, 494] width 61 height 12
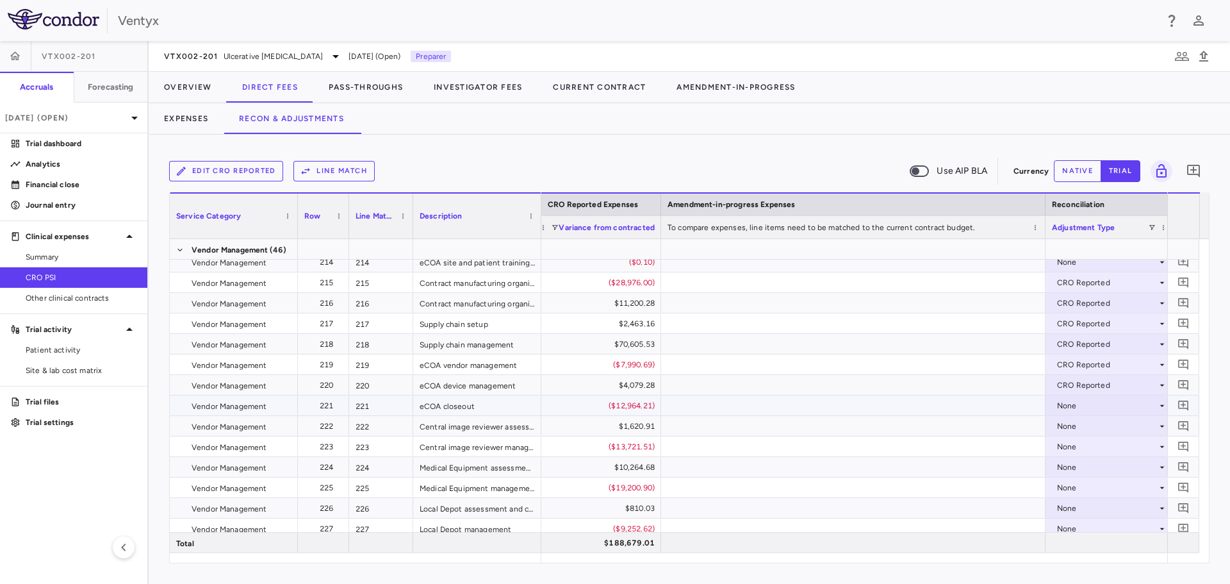
click at [1079, 402] on div "None" at bounding box center [1107, 405] width 100 height 21
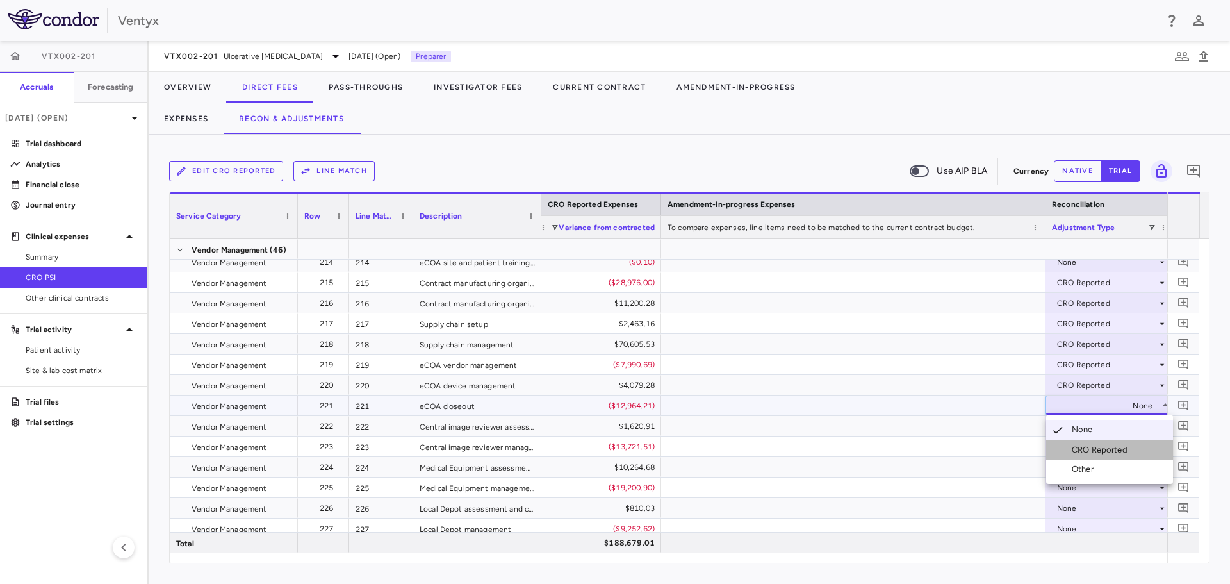
click at [1085, 452] on div "CRO Reported" at bounding box center [1102, 450] width 61 height 12
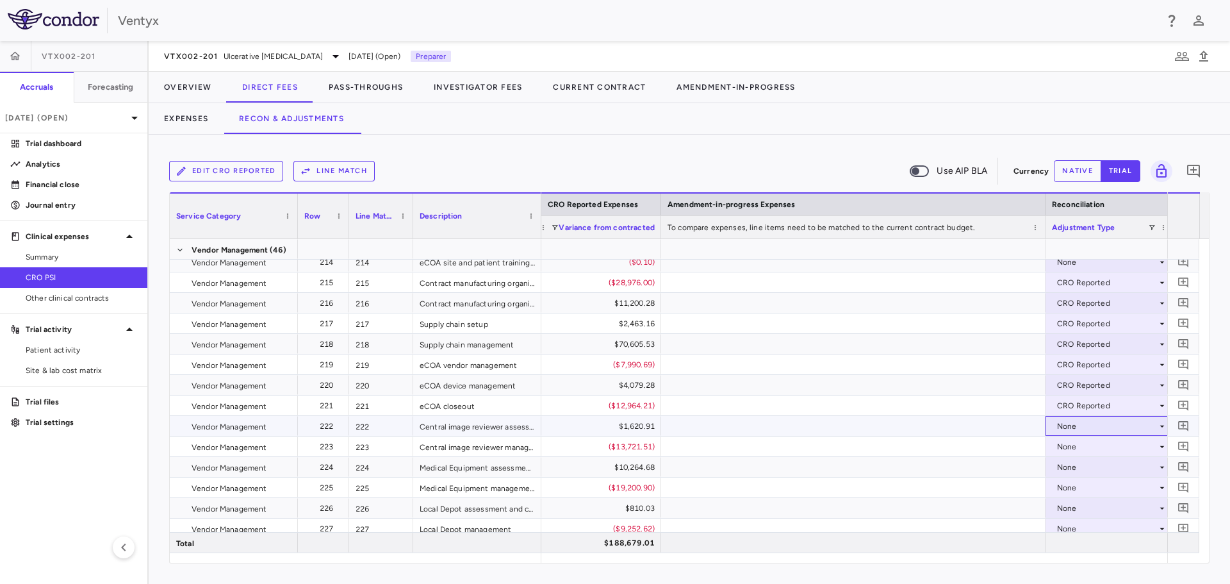
click at [1074, 425] on div "None" at bounding box center [1107, 426] width 100 height 21
click at [1078, 448] on div "None" at bounding box center [1107, 446] width 100 height 21
click at [1085, 488] on div "CRO Reported" at bounding box center [1102, 491] width 61 height 12
click at [1080, 420] on div "None" at bounding box center [1107, 426] width 100 height 21
click at [1083, 469] on div "CRO Reported" at bounding box center [1102, 470] width 61 height 12
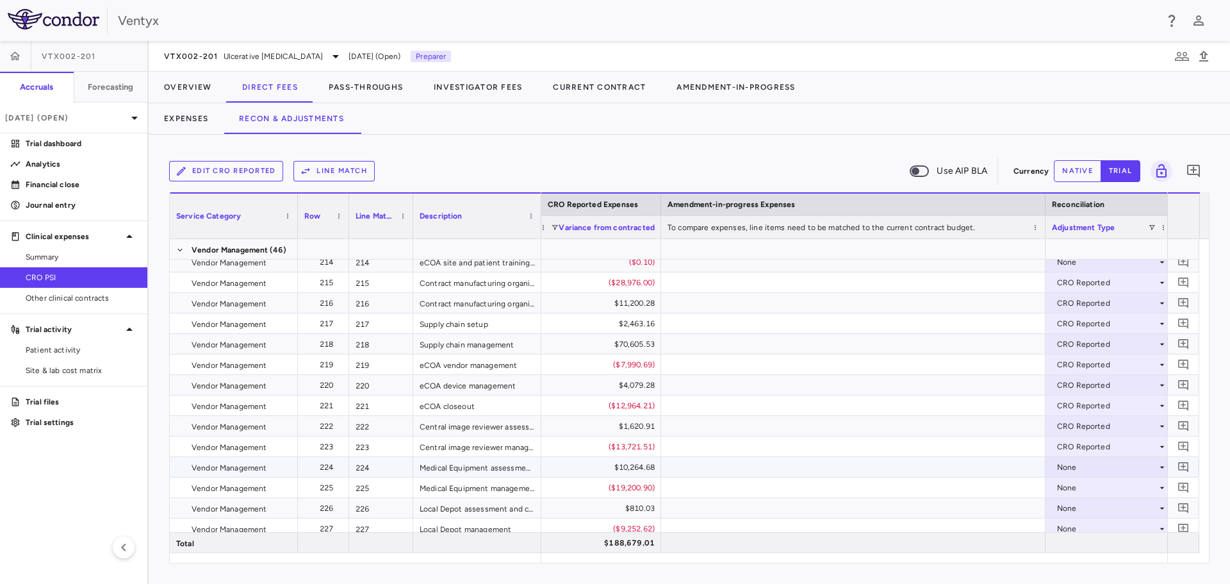
click at [1083, 469] on div "None" at bounding box center [1107, 467] width 100 height 21
click at [1069, 469] on div "None" at bounding box center [1107, 467] width 100 height 21
click at [1083, 510] on div "CRO Reported" at bounding box center [1102, 511] width 61 height 12
click at [1083, 483] on div "None" at bounding box center [1107, 487] width 100 height 21
click at [1091, 521] on li "None" at bounding box center [1109, 512] width 127 height 21
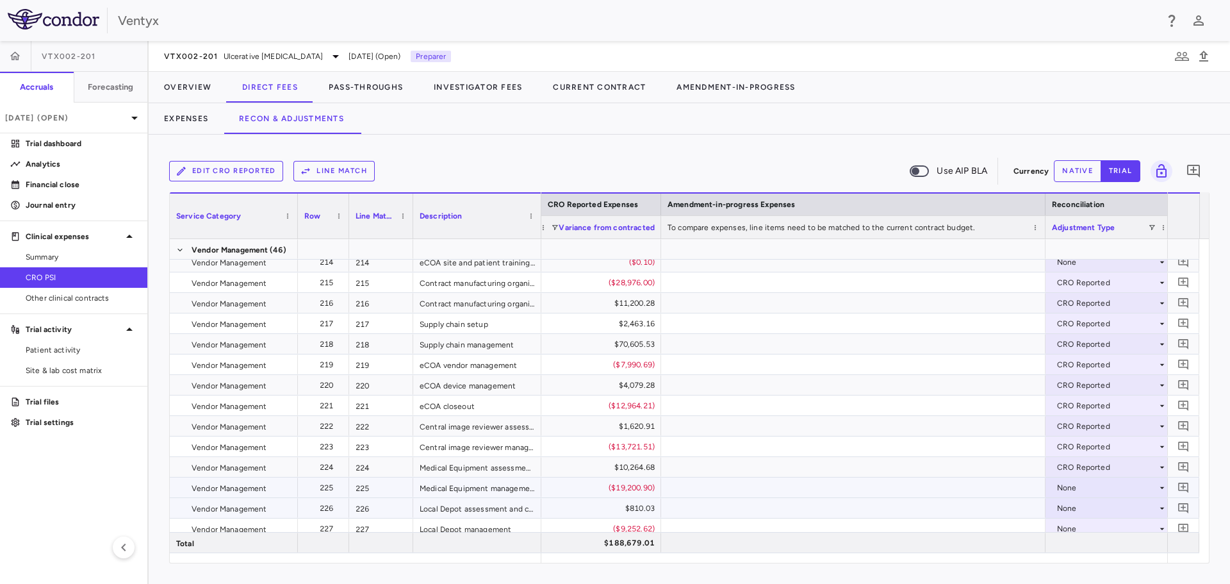
click at [1063, 472] on div "CRO Reported" at bounding box center [1107, 467] width 100 height 21
click at [922, 461] on div at bounding box center [615, 292] width 1230 height 584
click at [1069, 484] on div "None" at bounding box center [1107, 487] width 100 height 21
click at [1084, 531] on div "CRO Reported" at bounding box center [1102, 532] width 61 height 12
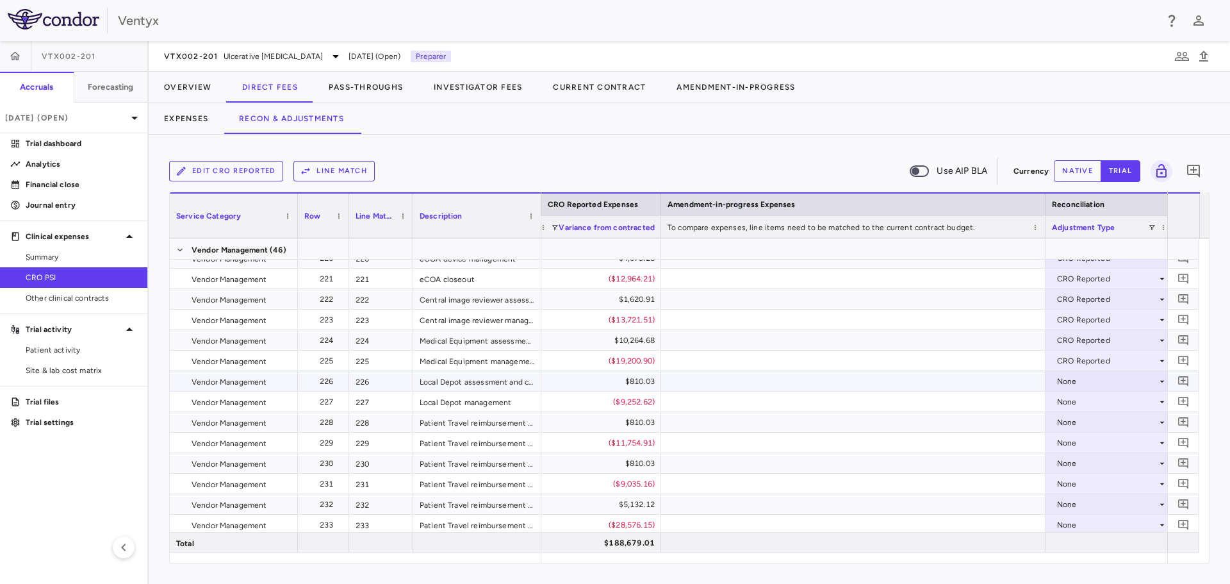
scroll to position [4933, 0]
click at [1074, 399] on div "None" at bounding box center [1107, 400] width 100 height 21
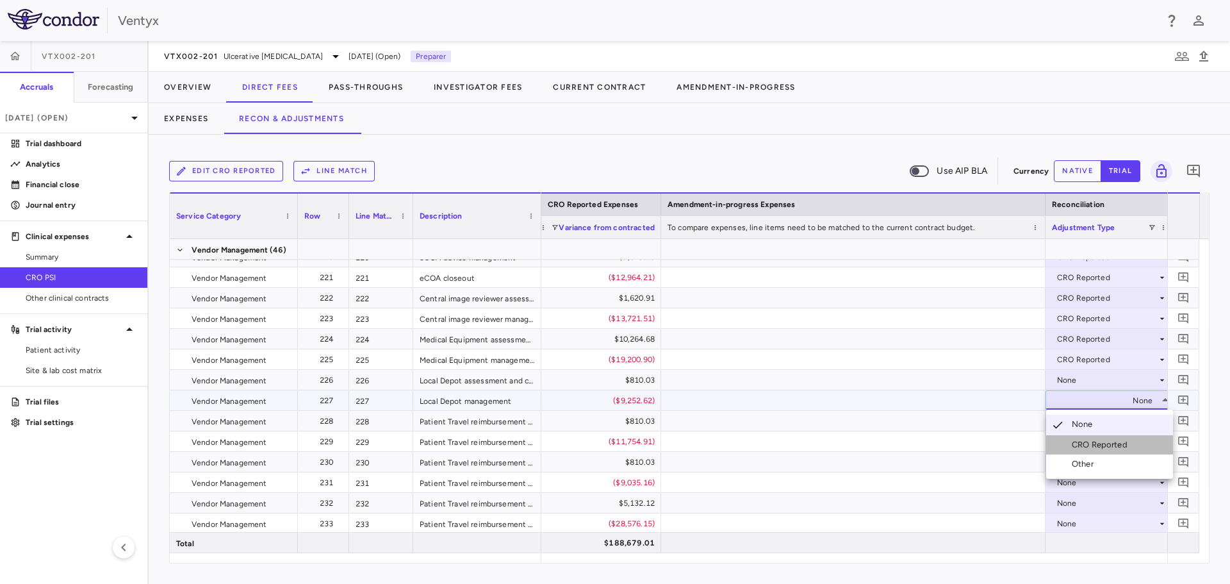
click at [1088, 442] on div "CRO Reported" at bounding box center [1102, 445] width 61 height 12
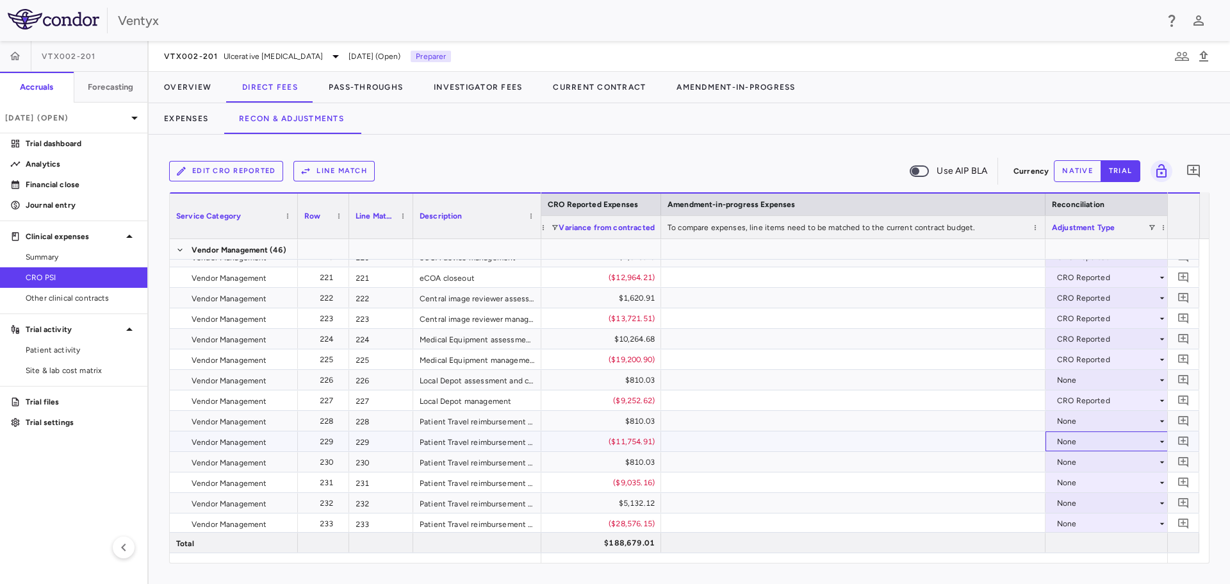
click at [1079, 440] on div "None" at bounding box center [1107, 441] width 100 height 21
click at [1088, 484] on div "None" at bounding box center [1107, 482] width 100 height 21
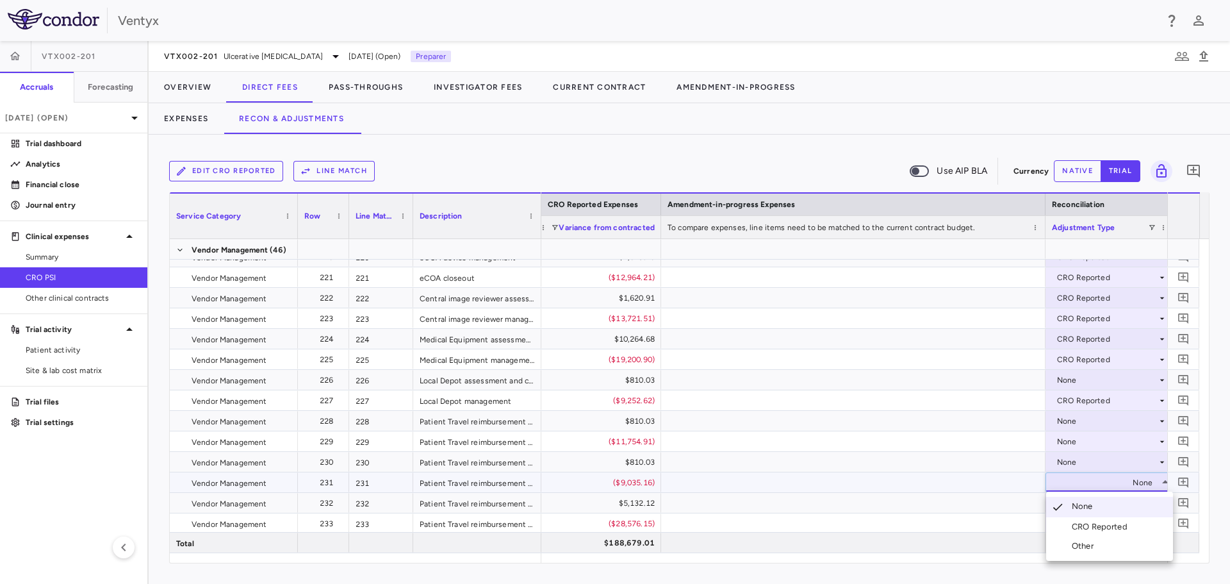
click at [1060, 436] on div at bounding box center [615, 292] width 1230 height 584
click at [1060, 436] on div "None" at bounding box center [1107, 441] width 100 height 21
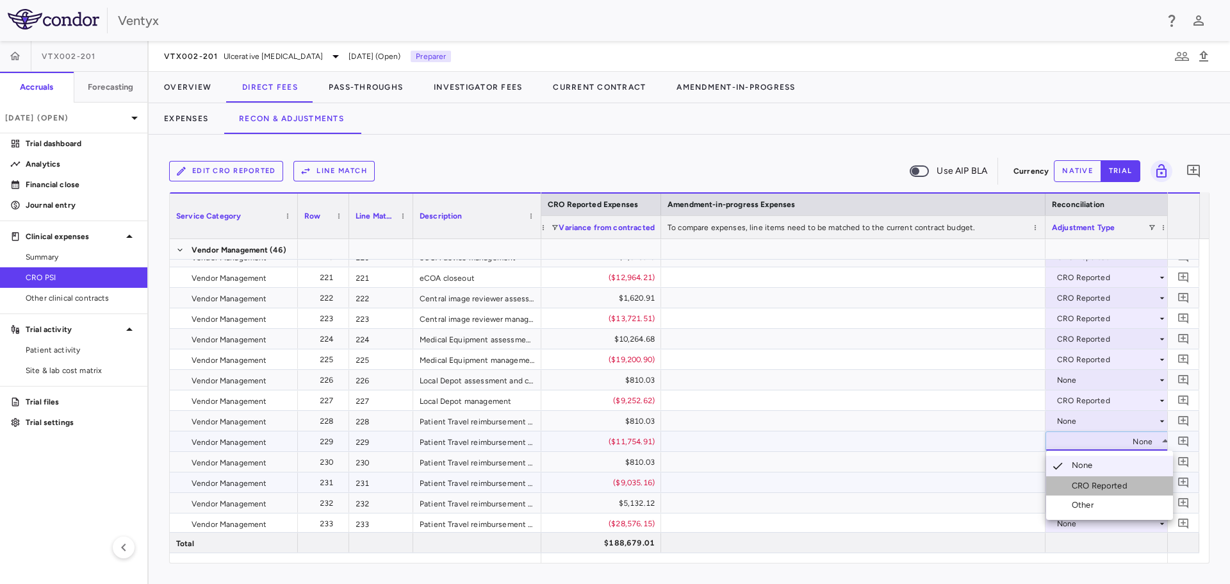
click at [1078, 491] on li "CRO Reported" at bounding box center [1109, 485] width 127 height 19
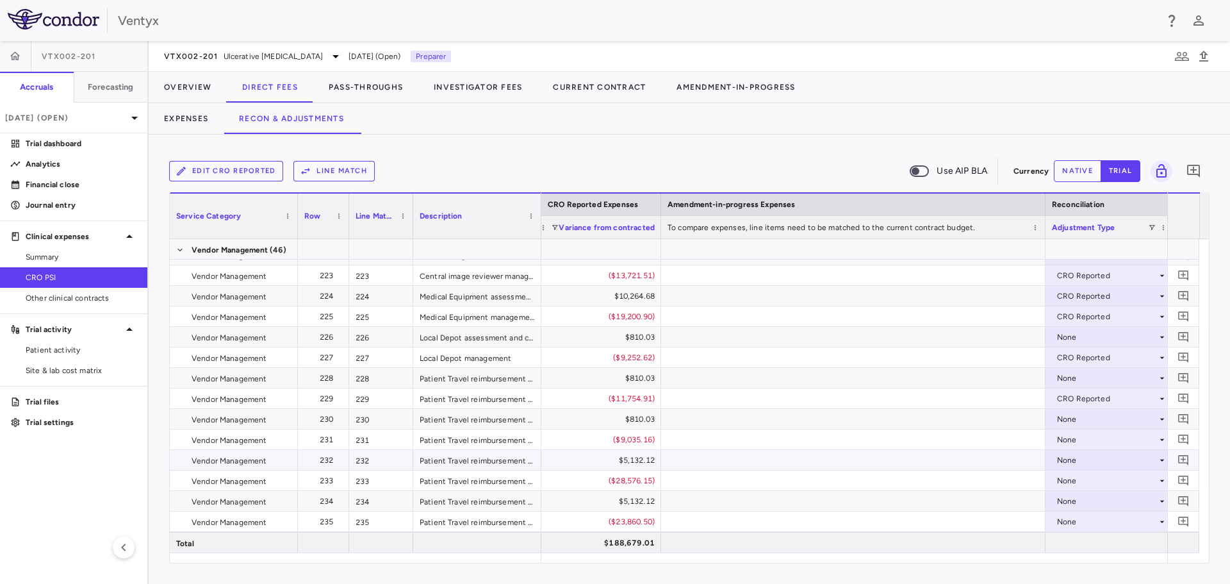
scroll to position [4997, 0]
click at [1077, 423] on div "None" at bounding box center [1107, 418] width 100 height 21
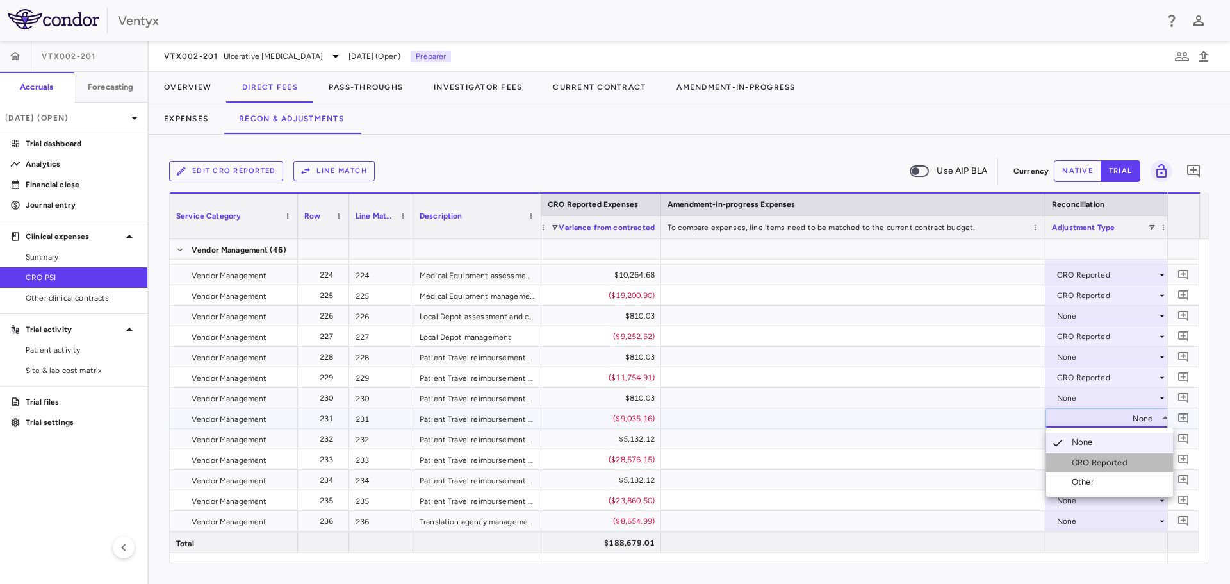
click at [1080, 469] on li "CRO Reported" at bounding box center [1109, 462] width 127 height 19
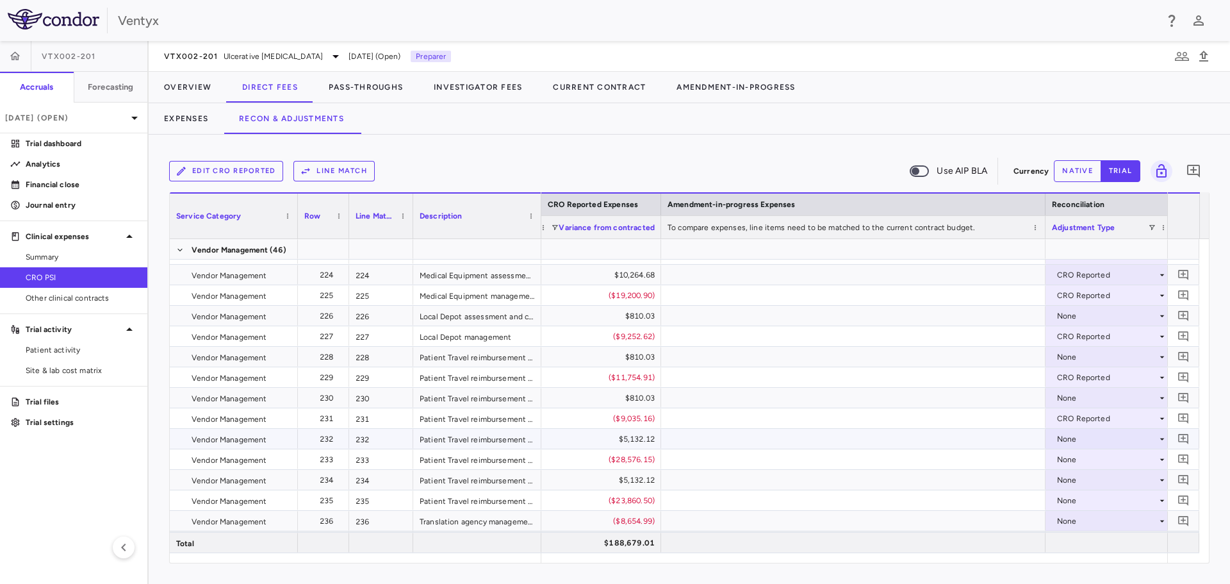
click at [1067, 438] on div "None" at bounding box center [1107, 439] width 100 height 21
click at [1073, 434] on div "None" at bounding box center [1107, 439] width 100 height 21
click at [1095, 484] on div "CRO Reported" at bounding box center [1102, 483] width 61 height 12
click at [1078, 457] on div "None" at bounding box center [1107, 459] width 100 height 21
click at [1083, 502] on div "None" at bounding box center [1107, 500] width 100 height 21
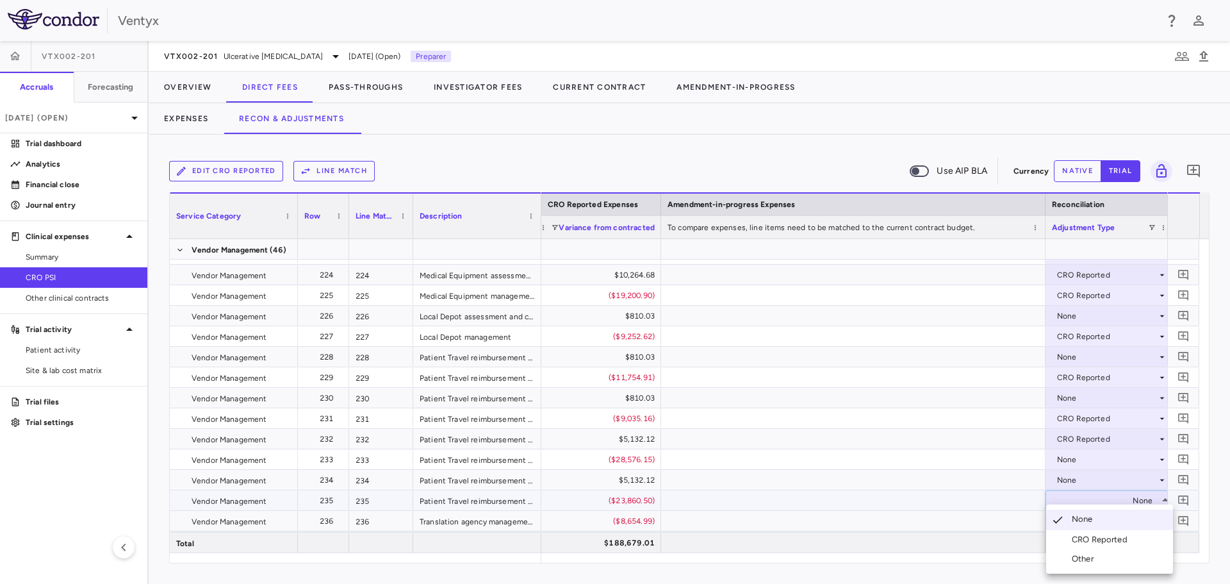
click at [1072, 464] on div at bounding box center [615, 292] width 1230 height 584
click at [1072, 464] on div "None" at bounding box center [1107, 459] width 100 height 21
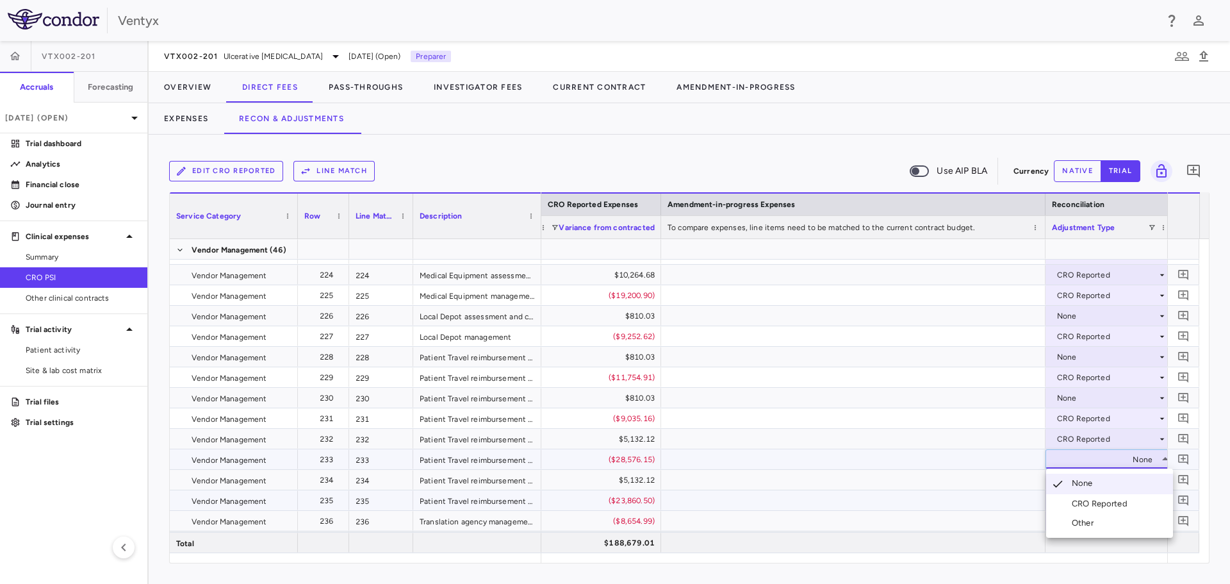
click at [1084, 501] on div "CRO Reported" at bounding box center [1102, 504] width 61 height 12
click at [1067, 478] on div "None" at bounding box center [1107, 480] width 100 height 21
click at [1070, 480] on div "None" at bounding box center [1107, 480] width 100 height 21
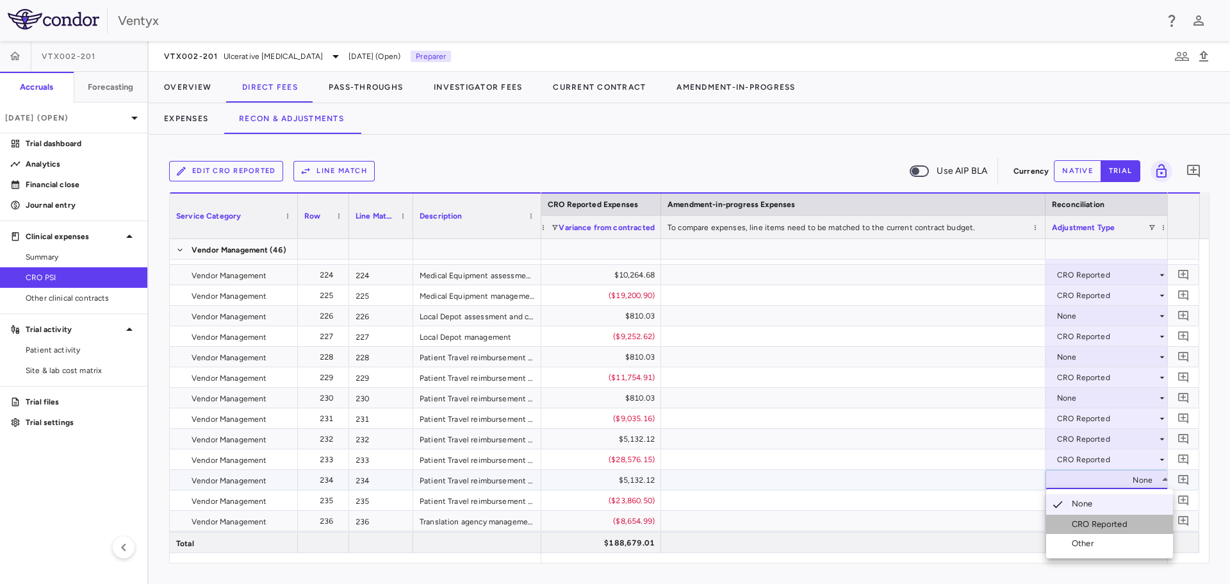
click at [1084, 516] on li "CRO Reported" at bounding box center [1109, 523] width 127 height 19
click at [1070, 499] on div "None" at bounding box center [1107, 500] width 100 height 21
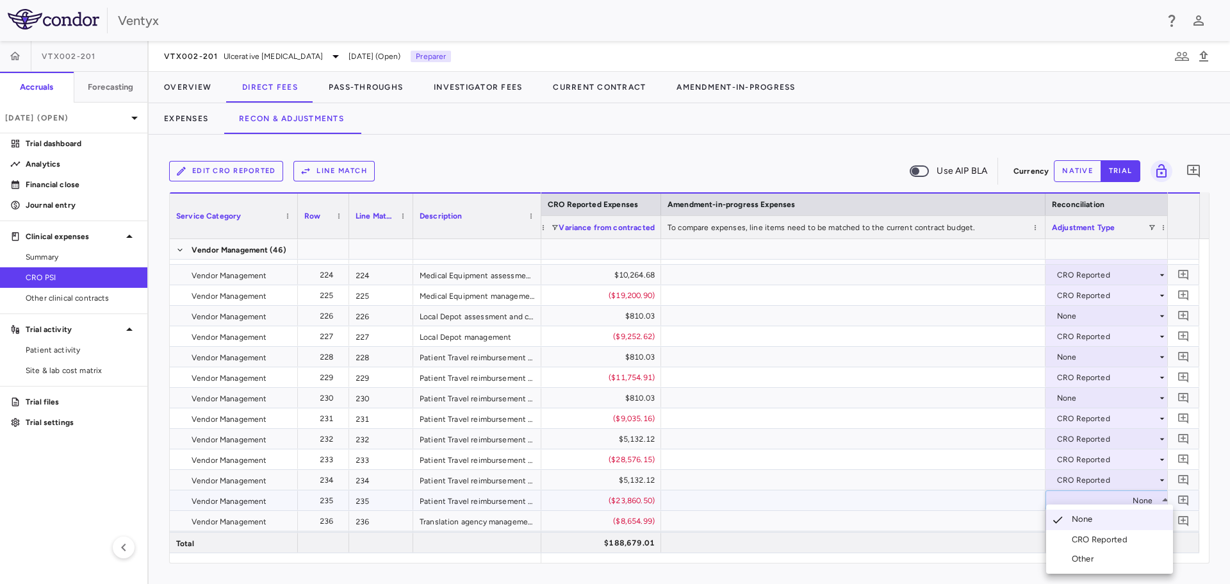
click at [1081, 534] on div "CRO Reported" at bounding box center [1102, 540] width 61 height 12
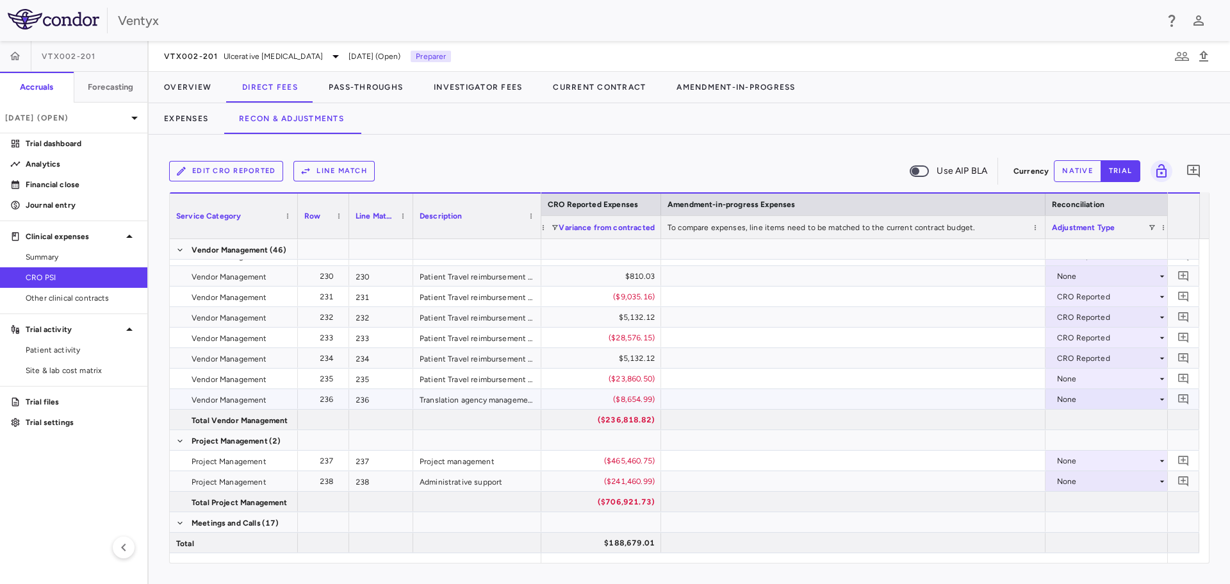
scroll to position [5125, 0]
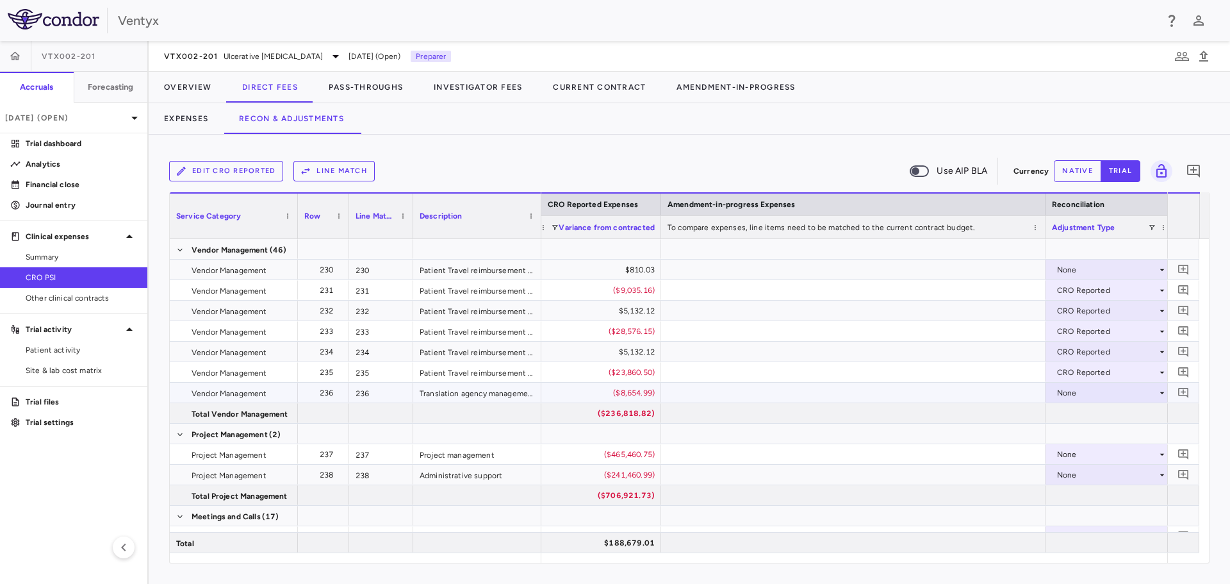
click at [1073, 390] on div "None" at bounding box center [1107, 392] width 100 height 21
click at [1093, 430] on li "CRO Reported" at bounding box center [1109, 436] width 127 height 19
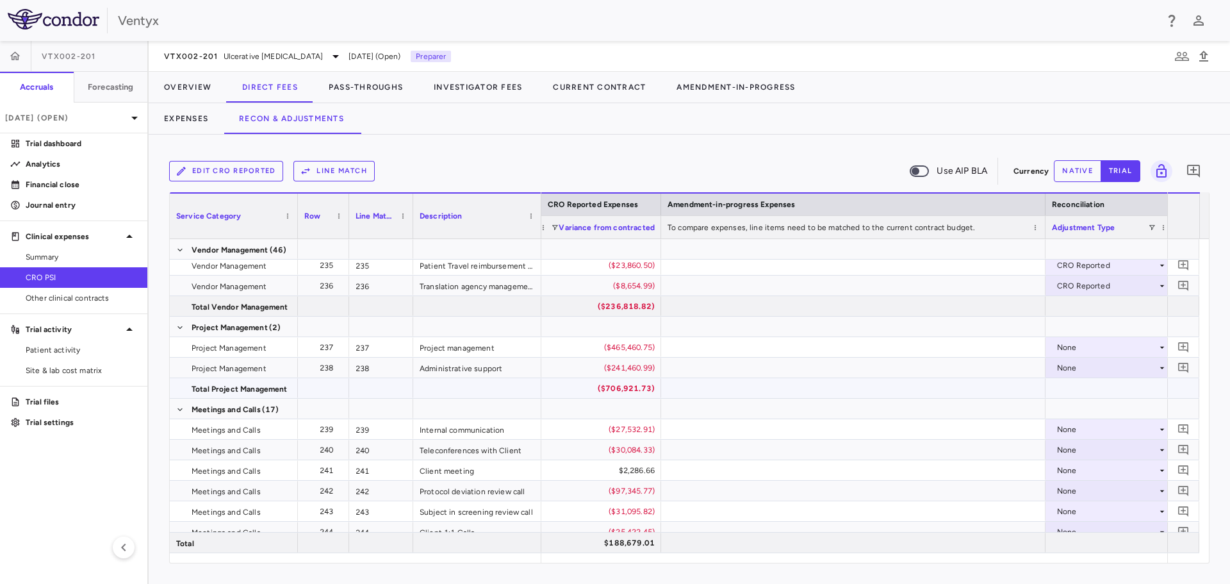
scroll to position [5253, 0]
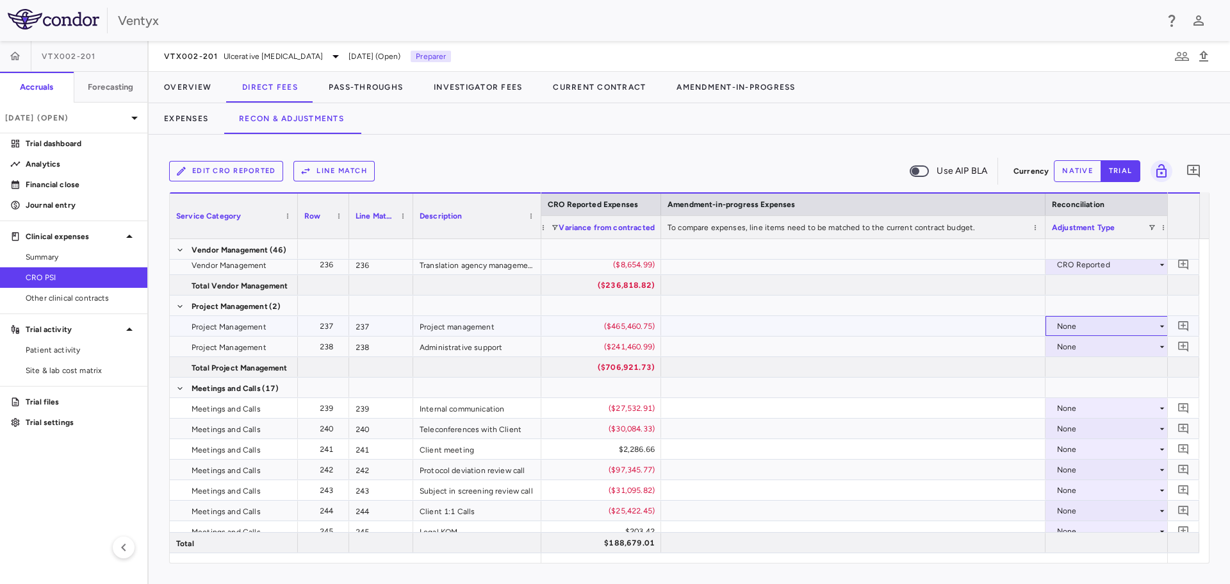
click at [1097, 323] on div "None" at bounding box center [1107, 326] width 100 height 21
click at [1082, 329] on div "None" at bounding box center [1107, 326] width 100 height 21
click at [1103, 366] on div "CRO Reported" at bounding box center [1102, 371] width 61 height 12
click at [1077, 349] on div "None" at bounding box center [1107, 346] width 100 height 21
click at [1079, 347] on div "None" at bounding box center [1107, 346] width 100 height 21
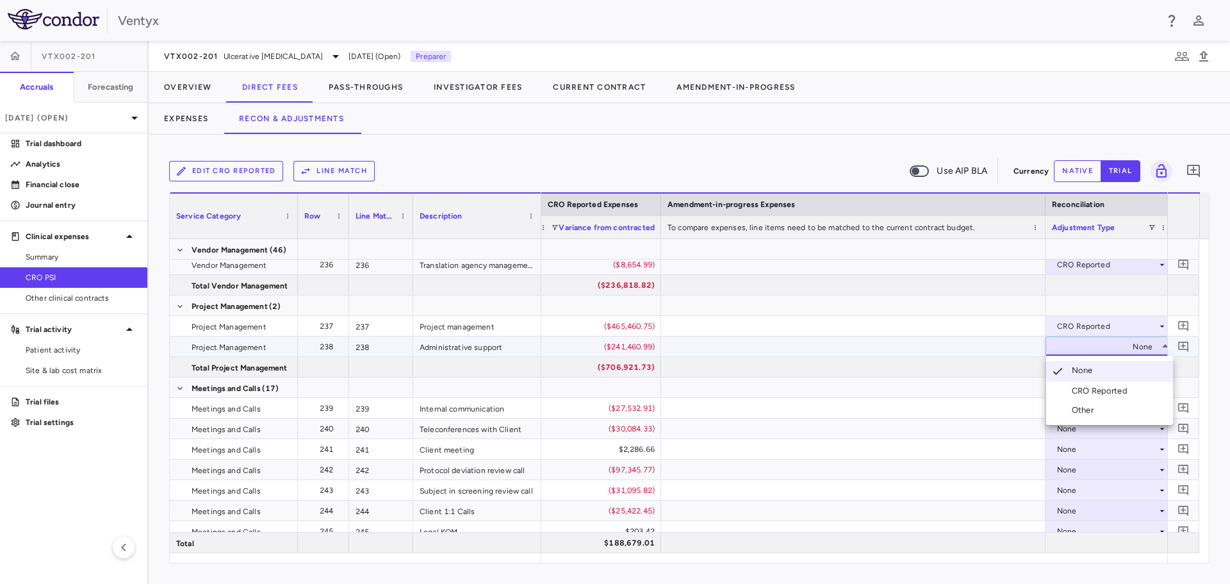
click at [1090, 388] on div "CRO Reported" at bounding box center [1102, 391] width 61 height 12
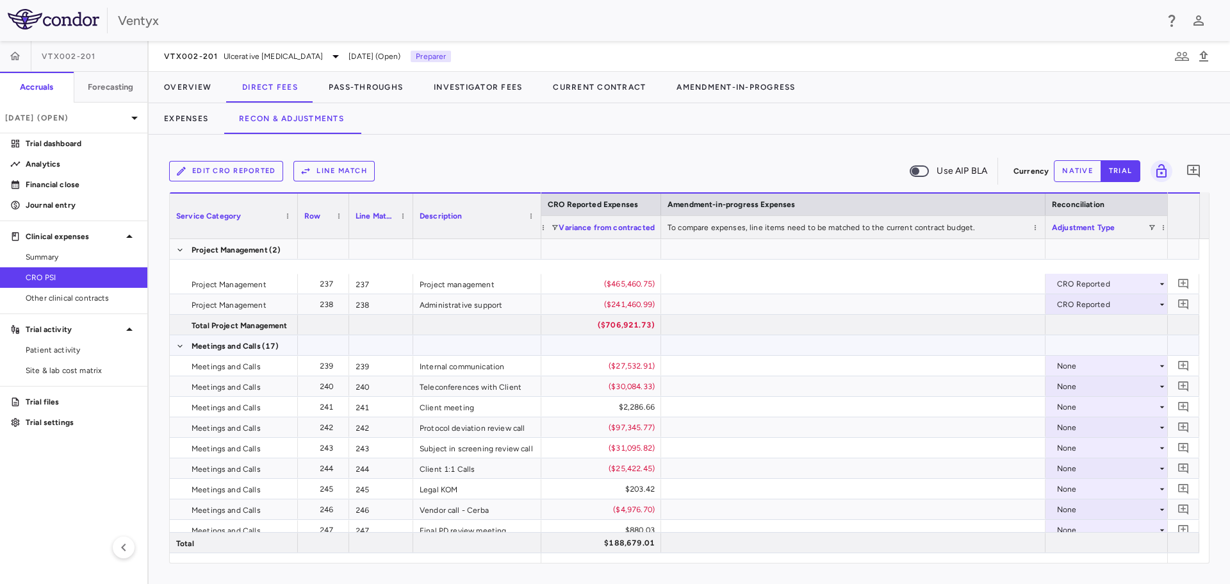
scroll to position [5317, 0]
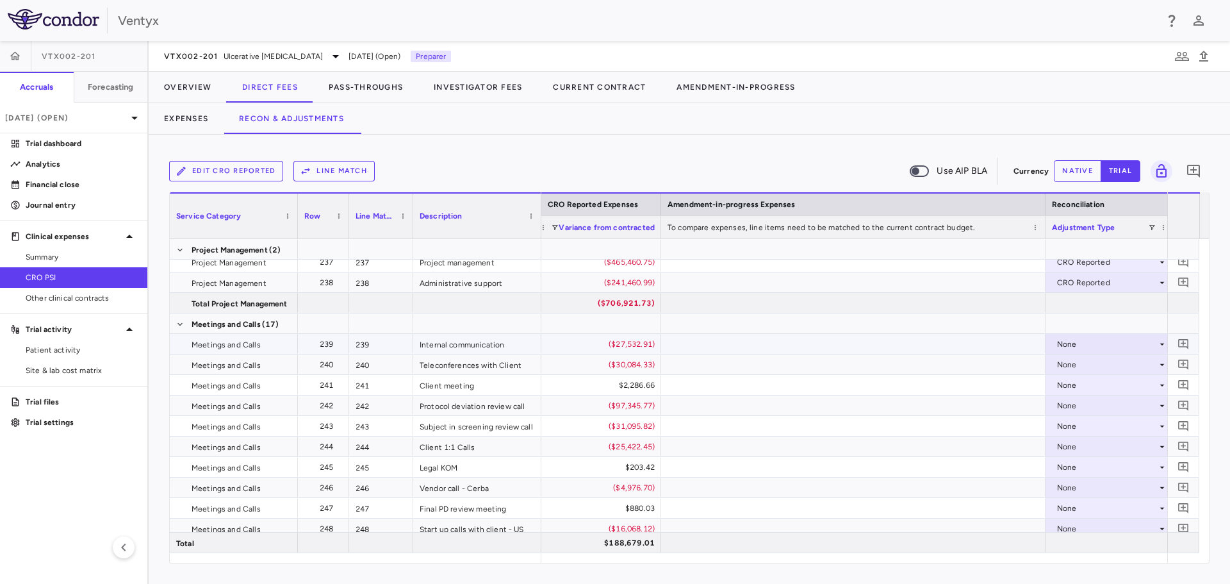
click at [1128, 347] on div "None" at bounding box center [1107, 344] width 100 height 21
click at [1120, 381] on li "CRO Reported" at bounding box center [1109, 388] width 127 height 19
click at [1104, 366] on div "None" at bounding box center [1107, 364] width 100 height 21
click at [1109, 411] on div "CRO Reported" at bounding box center [1102, 409] width 61 height 12
click at [1084, 386] on div "None" at bounding box center [1107, 385] width 100 height 21
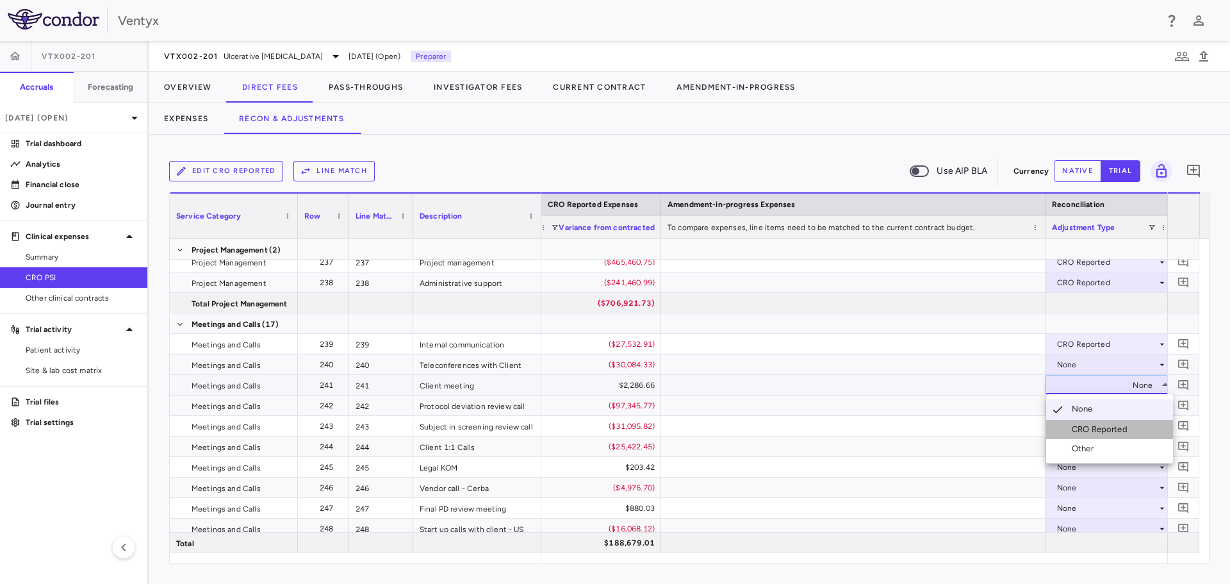
click at [1088, 429] on div "CRO Reported" at bounding box center [1102, 429] width 61 height 12
click at [1079, 407] on div "None" at bounding box center [1107, 405] width 100 height 21
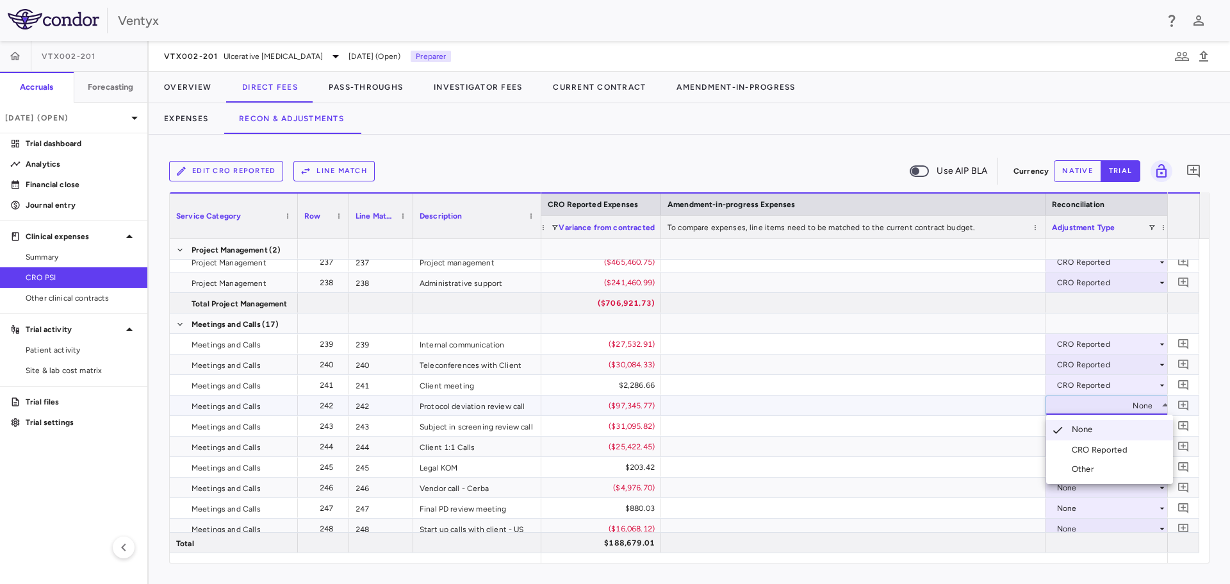
click at [1091, 450] on div "CRO Reported" at bounding box center [1102, 450] width 61 height 12
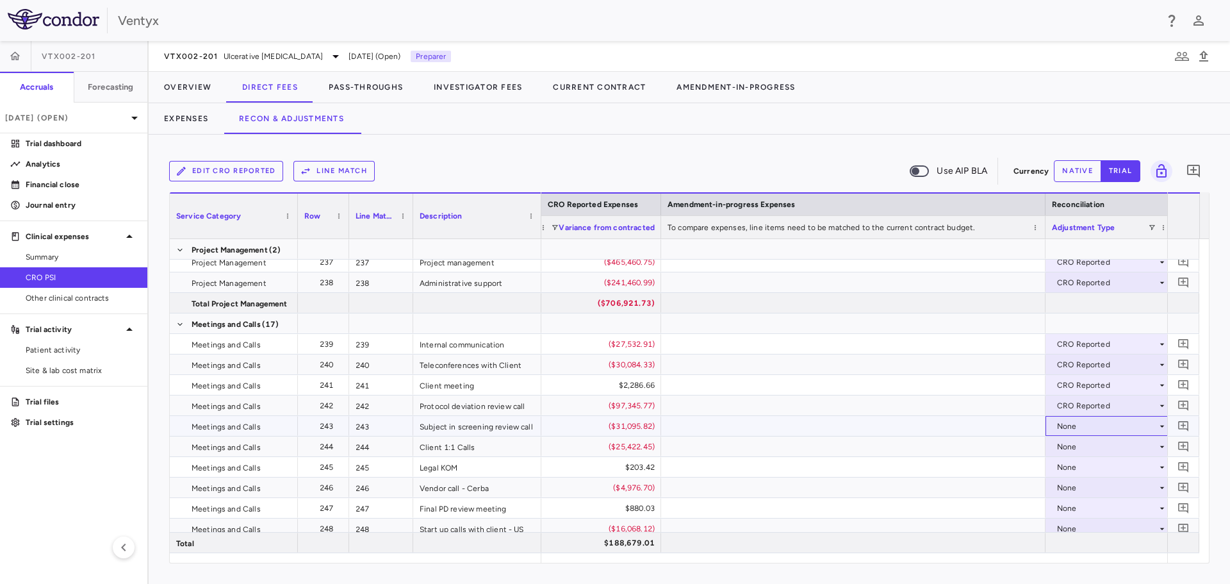
click at [1081, 429] on div "None" at bounding box center [1107, 426] width 100 height 21
click at [1091, 466] on div "CRO Reported" at bounding box center [1102, 470] width 61 height 12
click at [1071, 448] on div "None" at bounding box center [1107, 446] width 100 height 21
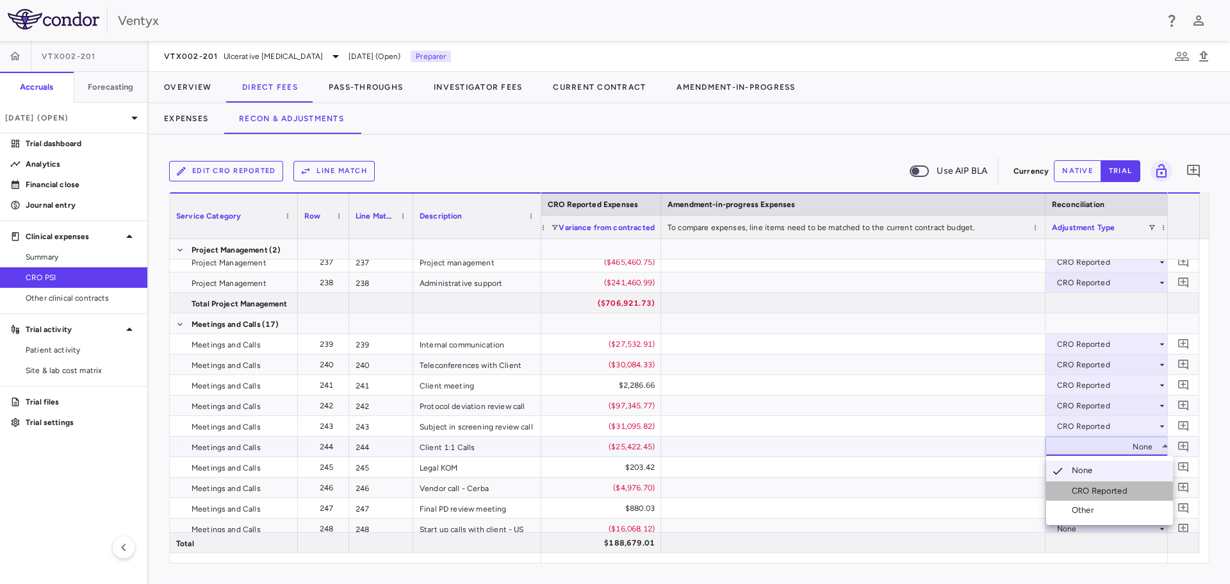
click at [1076, 490] on div "CRO Reported" at bounding box center [1102, 491] width 61 height 12
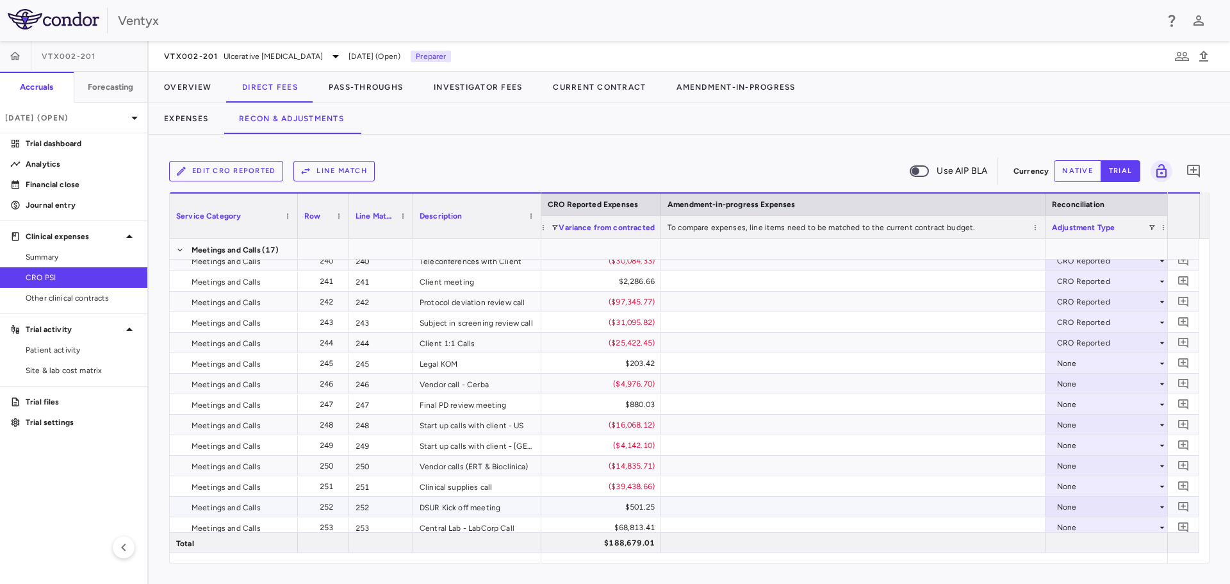
scroll to position [5445, 0]
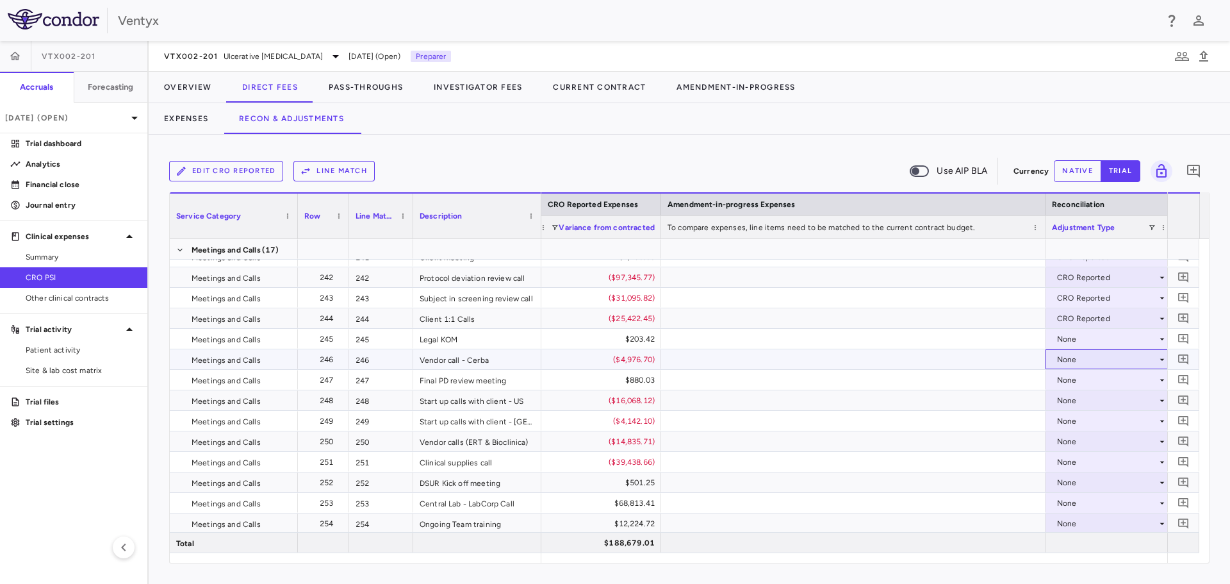
click at [1090, 354] on div "None" at bounding box center [1107, 359] width 100 height 21
click at [1110, 402] on div "CRO Reported" at bounding box center [1102, 404] width 61 height 12
click at [1106, 400] on div "None" at bounding box center [1107, 400] width 100 height 21
click at [1108, 441] on div "None" at bounding box center [1107, 441] width 100 height 21
click at [1072, 400] on div at bounding box center [615, 292] width 1230 height 584
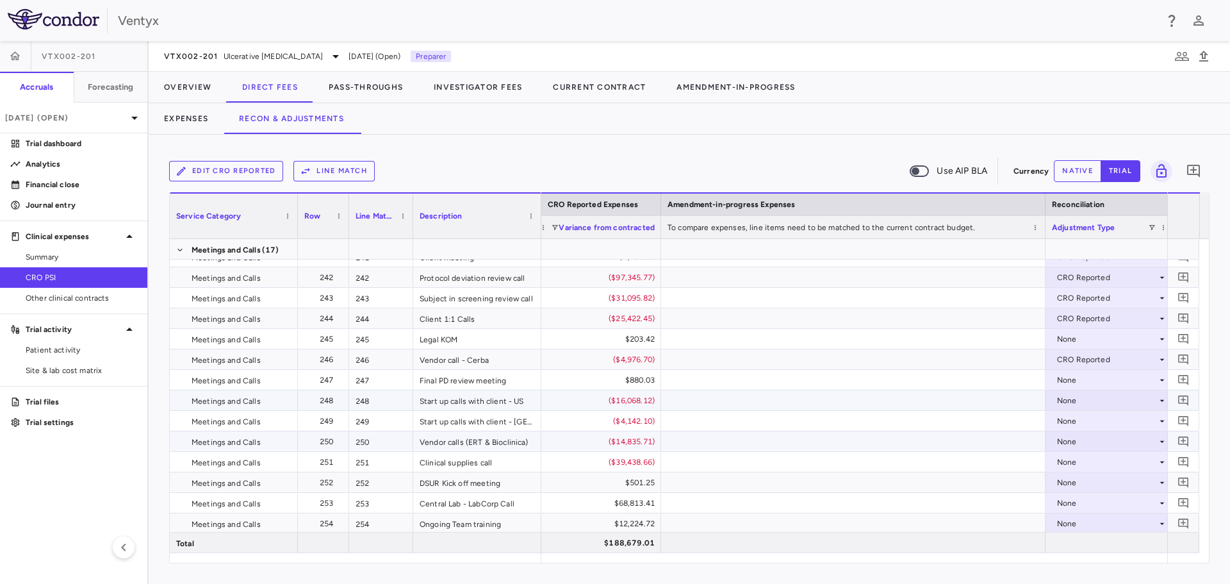
click at [1084, 400] on div "None" at bounding box center [1107, 400] width 100 height 21
click at [1091, 439] on div "CRO Reported" at bounding box center [1102, 445] width 61 height 12
click at [1077, 422] on div "None" at bounding box center [1107, 421] width 100 height 21
click at [1080, 418] on div "None" at bounding box center [1107, 421] width 100 height 21
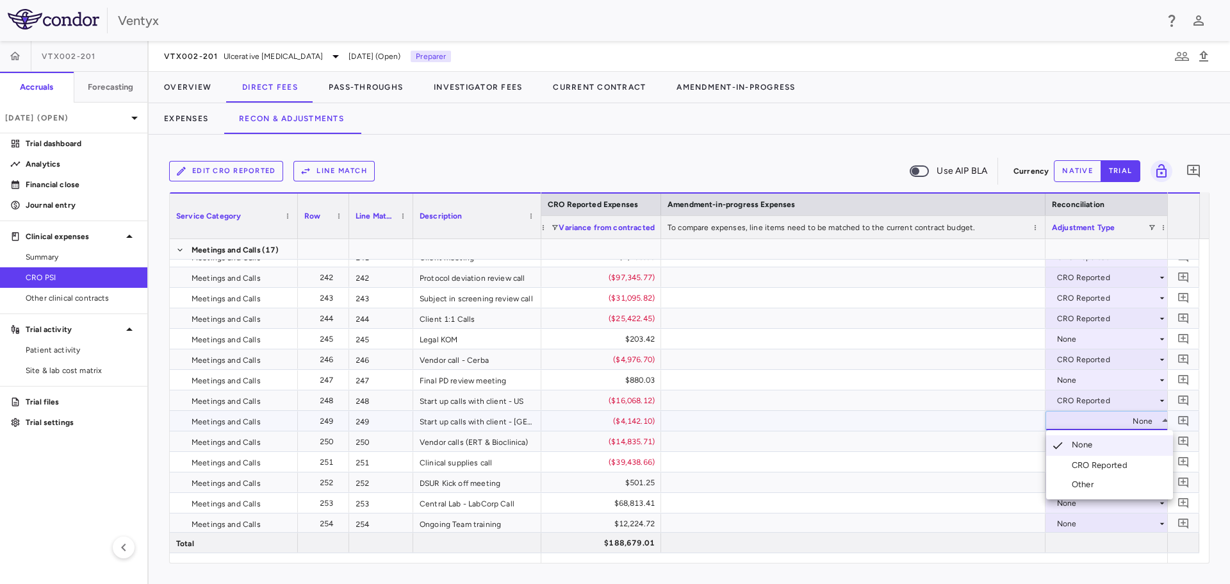
click at [1090, 457] on li "CRO Reported" at bounding box center [1109, 464] width 127 height 19
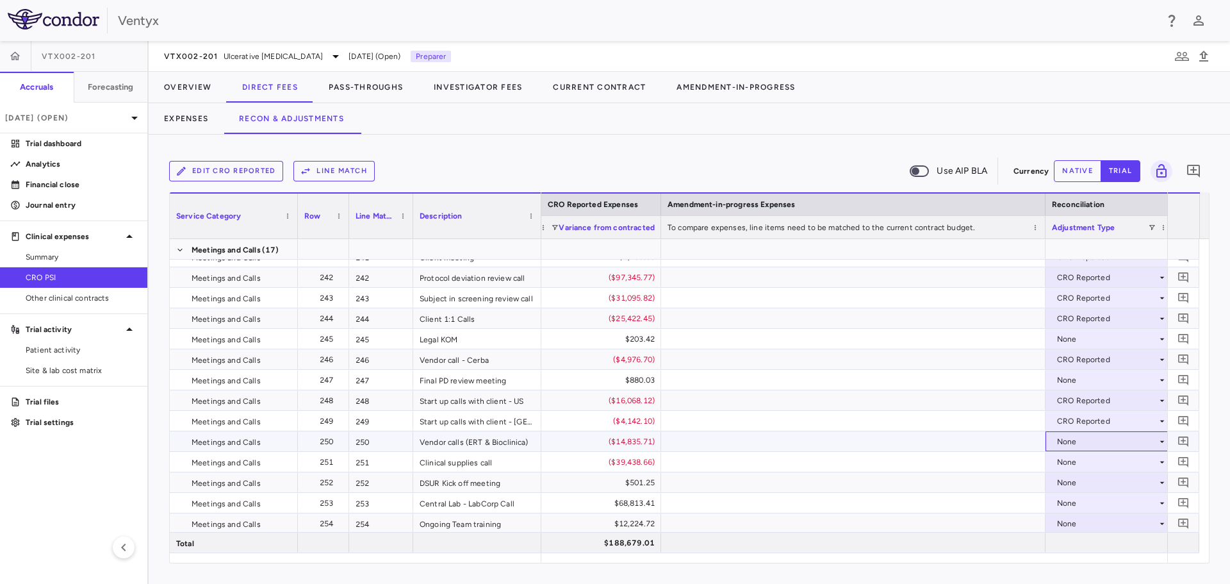
click at [1078, 438] on div "None" at bounding box center [1107, 441] width 100 height 21
click at [1090, 485] on div "CRO Reported" at bounding box center [1102, 486] width 61 height 12
click at [1090, 464] on div "None" at bounding box center [1107, 462] width 100 height 21
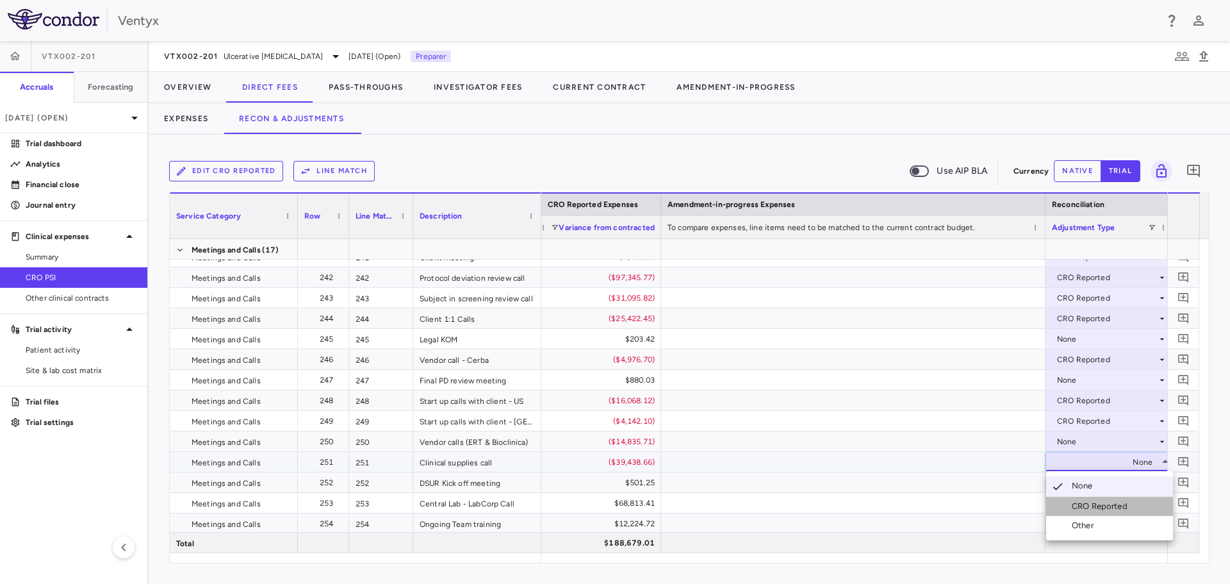
click at [1093, 504] on div "CRO Reported" at bounding box center [1102, 506] width 61 height 12
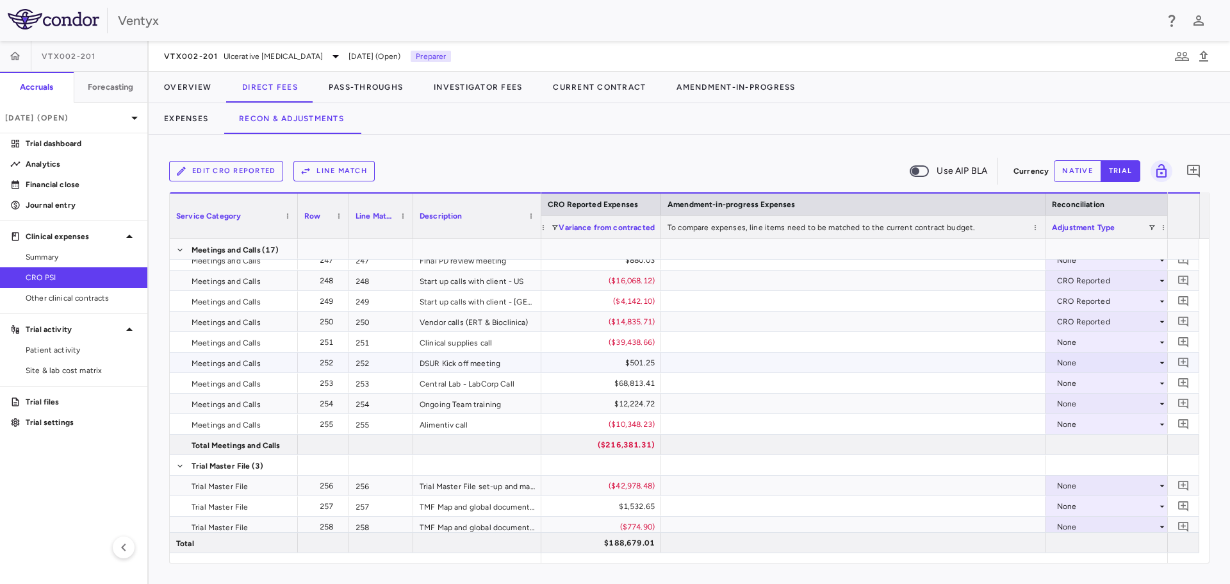
scroll to position [5574, 0]
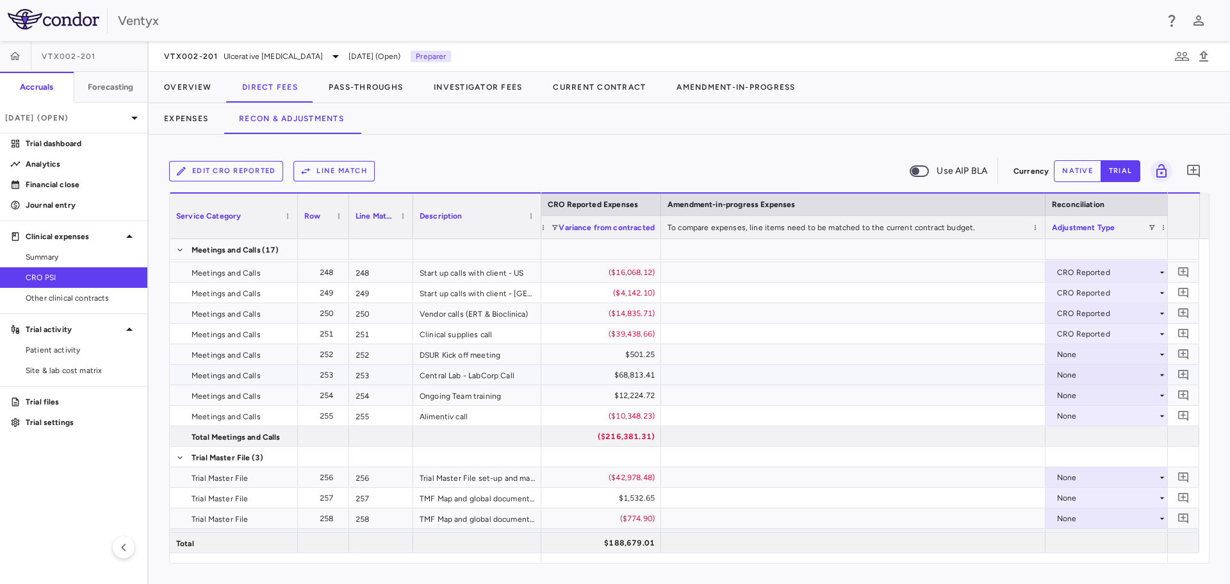
click at [1074, 365] on div "None" at bounding box center [1110, 375] width 128 height 20
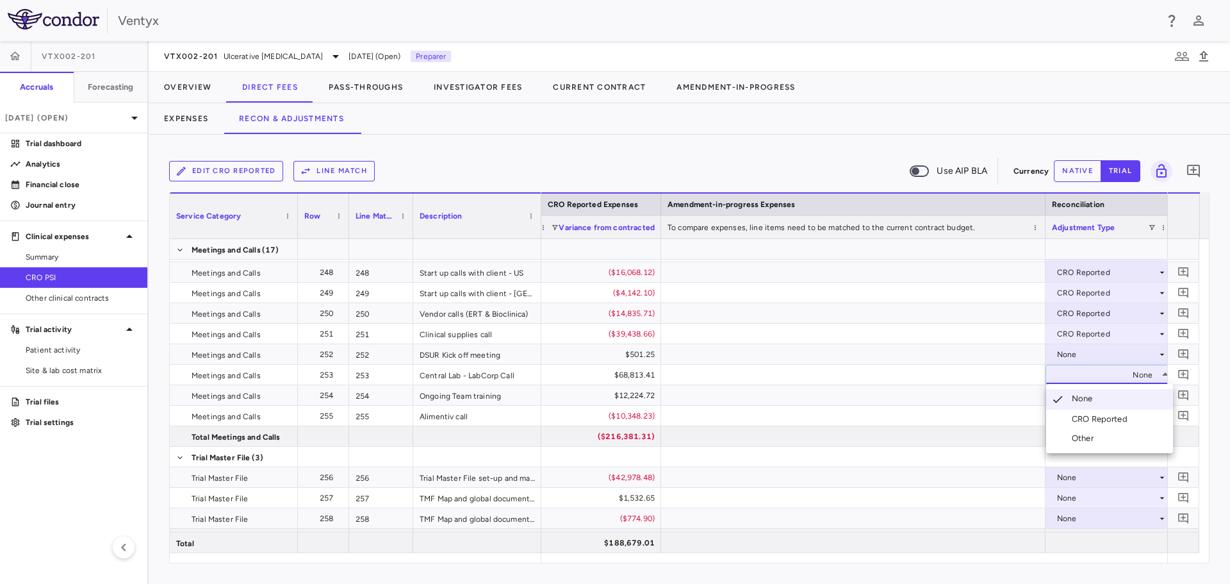
click at [1089, 416] on div "CRO Reported" at bounding box center [1102, 419] width 61 height 12
click at [1081, 395] on div "None" at bounding box center [1107, 395] width 100 height 21
click at [1081, 432] on li "CRO Reported" at bounding box center [1109, 439] width 127 height 19
click at [1078, 411] on div "None" at bounding box center [1107, 416] width 100 height 21
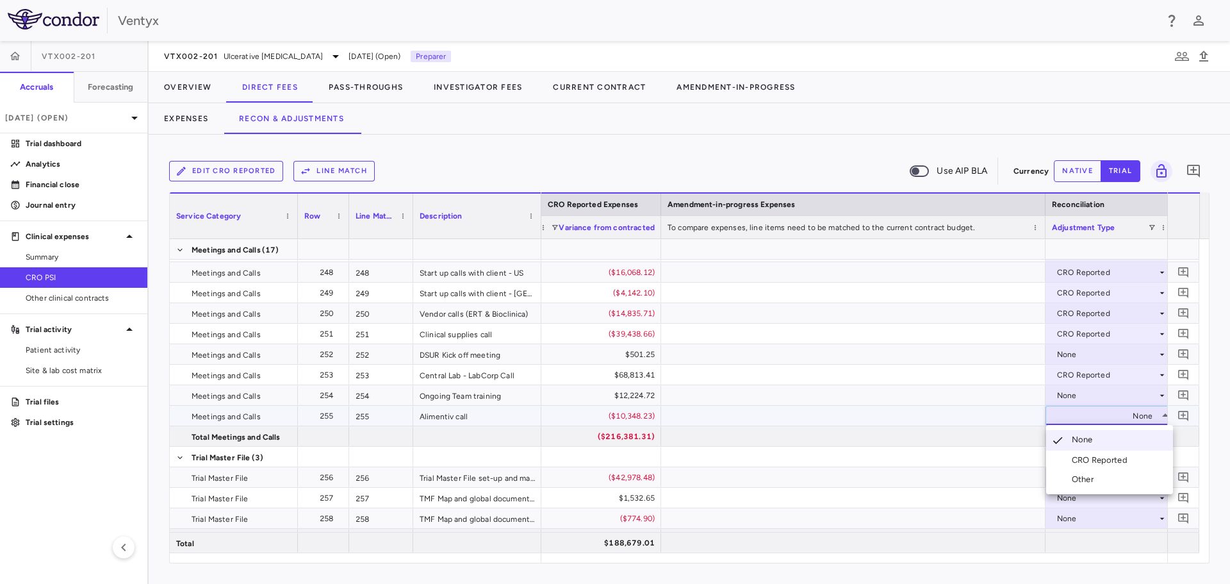
click at [1091, 455] on div "CRO Reported" at bounding box center [1102, 460] width 61 height 12
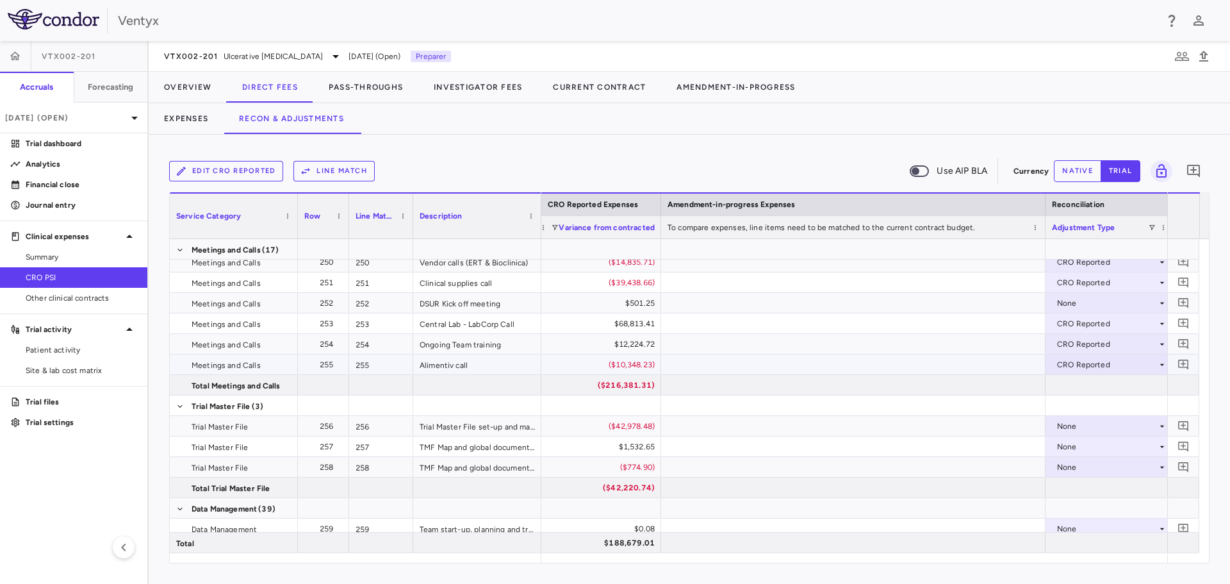
scroll to position [5766, 0]
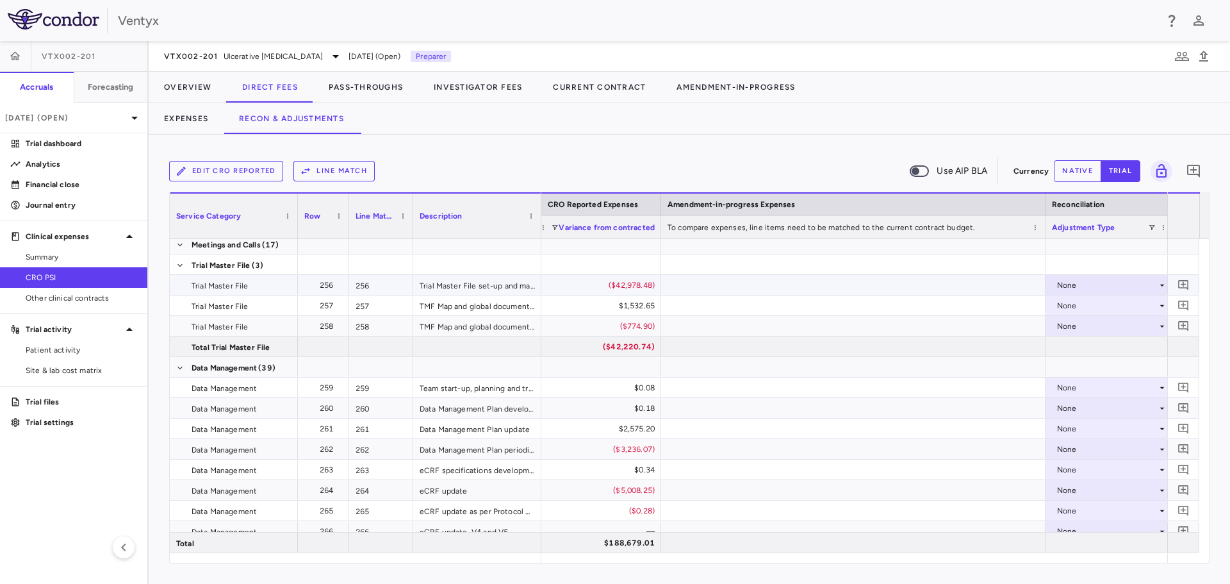
click at [1140, 284] on div "None" at bounding box center [1107, 285] width 100 height 21
click at [1117, 333] on div "CRO Reported" at bounding box center [1102, 330] width 61 height 12
click at [1097, 308] on div "None" at bounding box center [1107, 305] width 100 height 21
click at [1102, 348] on div "CRO Reported" at bounding box center [1102, 350] width 61 height 12
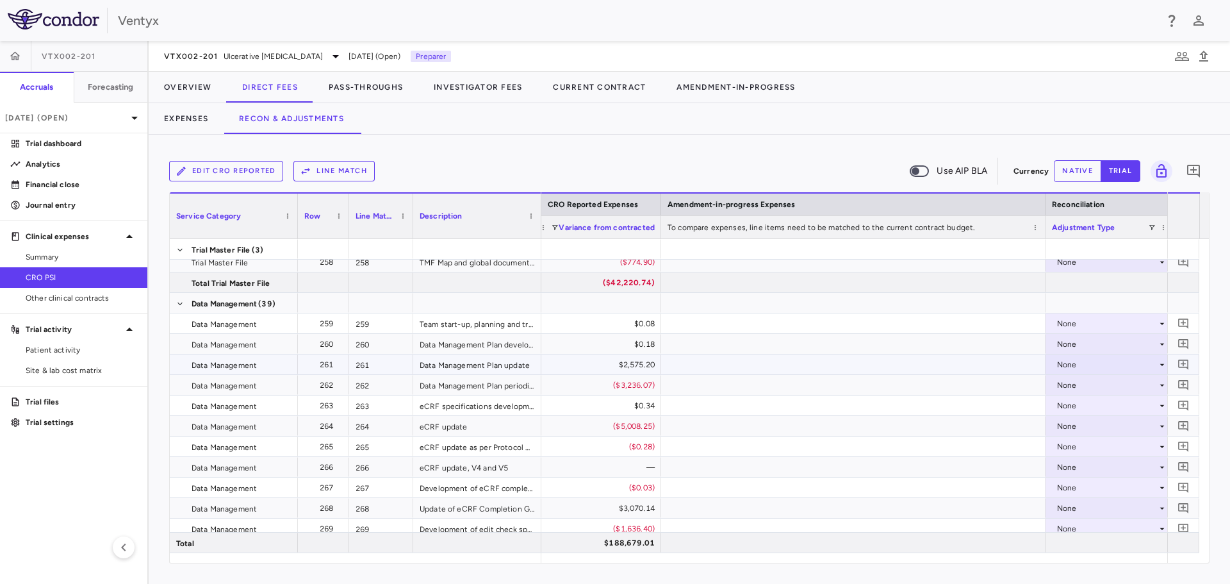
click at [1103, 366] on div "None" at bounding box center [1107, 364] width 100 height 21
click at [1104, 409] on div "CRO Reported" at bounding box center [1102, 409] width 61 height 12
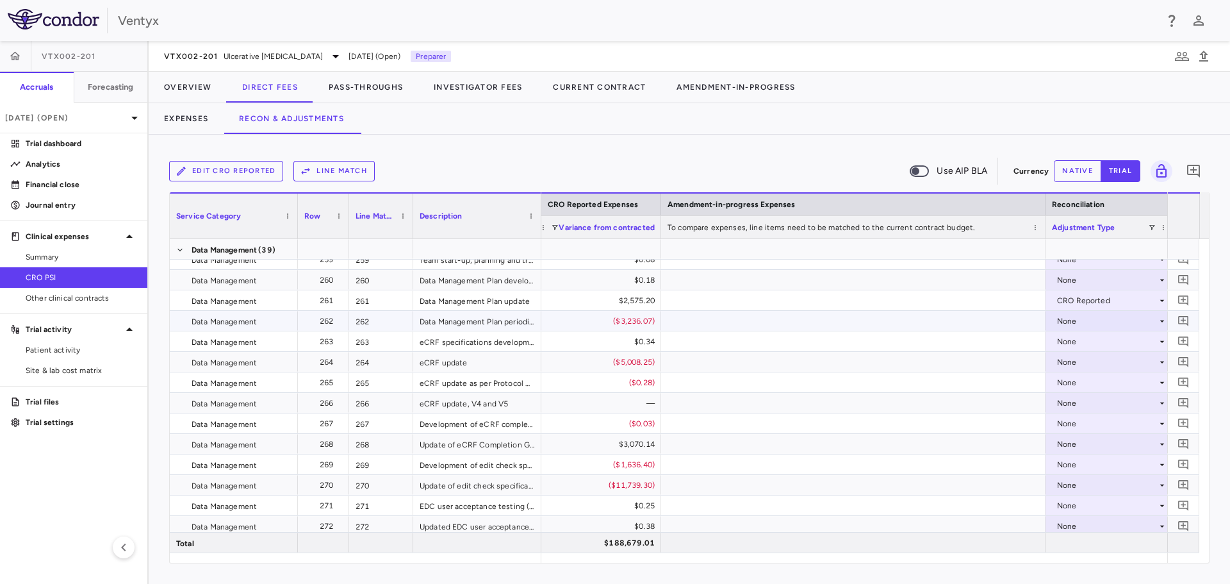
click at [1067, 322] on div "None" at bounding box center [1107, 321] width 100 height 21
click at [1080, 365] on div "CRO Reported" at bounding box center [1102, 365] width 61 height 12
click at [1080, 365] on div "None" at bounding box center [1107, 362] width 100 height 21
click at [1085, 402] on div "CRO Reported" at bounding box center [1102, 406] width 61 height 12
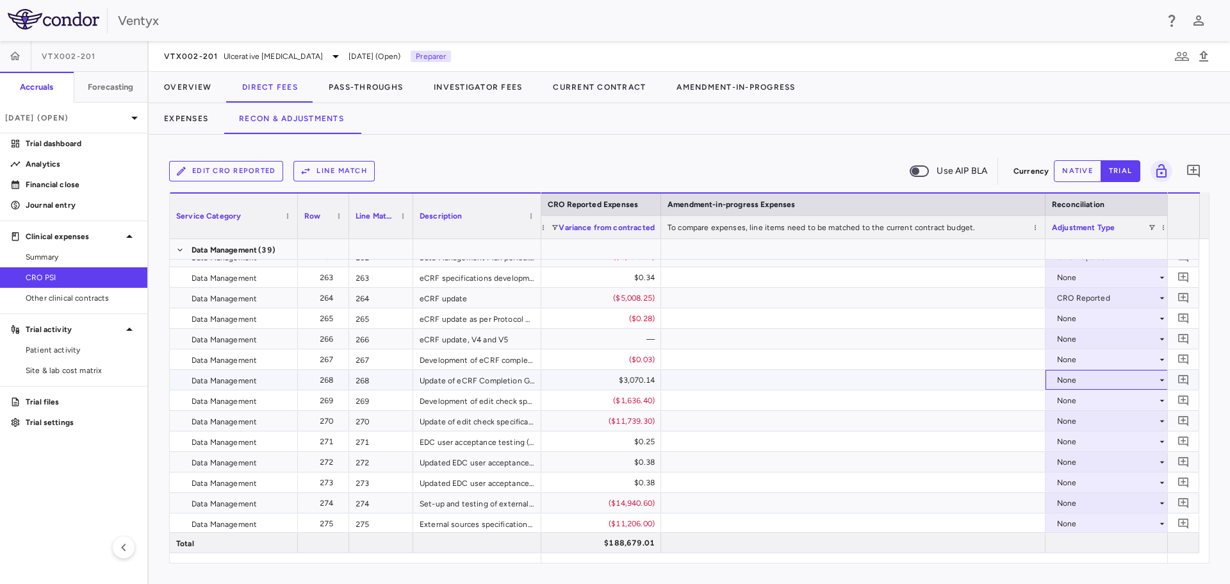
click at [1078, 380] on div "None" at bounding box center [1107, 380] width 100 height 21
click at [1072, 420] on div "CRO Reported" at bounding box center [1102, 424] width 61 height 12
click at [1083, 399] on div "None" at bounding box center [1107, 400] width 100 height 21
click at [1087, 439] on div "None" at bounding box center [1107, 441] width 100 height 21
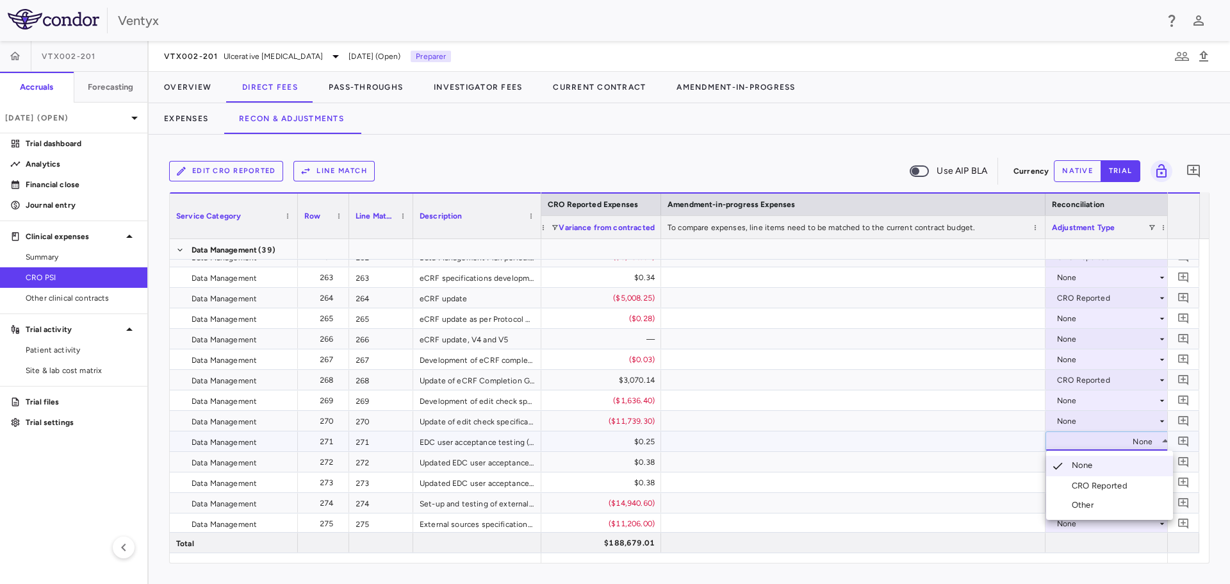
click at [1080, 398] on div at bounding box center [615, 292] width 1230 height 584
click at [1080, 398] on div "None" at bounding box center [1107, 400] width 100 height 21
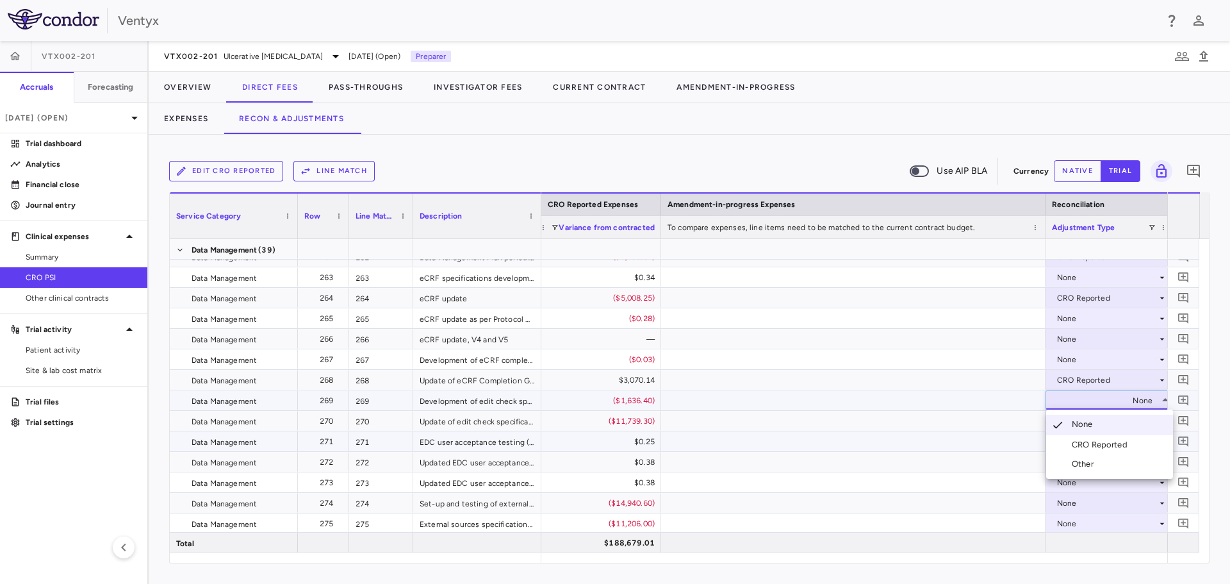
click at [1093, 446] on div "CRO Reported" at bounding box center [1102, 445] width 61 height 12
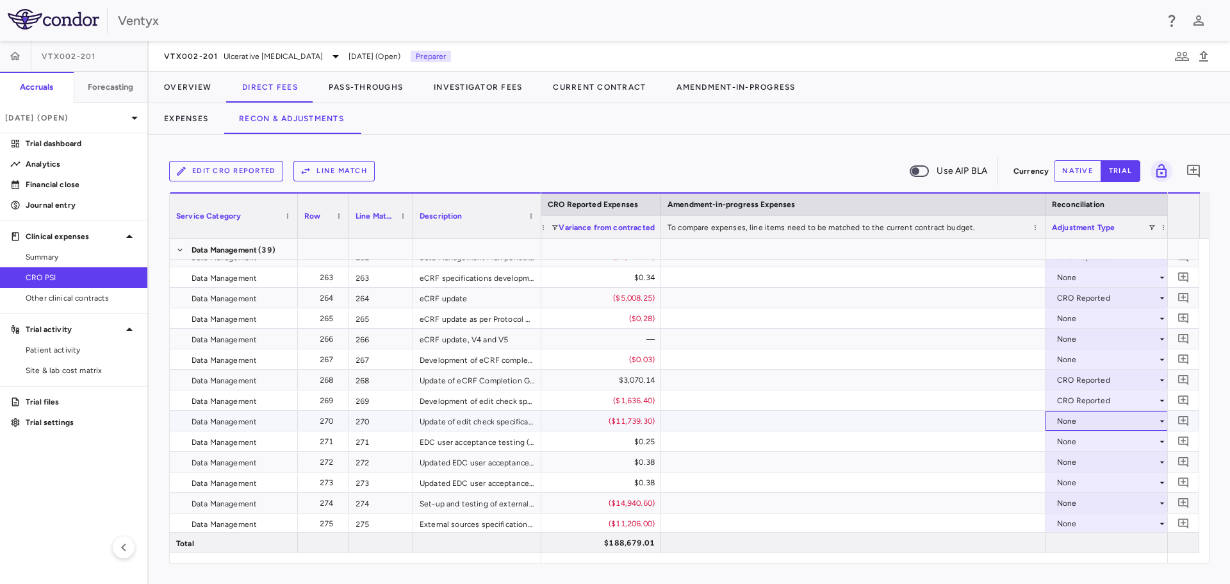
click at [1084, 420] on div "None" at bounding box center [1107, 421] width 100 height 21
click at [1092, 454] on li "None" at bounding box center [1109, 445] width 127 height 21
click at [1086, 418] on div "None" at bounding box center [1107, 421] width 100 height 21
click at [1095, 468] on div "CRO Reported" at bounding box center [1102, 465] width 61 height 12
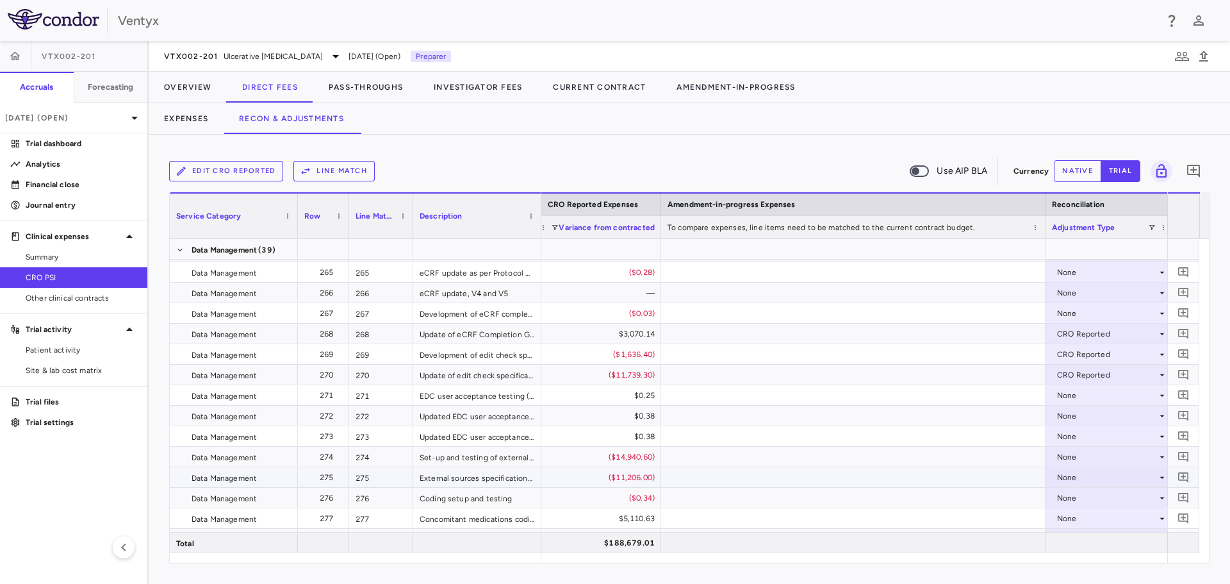
scroll to position [6022, 0]
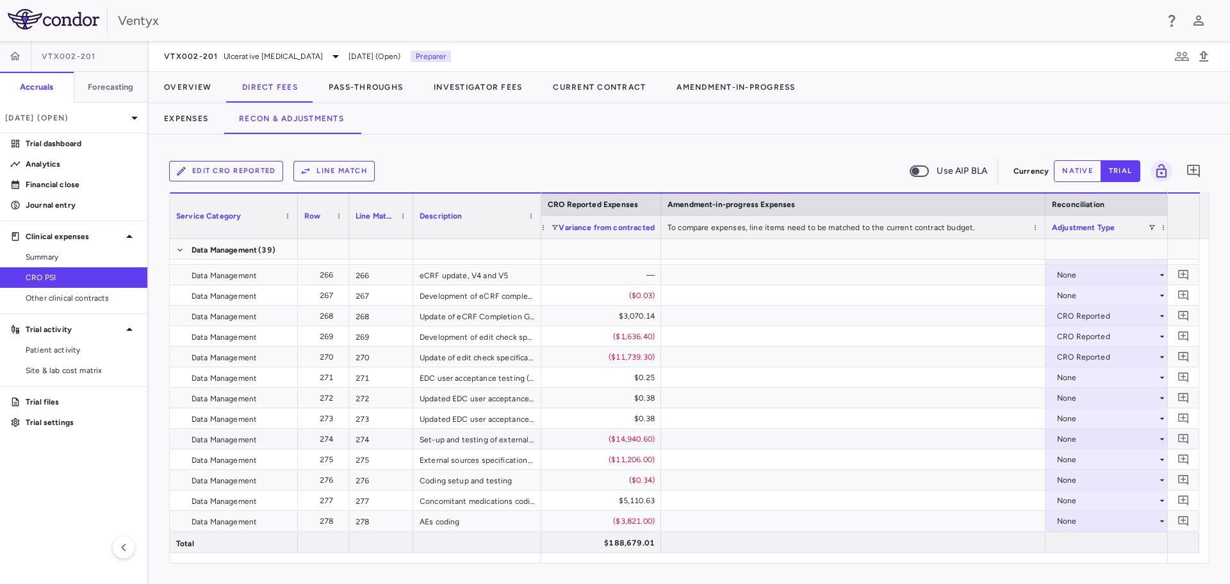
click at [1077, 437] on div "None" at bounding box center [1107, 439] width 100 height 21
click at [1079, 479] on div "CRO Reported" at bounding box center [1102, 483] width 61 height 12
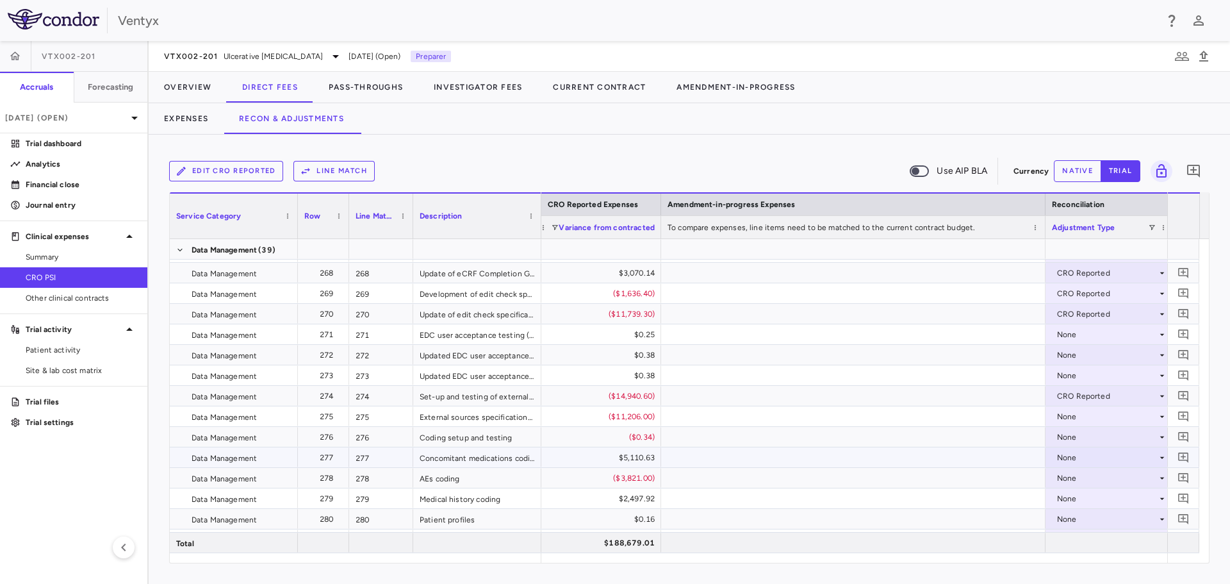
scroll to position [6086, 0]
click at [1082, 399] on div "None" at bounding box center [1107, 395] width 100 height 21
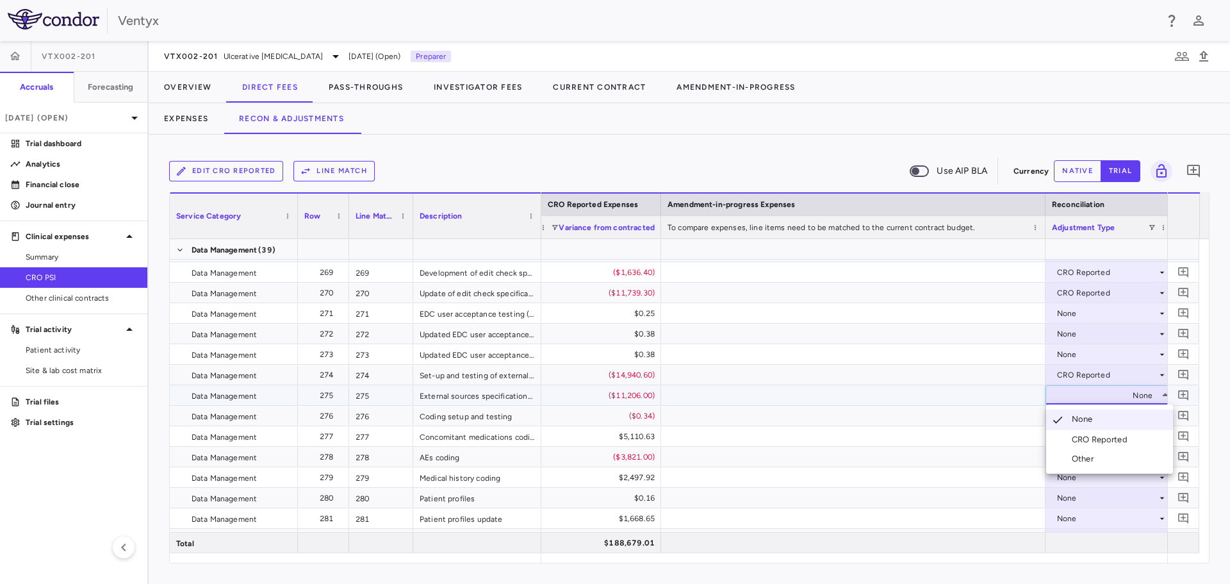
click at [1088, 438] on div "CRO Reported" at bounding box center [1102, 440] width 61 height 12
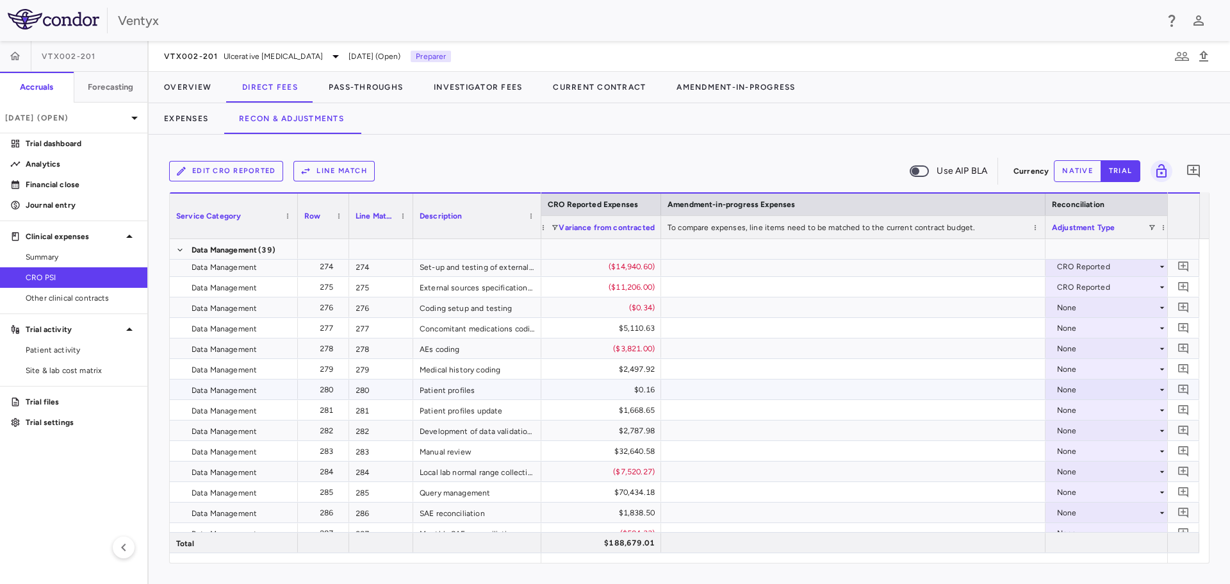
scroll to position [6214, 0]
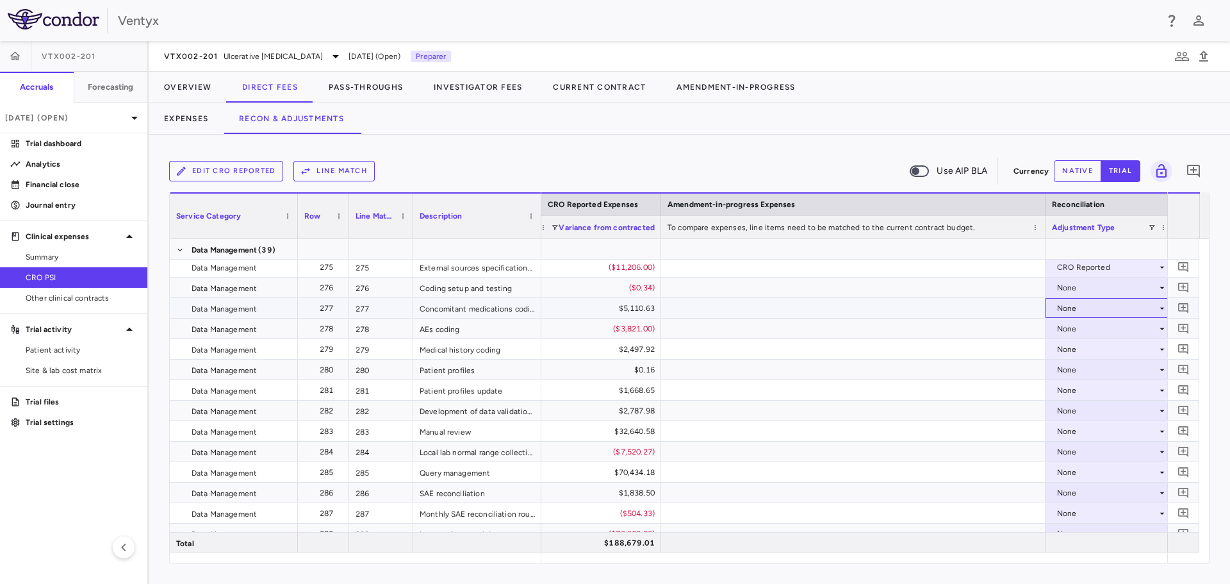
click at [1081, 307] on div "None" at bounding box center [1107, 308] width 100 height 21
click at [1080, 306] on div "None" at bounding box center [1107, 308] width 100 height 21
click at [1094, 349] on div "CRO Reported" at bounding box center [1102, 353] width 61 height 12
click at [1077, 329] on div "None" at bounding box center [1107, 328] width 100 height 21
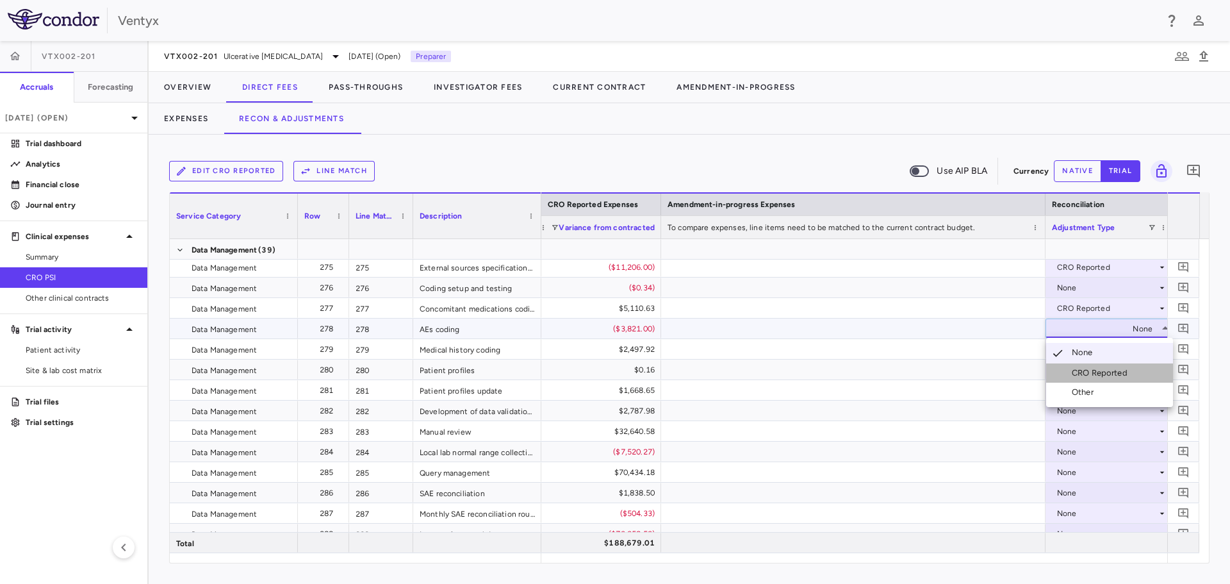
click at [1089, 372] on div "CRO Reported" at bounding box center [1102, 373] width 61 height 12
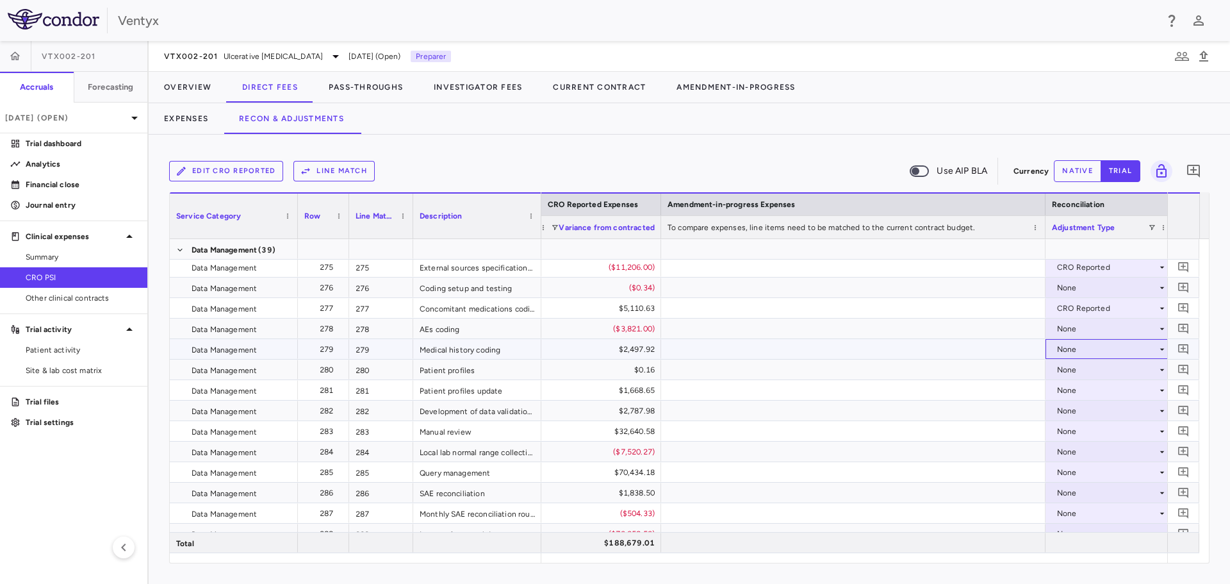
click at [1119, 347] on div "None" at bounding box center [1107, 349] width 100 height 21
click at [1113, 395] on div "None" at bounding box center [1107, 390] width 100 height 21
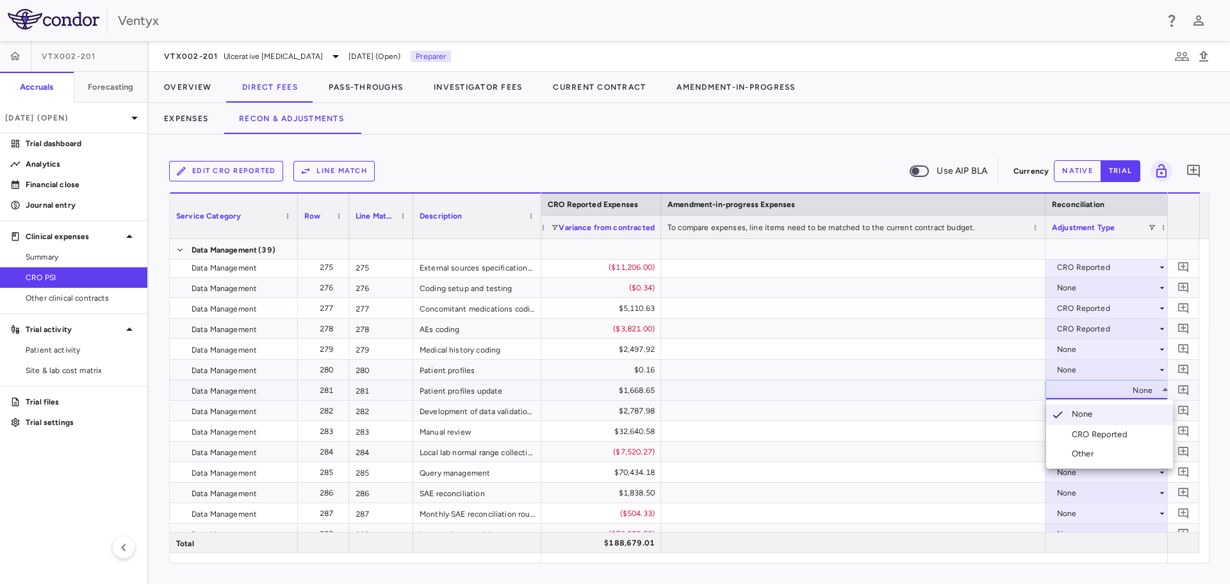
click at [871, 387] on div at bounding box center [615, 292] width 1230 height 584
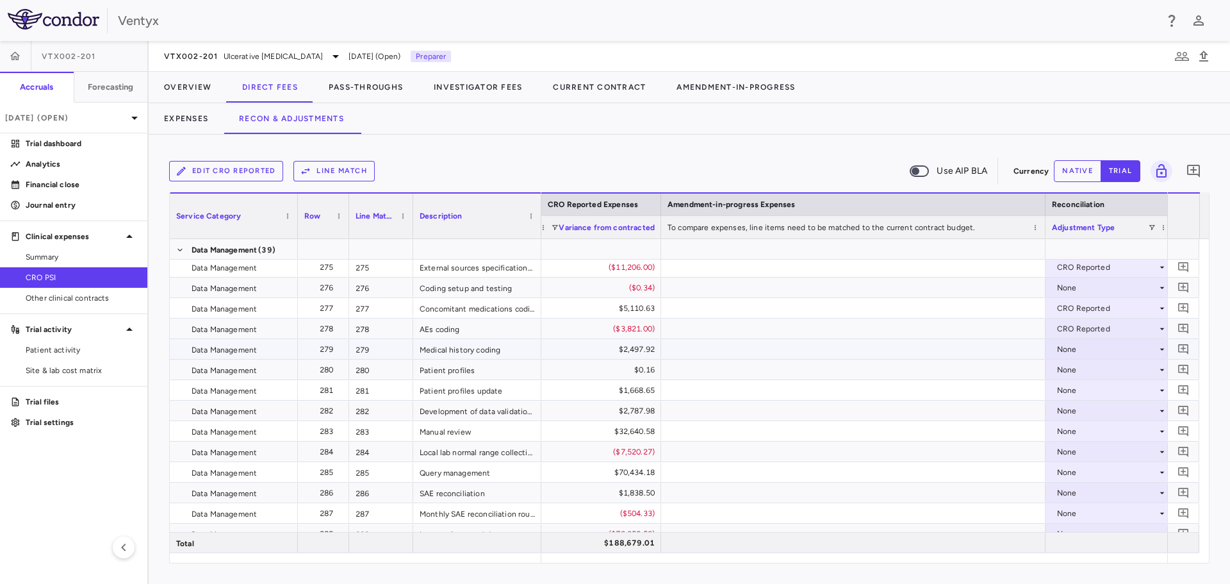
click at [1094, 349] on div "None" at bounding box center [1107, 349] width 100 height 21
click at [1099, 388] on div "CRO Reported" at bounding box center [1102, 394] width 61 height 12
click at [1076, 393] on div "None" at bounding box center [1107, 390] width 100 height 21
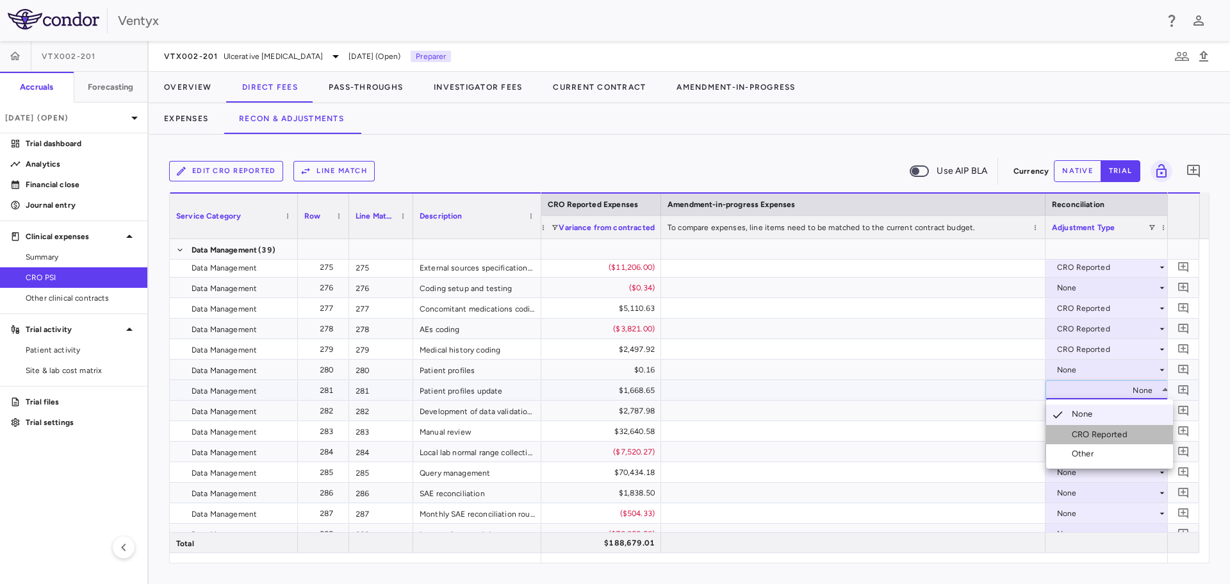
click at [1080, 427] on li "CRO Reported" at bounding box center [1109, 434] width 127 height 19
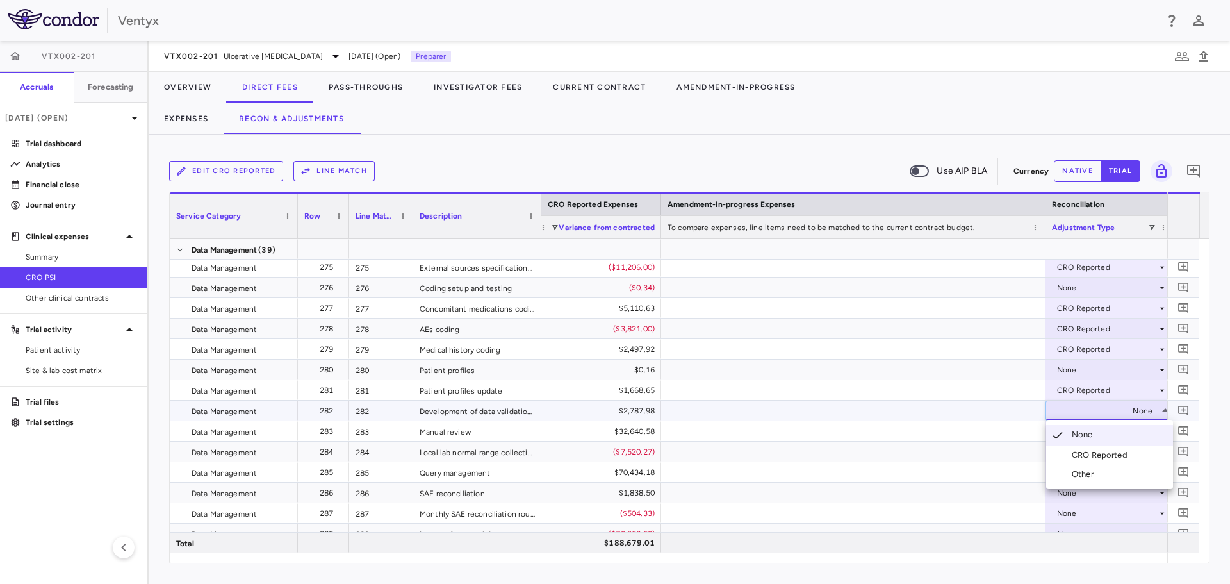
click at [1094, 457] on div "CRO Reported" at bounding box center [1102, 455] width 61 height 12
click at [1070, 432] on div "None" at bounding box center [1107, 431] width 100 height 21
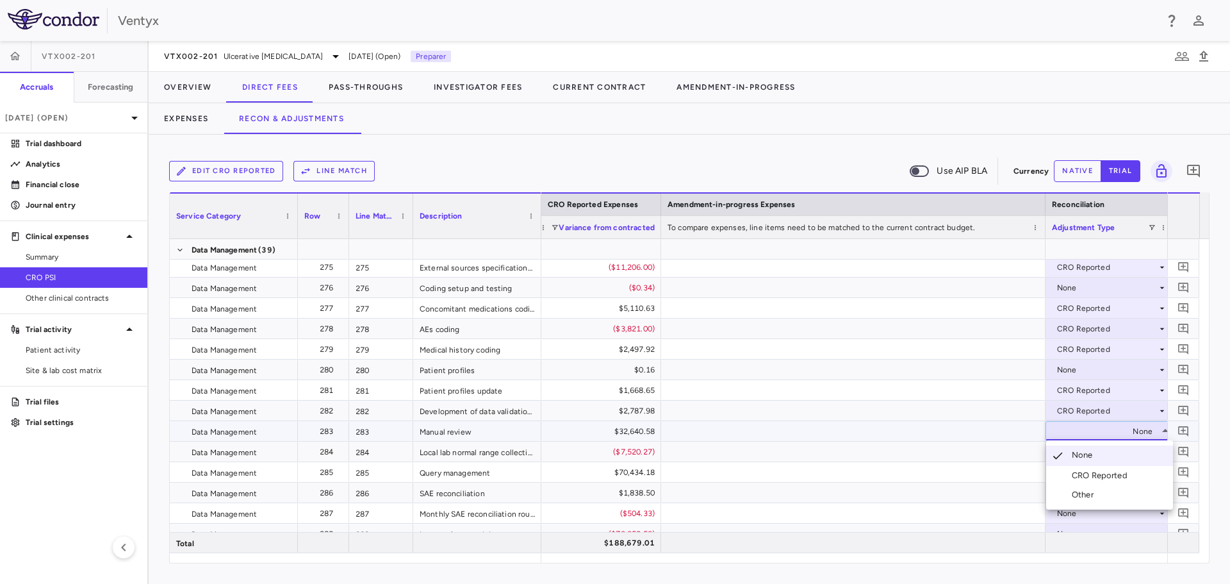
click at [1087, 466] on li "CRO Reported" at bounding box center [1109, 475] width 127 height 19
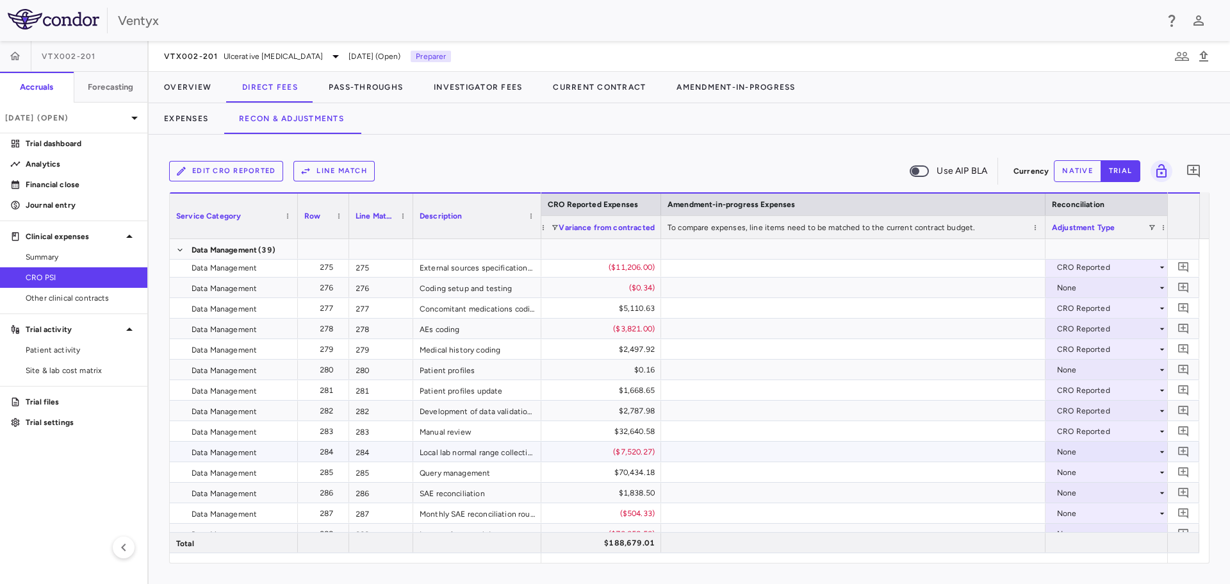
click at [1085, 449] on div "None" at bounding box center [1107, 451] width 100 height 21
click at [1085, 456] on div "None" at bounding box center [1107, 451] width 100 height 21
click at [1098, 495] on div "CRO Reported" at bounding box center [1102, 496] width 61 height 12
click at [1085, 468] on div "None" at bounding box center [1107, 472] width 100 height 21
click at [1094, 509] on li "CRO Reported" at bounding box center [1109, 516] width 127 height 19
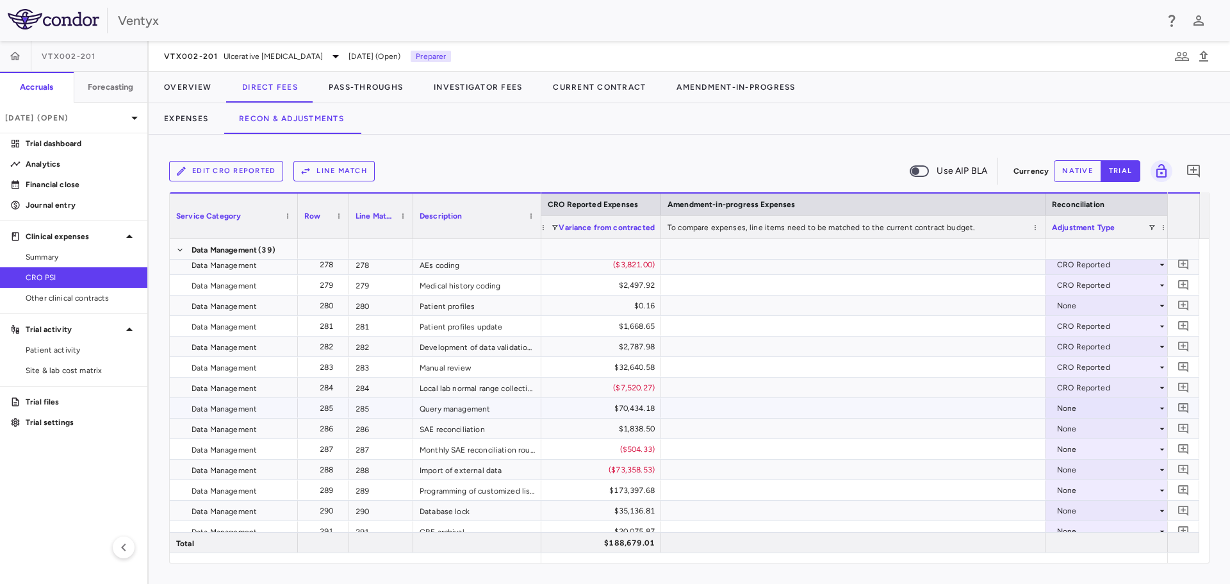
scroll to position [6278, 0]
click at [1098, 402] on div "None" at bounding box center [1107, 408] width 100 height 21
click at [1113, 450] on div "None" at bounding box center [1107, 449] width 100 height 21
click at [1084, 425] on div at bounding box center [615, 292] width 1230 height 584
click at [1084, 425] on div "None" at bounding box center [1107, 428] width 100 height 21
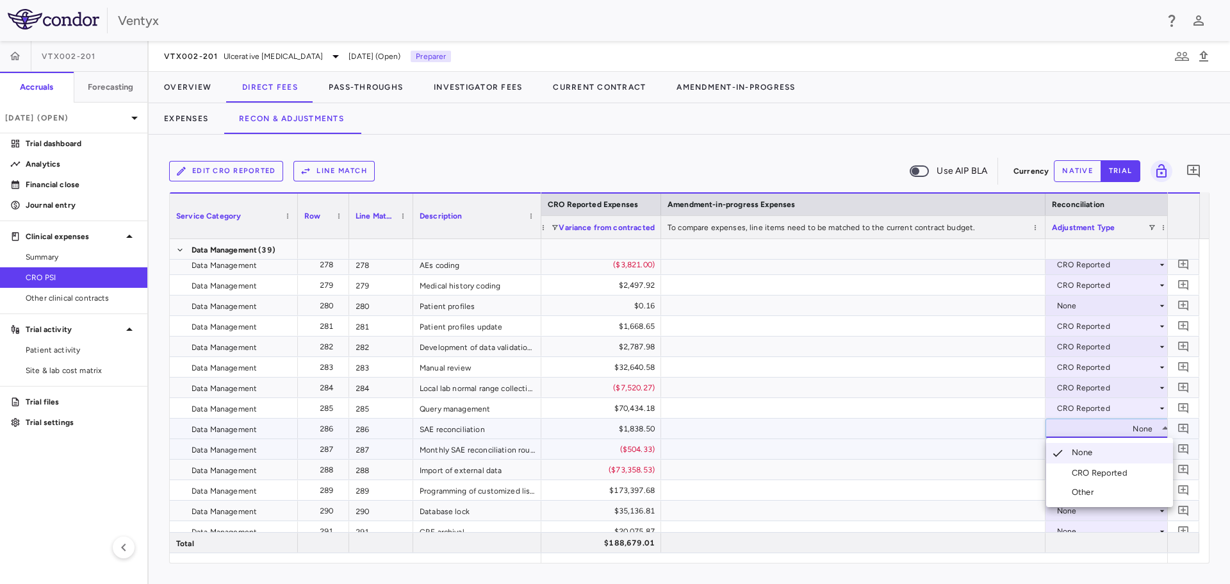
click at [1089, 473] on div "CRO Reported" at bounding box center [1102, 473] width 61 height 12
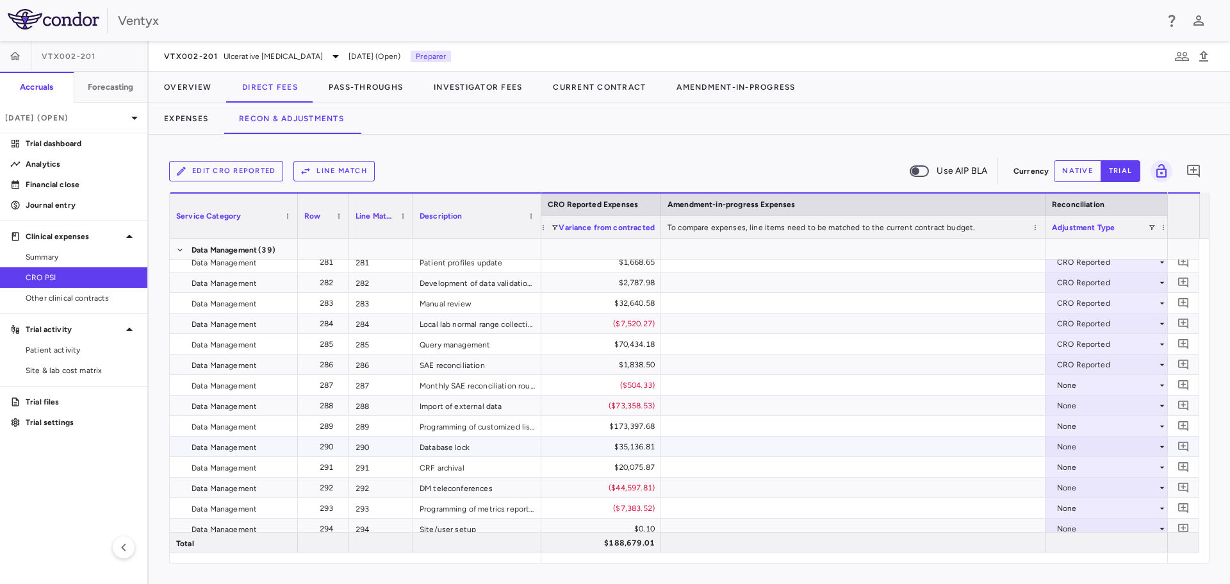
scroll to position [6342, 0]
click at [1074, 408] on div "None" at bounding box center [1107, 405] width 100 height 21
click at [1076, 453] on div "CRO Reported" at bounding box center [1102, 450] width 61 height 12
click at [1074, 429] on div "None" at bounding box center [1107, 426] width 100 height 21
click at [1083, 463] on div "None" at bounding box center [1107, 467] width 100 height 21
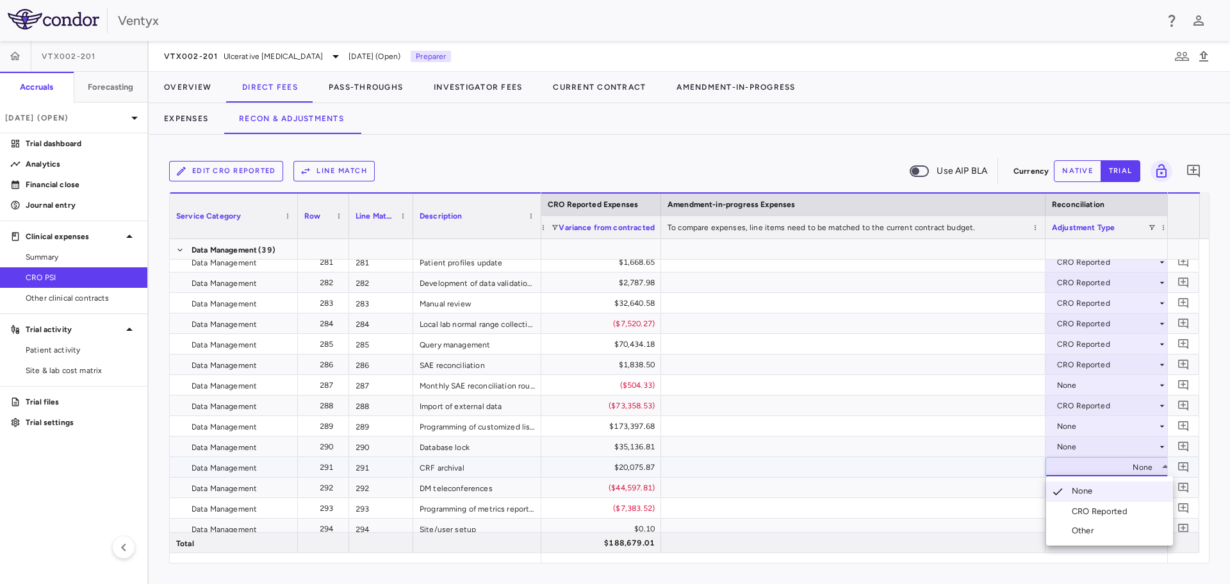
click at [1078, 429] on div at bounding box center [615, 292] width 1230 height 584
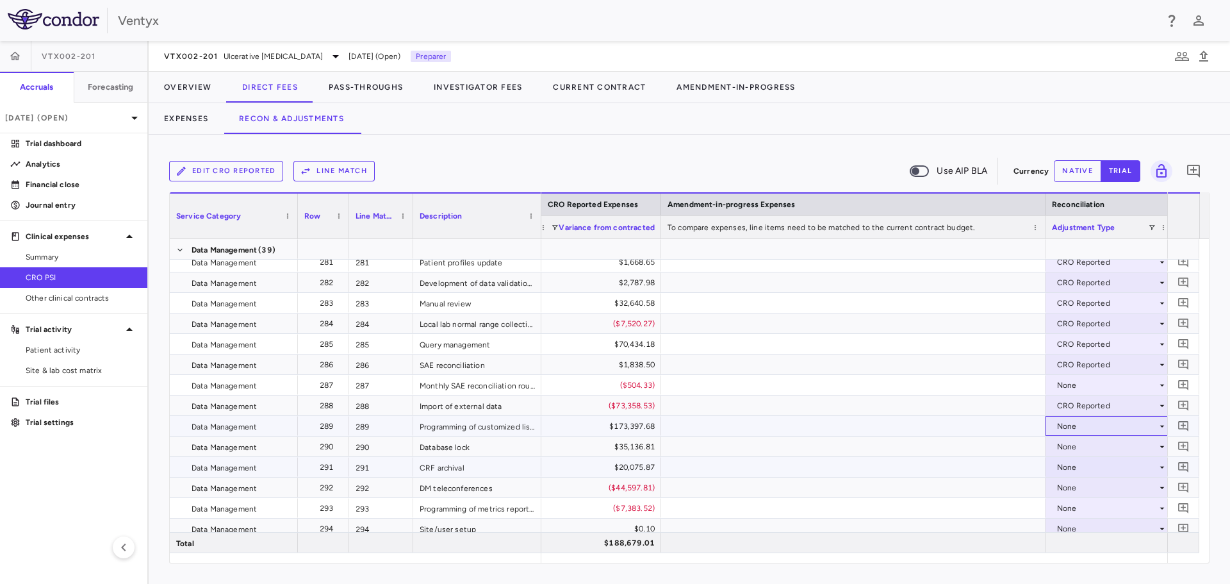
click at [1078, 429] on div "None" at bounding box center [1107, 426] width 100 height 21
click at [1095, 467] on div "CRO Reported" at bounding box center [1102, 470] width 61 height 12
click at [1076, 444] on div "None" at bounding box center [1107, 446] width 100 height 21
click at [1083, 450] on div "None" at bounding box center [1107, 446] width 100 height 21
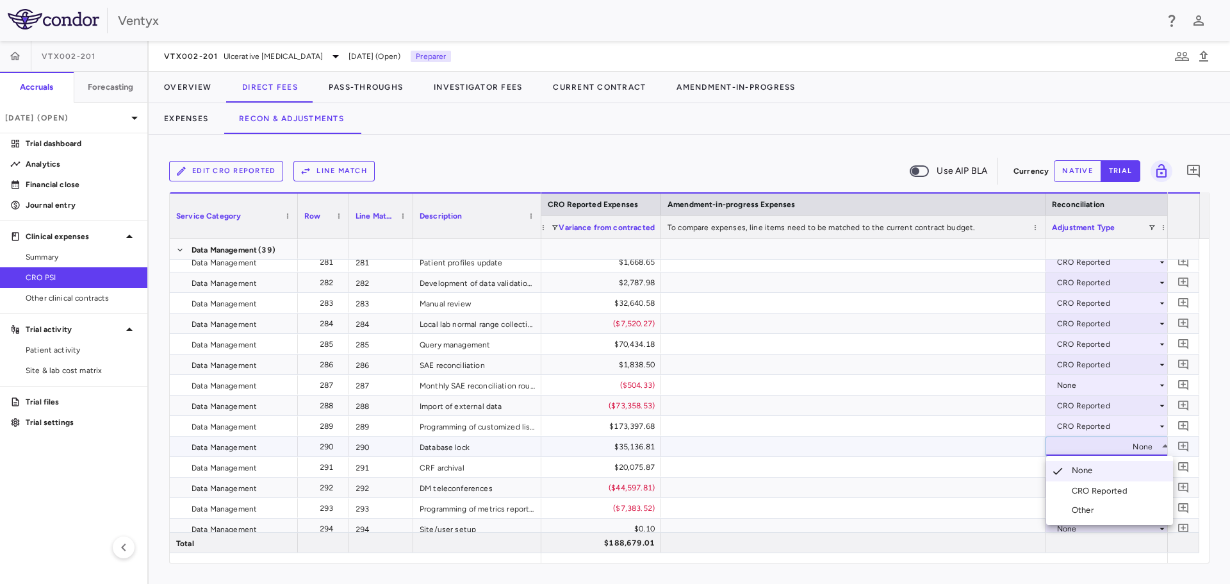
click at [1105, 483] on li "CRO Reported" at bounding box center [1109, 490] width 127 height 19
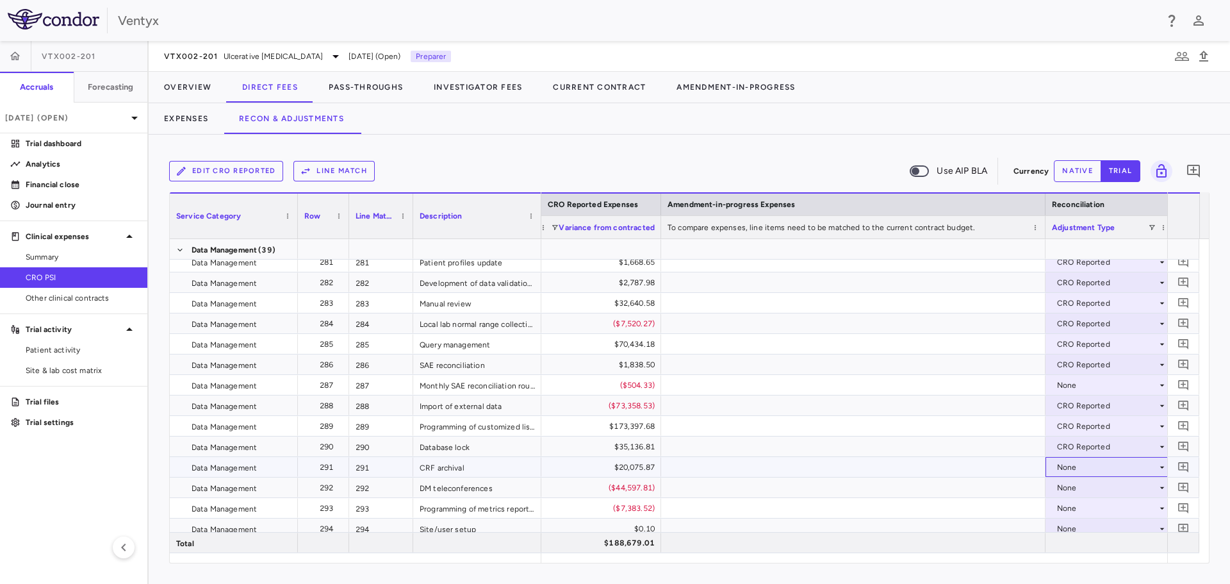
click at [1091, 465] on div "None" at bounding box center [1107, 467] width 100 height 21
click at [1097, 507] on div "CRO Reported" at bounding box center [1102, 511] width 61 height 12
click at [1078, 488] on div "None" at bounding box center [1107, 487] width 100 height 21
click at [1098, 531] on div "CRO Reported" at bounding box center [1102, 532] width 61 height 12
click at [1085, 509] on div "None" at bounding box center [1107, 508] width 100 height 21
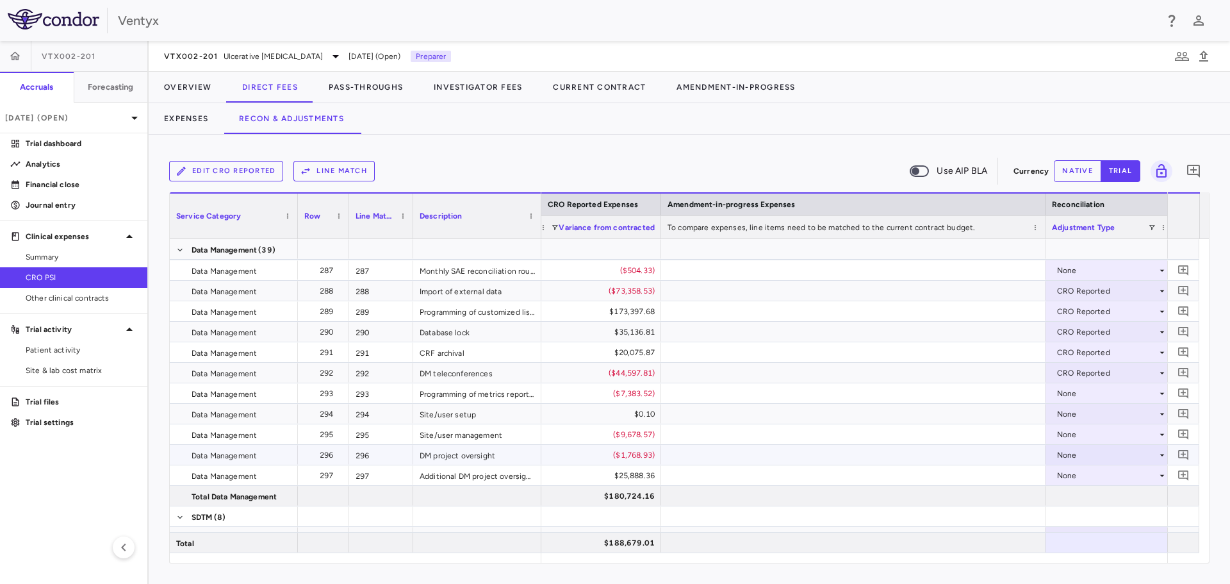
scroll to position [6470, 0]
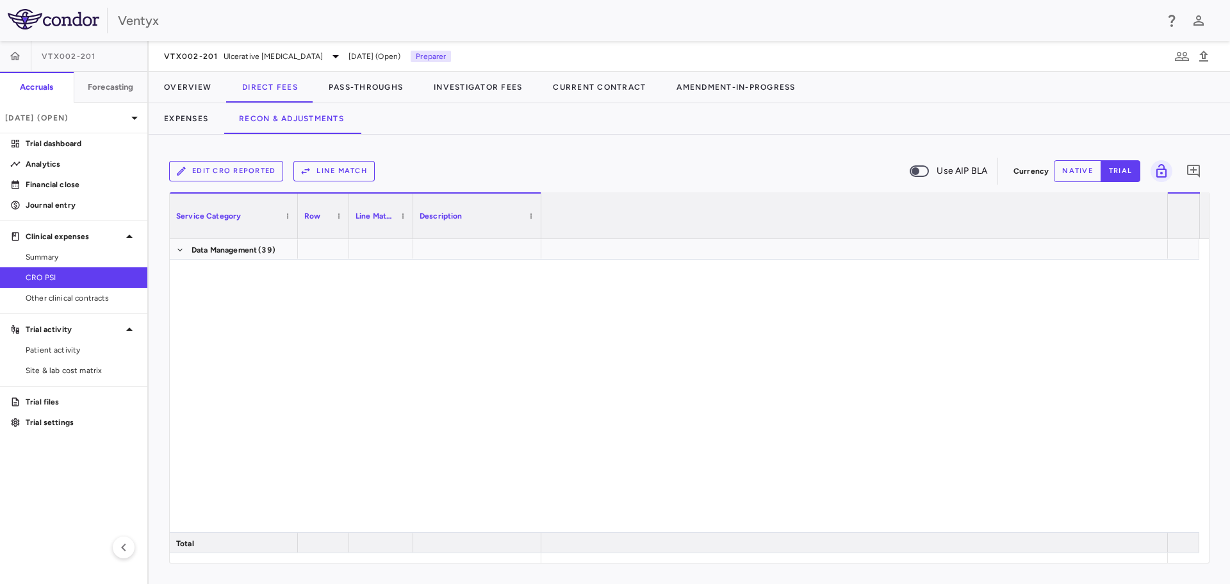
scroll to position [0, 2283]
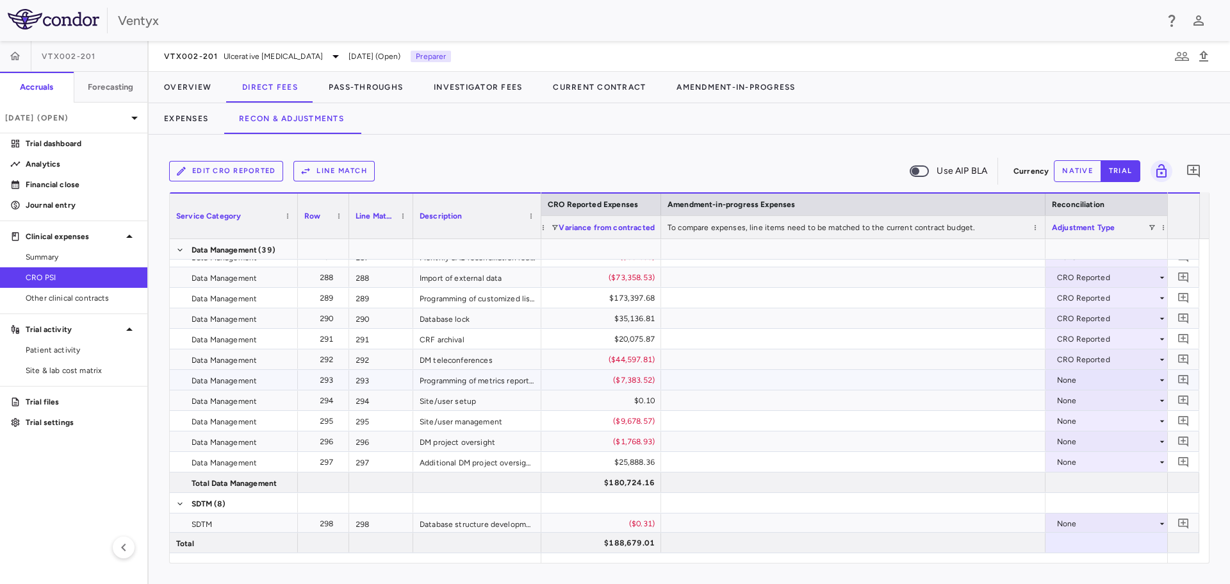
click at [1094, 381] on div "None" at bounding box center [1107, 380] width 100 height 21
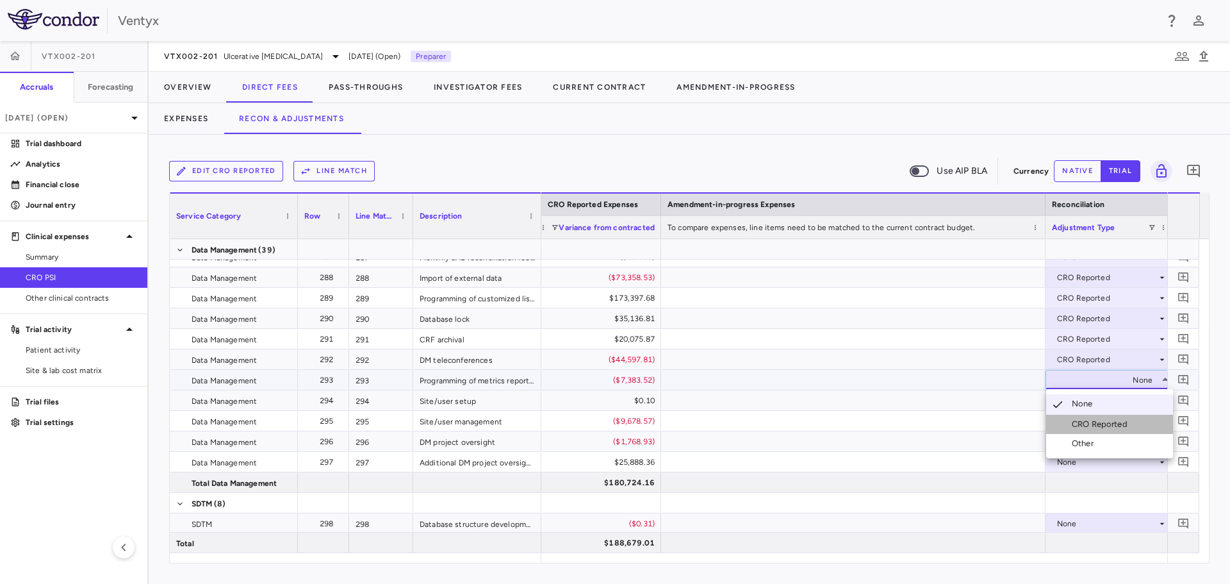
click at [1093, 432] on li "CRO Reported" at bounding box center [1109, 423] width 127 height 19
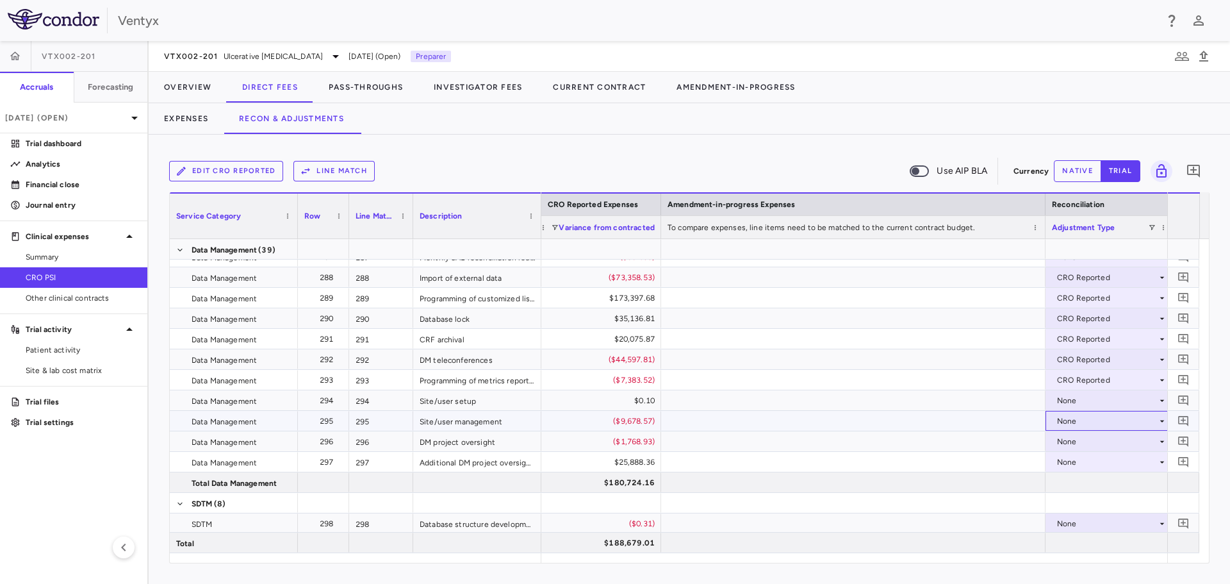
click at [1072, 422] on div "None" at bounding box center [1107, 421] width 100 height 21
click at [1081, 464] on div "CRO Reported" at bounding box center [1102, 465] width 61 height 12
click at [1067, 441] on div "None" at bounding box center [1107, 441] width 100 height 21
click at [1073, 439] on div "None" at bounding box center [1107, 441] width 100 height 21
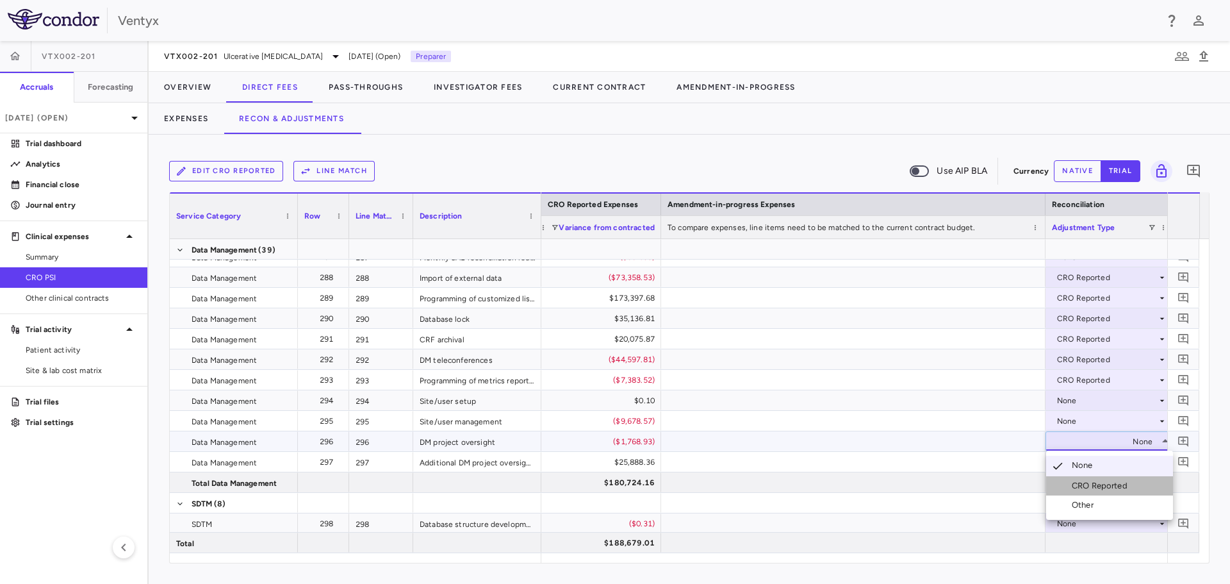
click at [1094, 488] on div "CRO Reported" at bounding box center [1102, 486] width 61 height 12
click at [1078, 463] on div "None" at bounding box center [1107, 462] width 100 height 21
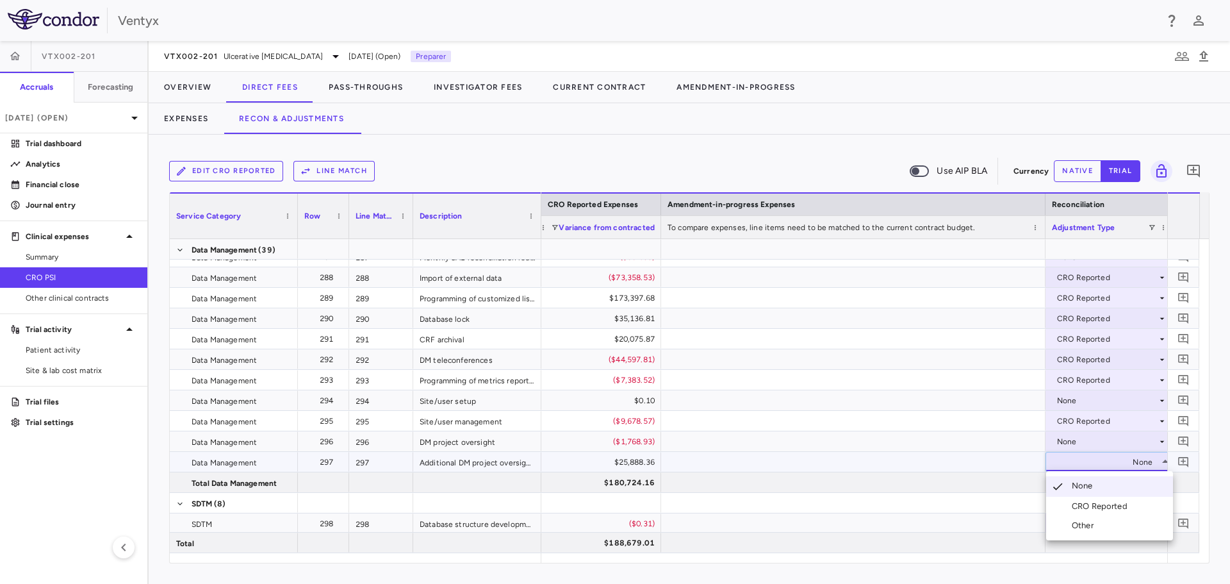
click at [1094, 507] on div "CRO Reported" at bounding box center [1102, 506] width 61 height 12
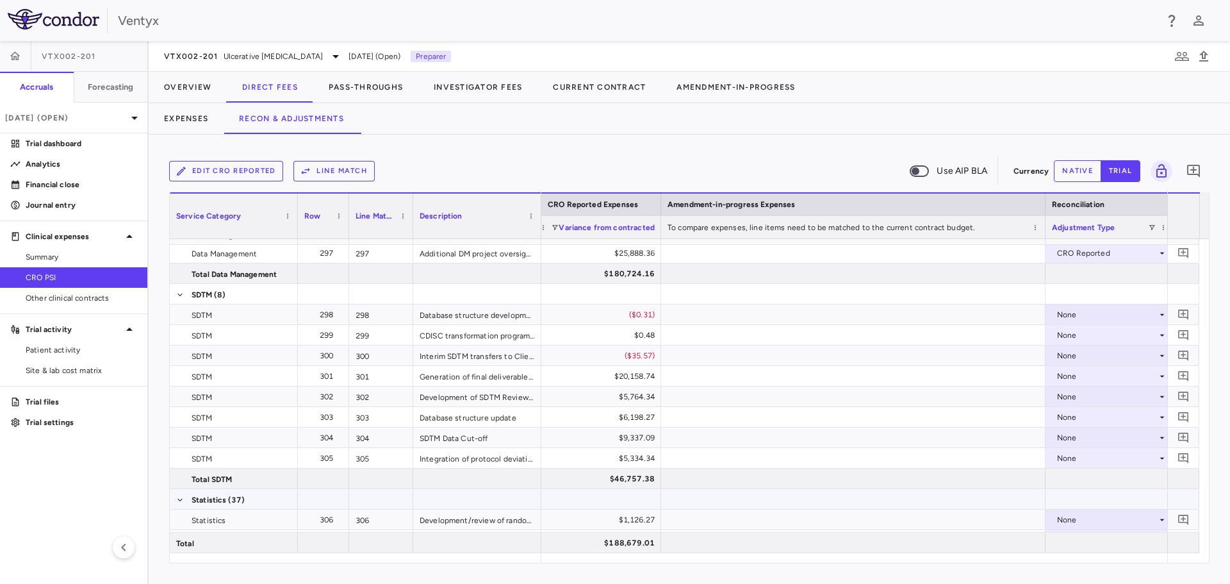
scroll to position [6727, 0]
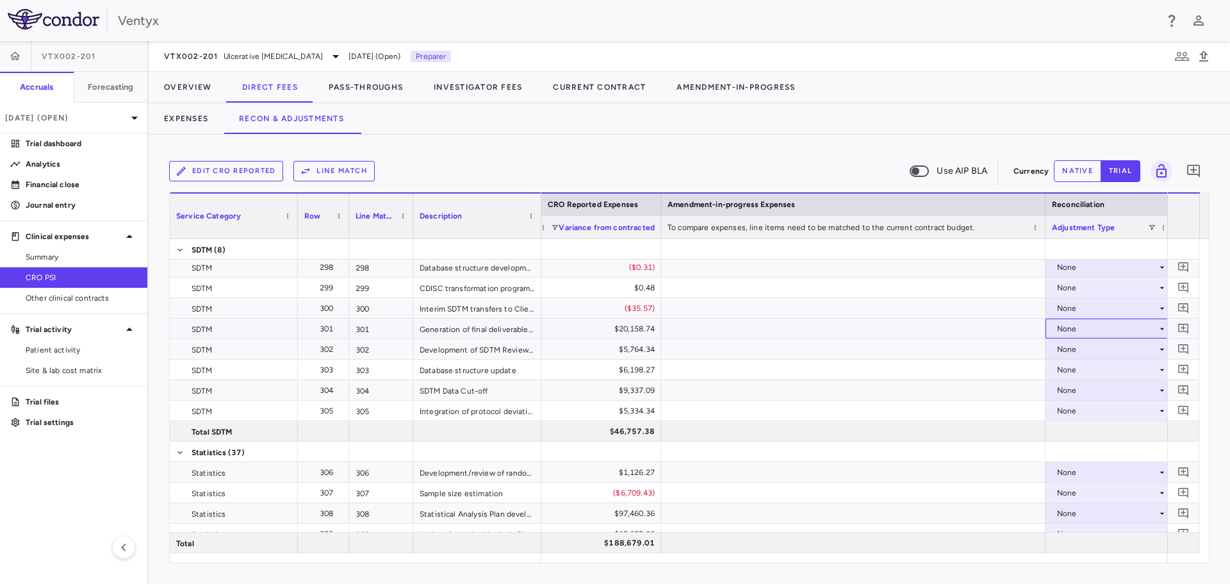
click at [1065, 331] on div "None" at bounding box center [1107, 328] width 100 height 21
click at [1077, 373] on div "CRO Reported" at bounding box center [1102, 373] width 61 height 12
click at [1071, 352] on div "None" at bounding box center [1107, 349] width 100 height 21
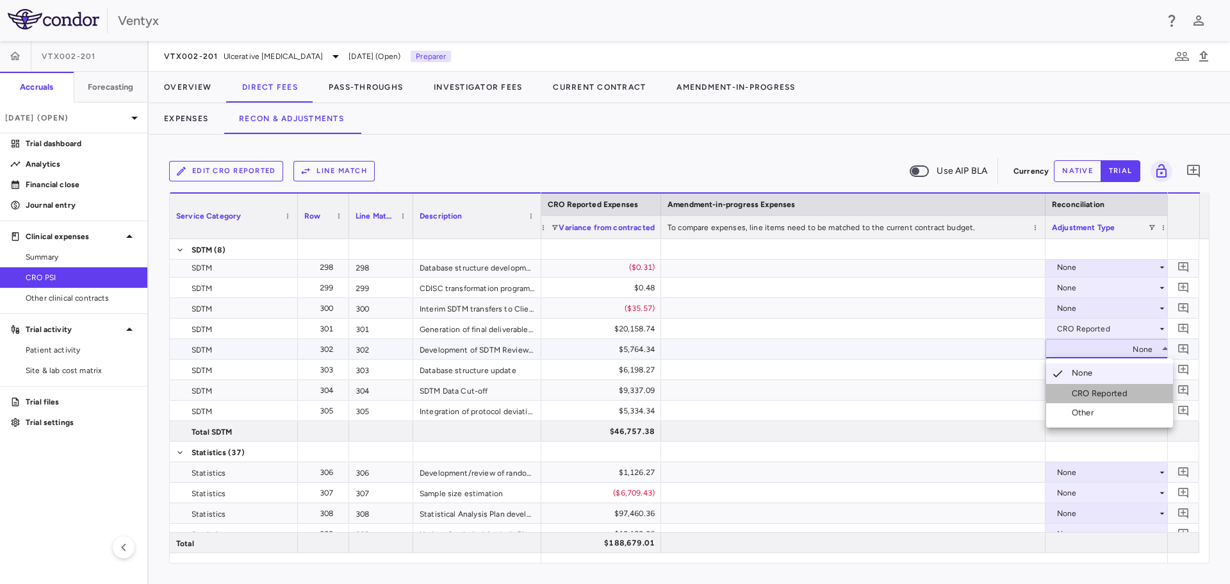
click at [1078, 398] on div "CRO Reported" at bounding box center [1102, 394] width 61 height 12
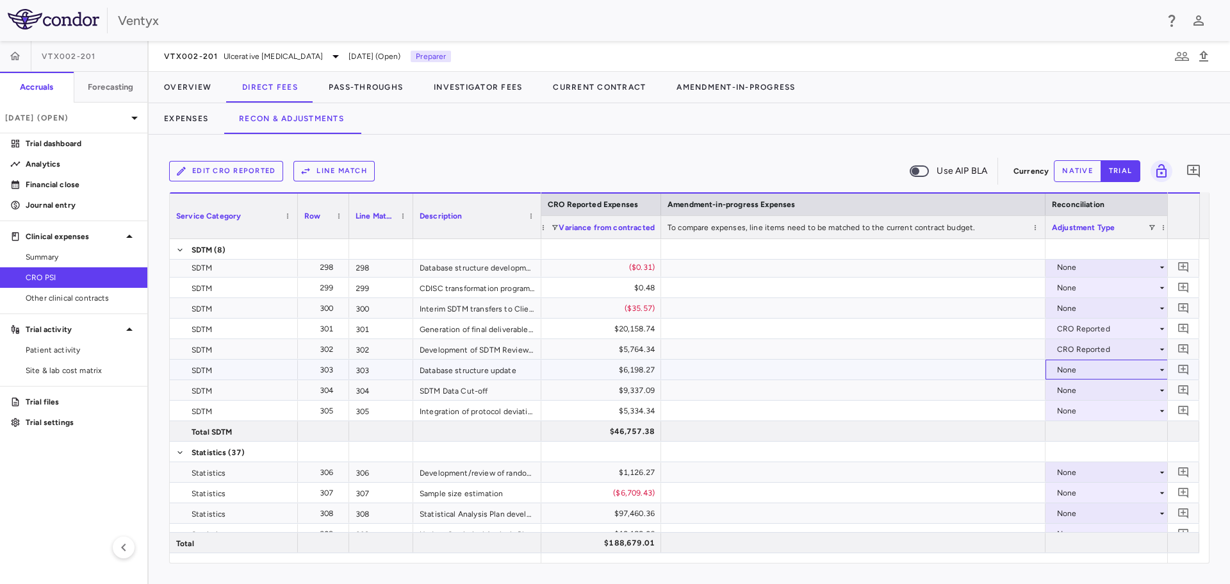
click at [1087, 367] on div "None" at bounding box center [1107, 369] width 100 height 21
click at [1117, 417] on div "CRO Reported" at bounding box center [1102, 414] width 61 height 12
click at [1085, 386] on div "None" at bounding box center [1107, 390] width 100 height 21
click at [1093, 432] on div "CRO Reported" at bounding box center [1102, 435] width 61 height 12
click at [1082, 408] on div "None" at bounding box center [1107, 410] width 100 height 21
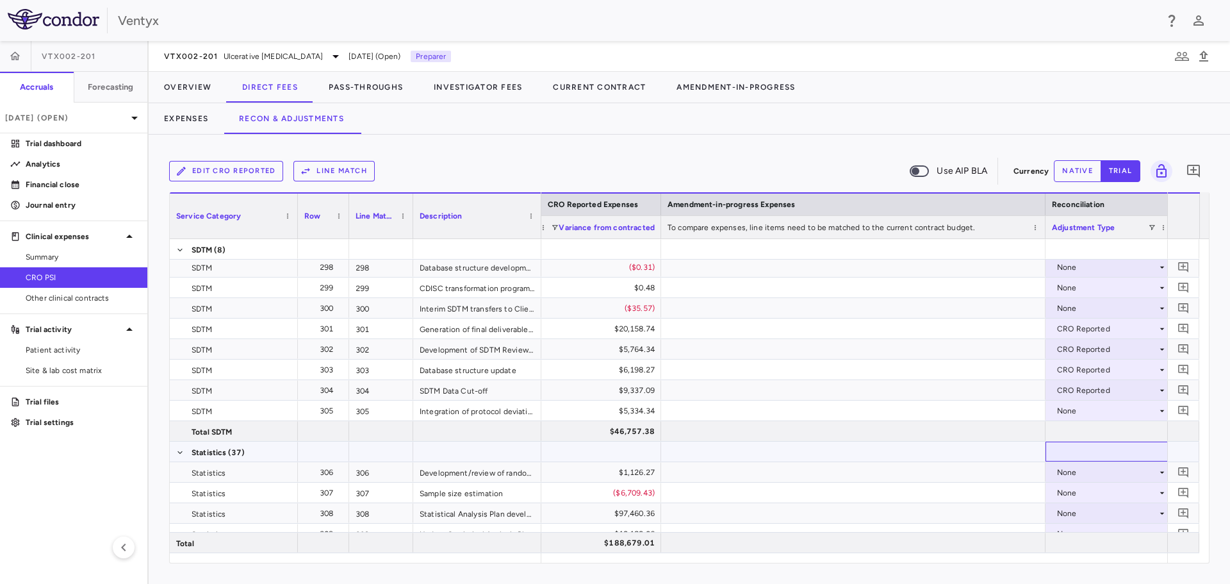
click at [1089, 450] on div at bounding box center [1110, 451] width 128 height 20
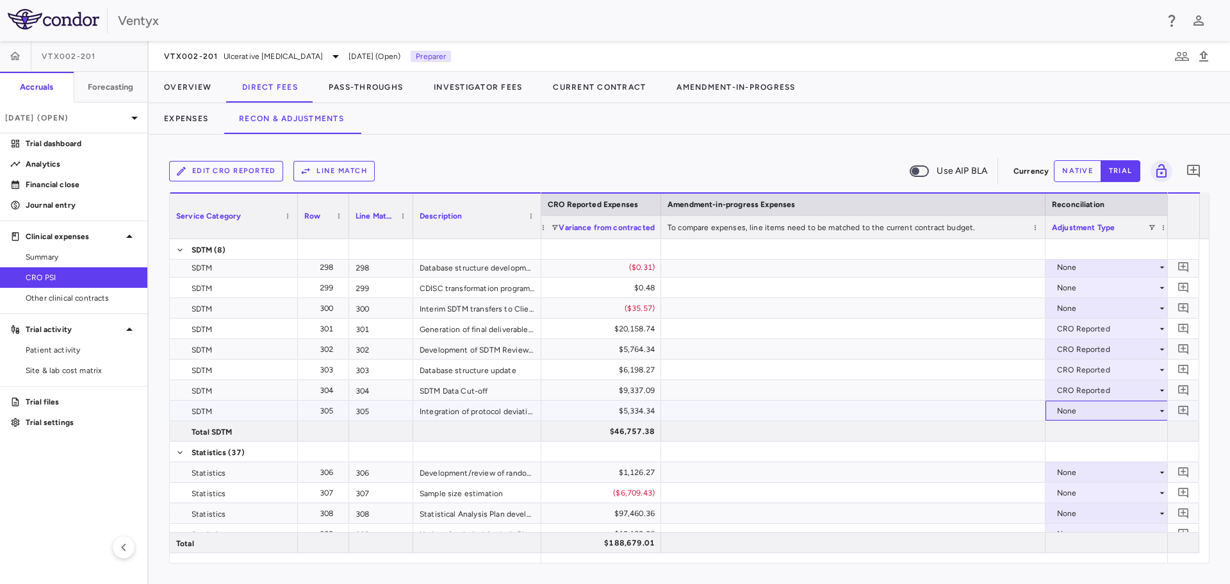
click at [1069, 409] on div "None" at bounding box center [1107, 410] width 100 height 21
click at [1089, 454] on div "CRO Reported" at bounding box center [1102, 455] width 61 height 12
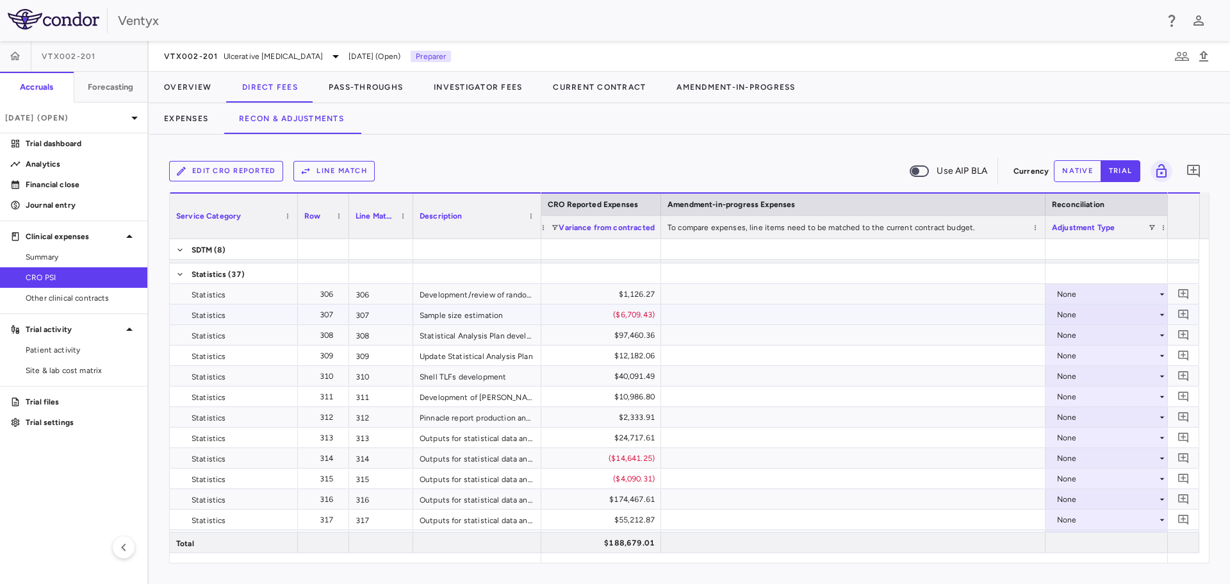
scroll to position [0, 0]
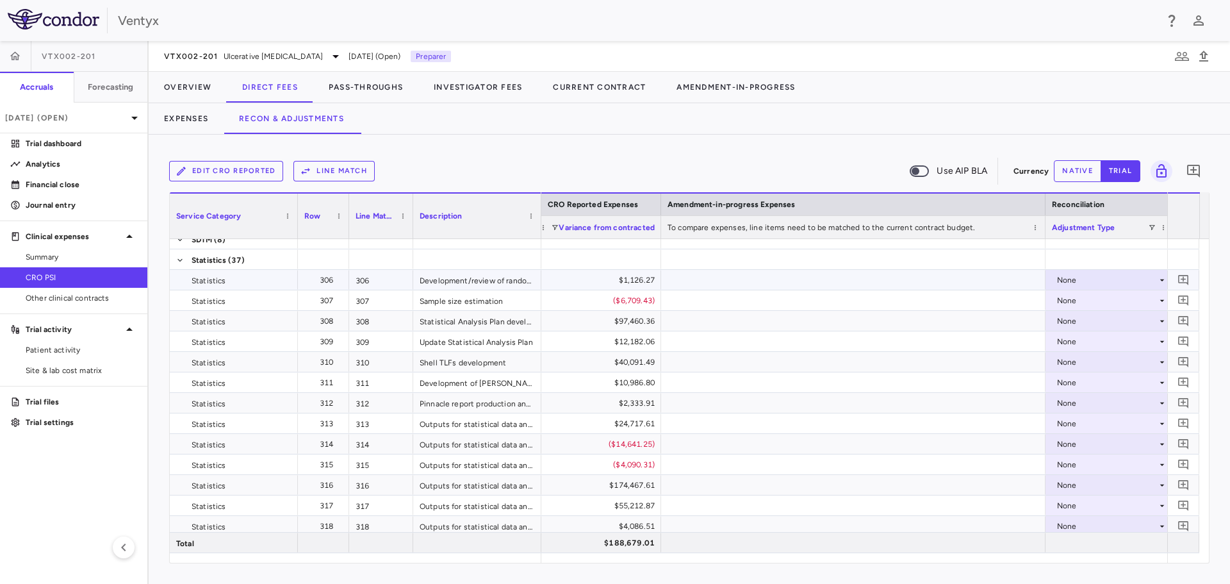
click at [1086, 285] on div "None" at bounding box center [1107, 280] width 100 height 21
click at [1092, 322] on div "CRO Reported" at bounding box center [1102, 324] width 61 height 12
click at [1077, 298] on div "None" at bounding box center [1107, 300] width 100 height 21
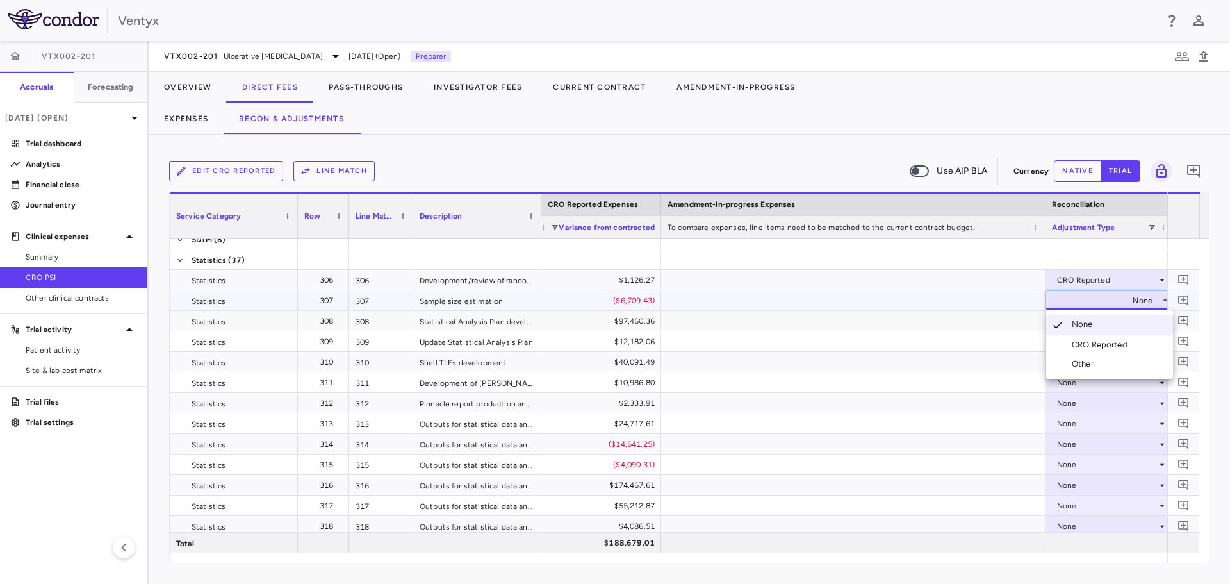
click at [1090, 341] on div "CRO Reported" at bounding box center [1102, 345] width 61 height 12
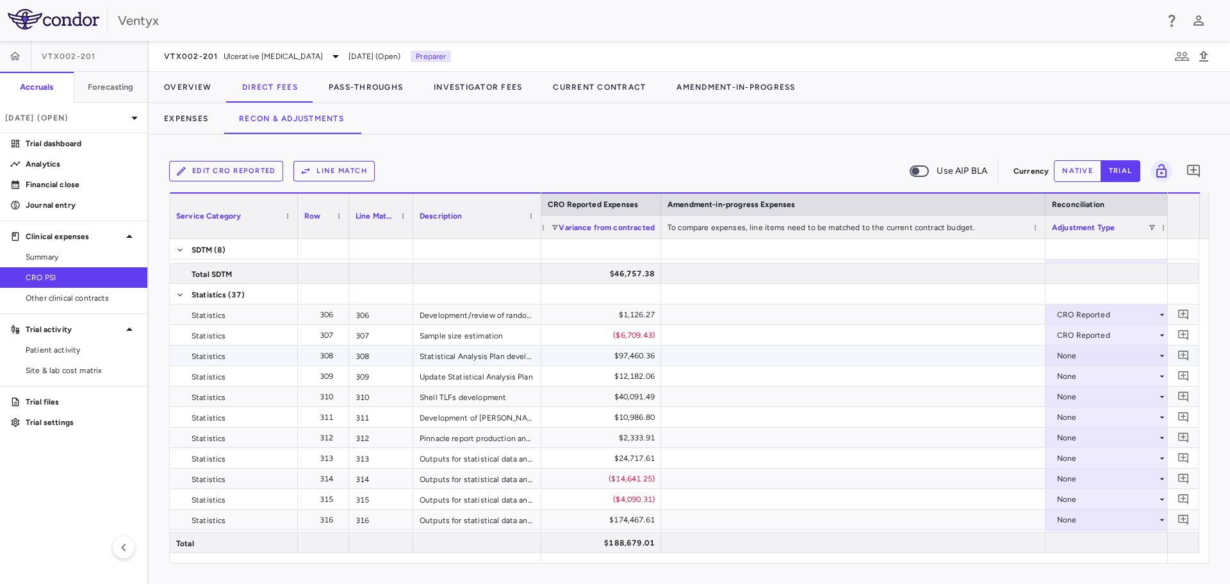
click at [1102, 351] on div "None" at bounding box center [1107, 355] width 100 height 21
click at [1100, 397] on div "CRO Reported" at bounding box center [1102, 400] width 61 height 12
click at [1087, 376] on div "None" at bounding box center [1107, 376] width 100 height 21
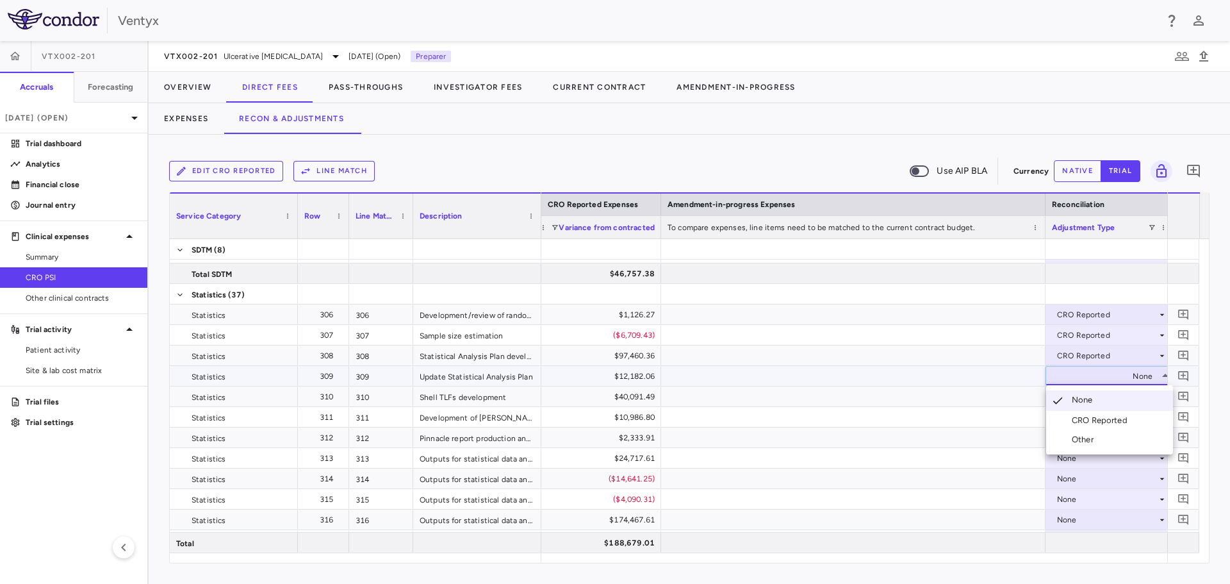
click at [1096, 417] on div "CRO Reported" at bounding box center [1102, 420] width 61 height 12
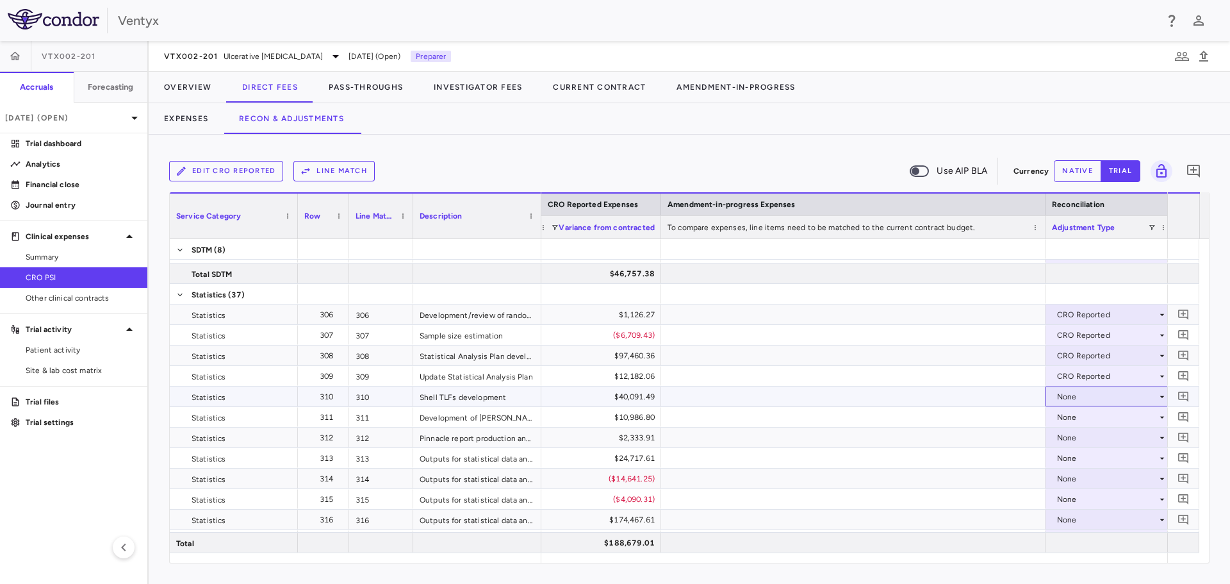
click at [1081, 400] on div "None" at bounding box center [1107, 396] width 100 height 21
click at [1090, 441] on div "CRO Reported" at bounding box center [1102, 441] width 61 height 12
click at [1076, 418] on div "None" at bounding box center [1107, 417] width 100 height 21
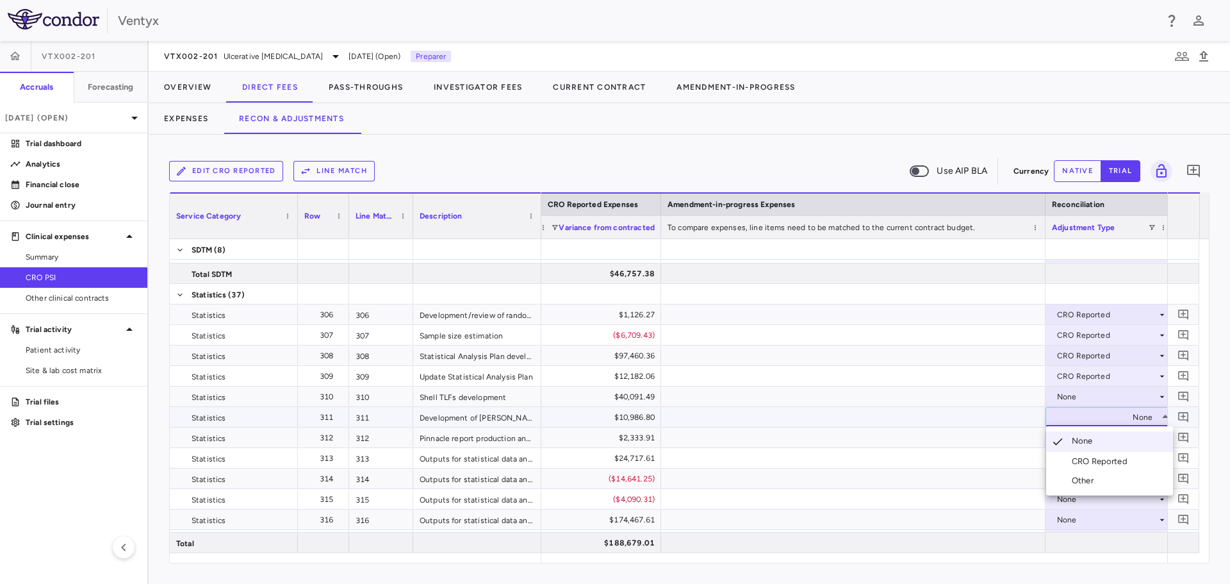
click at [1087, 464] on div "CRO Reported" at bounding box center [1102, 461] width 61 height 12
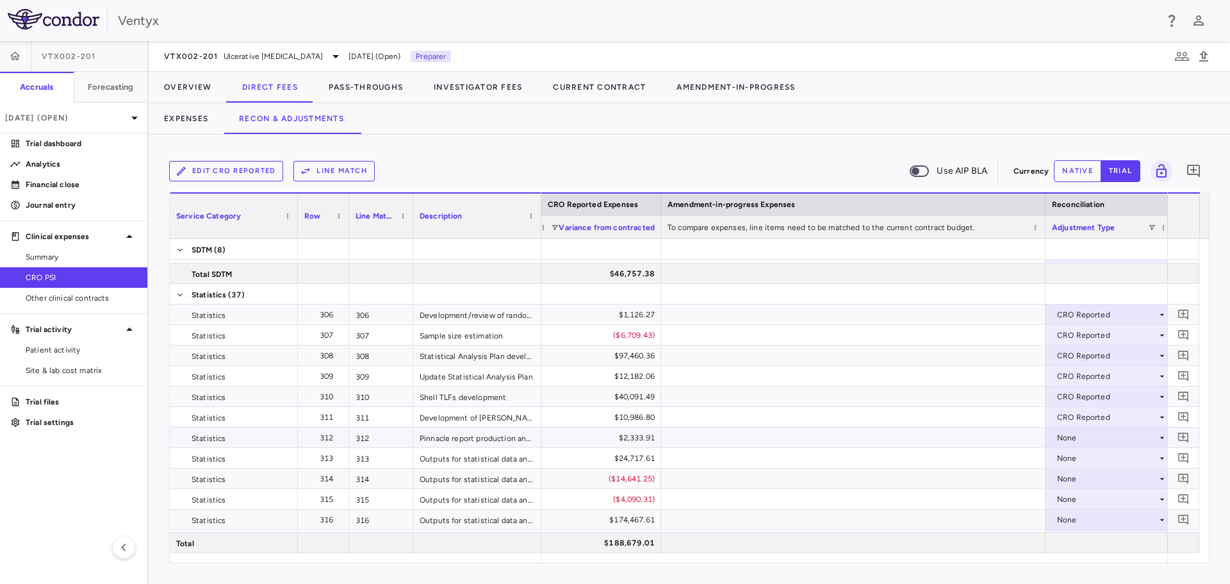
click at [1076, 436] on div "None" at bounding box center [1107, 437] width 100 height 21
click at [1079, 480] on div "CRO Reported" at bounding box center [1102, 482] width 61 height 12
click at [1075, 457] on div "None" at bounding box center [1107, 458] width 100 height 21
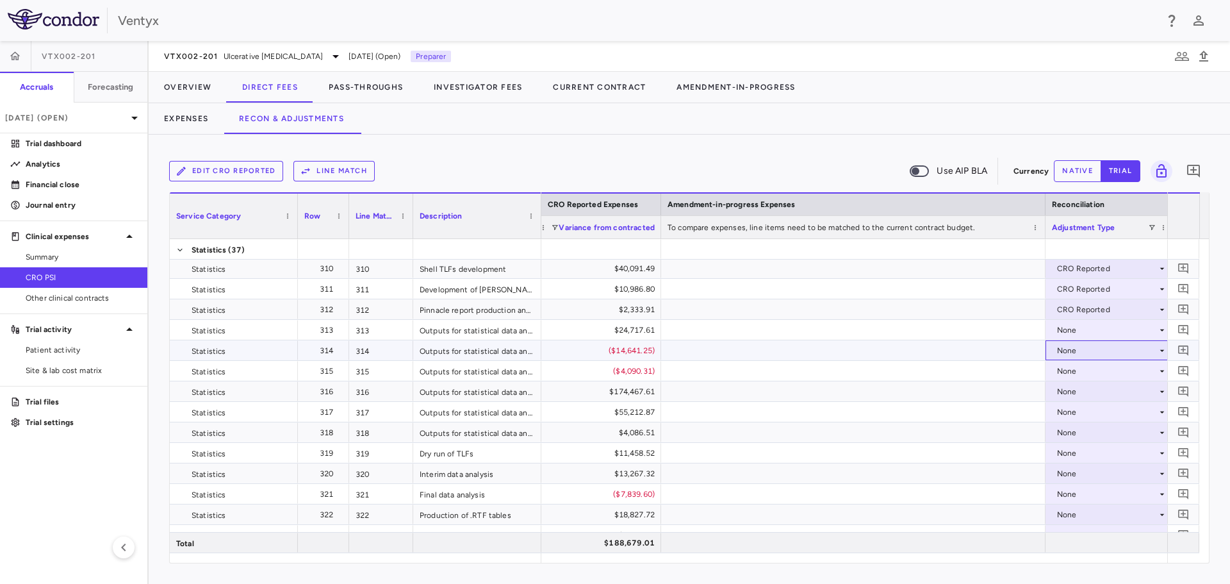
click at [1074, 349] on div "None" at bounding box center [1107, 350] width 100 height 21
click at [1088, 398] on div "CRO Reported" at bounding box center [1102, 395] width 61 height 12
click at [1071, 327] on div "None" at bounding box center [1107, 330] width 100 height 21
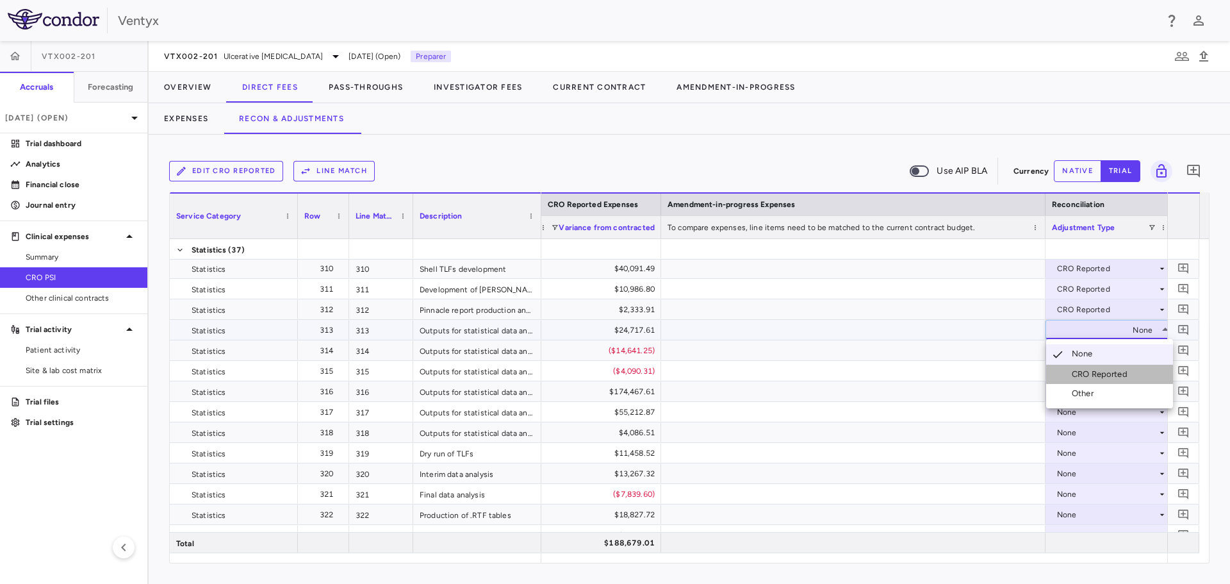
click at [1087, 372] on div "CRO Reported" at bounding box center [1102, 374] width 61 height 12
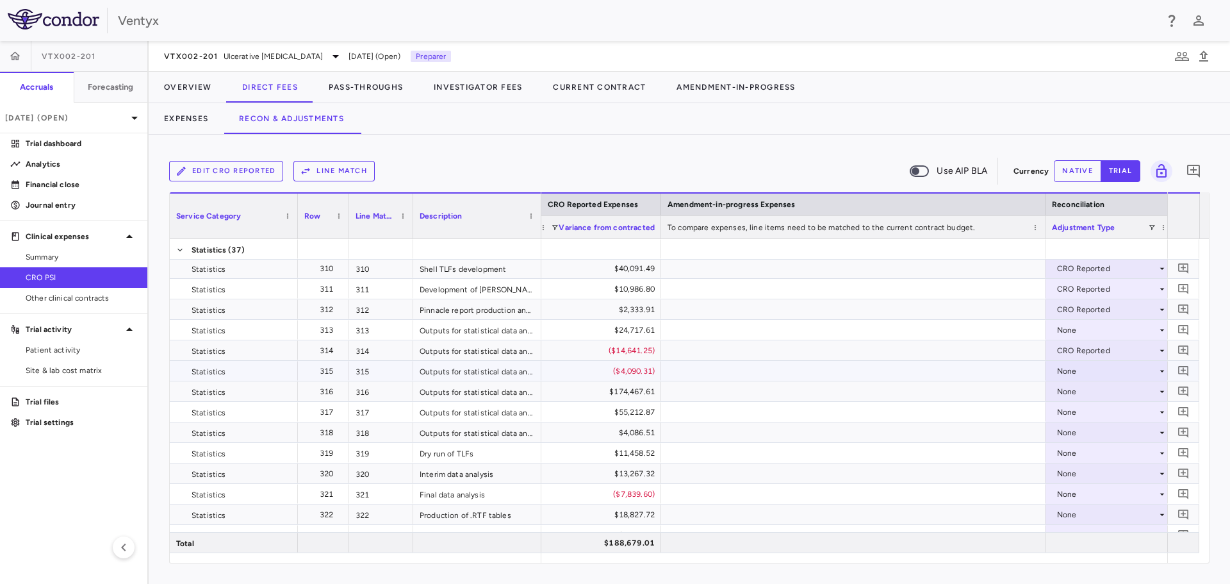
click at [1078, 368] on div "None" at bounding box center [1107, 371] width 100 height 21
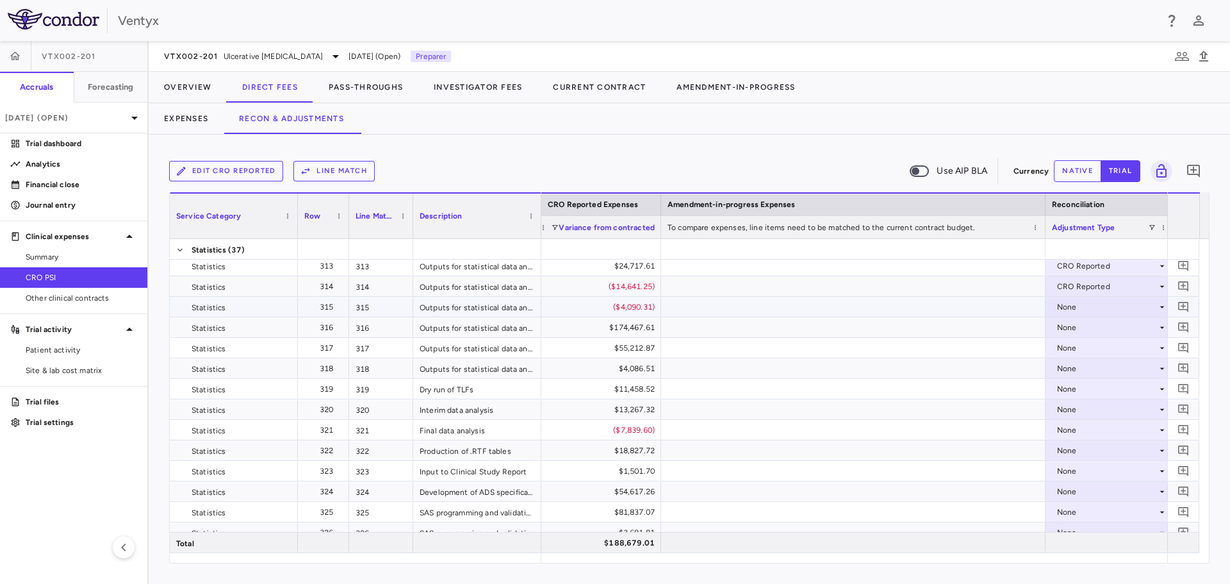
click at [1076, 308] on div "None" at bounding box center [1107, 307] width 100 height 21
click at [1087, 352] on div "CRO Reported" at bounding box center [1102, 351] width 61 height 12
click at [1062, 324] on div "None" at bounding box center [1107, 327] width 100 height 21
click at [1071, 324] on div "None" at bounding box center [1107, 327] width 100 height 21
click at [1076, 370] on div "CRO Reported" at bounding box center [1102, 372] width 61 height 12
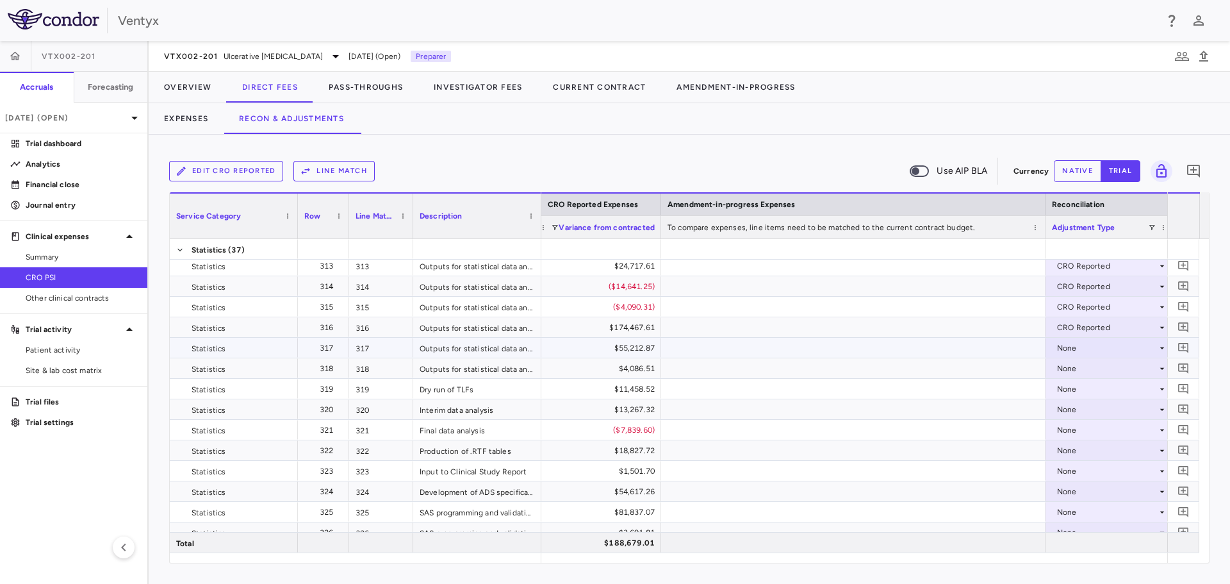
click at [1073, 347] on div "None" at bounding box center [1107, 348] width 100 height 21
click at [1082, 386] on div "None" at bounding box center [1107, 389] width 100 height 21
click at [1071, 351] on div at bounding box center [615, 292] width 1230 height 584
click at [1071, 351] on div "None" at bounding box center [1107, 348] width 100 height 21
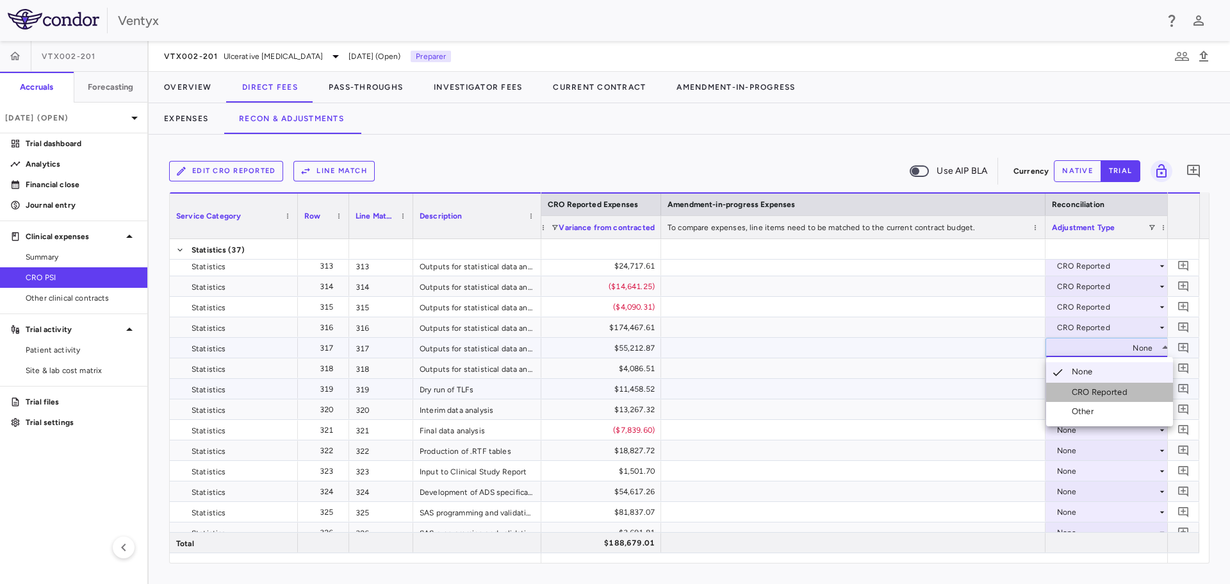
click at [1082, 390] on div "CRO Reported" at bounding box center [1102, 392] width 61 height 12
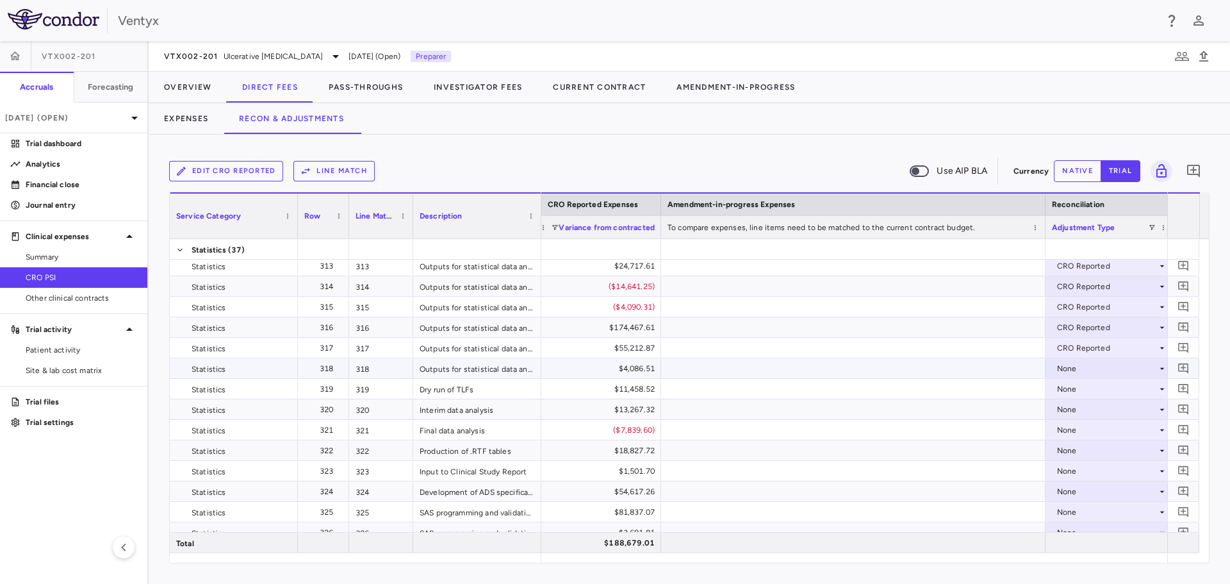
click at [1069, 370] on div "None" at bounding box center [1107, 368] width 100 height 21
click at [1078, 416] on div "None" at bounding box center [1107, 409] width 100 height 21
click at [1067, 372] on div at bounding box center [615, 292] width 1230 height 584
click at [1067, 372] on div "None" at bounding box center [1107, 368] width 100 height 21
click at [1089, 414] on div "CRO Reported" at bounding box center [1102, 413] width 61 height 12
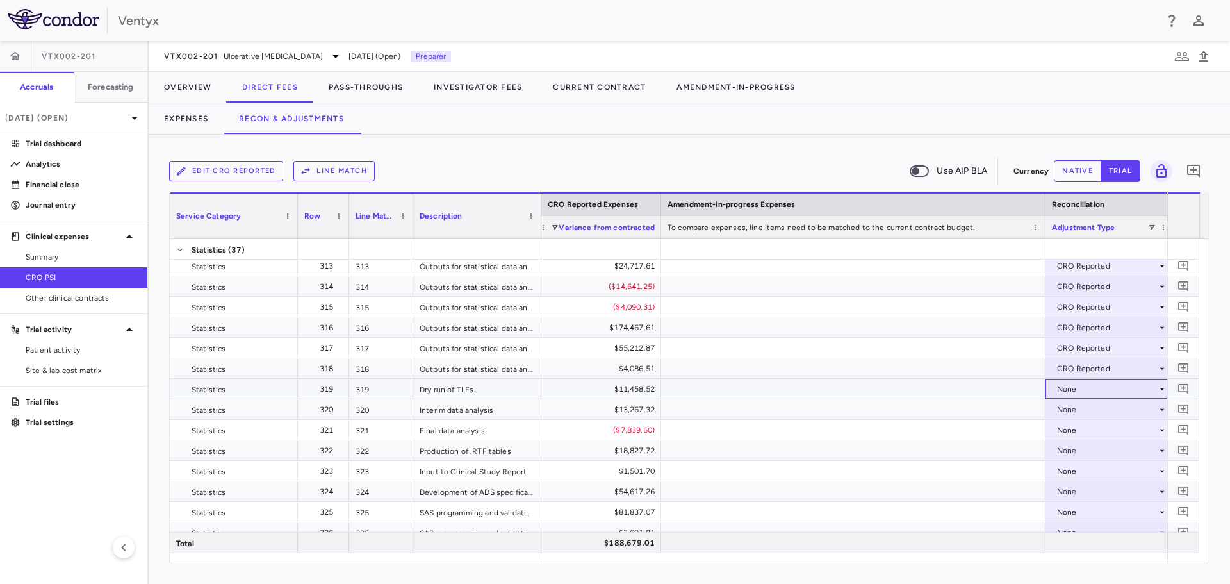
click at [1069, 386] on div "None" at bounding box center [1107, 389] width 100 height 21
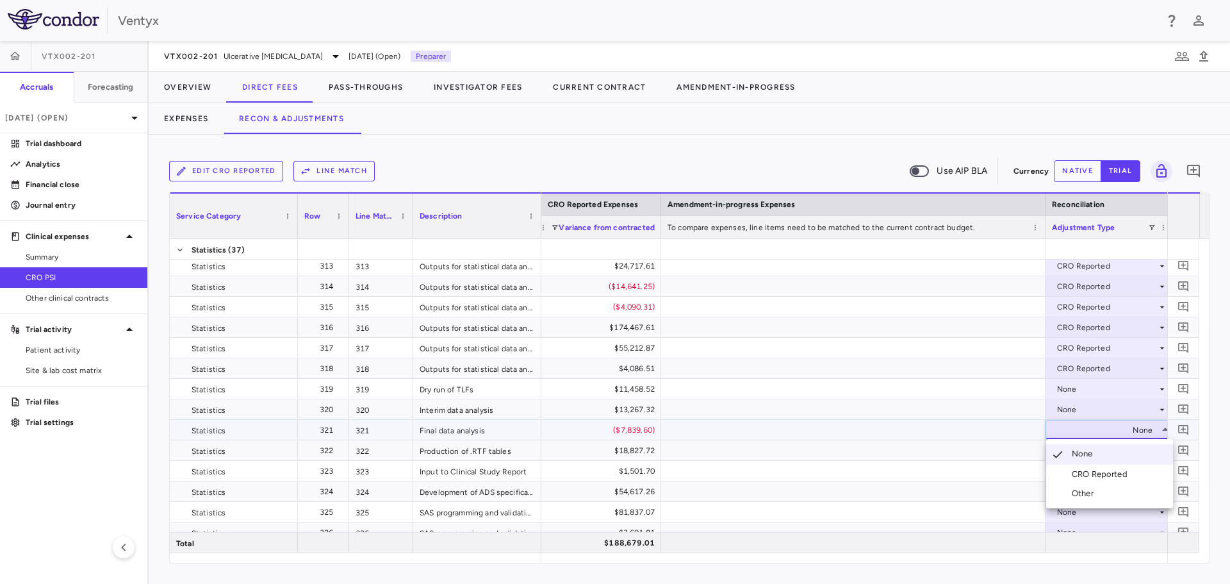
click at [1063, 393] on div at bounding box center [615, 292] width 1230 height 584
click at [1065, 390] on div "None" at bounding box center [1107, 389] width 100 height 21
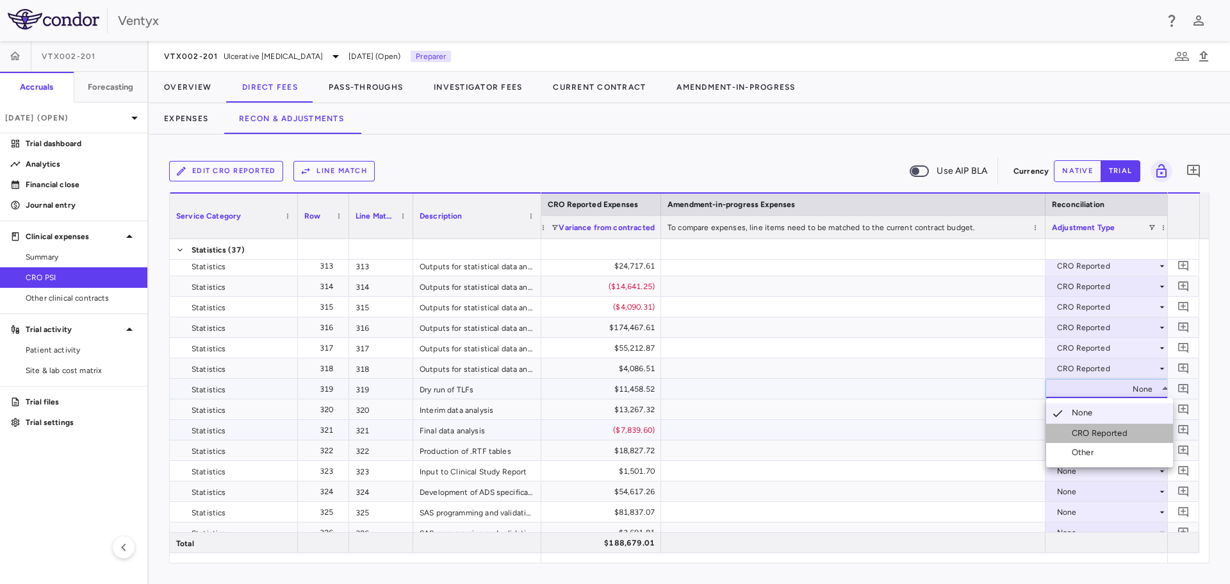
click at [1085, 434] on div "CRO Reported" at bounding box center [1102, 433] width 61 height 12
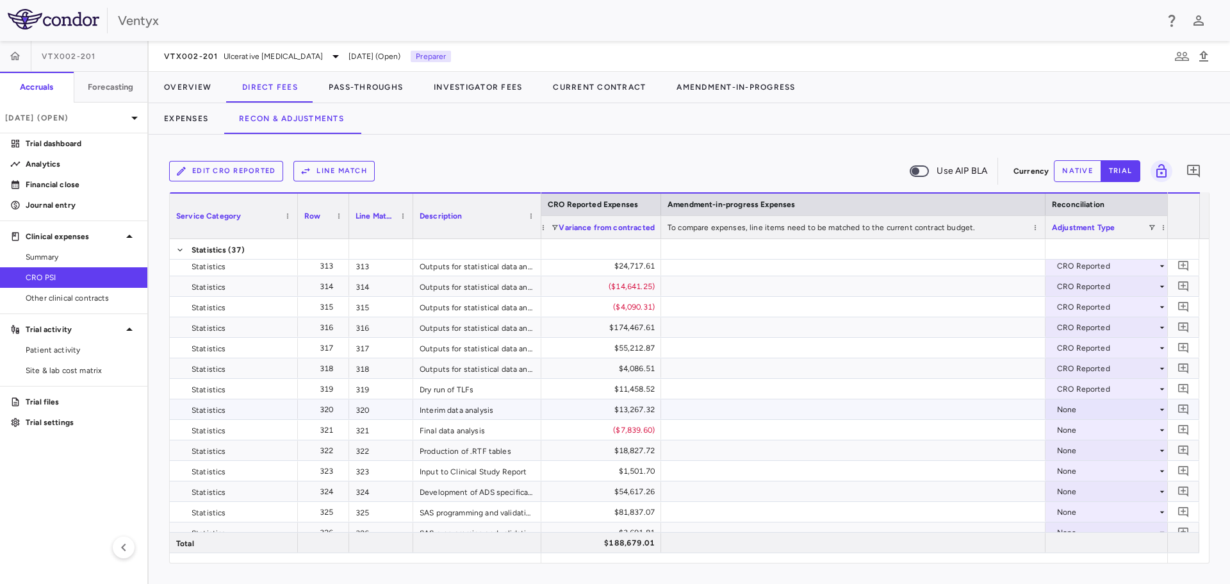
click at [1066, 406] on div "None" at bounding box center [1107, 409] width 100 height 21
click at [1078, 447] on div "None" at bounding box center [1107, 450] width 100 height 21
click at [1070, 406] on div at bounding box center [615, 292] width 1230 height 584
click at [1070, 407] on div "None" at bounding box center [1107, 409] width 100 height 21
click at [1089, 451] on div "CRO Reported" at bounding box center [1102, 454] width 61 height 12
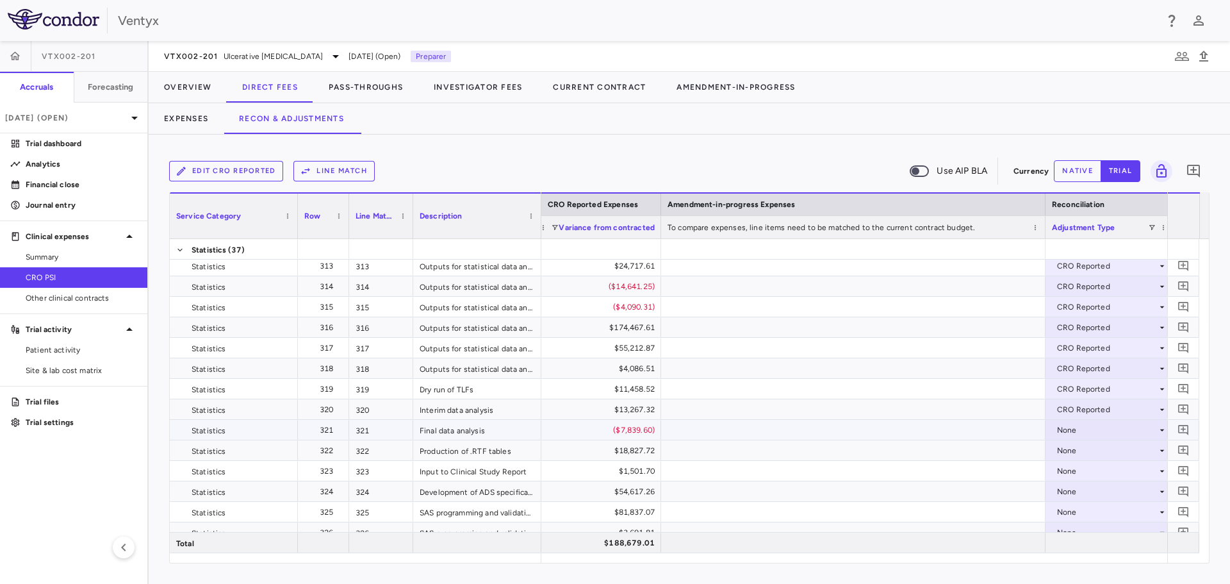
click at [1079, 432] on div "None" at bounding box center [1107, 430] width 100 height 21
click at [1083, 473] on div "CRO Reported" at bounding box center [1102, 474] width 61 height 12
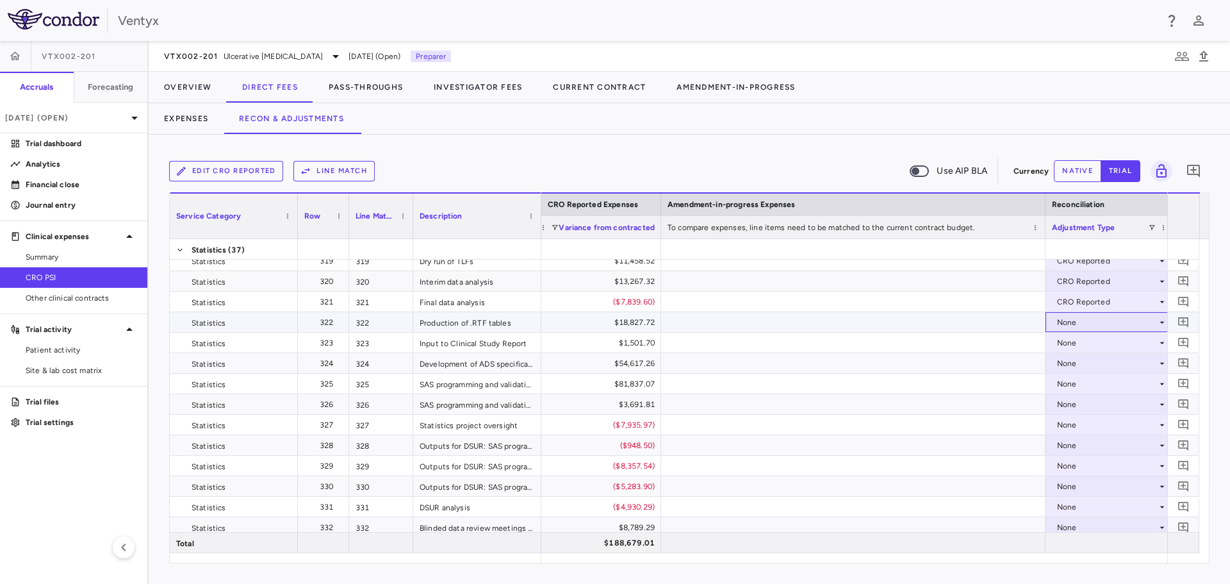
click at [1083, 320] on div "None" at bounding box center [1107, 322] width 100 height 21
click at [1073, 361] on div "CRO Reported" at bounding box center [1102, 367] width 61 height 12
click at [1069, 347] on div "None" at bounding box center [1107, 342] width 100 height 21
click at [1079, 382] on div "None" at bounding box center [1107, 383] width 100 height 21
click at [1069, 339] on div at bounding box center [615, 292] width 1230 height 584
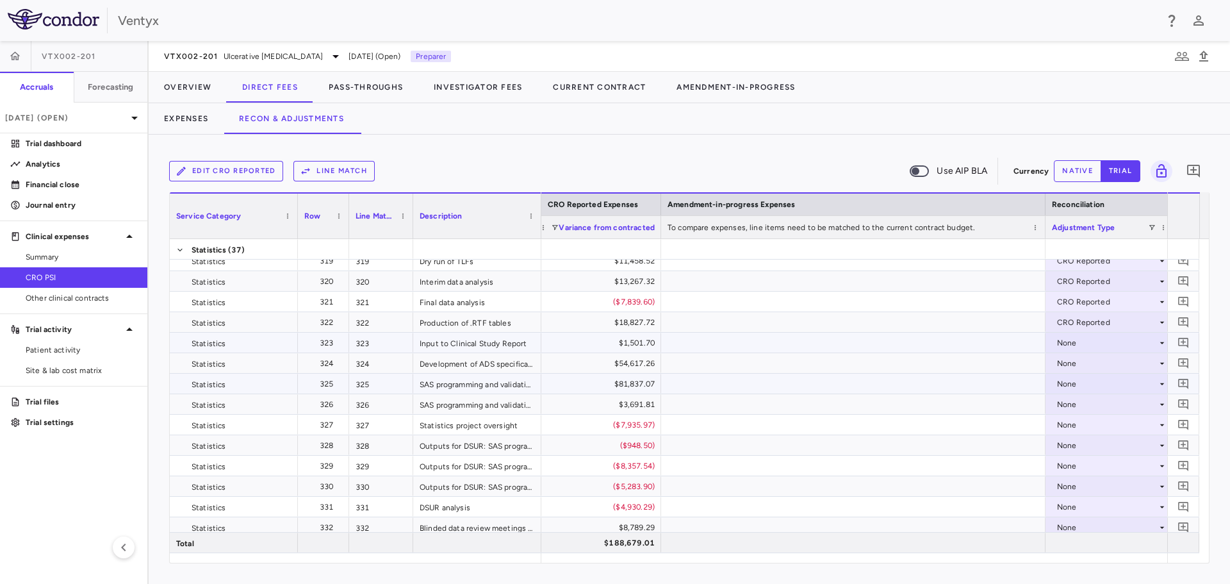
click at [1069, 339] on div "None" at bounding box center [1107, 342] width 100 height 21
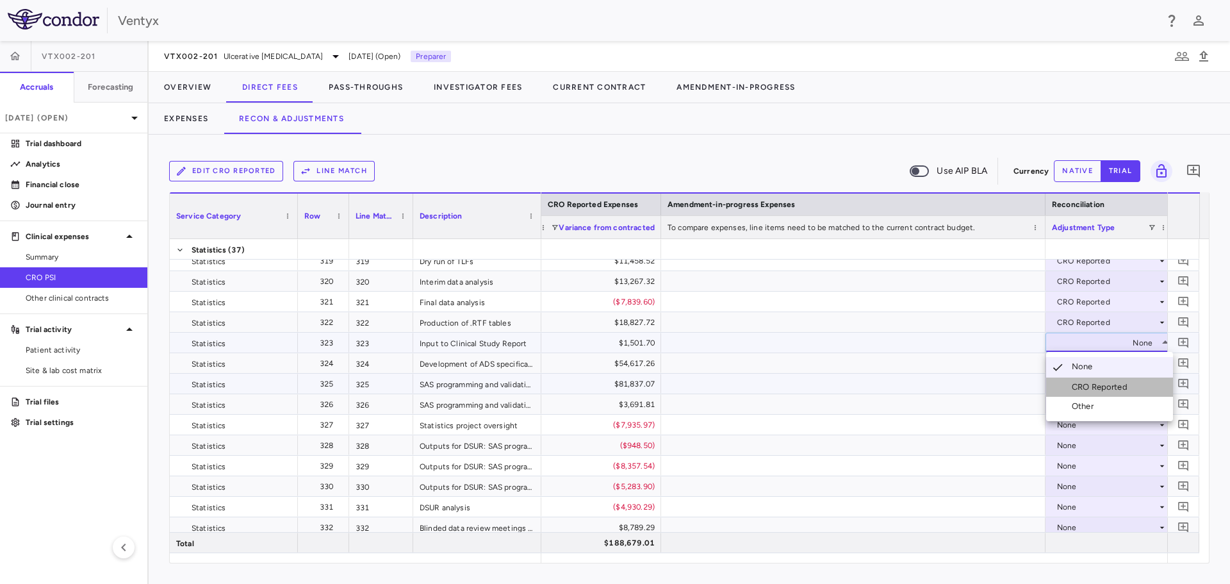
click at [1090, 382] on div "CRO Reported" at bounding box center [1102, 387] width 61 height 12
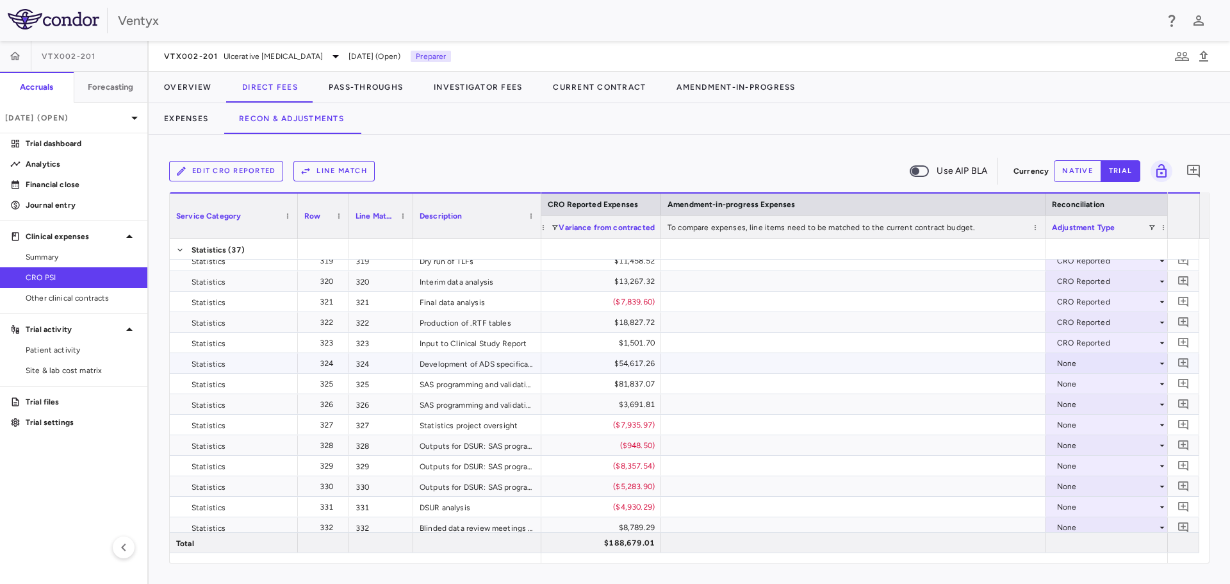
click at [1079, 369] on div "None" at bounding box center [1107, 363] width 100 height 21
click at [1085, 405] on div "None" at bounding box center [1107, 404] width 100 height 21
click at [1073, 365] on div at bounding box center [615, 292] width 1230 height 584
click at [1073, 365] on div "None" at bounding box center [1107, 363] width 100 height 21
click at [1097, 414] on li "CRO Reported" at bounding box center [1109, 407] width 127 height 19
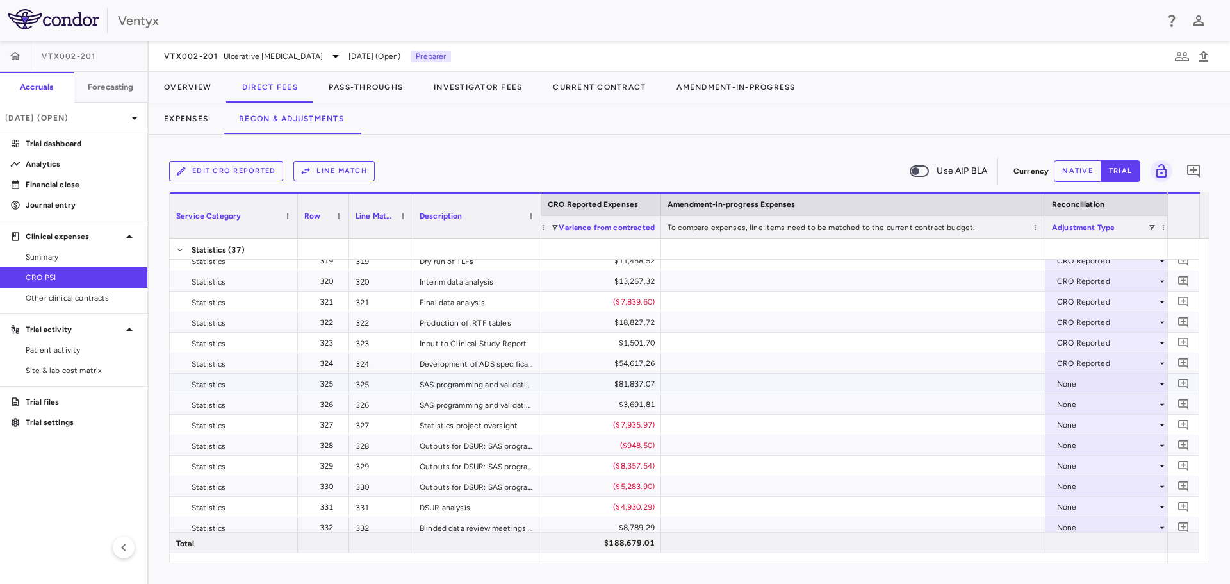
click at [1068, 382] on div "None" at bounding box center [1107, 383] width 100 height 21
click at [1073, 424] on div "None" at bounding box center [1107, 424] width 100 height 21
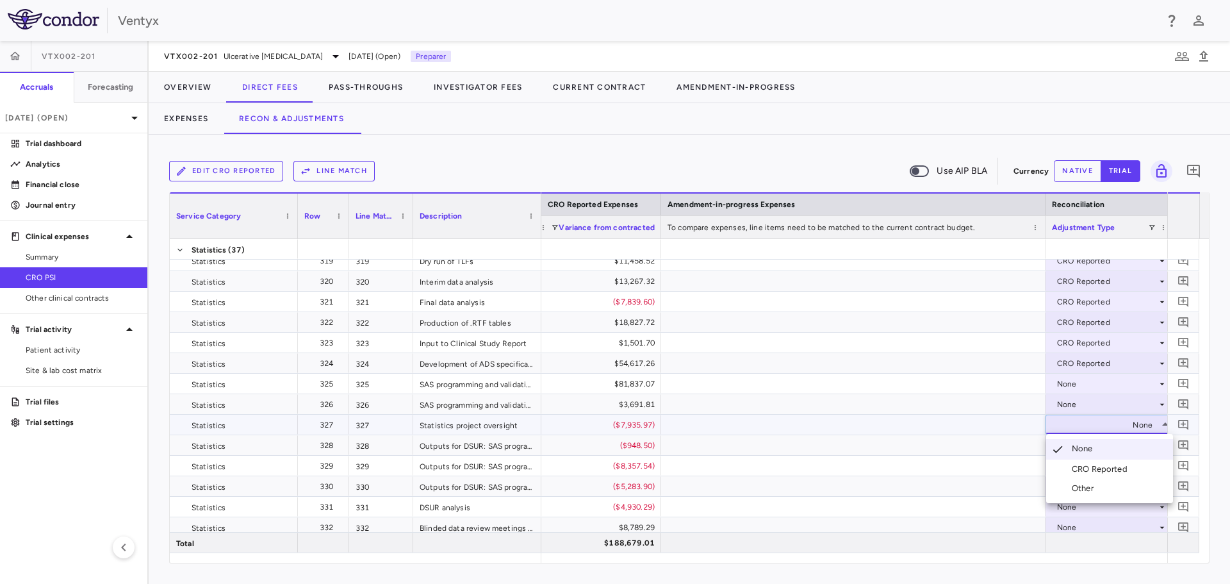
click at [1064, 379] on div at bounding box center [615, 292] width 1230 height 584
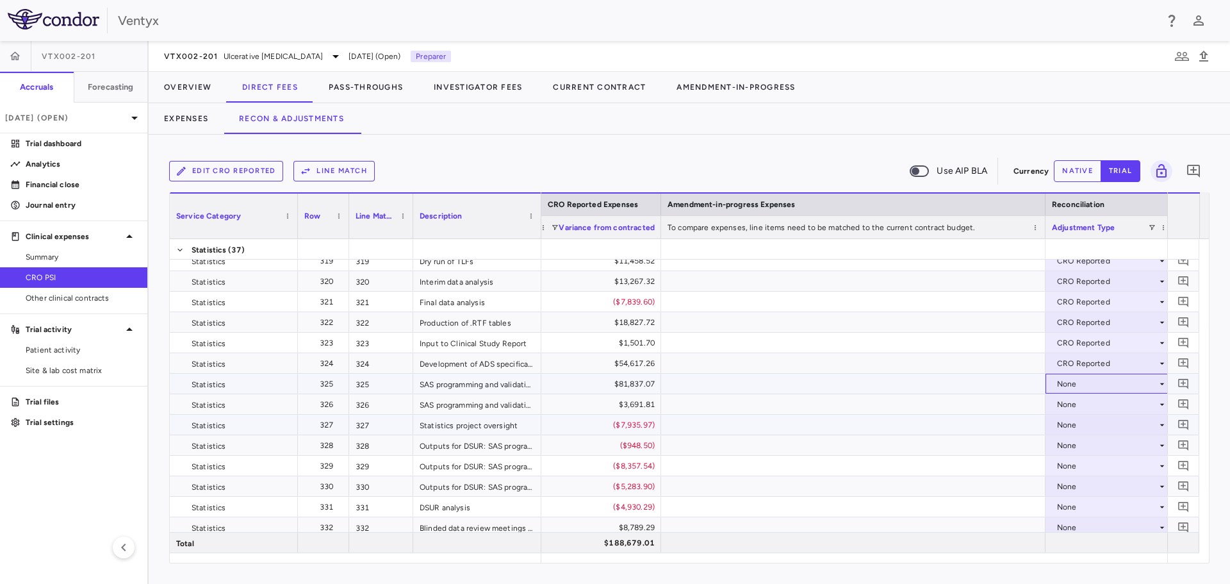
click at [1069, 386] on div "None" at bounding box center [1107, 383] width 100 height 21
click at [1071, 429] on div "CRO Reported" at bounding box center [1089, 428] width 86 height 12
click at [1063, 402] on div "None" at bounding box center [1107, 404] width 100 height 21
click at [1074, 447] on div "None" at bounding box center [1107, 445] width 100 height 21
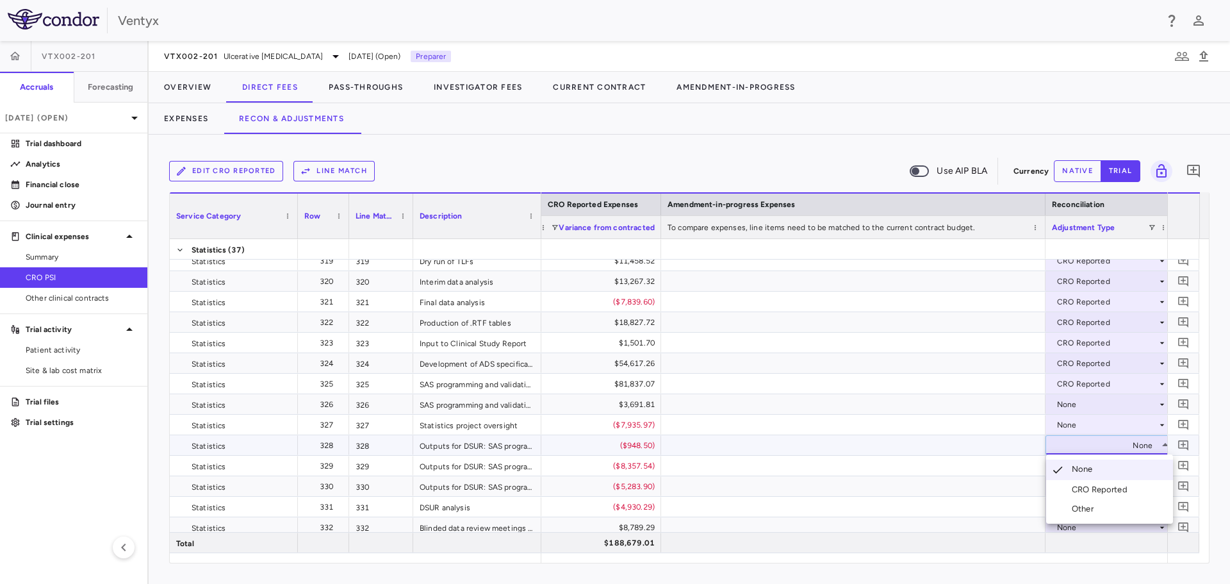
click at [1065, 407] on div at bounding box center [615, 292] width 1230 height 584
click at [1065, 407] on div "None" at bounding box center [1107, 404] width 100 height 21
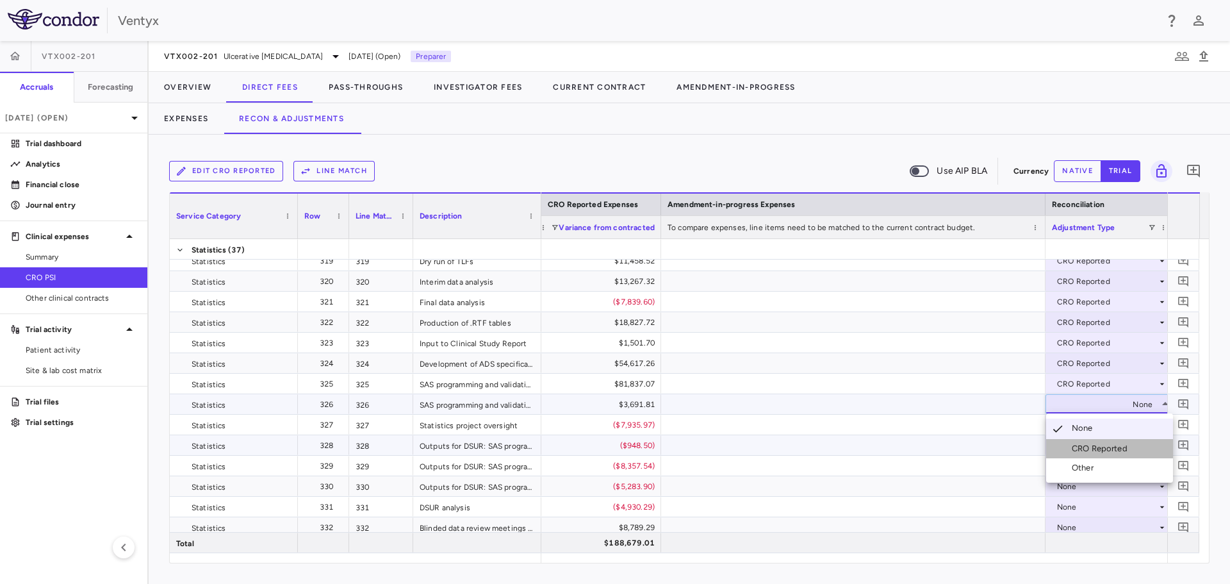
click at [1090, 455] on li "CRO Reported" at bounding box center [1109, 448] width 127 height 19
click at [1067, 410] on div "CRO Reported" at bounding box center [1107, 404] width 100 height 21
click at [1075, 422] on div "None" at bounding box center [1085, 428] width 26 height 12
click at [1073, 404] on div "None" at bounding box center [1107, 404] width 100 height 21
click at [1088, 448] on div "CRO Reported" at bounding box center [1102, 449] width 61 height 12
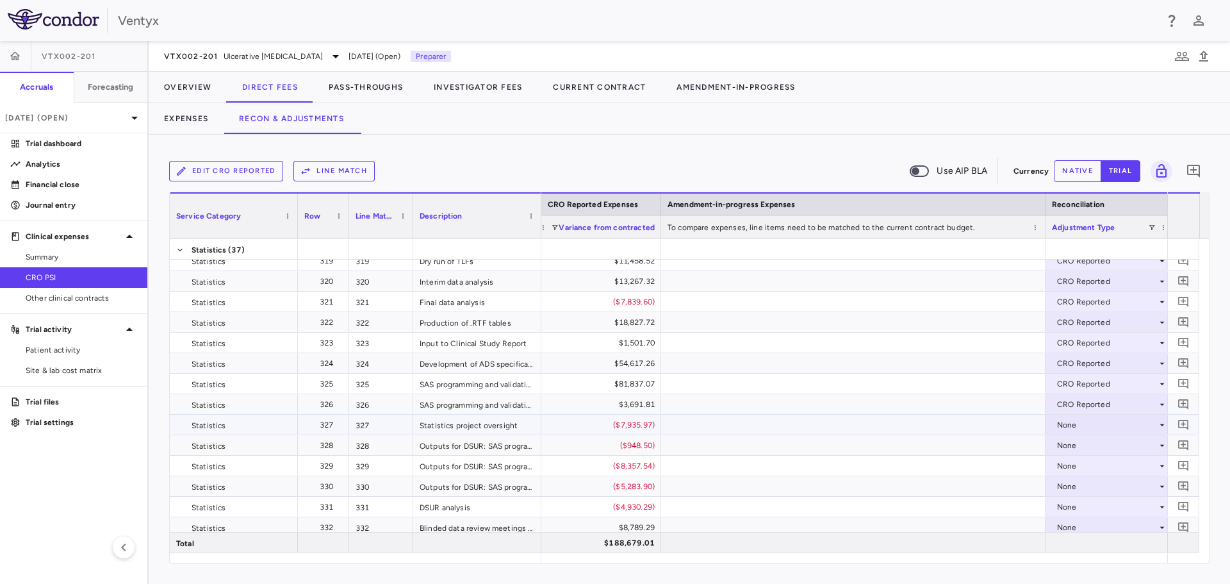
click at [1074, 427] on div "None" at bounding box center [1107, 424] width 100 height 21
click at [1085, 465] on div "None" at bounding box center [1107, 465] width 100 height 21
click at [1071, 425] on div at bounding box center [615, 292] width 1230 height 584
click at [1071, 425] on div "None" at bounding box center [1107, 424] width 100 height 21
click at [1083, 465] on div "CRO Reported" at bounding box center [1102, 469] width 61 height 12
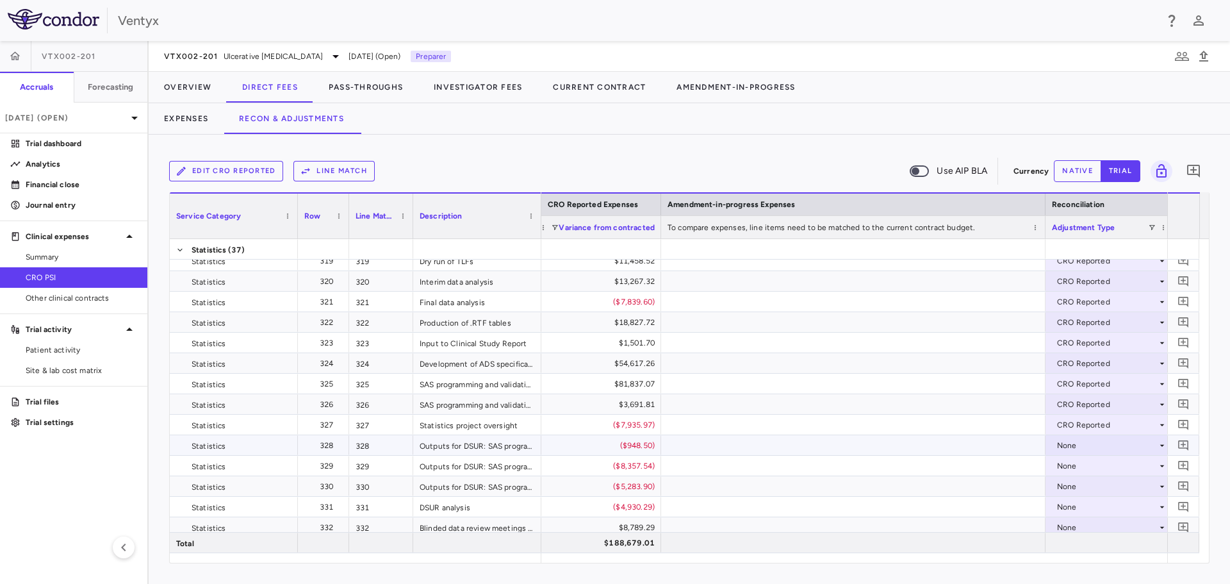
click at [1077, 442] on div "None" at bounding box center [1107, 445] width 100 height 21
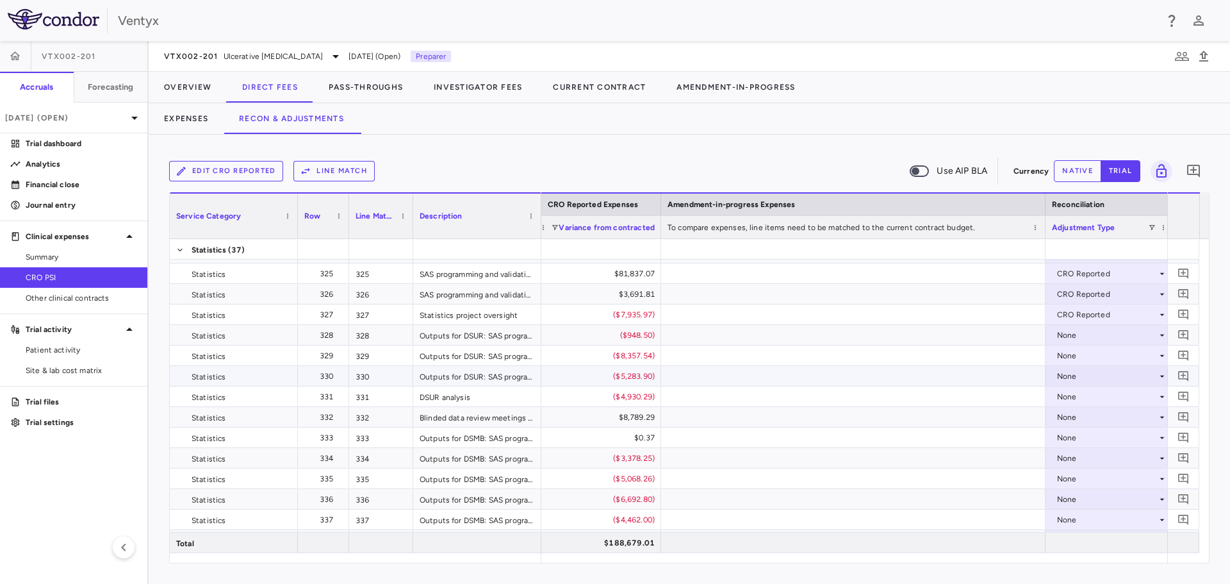
scroll to position [7333, 0]
click at [1076, 331] on div "None" at bounding box center [1107, 337] width 100 height 21
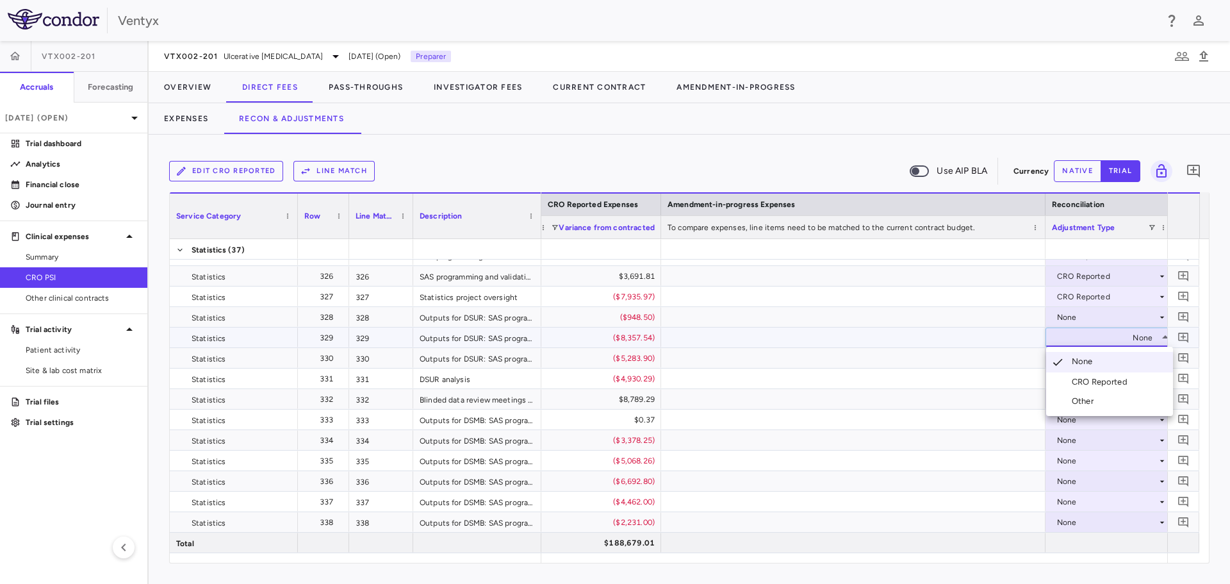
click at [1083, 379] on div "CRO Reported" at bounding box center [1102, 382] width 61 height 12
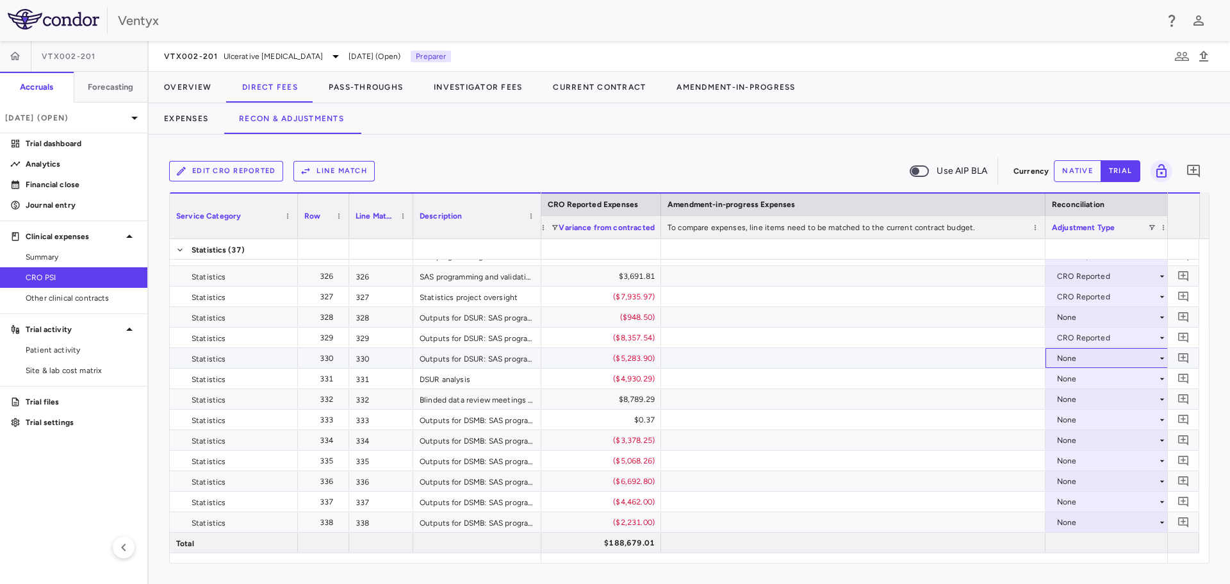
click at [1078, 363] on div "None" at bounding box center [1107, 358] width 100 height 21
click at [1086, 407] on div "CRO Reported" at bounding box center [1102, 403] width 61 height 12
click at [1069, 383] on div "None" at bounding box center [1107, 378] width 100 height 21
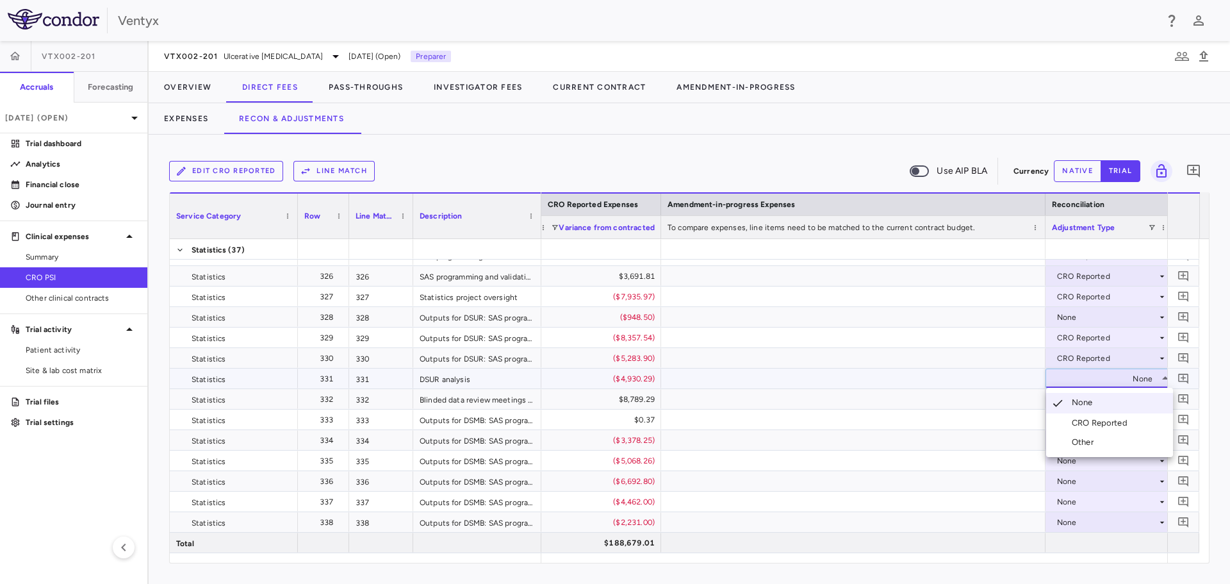
click at [1074, 422] on div "CRO Reported" at bounding box center [1102, 423] width 61 height 12
click at [1071, 402] on div "None" at bounding box center [1107, 399] width 100 height 21
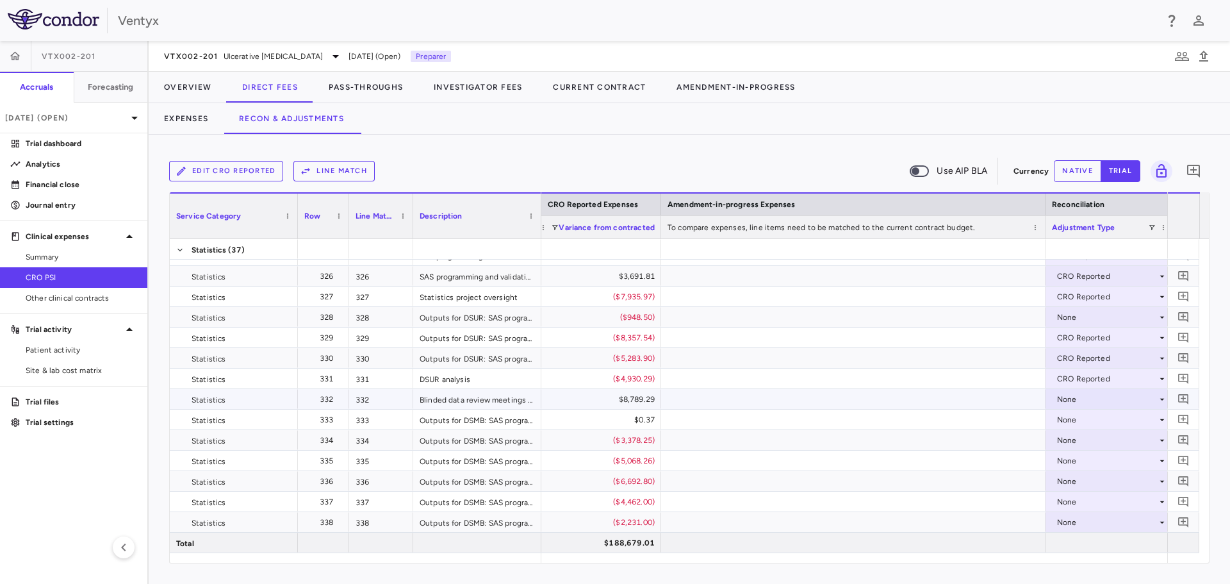
click at [1067, 402] on div "None" at bounding box center [1107, 399] width 100 height 21
click at [1076, 434] on li "CRO Reported" at bounding box center [1109, 443] width 127 height 19
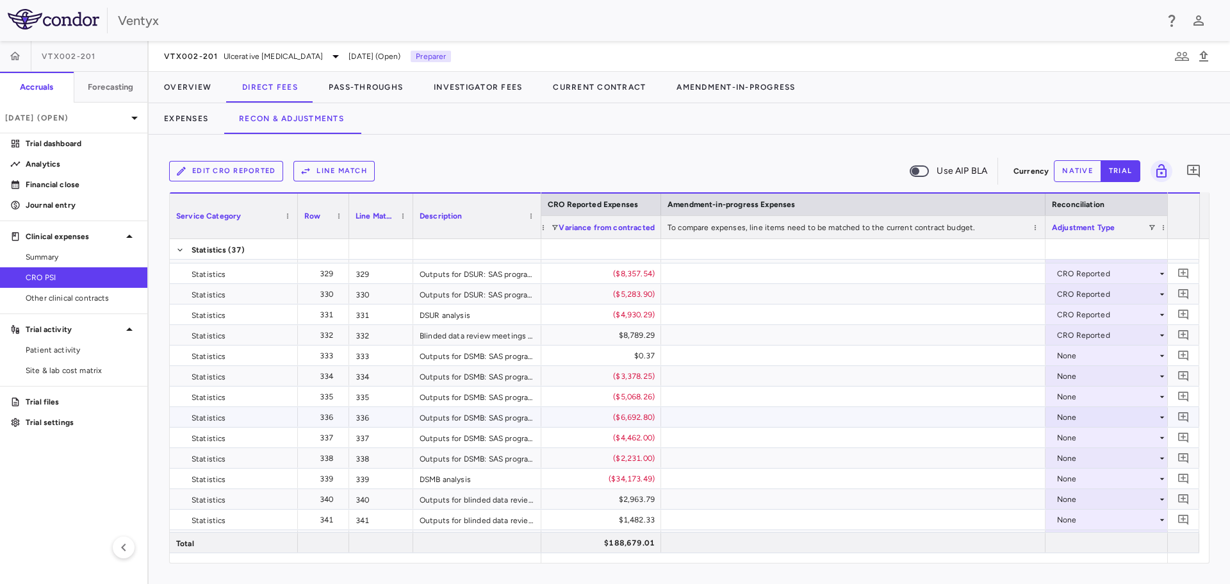
scroll to position [7461, 0]
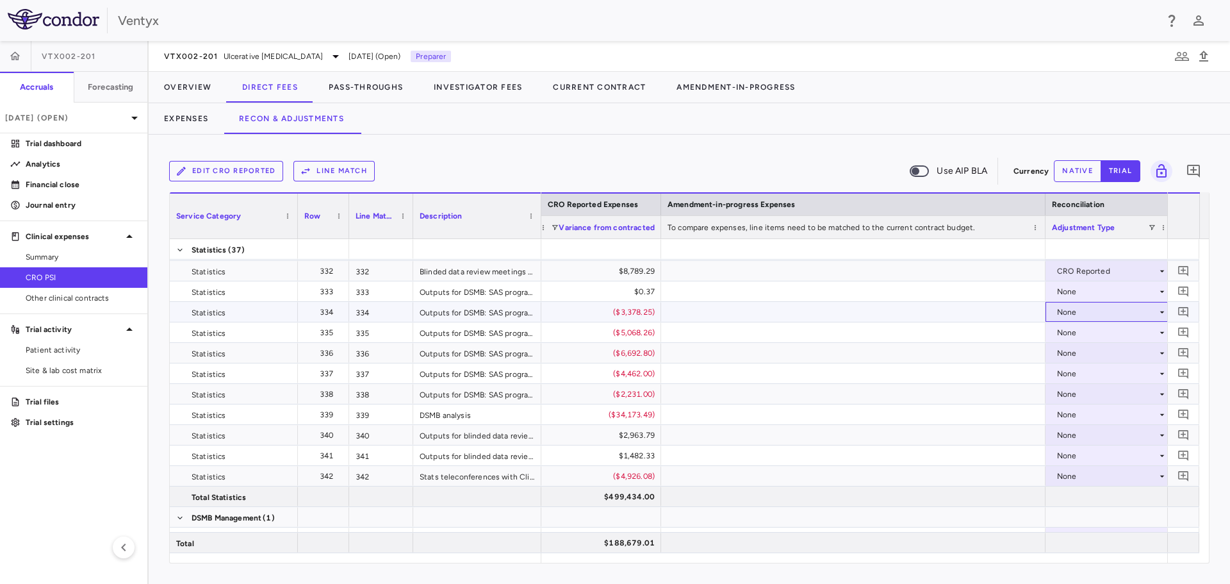
click at [1108, 313] on div "None" at bounding box center [1107, 312] width 100 height 21
click at [1110, 360] on div "CRO Reported" at bounding box center [1102, 356] width 61 height 12
click at [1090, 330] on div "None" at bounding box center [1107, 332] width 100 height 21
click at [1088, 331] on div "None" at bounding box center [1107, 332] width 100 height 21
click at [1088, 372] on div "CRO Reported" at bounding box center [1102, 377] width 61 height 12
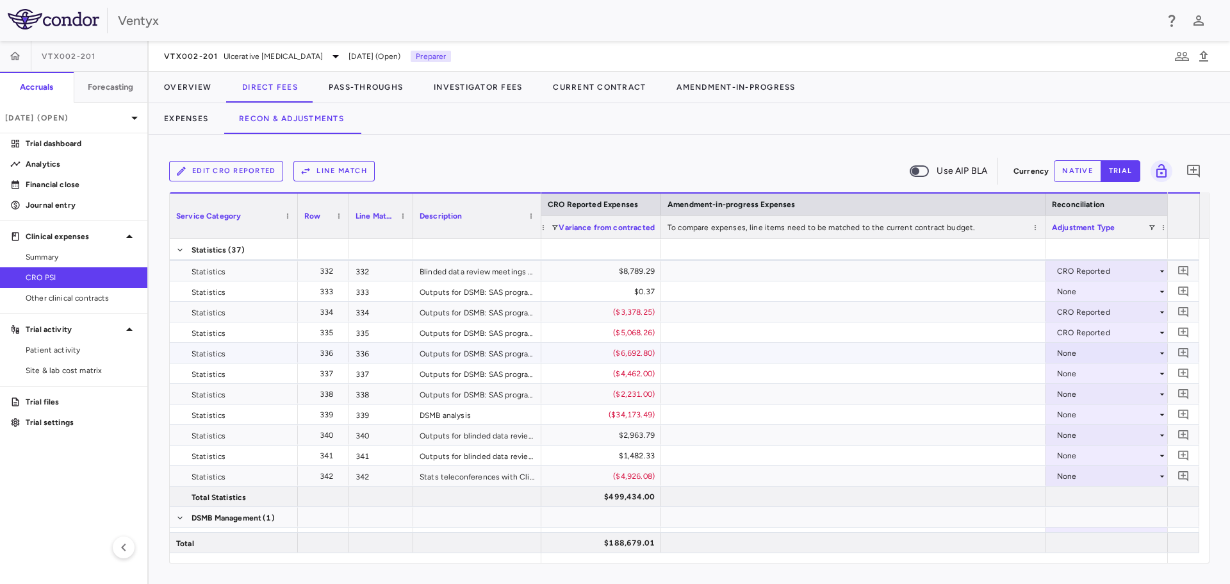
click at [1079, 357] on div "None" at bounding box center [1107, 353] width 100 height 21
click at [1078, 356] on div at bounding box center [615, 292] width 1230 height 584
click at [1078, 357] on div "None" at bounding box center [1107, 353] width 100 height 21
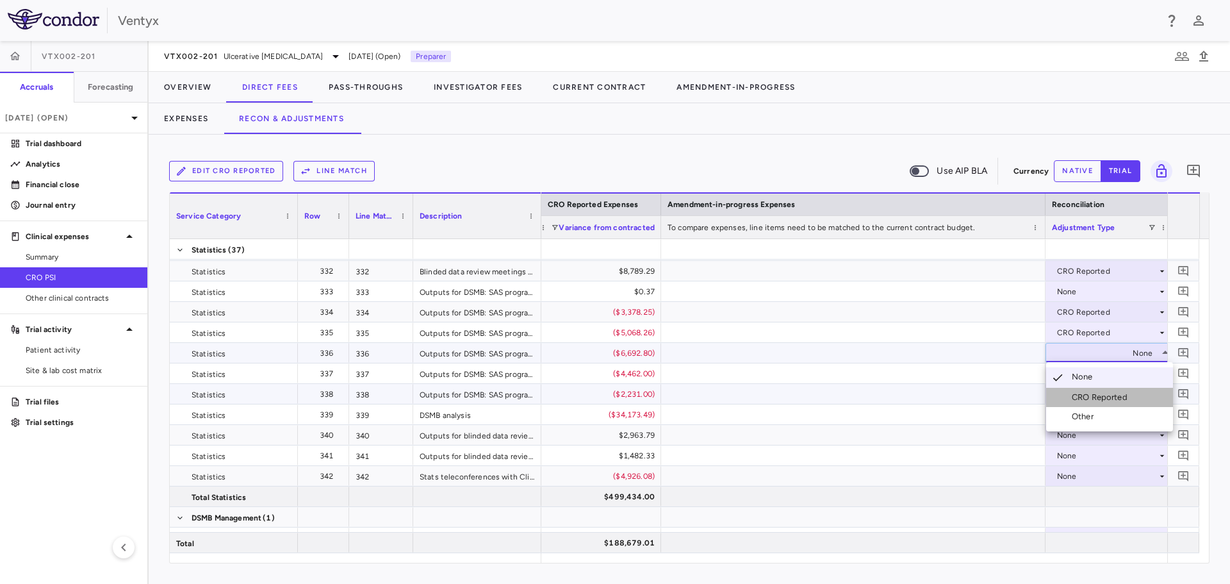
click at [1094, 400] on div "CRO Reported" at bounding box center [1102, 397] width 61 height 12
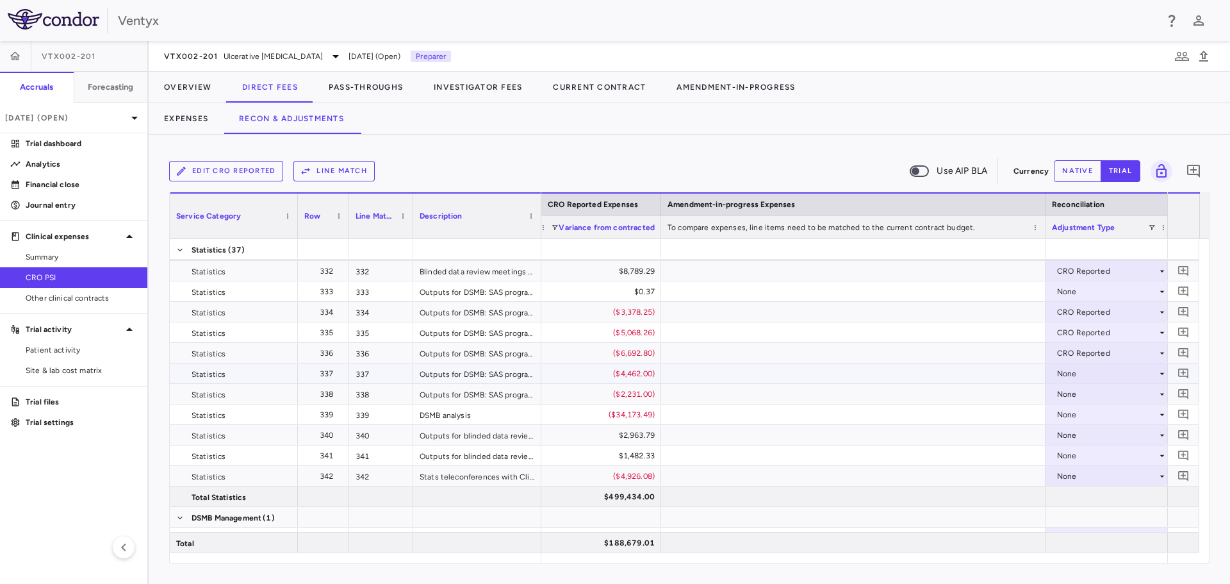
click at [1088, 375] on div "None" at bounding box center [1107, 373] width 100 height 21
click at [1081, 369] on div "None" at bounding box center [1107, 373] width 100 height 21
click at [1089, 418] on div "CRO Reported" at bounding box center [1102, 418] width 61 height 12
click at [1077, 393] on div "None" at bounding box center [1107, 394] width 100 height 21
click at [1082, 439] on div "None" at bounding box center [1107, 435] width 100 height 21
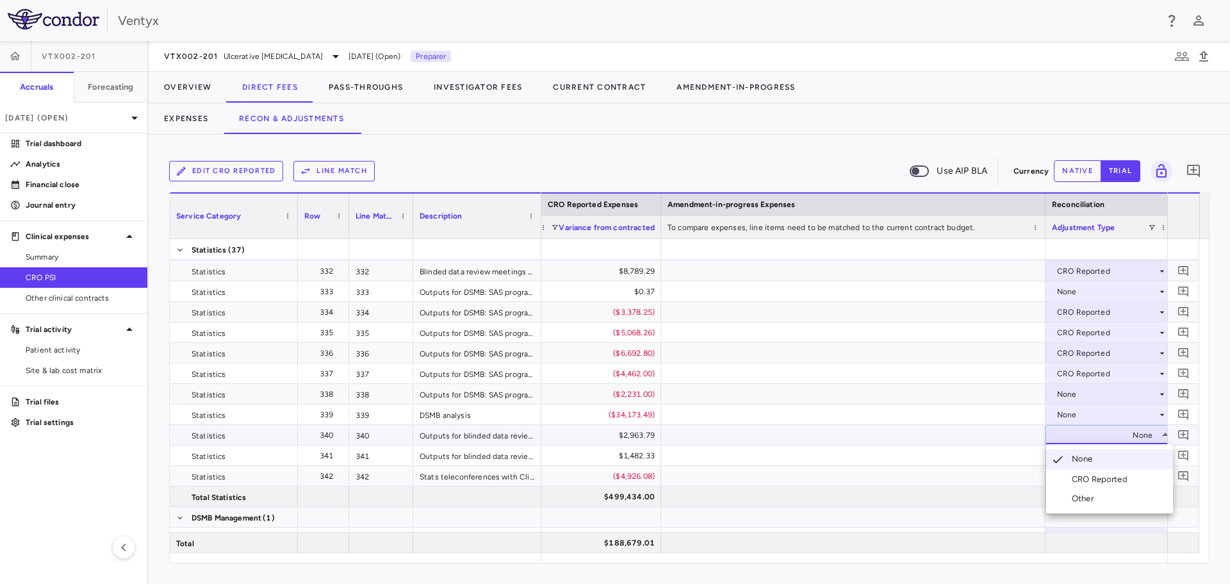
click at [1065, 395] on div at bounding box center [615, 292] width 1230 height 584
click at [1067, 393] on div "None" at bounding box center [1107, 394] width 100 height 21
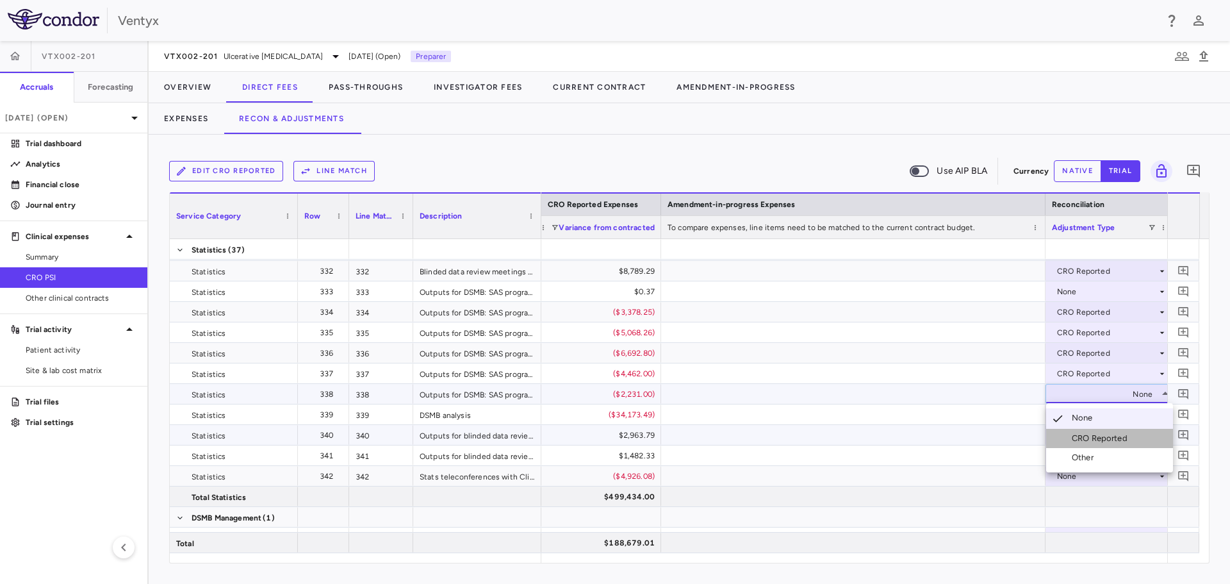
click at [1088, 442] on div "CRO Reported" at bounding box center [1102, 438] width 61 height 12
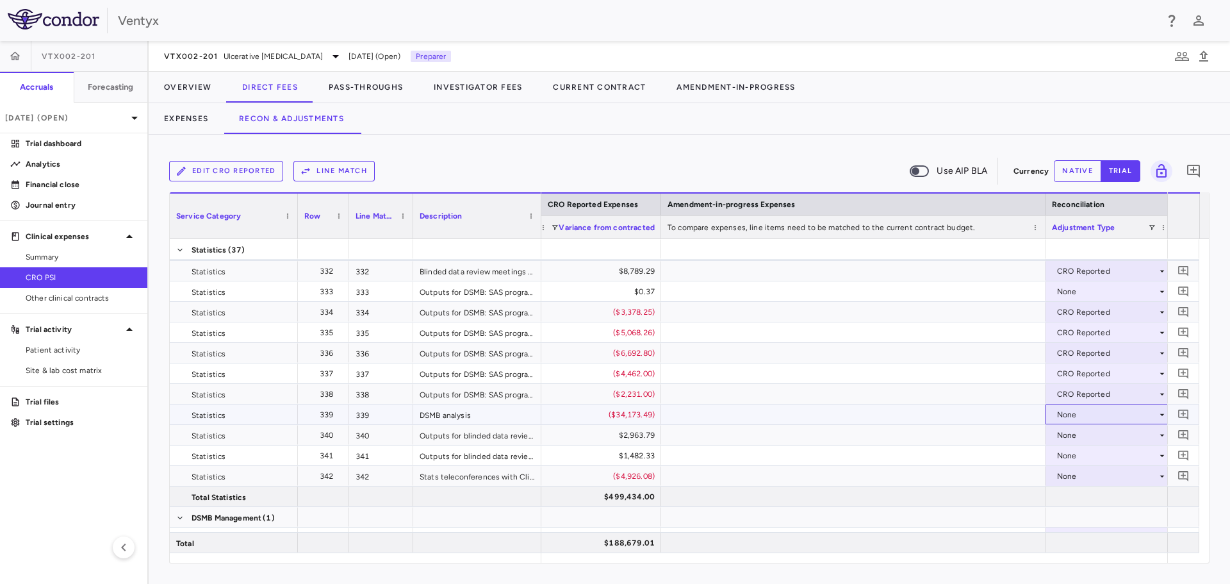
click at [1086, 414] on div "None" at bounding box center [1107, 414] width 100 height 21
click at [1087, 436] on div "None" at bounding box center [1107, 435] width 100 height 21
click at [1088, 455] on div "None" at bounding box center [1107, 455] width 100 height 21
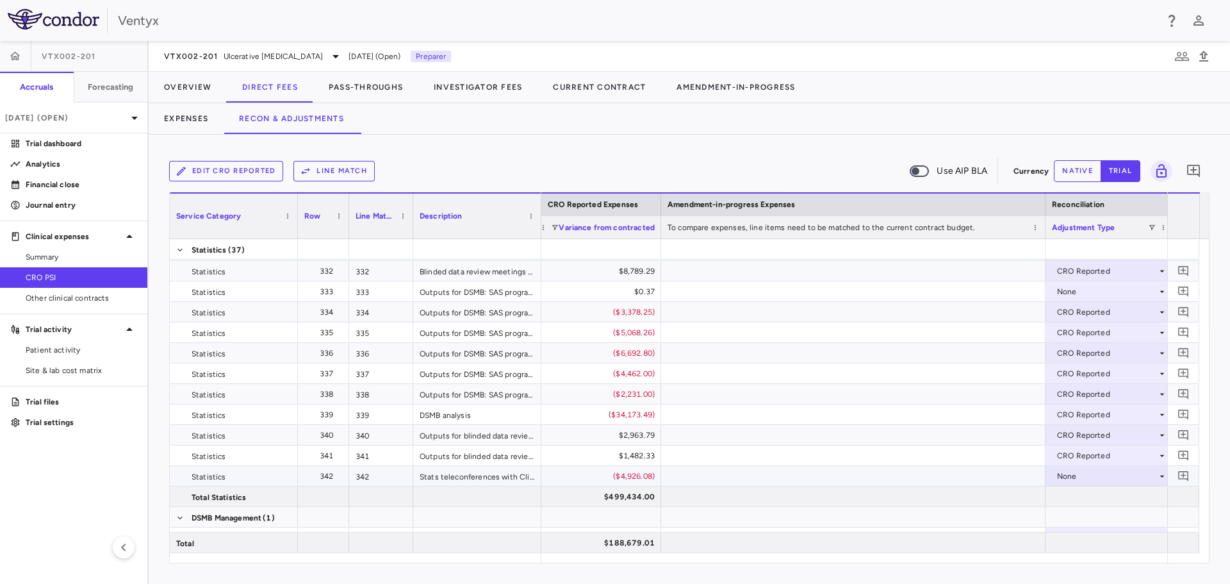
click at [1088, 477] on div "None" at bounding box center [1107, 476] width 100 height 21
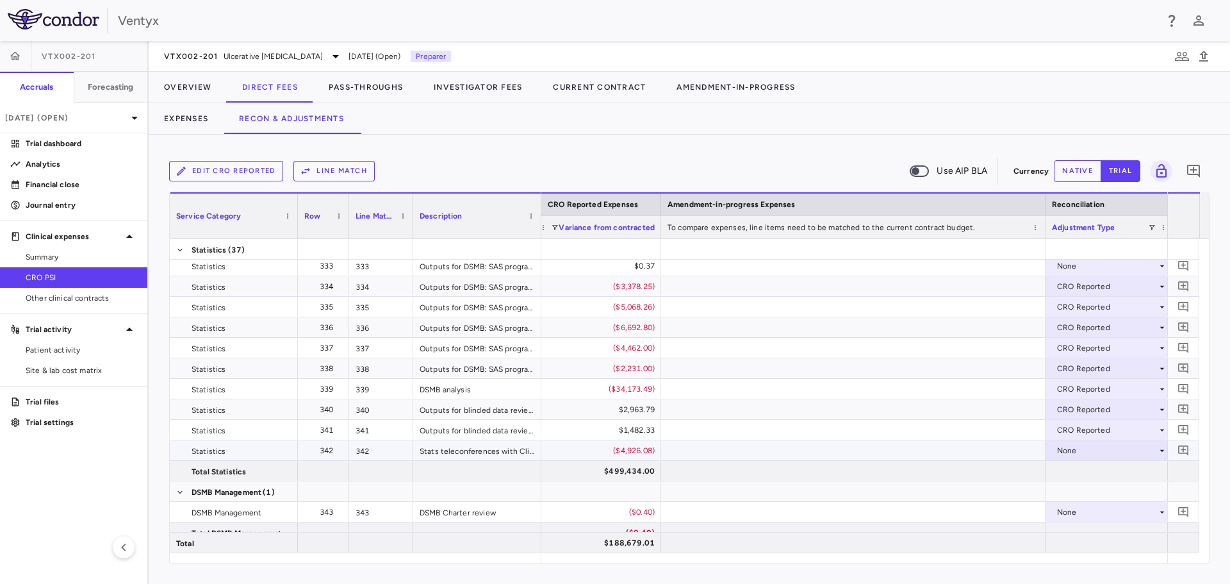
click at [1083, 443] on div "None" at bounding box center [1107, 450] width 100 height 21
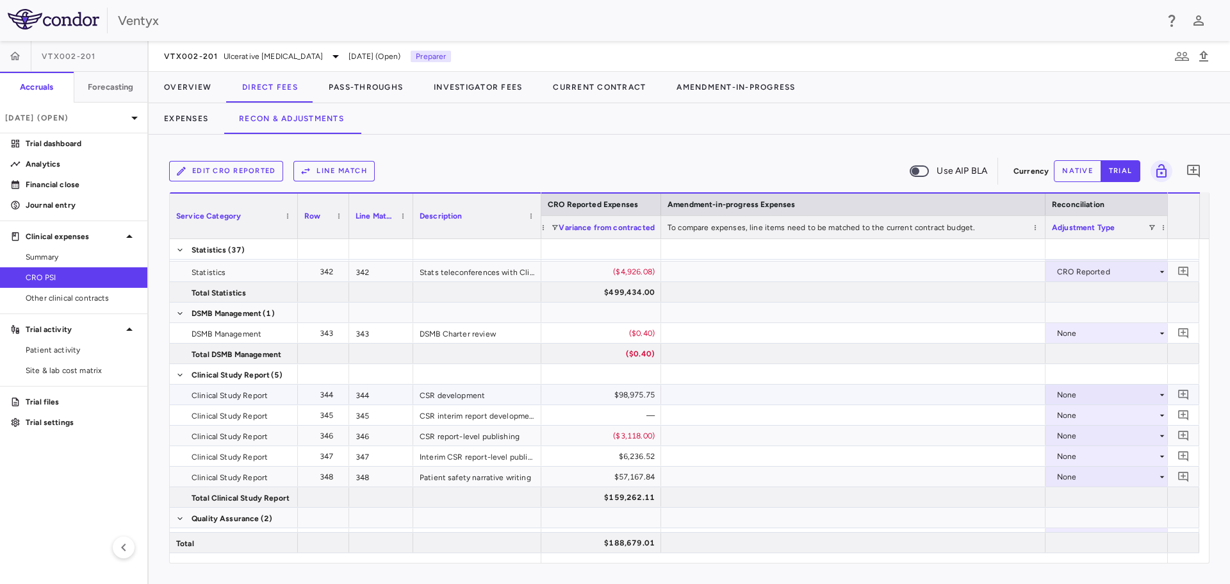
scroll to position [7743, 0]
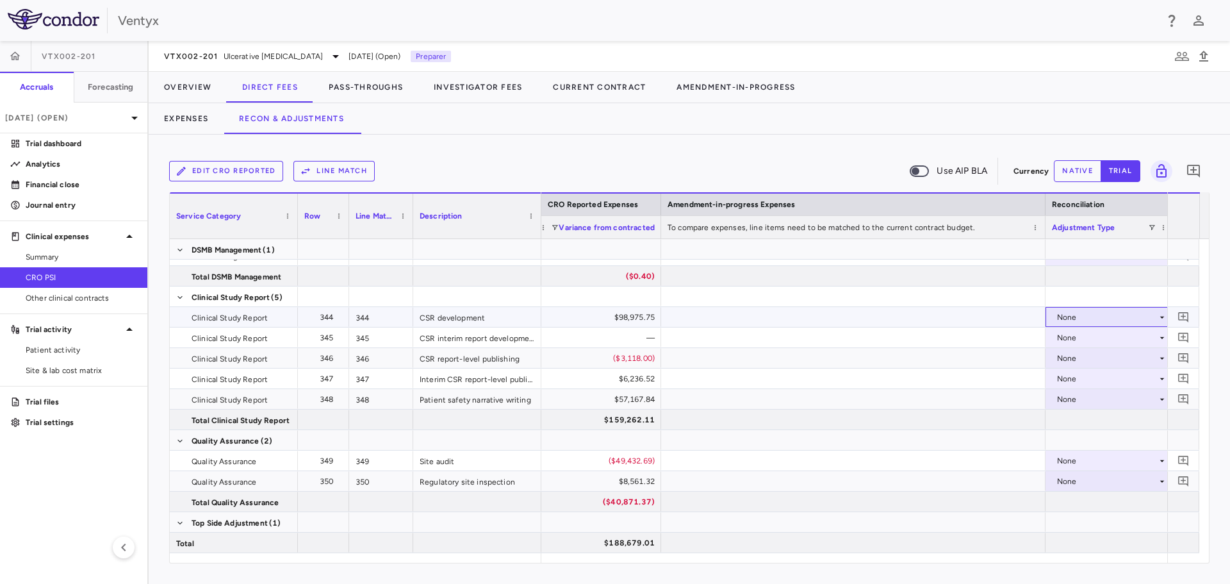
click at [1104, 310] on div "None" at bounding box center [1107, 317] width 100 height 21
click at [1099, 359] on div "None" at bounding box center [1107, 358] width 100 height 21
click at [1099, 384] on div "None" at bounding box center [1107, 378] width 100 height 21
click at [1096, 395] on div "None" at bounding box center [1107, 399] width 100 height 21
click at [1063, 353] on div "None" at bounding box center [1107, 358] width 100 height 21
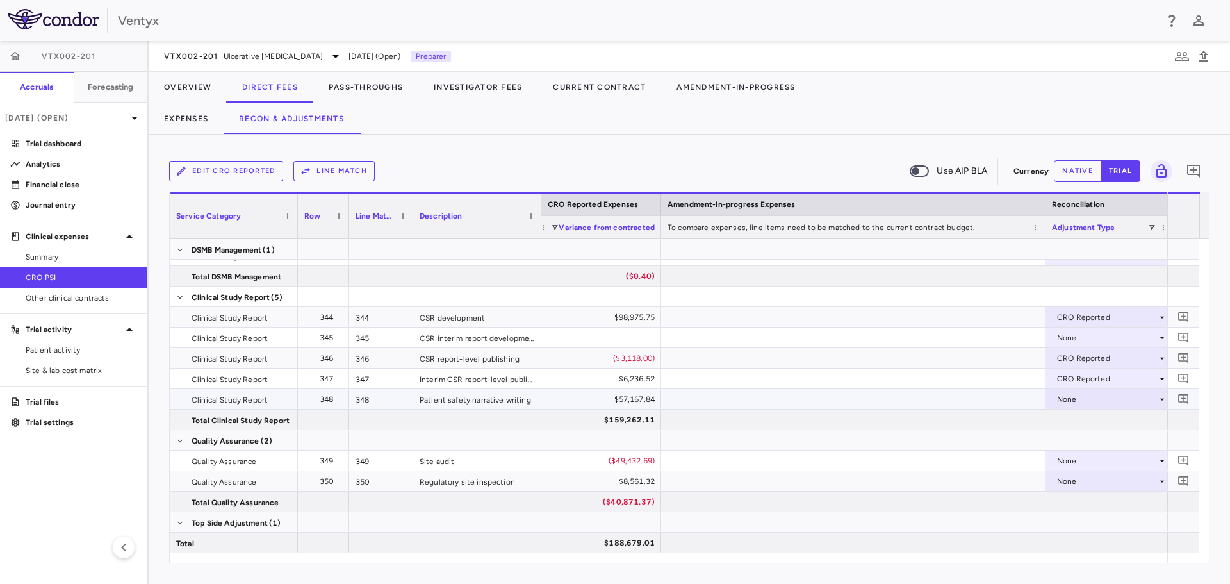
click at [1093, 394] on div "None" at bounding box center [1107, 399] width 100 height 21
click at [1093, 395] on div "None" at bounding box center [1107, 399] width 100 height 21
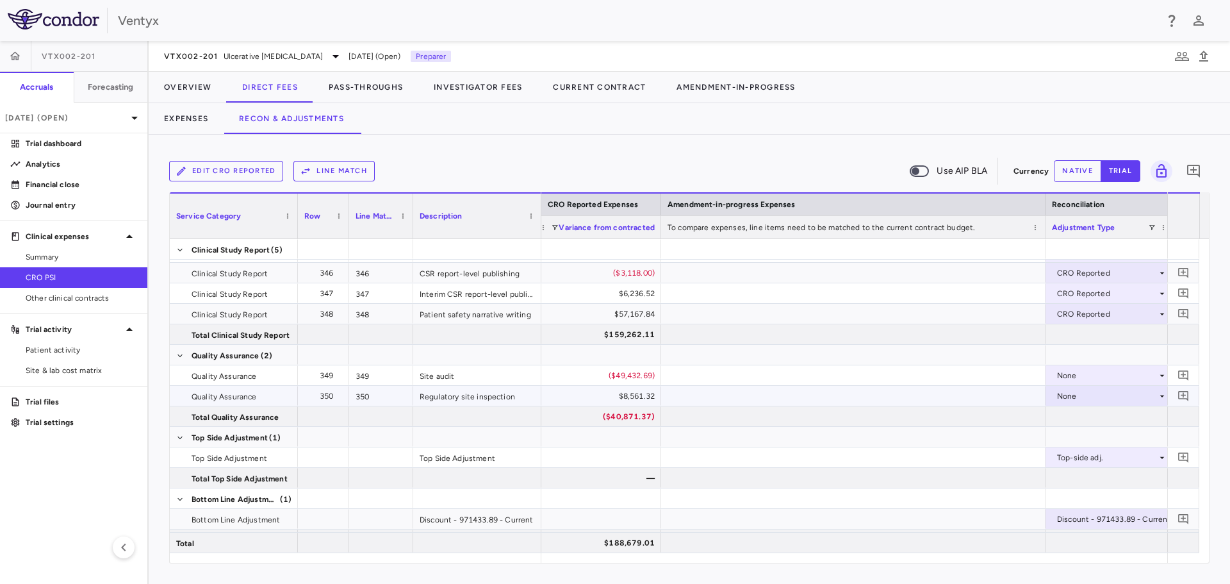
scroll to position [7845, 0]
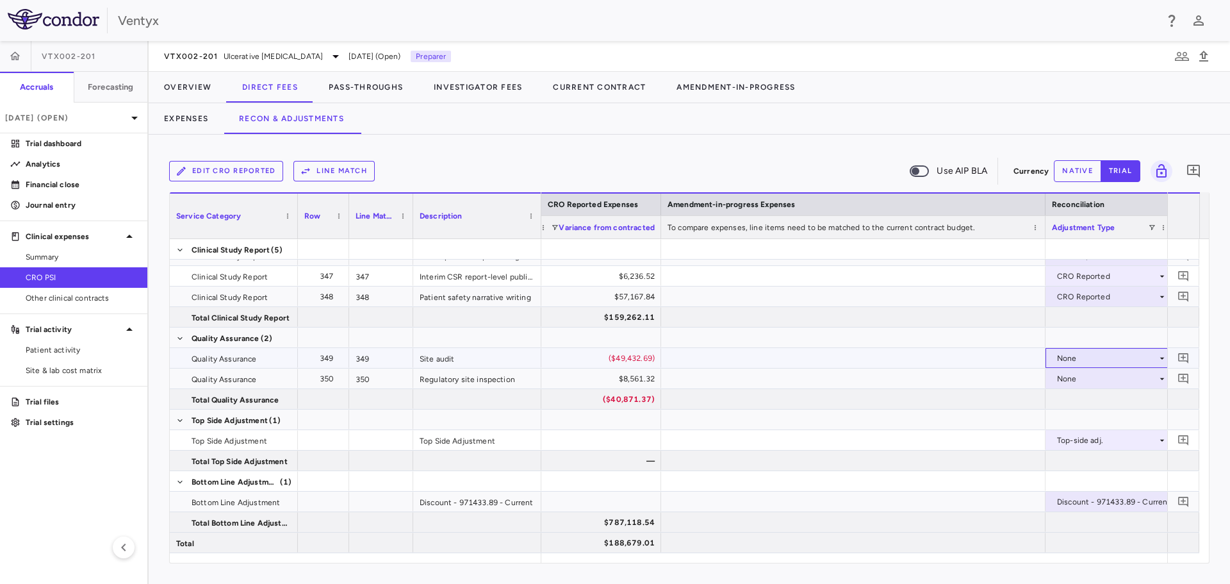
click at [1092, 353] on div "None" at bounding box center [1107, 358] width 100 height 21
click at [1082, 381] on div "None" at bounding box center [1107, 378] width 100 height 21
click at [1103, 375] on div "None" at bounding box center [1107, 378] width 100 height 21
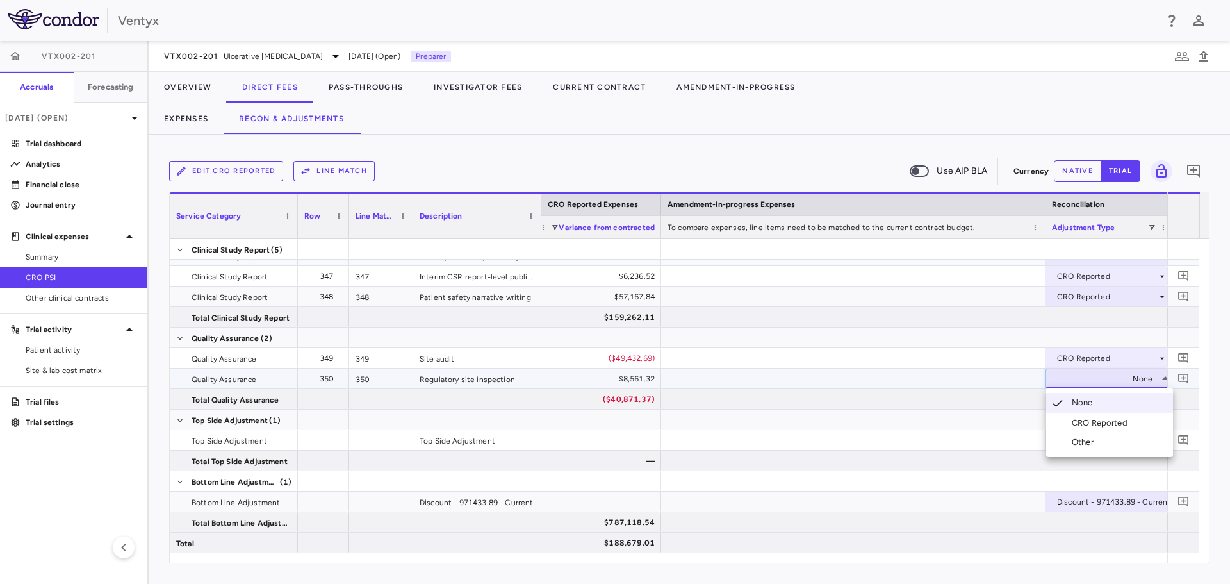
click at [1082, 425] on div "CRO Reported" at bounding box center [1102, 423] width 61 height 12
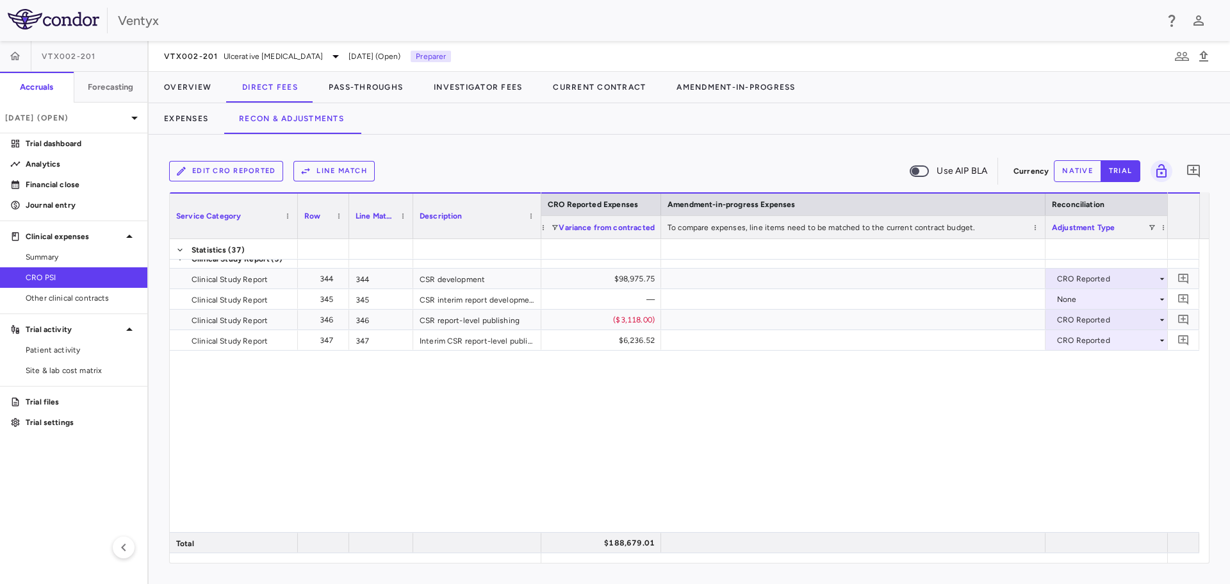
scroll to position [7333, 0]
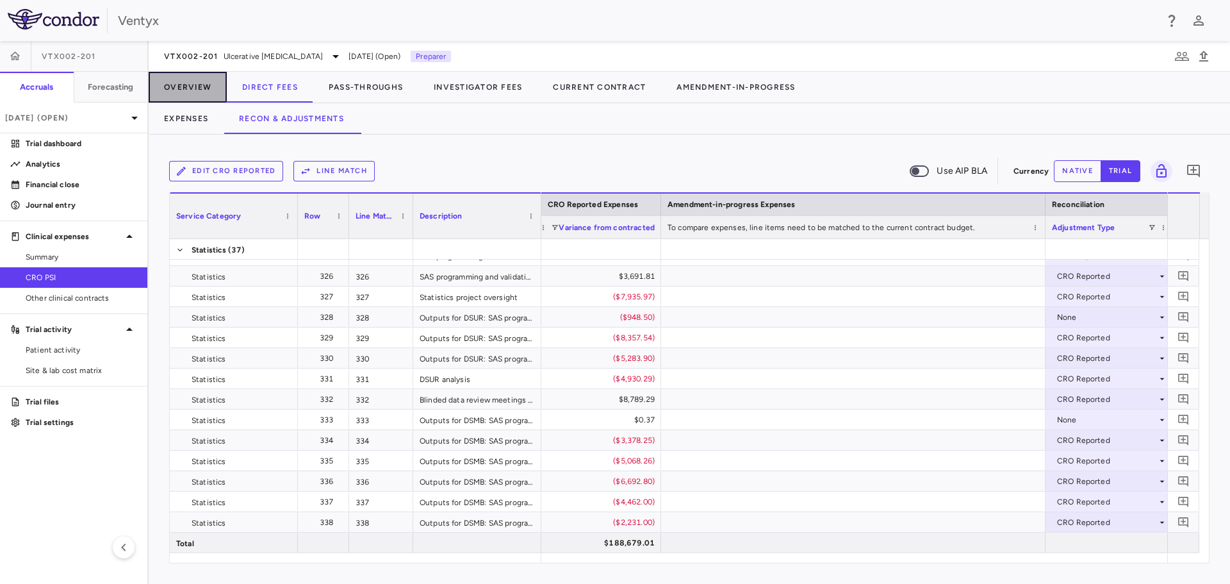
click at [192, 90] on button "Overview" at bounding box center [188, 87] width 78 height 31
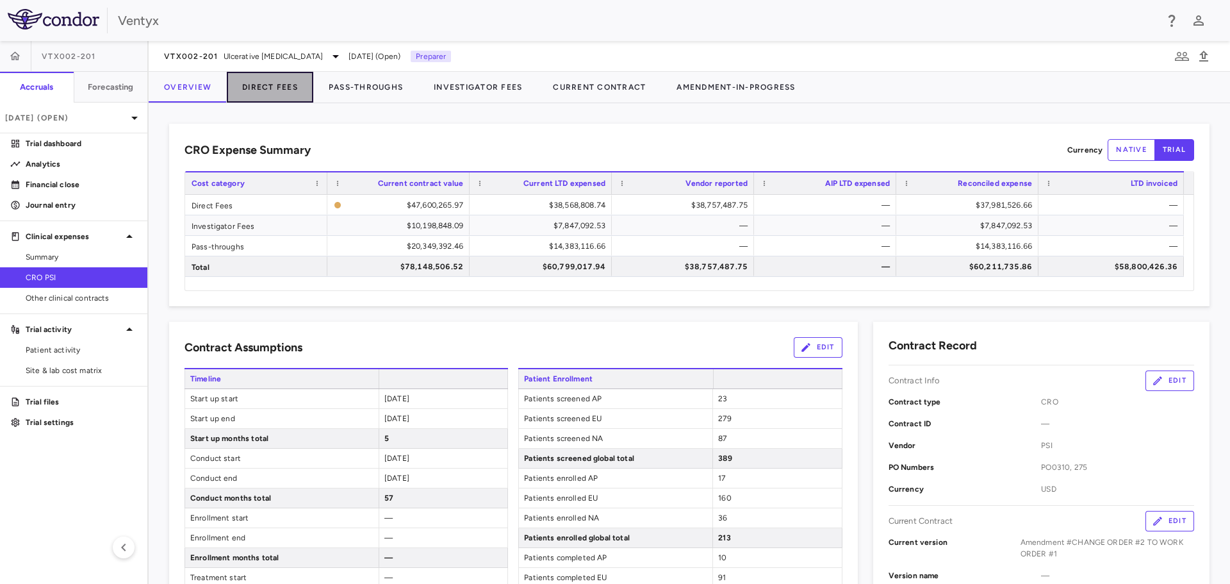
click at [274, 92] on button "Direct Fees" at bounding box center [270, 87] width 86 height 31
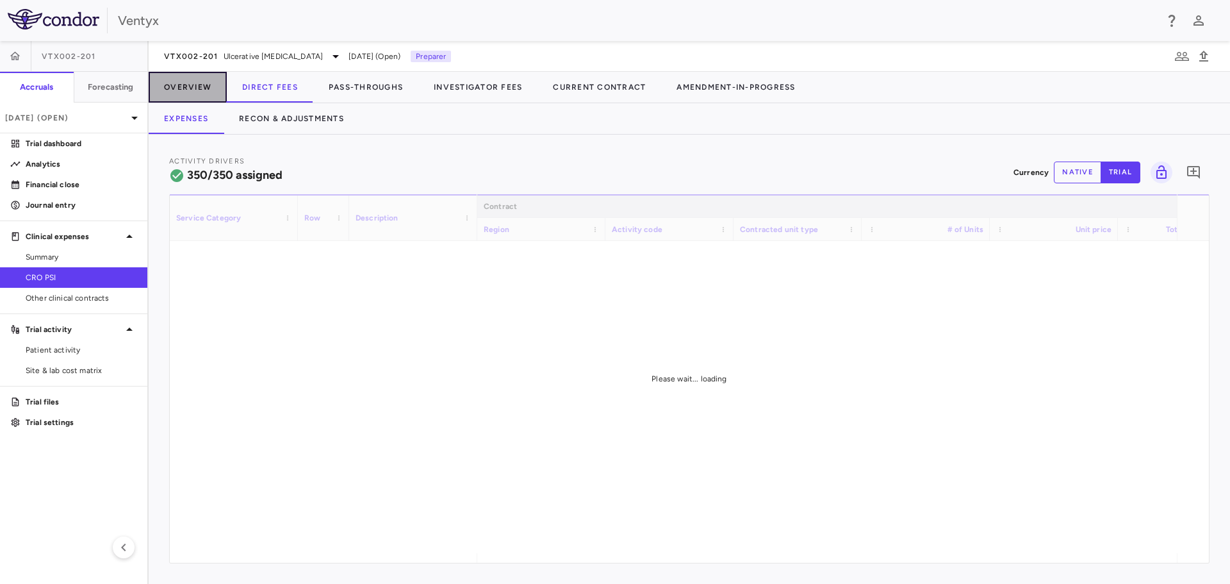
click at [191, 94] on button "Overview" at bounding box center [188, 87] width 78 height 31
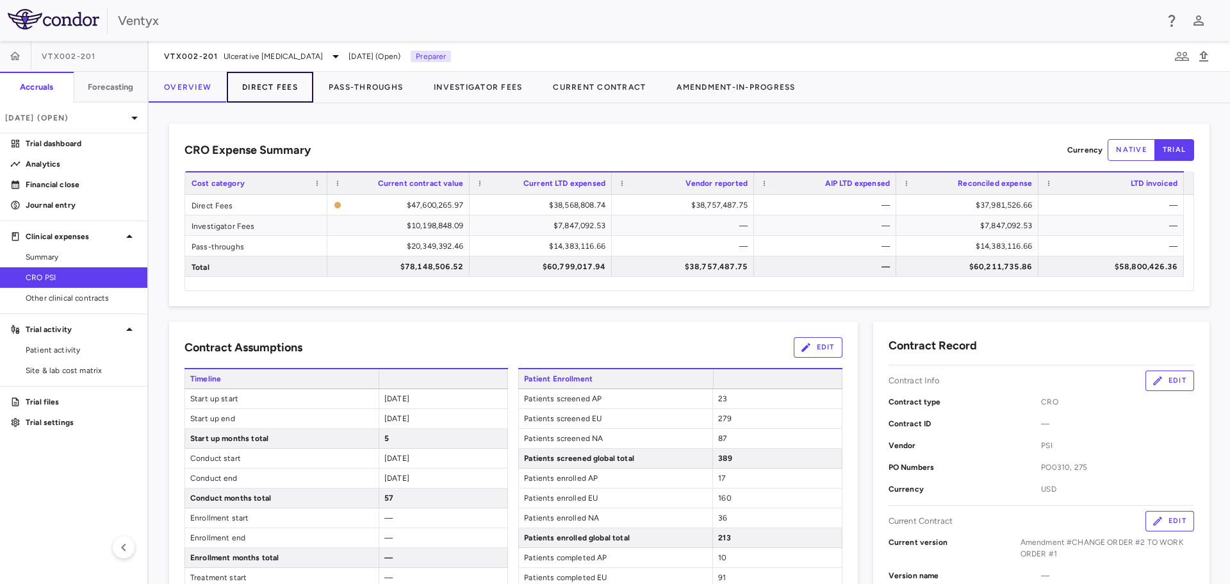
click at [264, 93] on button "Direct Fees" at bounding box center [270, 87] width 86 height 31
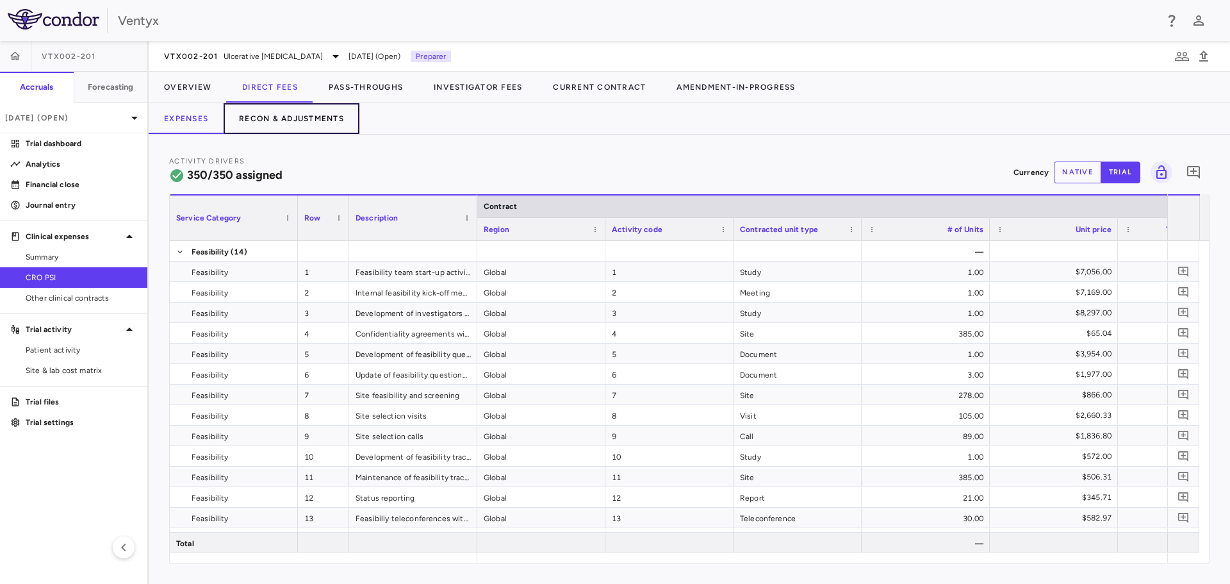
click at [287, 119] on button "Recon & Adjustments" at bounding box center [292, 118] width 136 height 31
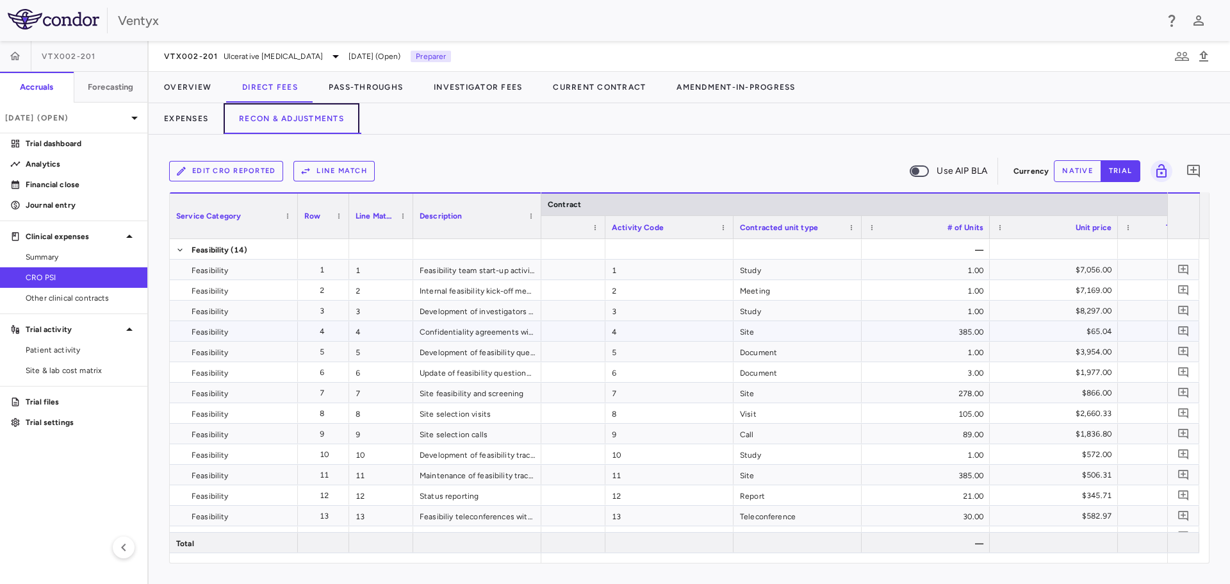
scroll to position [0, 106]
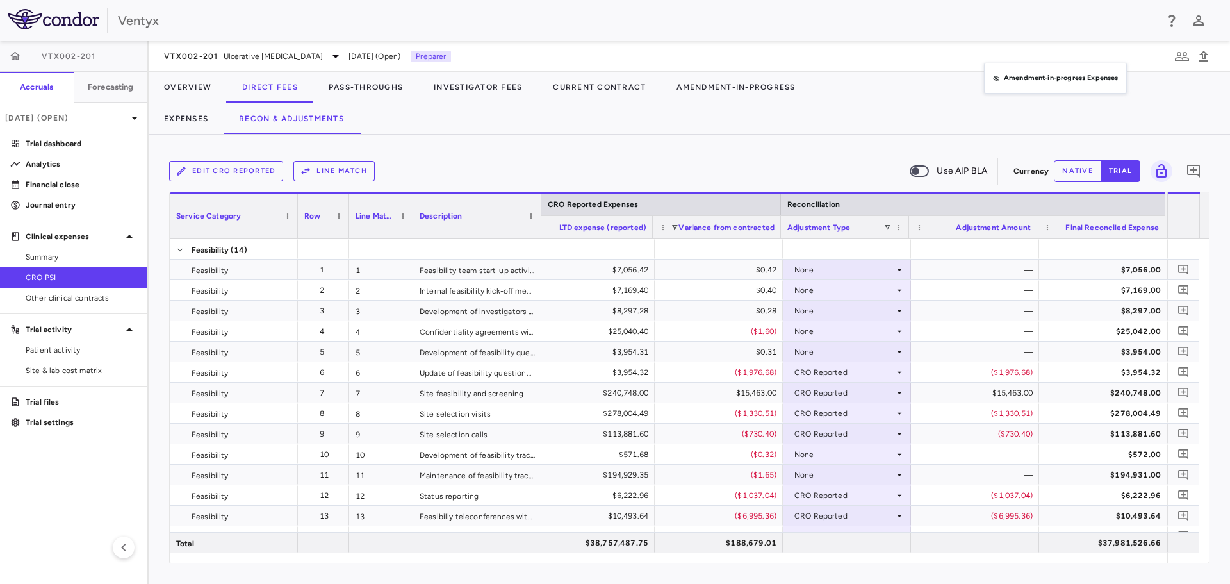
drag, startPoint x: 846, startPoint y: 200, endPoint x: 1042, endPoint y: 38, distance: 254.4
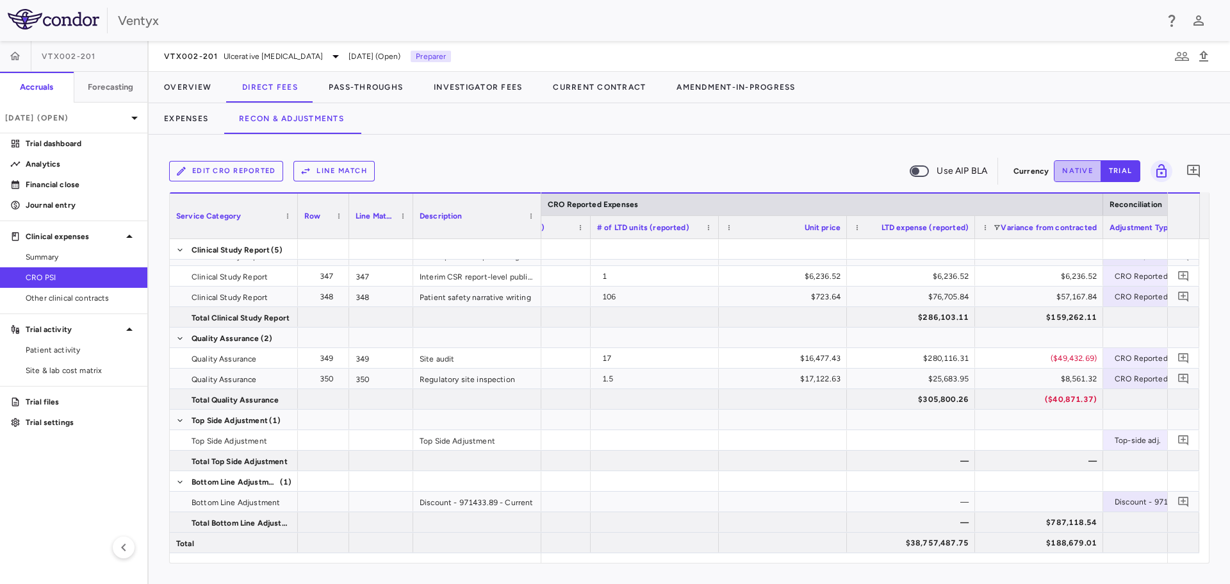
click at [1065, 168] on button "native" at bounding box center [1077, 171] width 47 height 22
click at [921, 500] on div "$0.00" at bounding box center [913, 501] width 110 height 21
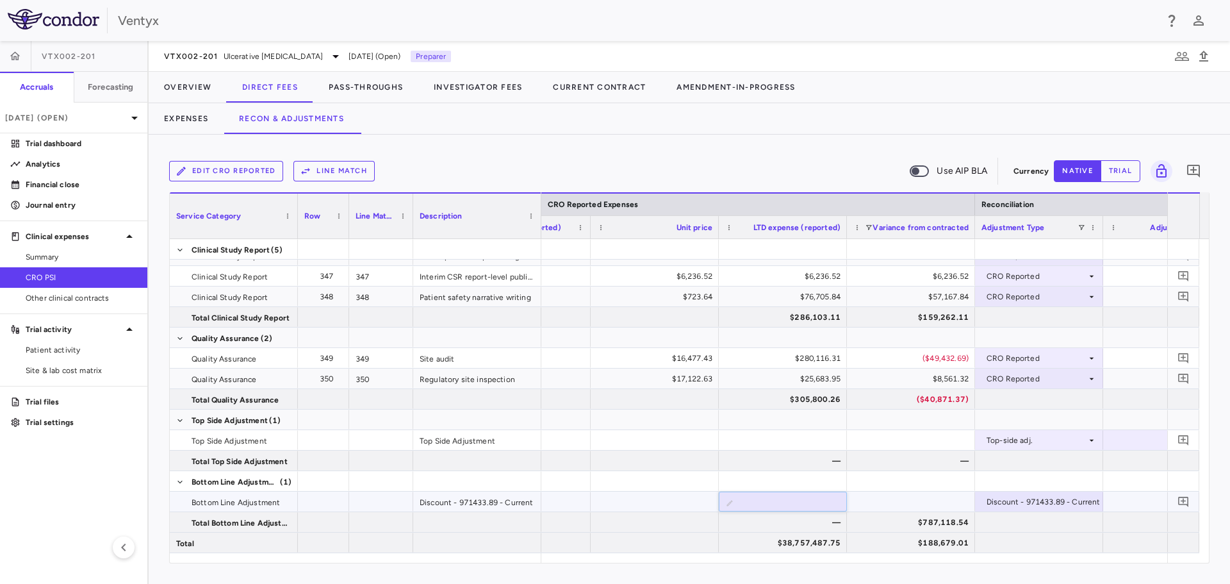
click at [810, 500] on input "number" at bounding box center [793, 502] width 108 height 21
paste input "**********"
type input "**********"
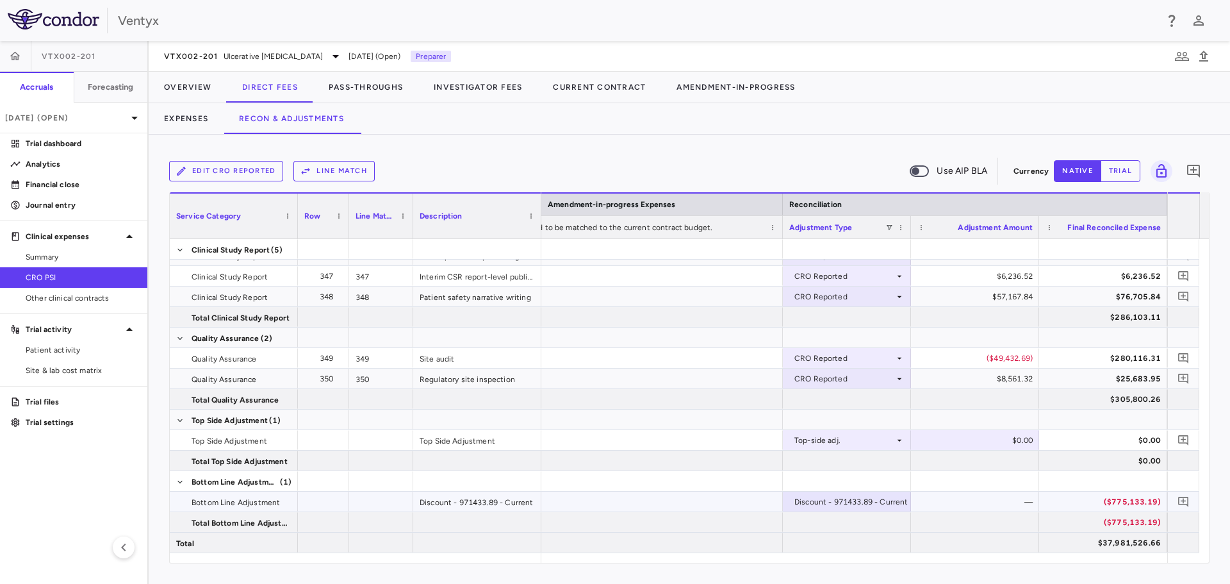
drag, startPoint x: 990, startPoint y: 498, endPoint x: 1012, endPoint y: 511, distance: 25.6
click at [991, 498] on div "—" at bounding box center [978, 501] width 110 height 21
click at [1116, 493] on div "($775,133.19)" at bounding box center [1106, 501] width 110 height 21
click at [1013, 501] on div "—" at bounding box center [978, 501] width 110 height 21
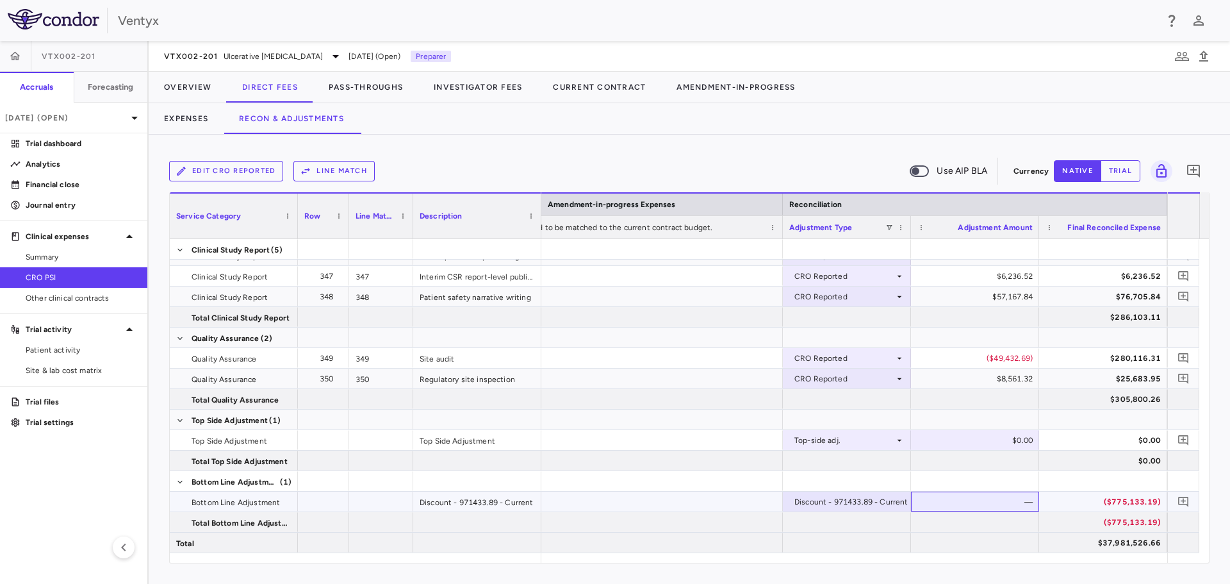
click at [1013, 501] on div "—" at bounding box center [978, 501] width 110 height 21
click at [989, 500] on div "—" at bounding box center [978, 501] width 110 height 21
click at [980, 443] on div "$0.00" at bounding box center [978, 440] width 110 height 21
click at [989, 501] on div "—" at bounding box center [978, 501] width 110 height 21
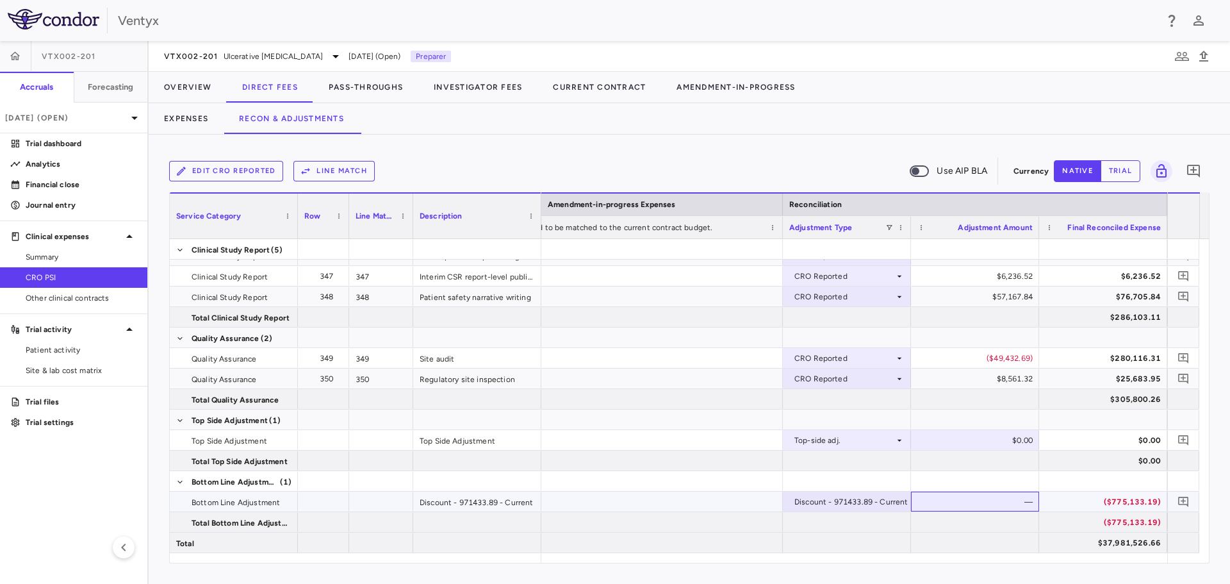
click at [989, 501] on div "—" at bounding box center [978, 501] width 110 height 21
click at [1121, 169] on button "trial" at bounding box center [1121, 171] width 40 height 22
click at [992, 504] on div "—" at bounding box center [978, 501] width 110 height 21
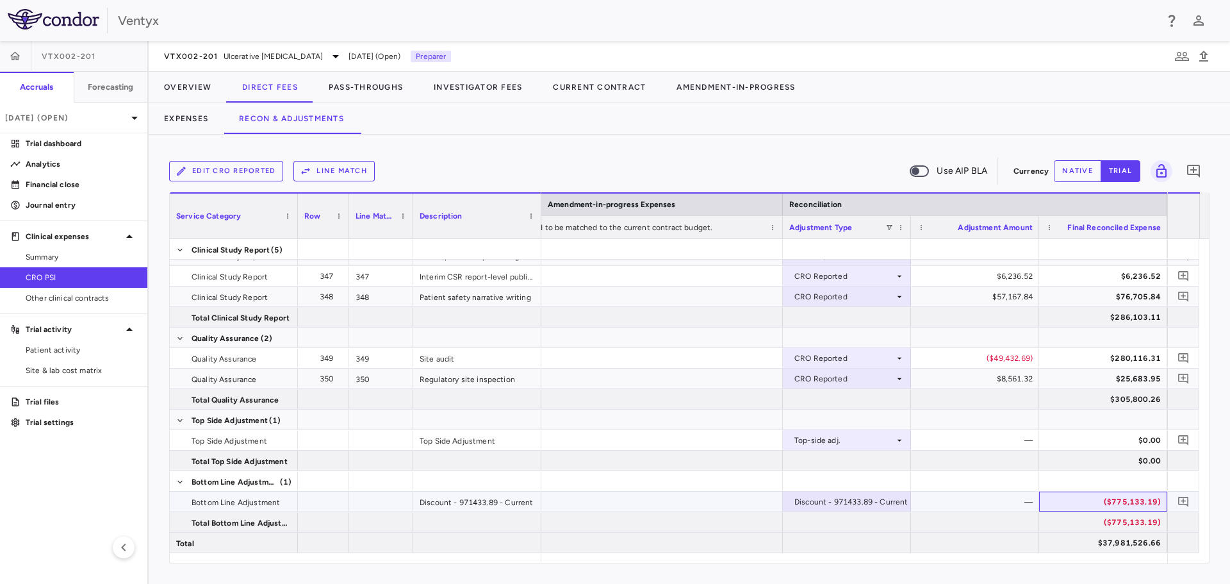
click at [1103, 497] on div "($775,133.19)" at bounding box center [1106, 501] width 110 height 21
click at [1075, 170] on button "native" at bounding box center [1077, 171] width 47 height 22
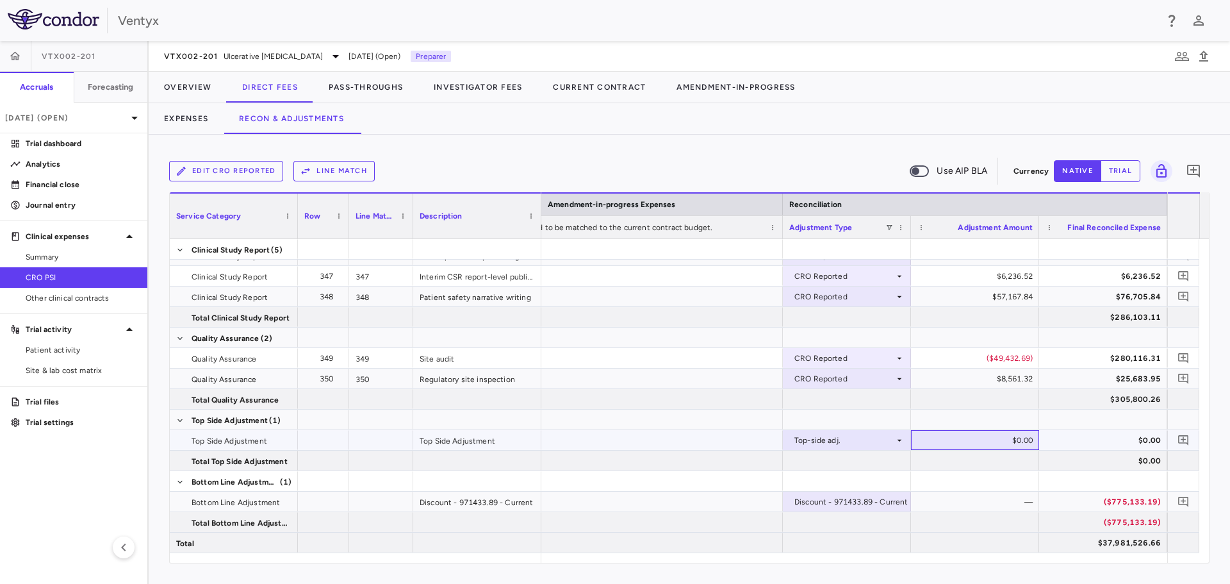
click at [958, 440] on div "$0.00" at bounding box center [978, 440] width 110 height 21
click at [965, 437] on input "number" at bounding box center [985, 441] width 108 height 21
click at [1016, 438] on input "**" at bounding box center [985, 441] width 108 height 21
click at [1016, 439] on input "**" at bounding box center [985, 441] width 108 height 21
type input "*****"
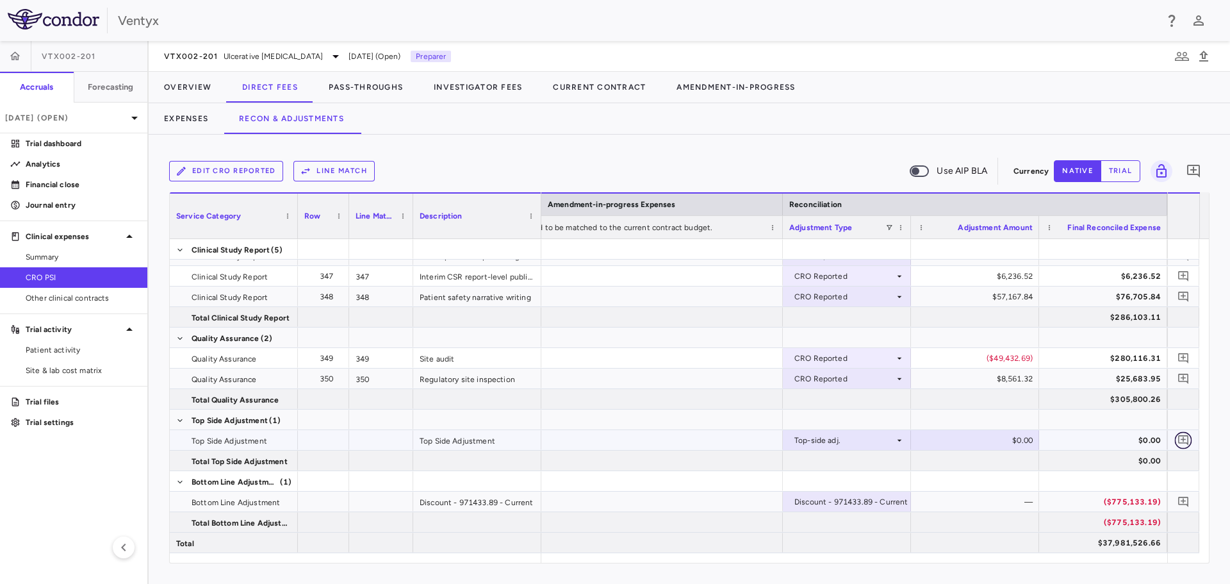
click at [1183, 439] on icon "Add comment" at bounding box center [1183, 440] width 10 height 10
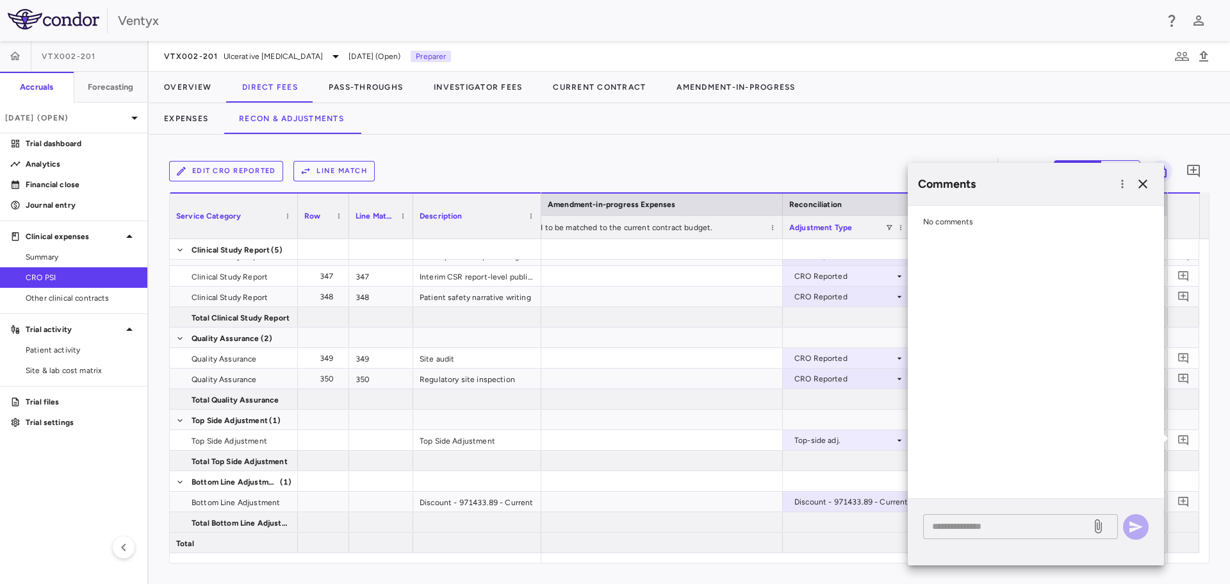
click at [1044, 538] on div "* ​" at bounding box center [1020, 526] width 195 height 25
click at [1043, 523] on textarea at bounding box center [1007, 526] width 150 height 14
type textarea "*"
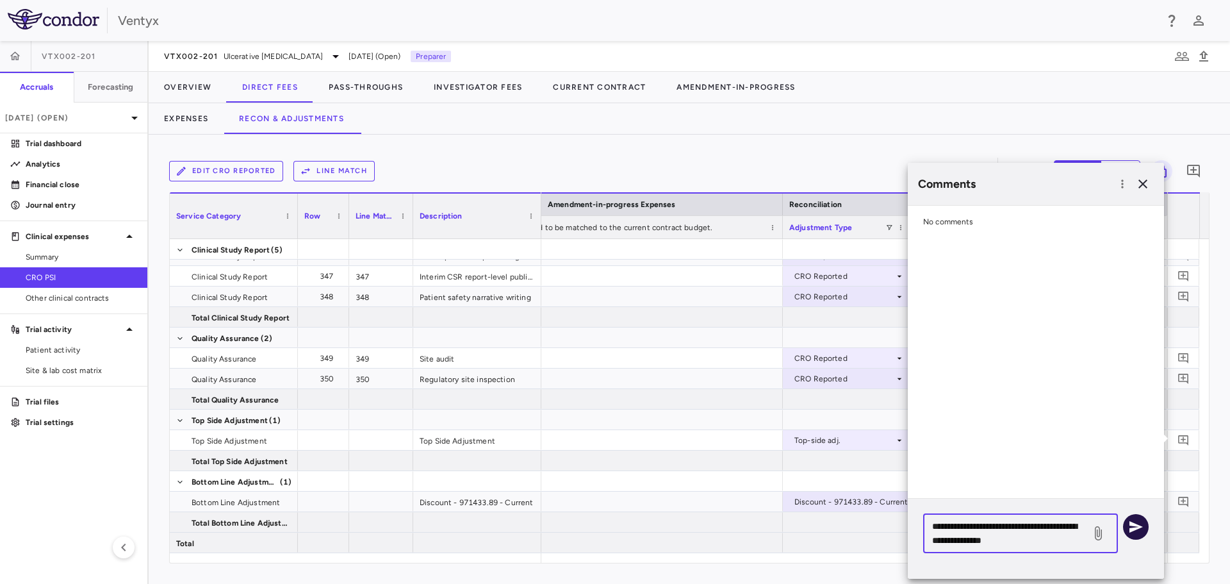
type textarea "**********"
click at [1130, 530] on icon "button" at bounding box center [1135, 527] width 13 height 12
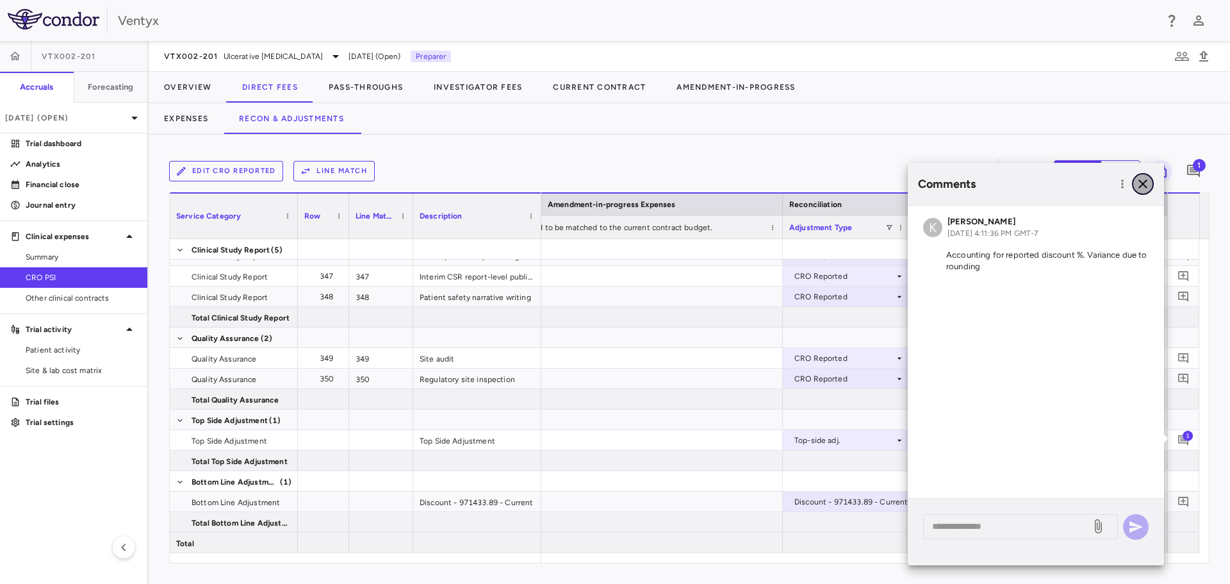
click at [1147, 188] on icon "button" at bounding box center [1142, 183] width 9 height 9
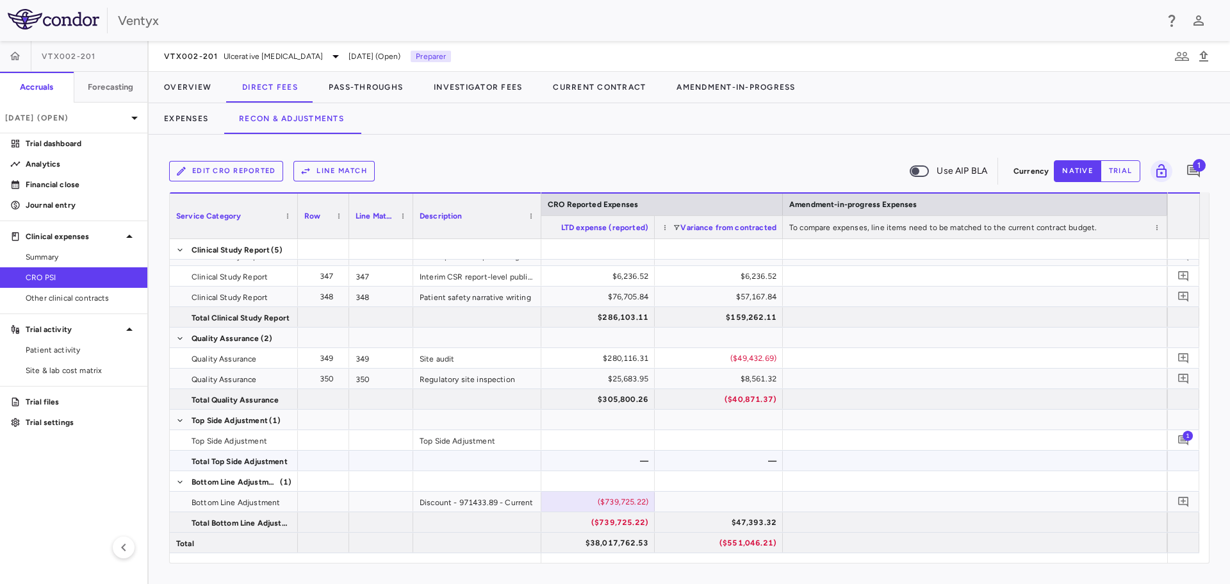
scroll to position [0, 2203]
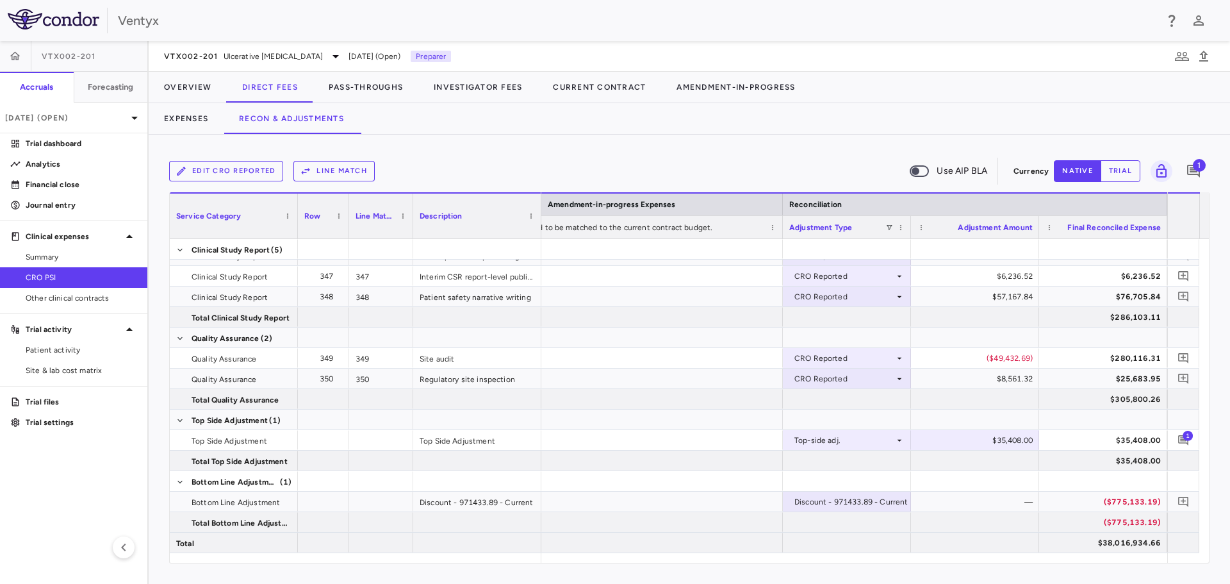
click at [69, 278] on span "CRO PSI" at bounding box center [81, 278] width 111 height 12
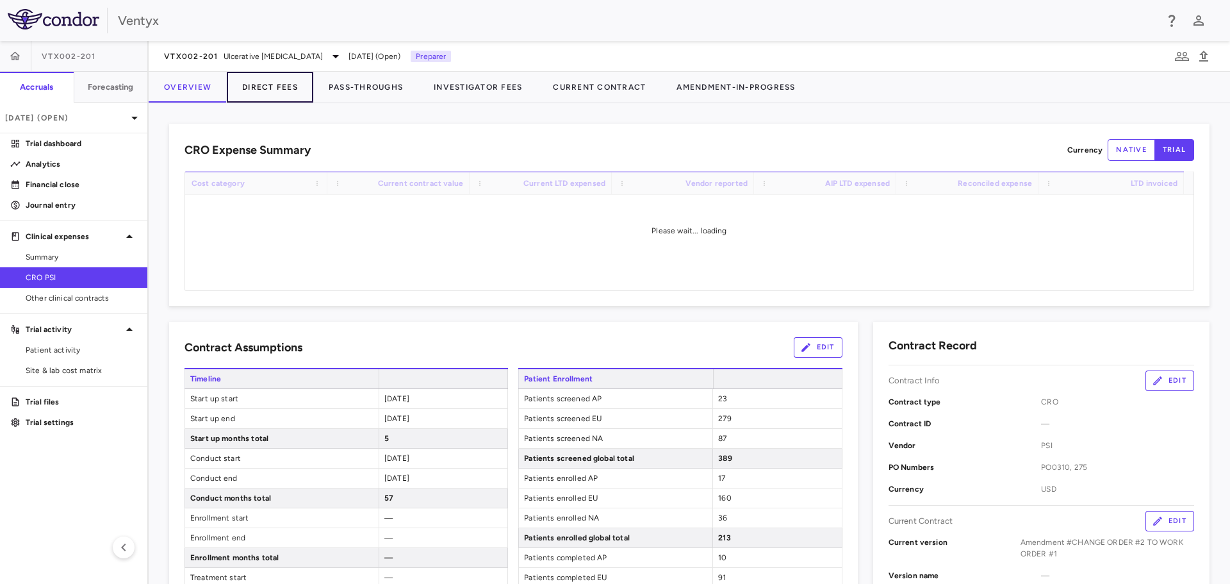
click at [254, 89] on button "Direct Fees" at bounding box center [270, 87] width 86 height 31
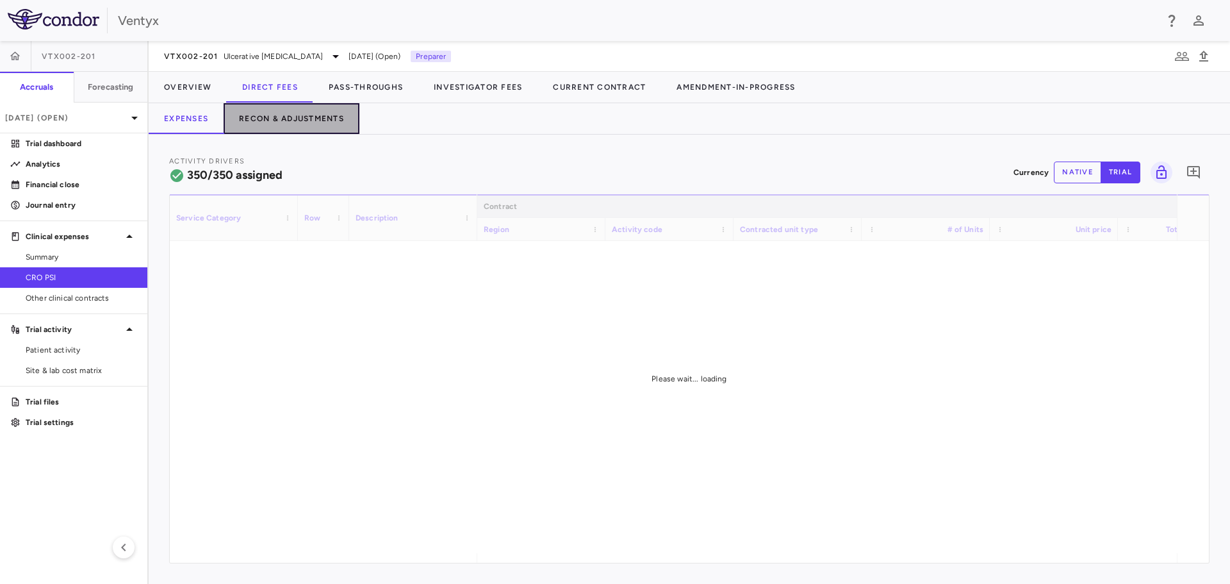
click at [302, 124] on button "Recon & Adjustments" at bounding box center [292, 118] width 136 height 31
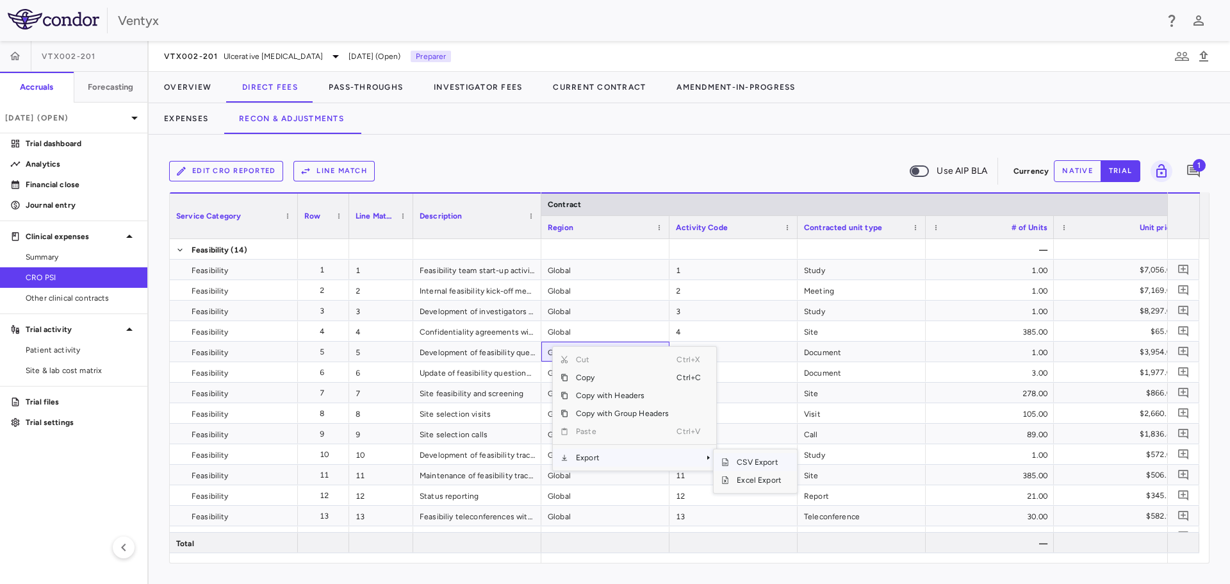
click at [755, 464] on span "CSV Export" at bounding box center [759, 462] width 60 height 18
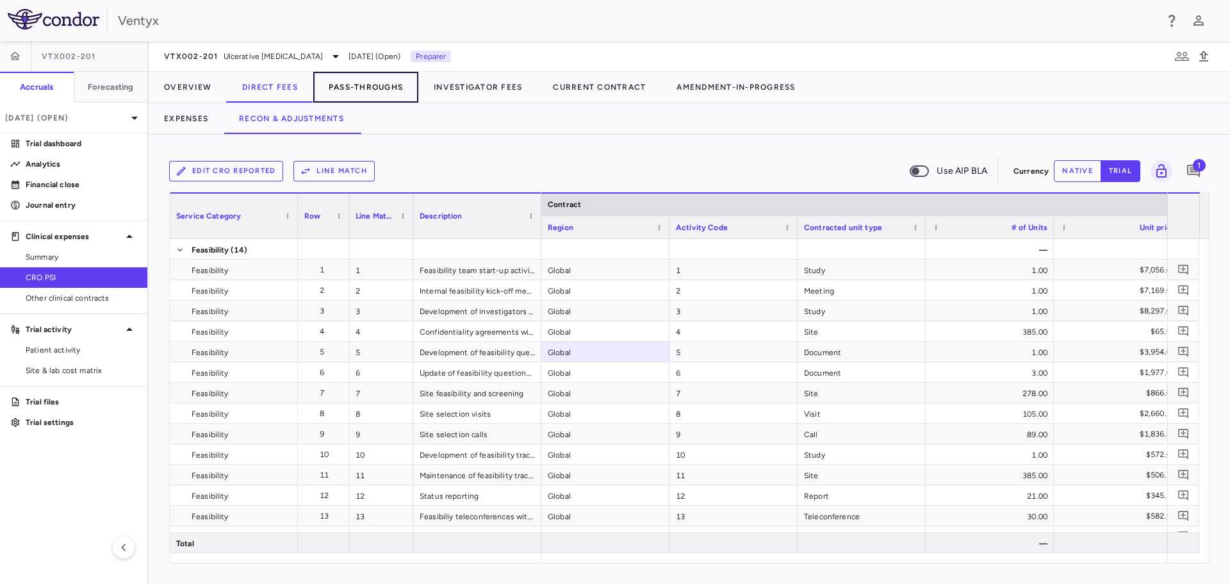
click at [381, 95] on button "Pass-Throughs" at bounding box center [365, 87] width 105 height 31
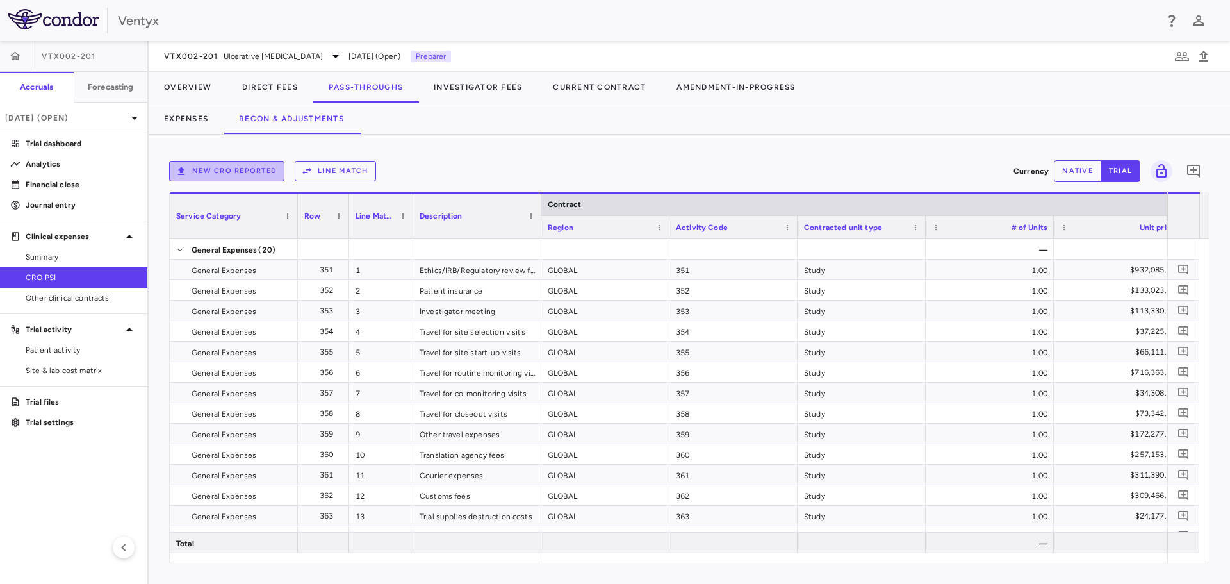
click at [258, 172] on button "New CRO reported" at bounding box center [226, 171] width 115 height 21
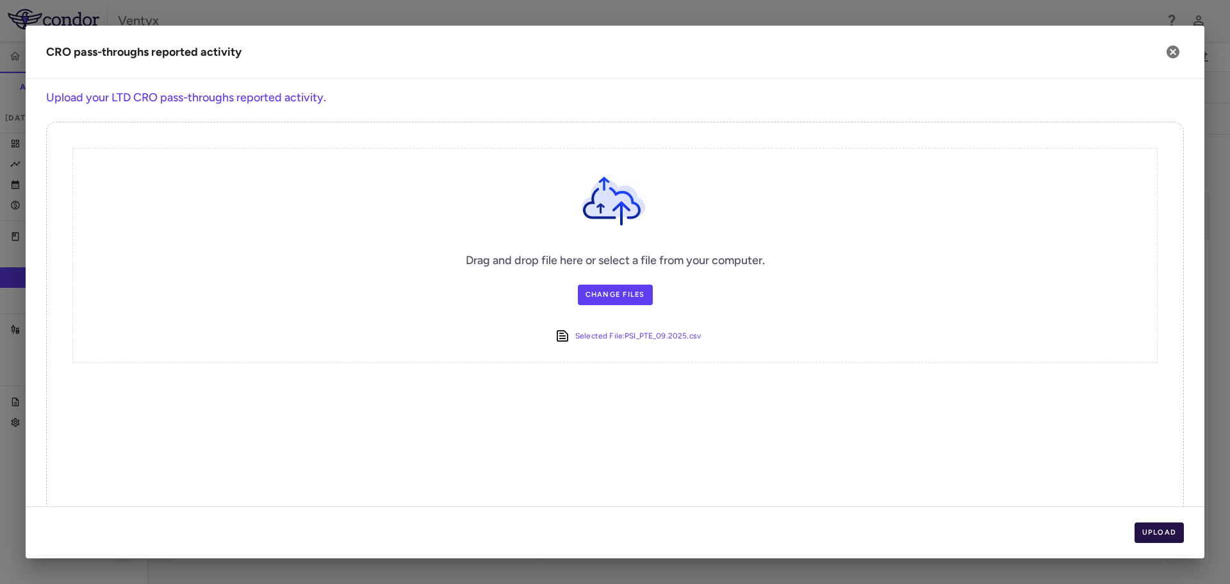
click at [1166, 531] on button "Upload" at bounding box center [1160, 532] width 50 height 21
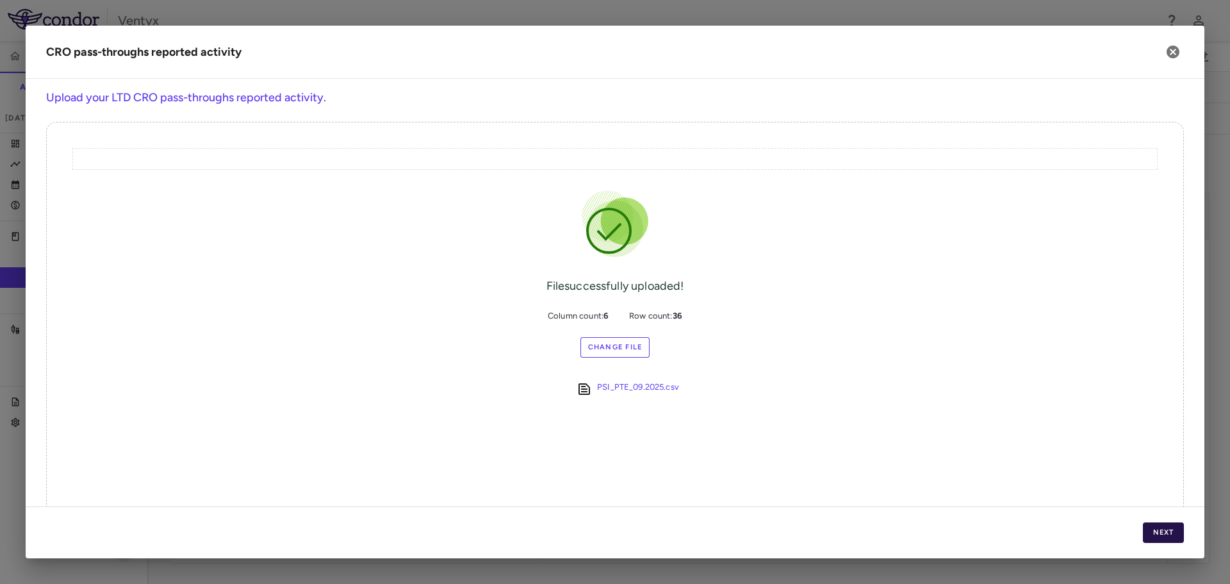
click at [1167, 531] on button "Next" at bounding box center [1163, 532] width 41 height 21
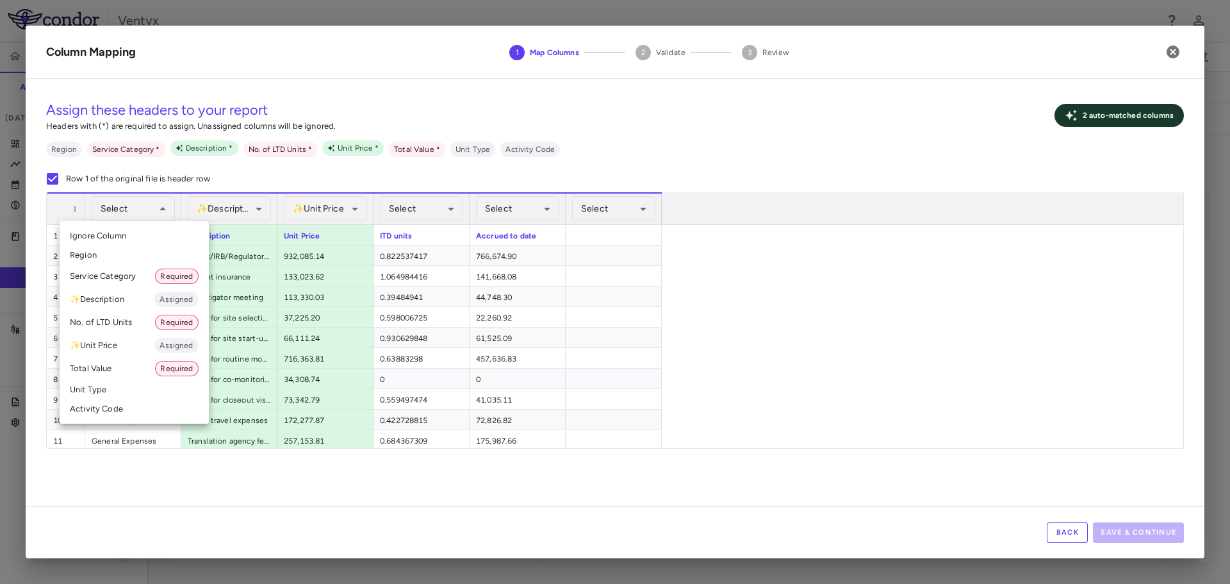
click at [101, 277] on li "Service Category Required" at bounding box center [134, 276] width 149 height 23
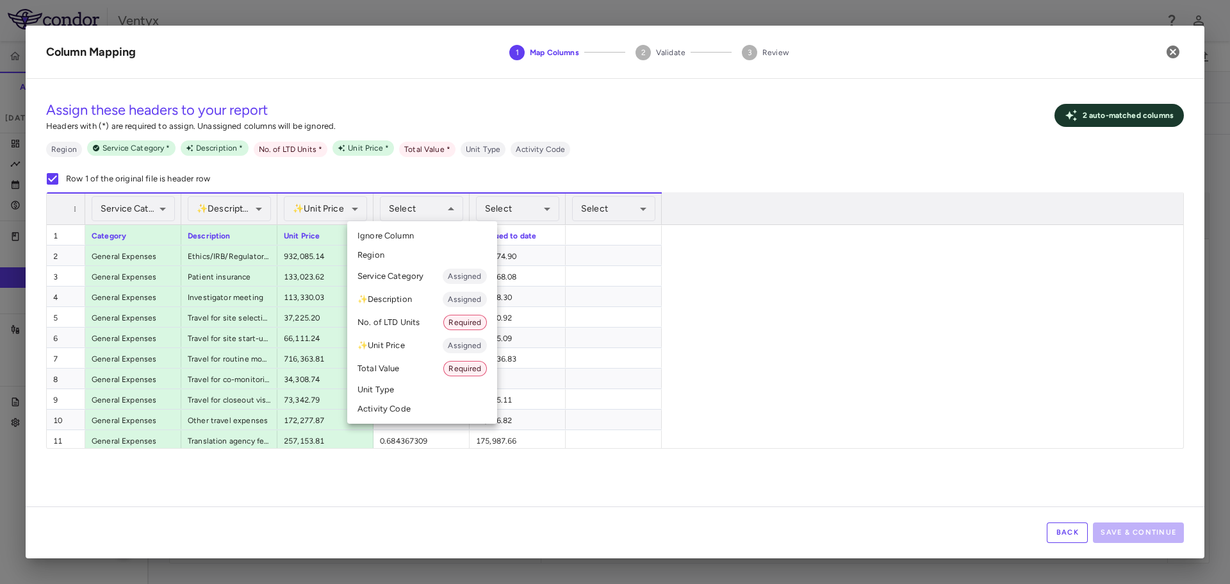
drag, startPoint x: 393, startPoint y: 340, endPoint x: 397, endPoint y: 323, distance: 17.6
click at [397, 323] on ul "Select Ignore Column Region Service Category Assigned ✨ Description Assigned No…" at bounding box center [422, 322] width 150 height 202
click at [397, 324] on li "No. of LTD Units Required" at bounding box center [422, 322] width 150 height 23
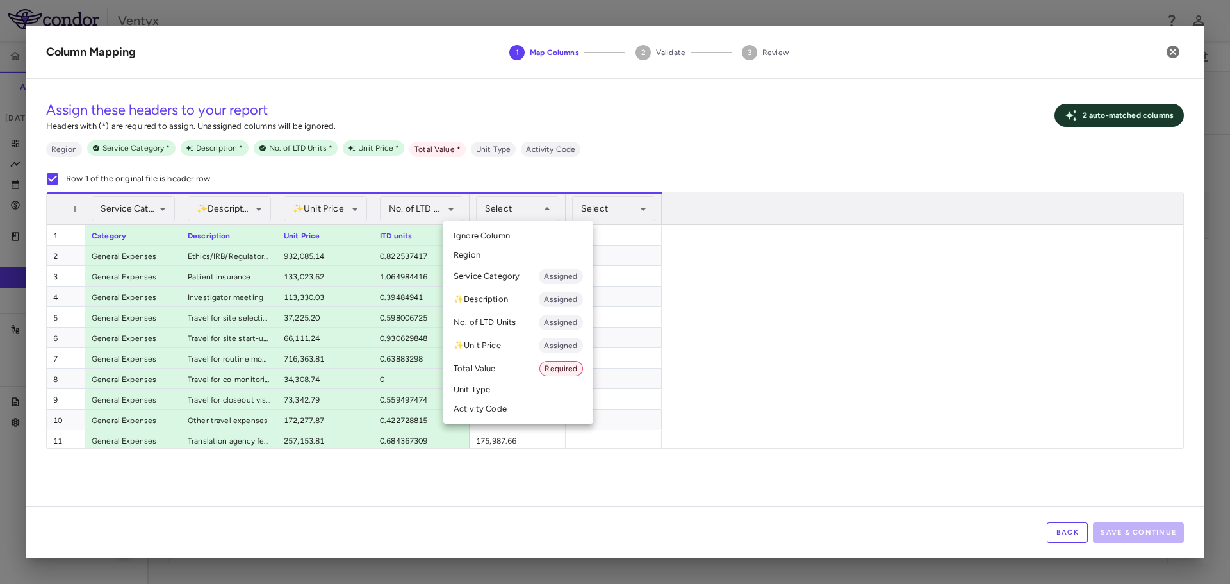
click at [495, 370] on li "Total Value Required" at bounding box center [518, 368] width 150 height 23
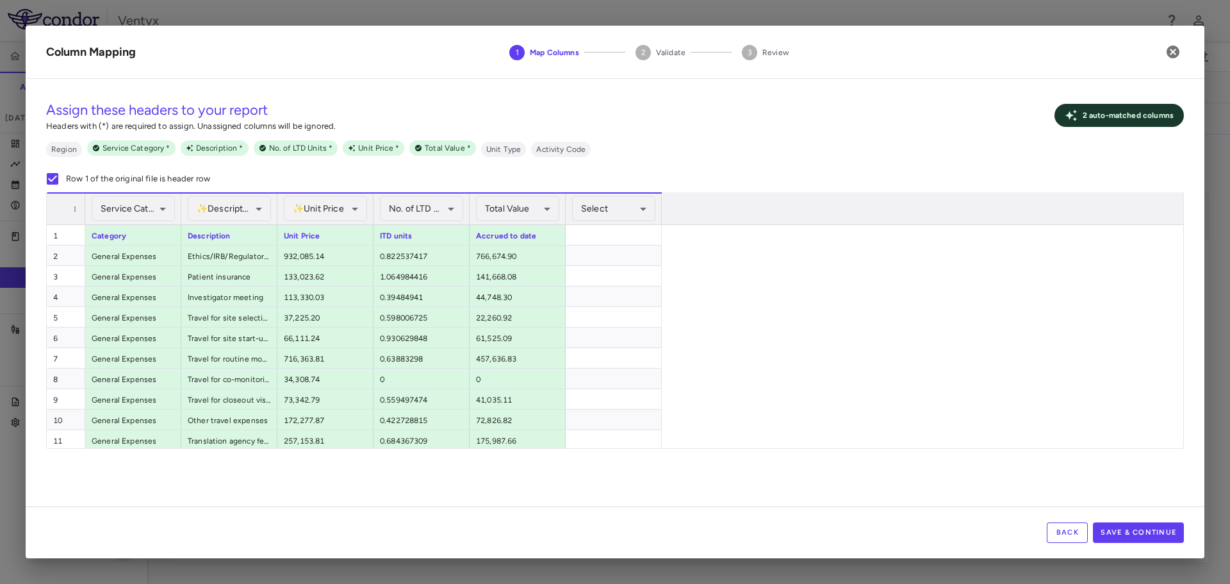
click at [872, 343] on div "1 Category Description Unit Price ITD units Accrued to date 2 General Expenses …" at bounding box center [610, 594] width 1127 height 738
click at [1123, 533] on button "Save & Continue" at bounding box center [1138, 532] width 91 height 21
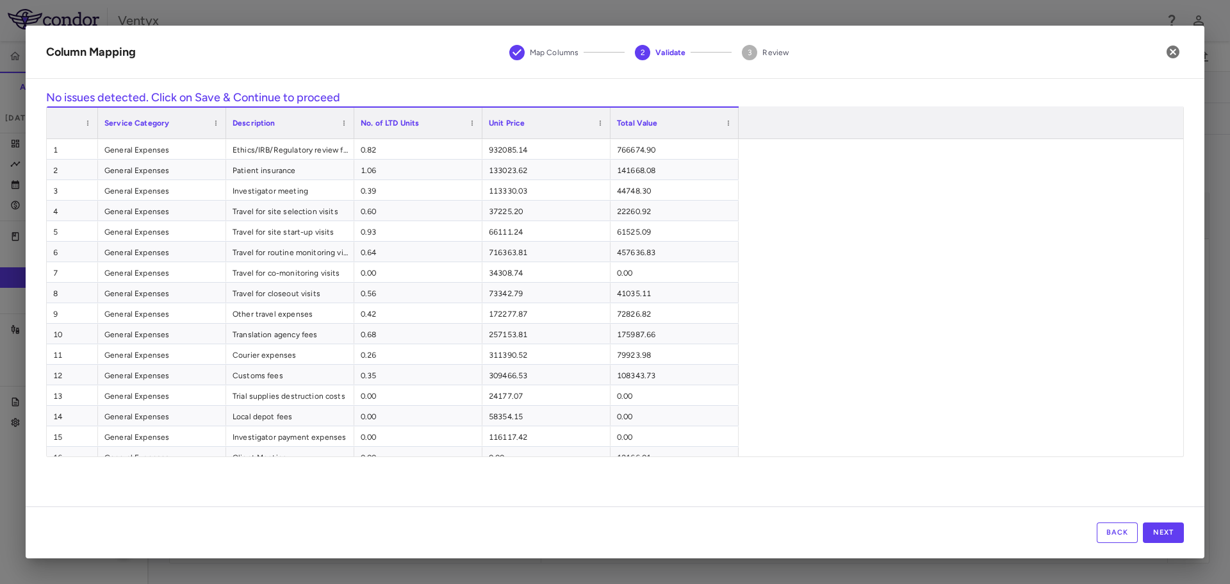
click at [1163, 546] on div "Back Next" at bounding box center [615, 532] width 1179 height 52
click at [1161, 529] on button "Next" at bounding box center [1163, 532] width 41 height 21
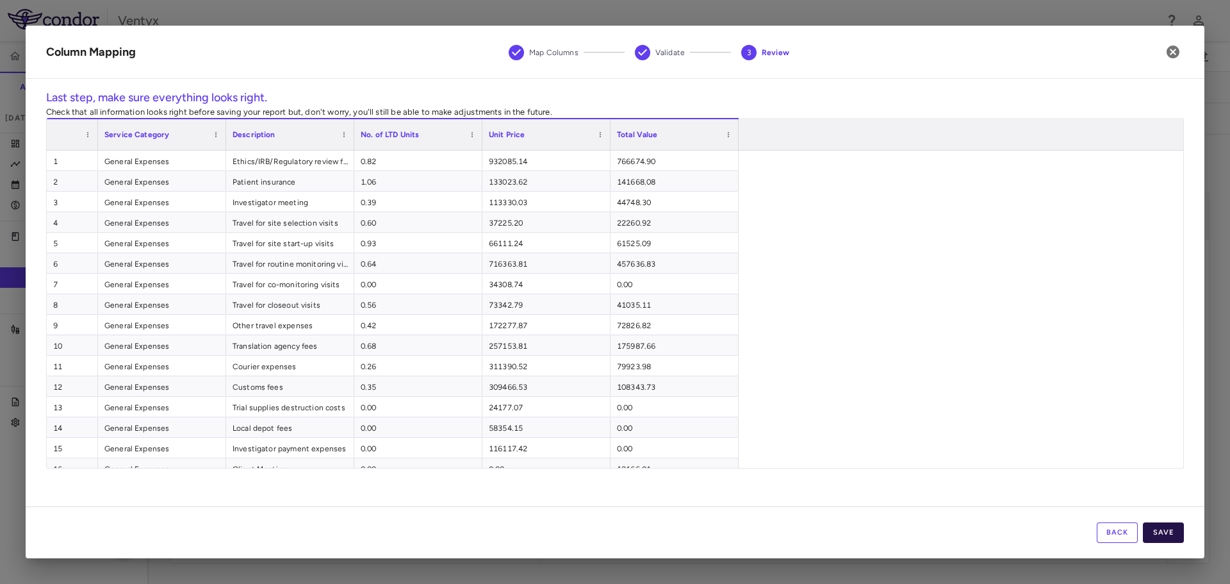
click at [1161, 529] on button "Save" at bounding box center [1163, 532] width 41 height 21
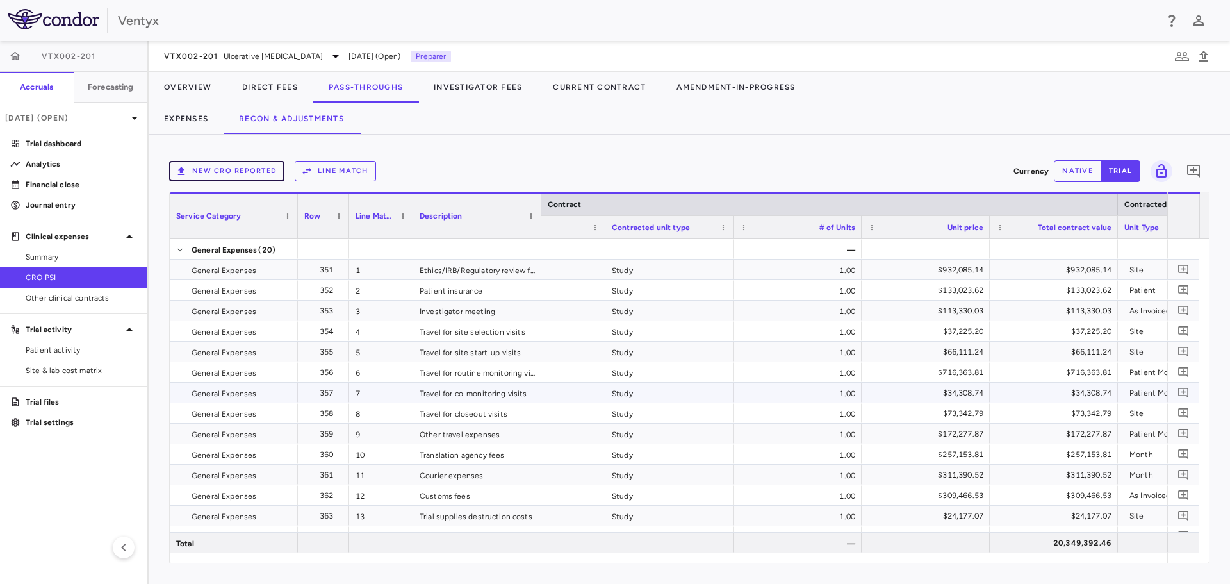
scroll to position [0, 235]
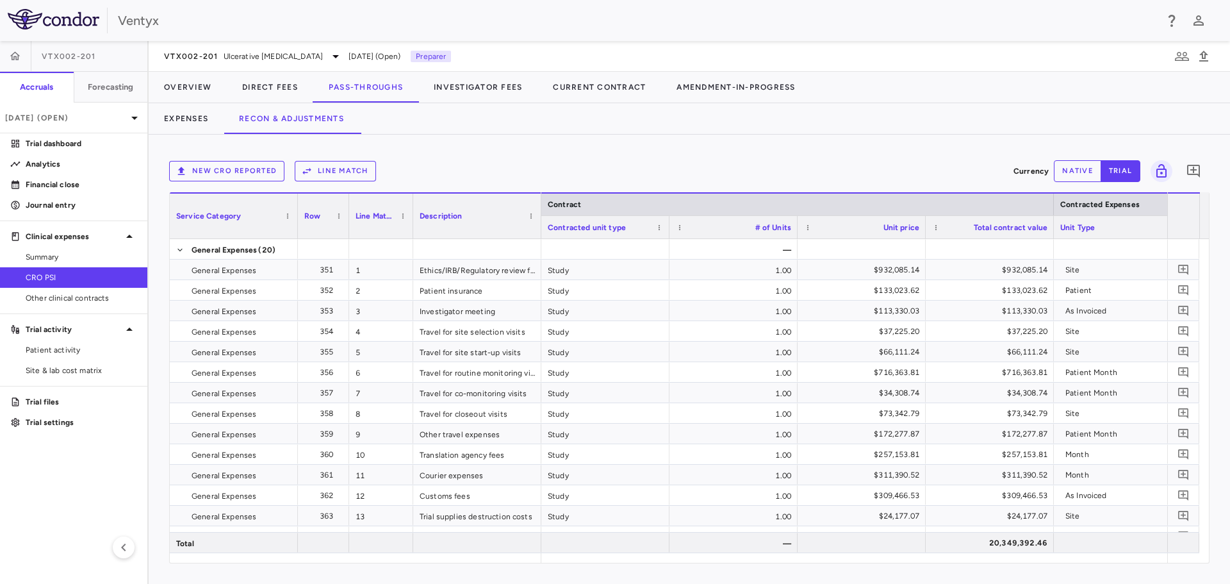
click at [324, 178] on button "Line Match" at bounding box center [335, 171] width 81 height 21
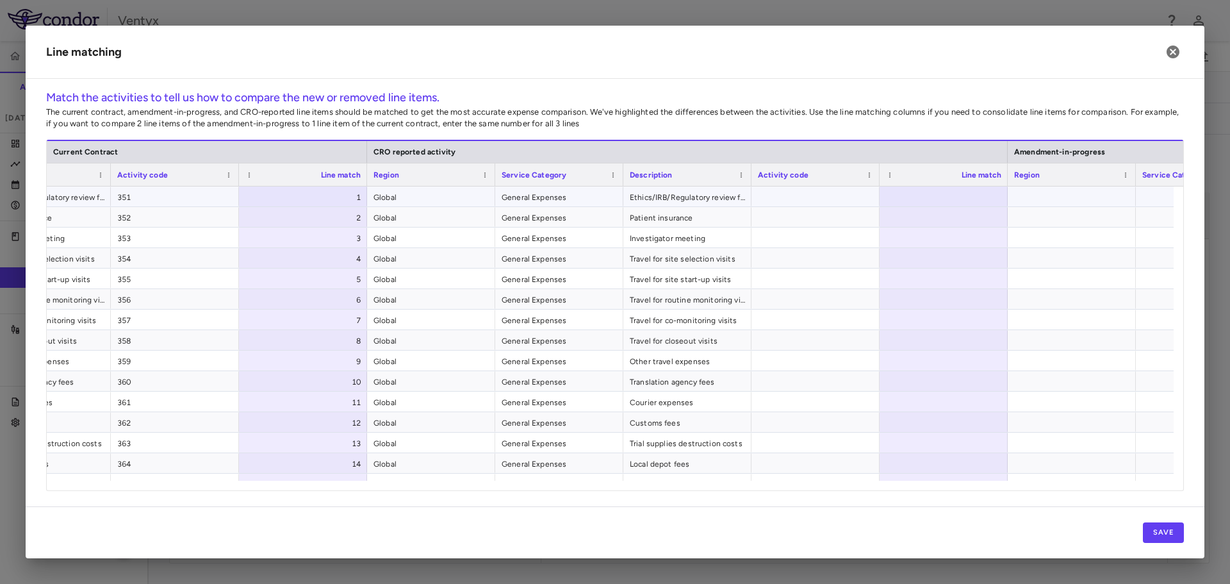
click at [954, 195] on div at bounding box center [944, 196] width 128 height 20
click at [1169, 524] on button "Save" at bounding box center [1163, 532] width 41 height 21
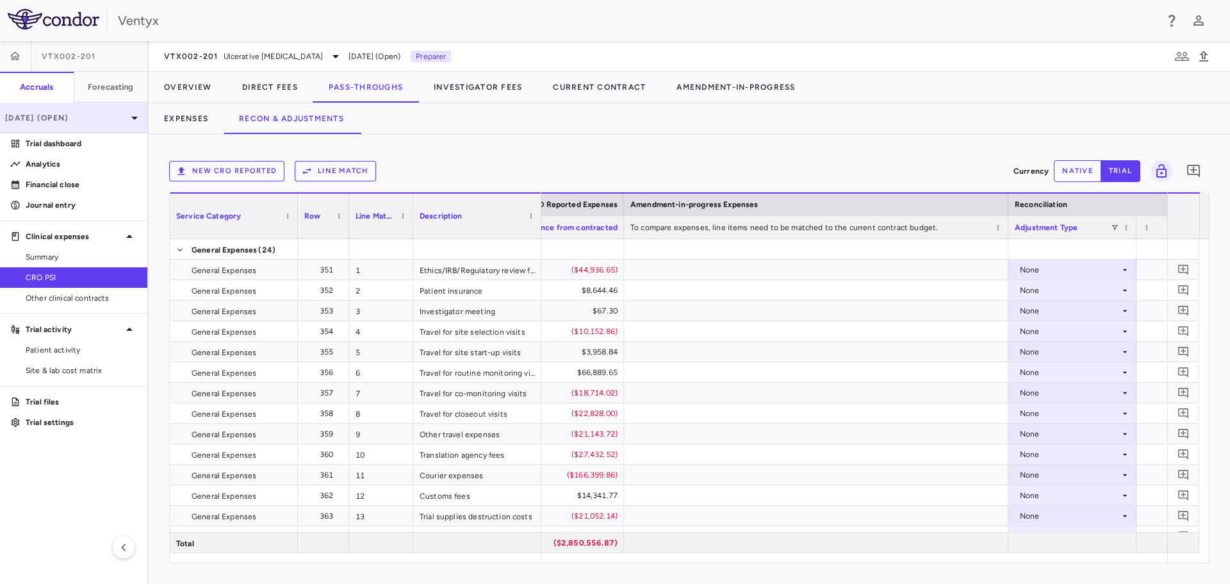
click at [65, 109] on div "[DATE] (Open)" at bounding box center [73, 118] width 147 height 31
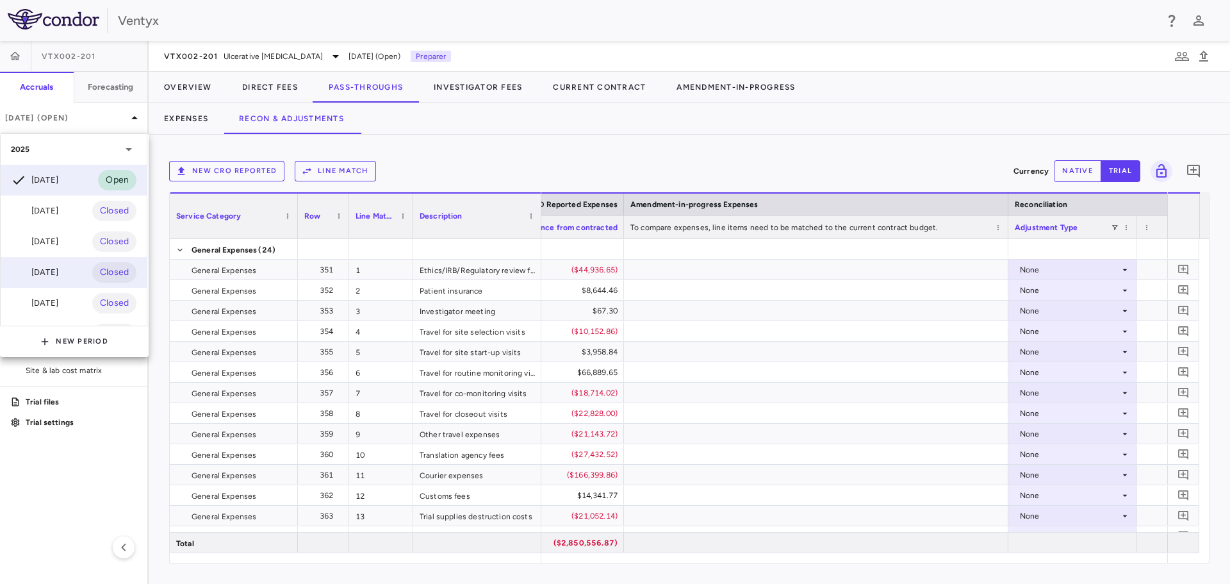
click at [57, 274] on div "[DATE]" at bounding box center [34, 272] width 47 height 15
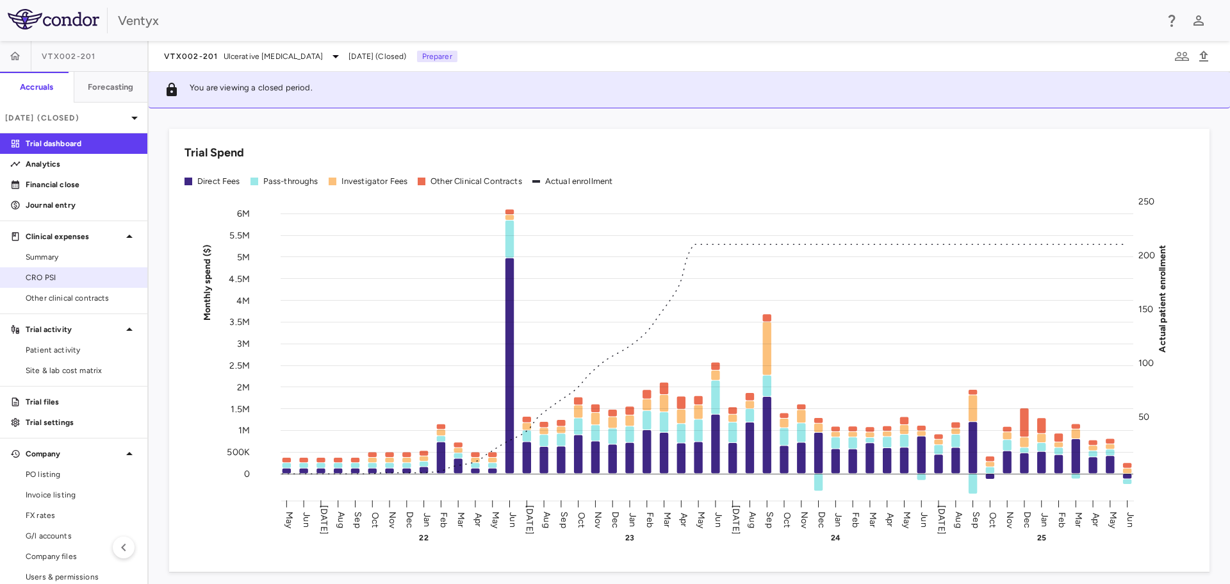
click at [68, 284] on link "CRO PSI" at bounding box center [73, 277] width 147 height 19
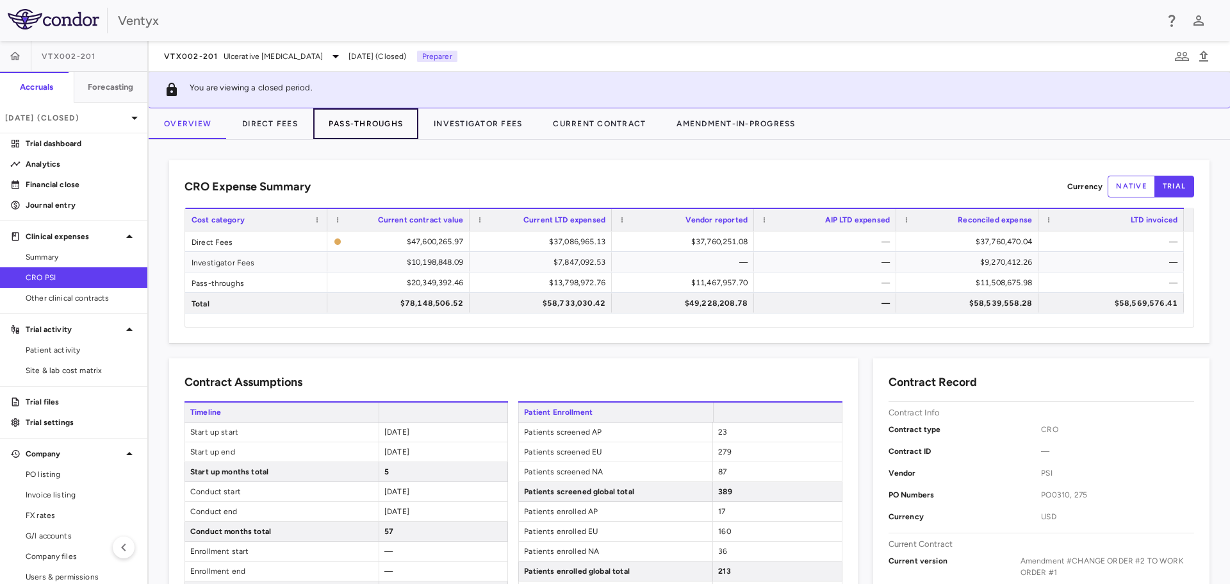
click at [359, 130] on button "Pass-Throughs" at bounding box center [365, 123] width 105 height 31
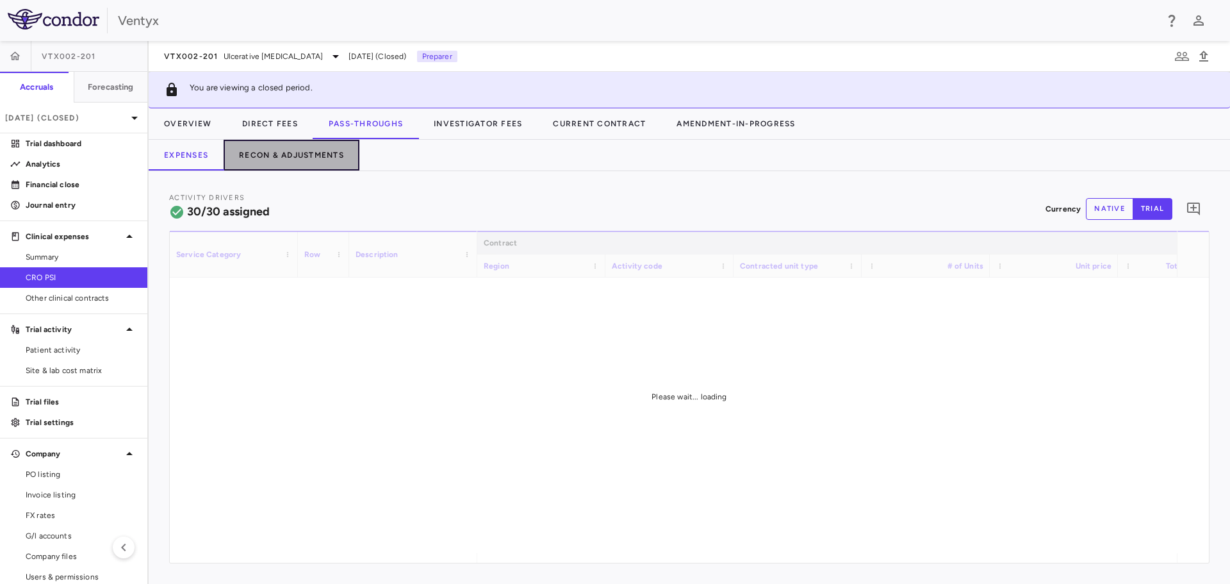
click at [306, 145] on button "Recon & Adjustments" at bounding box center [292, 155] width 136 height 31
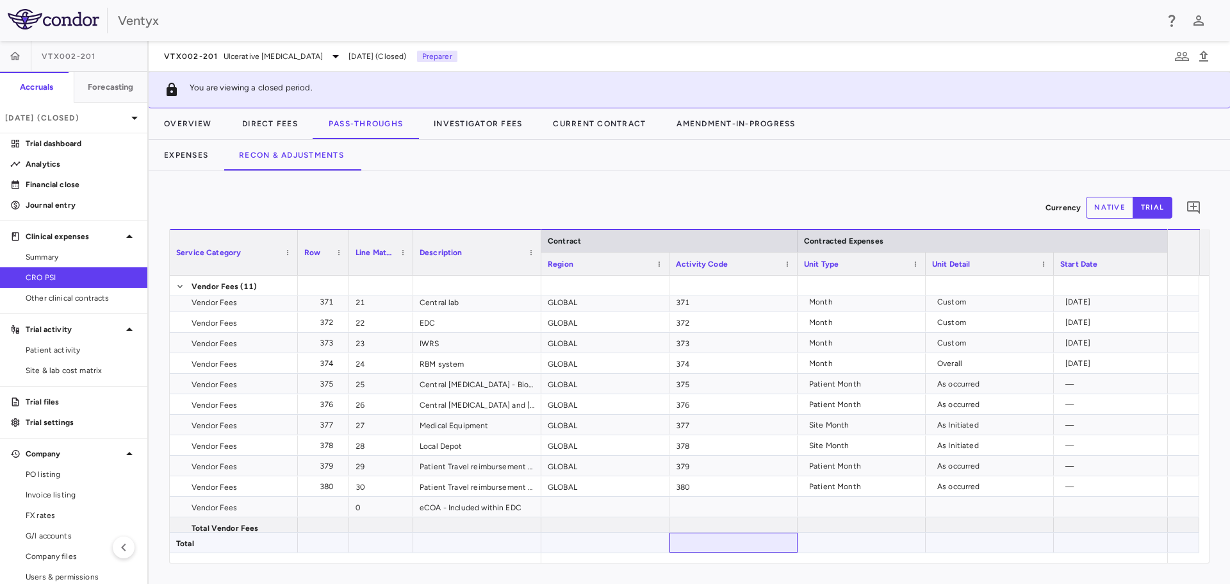
click at [678, 552] on div at bounding box center [733, 542] width 128 height 20
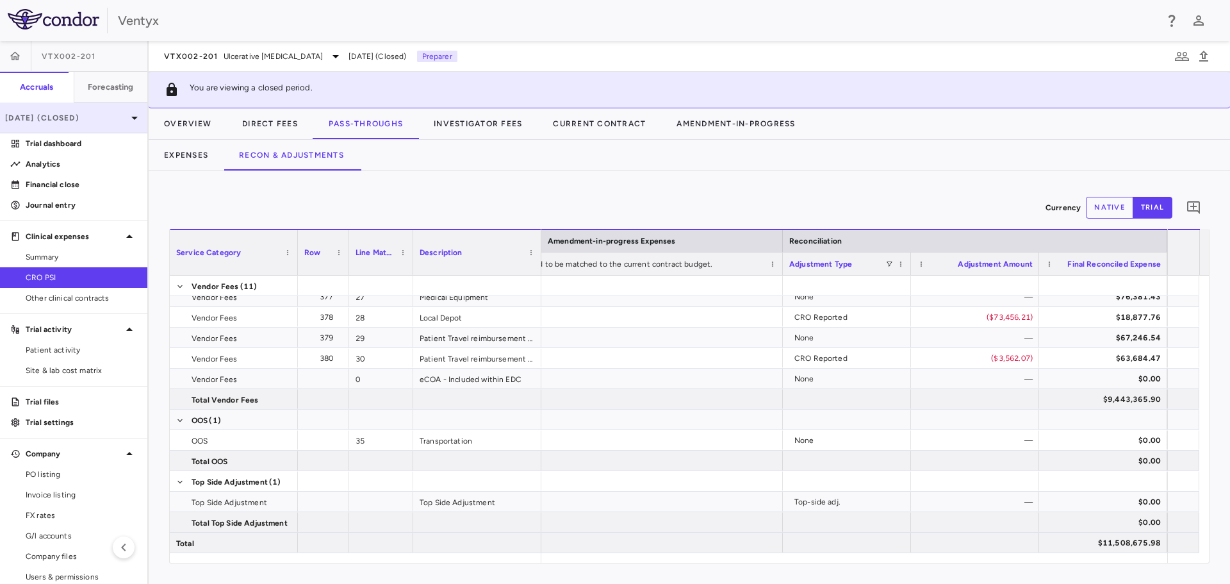
click at [54, 124] on div "Jun 2025 (Closed)" at bounding box center [73, 118] width 147 height 31
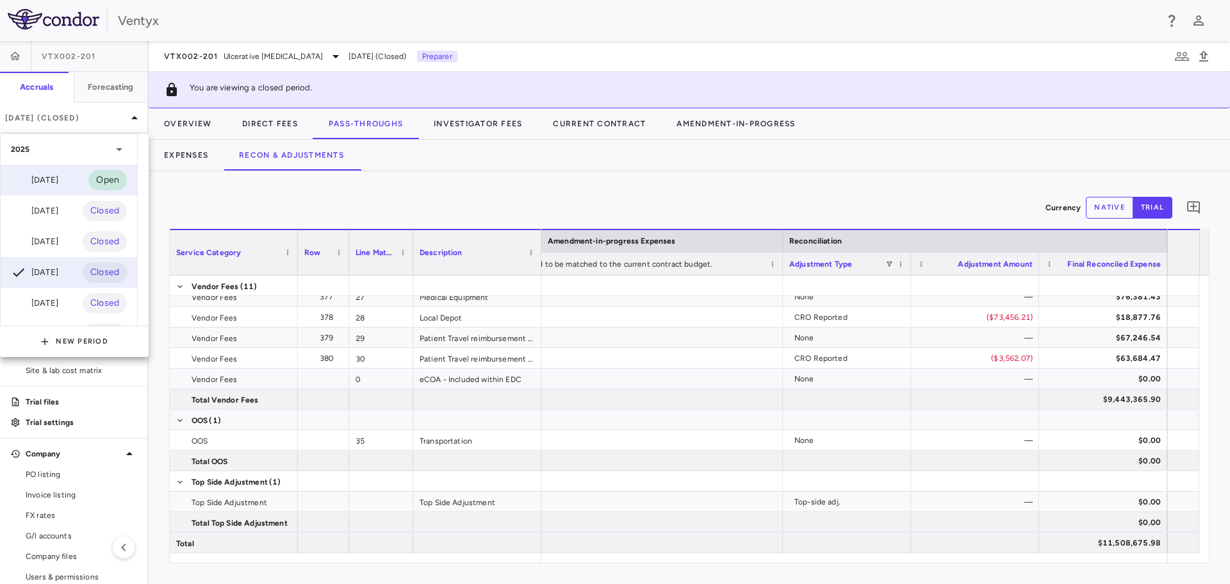
click at [51, 182] on div "[DATE]" at bounding box center [34, 179] width 47 height 15
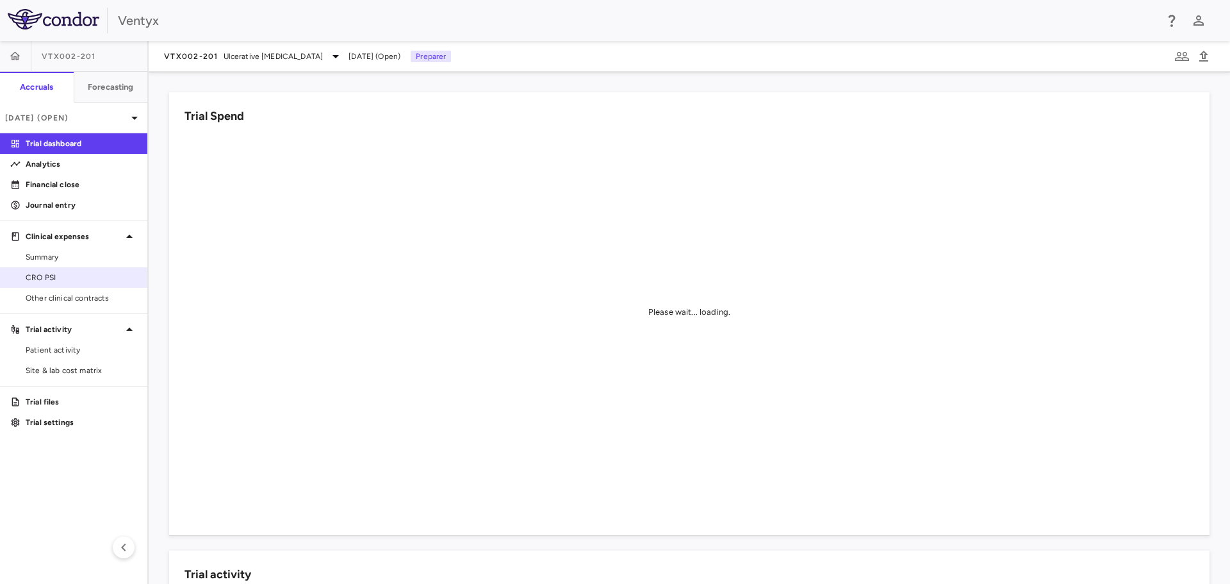
click at [63, 279] on span "CRO PSI" at bounding box center [81, 278] width 111 height 12
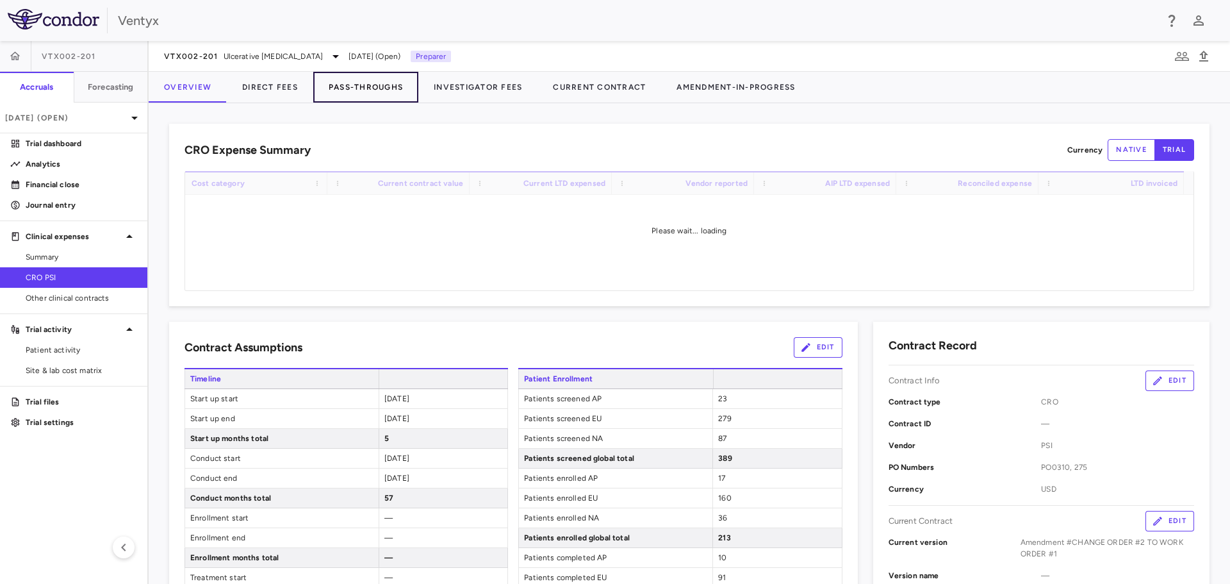
click at [372, 92] on button "Pass-Throughs" at bounding box center [365, 87] width 105 height 31
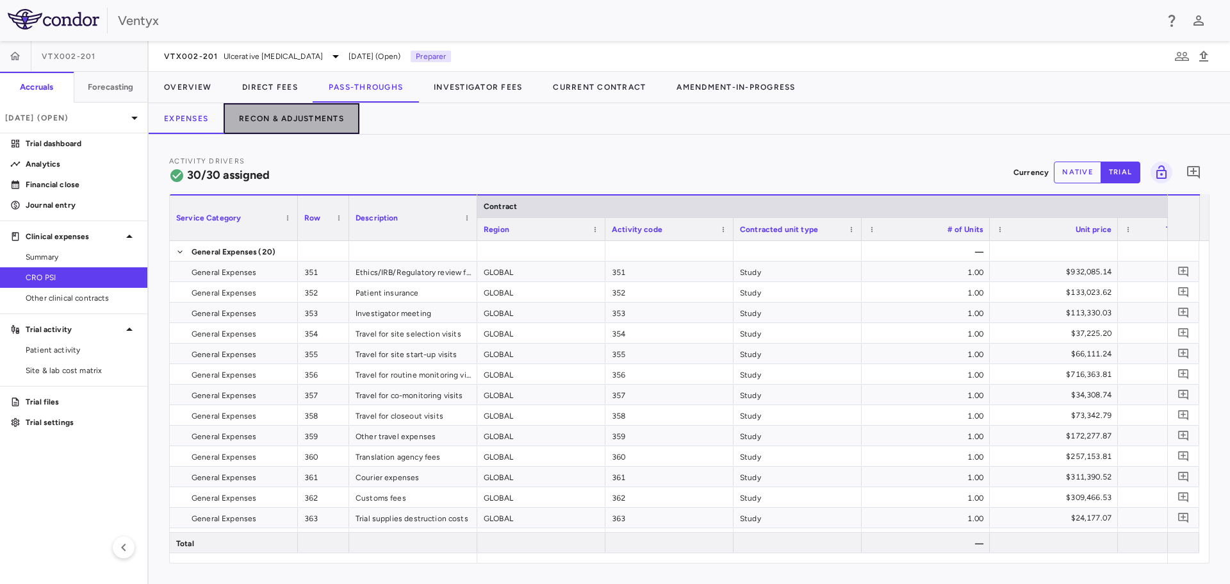
click at [256, 126] on button "Recon & Adjustments" at bounding box center [292, 118] width 136 height 31
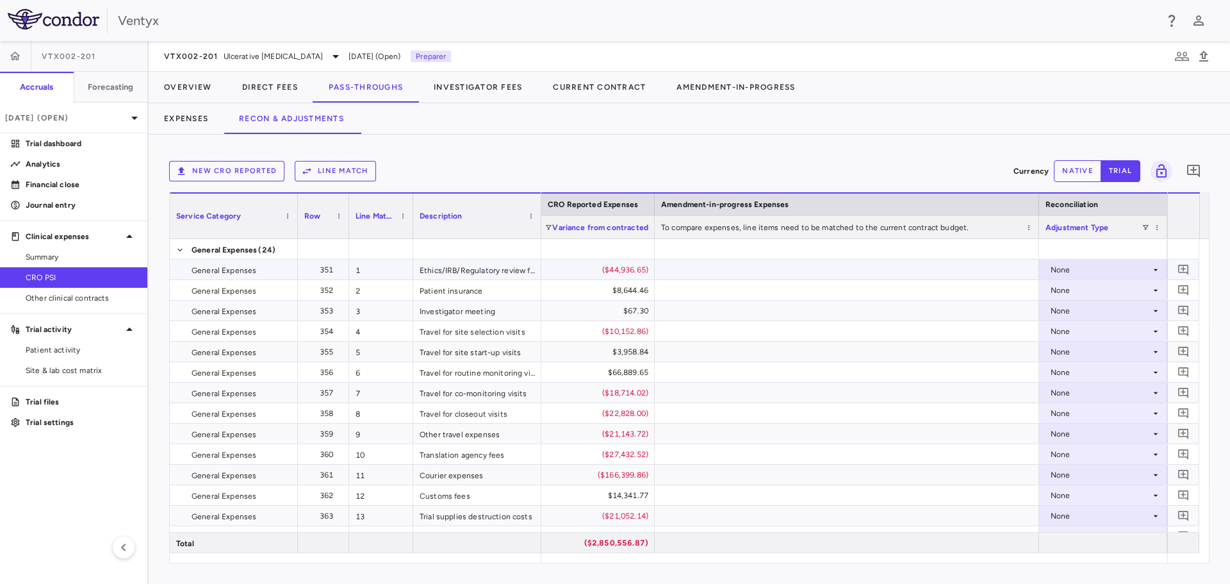
click at [1088, 275] on div "None" at bounding box center [1101, 269] width 100 height 21
click at [1090, 318] on div "CRO Reported" at bounding box center [1095, 314] width 61 height 12
click at [1065, 290] on div "None" at bounding box center [1101, 290] width 100 height 21
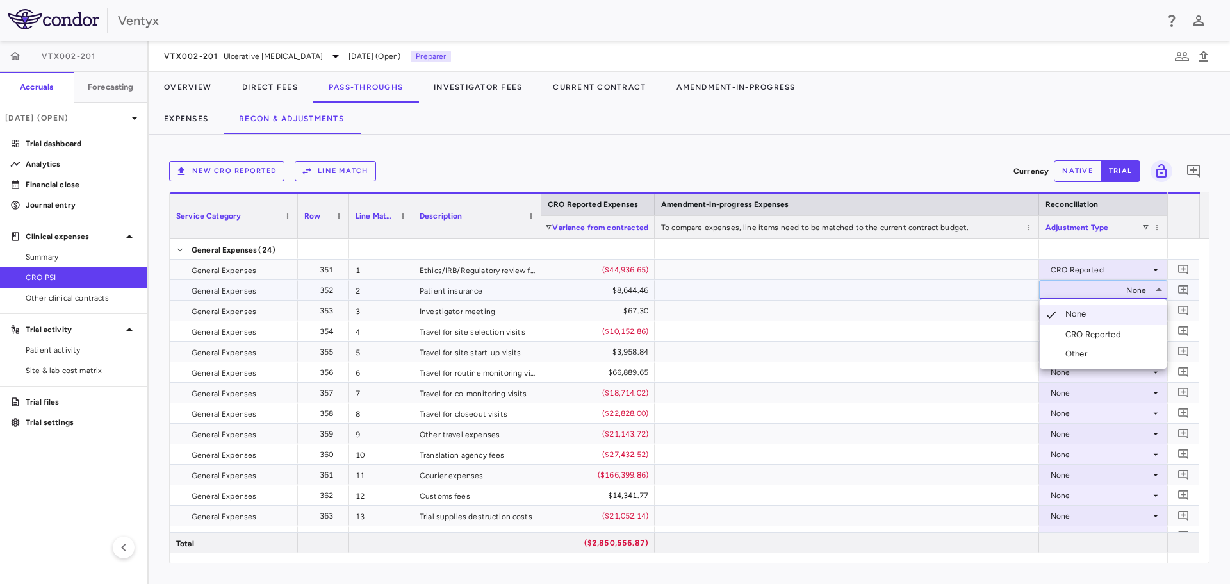
click at [1077, 333] on div "CRO Reported" at bounding box center [1095, 335] width 61 height 12
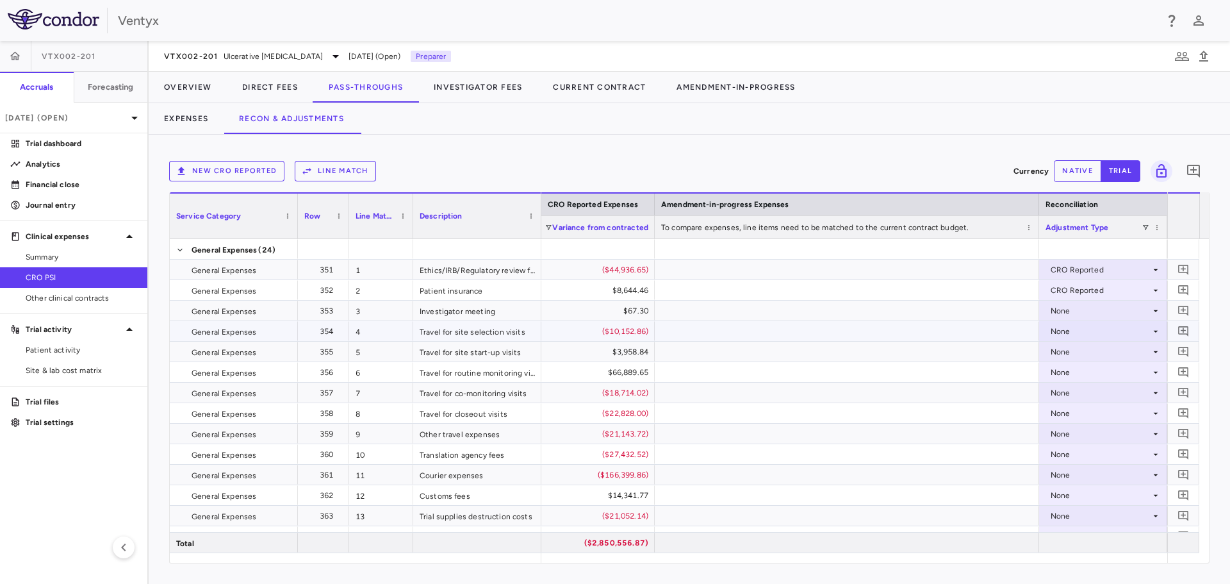
click at [1074, 332] on div "None" at bounding box center [1101, 331] width 100 height 21
click at [1077, 371] on div "CRO Reported" at bounding box center [1095, 376] width 61 height 12
click at [1069, 353] on div "None" at bounding box center [1101, 351] width 100 height 21
click at [1063, 399] on div "CRO Reported" at bounding box center [1083, 396] width 86 height 12
click at [1065, 371] on div "None" at bounding box center [1101, 372] width 100 height 21
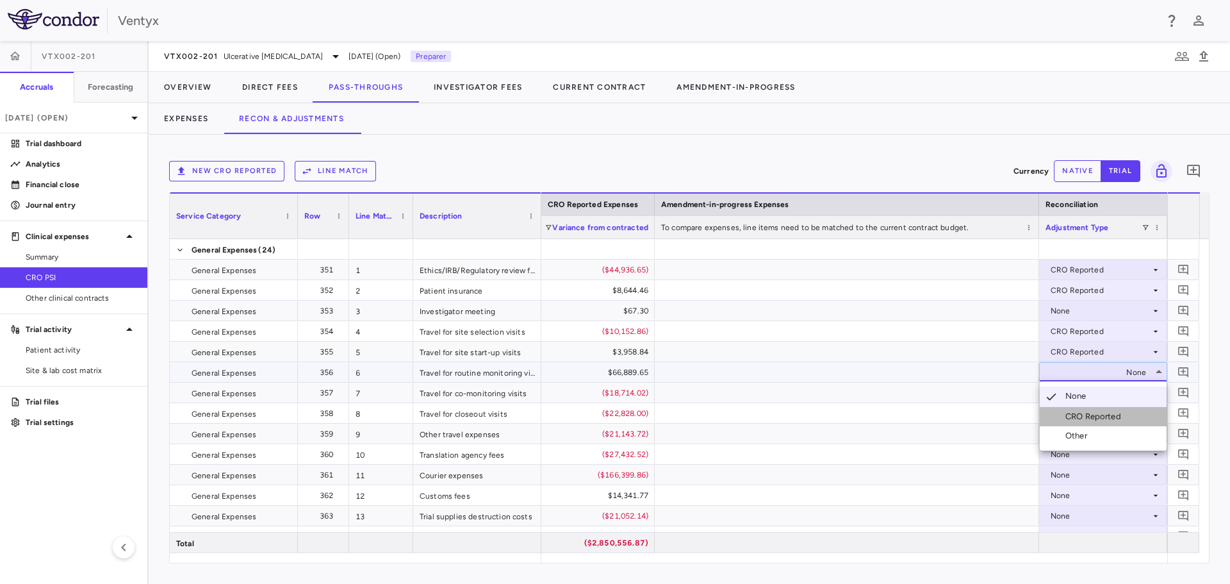
click at [1079, 411] on div "CRO Reported" at bounding box center [1095, 417] width 61 height 12
click at [1069, 390] on div "None" at bounding box center [1101, 392] width 100 height 21
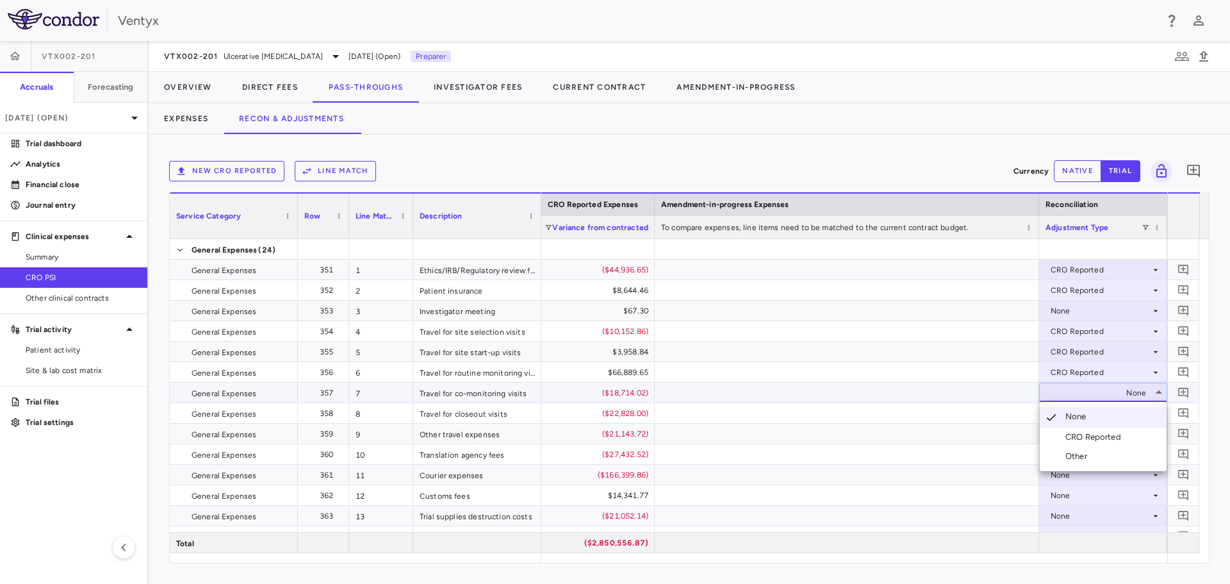
click at [1069, 439] on div "CRO Reported" at bounding box center [1095, 437] width 61 height 12
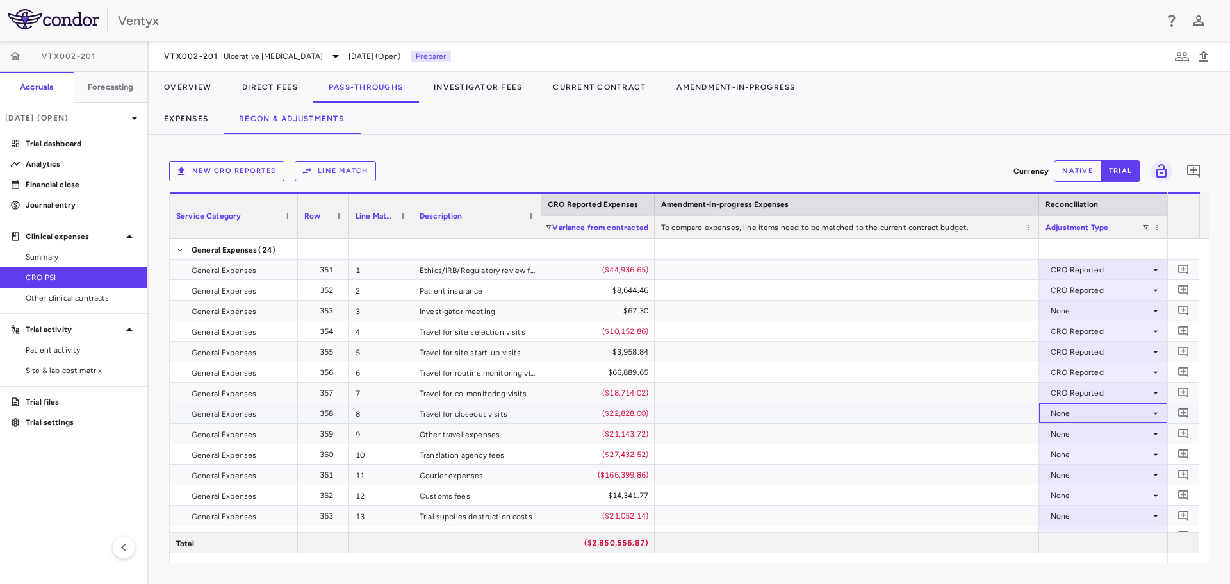
click at [1063, 407] on div "None" at bounding box center [1101, 413] width 100 height 21
click at [1078, 450] on div "None" at bounding box center [1101, 454] width 100 height 21
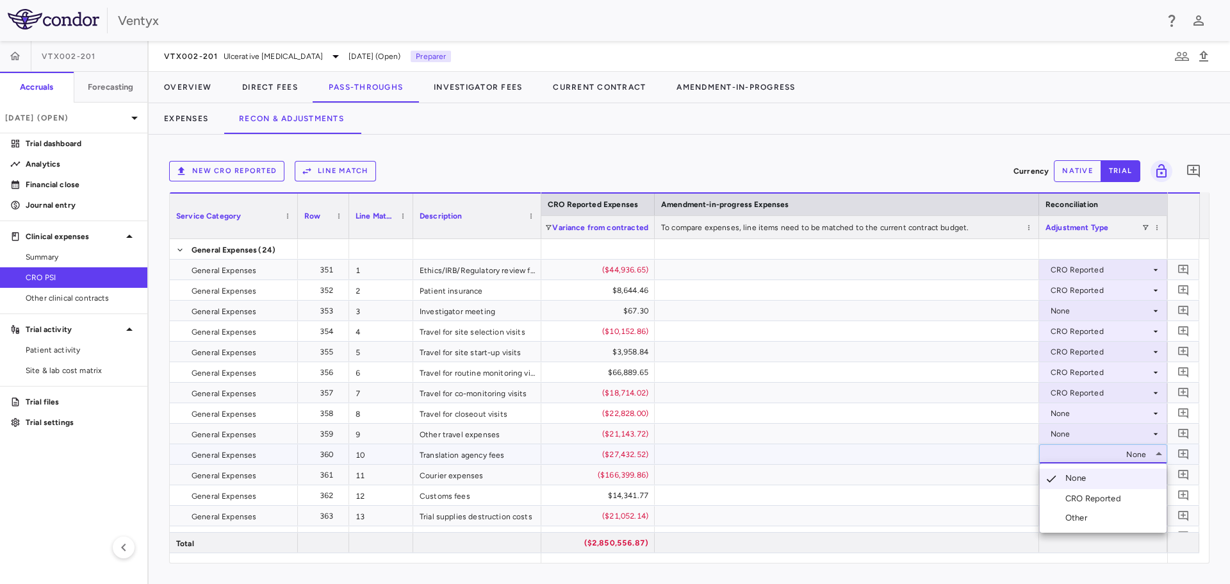
click at [1062, 416] on div at bounding box center [615, 292] width 1230 height 584
click at [1062, 416] on div "None" at bounding box center [1101, 413] width 100 height 21
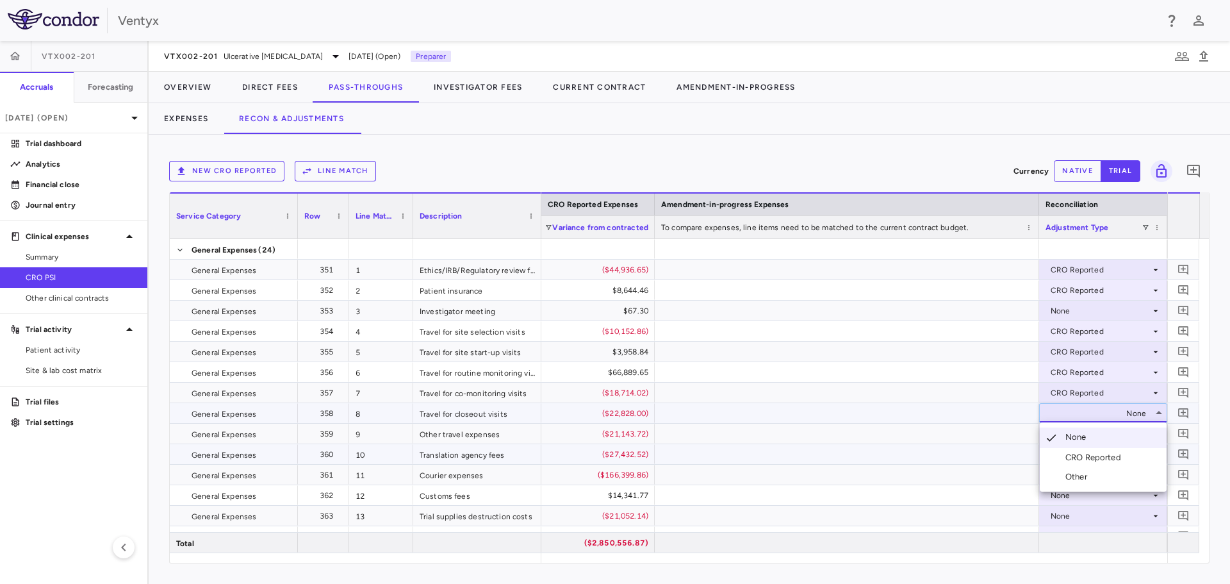
click at [1079, 454] on div "CRO Reported" at bounding box center [1095, 458] width 61 height 12
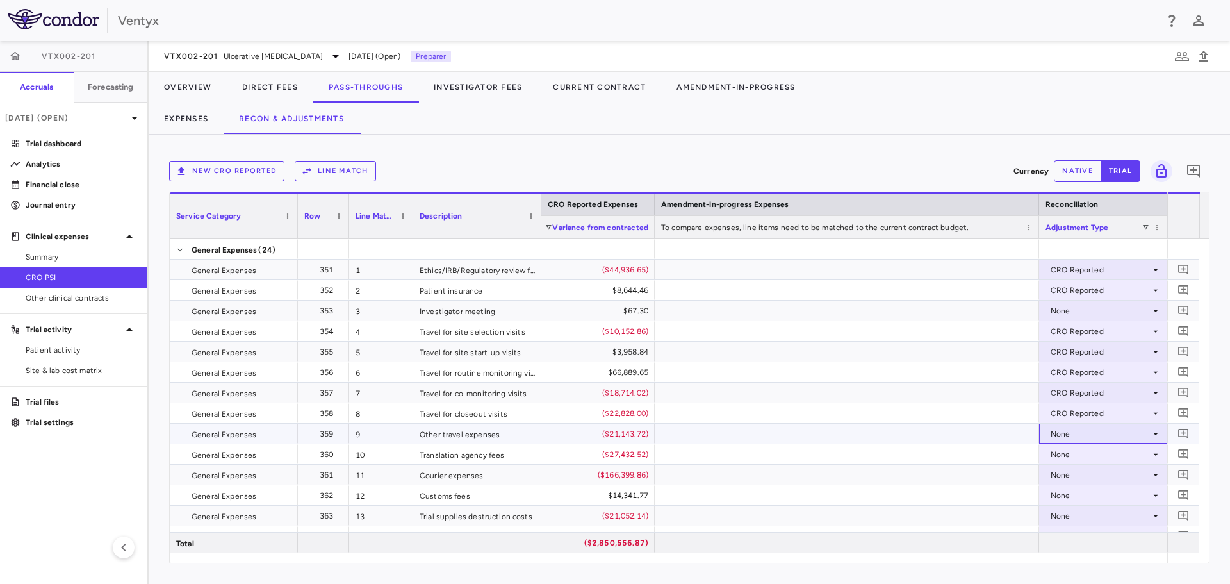
click at [1064, 436] on div "None" at bounding box center [1101, 433] width 100 height 21
click at [1080, 484] on li "CRO Reported" at bounding box center [1103, 477] width 127 height 19
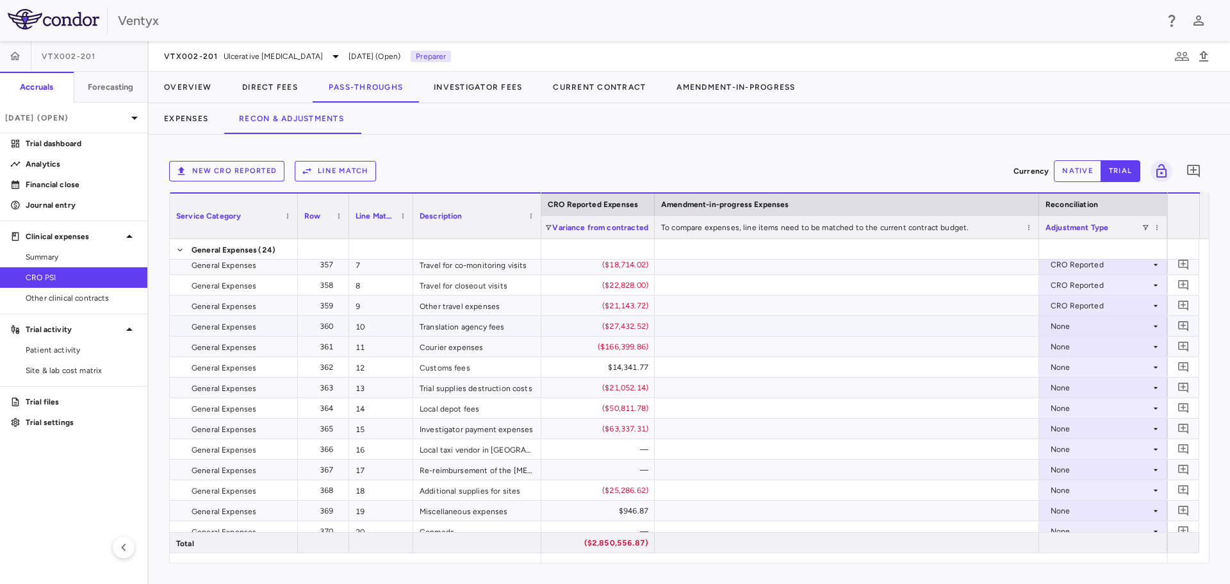
click at [1063, 326] on div "None" at bounding box center [1101, 326] width 100 height 21
click at [1078, 368] on div "CRO Reported" at bounding box center [1095, 371] width 61 height 12
click at [1062, 347] on div "None" at bounding box center [1101, 346] width 100 height 21
click at [1083, 388] on div "CRO Reported" at bounding box center [1095, 391] width 61 height 12
click at [1073, 364] on div "None" at bounding box center [1101, 367] width 100 height 21
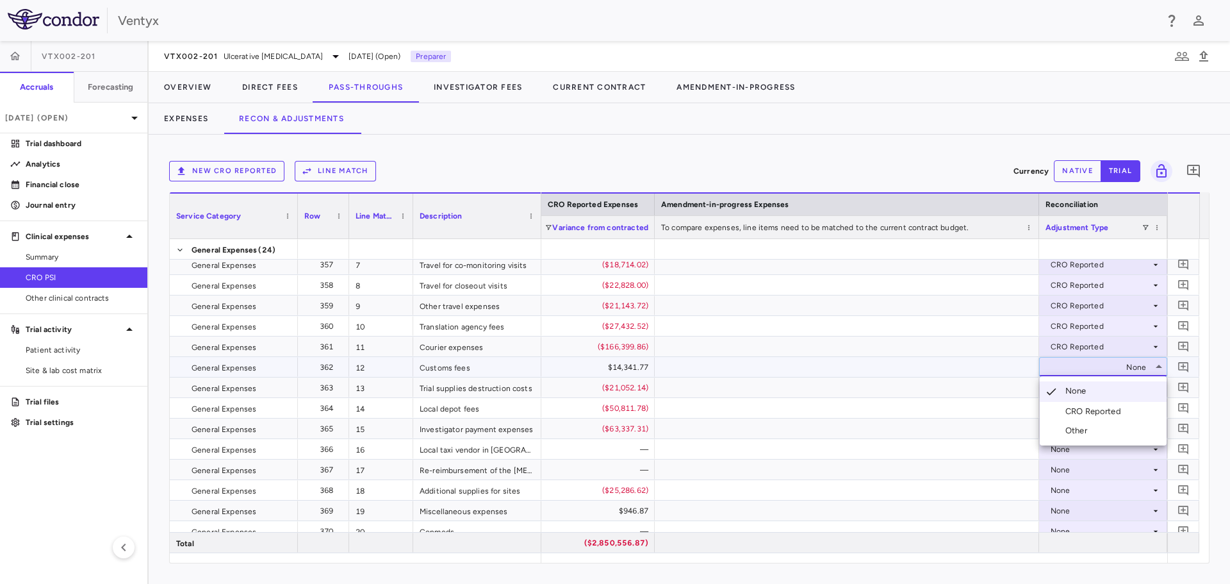
click at [1083, 414] on div "CRO Reported" at bounding box center [1095, 412] width 61 height 12
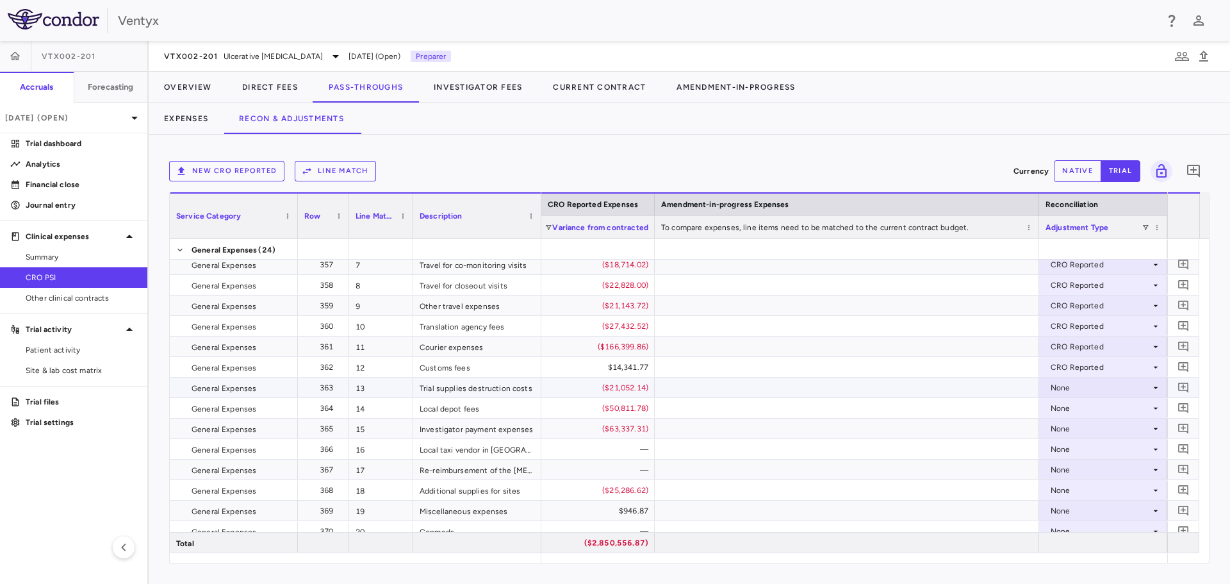
click at [1068, 383] on div "None" at bounding box center [1101, 387] width 100 height 21
click at [1069, 390] on div "None" at bounding box center [1101, 387] width 100 height 21
click at [1079, 429] on div "CRO Reported" at bounding box center [1095, 432] width 61 height 12
click at [1067, 407] on div "None" at bounding box center [1101, 408] width 100 height 21
click at [1064, 398] on div "None" at bounding box center [1101, 408] width 100 height 21
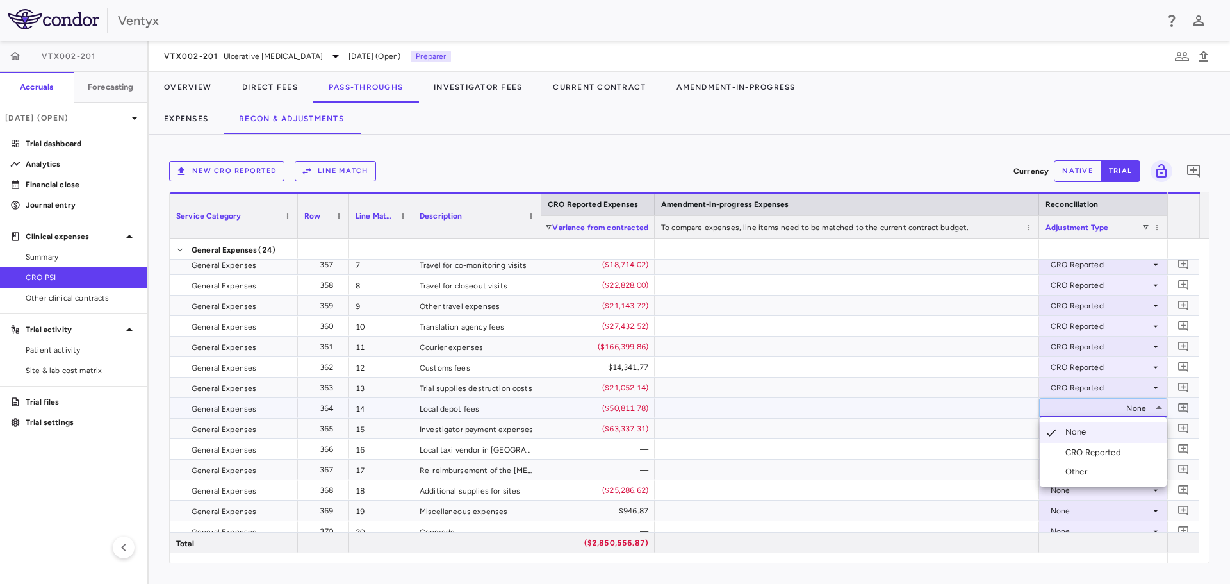
click at [1076, 443] on li "CRO Reported" at bounding box center [1103, 452] width 127 height 19
click at [1073, 425] on div "None" at bounding box center [1101, 428] width 100 height 21
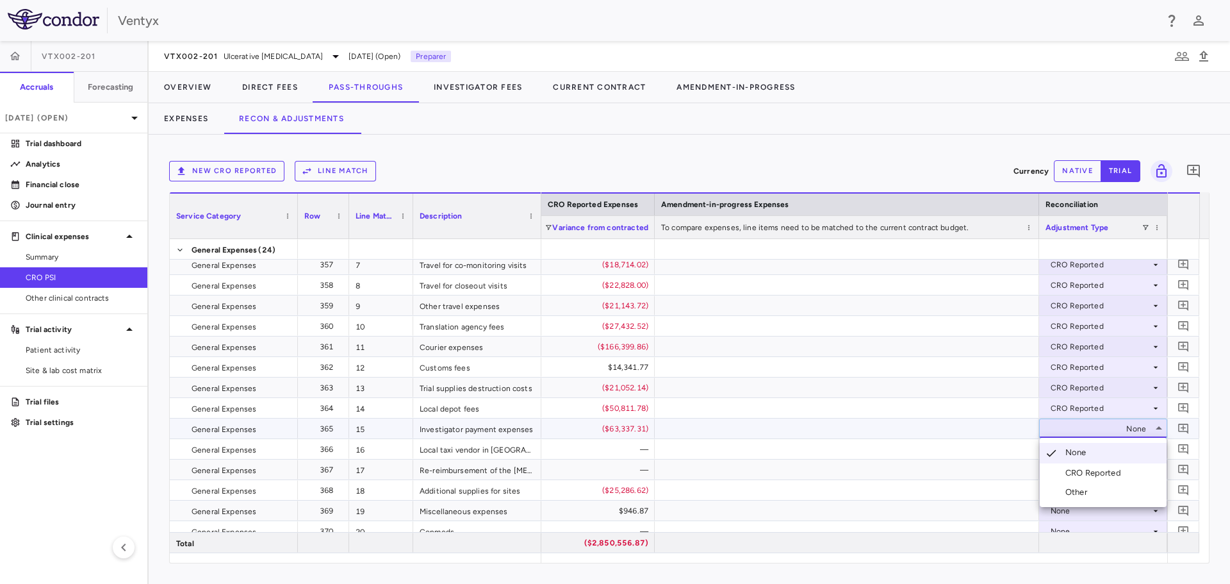
click at [1086, 468] on div "CRO Reported" at bounding box center [1095, 473] width 61 height 12
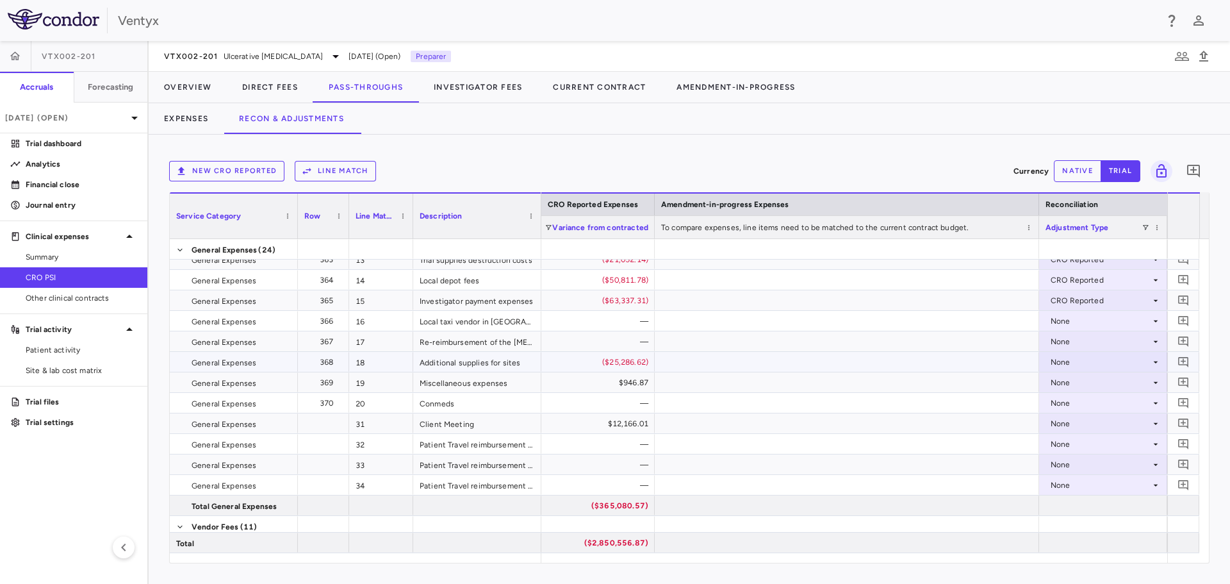
click at [1097, 360] on div "None" at bounding box center [1101, 362] width 100 height 21
click at [1099, 404] on div "CRO Reported" at bounding box center [1095, 406] width 61 height 12
click at [1079, 431] on div "None" at bounding box center [1101, 423] width 100 height 21
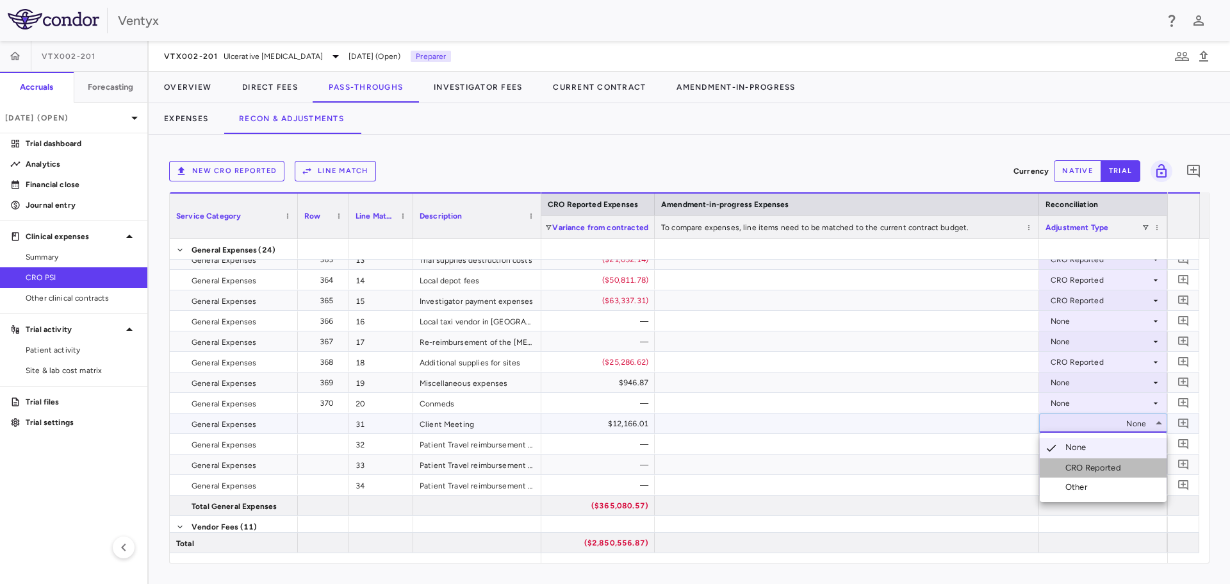
click at [1085, 464] on div "CRO Reported" at bounding box center [1095, 468] width 61 height 12
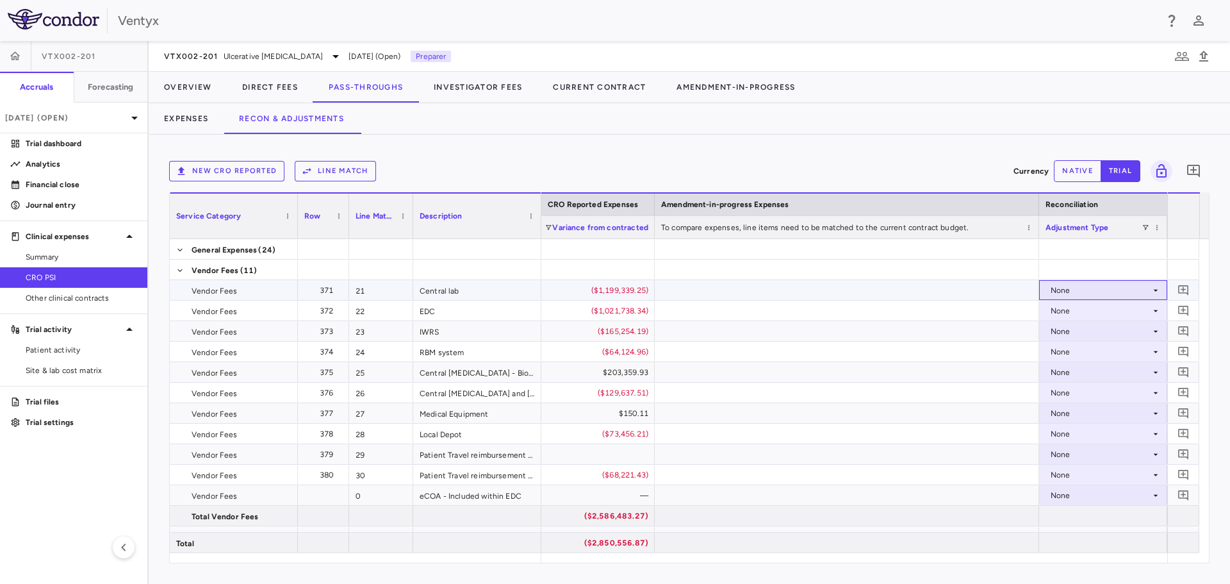
click at [1078, 283] on div "None" at bounding box center [1101, 290] width 100 height 21
click at [1085, 331] on div "CRO Reported" at bounding box center [1095, 335] width 61 height 12
click at [1063, 306] on div "None" at bounding box center [1101, 310] width 100 height 21
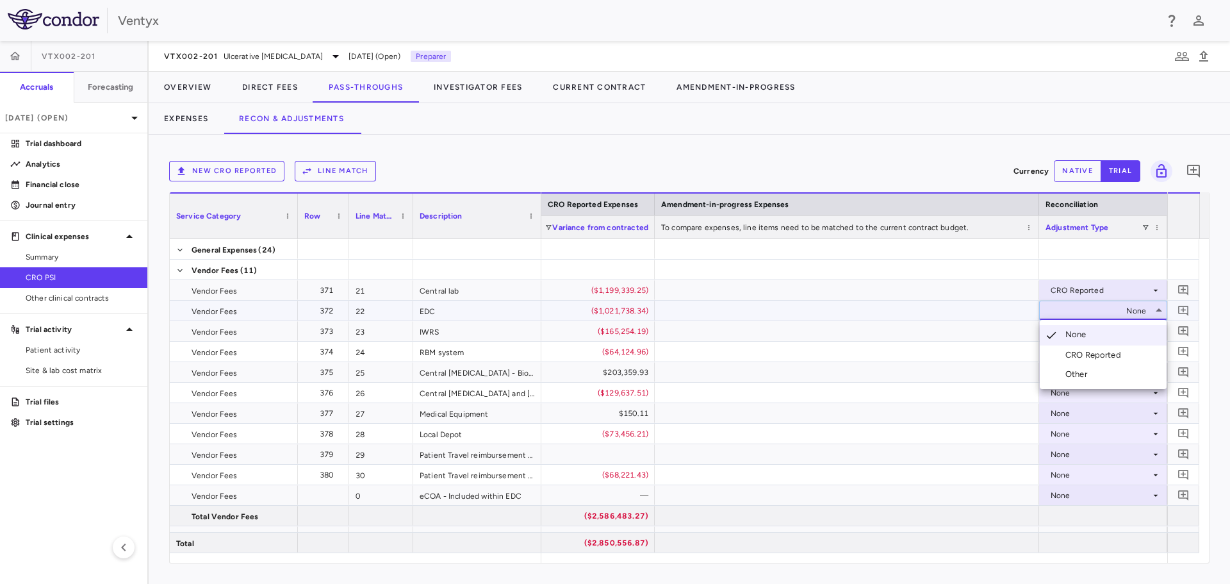
click at [1085, 356] on div "CRO Reported" at bounding box center [1095, 355] width 61 height 12
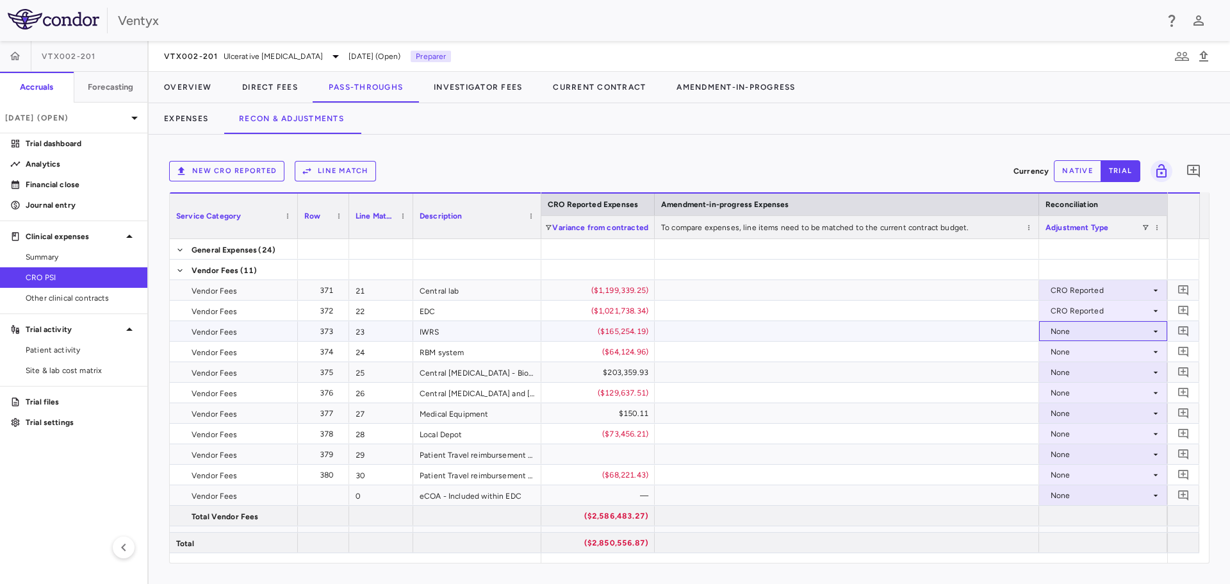
click at [1065, 331] on div "None" at bounding box center [1101, 331] width 100 height 21
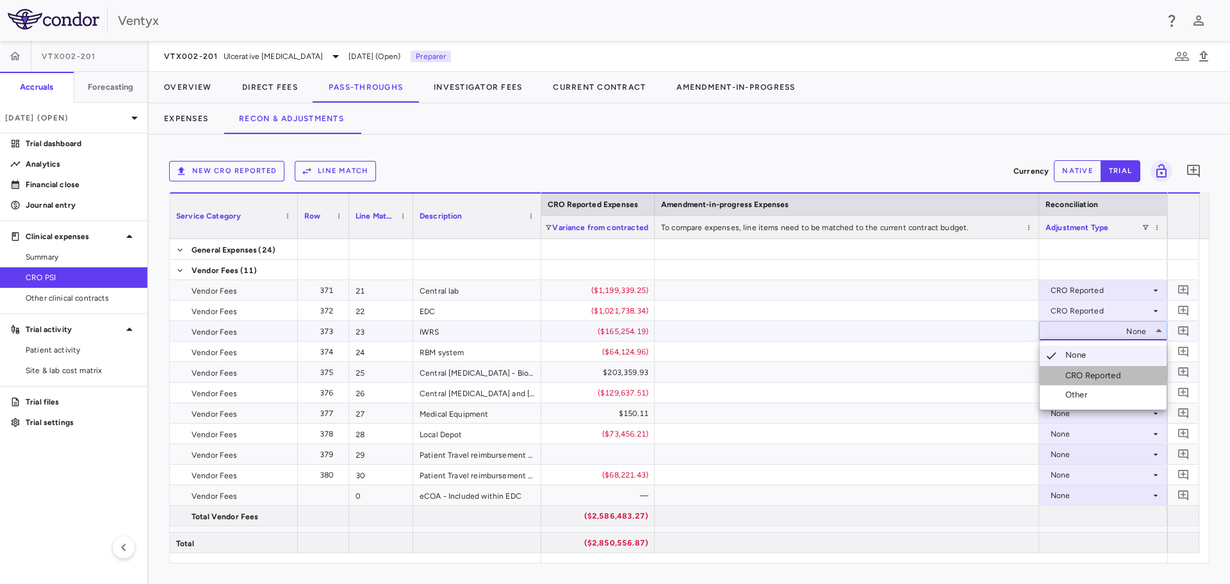
click at [1081, 377] on div "CRO Reported" at bounding box center [1095, 376] width 61 height 12
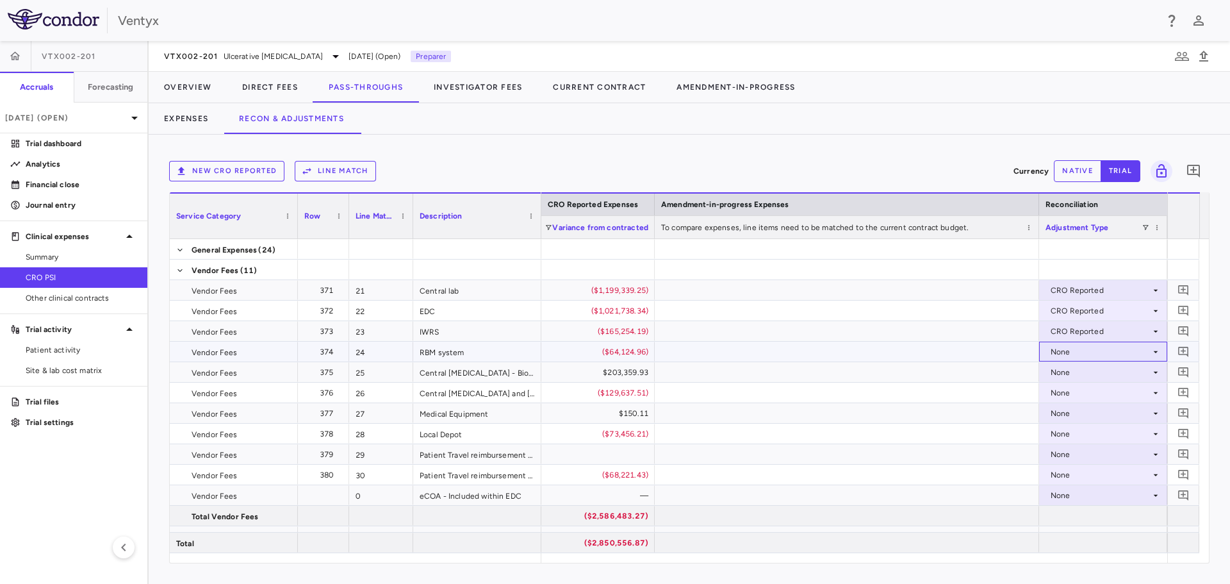
click at [1082, 348] on div "None" at bounding box center [1101, 351] width 100 height 21
click at [1089, 395] on div "CRO Reported" at bounding box center [1095, 396] width 61 height 12
click at [1071, 373] on div "None" at bounding box center [1101, 372] width 100 height 21
click at [1083, 414] on div "None" at bounding box center [1101, 413] width 100 height 21
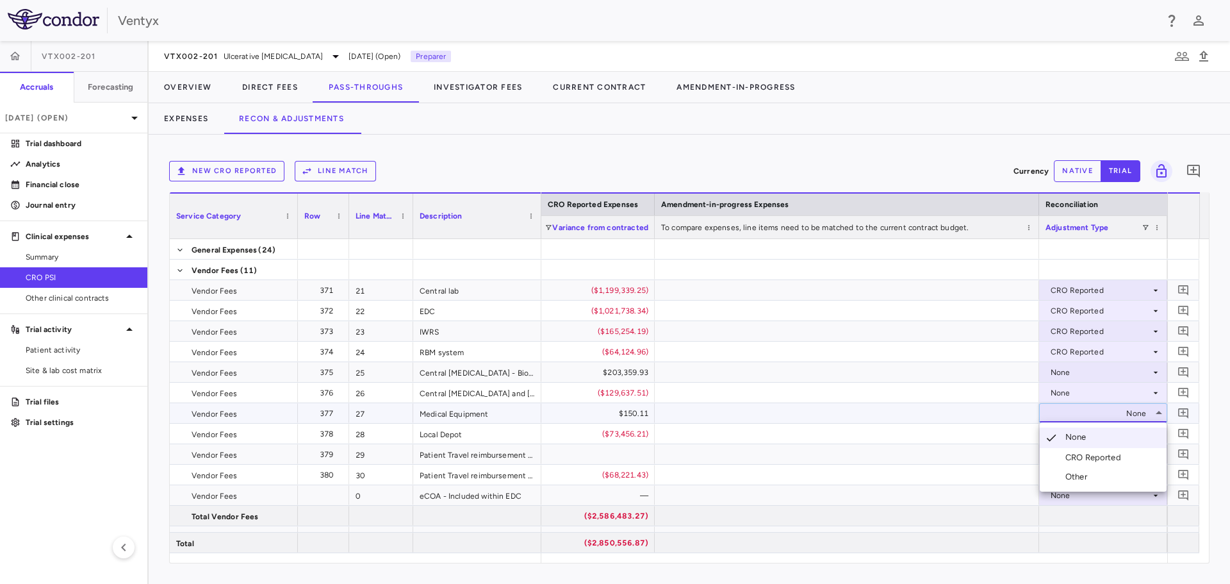
click at [1065, 373] on div at bounding box center [615, 292] width 1230 height 584
click at [1065, 373] on div "None" at bounding box center [1101, 372] width 100 height 21
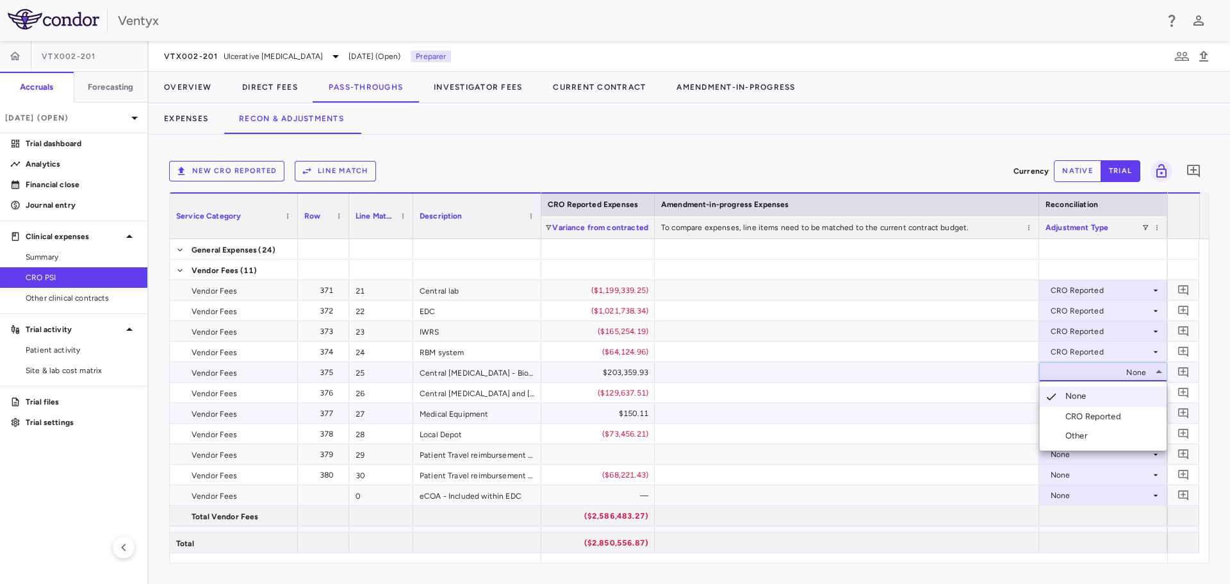
click at [1071, 409] on li "CRO Reported" at bounding box center [1103, 416] width 127 height 19
click at [1062, 394] on div "None" at bounding box center [1101, 392] width 100 height 21
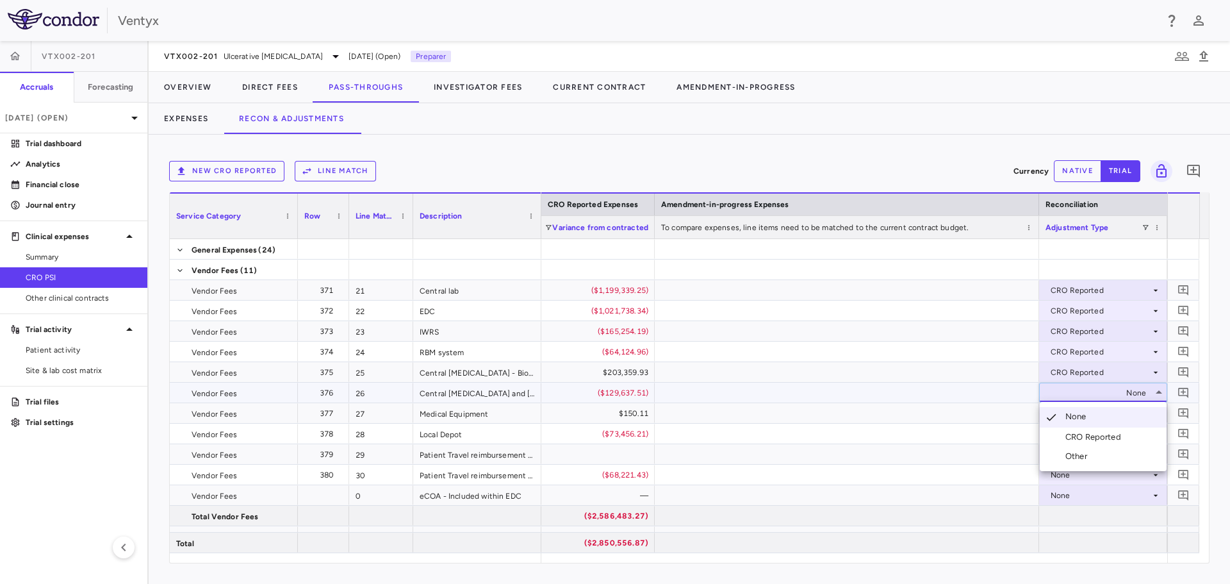
click at [1074, 432] on div "CRO Reported" at bounding box center [1095, 437] width 61 height 12
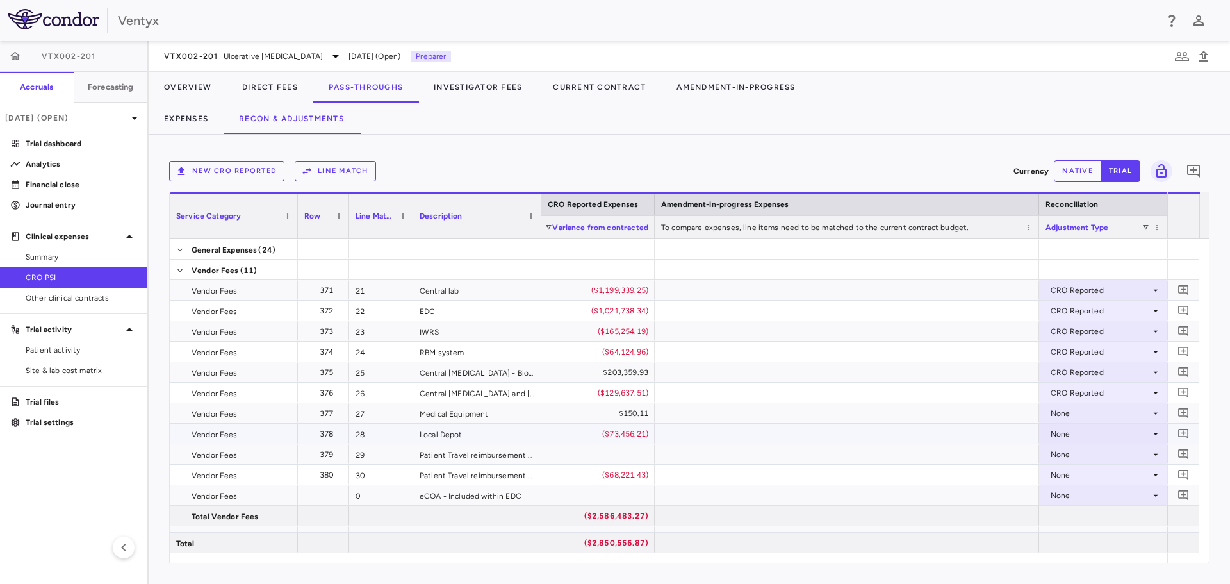
click at [1067, 432] on div "None" at bounding box center [1101, 433] width 100 height 21
click at [1089, 477] on div "CRO Reported" at bounding box center [1095, 478] width 61 height 12
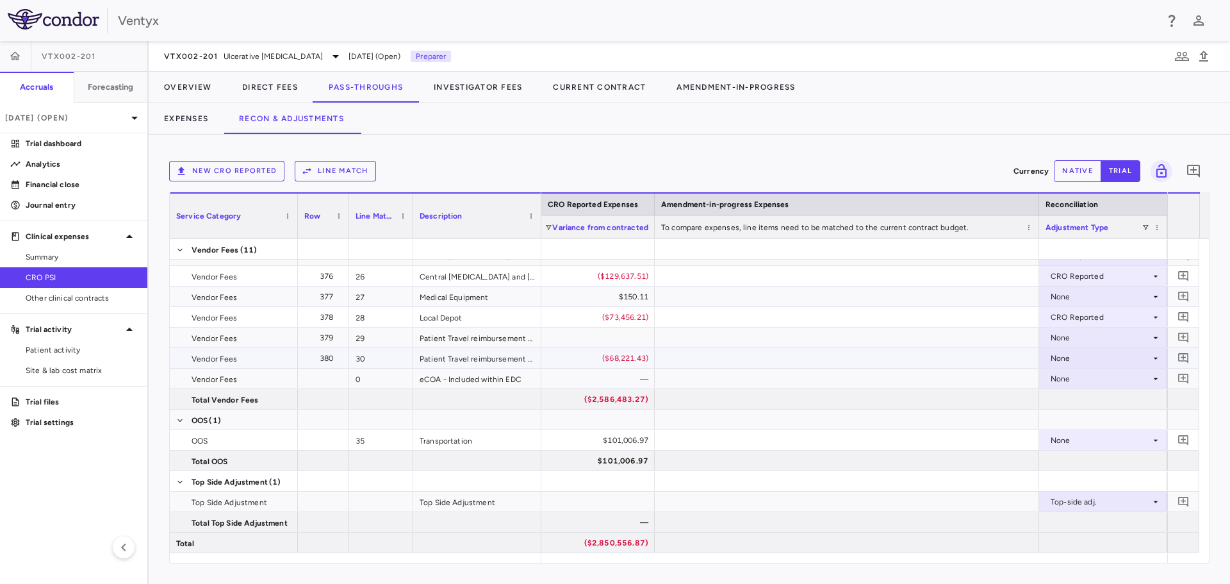
click at [1047, 359] on div "None" at bounding box center [1103, 358] width 115 height 19
click at [1067, 408] on li "CRO Reported" at bounding box center [1103, 402] width 127 height 19
click at [1073, 437] on div "None" at bounding box center [1101, 440] width 100 height 21
click at [1076, 481] on div "CRO Reported" at bounding box center [1095, 485] width 61 height 12
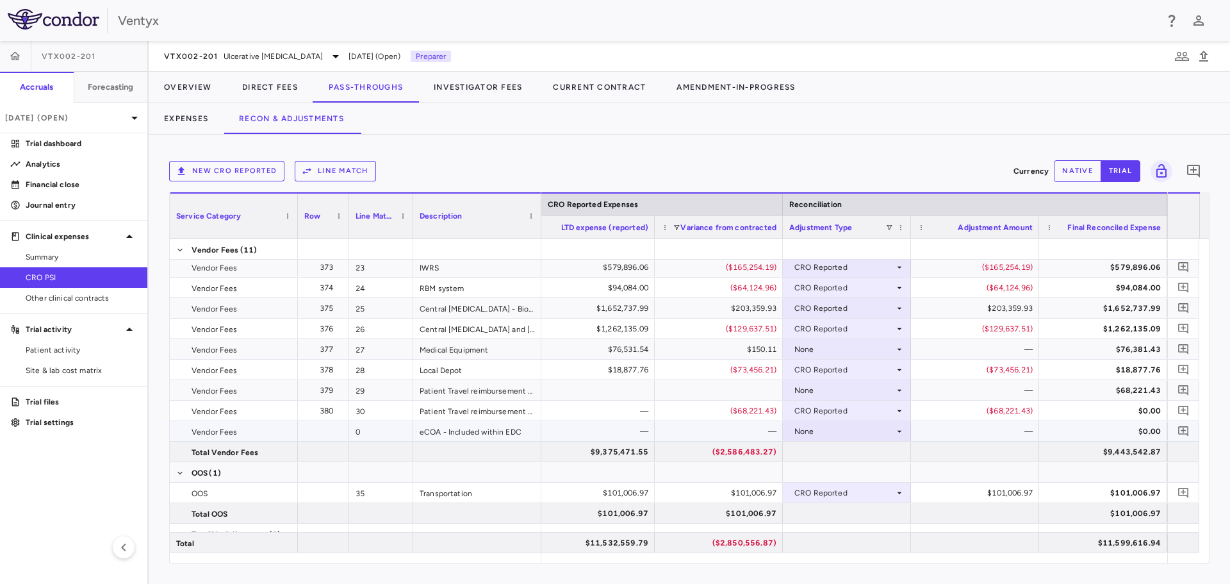
click at [876, 432] on div "None" at bounding box center [844, 431] width 100 height 21
click at [876, 432] on div at bounding box center [615, 292] width 1230 height 584
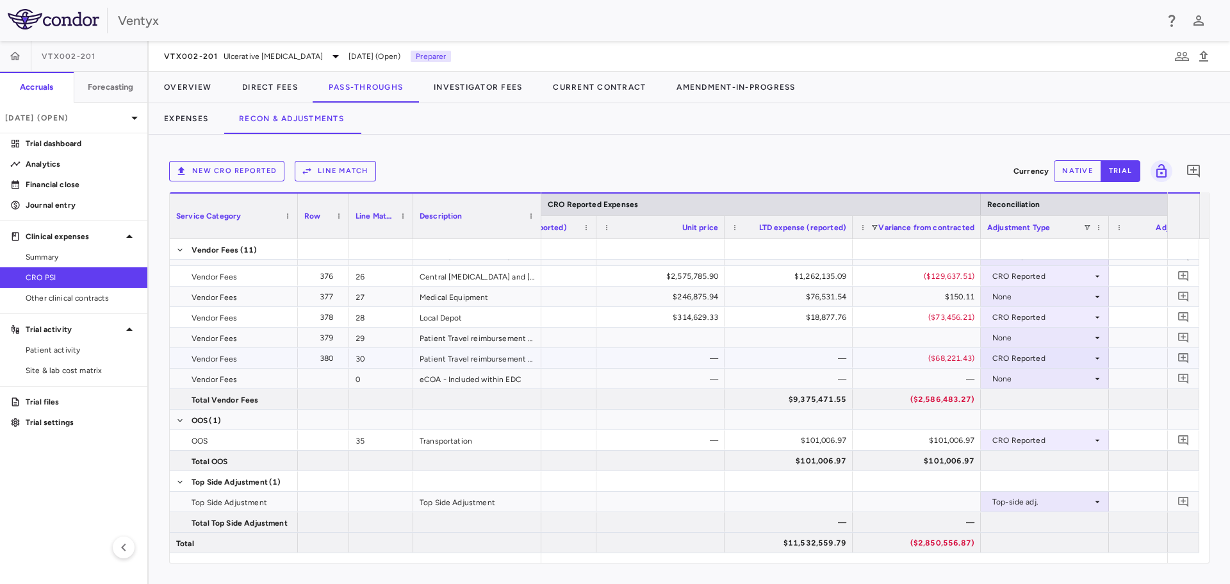
scroll to position [0, 1794]
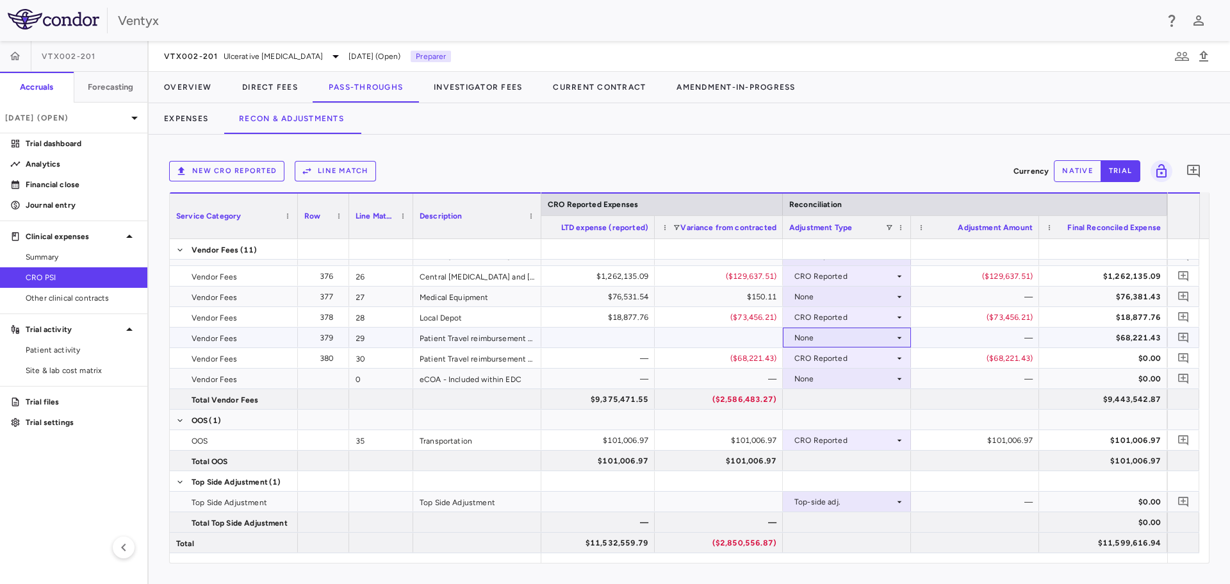
click at [843, 340] on div "None" at bounding box center [844, 337] width 100 height 21
click at [855, 381] on li "Other" at bounding box center [847, 381] width 127 height 19
click at [985, 337] on div "—" at bounding box center [978, 337] width 110 height 21
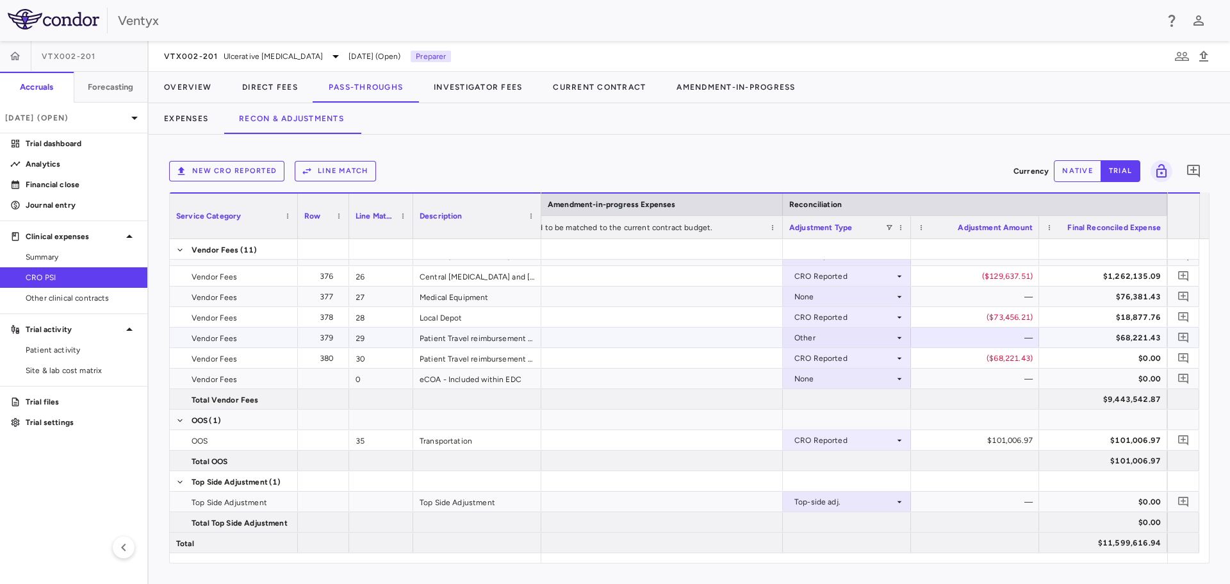
click at [949, 337] on div "—" at bounding box center [978, 337] width 110 height 21
click at [1079, 181] on button "native" at bounding box center [1077, 171] width 47 height 22
click at [985, 338] on div "$0.00" at bounding box center [978, 337] width 110 height 21
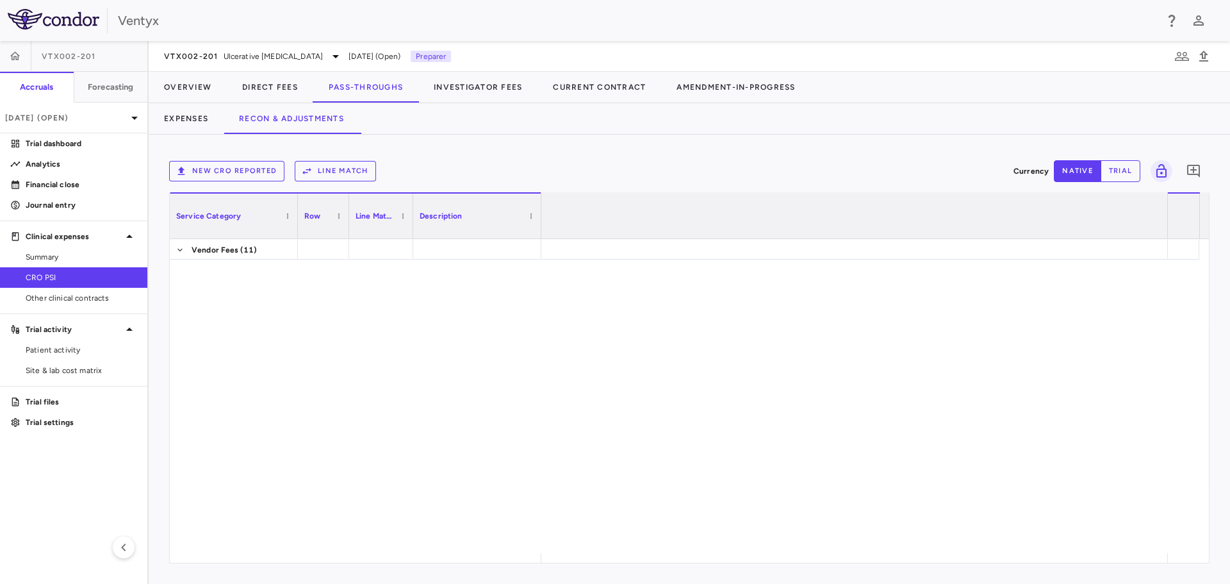
scroll to position [0, 2545]
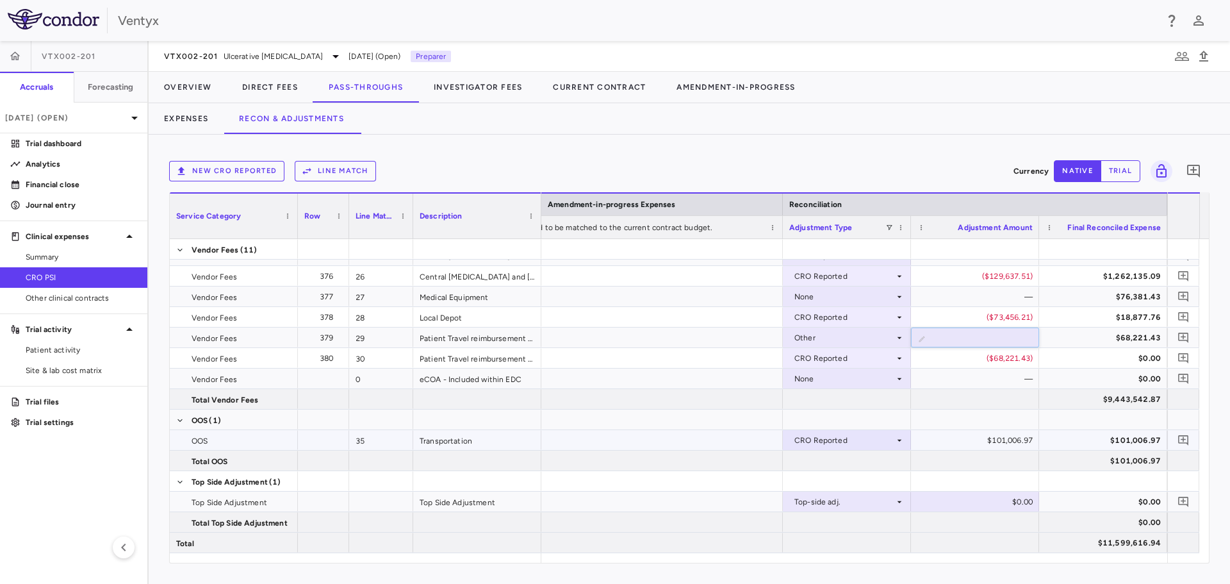
type input "*********"
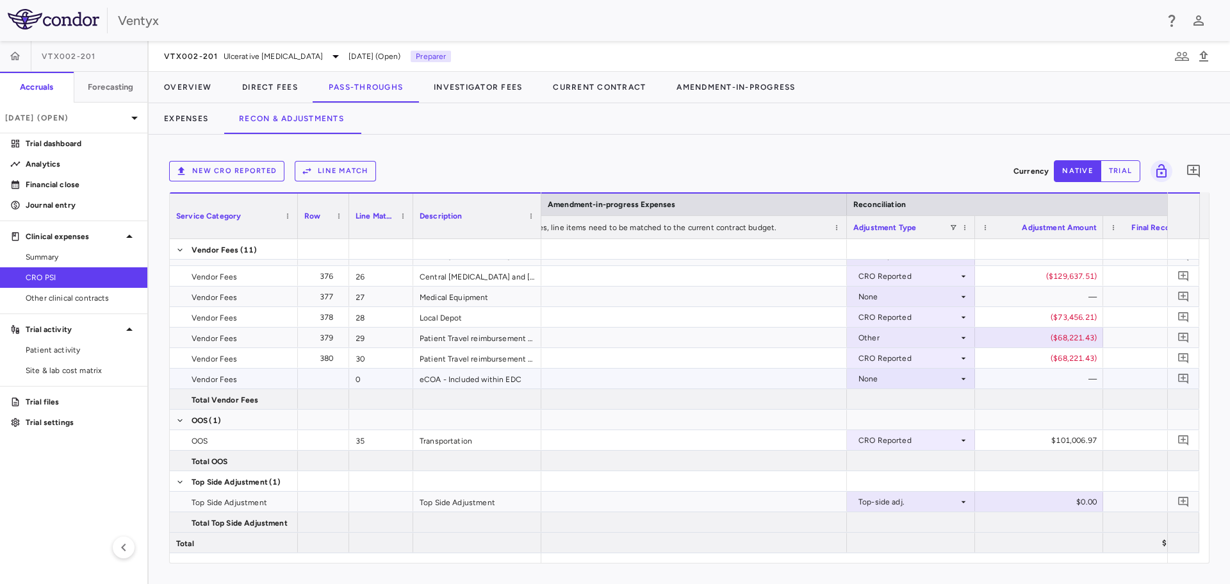
scroll to position [0, 0]
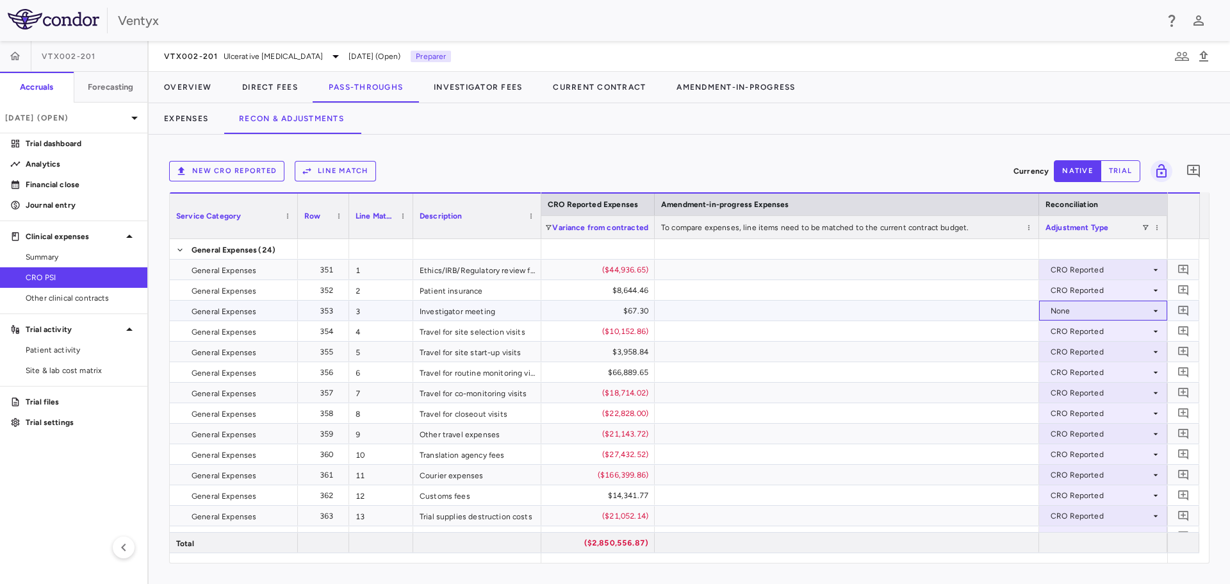
click at [1092, 306] on div "None" at bounding box center [1101, 310] width 100 height 21
click at [1082, 350] on div "CRO Reported" at bounding box center [1095, 355] width 61 height 12
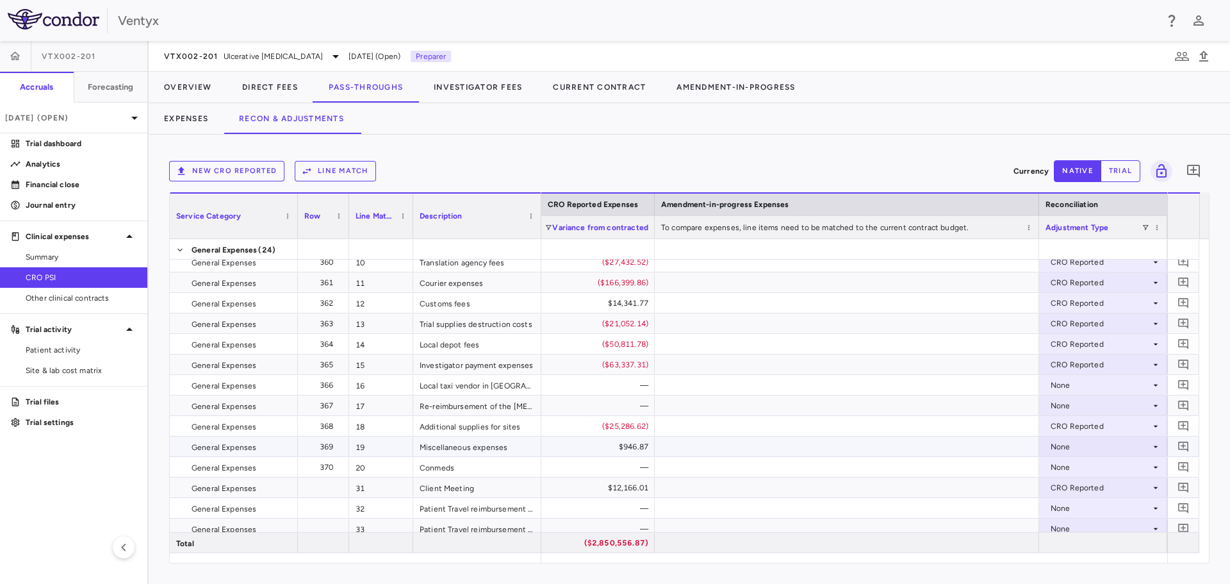
click at [1080, 447] on div "None" at bounding box center [1101, 446] width 100 height 21
click at [1081, 492] on div "CRO Reported" at bounding box center [1095, 491] width 61 height 12
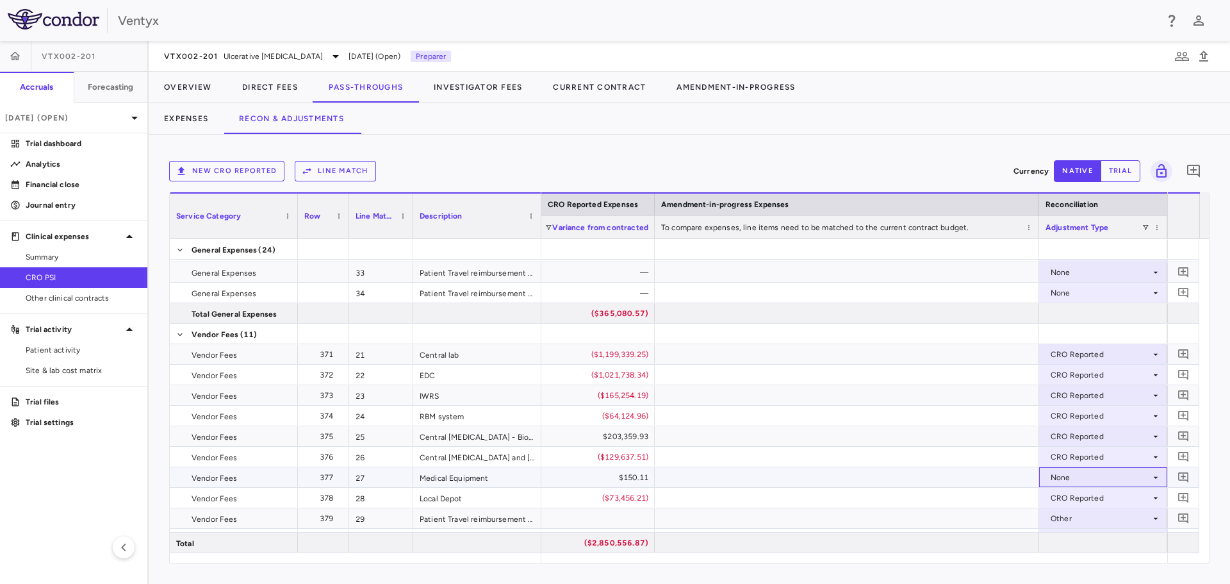
click at [1072, 475] on div "None" at bounding box center [1101, 477] width 100 height 21
click at [1080, 516] on div "CRO Reported" at bounding box center [1095, 522] width 61 height 12
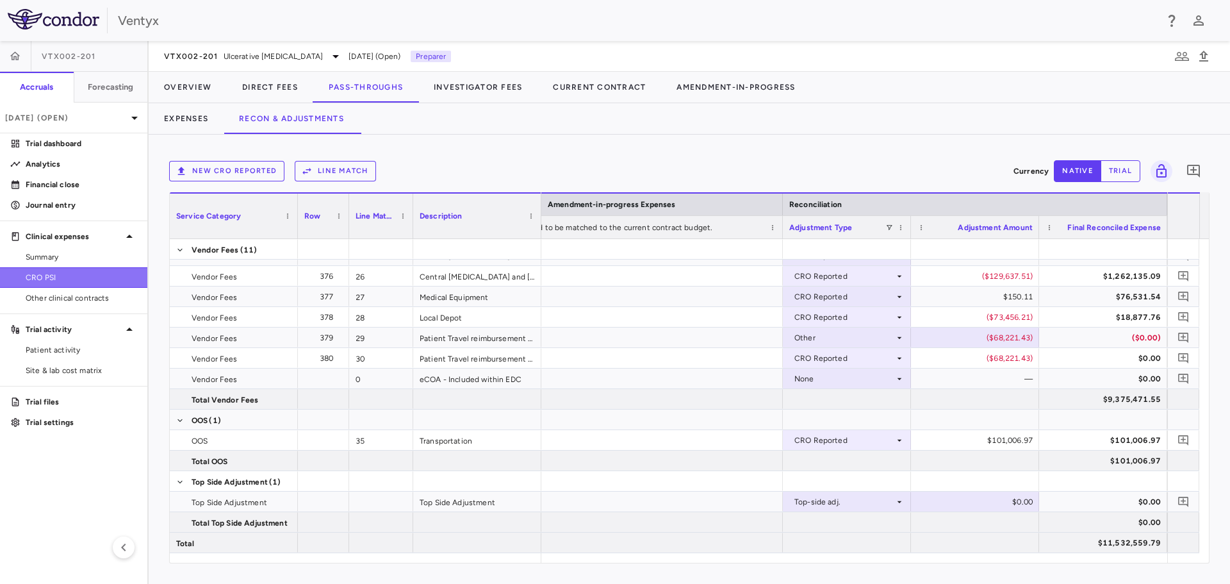
click at [47, 274] on span "CRO PSI" at bounding box center [81, 278] width 111 height 12
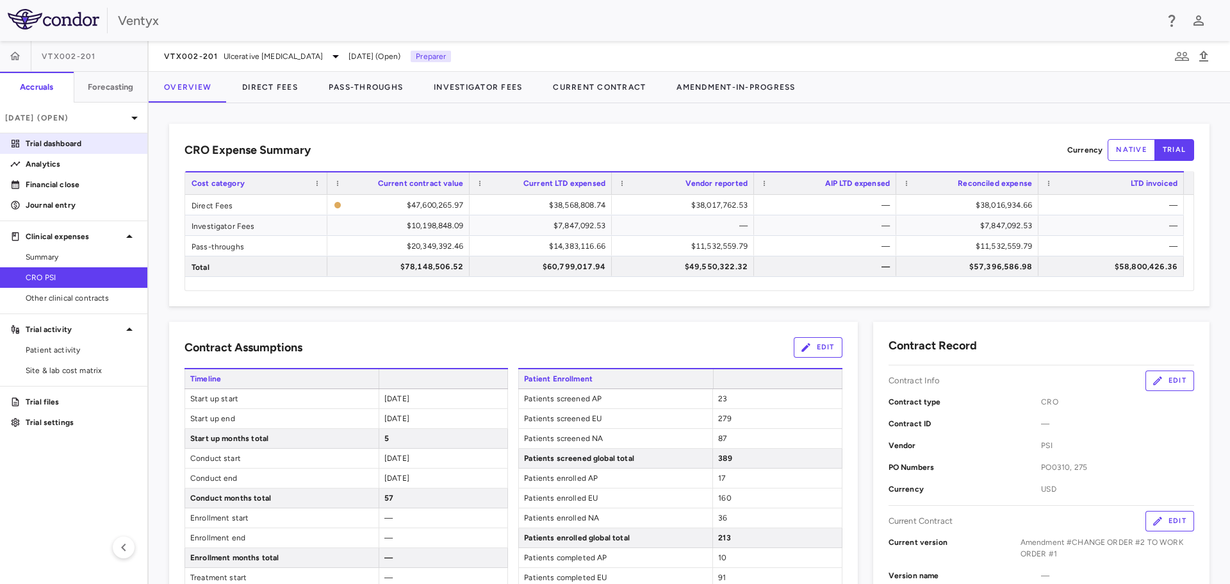
click at [44, 133] on div "Trial dashboard" at bounding box center [73, 143] width 147 height 21
click at [47, 142] on p "Trial dashboard" at bounding box center [81, 144] width 111 height 12
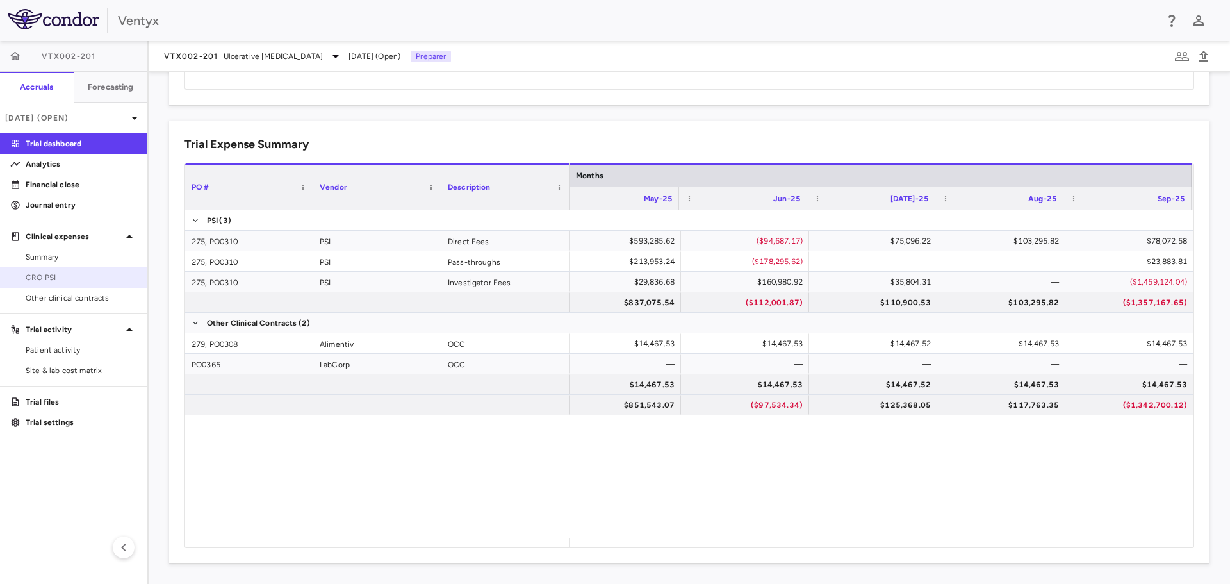
click at [78, 284] on link "CRO PSI" at bounding box center [73, 277] width 147 height 19
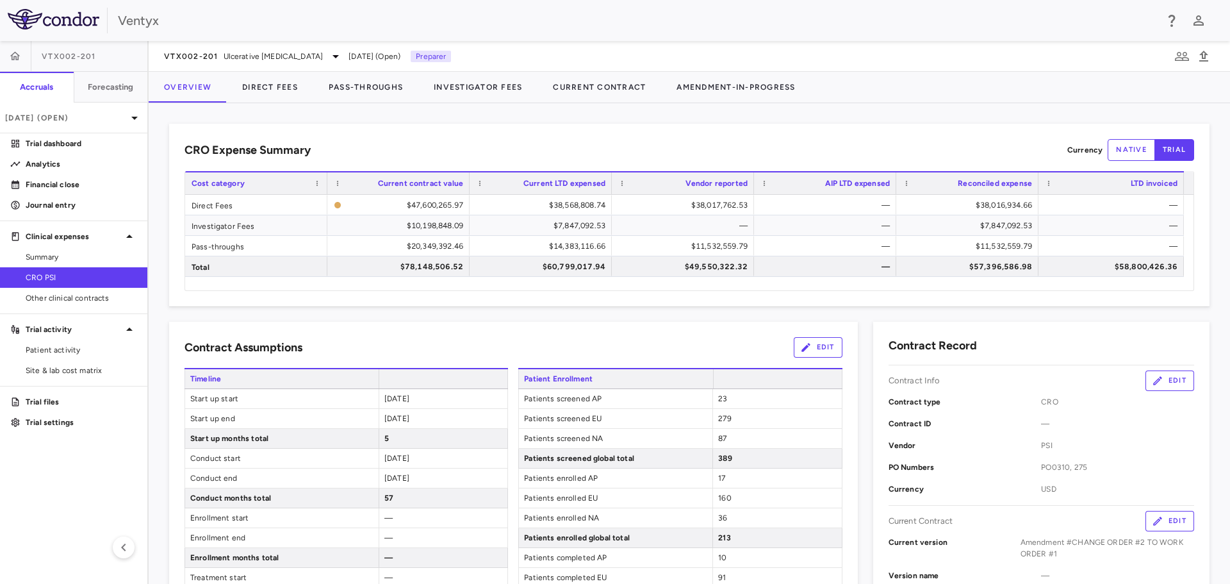
click at [911, 140] on div "CRO Expense Summary Currency native trial" at bounding box center [690, 150] width 1010 height 22
click at [108, 105] on div "[DATE] (Open)" at bounding box center [73, 118] width 147 height 31
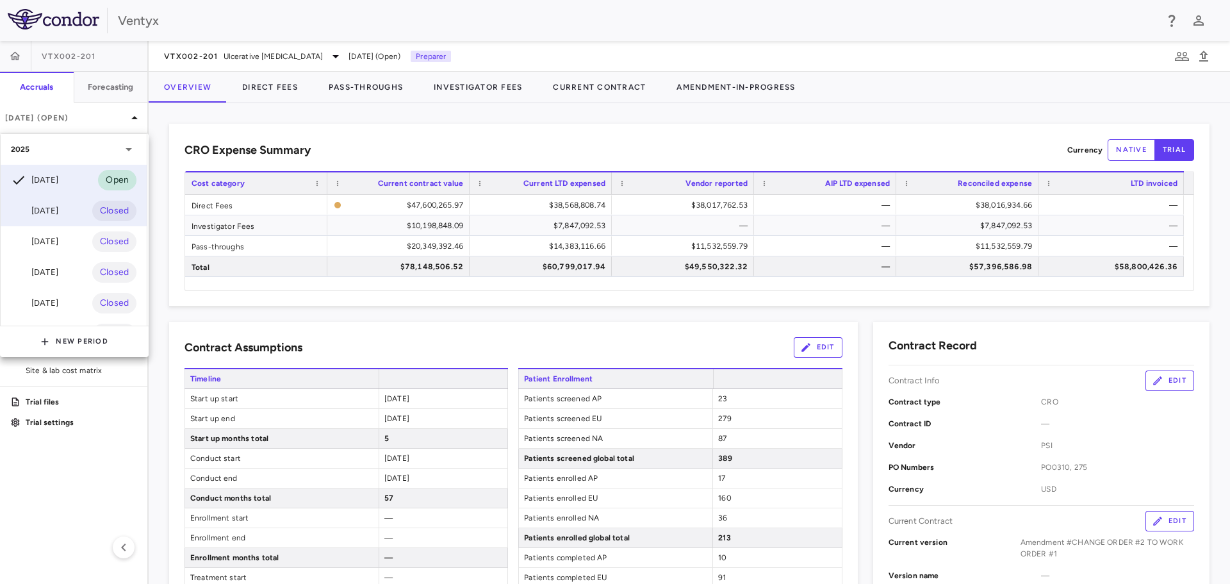
click at [71, 208] on div "[DATE] Closed" at bounding box center [74, 210] width 146 height 31
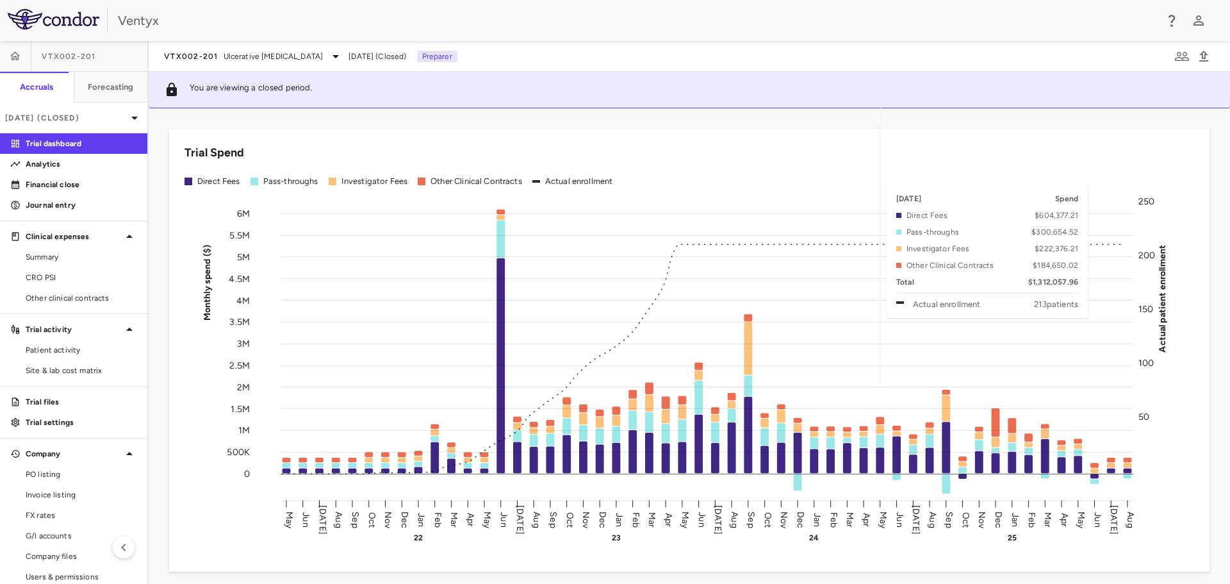
scroll to position [384, 0]
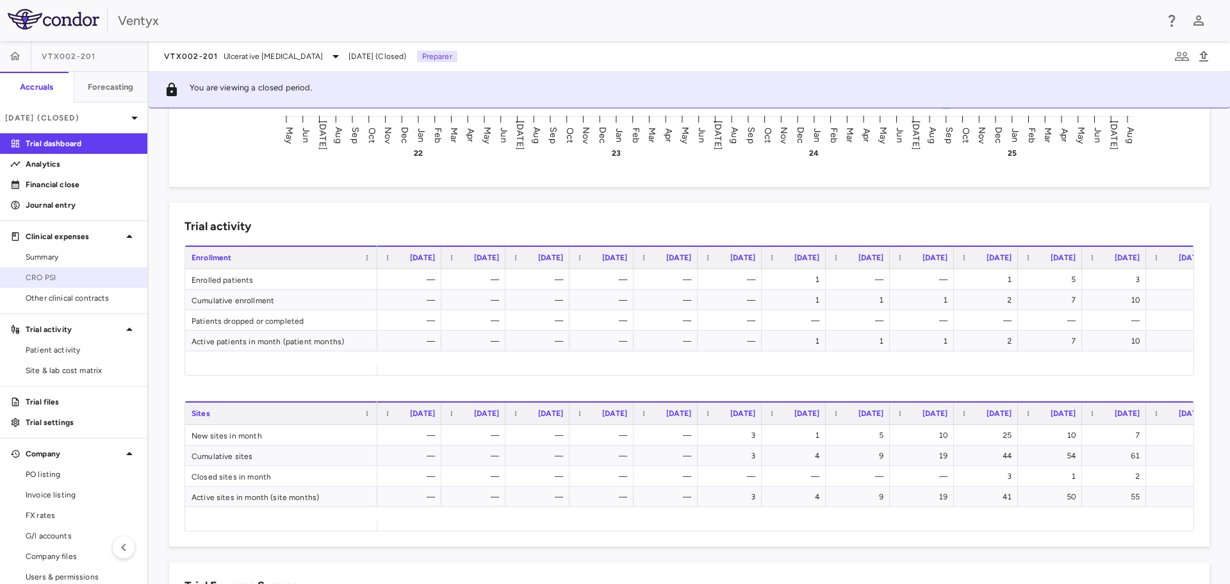
click at [47, 275] on span "CRO PSI" at bounding box center [81, 278] width 111 height 12
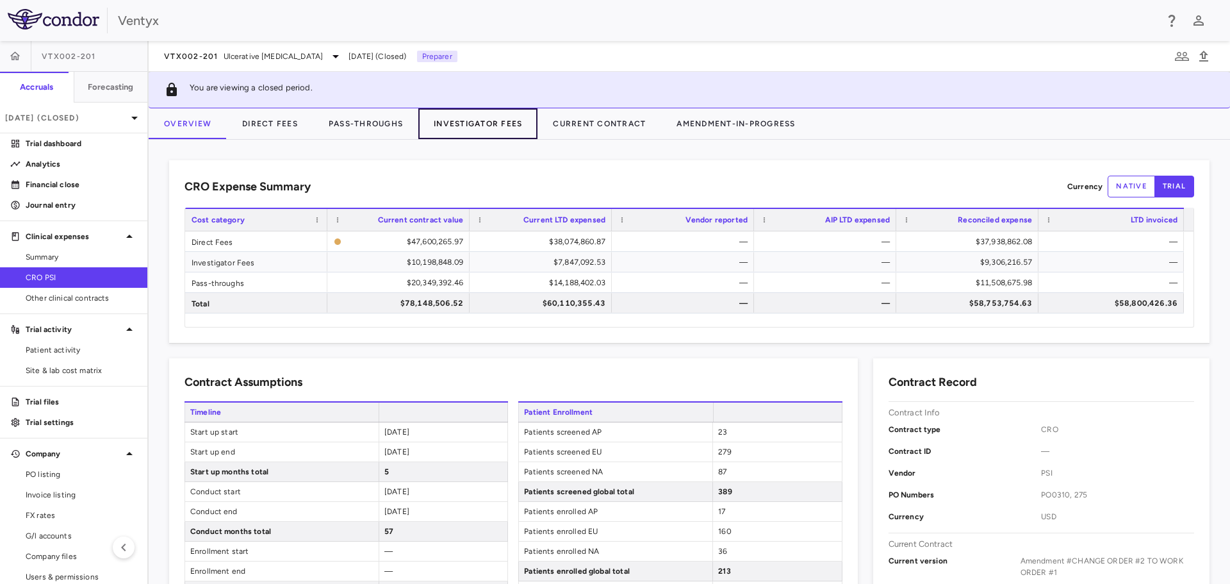
click at [482, 128] on button "Investigator Fees" at bounding box center [477, 123] width 119 height 31
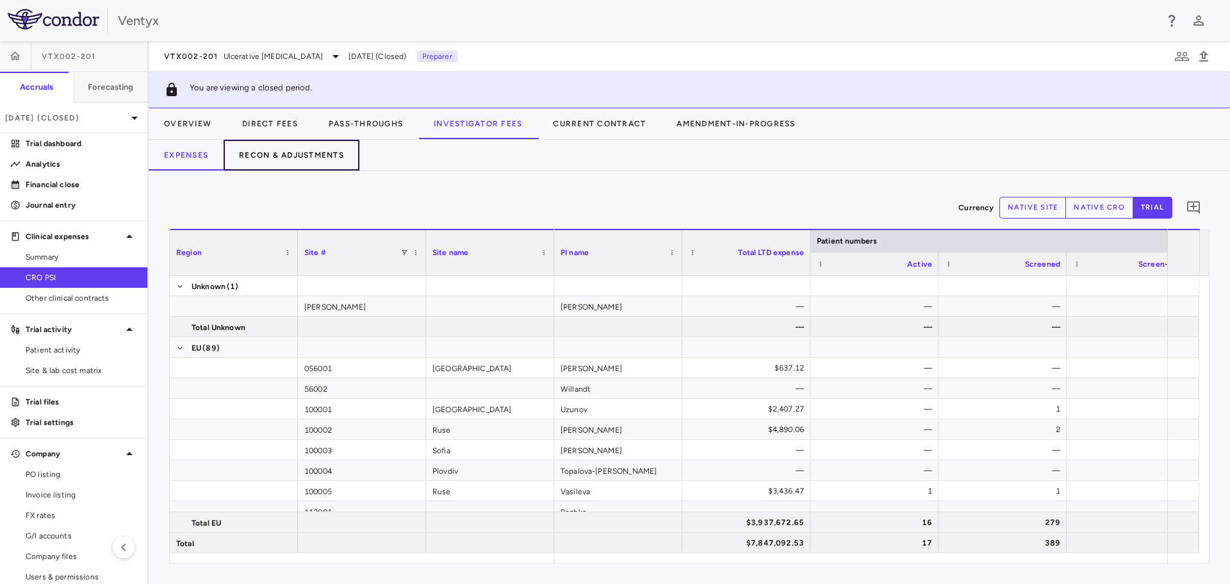
click at [279, 151] on button "Recon & Adjustments" at bounding box center [292, 155] width 136 height 31
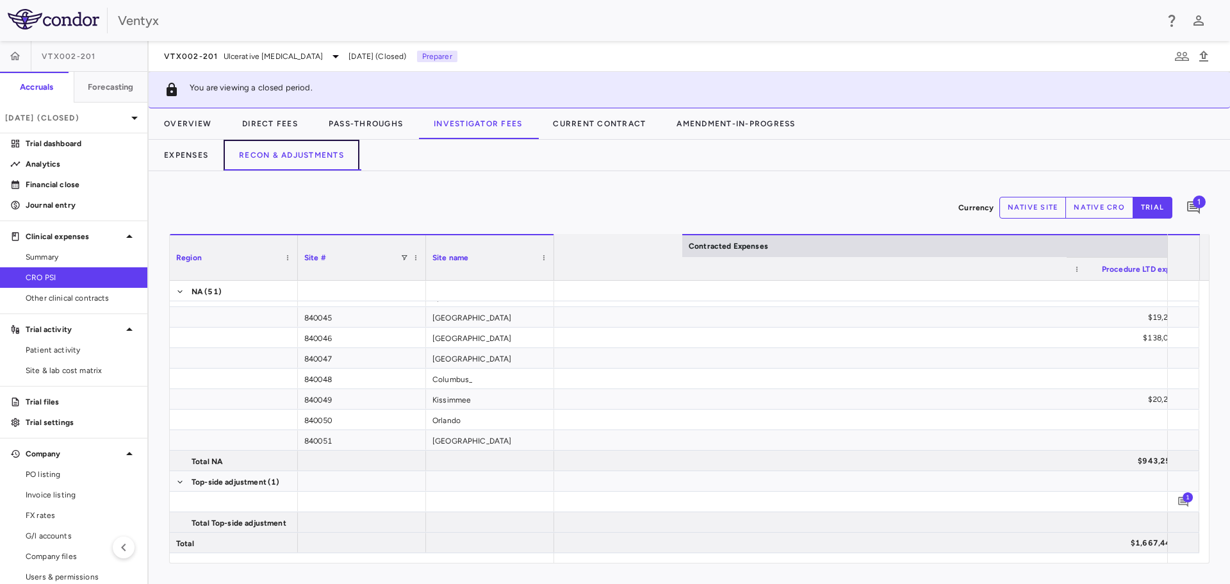
scroll to position [0, 796]
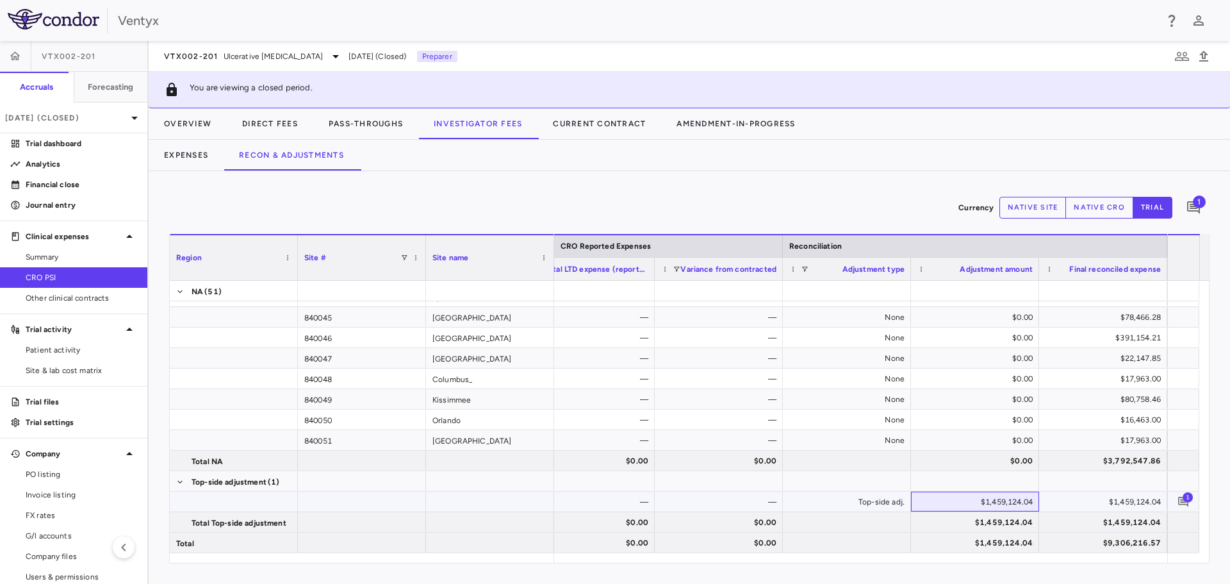
click at [996, 504] on div "$1,459,124.04" at bounding box center [978, 501] width 110 height 21
click at [226, 59] on span "Ulcerative [MEDICAL_DATA]" at bounding box center [274, 57] width 100 height 12
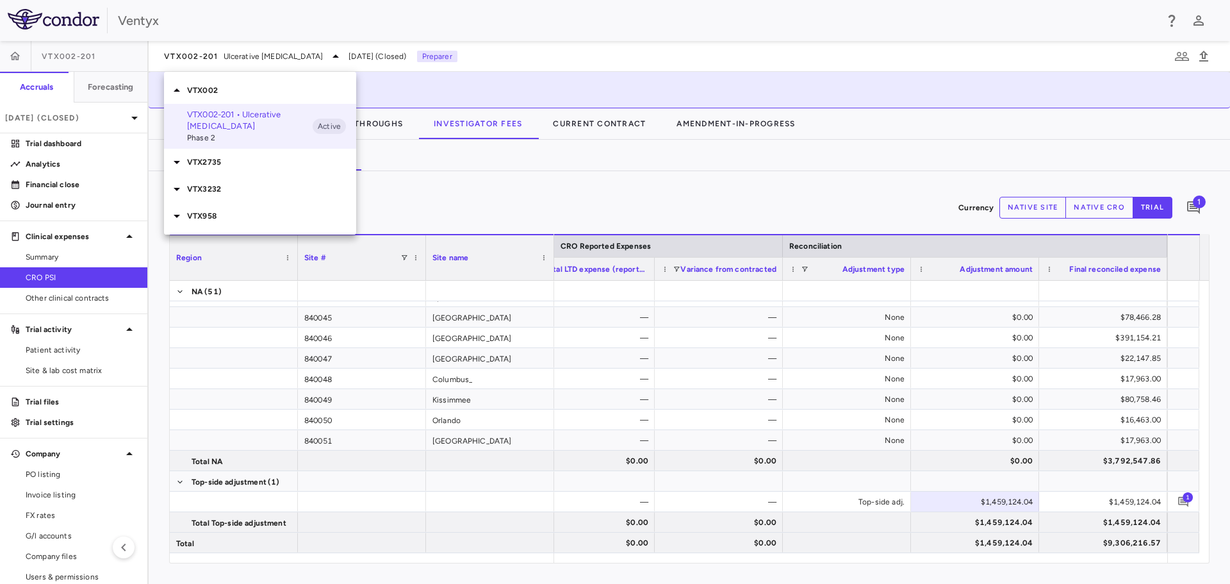
click at [485, 37] on div at bounding box center [615, 292] width 1230 height 584
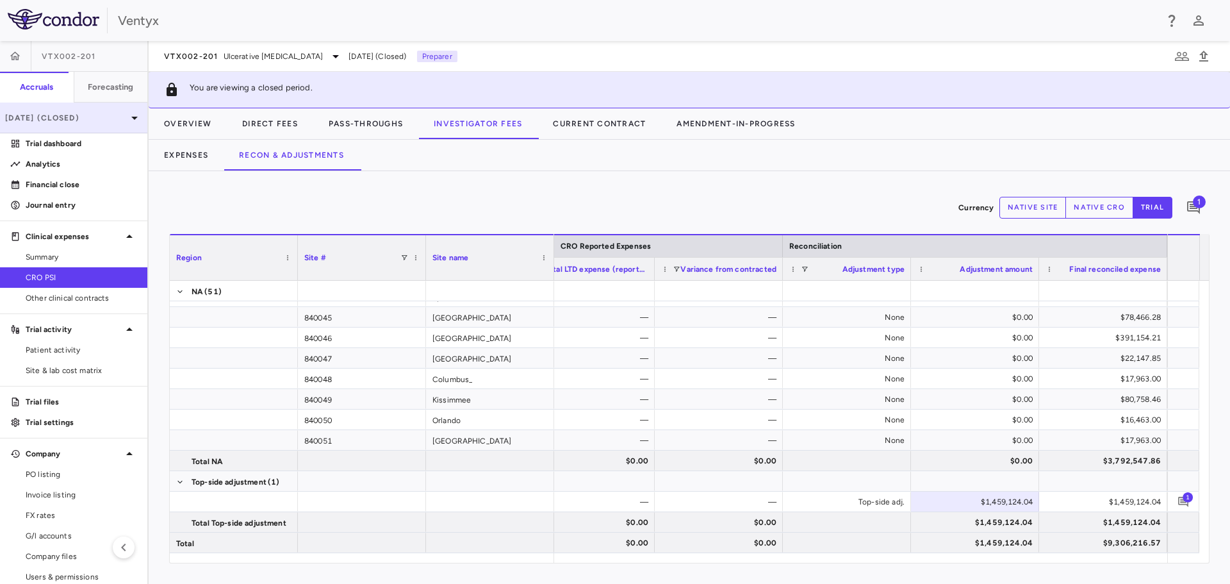
click at [96, 113] on p "[DATE] (Closed)" at bounding box center [66, 118] width 122 height 12
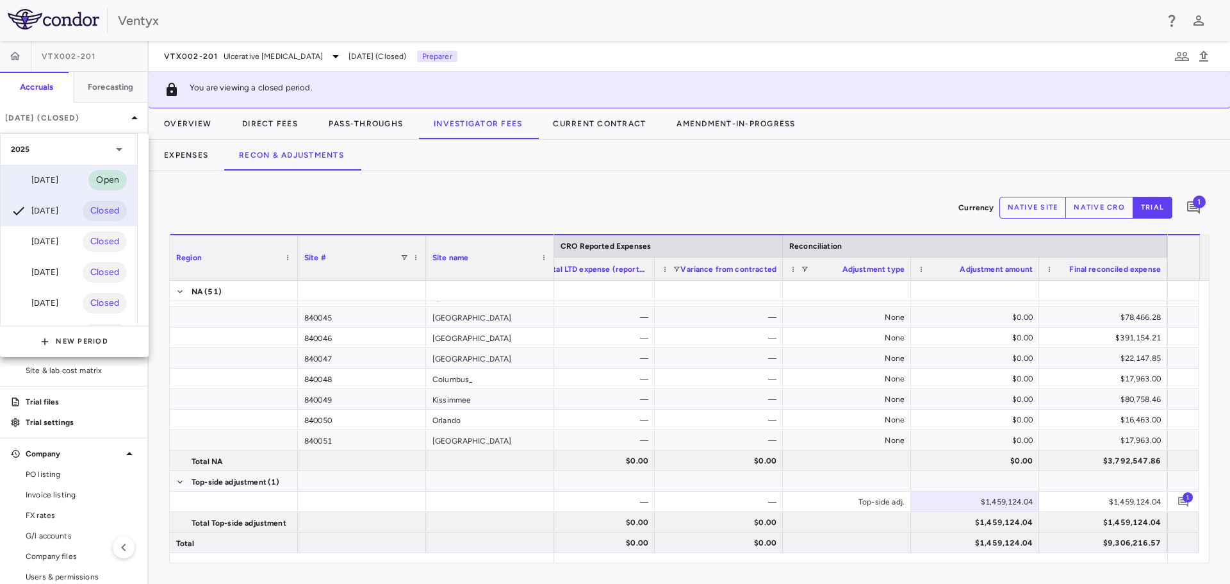
click at [58, 177] on div "[DATE]" at bounding box center [34, 179] width 47 height 15
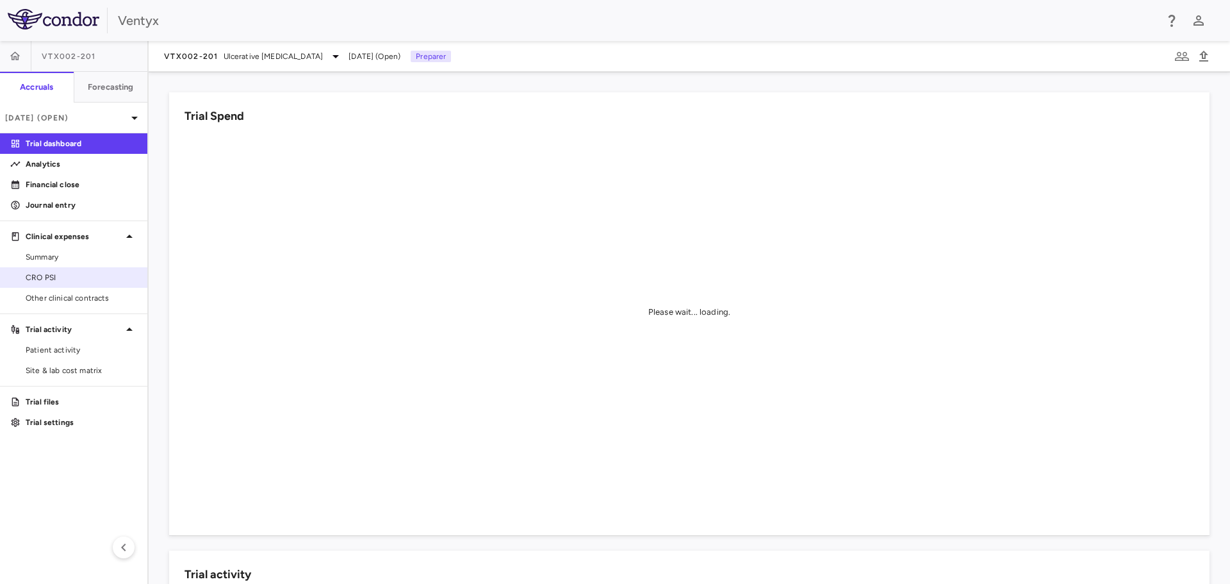
click at [62, 274] on span "CRO PSI" at bounding box center [81, 278] width 111 height 12
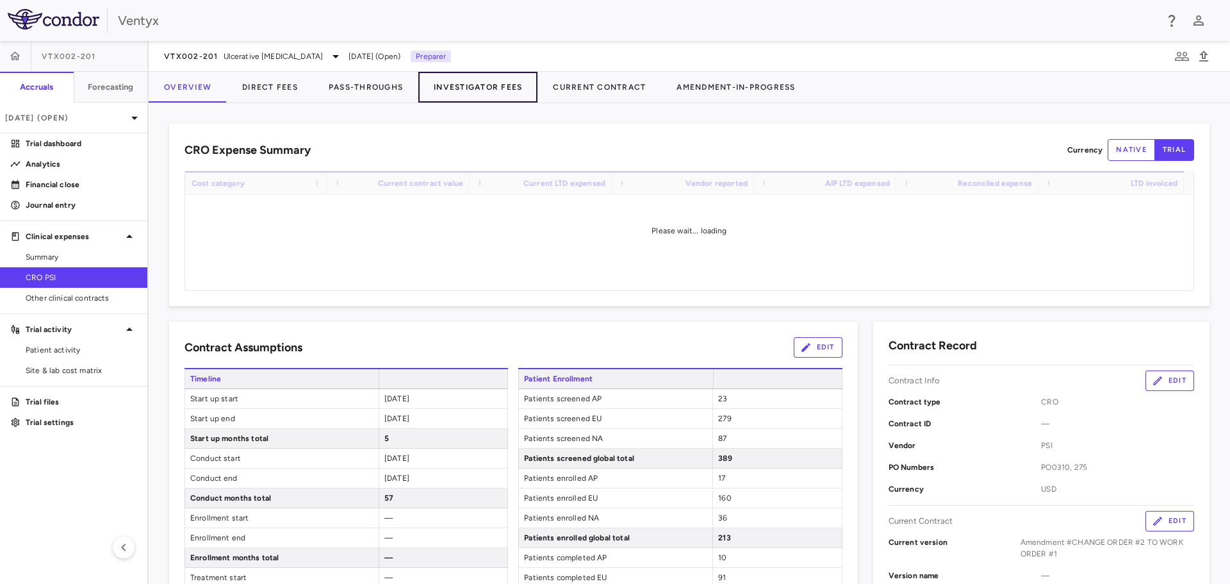
click at [490, 86] on button "Investigator Fees" at bounding box center [477, 87] width 119 height 31
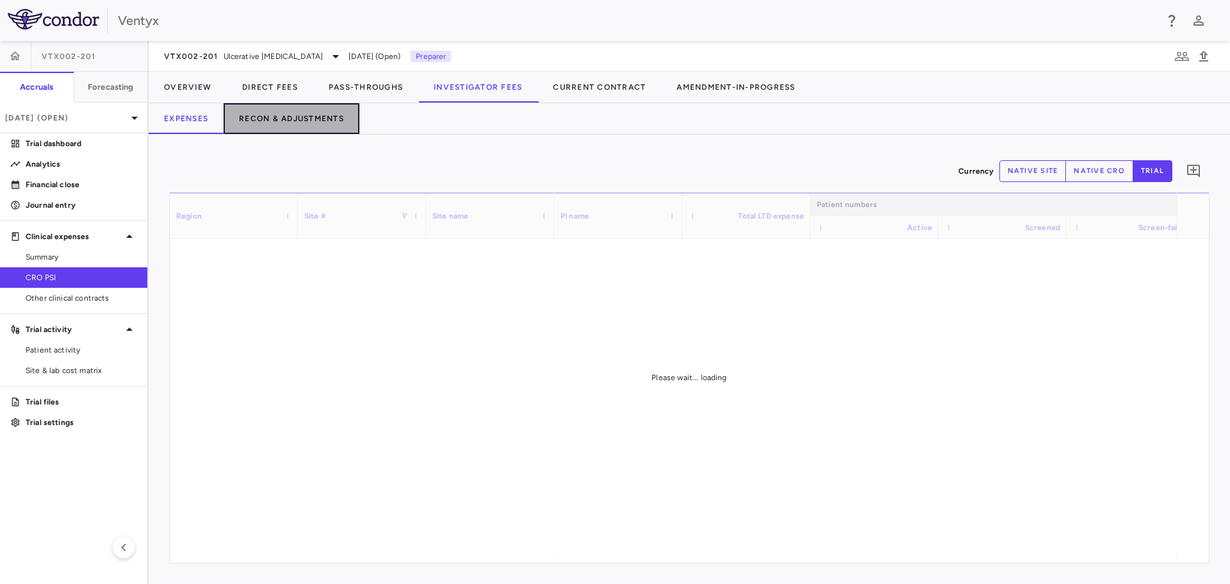
click at [295, 111] on button "Recon & Adjustments" at bounding box center [292, 118] width 136 height 31
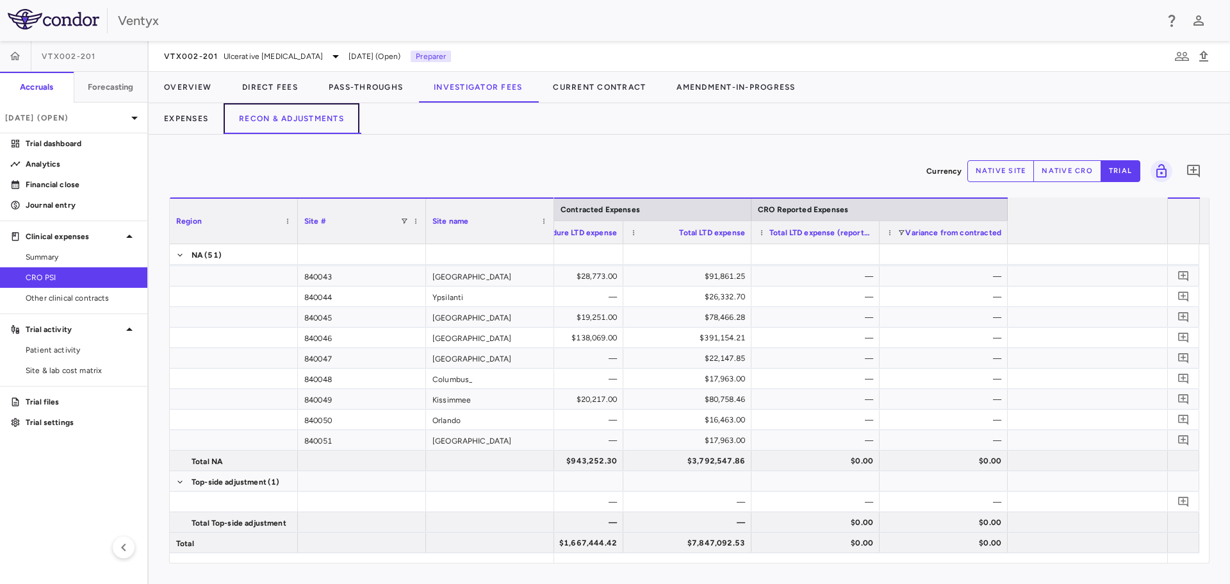
scroll to position [0, 796]
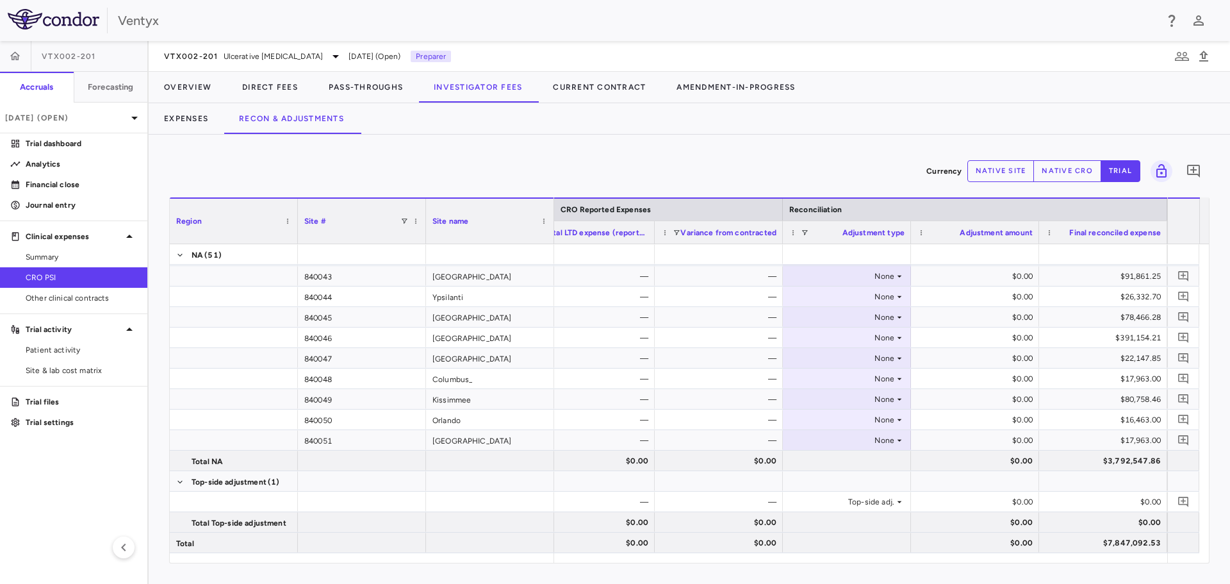
click at [1005, 167] on button "native site" at bounding box center [1000, 171] width 67 height 22
click at [1043, 177] on button "native cro" at bounding box center [1067, 171] width 68 height 22
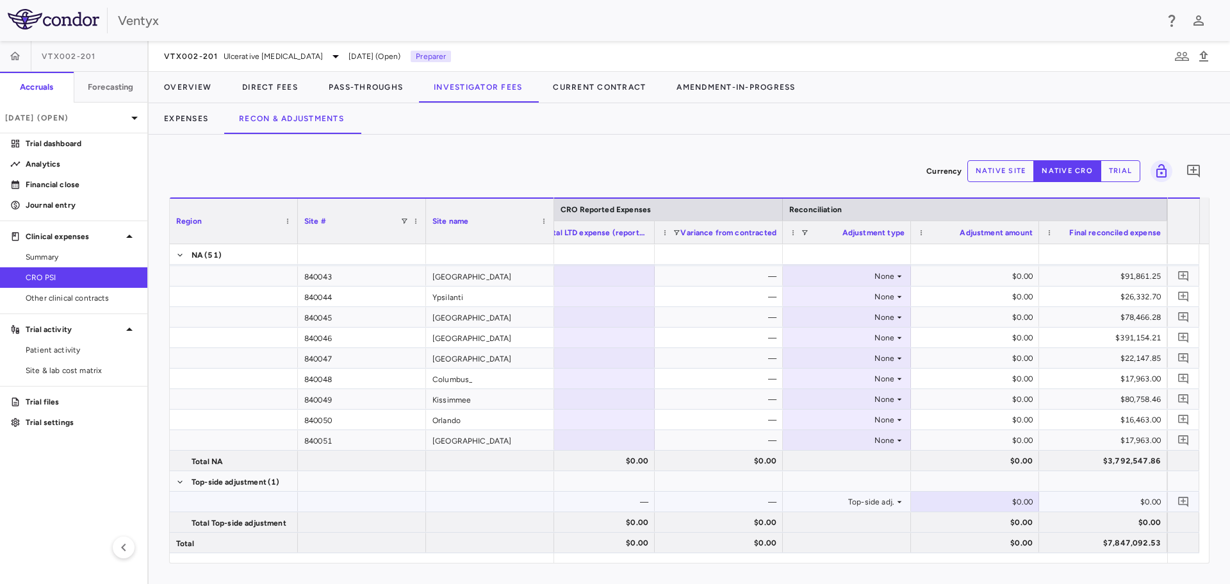
click at [972, 493] on div "$0.00" at bounding box center [978, 501] width 110 height 21
type input "**********"
click at [962, 498] on div "$0.00" at bounding box center [978, 501] width 110 height 21
click at [1016, 500] on div "$0.00" at bounding box center [978, 501] width 110 height 21
type input "**********"
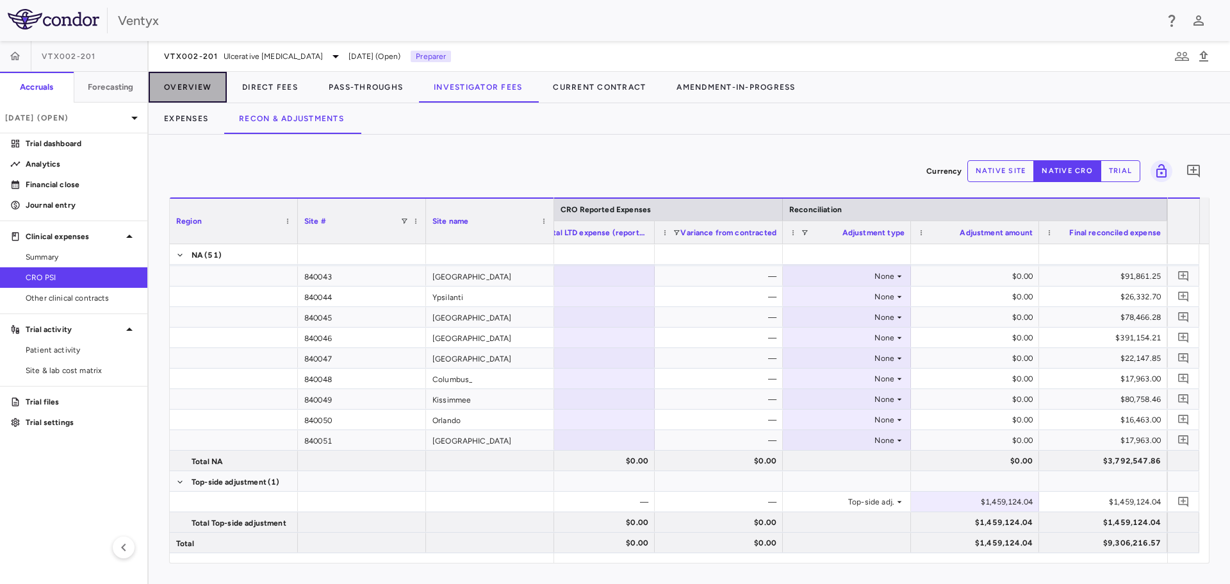
click at [174, 92] on button "Overview" at bounding box center [188, 87] width 78 height 31
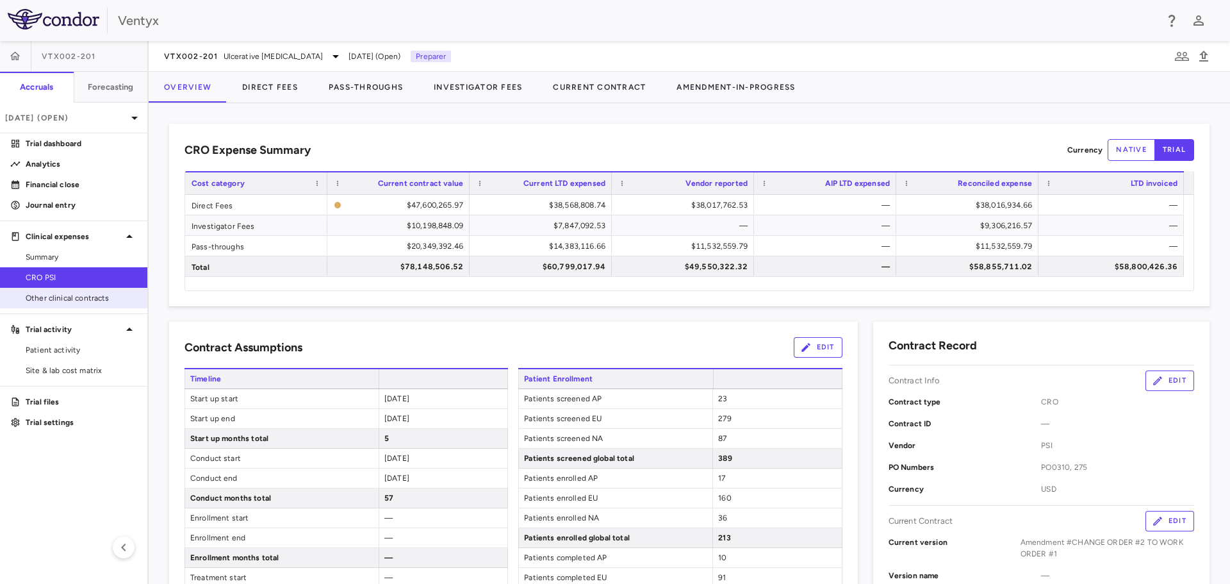
click at [83, 299] on span "Other clinical contracts" at bounding box center [81, 298] width 111 height 12
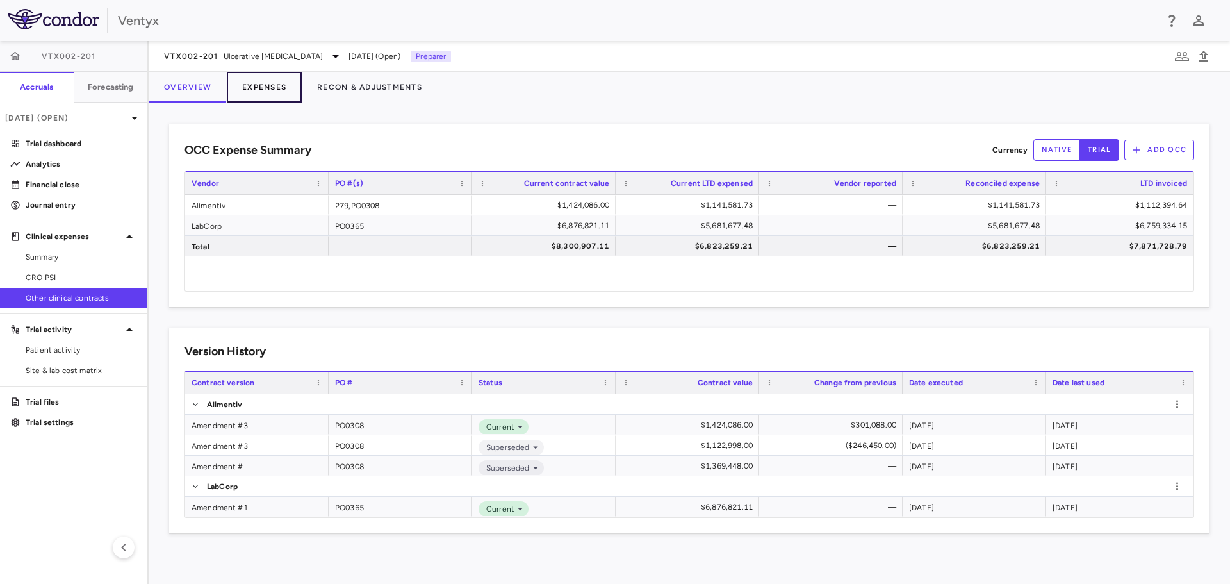
click at [258, 88] on button "Expenses" at bounding box center [264, 87] width 75 height 31
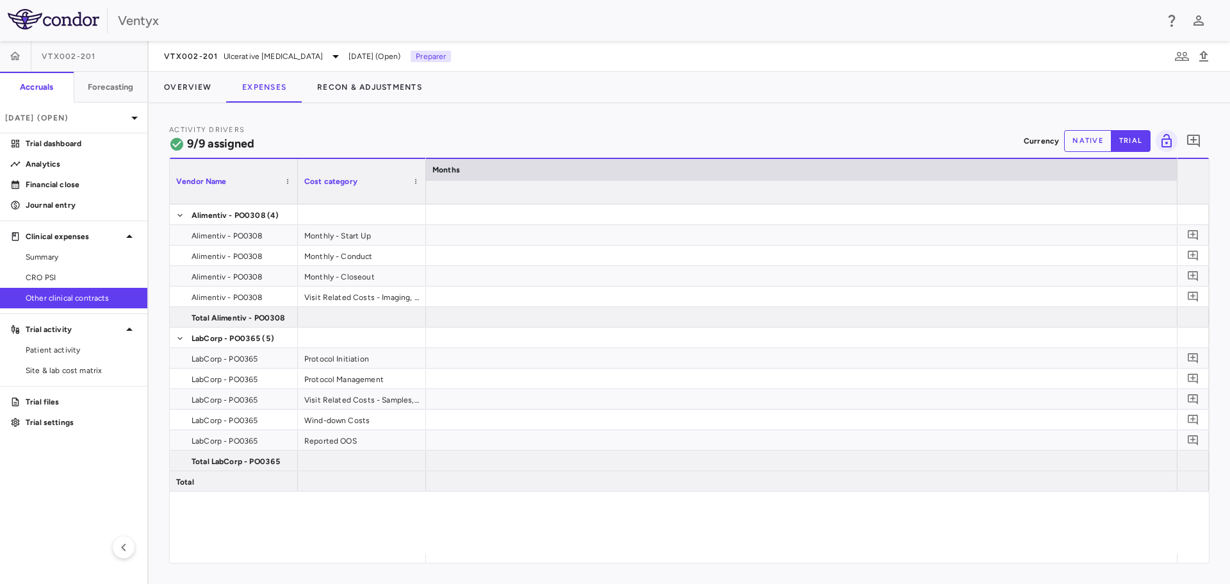
scroll to position [0, 14208]
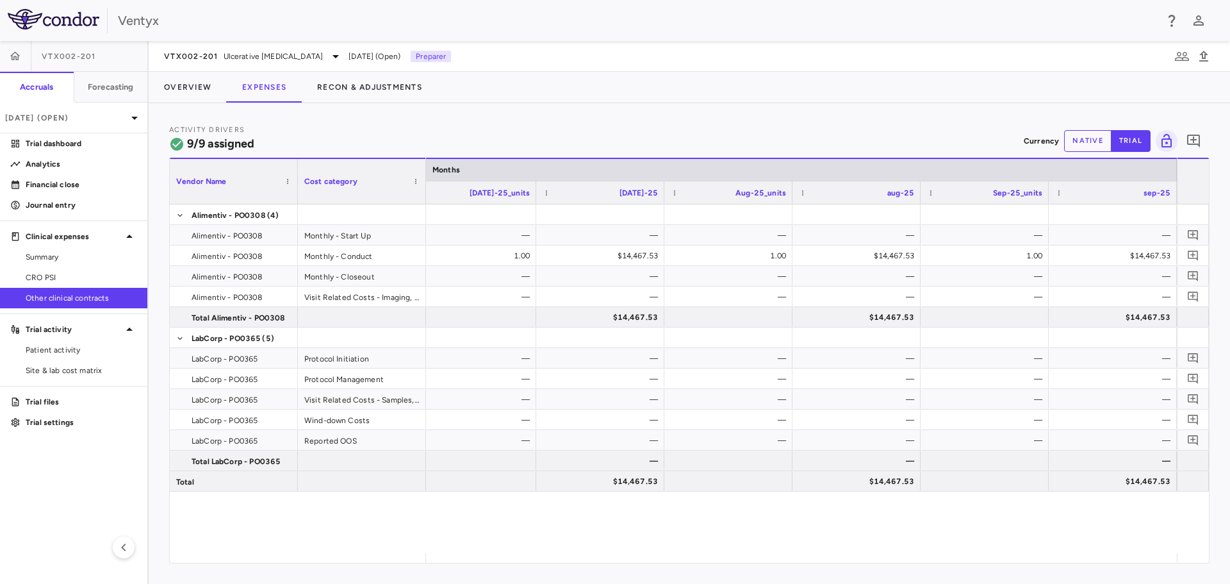
click at [1079, 141] on button "native" at bounding box center [1087, 141] width 47 height 22
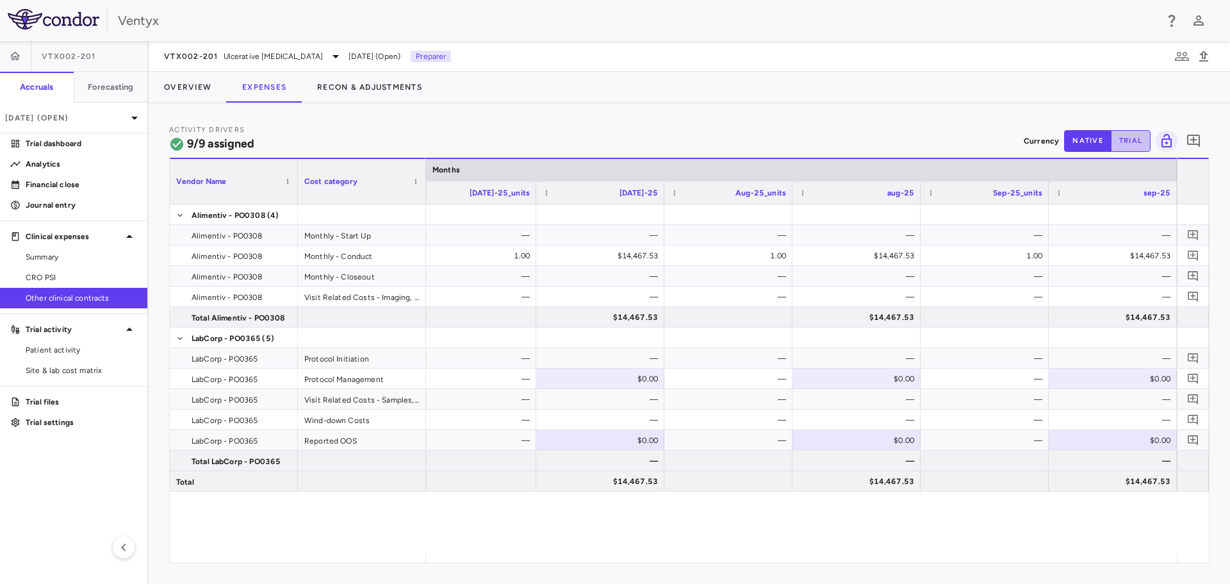
click at [1136, 147] on button "trial" at bounding box center [1131, 141] width 40 height 22
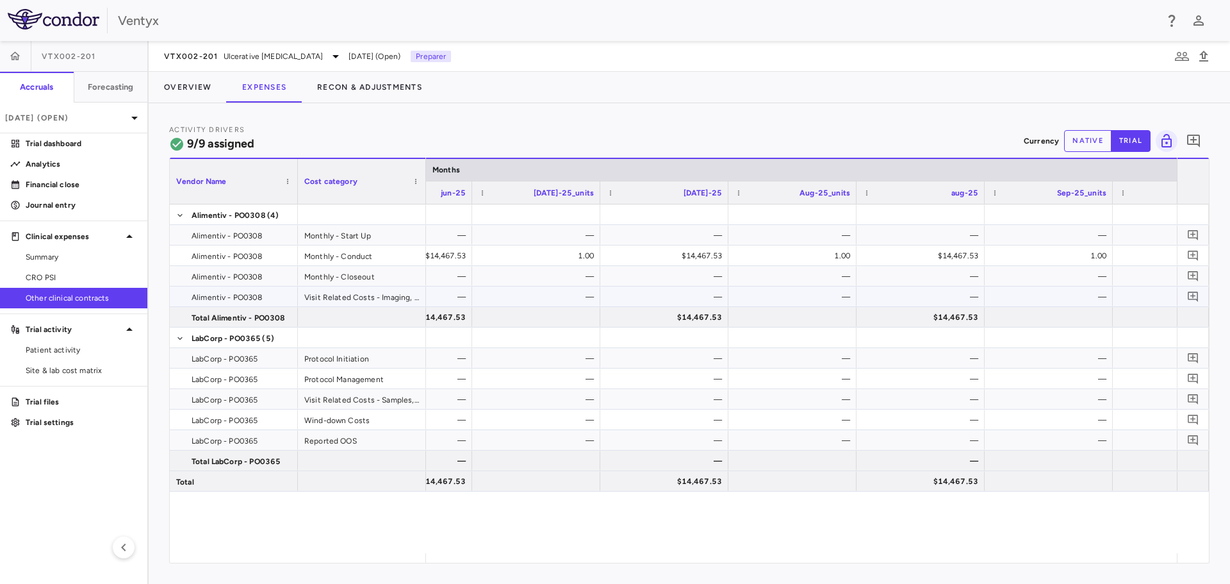
scroll to position [0, 14016]
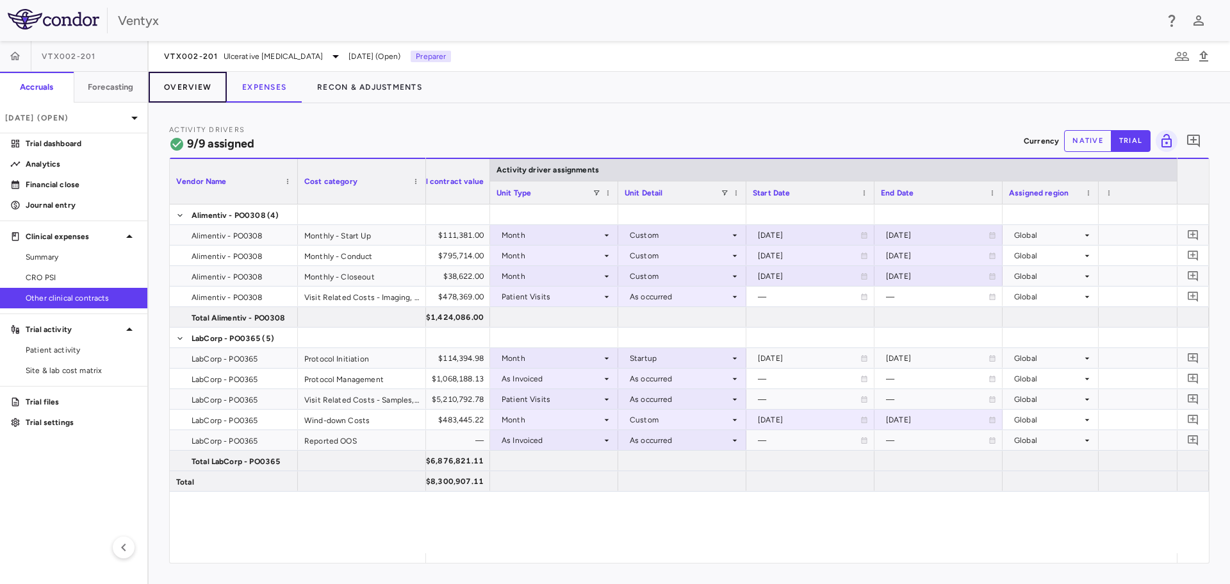
click at [204, 95] on button "Overview" at bounding box center [188, 87] width 78 height 31
